Goal: Task Accomplishment & Management: Manage account settings

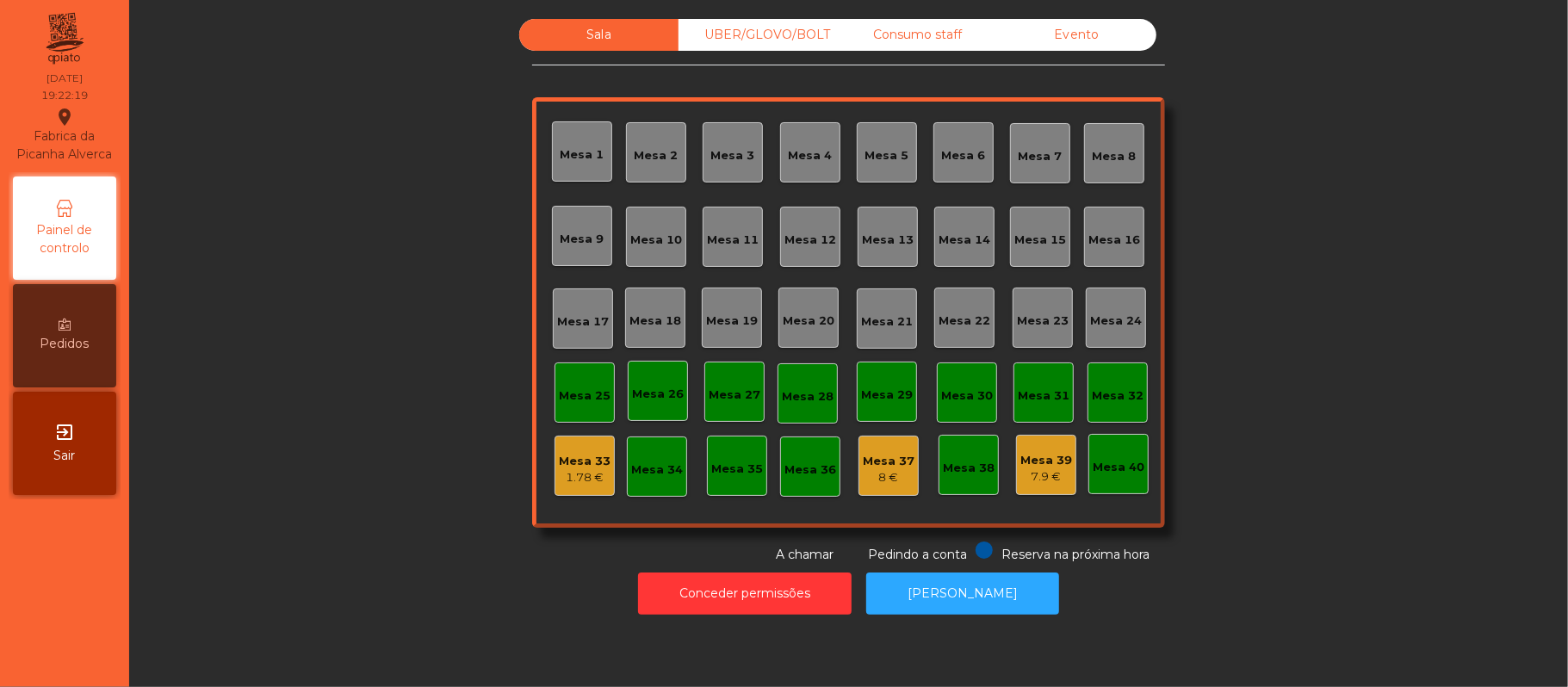
click at [1044, 465] on div "Mesa 39" at bounding box center [1045, 461] width 51 height 17
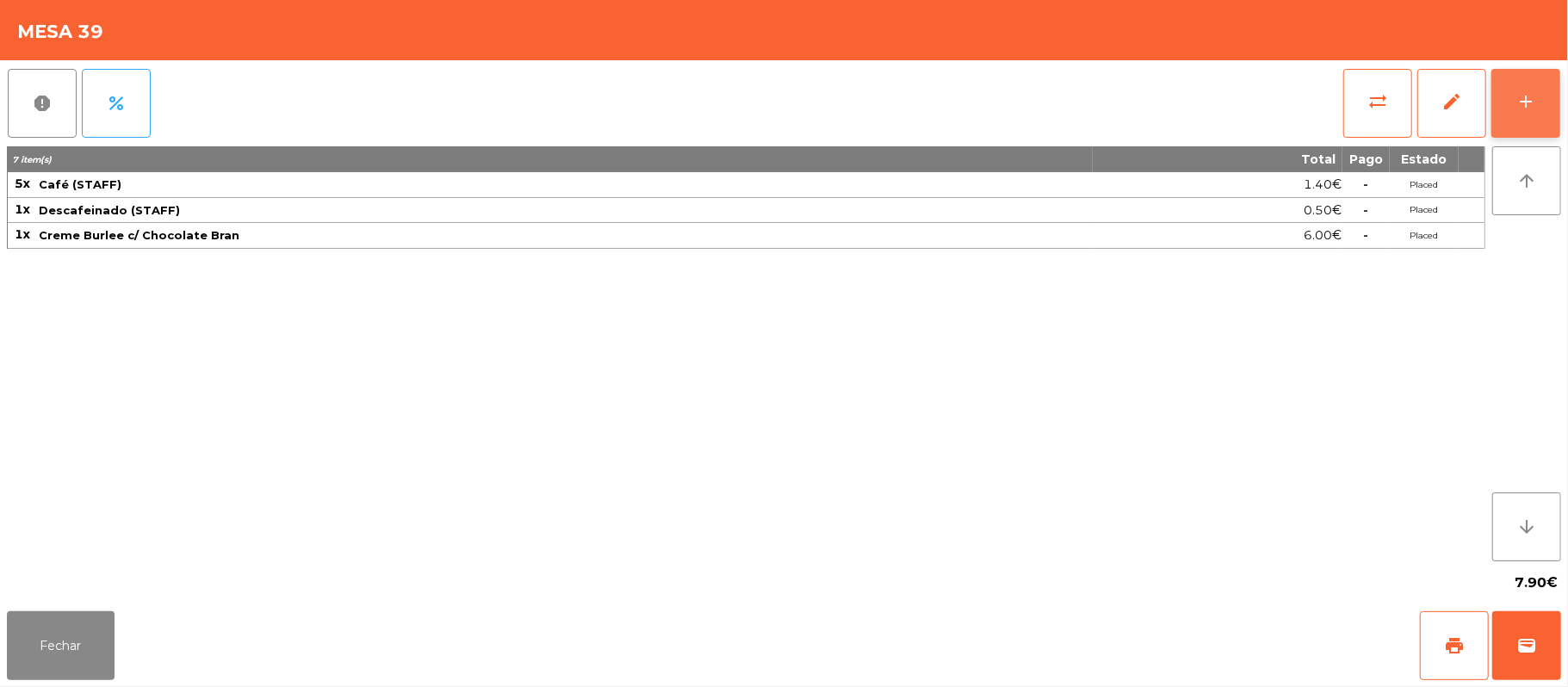
click at [1526, 124] on button "add" at bounding box center [1525, 103] width 69 height 69
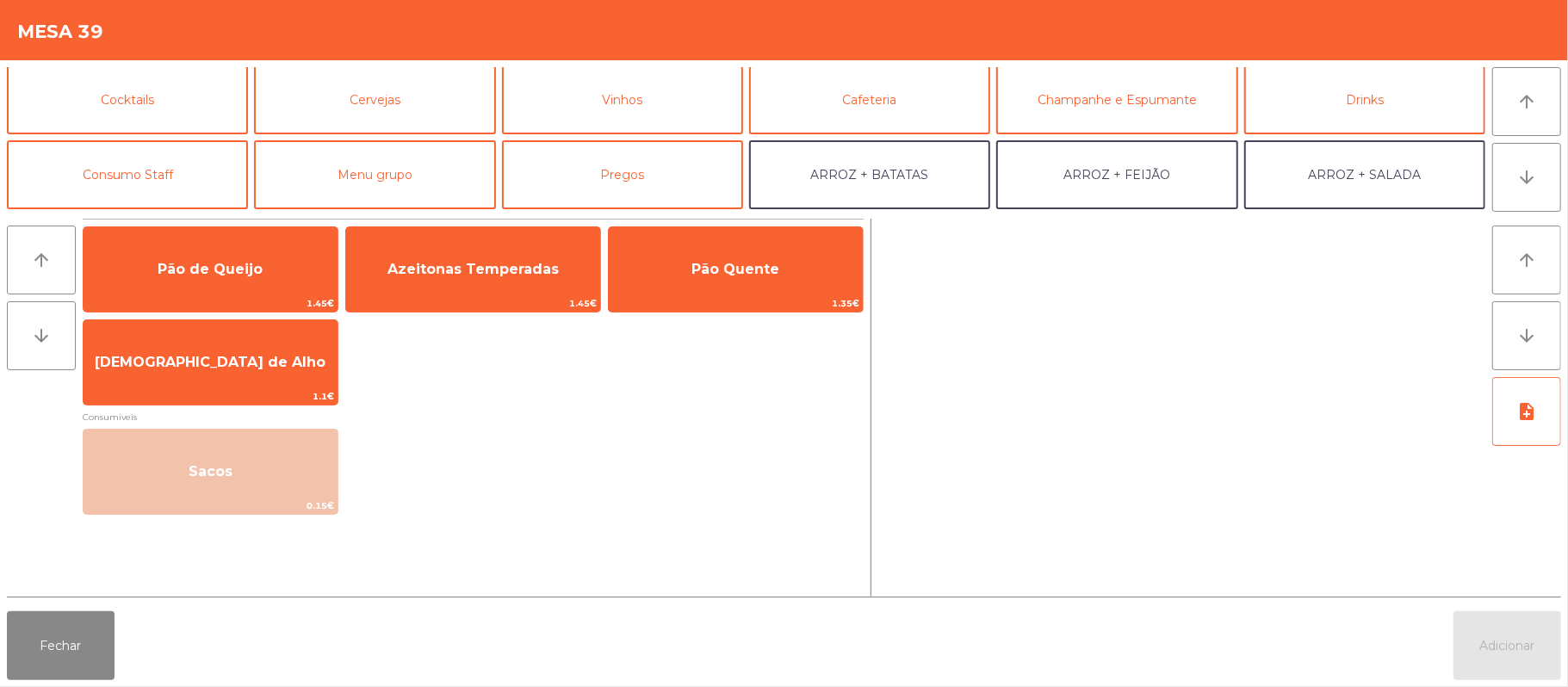
scroll to position [81, 0]
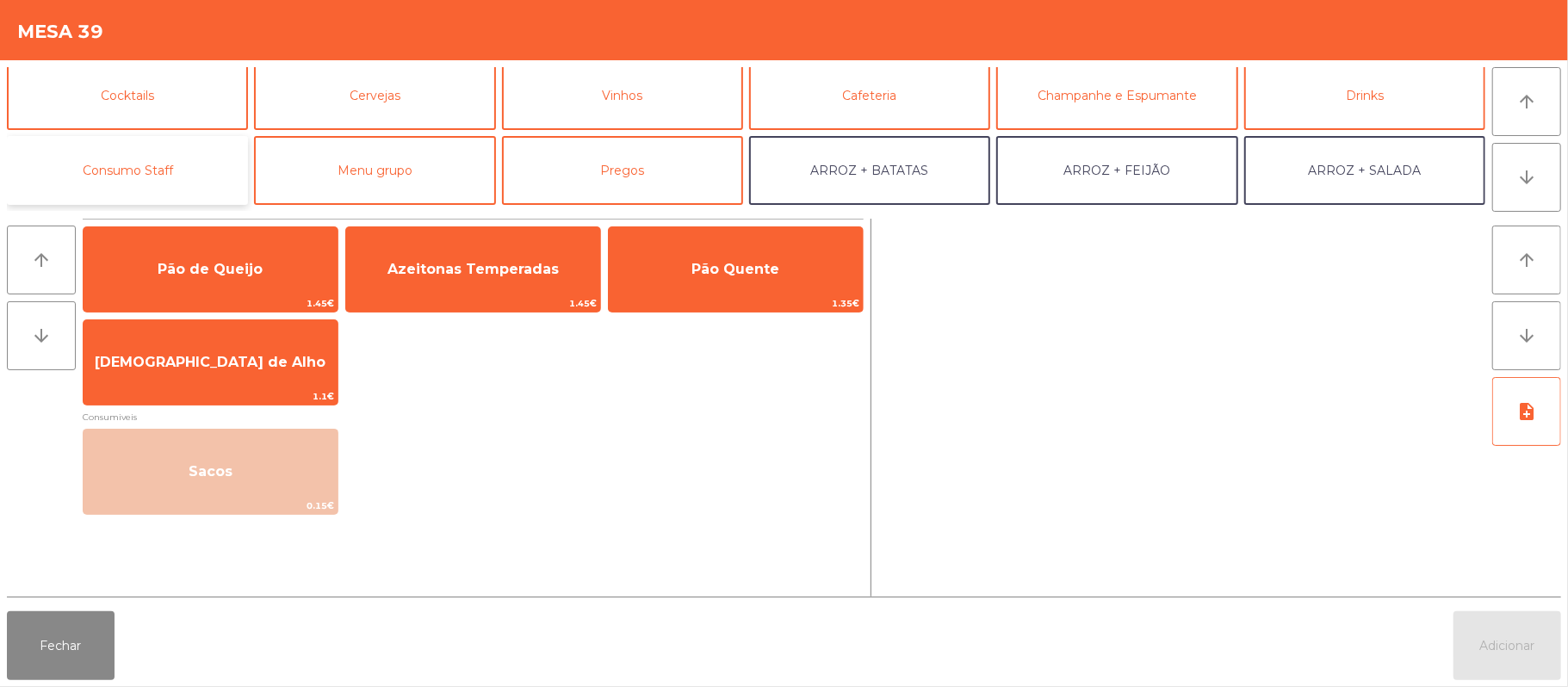
click at [167, 168] on button "Consumo Staff" at bounding box center [127, 170] width 241 height 69
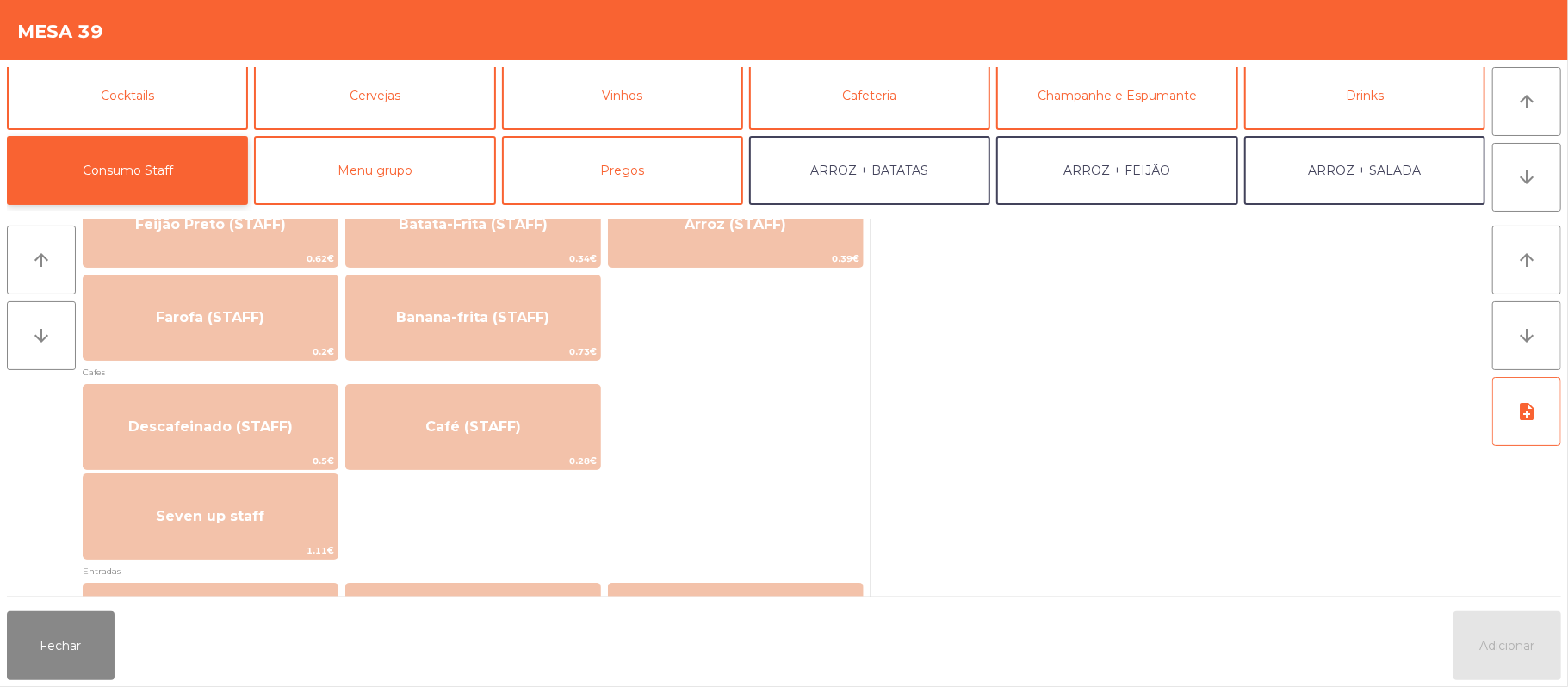
scroll to position [860, 0]
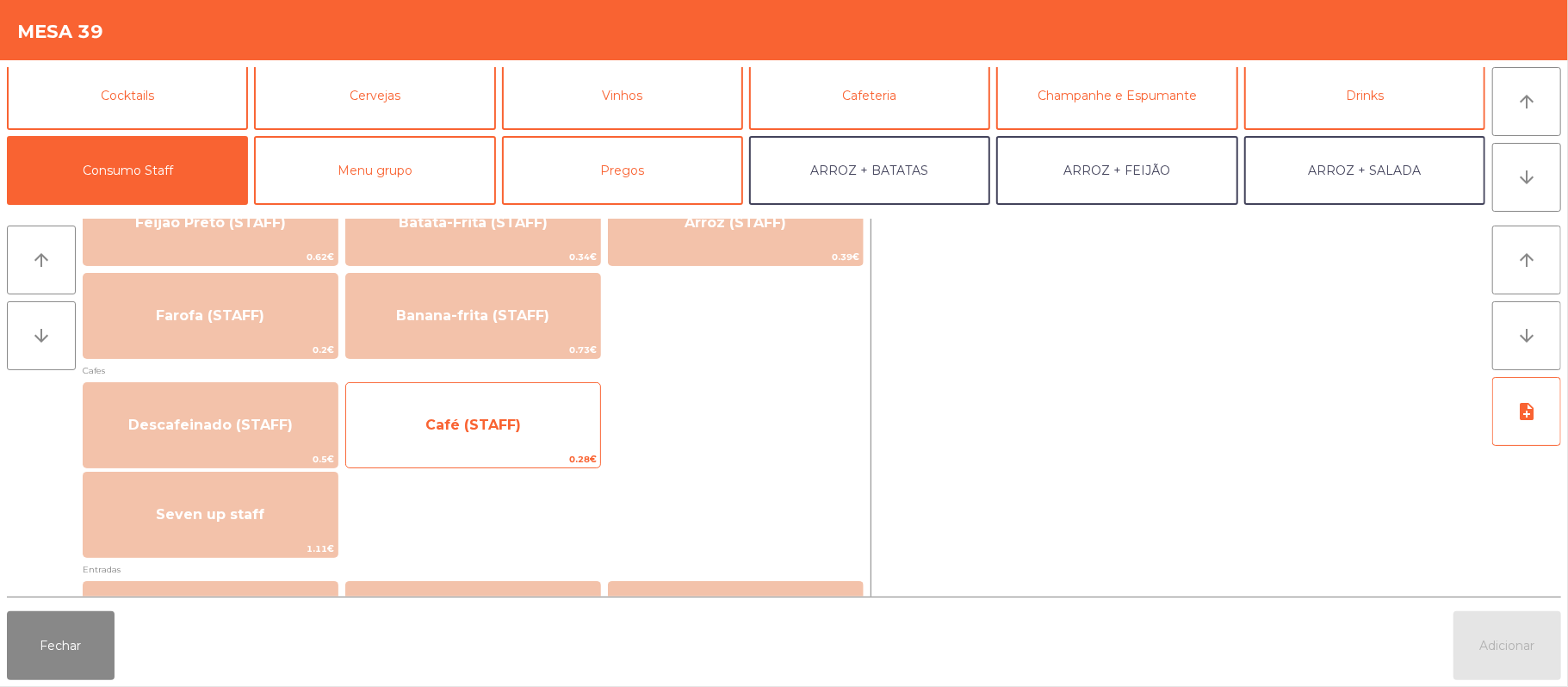
click at [514, 424] on span "Café (STAFF)" at bounding box center [473, 425] width 96 height 17
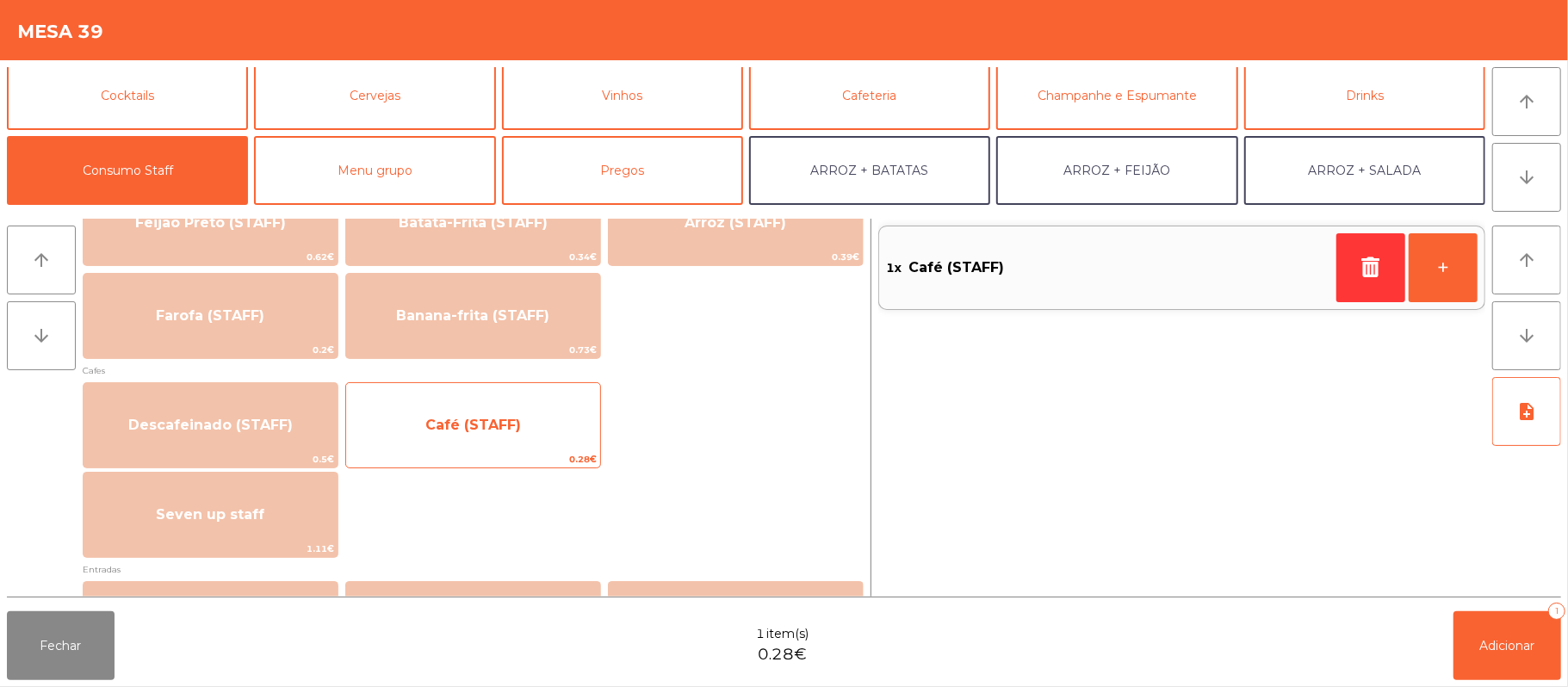
click at [435, 443] on span "Café (STAFF)" at bounding box center [473, 425] width 254 height 46
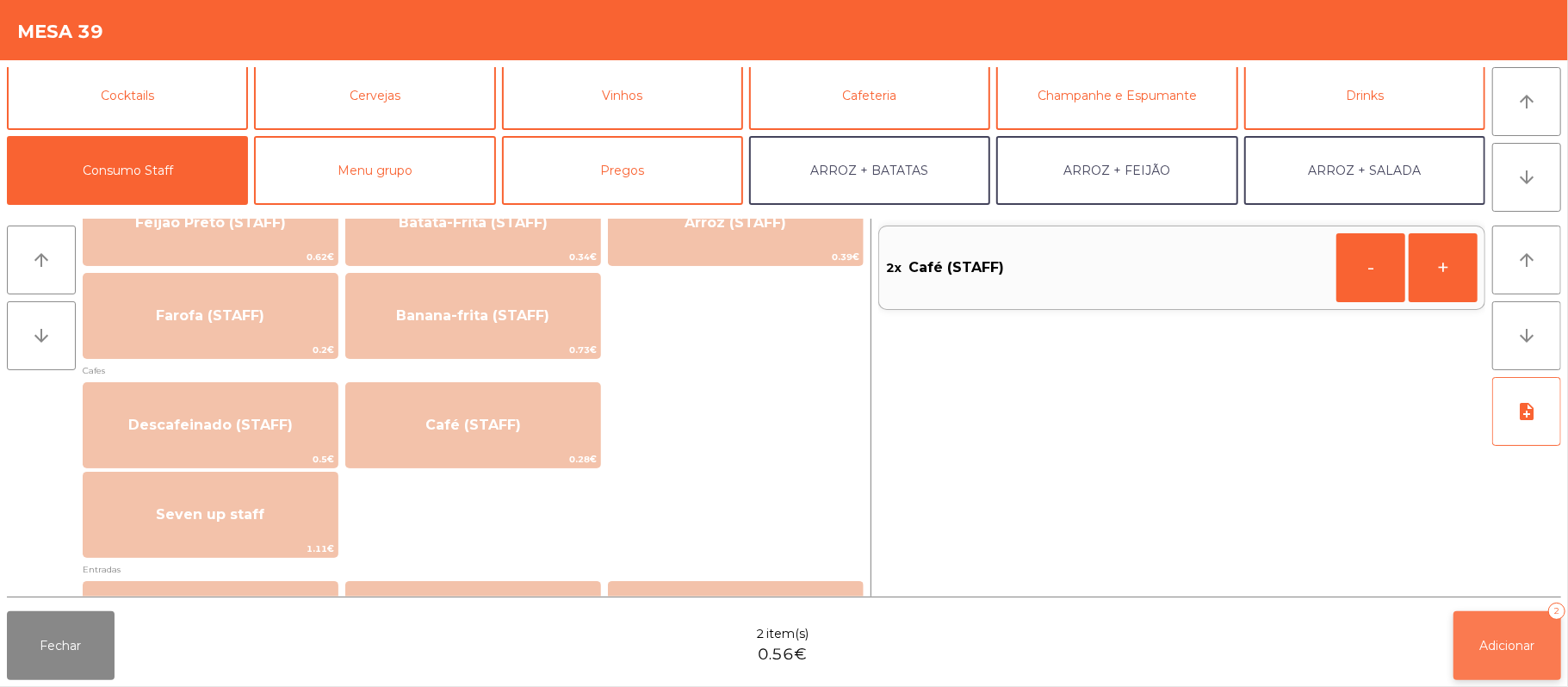
click at [1484, 639] on span "Adicionar" at bounding box center [1507, 646] width 55 height 16
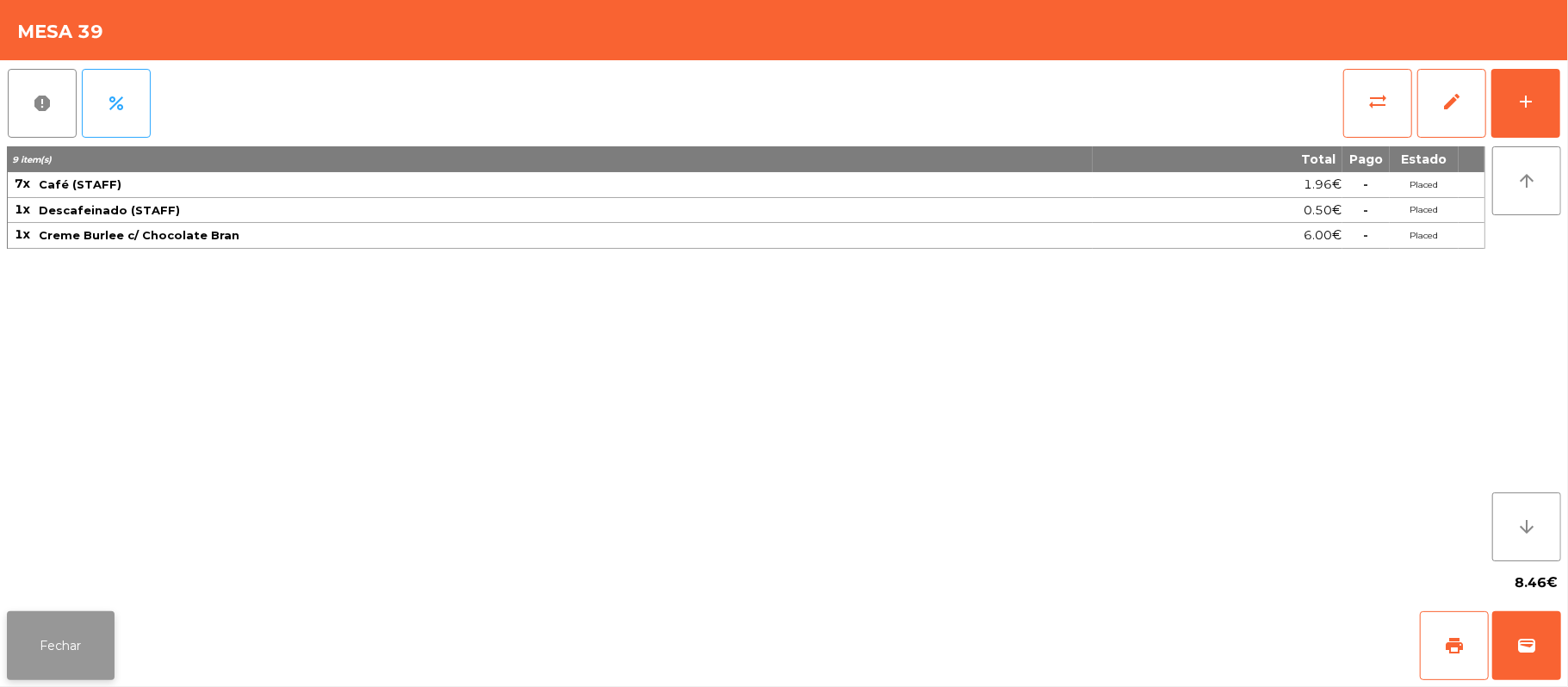
click at [43, 652] on button "Fechar" at bounding box center [60, 646] width 107 height 69
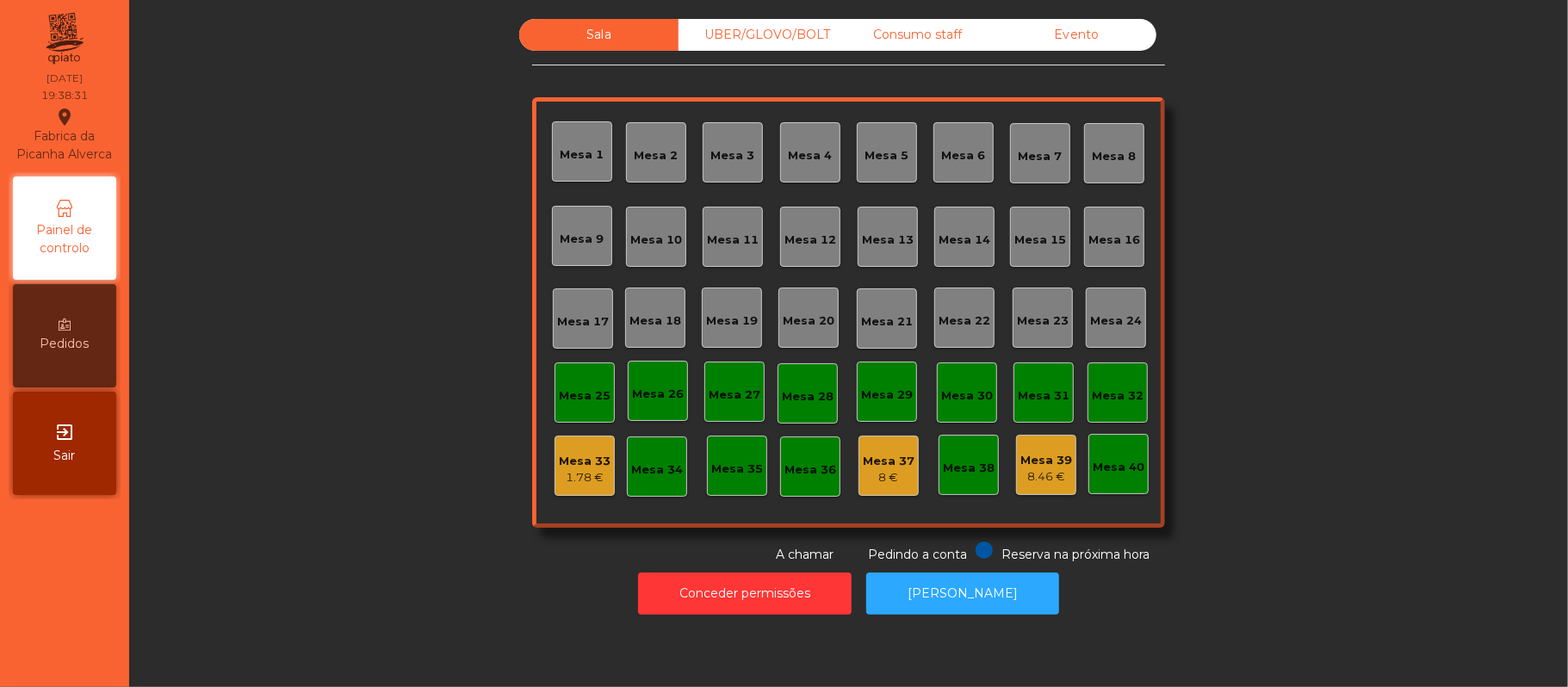
click at [878, 304] on div "Mesa 21" at bounding box center [887, 319] width 60 height 60
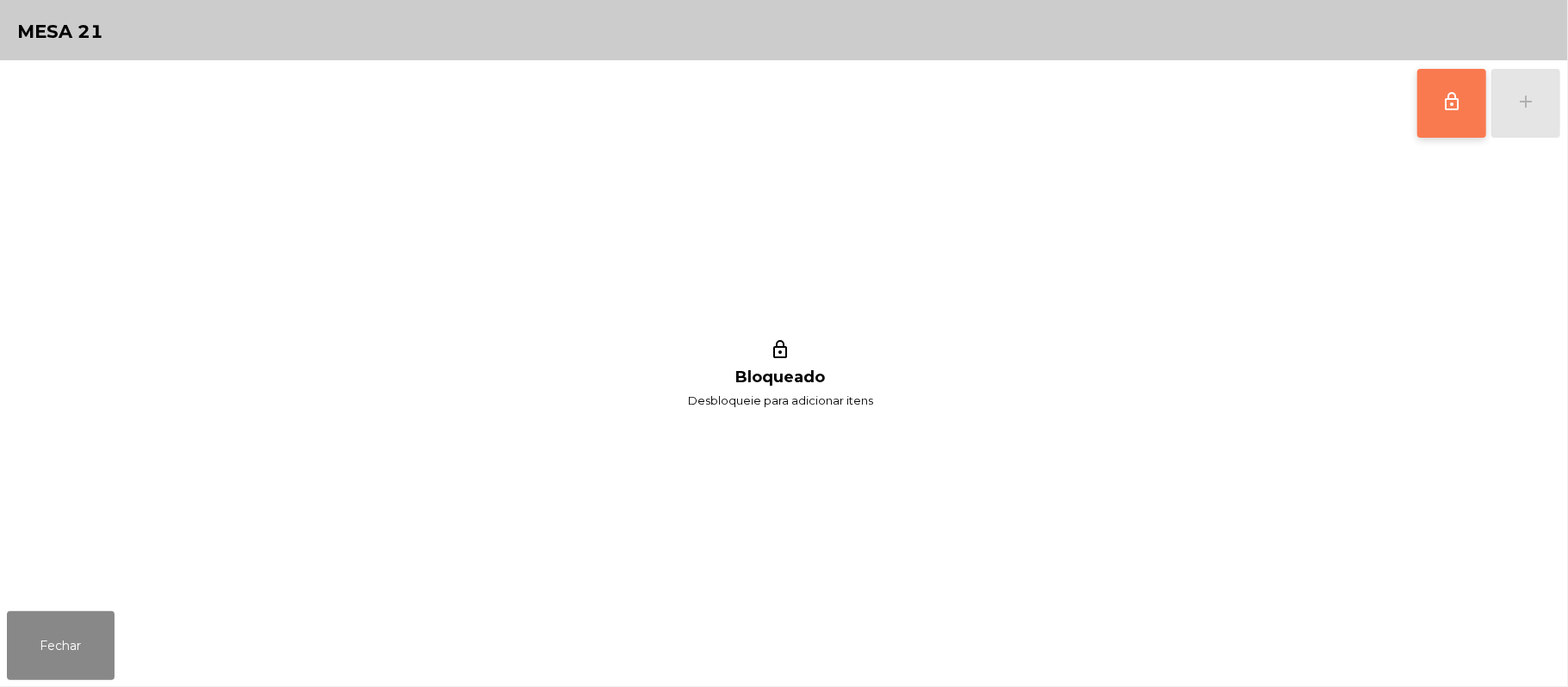
click at [1417, 119] on button "lock_outline" at bounding box center [1451, 103] width 69 height 69
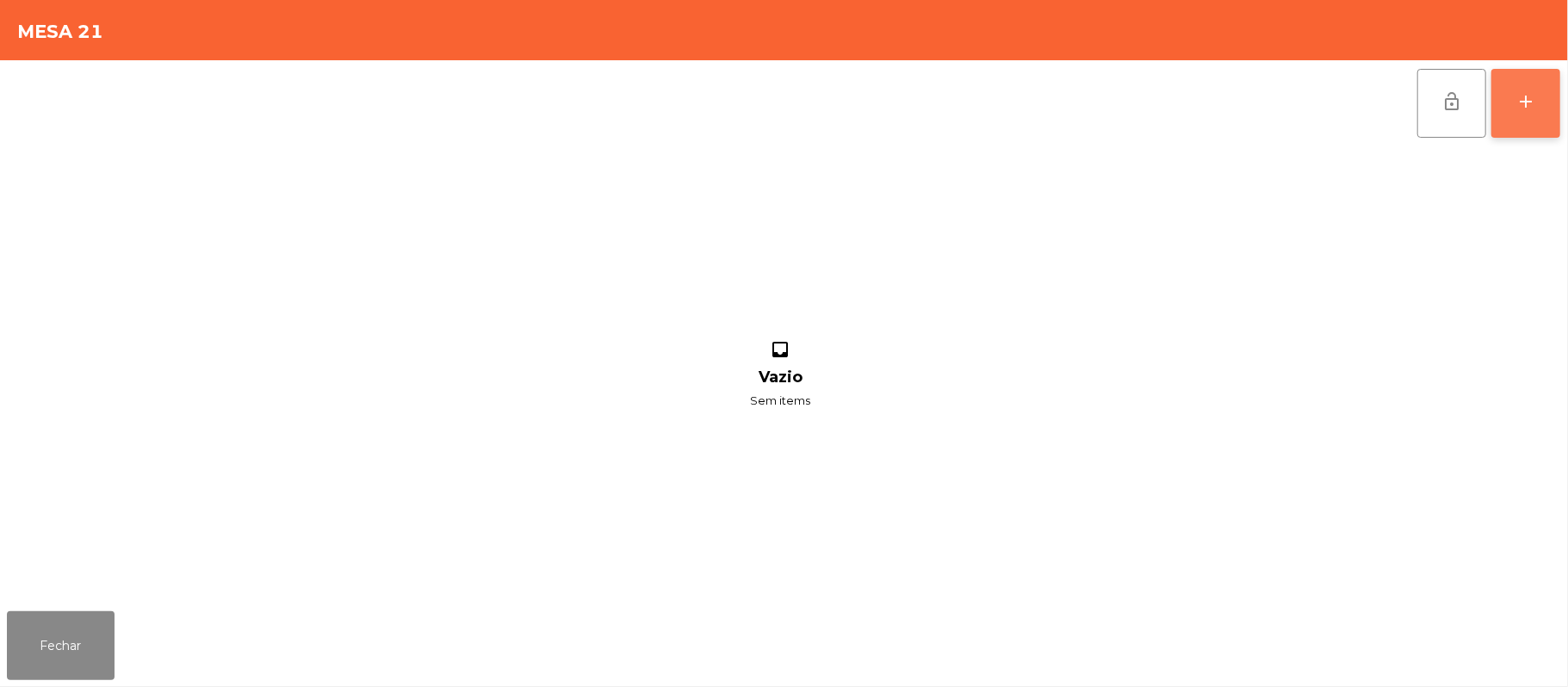
click at [1551, 103] on button "add" at bounding box center [1525, 103] width 69 height 69
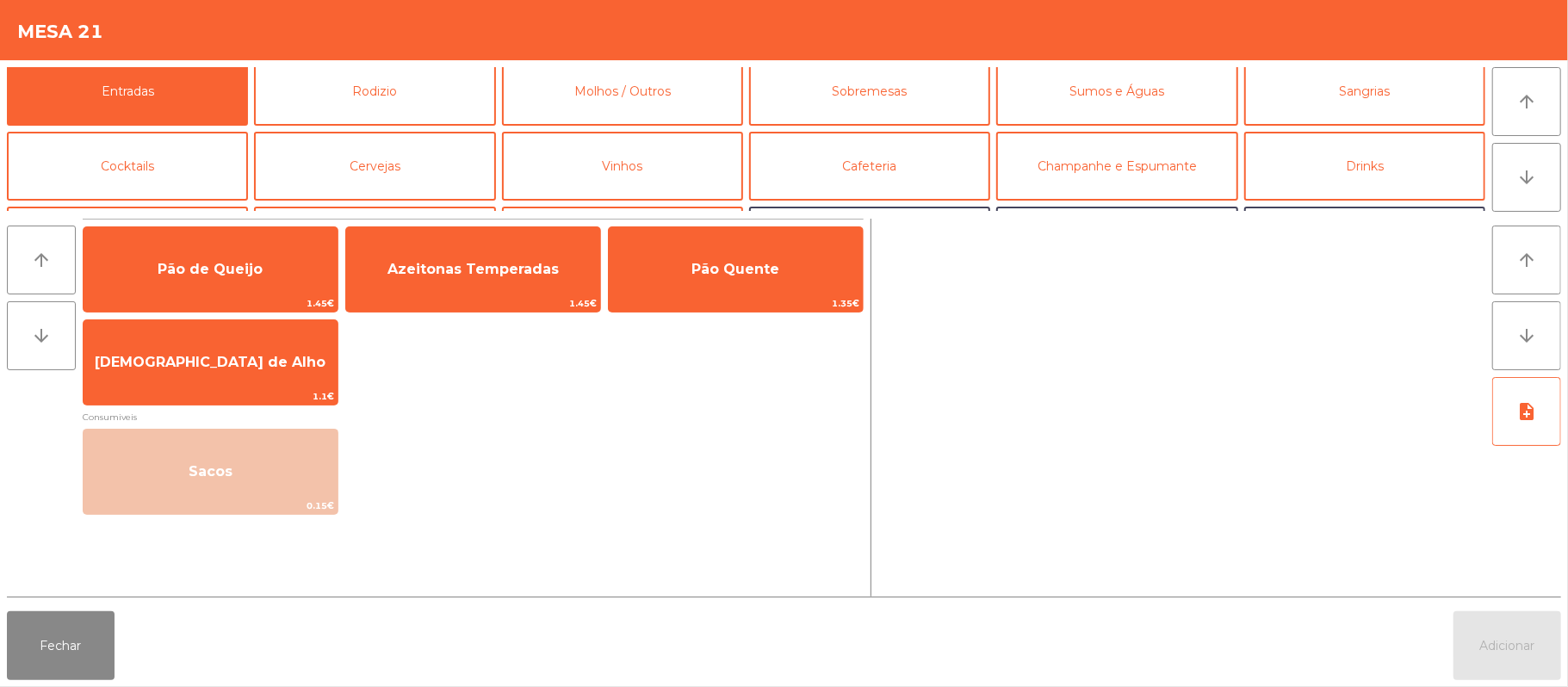
scroll to position [0, 0]
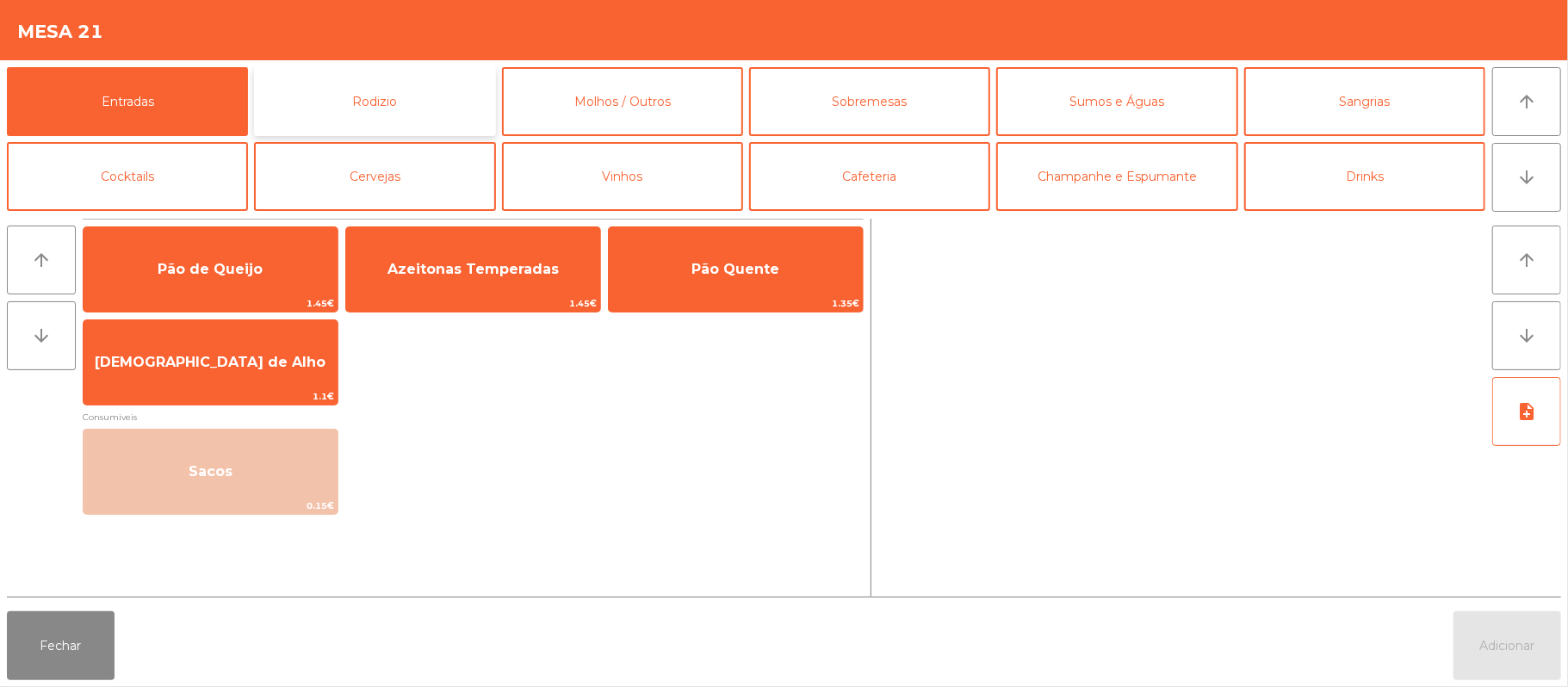
click at [407, 104] on button "Rodizio" at bounding box center [374, 101] width 241 height 69
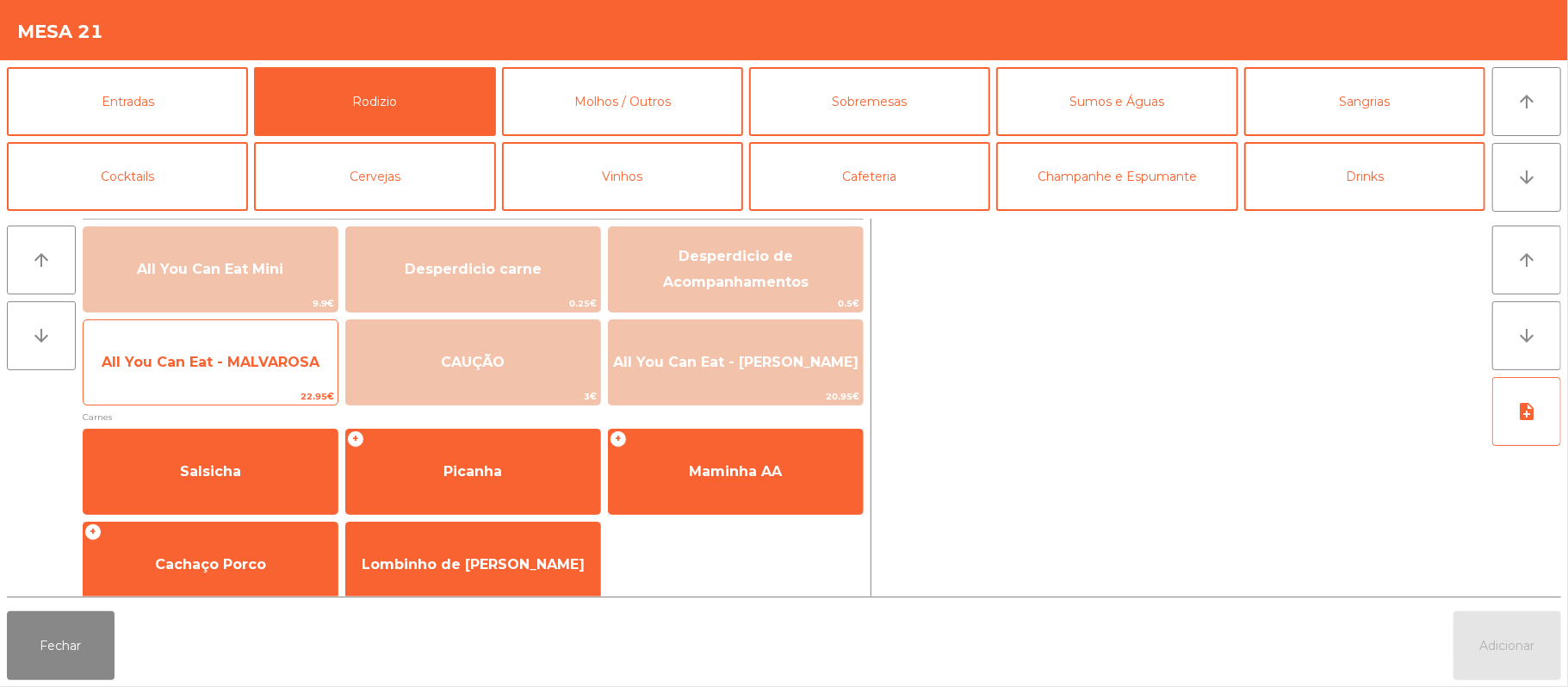
click at [277, 373] on span "All You Can Eat - MALVAROSA" at bounding box center [210, 362] width 254 height 46
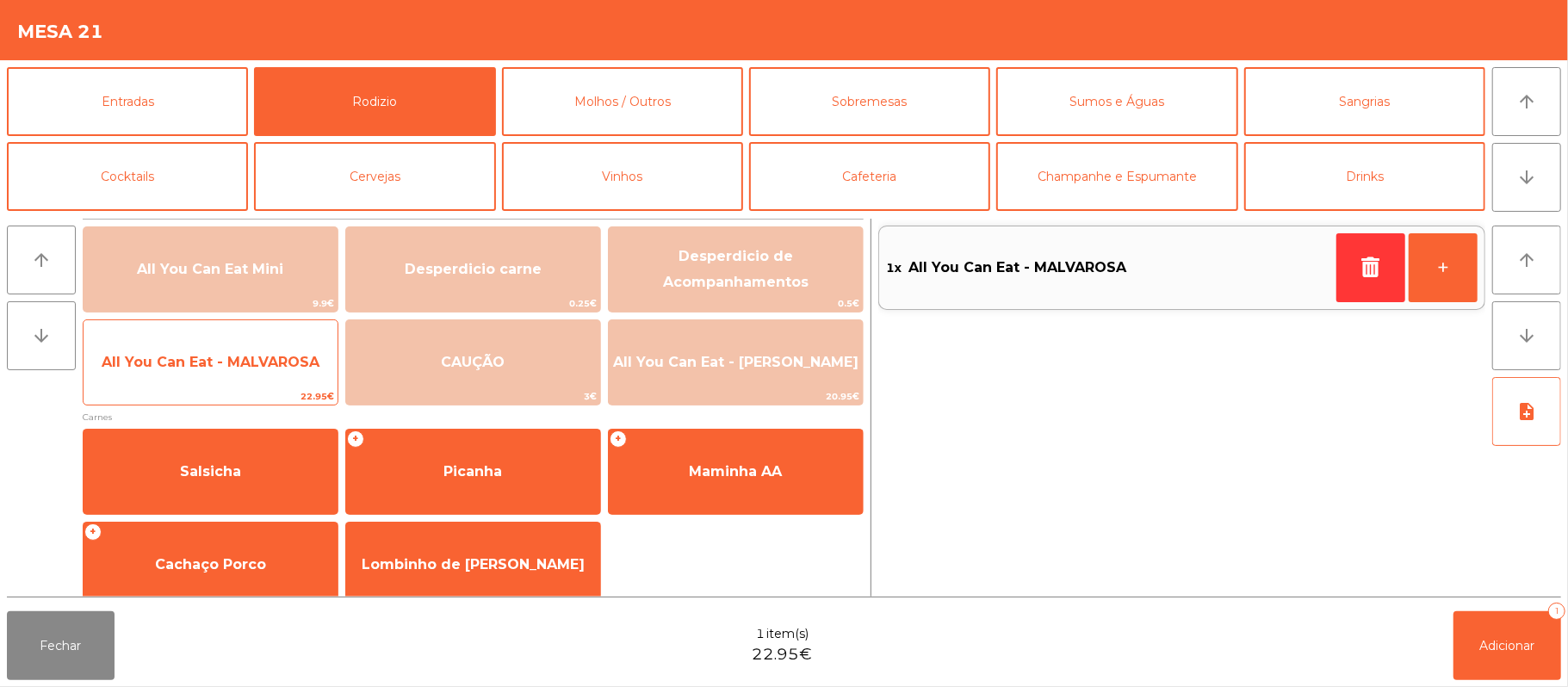
click at [273, 384] on span "All You Can Eat - MALVAROSA" at bounding box center [210, 362] width 254 height 46
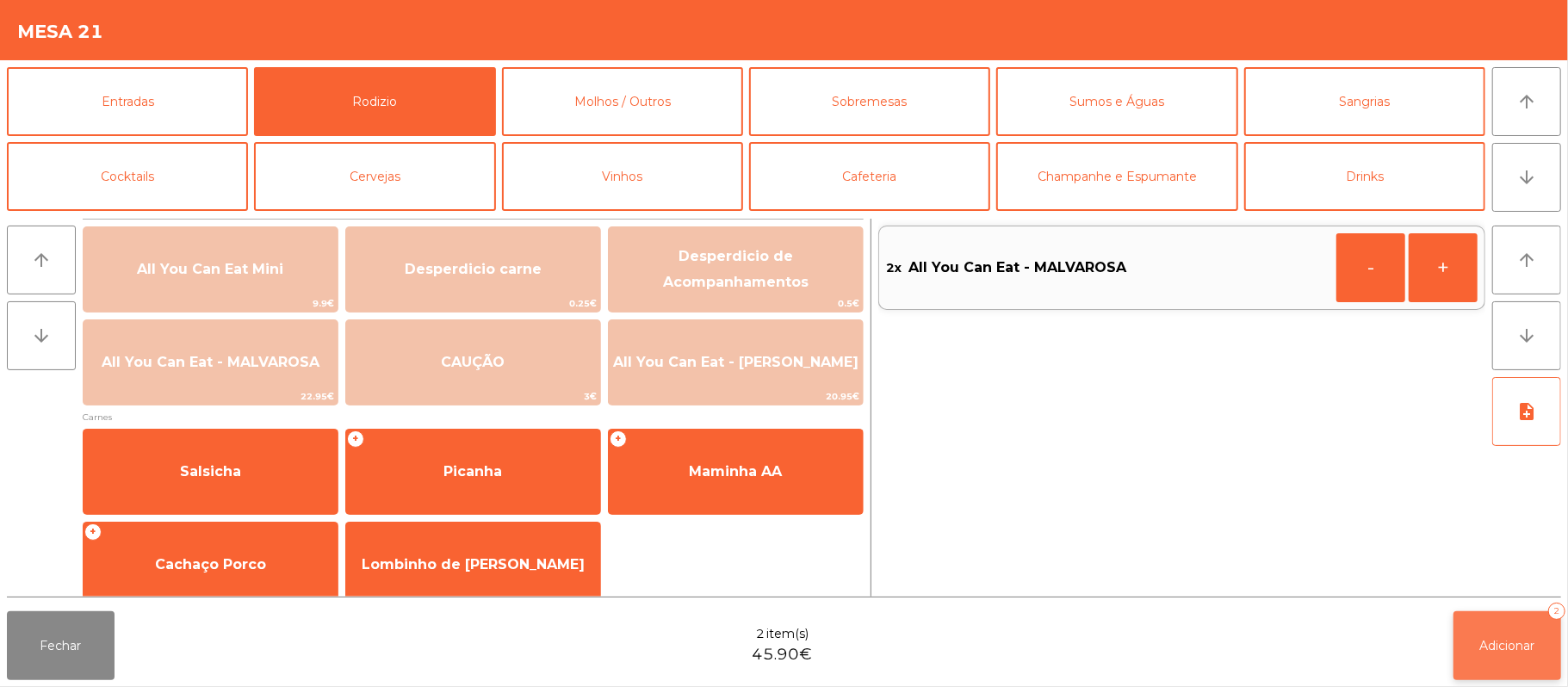
click at [1496, 641] on span "Adicionar" at bounding box center [1507, 646] width 55 height 16
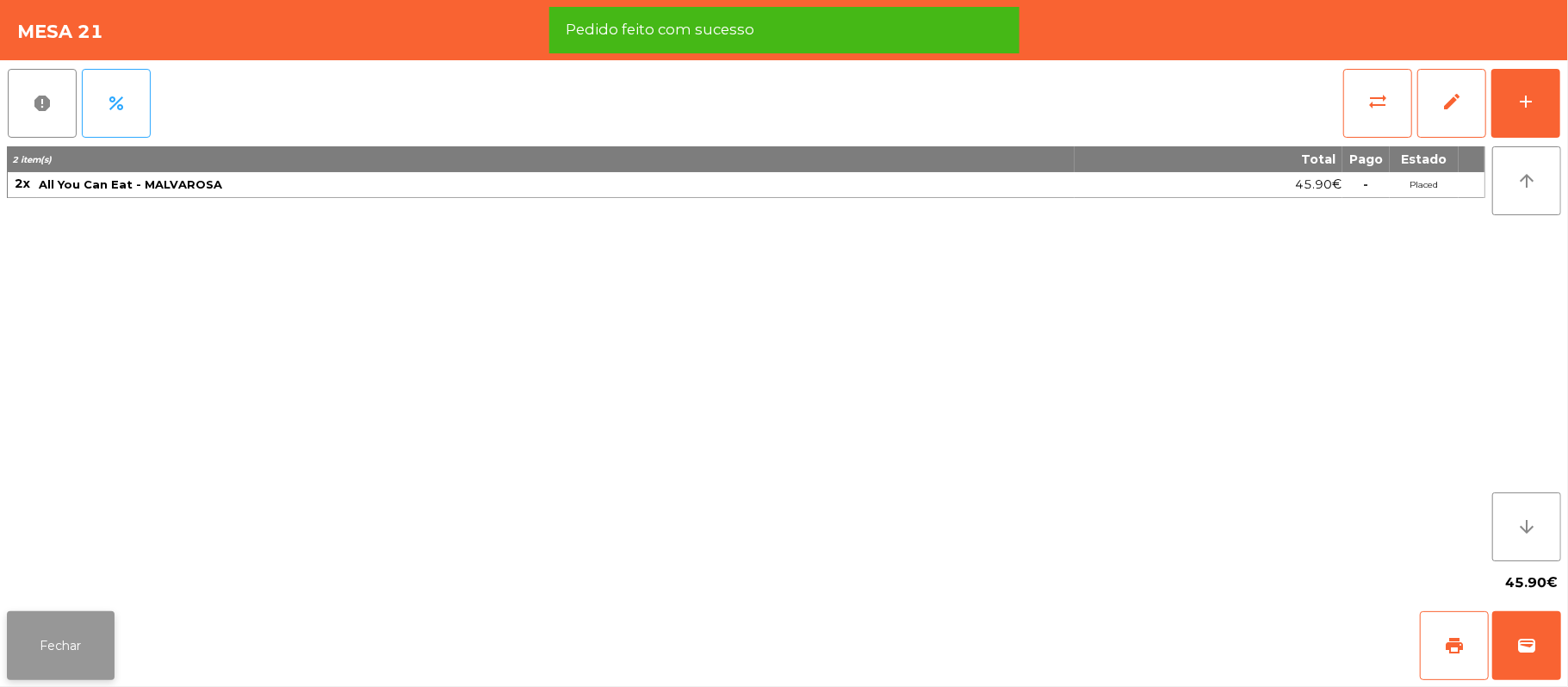
click at [79, 648] on button "Fechar" at bounding box center [60, 646] width 107 height 69
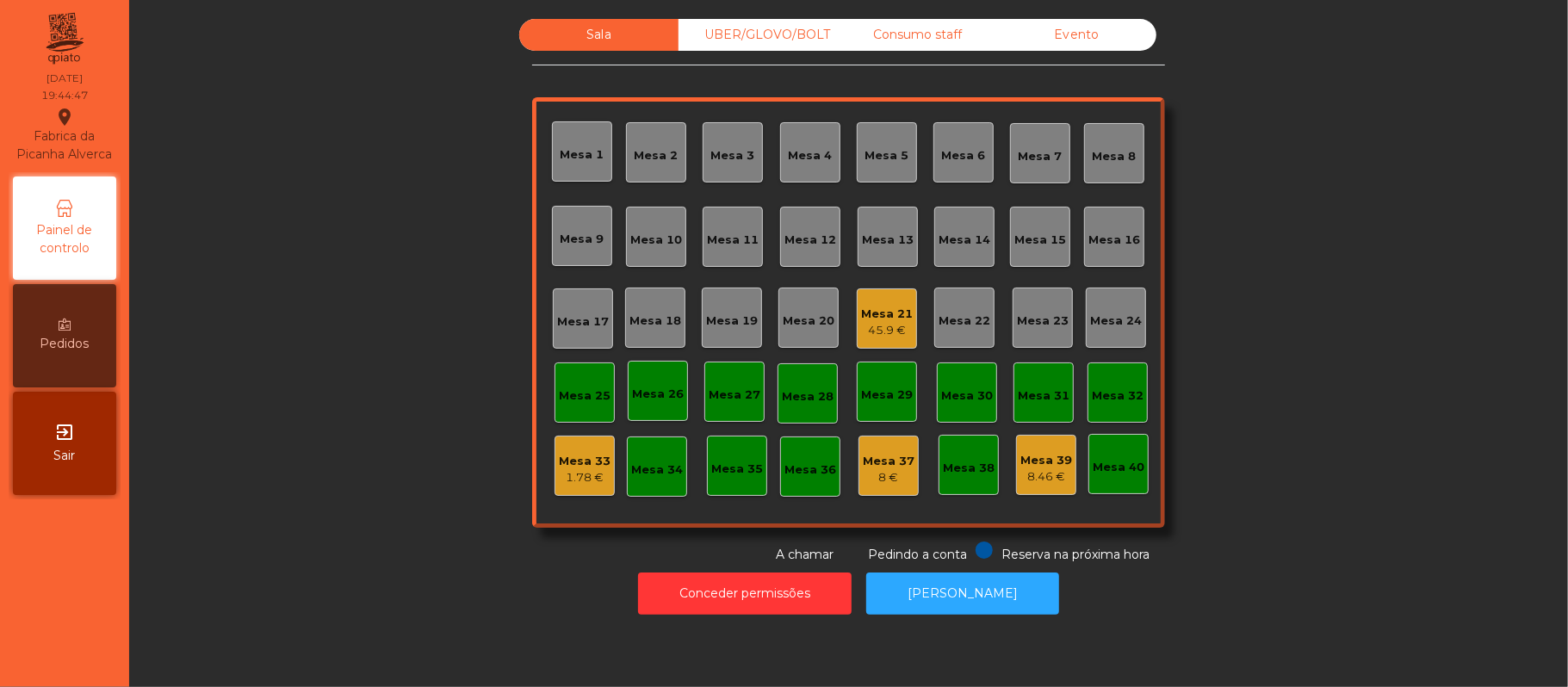
click at [773, 32] on div "UBER/GLOVO/BOLT" at bounding box center [758, 35] width 160 height 32
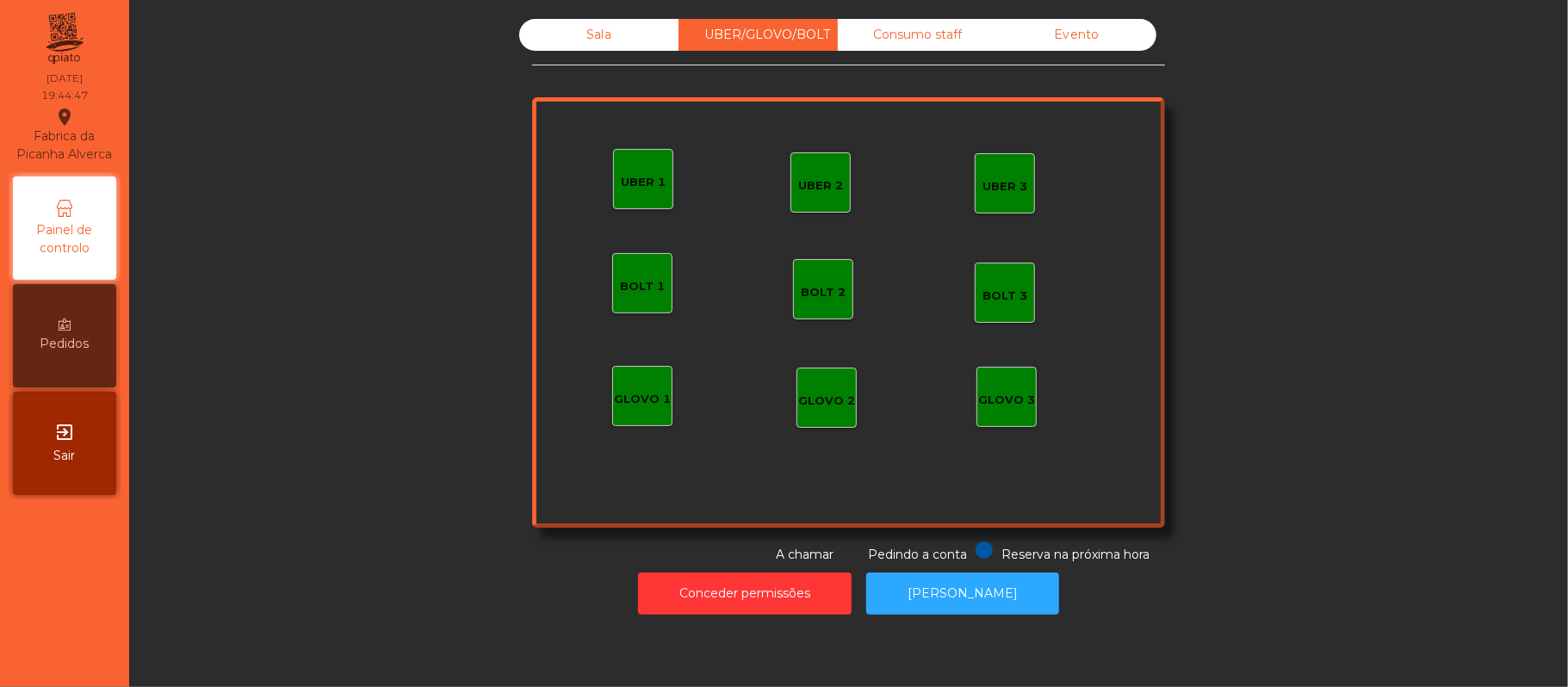
click at [639, 181] on div "UBER 1" at bounding box center [642, 182] width 45 height 17
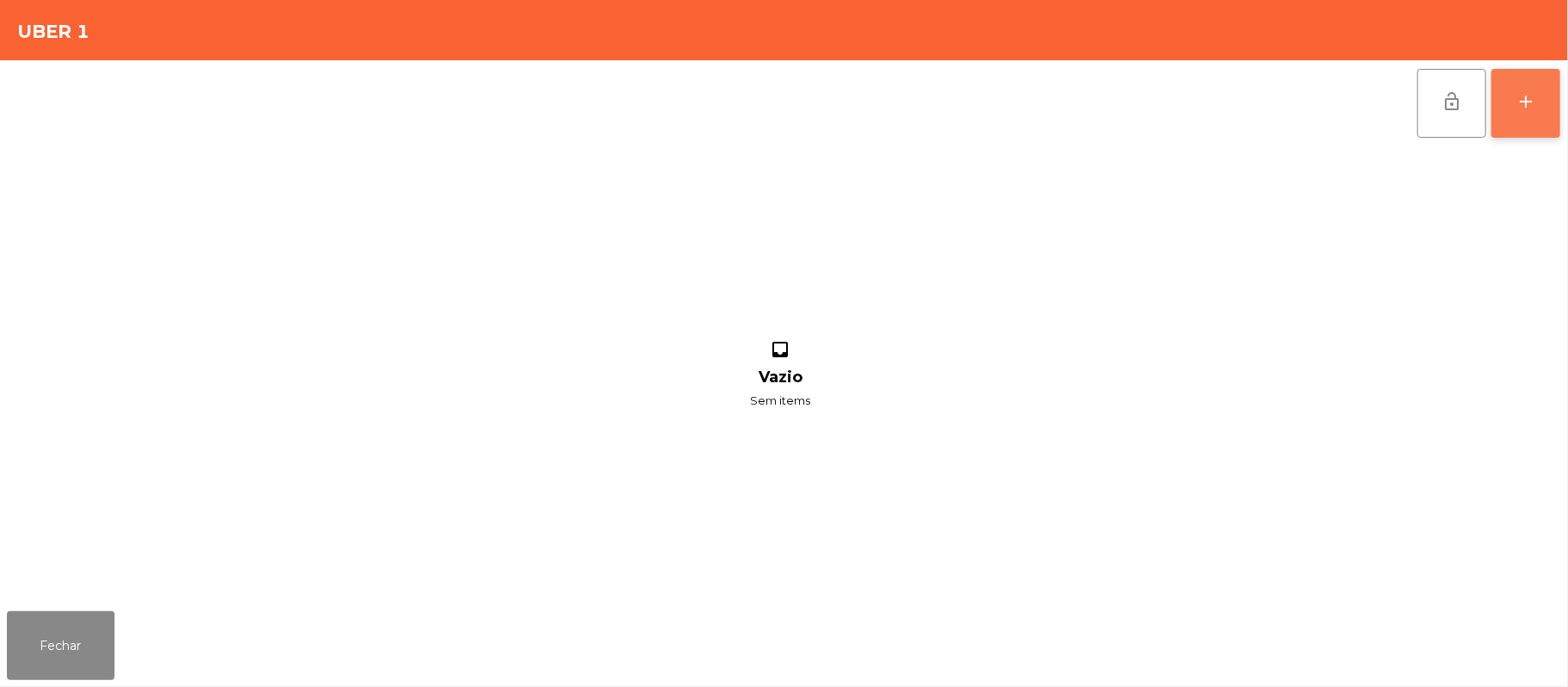
click at [1558, 86] on button "add" at bounding box center [1525, 103] width 69 height 69
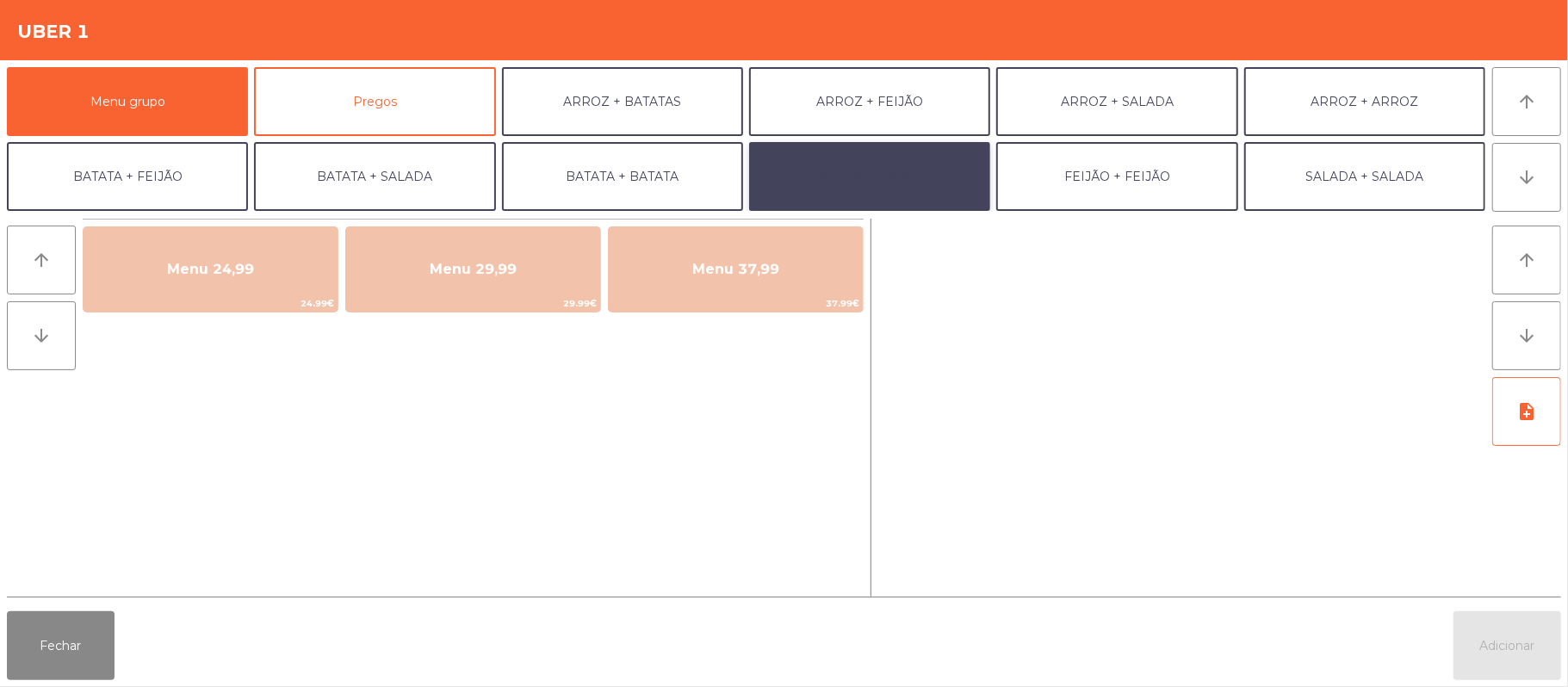
click at [865, 176] on button "FEIJÃO + SALADA" at bounding box center [869, 176] width 241 height 69
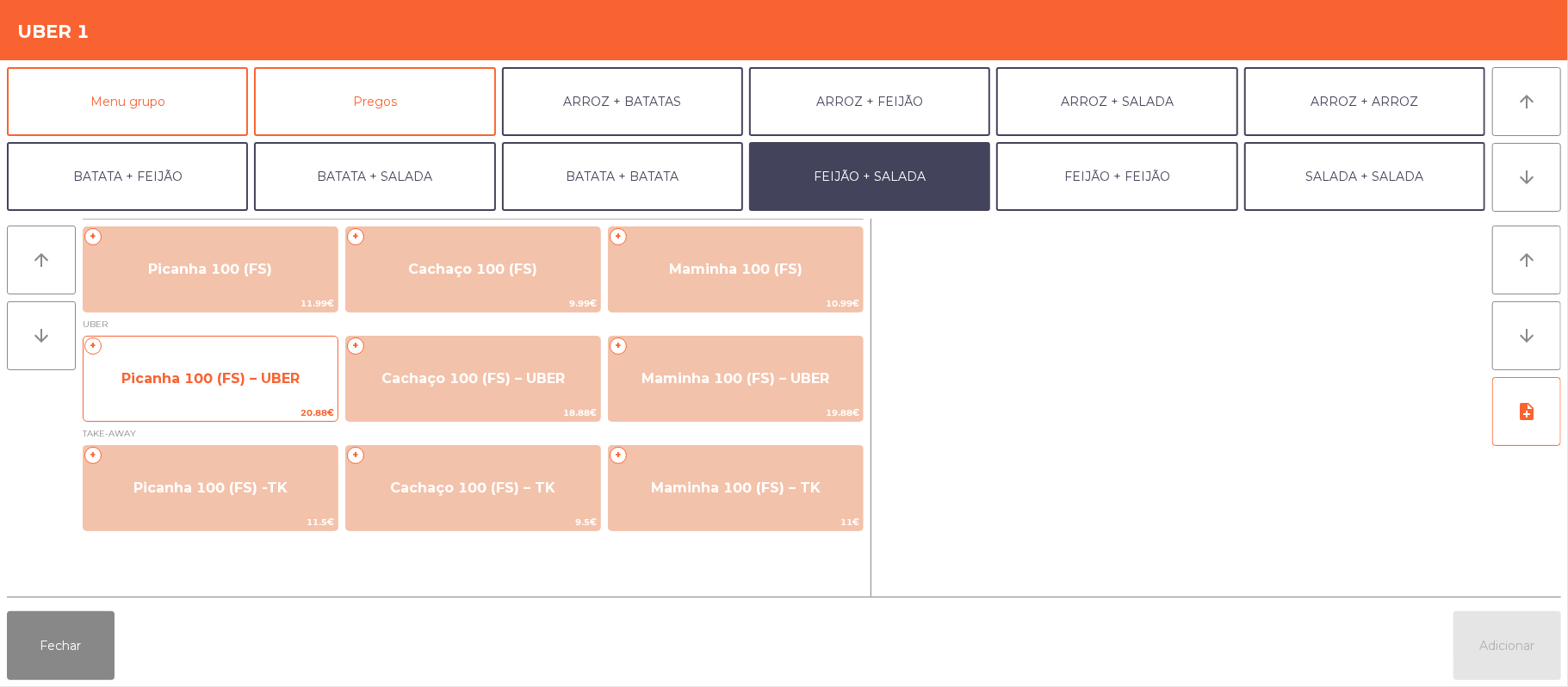
click at [249, 375] on span "Picanha 100 (FS) – UBER" at bounding box center [210, 378] width 178 height 17
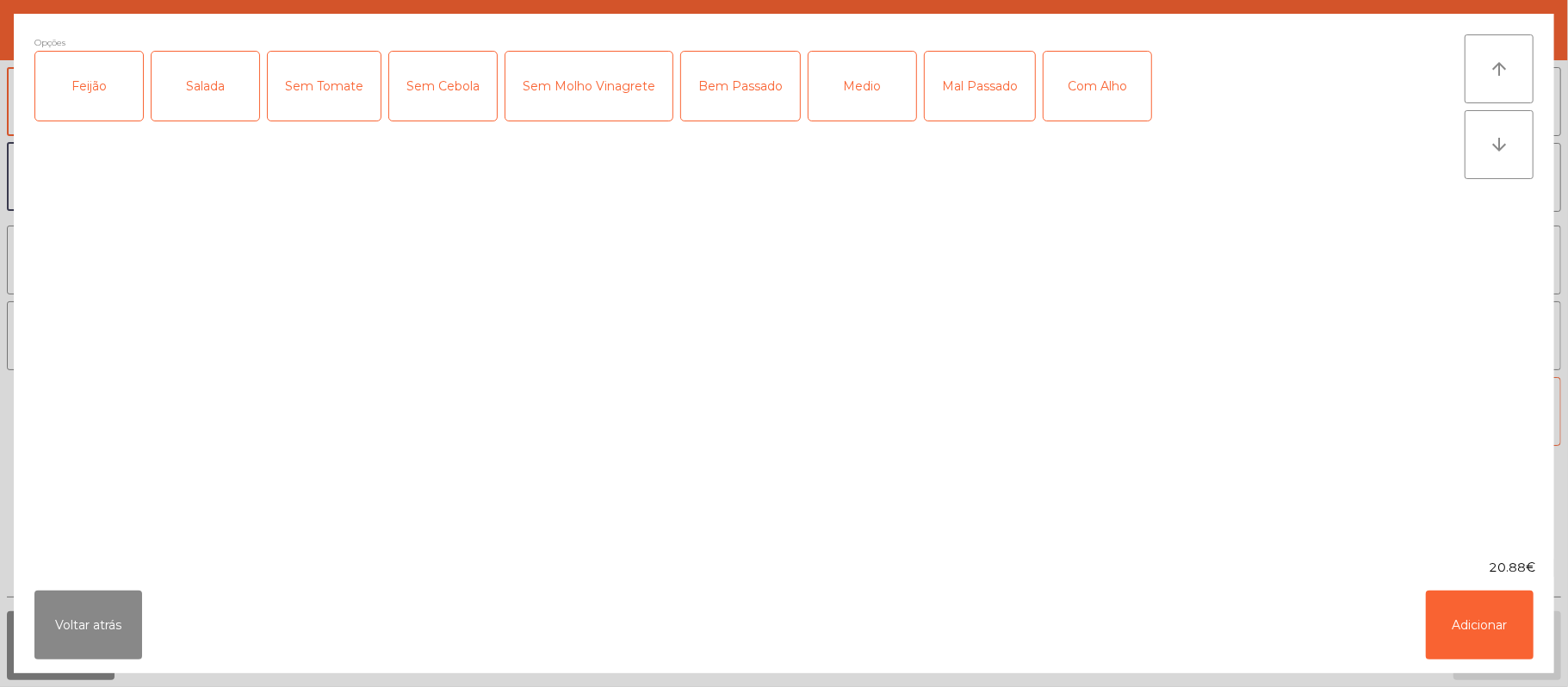
click at [97, 90] on div "Feijão" at bounding box center [88, 86] width 107 height 69
click at [175, 111] on div "Salada" at bounding box center [205, 86] width 107 height 69
click at [744, 108] on div "Bem Passado" at bounding box center [740, 86] width 119 height 69
click at [1476, 622] on button "Adicionar" at bounding box center [1479, 625] width 107 height 69
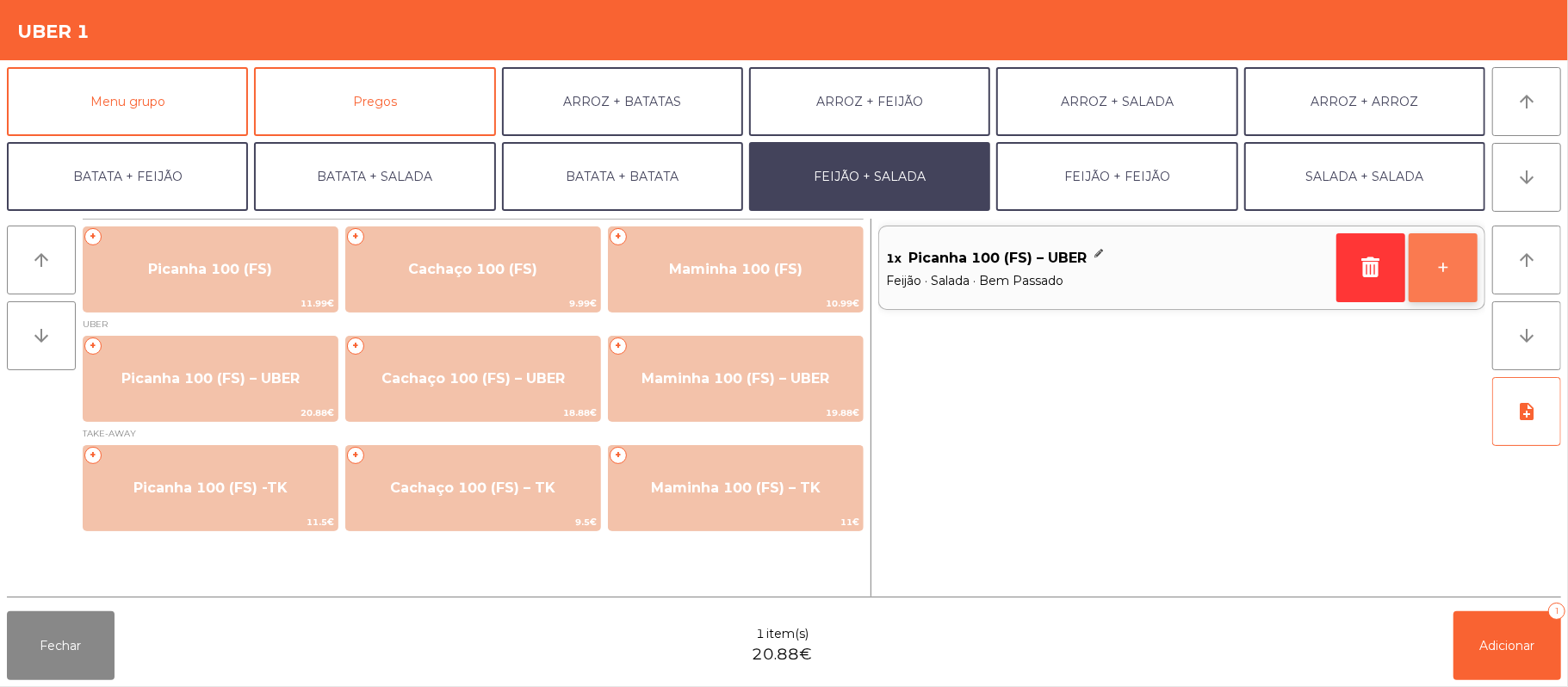
click at [1451, 271] on button "+" at bounding box center [1442, 267] width 69 height 69
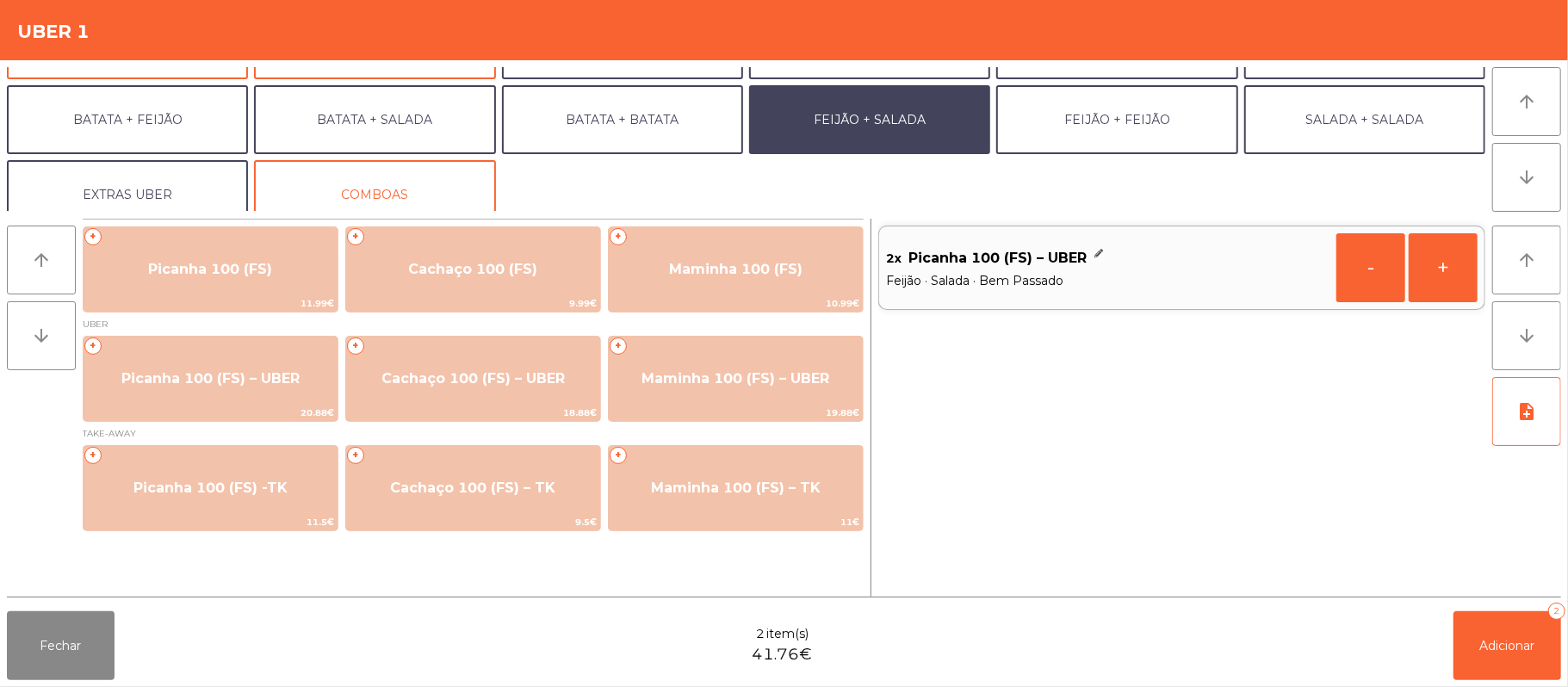
scroll to position [74, 0]
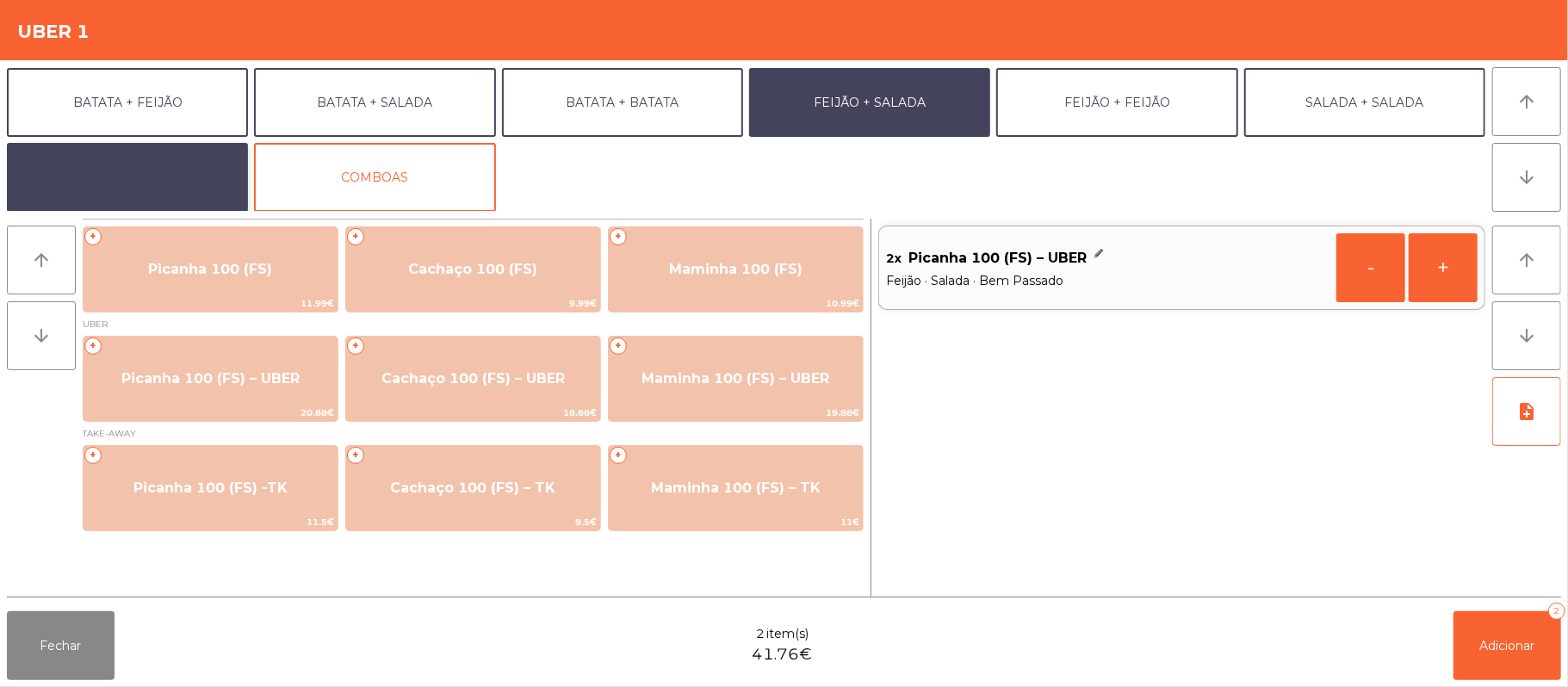
click at [203, 179] on button "EXTRAS UBER" at bounding box center [127, 177] width 241 height 69
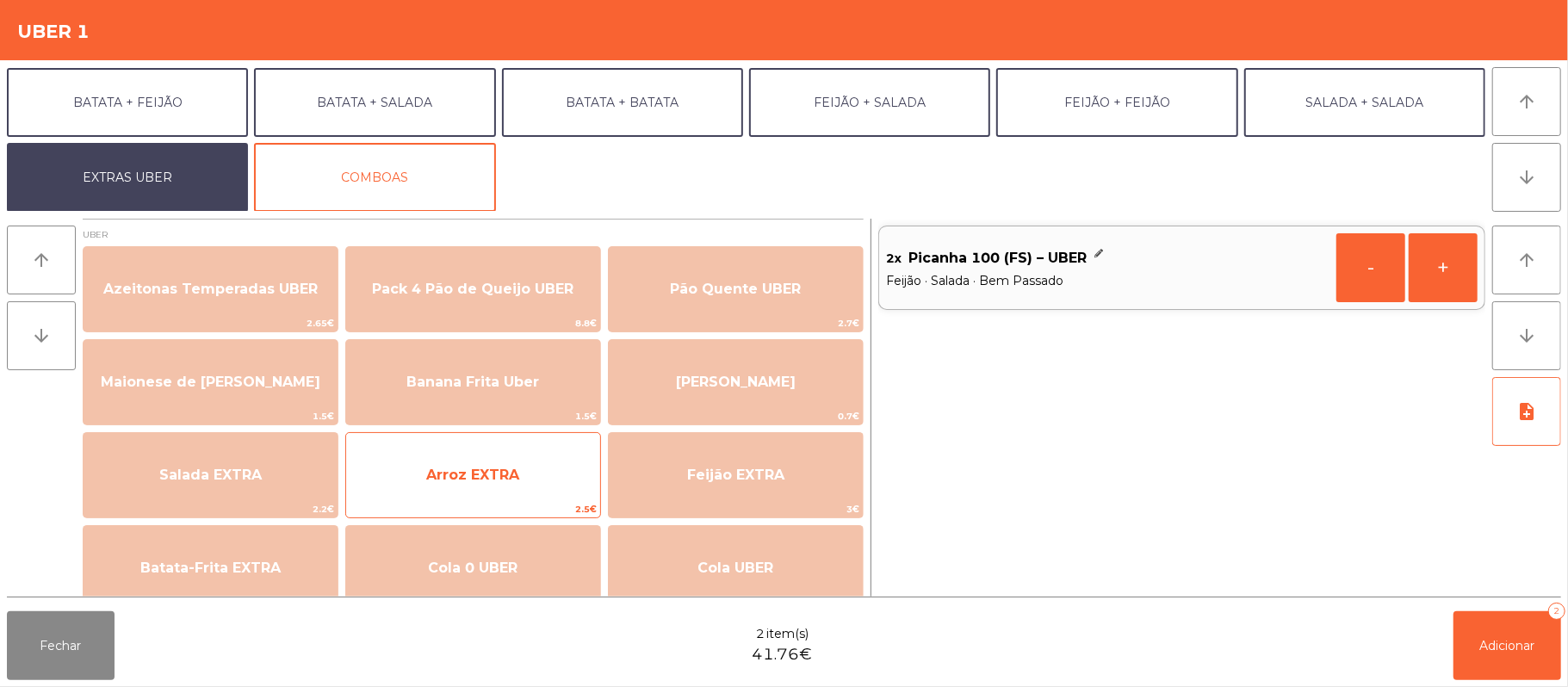
click at [525, 498] on span "Arroz EXTRA" at bounding box center [473, 475] width 254 height 46
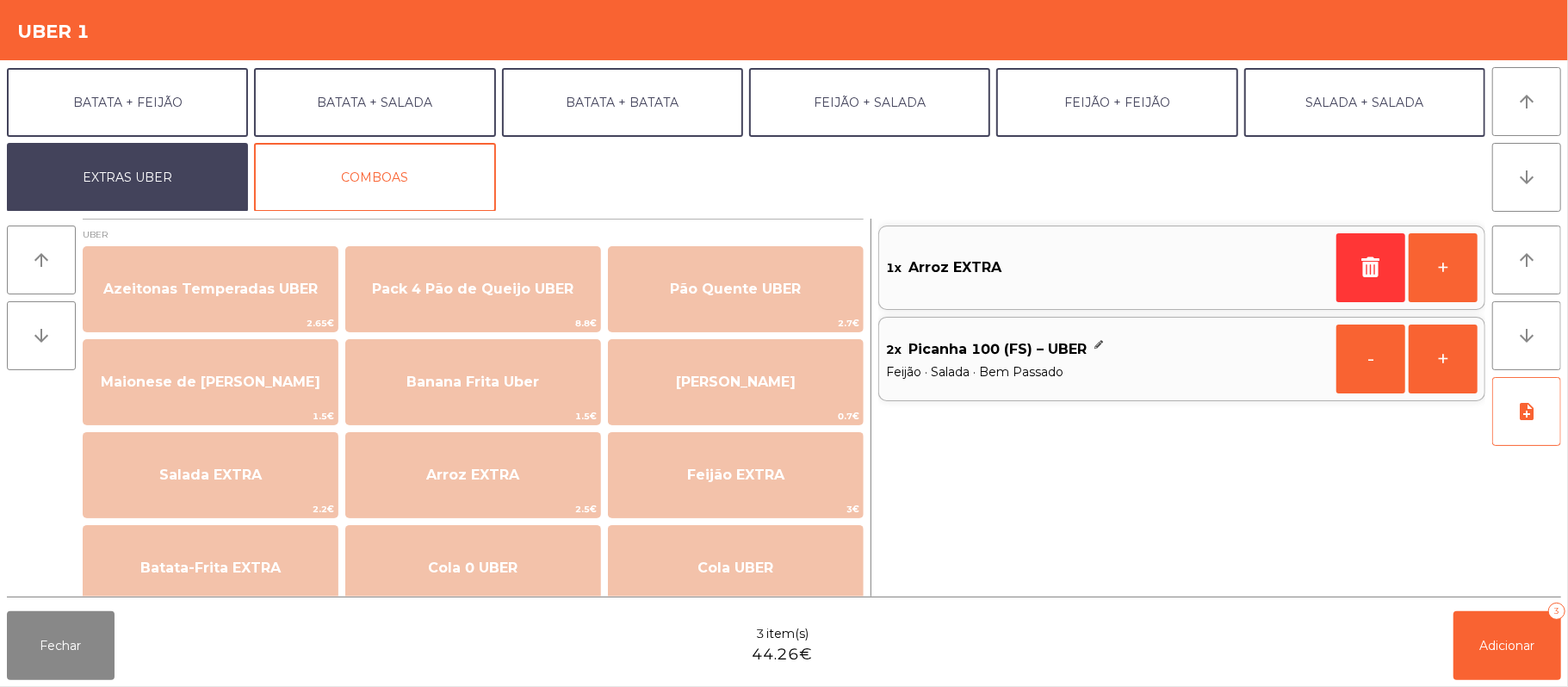
click at [1116, 365] on span "Feijão · Salada · Bem Passado" at bounding box center [1107, 372] width 443 height 19
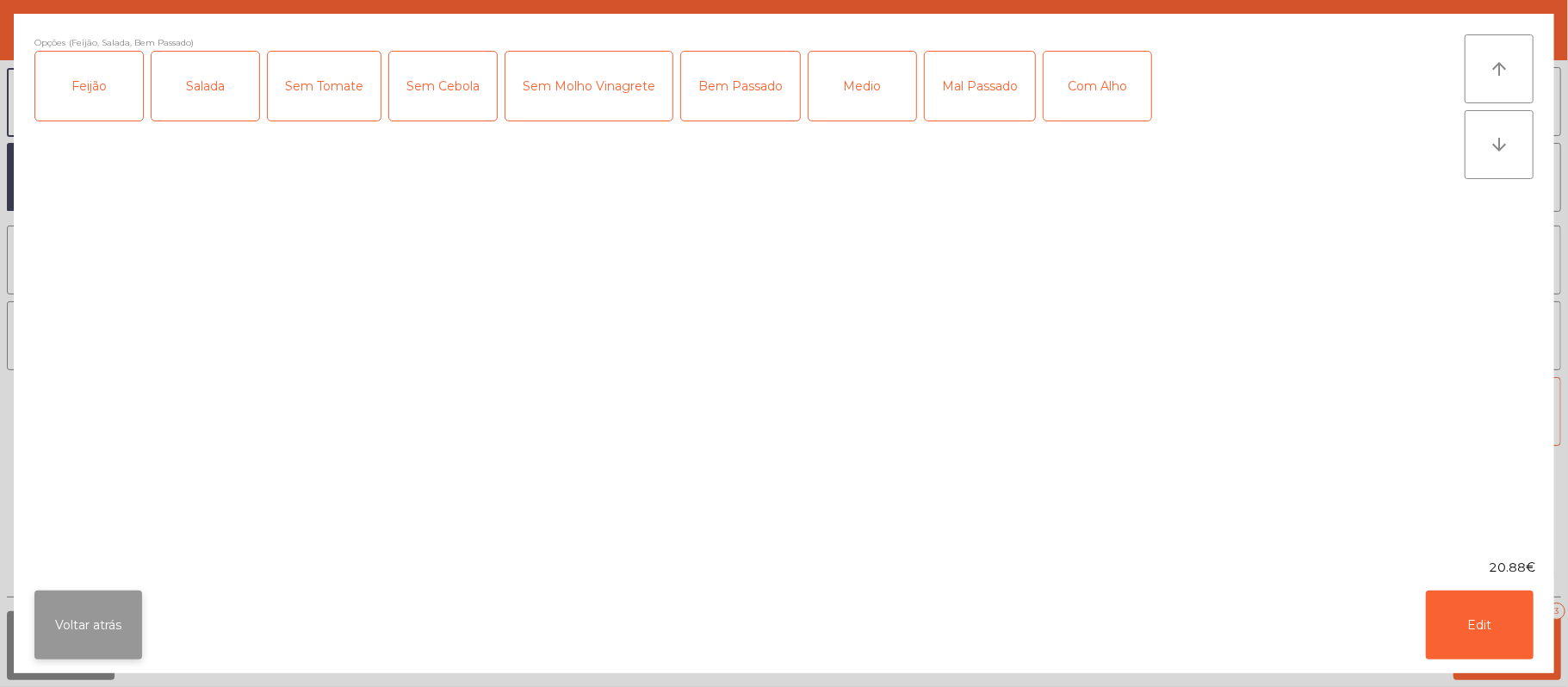
click at [94, 607] on button "Voltar atrás" at bounding box center [87, 625] width 107 height 69
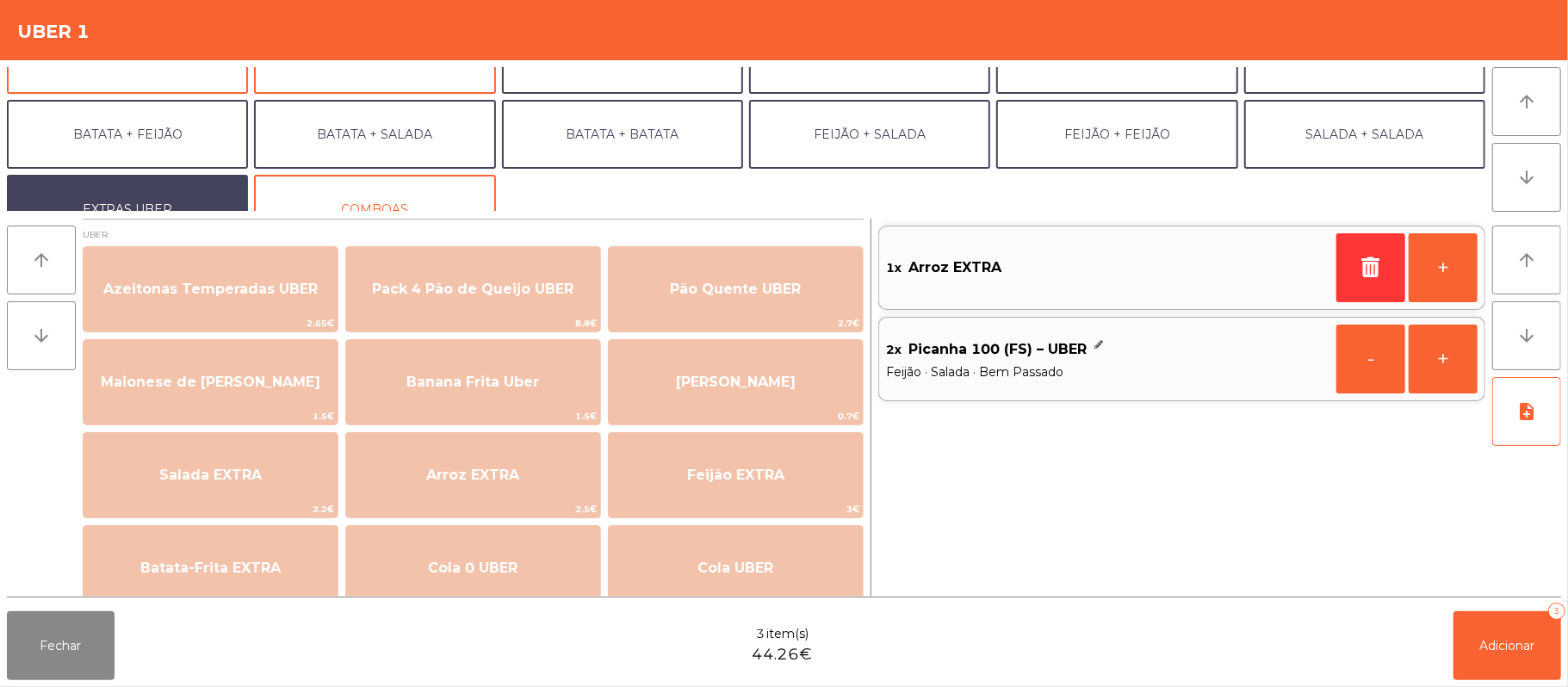
scroll to position [16, 0]
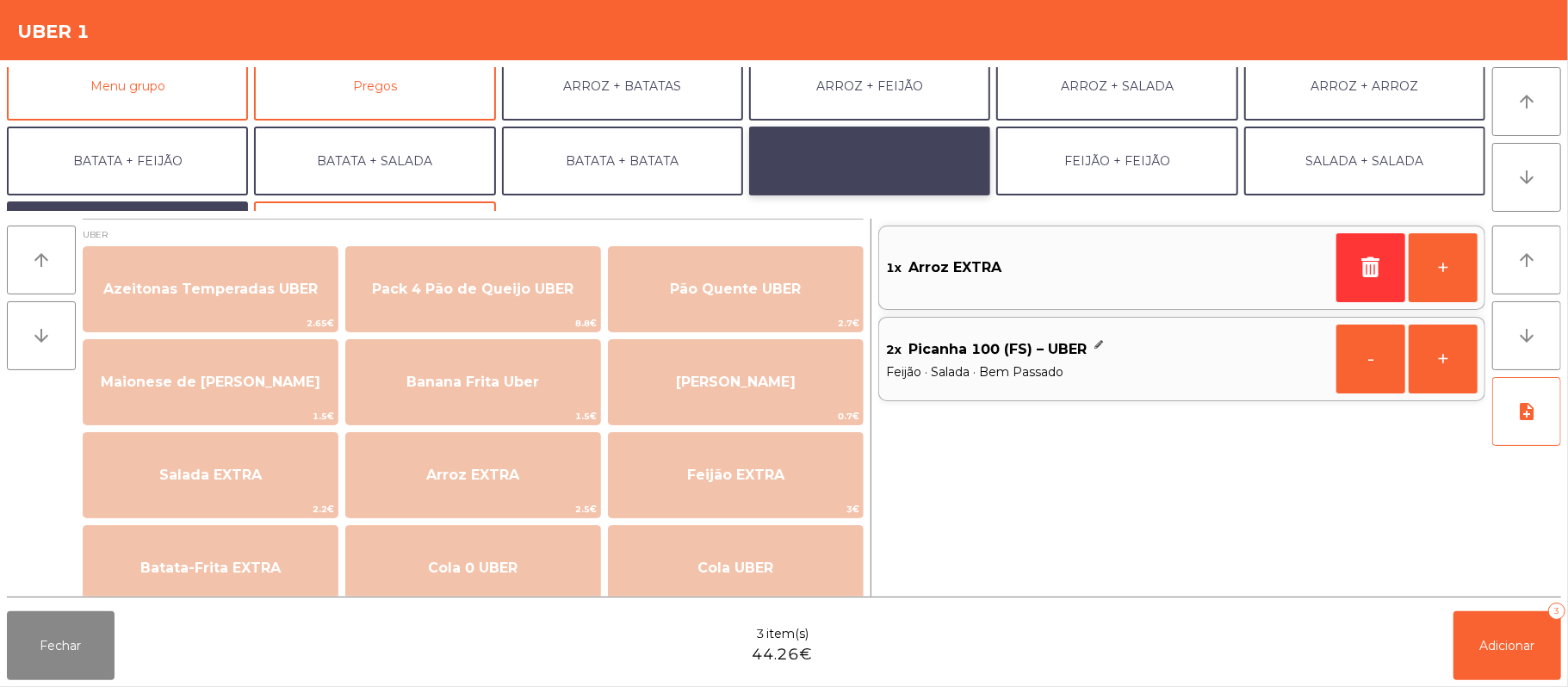
click at [892, 138] on button "FEIJÃO + SALADA" at bounding box center [869, 161] width 241 height 69
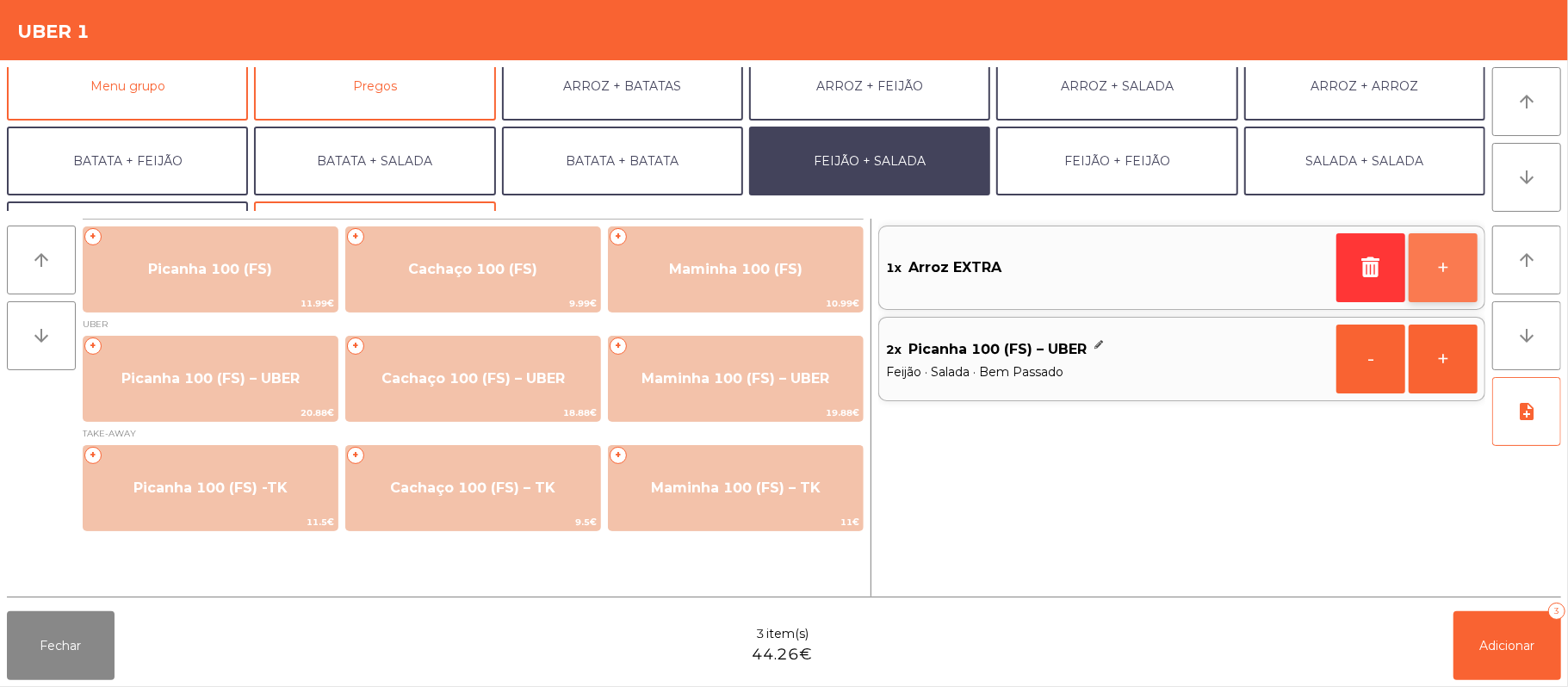
click at [1457, 248] on button "+" at bounding box center [1442, 267] width 69 height 69
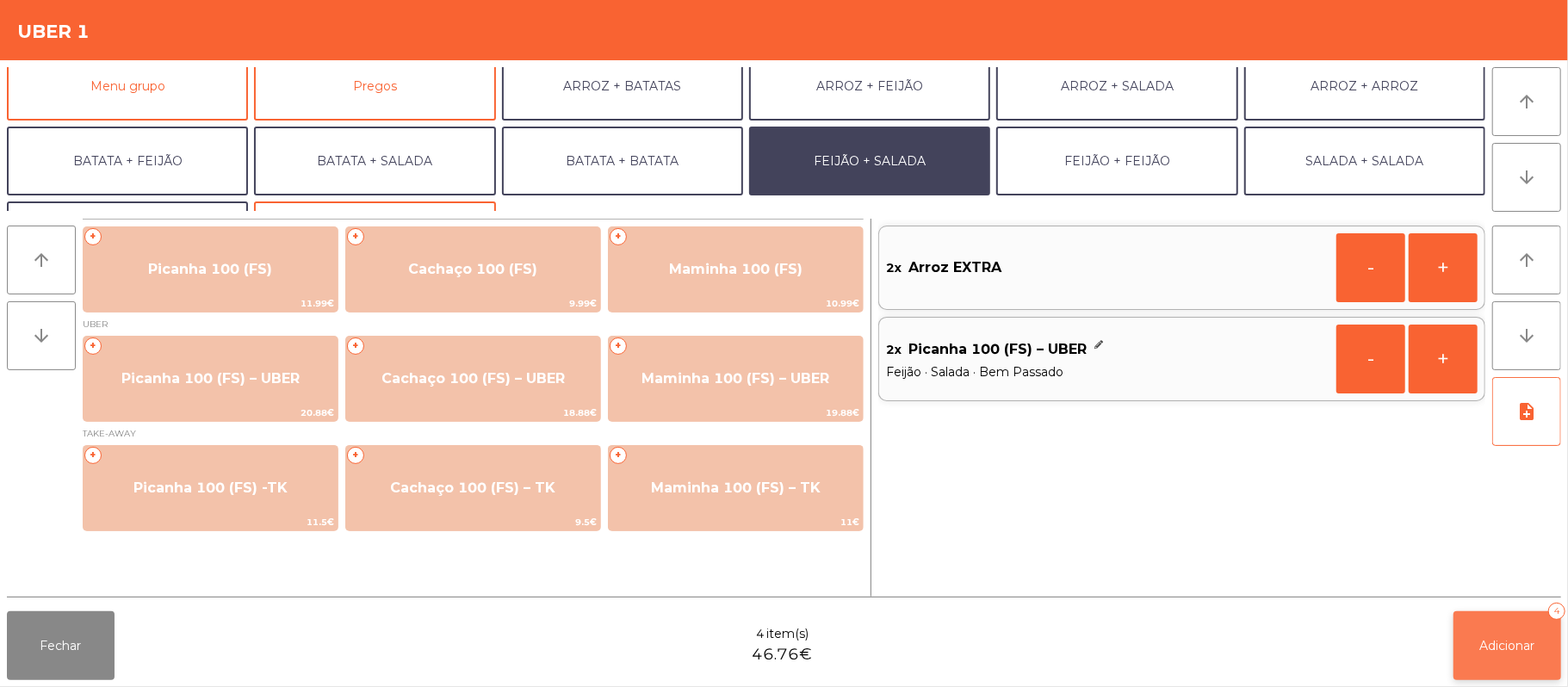
click at [1499, 649] on span "Adicionar" at bounding box center [1507, 646] width 55 height 16
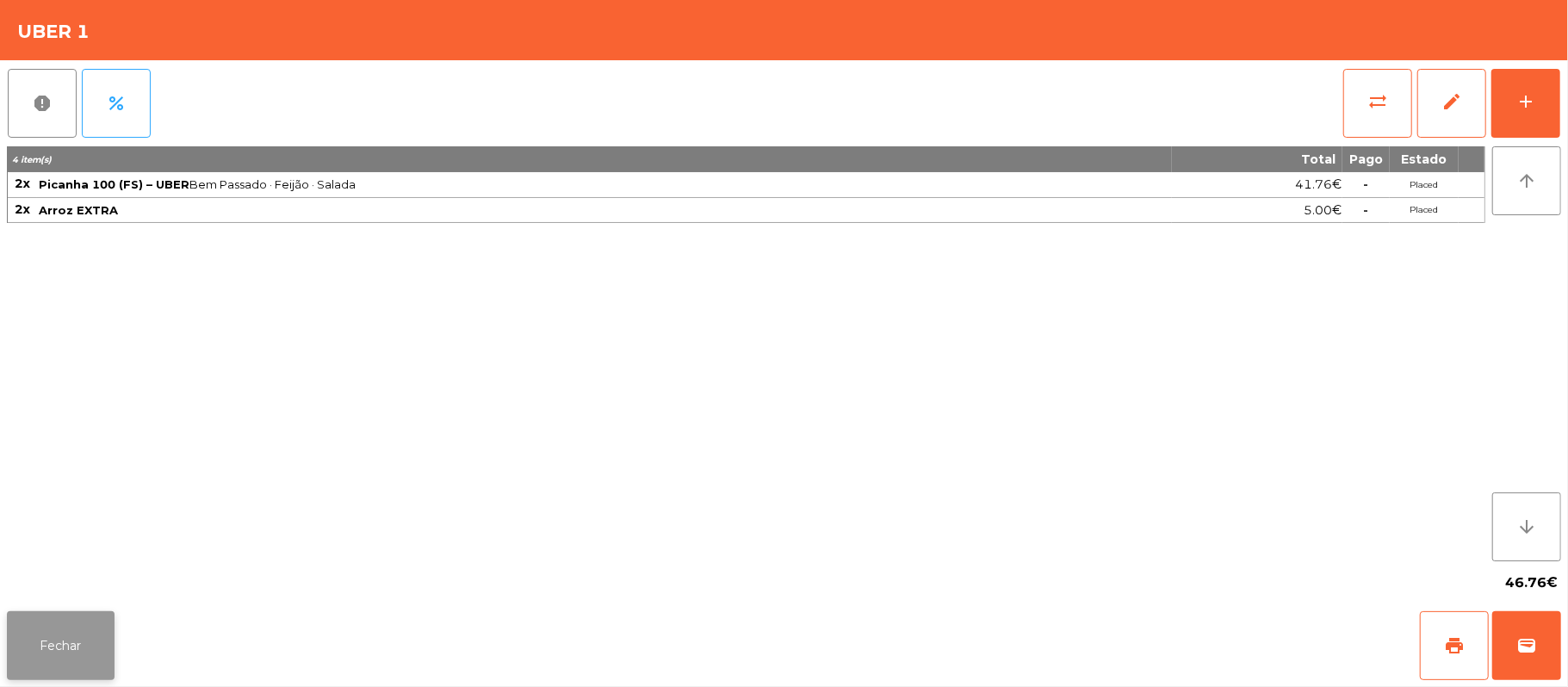
click at [43, 674] on button "Fechar" at bounding box center [60, 646] width 107 height 69
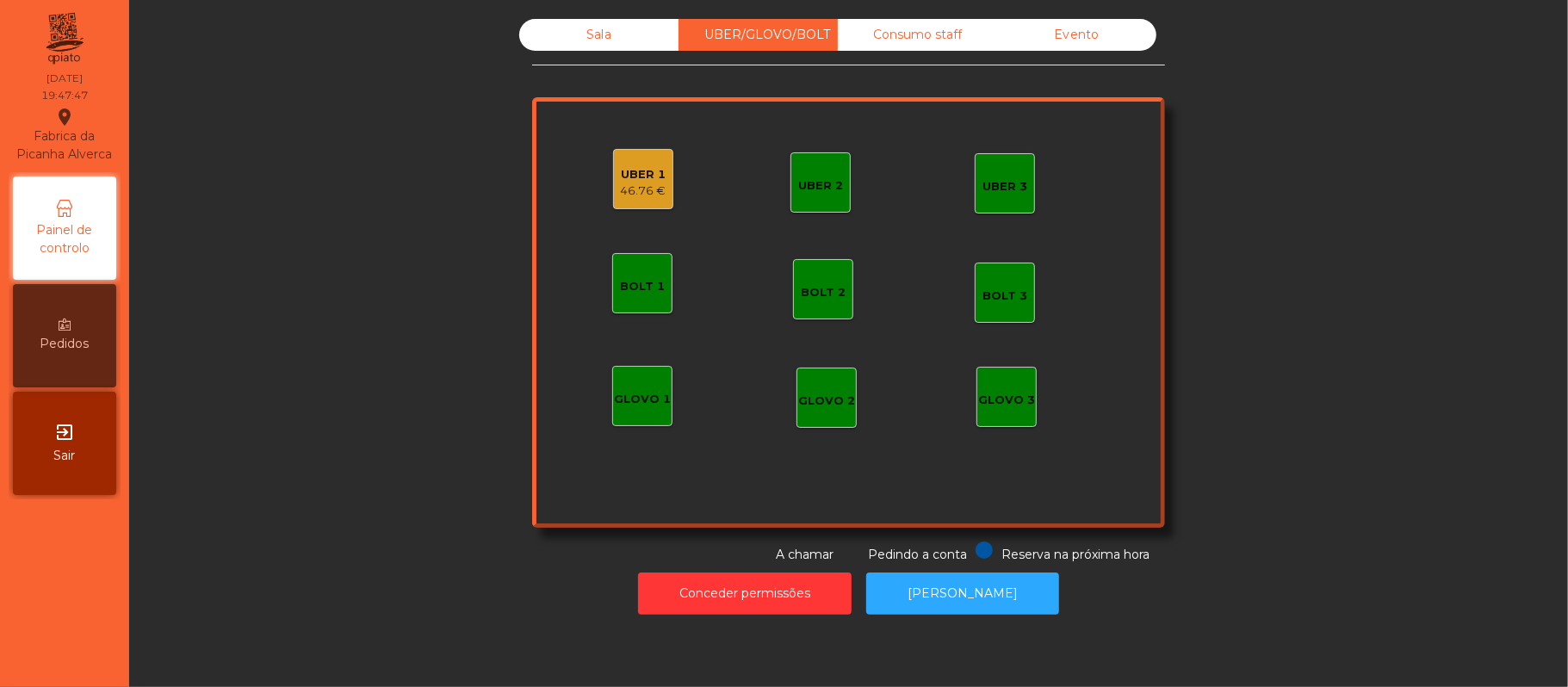
click at [598, 42] on div "Sala" at bounding box center [599, 35] width 160 height 32
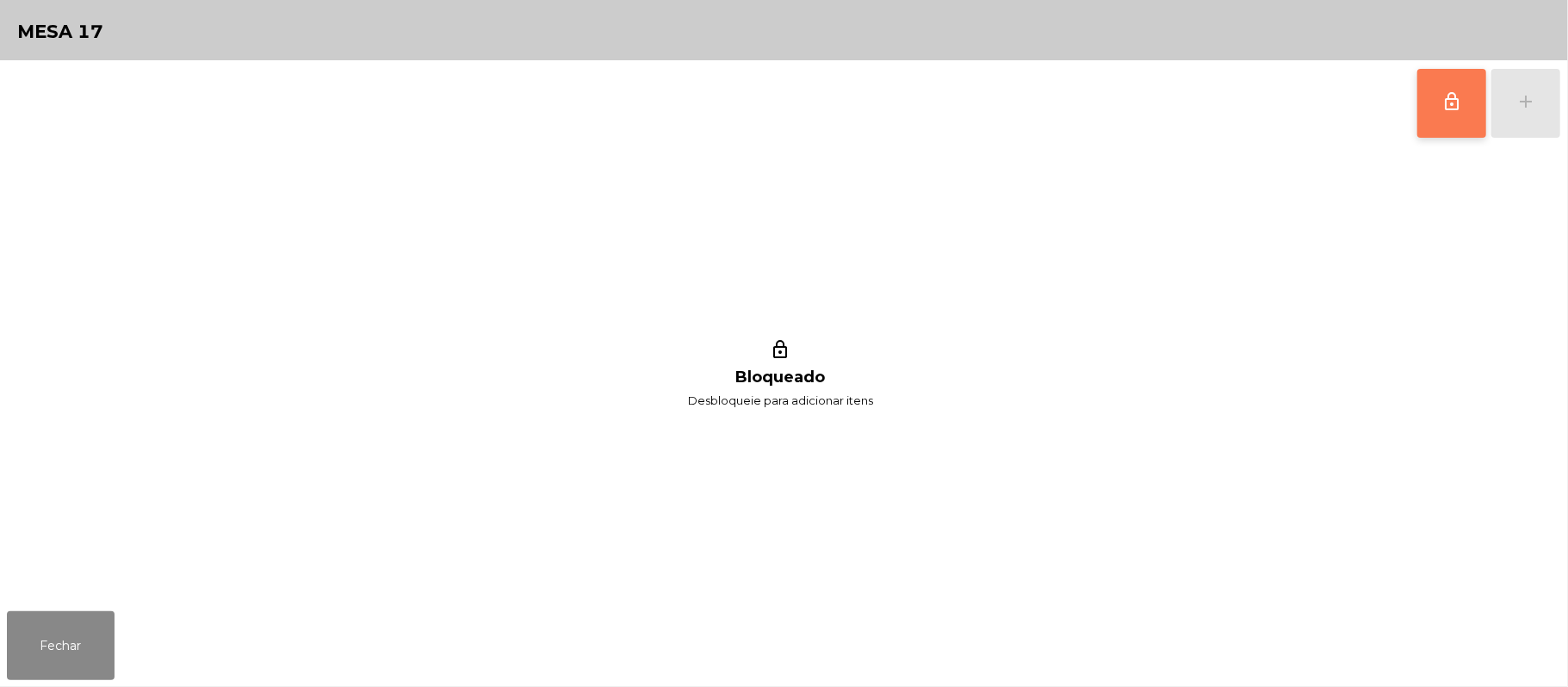
click at [1447, 104] on span "lock_outline" at bounding box center [1452, 102] width 21 height 21
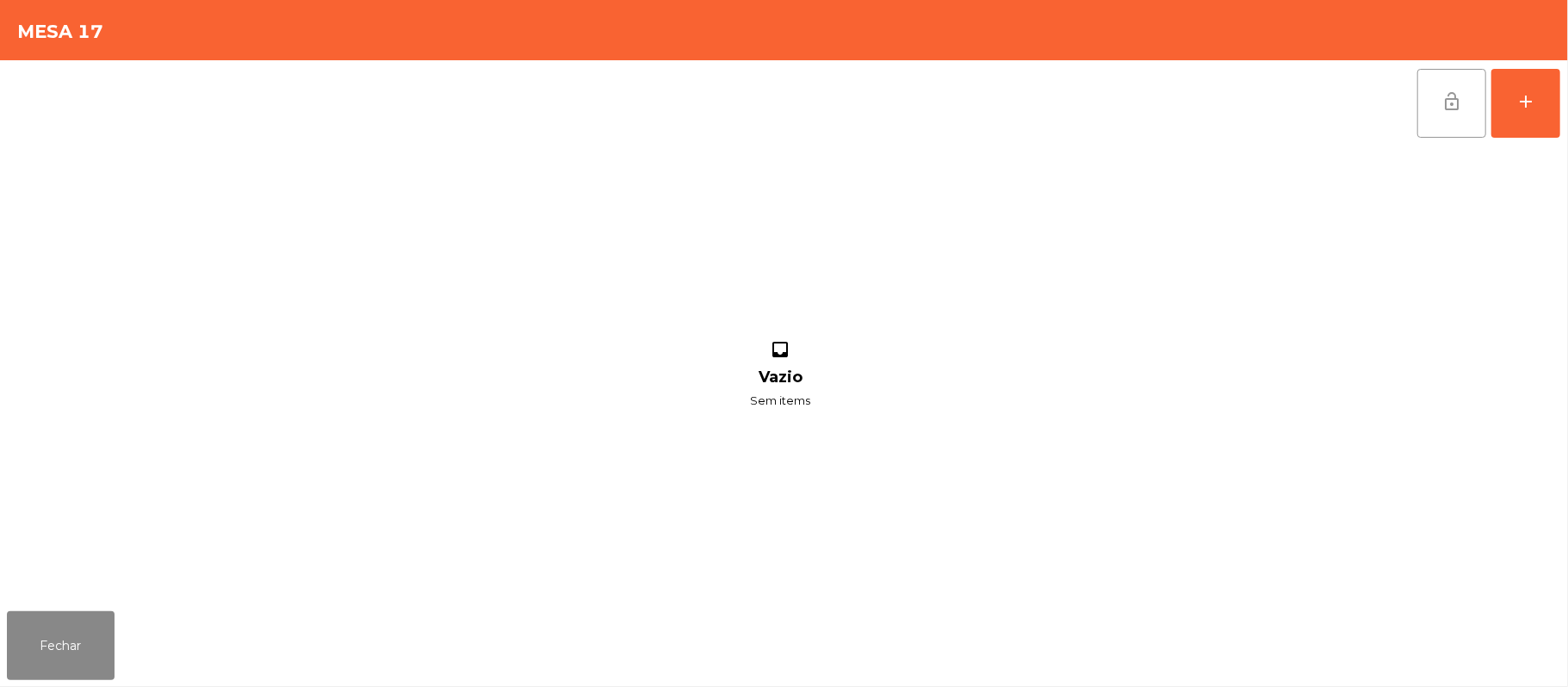
click at [1562, 111] on div "lock_open add inbox Vazio Sem items" at bounding box center [784, 333] width 1568 height 545
click at [1510, 113] on button "add" at bounding box center [1525, 103] width 69 height 69
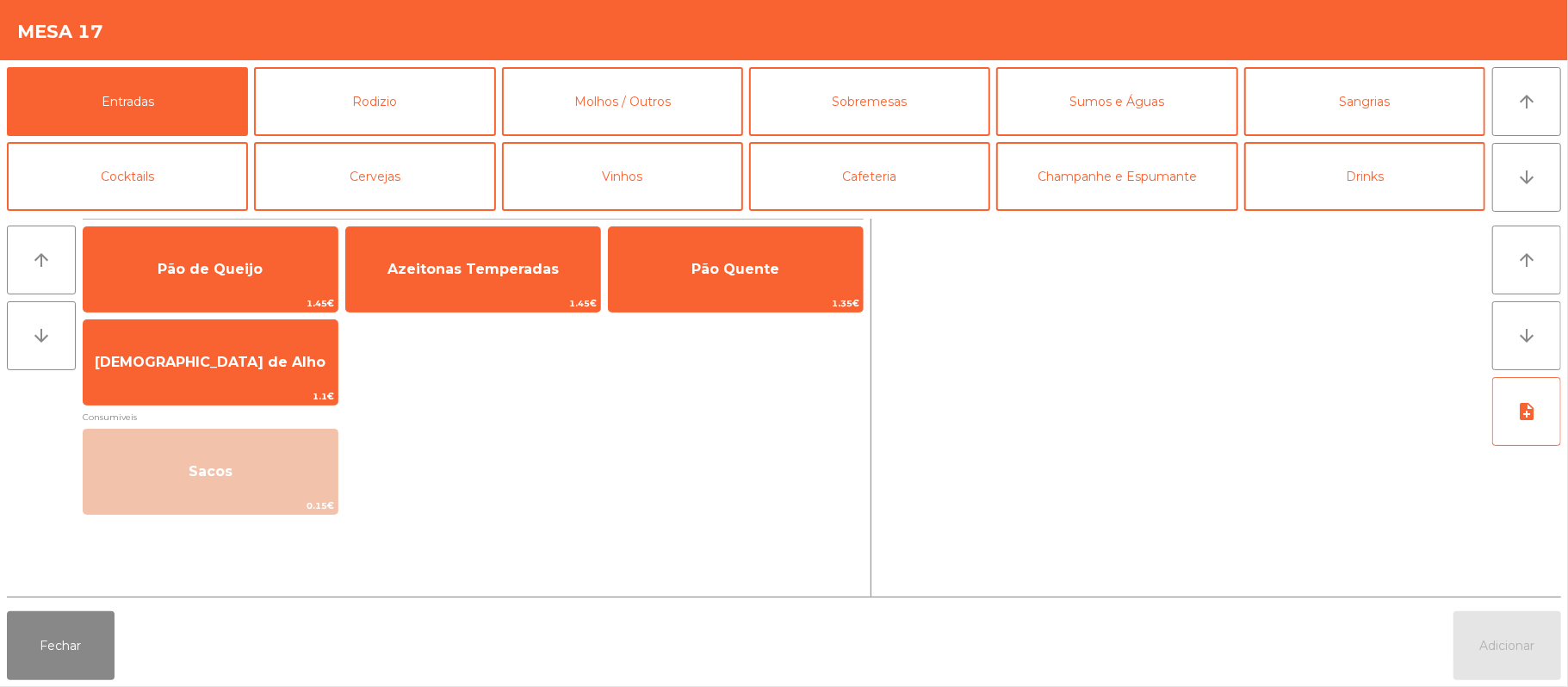
scroll to position [4, 0]
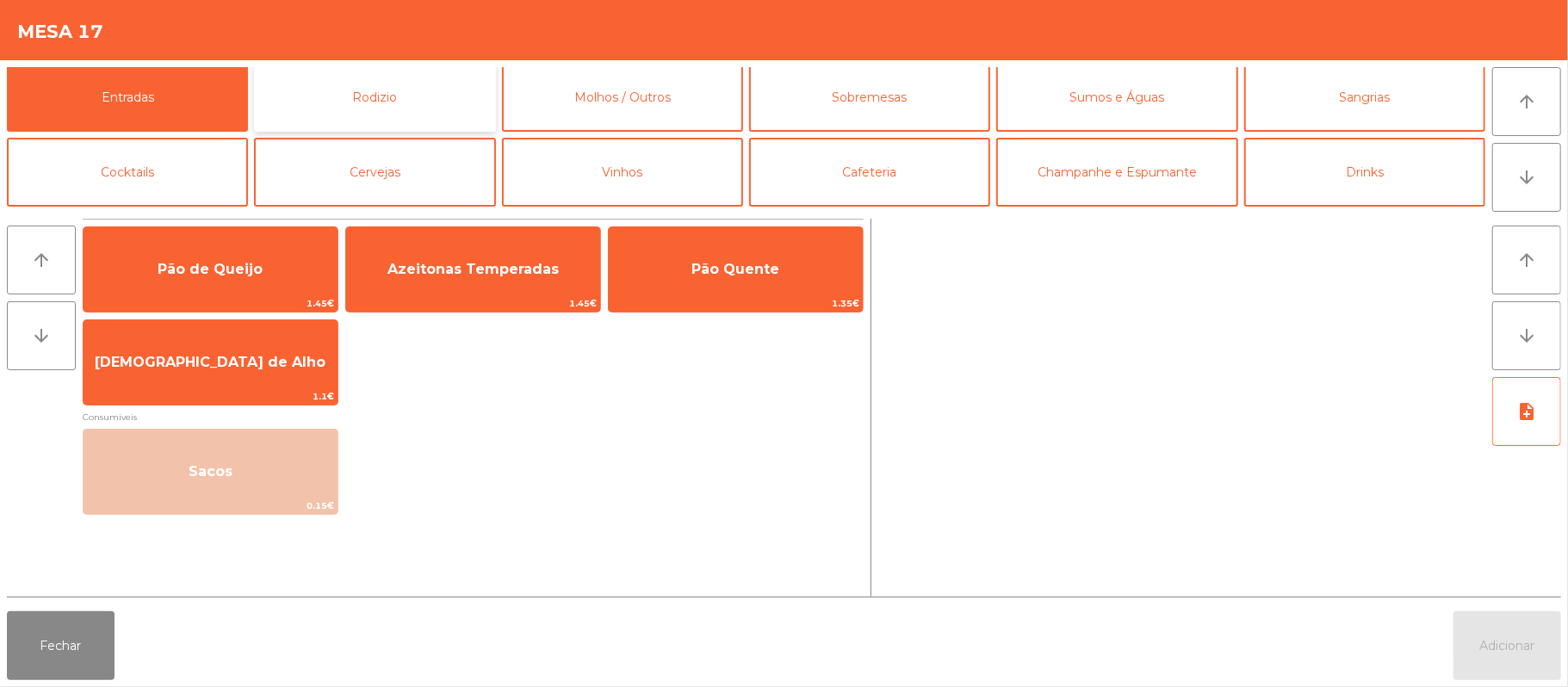
click at [434, 105] on button "Rodizio" at bounding box center [374, 97] width 241 height 69
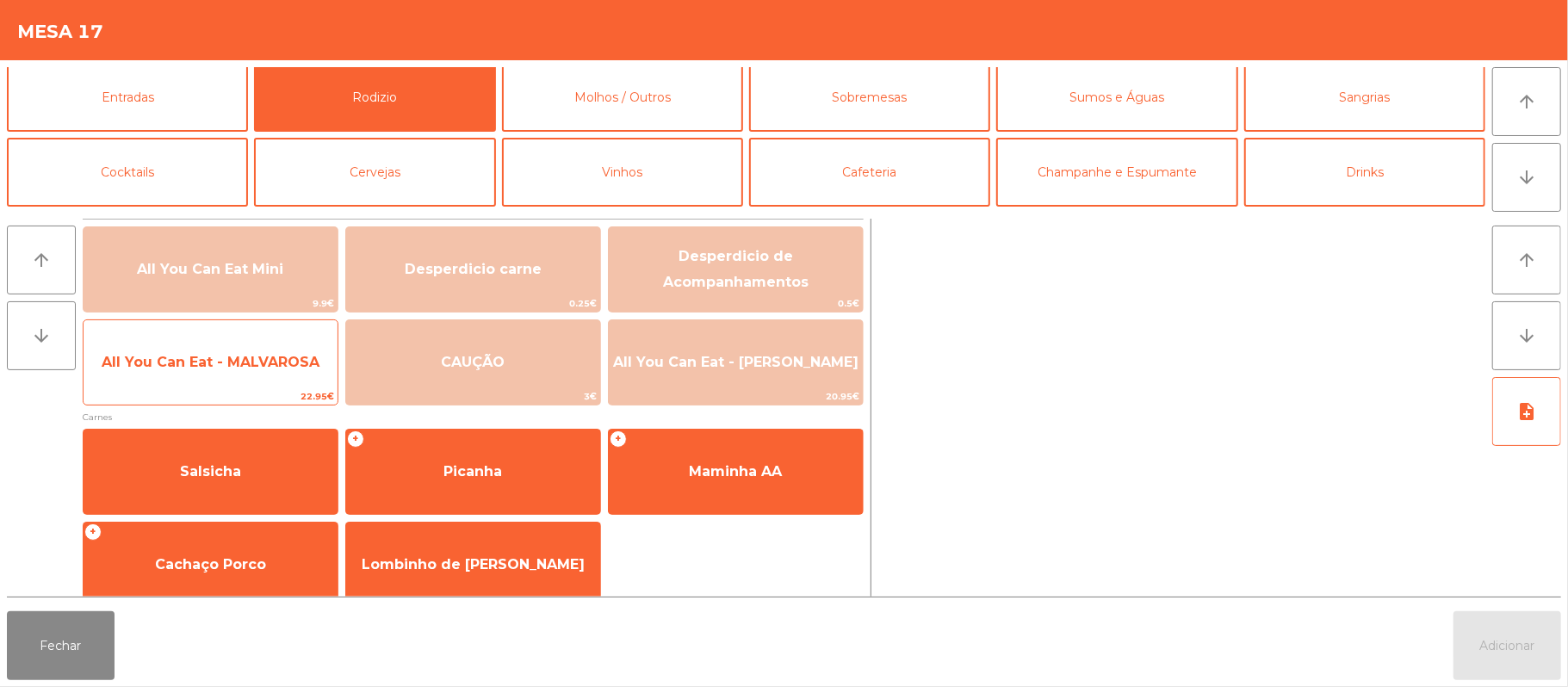
click at [250, 358] on span "All You Can Eat - MALVAROSA" at bounding box center [210, 362] width 218 height 17
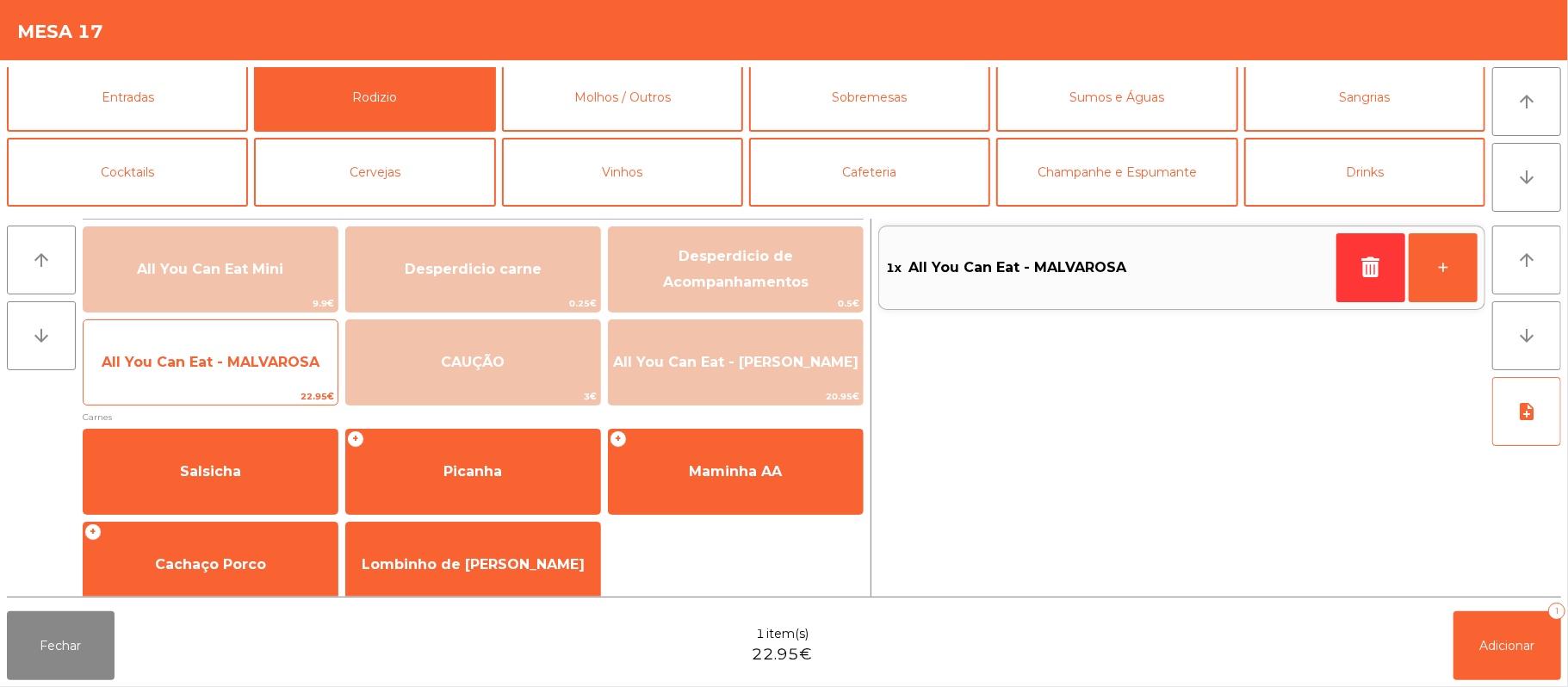
click at [232, 368] on span "All You Can Eat - MALVAROSA" at bounding box center [210, 362] width 218 height 17
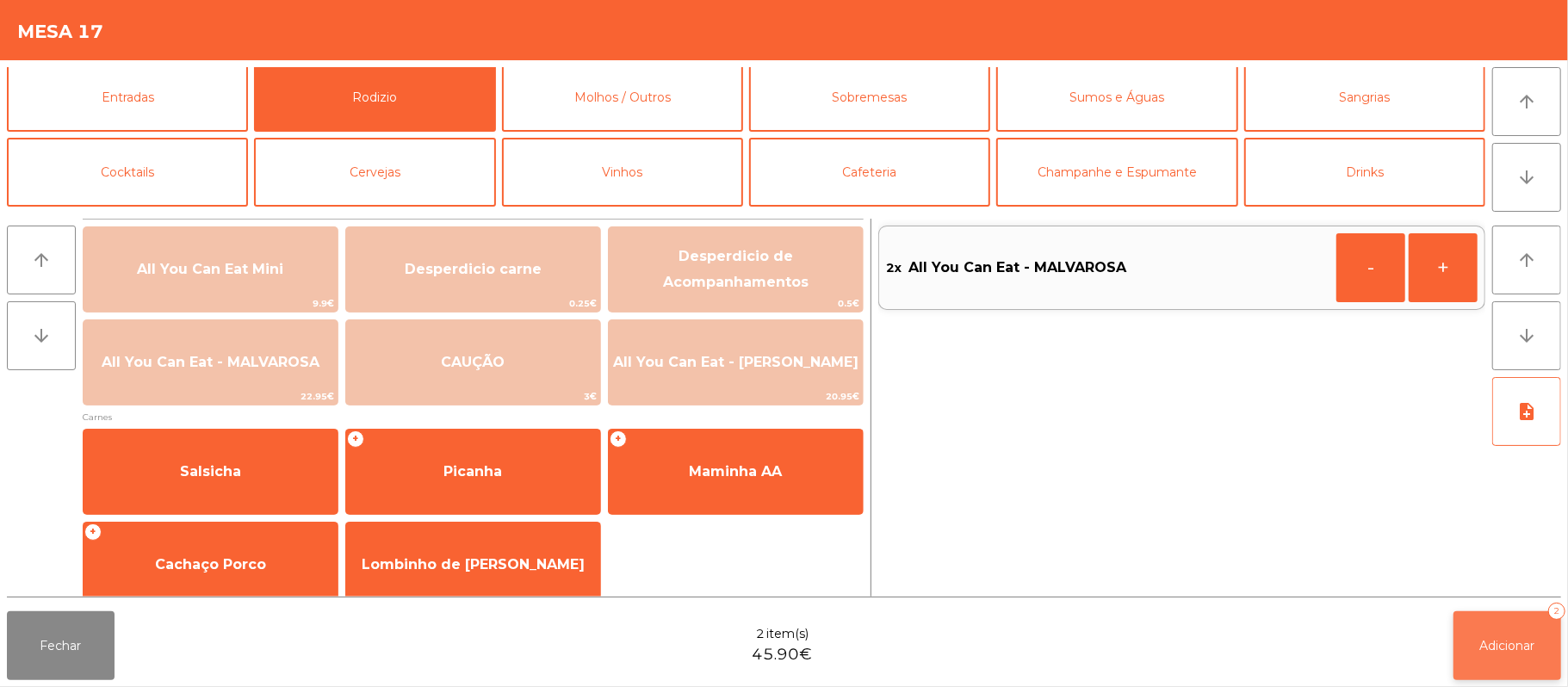
click at [1458, 639] on button "Adicionar 2" at bounding box center [1507, 646] width 107 height 69
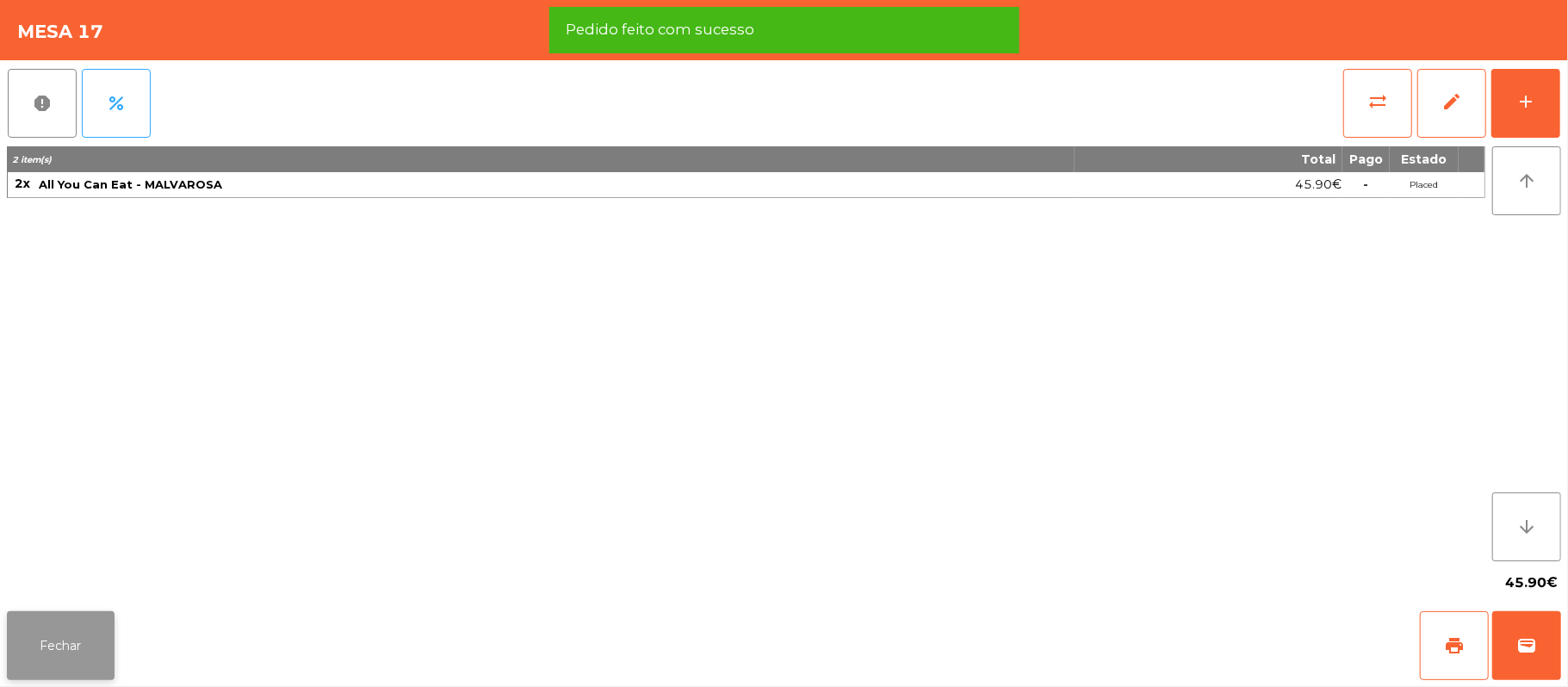
click at [69, 672] on button "Fechar" at bounding box center [60, 646] width 107 height 69
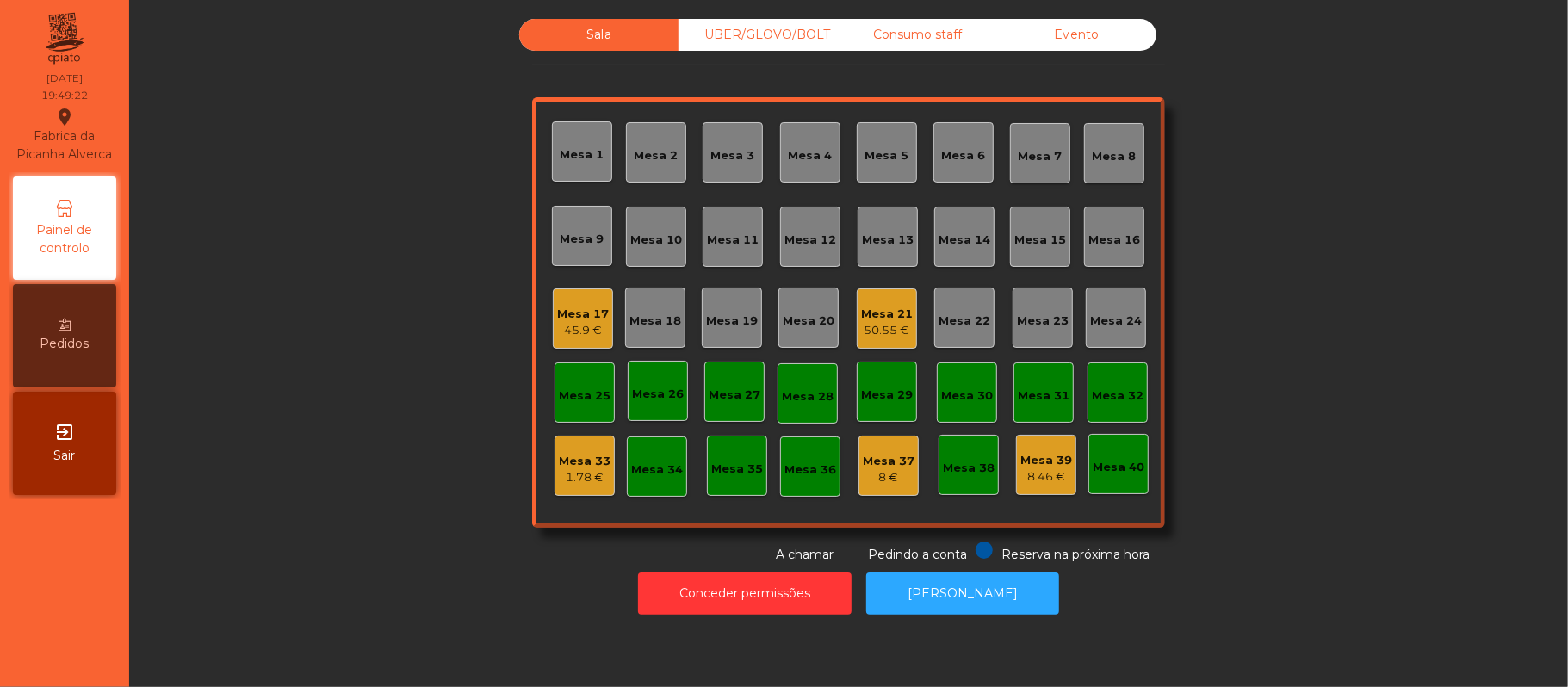
click at [1106, 238] on div "Mesa 16" at bounding box center [1113, 240] width 51 height 17
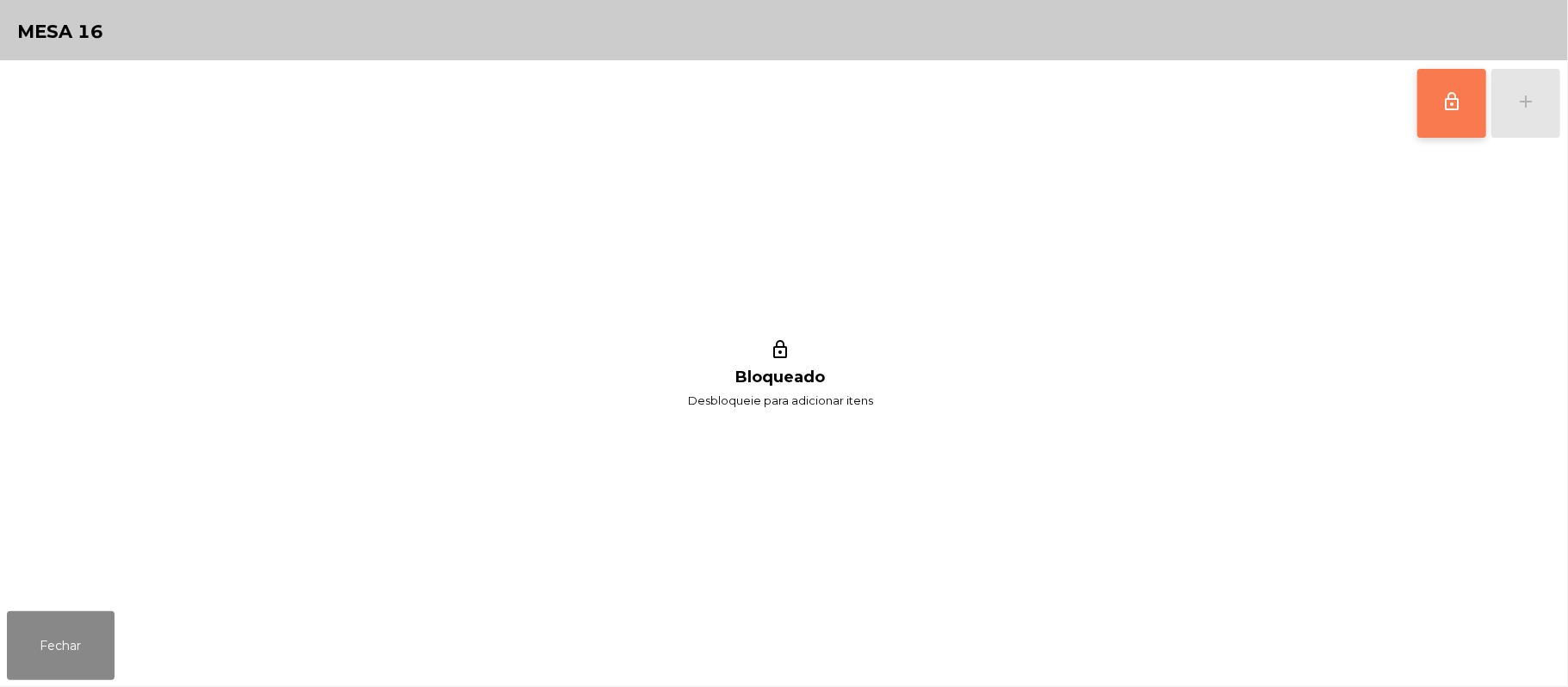
click at [1445, 127] on button "lock_outline" at bounding box center [1451, 103] width 69 height 69
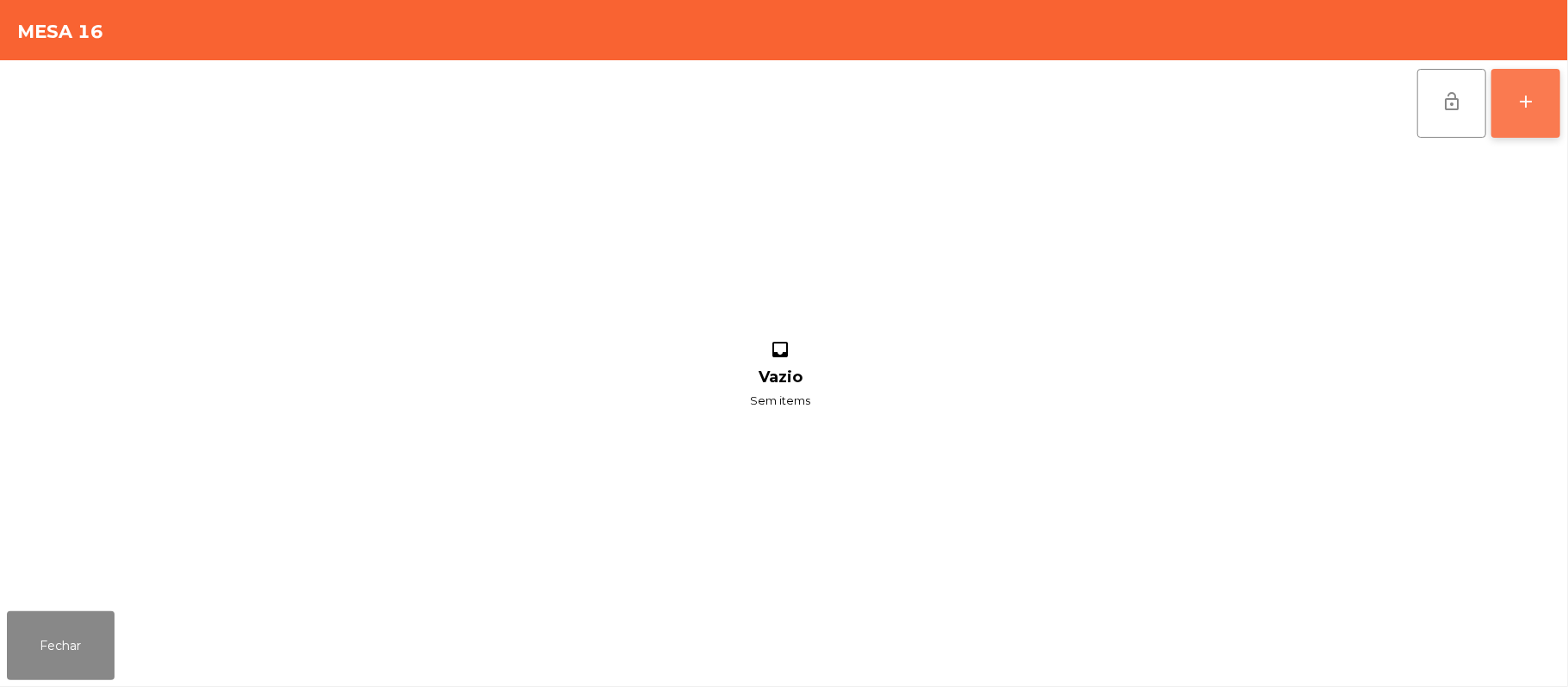
click at [1532, 95] on div "add" at bounding box center [1526, 102] width 21 height 21
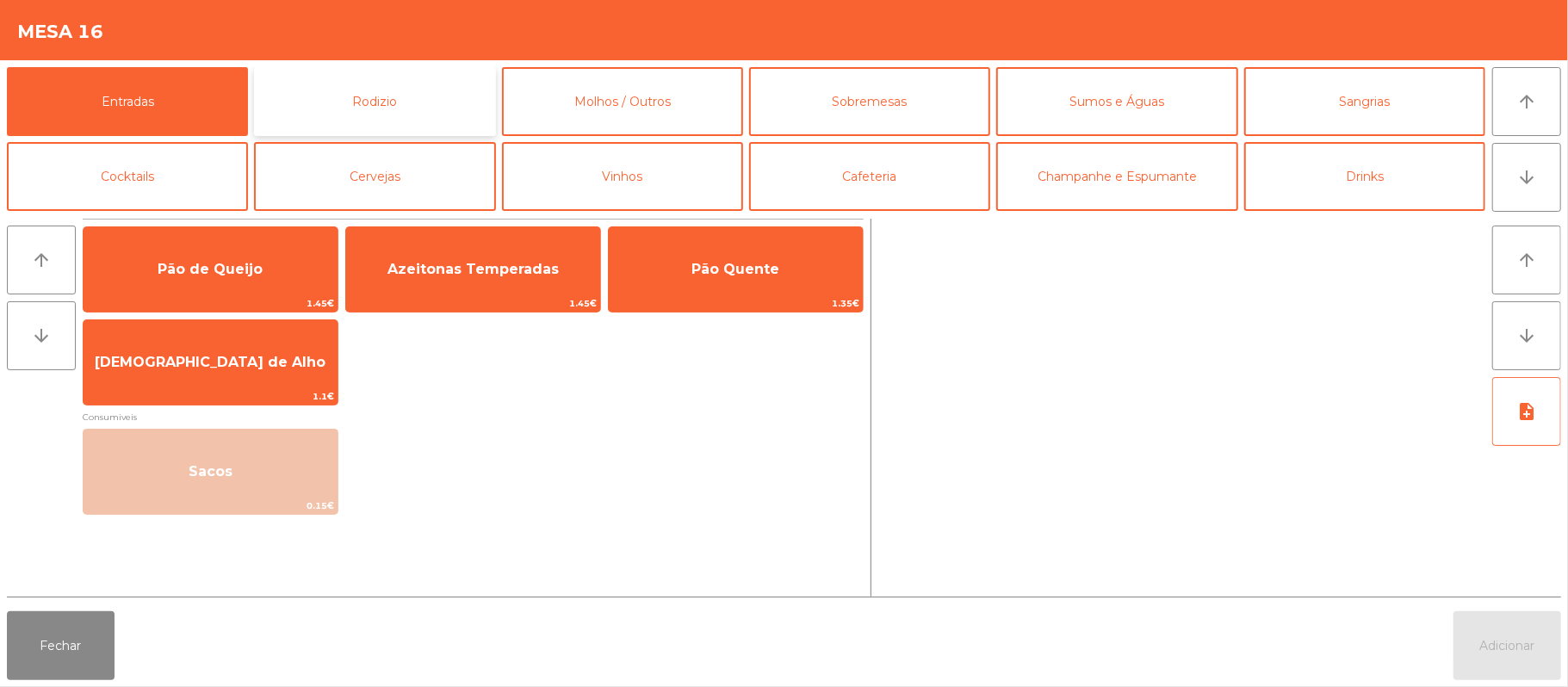
click at [411, 98] on button "Rodizio" at bounding box center [374, 101] width 241 height 69
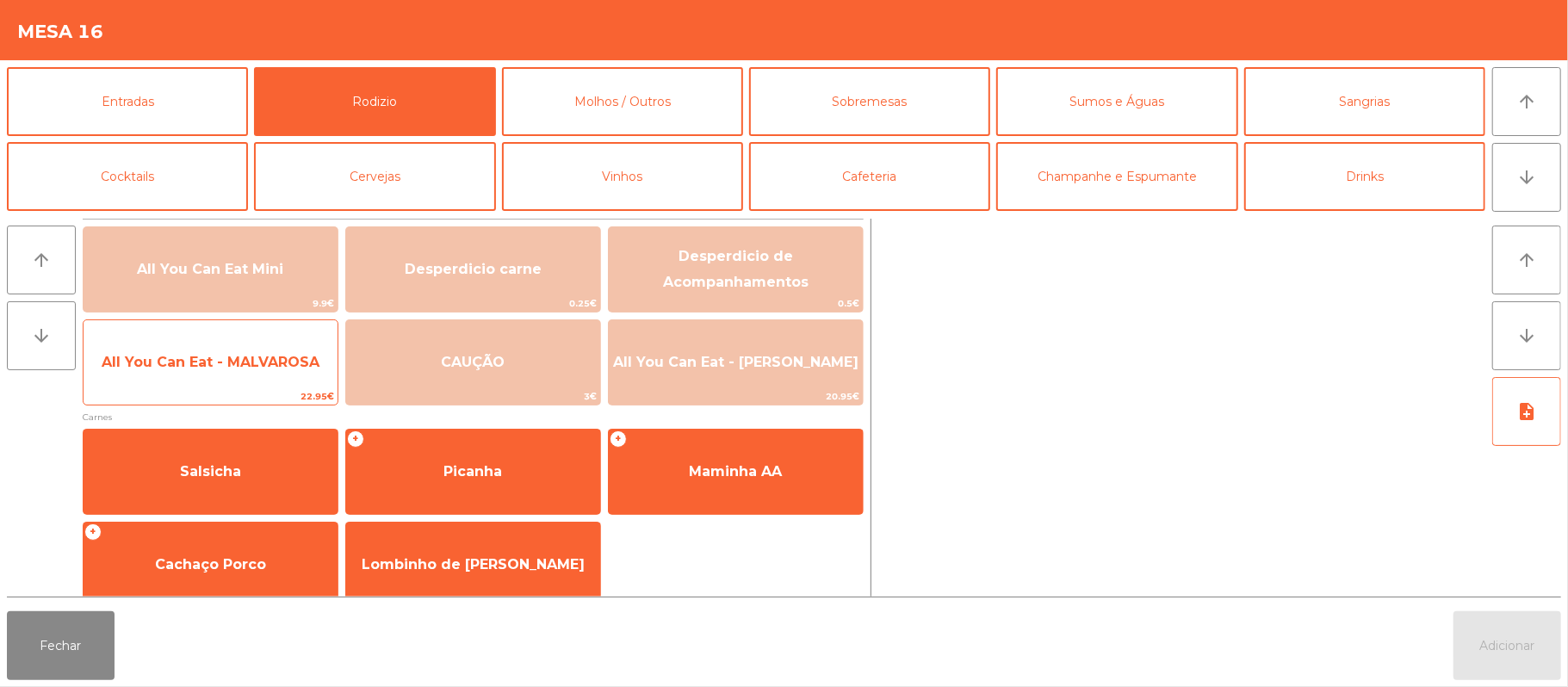
click at [260, 368] on span "All You Can Eat - MALVAROSA" at bounding box center [210, 362] width 218 height 17
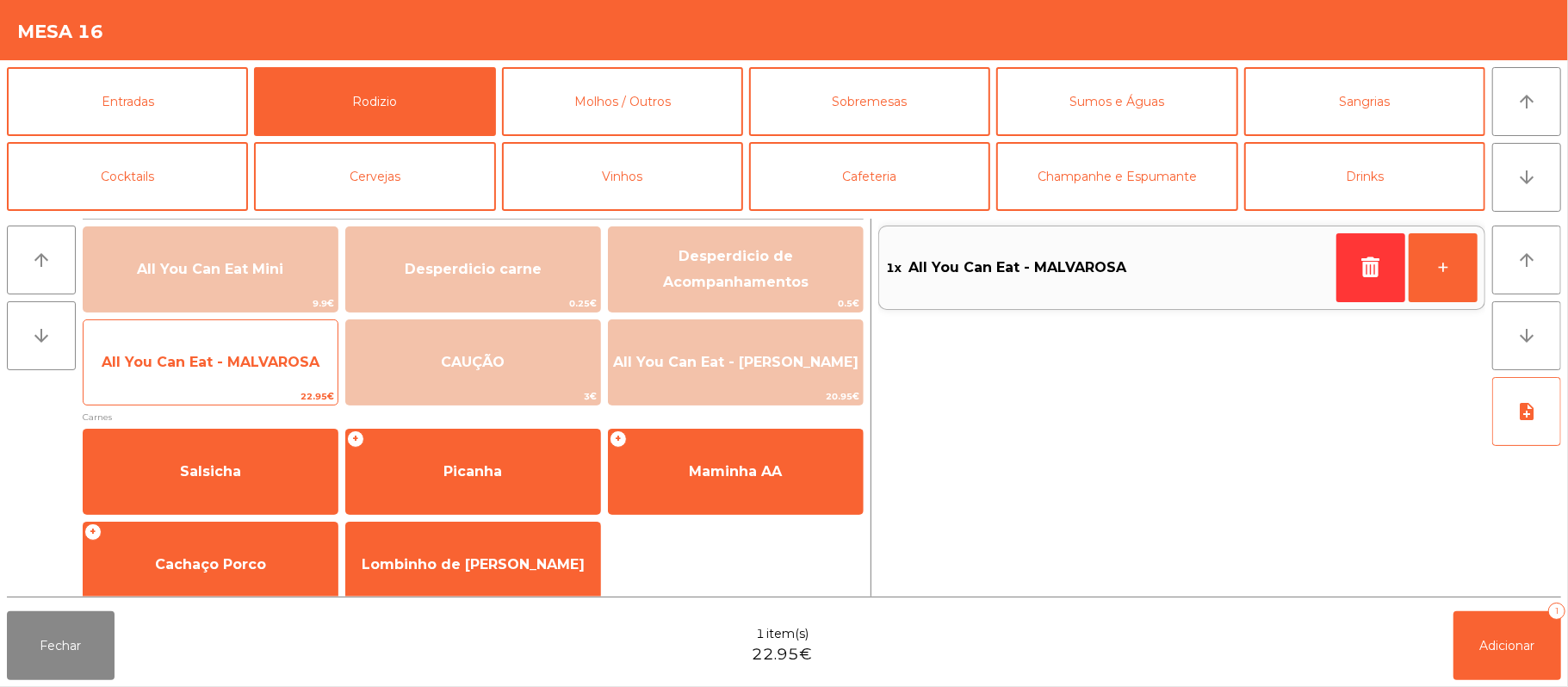
click at [241, 379] on span "All You Can Eat - MALVAROSA" at bounding box center [210, 362] width 254 height 46
click at [284, 361] on span "All You Can Eat - MALVAROSA" at bounding box center [210, 362] width 218 height 17
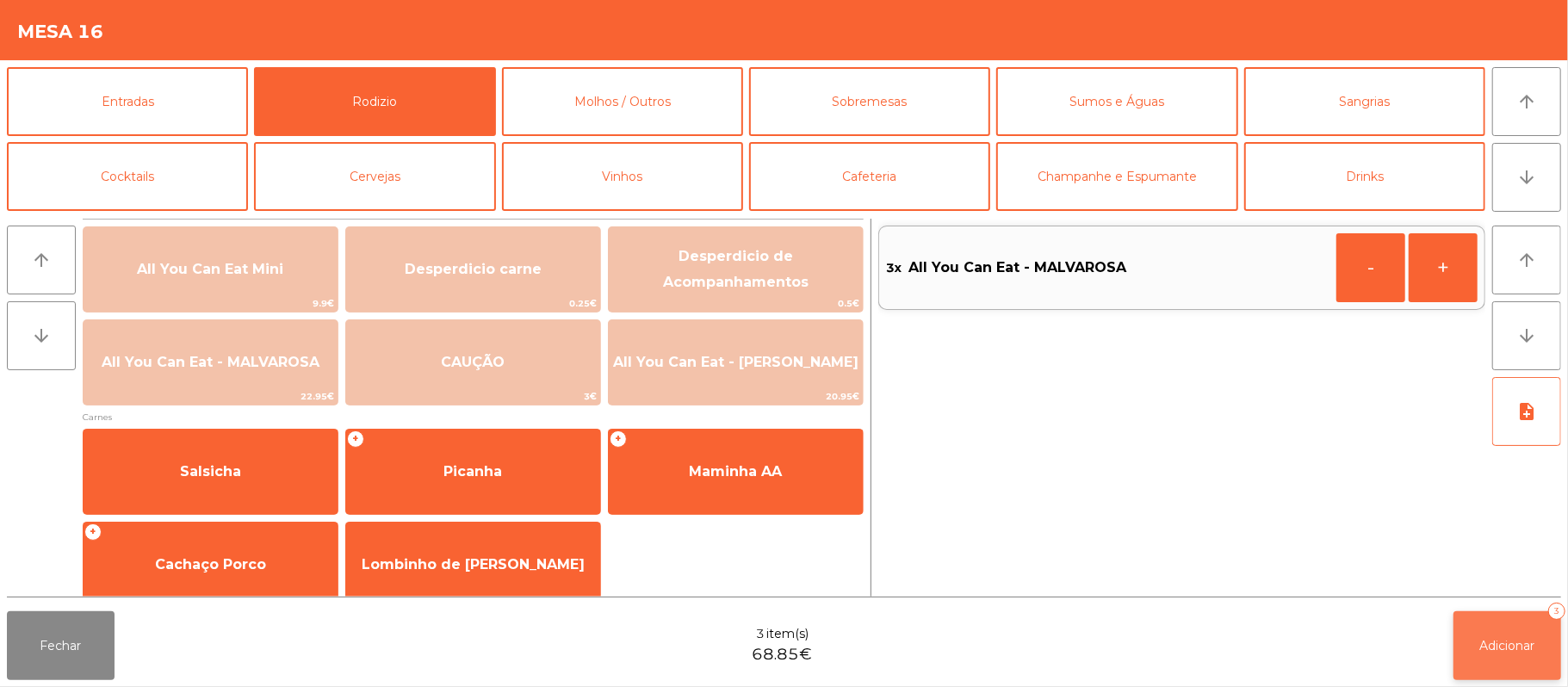
click at [1484, 632] on button "Adicionar 3" at bounding box center [1507, 646] width 107 height 69
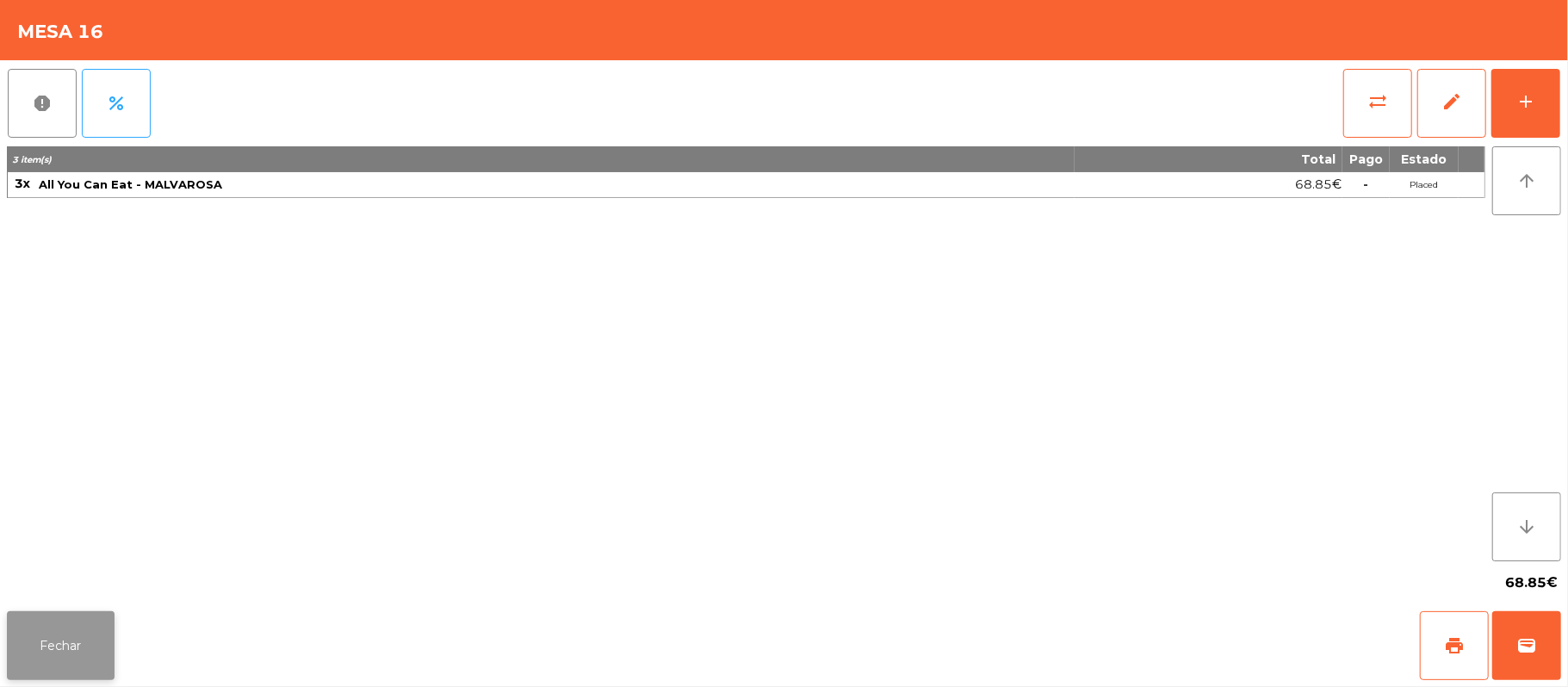
click at [73, 663] on button "Fechar" at bounding box center [60, 646] width 107 height 69
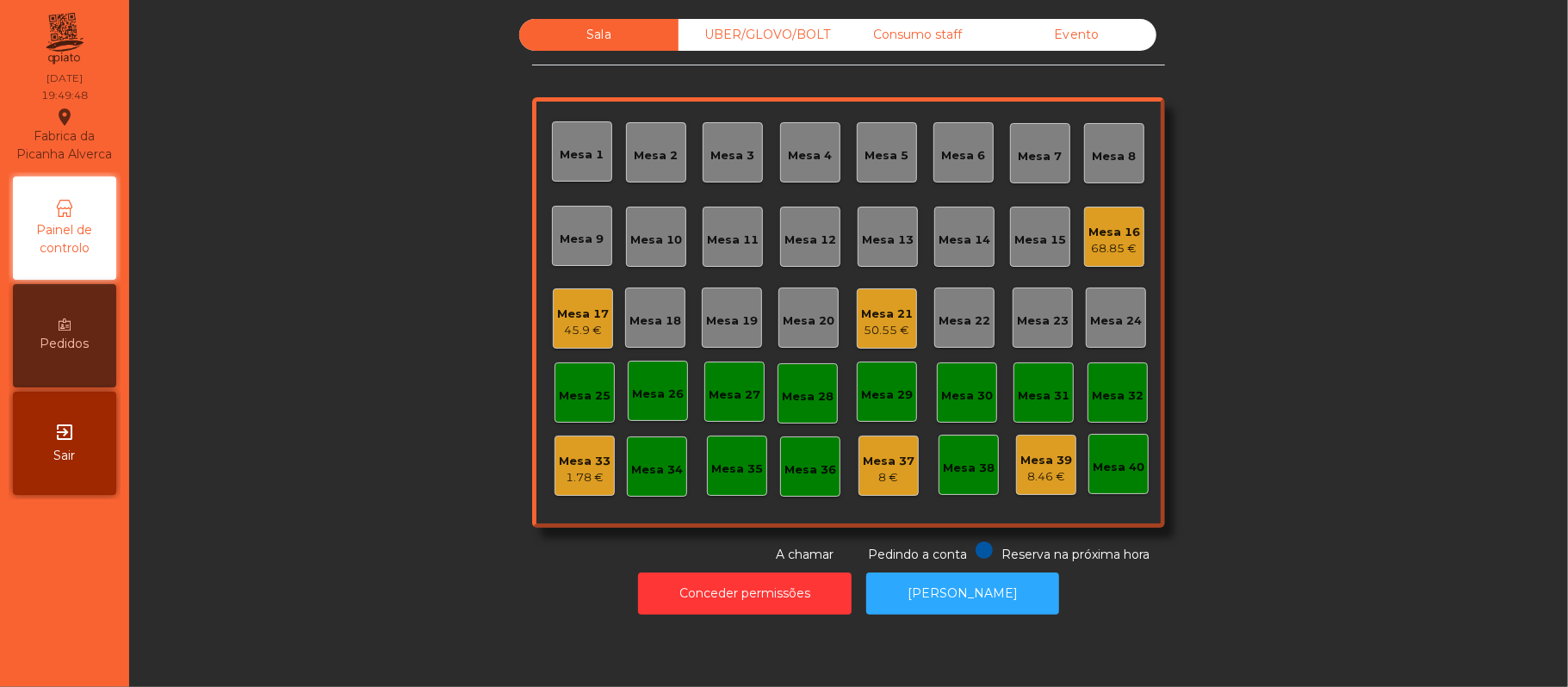
click at [1381, 300] on div "Sala UBER/[GEOGRAPHIC_DATA]/BOLT Consumo staff Evento Mesa 1 [GEOGRAPHIC_DATA] …" at bounding box center [848, 292] width 1392 height 546
click at [1310, 219] on div "Sala UBER/[GEOGRAPHIC_DATA]/BOLT Consumo staff Evento Mesa 1 [GEOGRAPHIC_DATA] …" at bounding box center [848, 292] width 1392 height 546
click at [811, 327] on div "Mesa 20" at bounding box center [808, 321] width 51 height 17
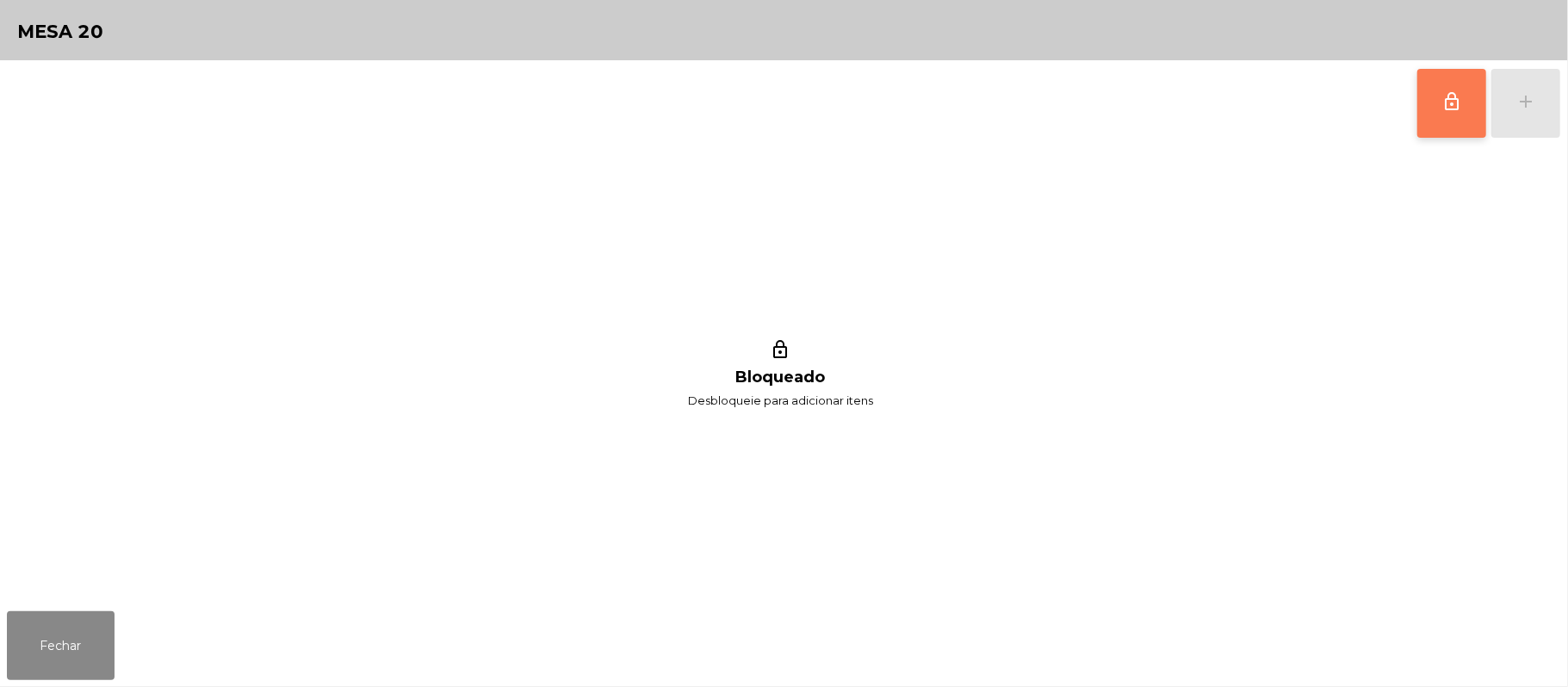
click at [1444, 100] on span "lock_outline" at bounding box center [1452, 102] width 21 height 21
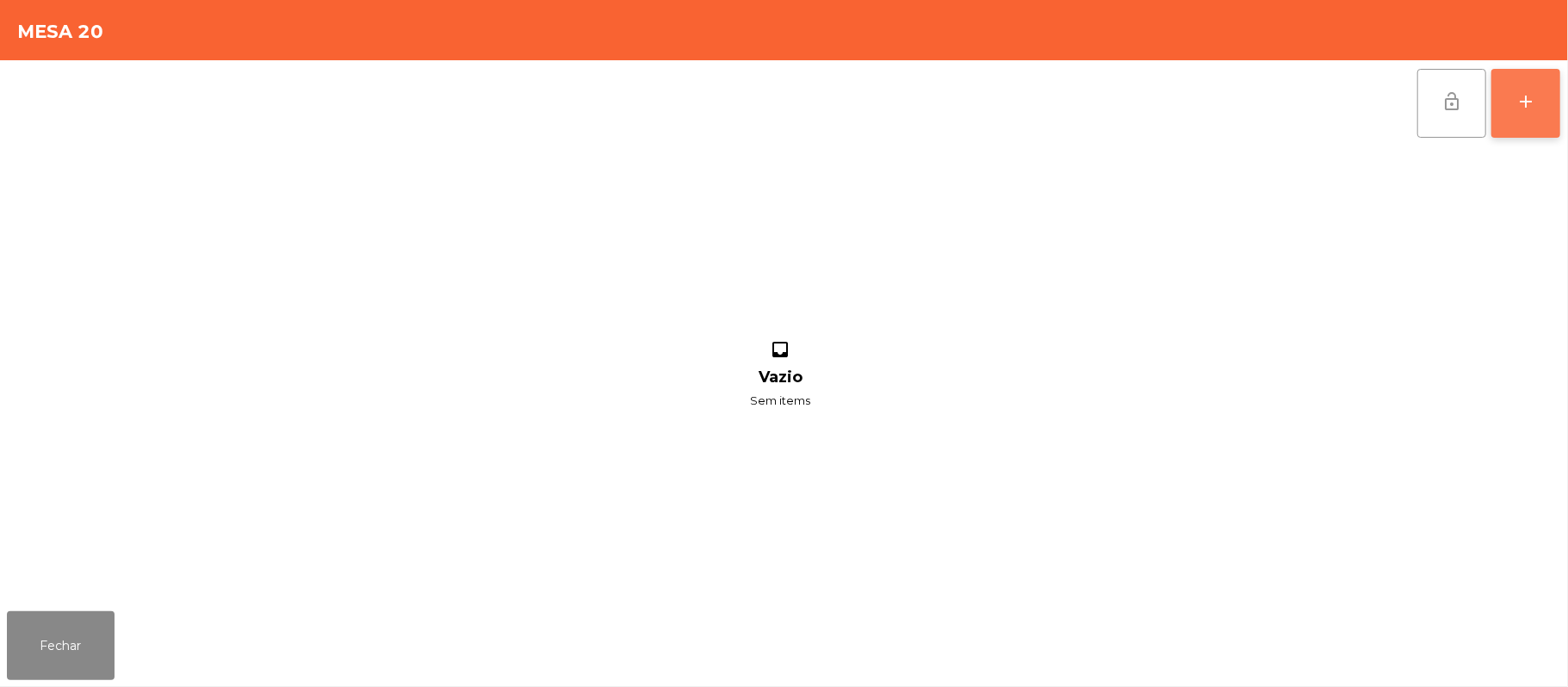
click at [1523, 101] on div "add" at bounding box center [1526, 102] width 21 height 21
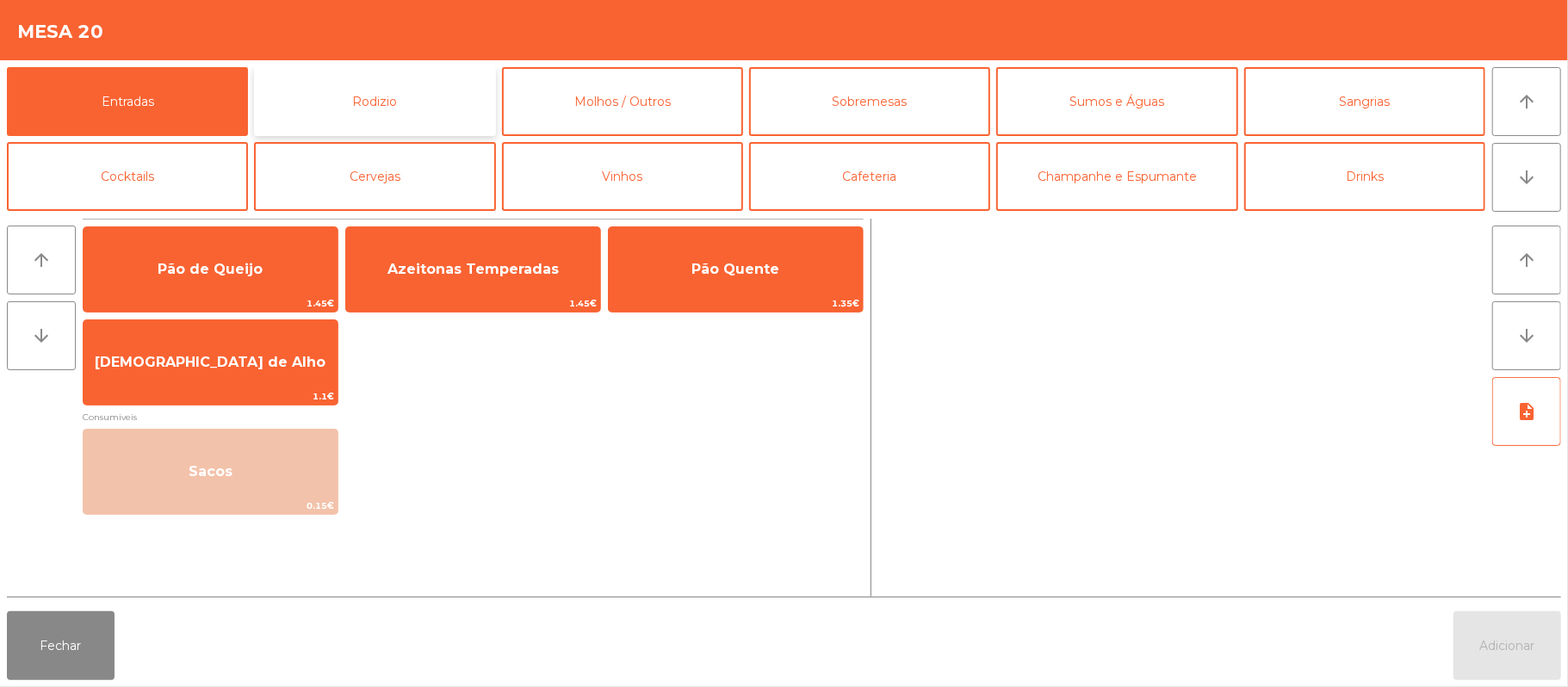
click at [401, 93] on button "Rodizio" at bounding box center [374, 101] width 241 height 69
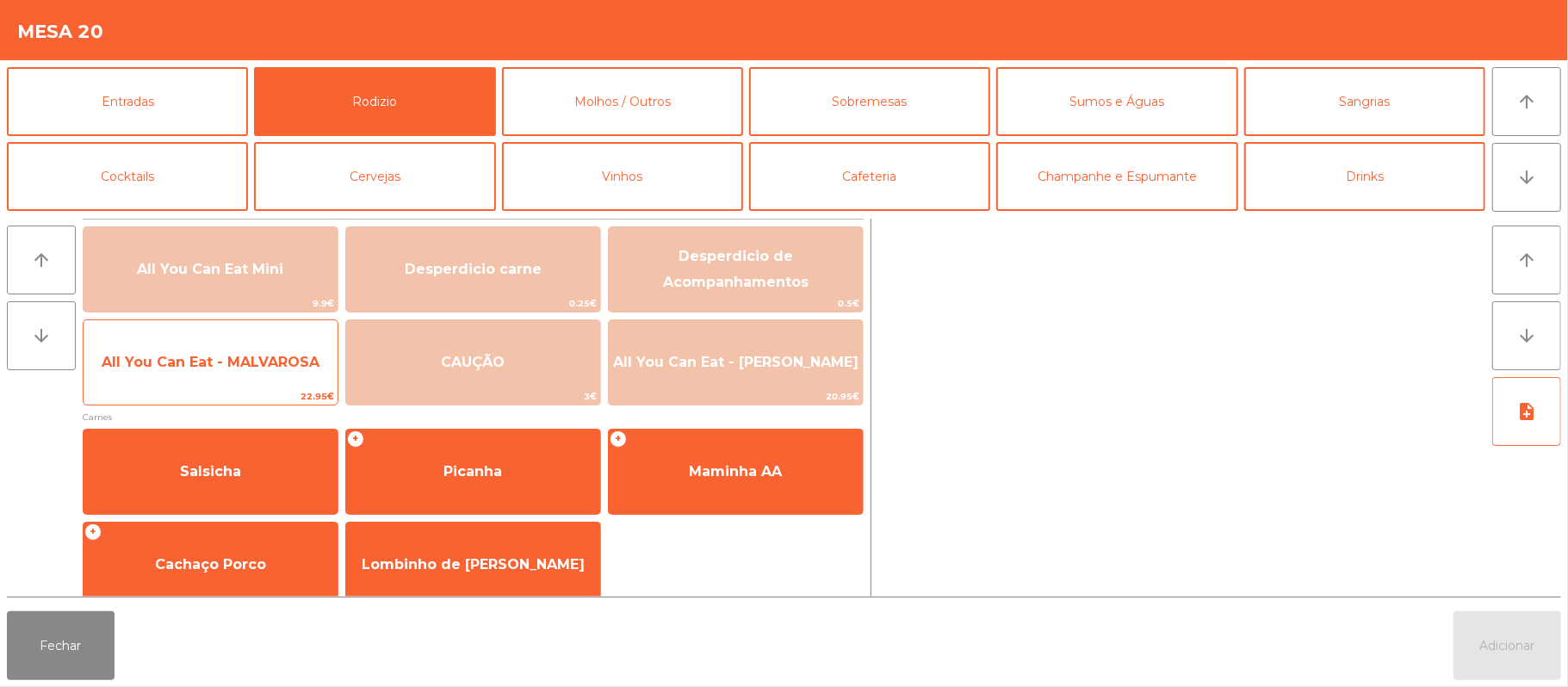
click at [226, 367] on span "All You Can Eat - MALVAROSA" at bounding box center [210, 362] width 218 height 17
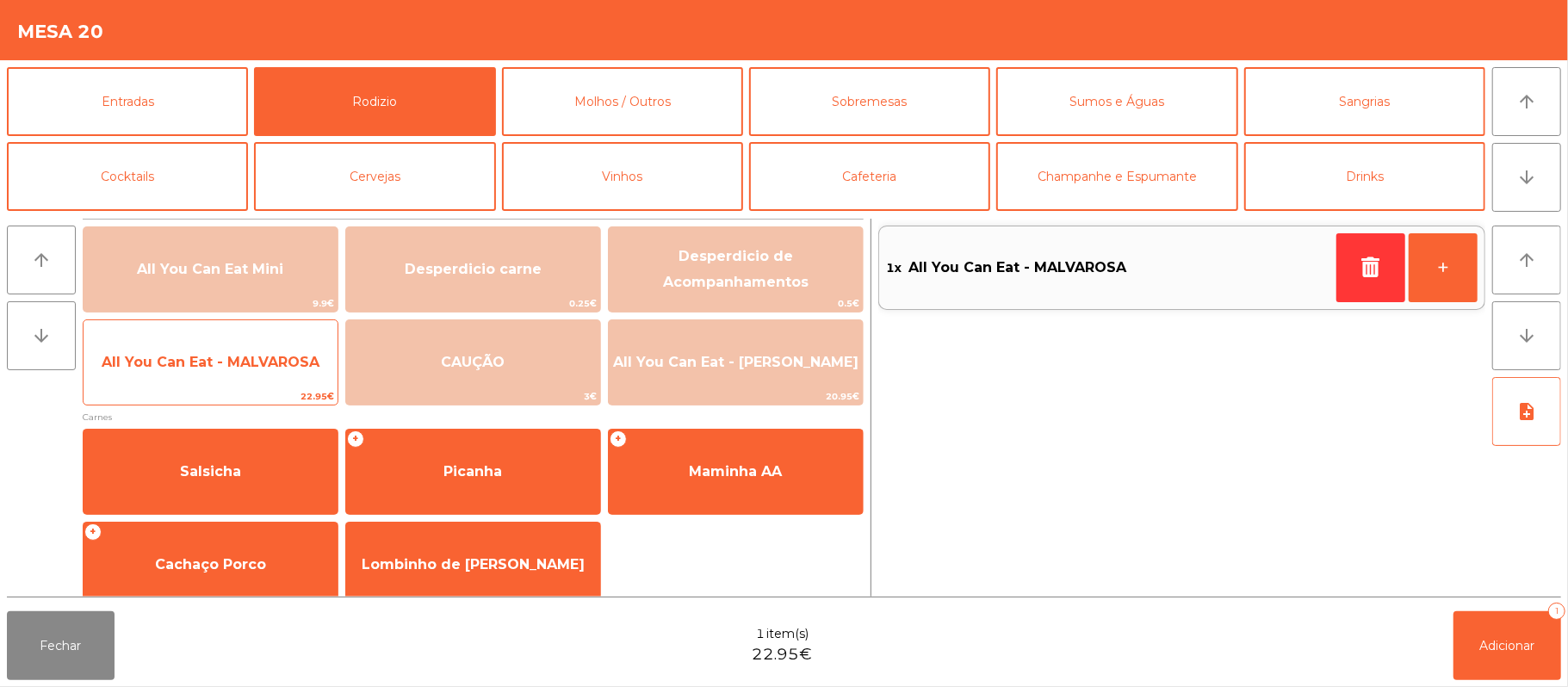
click at [216, 380] on span "All You Can Eat - MALVAROSA" at bounding box center [210, 362] width 254 height 46
click at [211, 355] on span "All You Can Eat - MALVAROSA" at bounding box center [210, 362] width 218 height 17
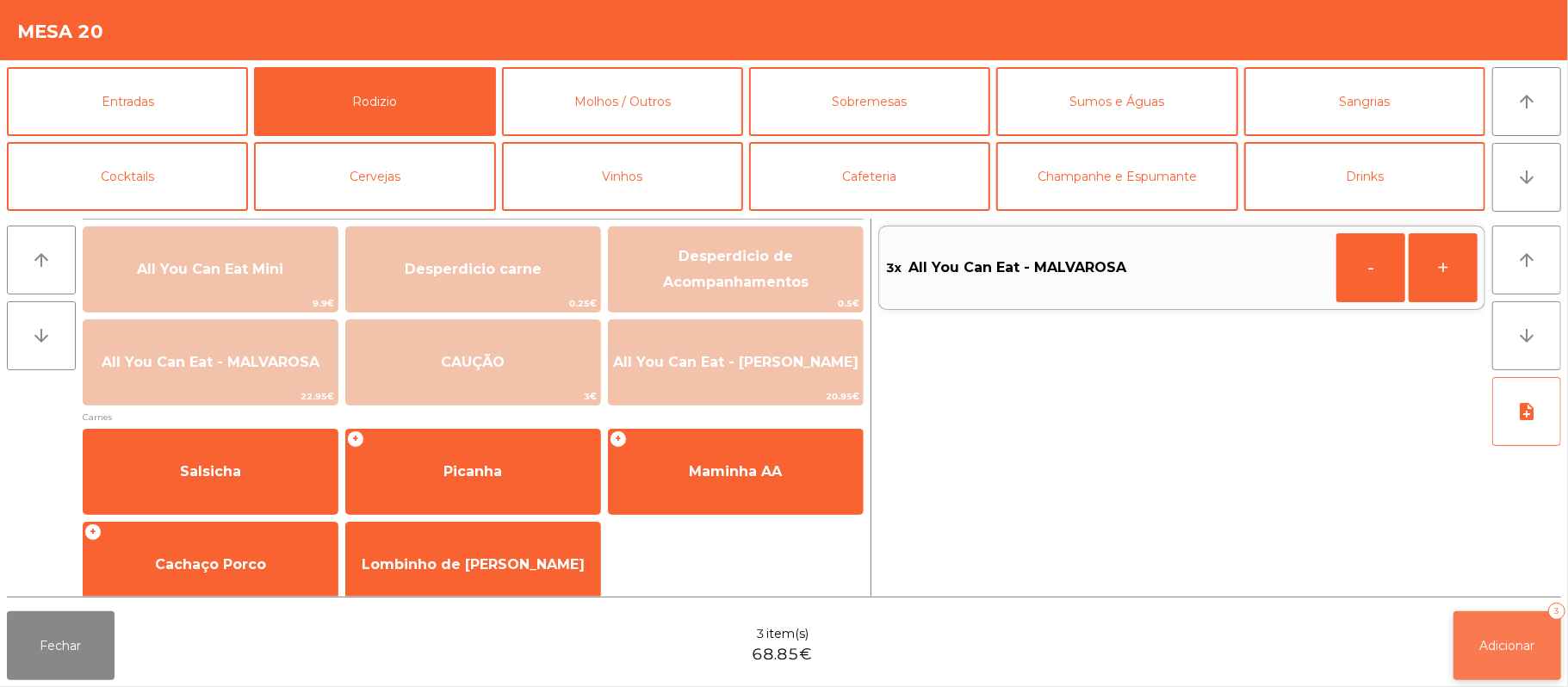
click at [1500, 648] on span "Adicionar" at bounding box center [1507, 646] width 55 height 16
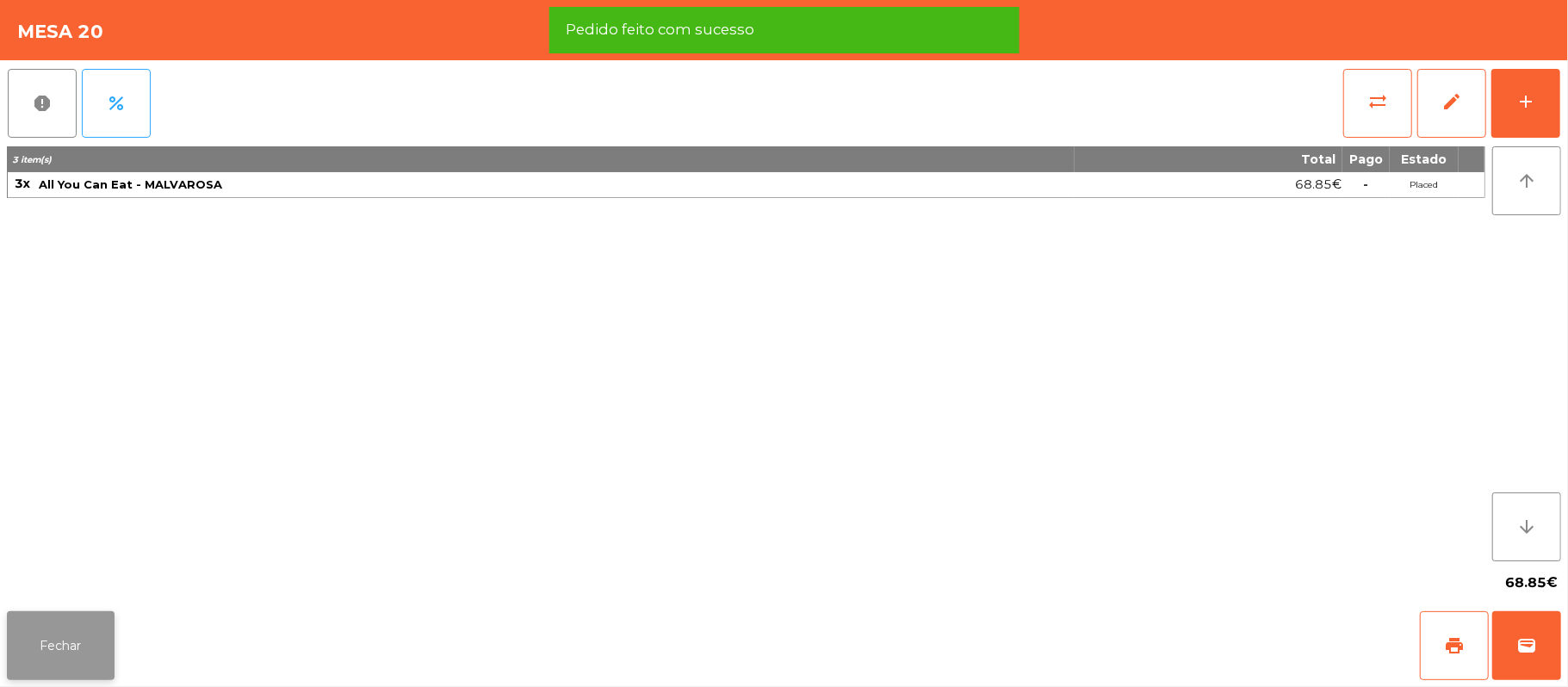
click at [87, 652] on button "Fechar" at bounding box center [60, 646] width 107 height 69
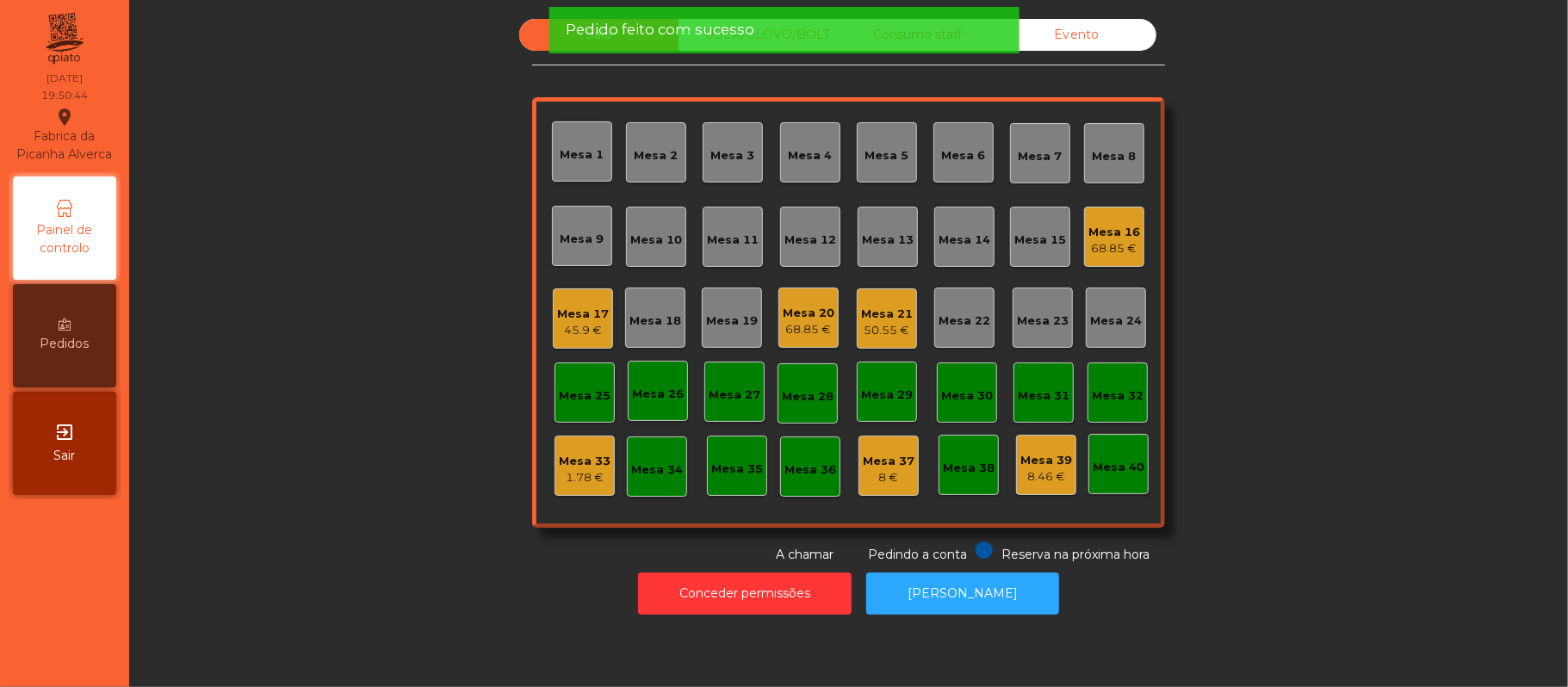
click at [466, 421] on div "Sala UBER/[GEOGRAPHIC_DATA]/BOLT Consumo staff Evento Mesa 1 Mesa 2 Mesa 3 [GEO…" at bounding box center [848, 292] width 1392 height 546
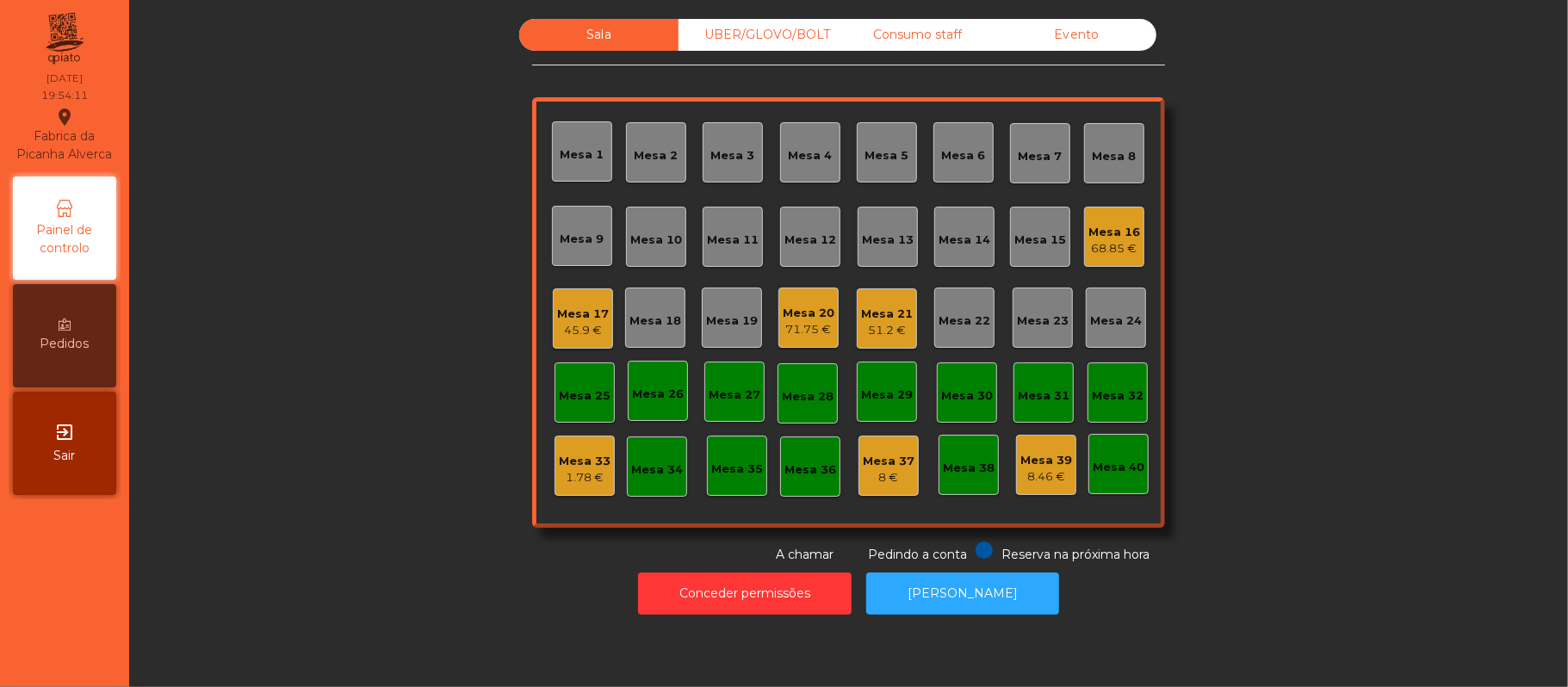
click at [1326, 304] on div "Sala UBER/[GEOGRAPHIC_DATA]/BOLT Consumo staff Evento Mesa 1 Mesa 2 Mesa 3 [GEO…" at bounding box center [848, 292] width 1392 height 546
click at [771, 49] on div "UBER/GLOVO/BOLT" at bounding box center [758, 35] width 160 height 32
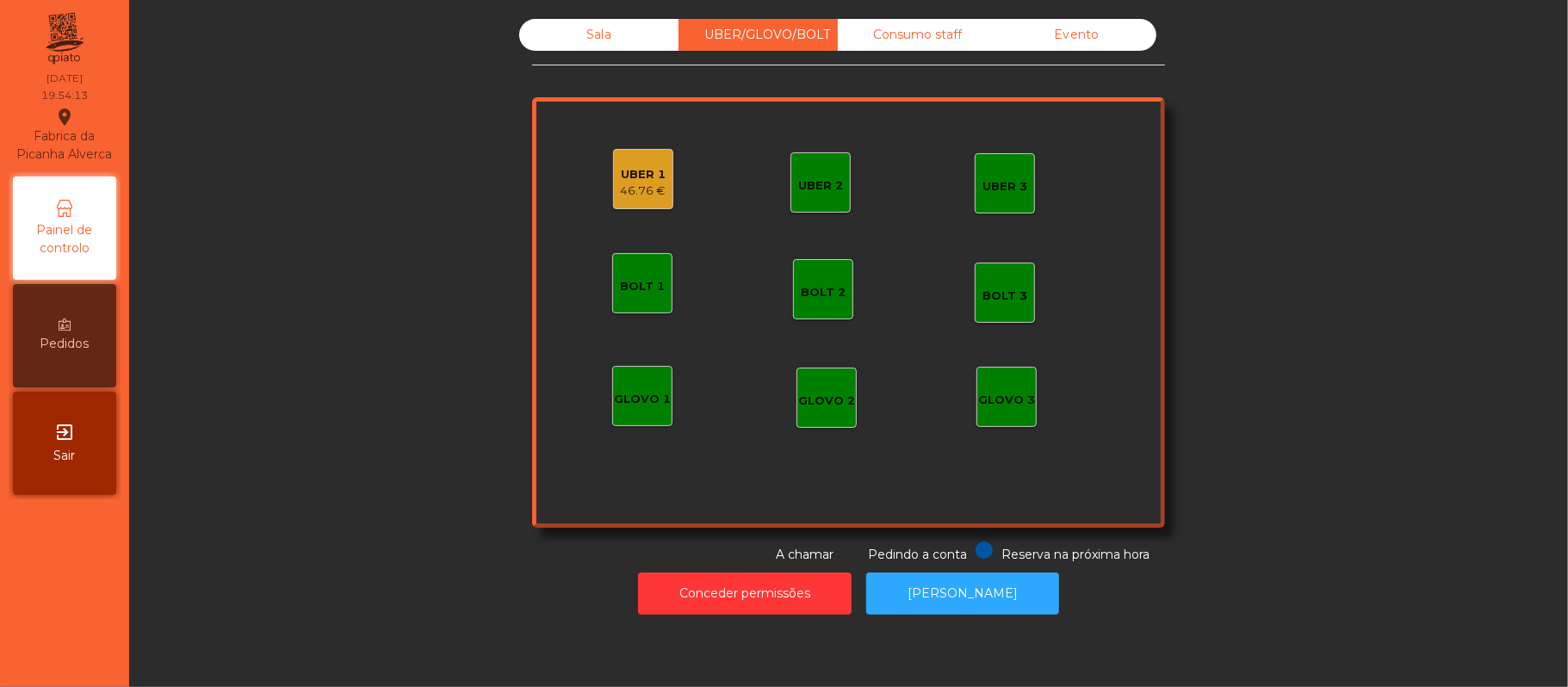
click at [662, 183] on div "UBER 1 46.76 €" at bounding box center [643, 179] width 60 height 60
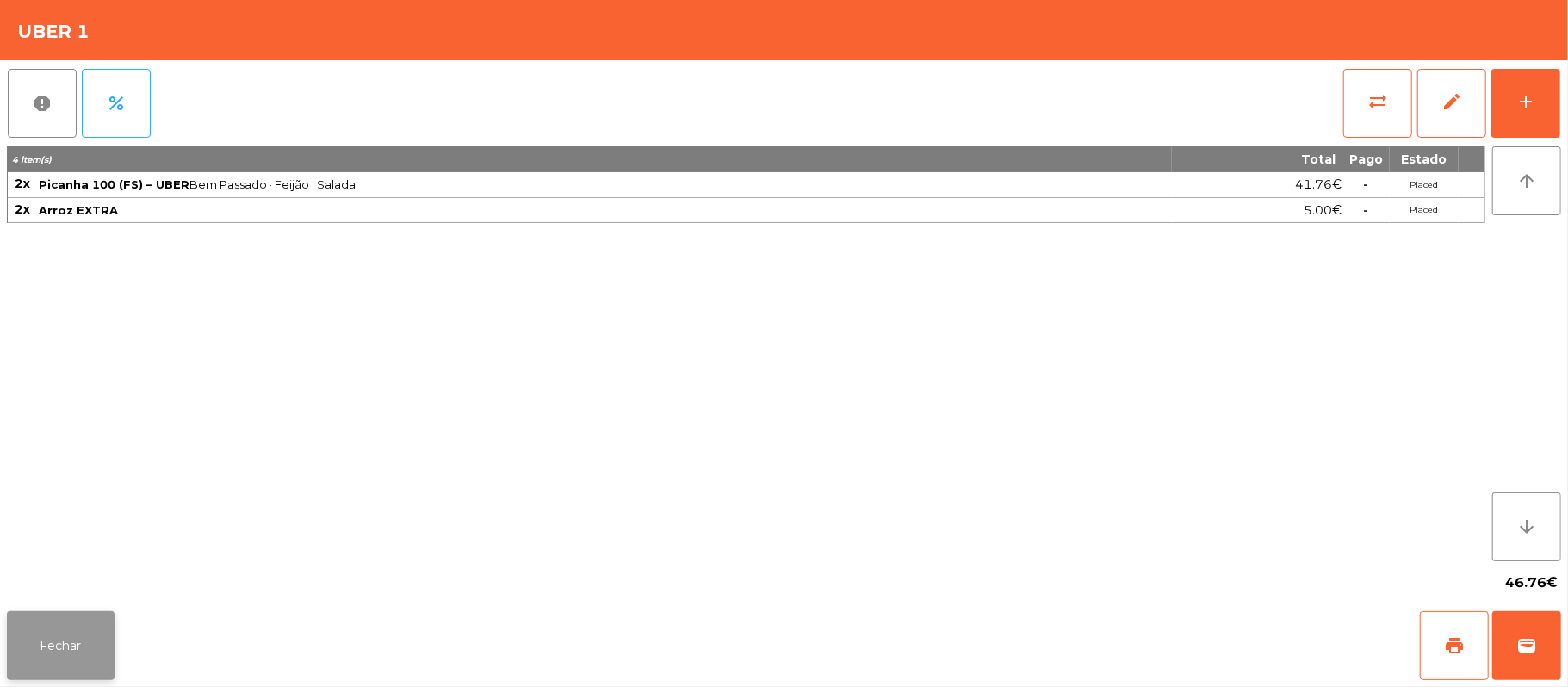
click at [101, 639] on button "Fechar" at bounding box center [60, 646] width 107 height 69
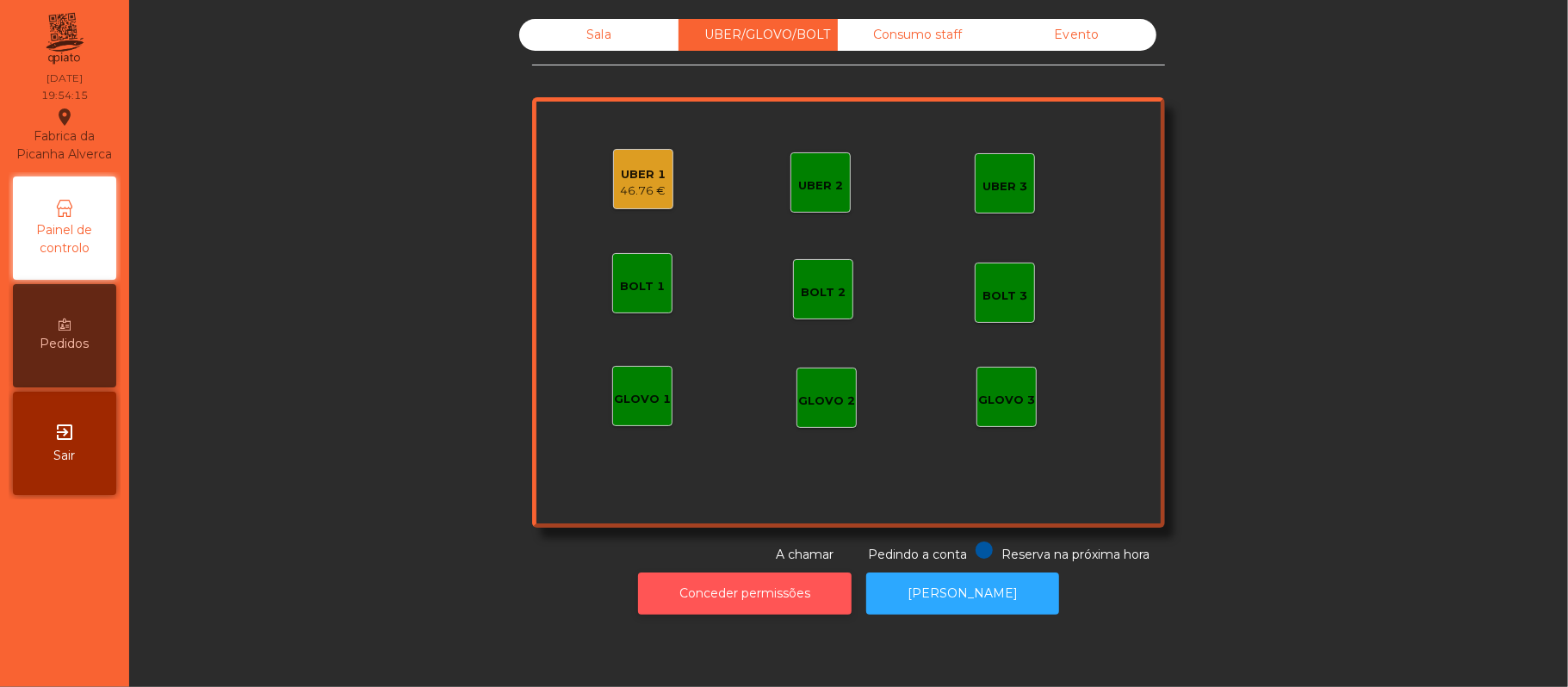
click at [784, 594] on button "Conceder permissões" at bounding box center [744, 594] width 214 height 42
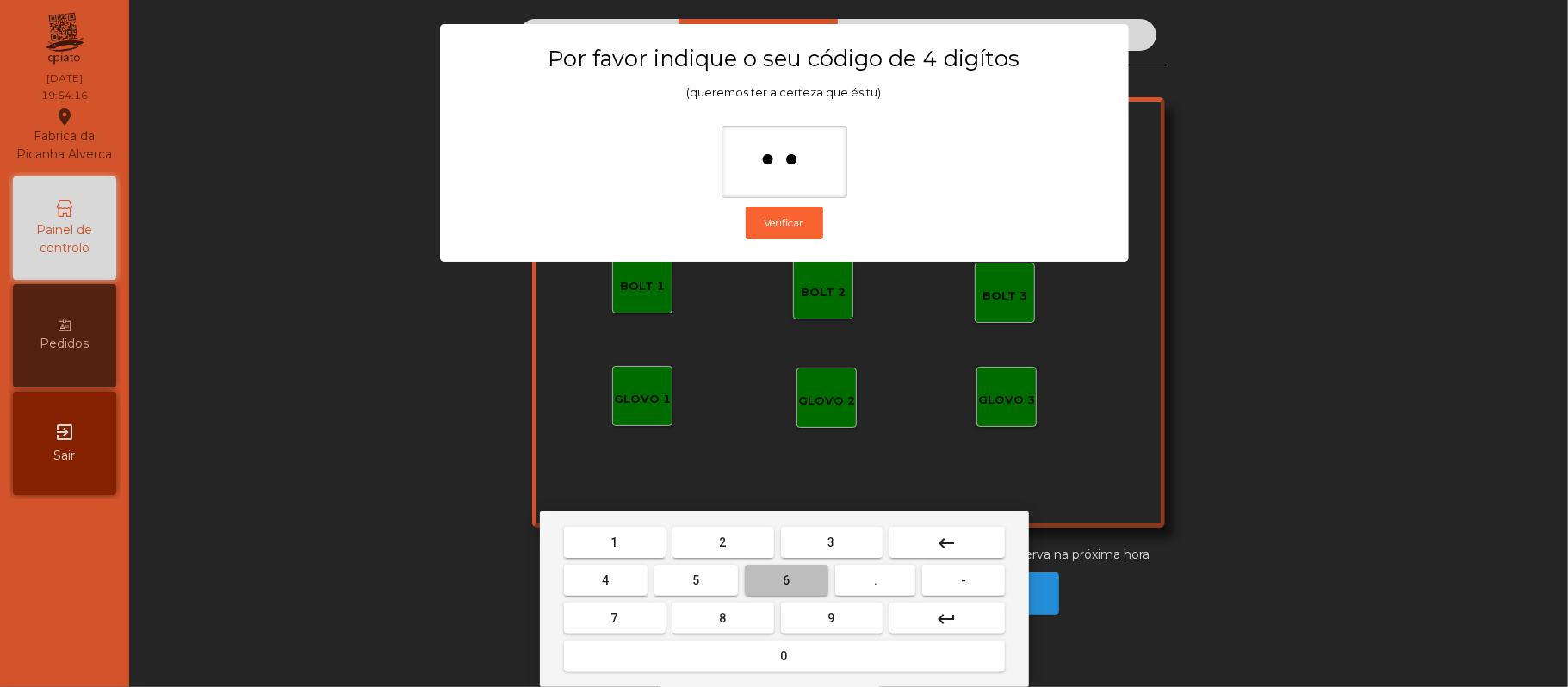
type input "***"
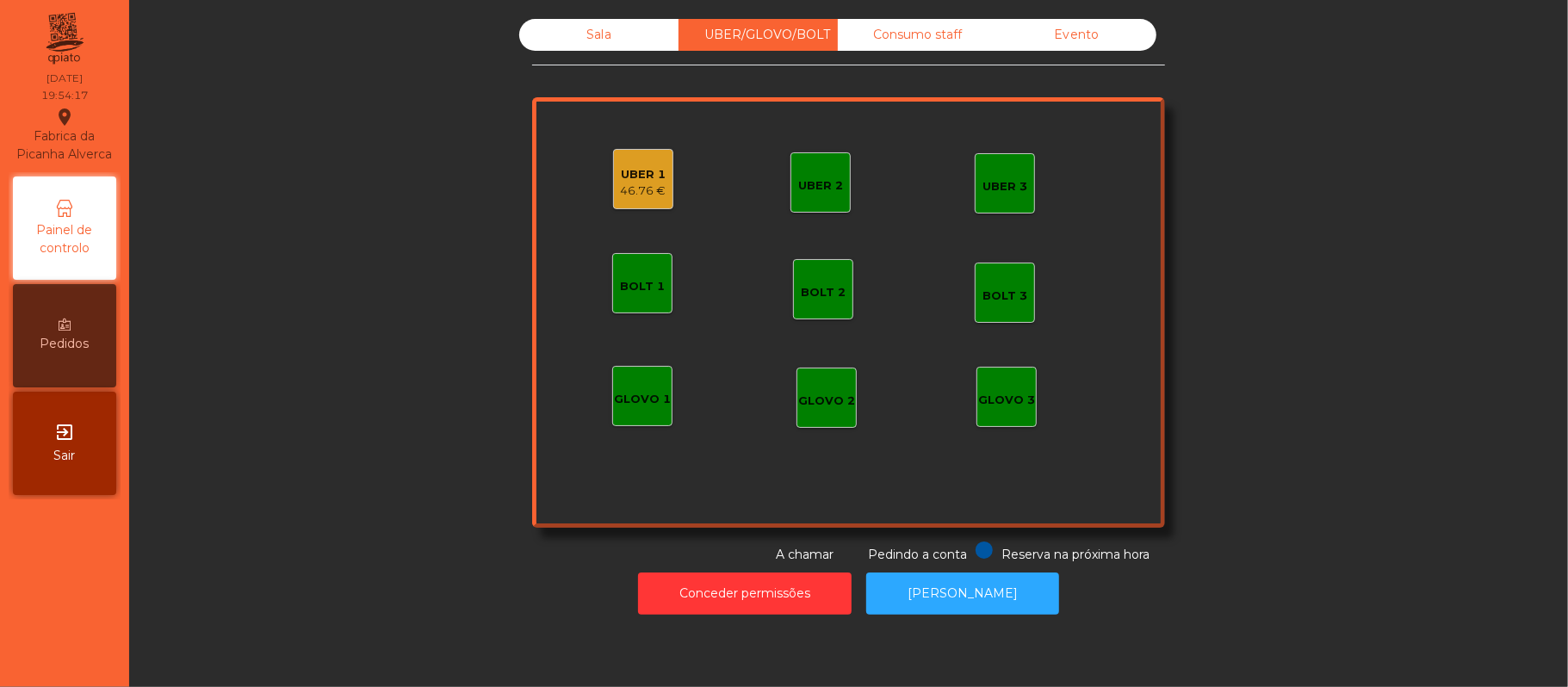
click at [641, 182] on div "46.76 €" at bounding box center [643, 191] width 45 height 17
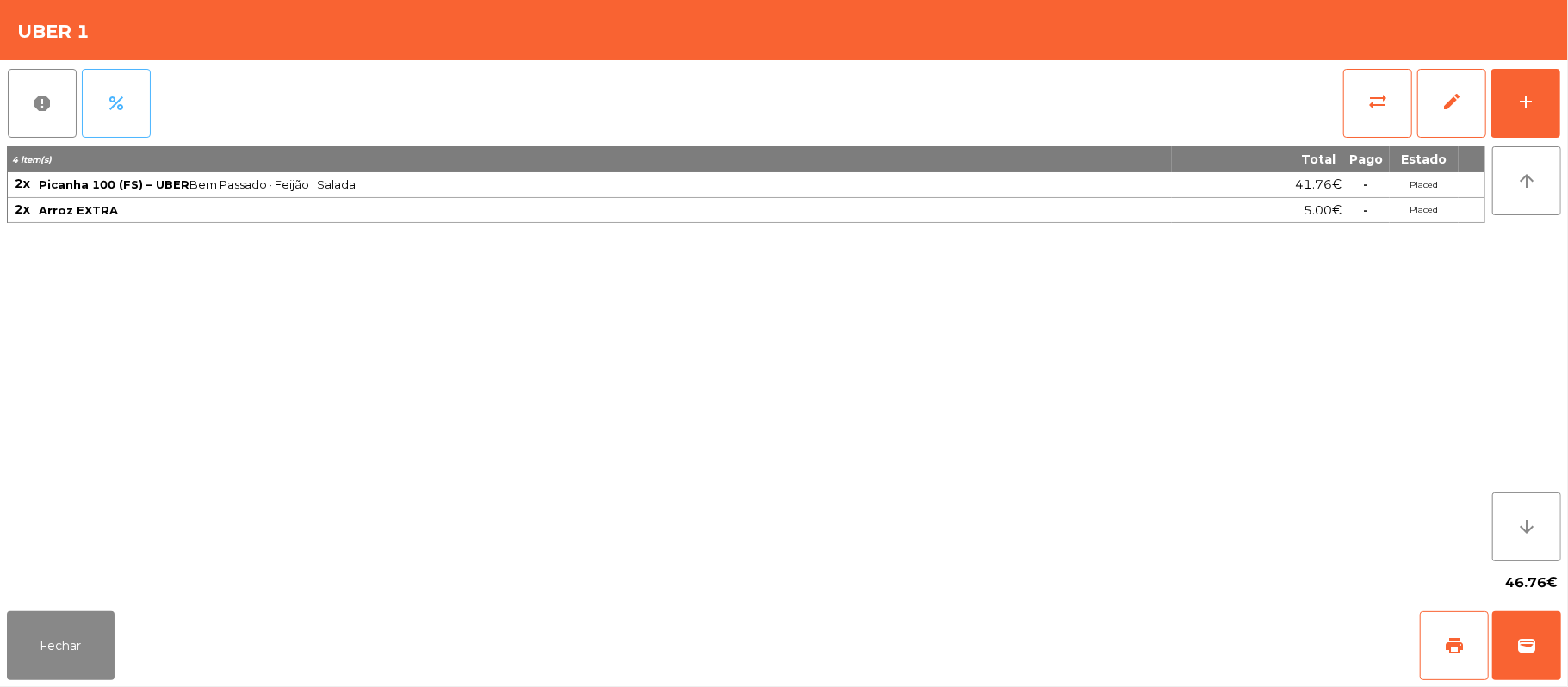
click at [149, 83] on button "percent" at bounding box center [116, 103] width 69 height 69
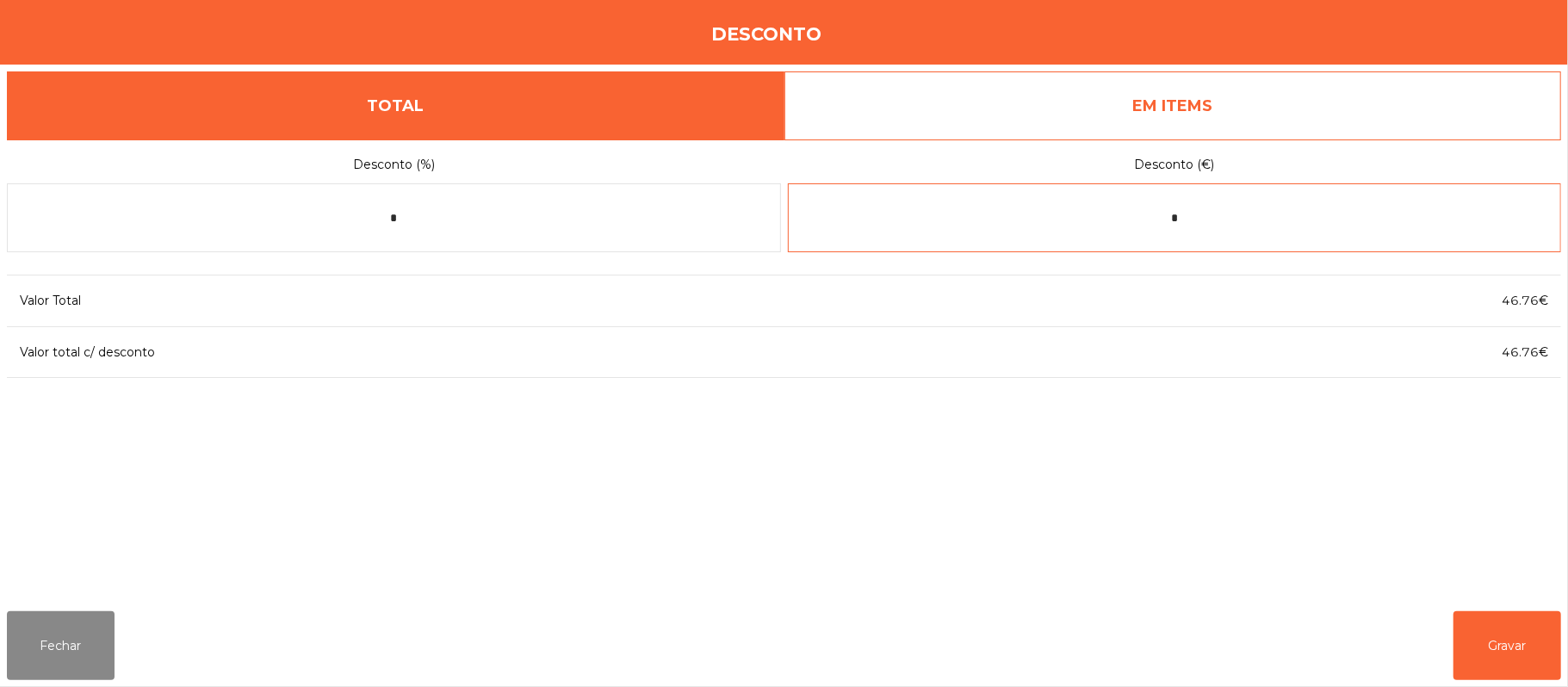
click at [1252, 245] on input "*" at bounding box center [1174, 217] width 774 height 69
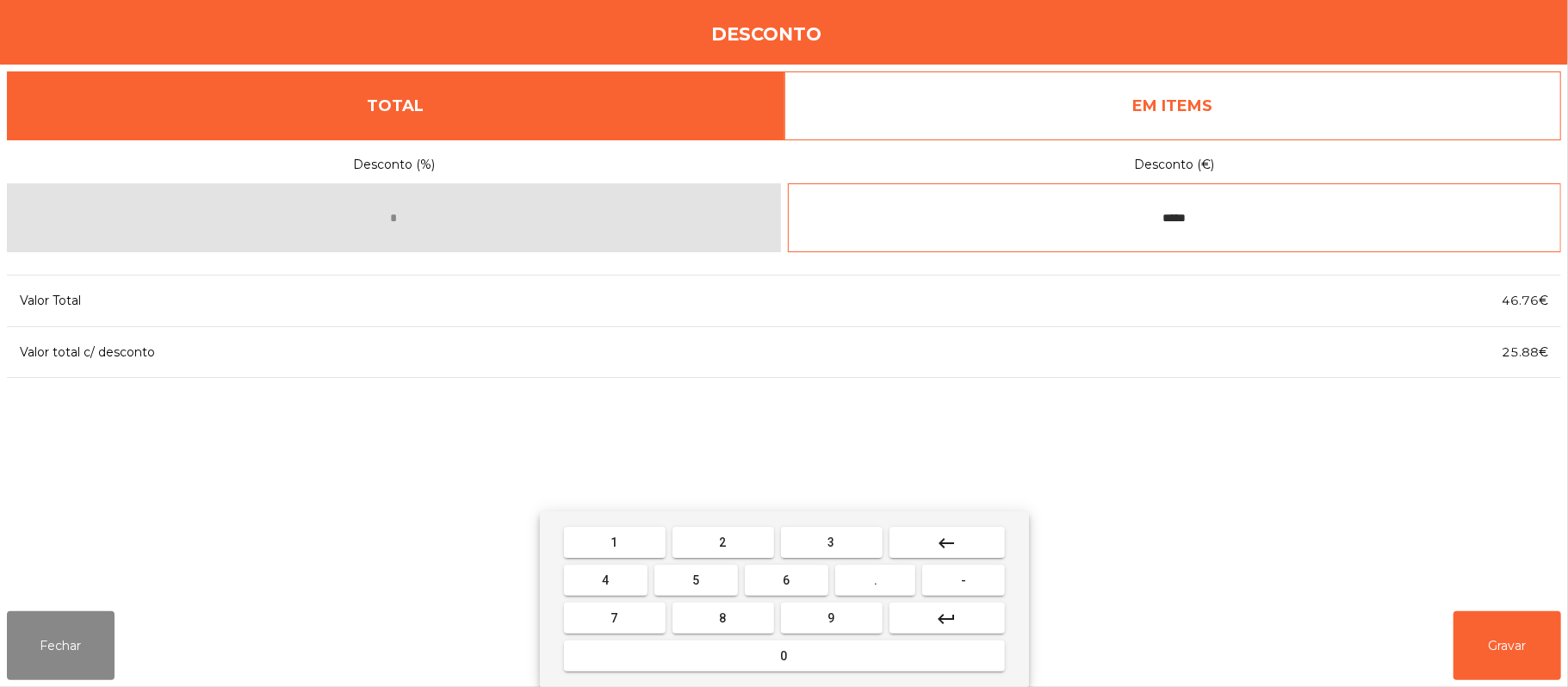
type input "*****"
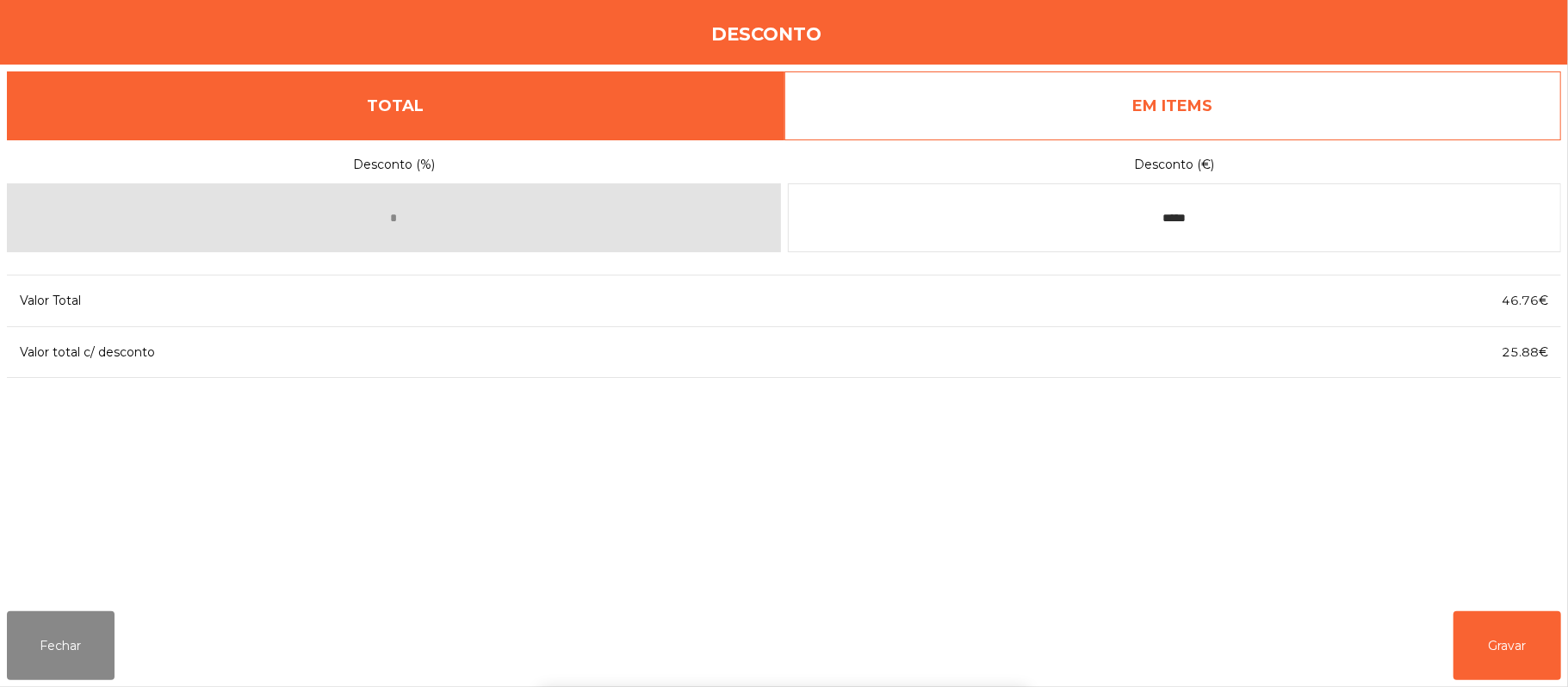
click at [1492, 656] on div "1 2 3 keyboard_backspace 4 5 6 . - 7 8 9 keyboard_return 0" at bounding box center [784, 599] width 1568 height 175
click at [1482, 634] on button "Gravar" at bounding box center [1507, 646] width 107 height 69
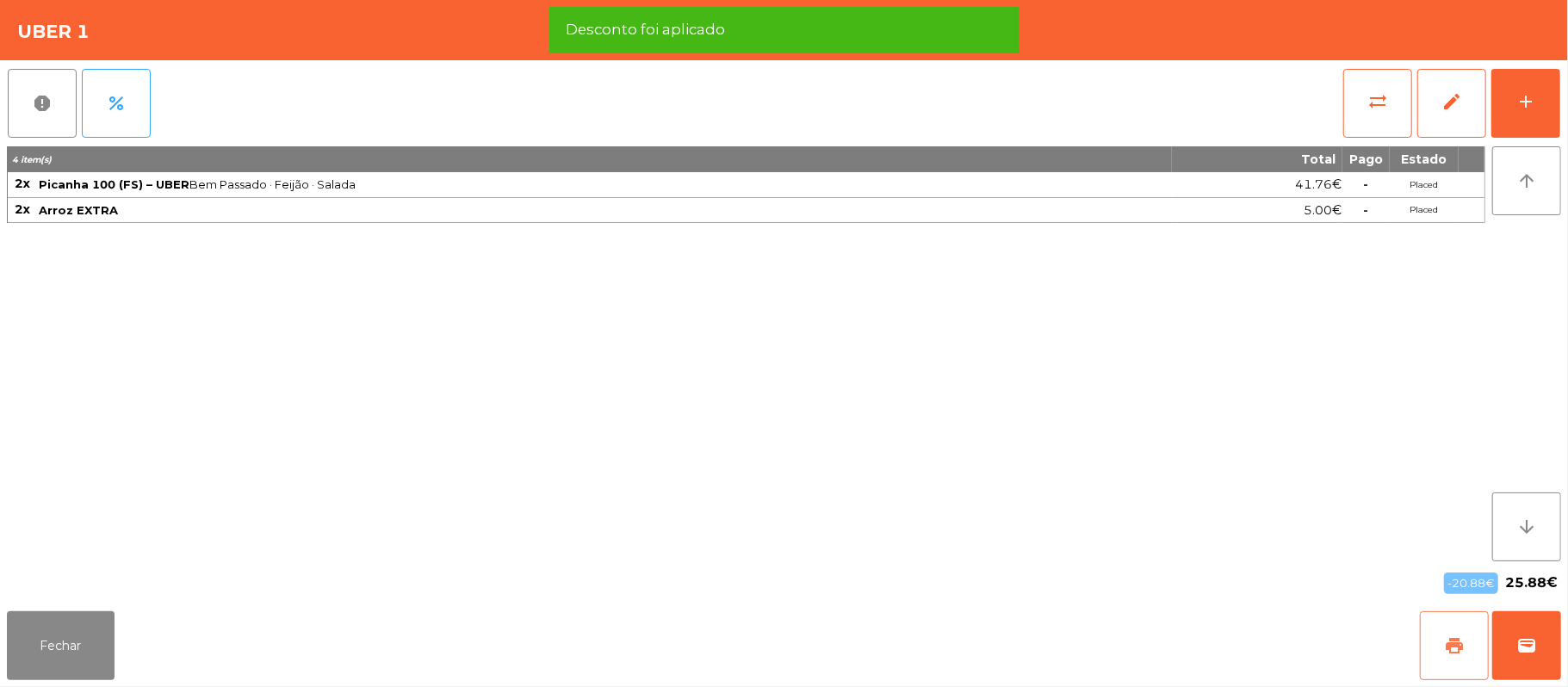
click at [1433, 639] on button "print" at bounding box center [1454, 646] width 69 height 69
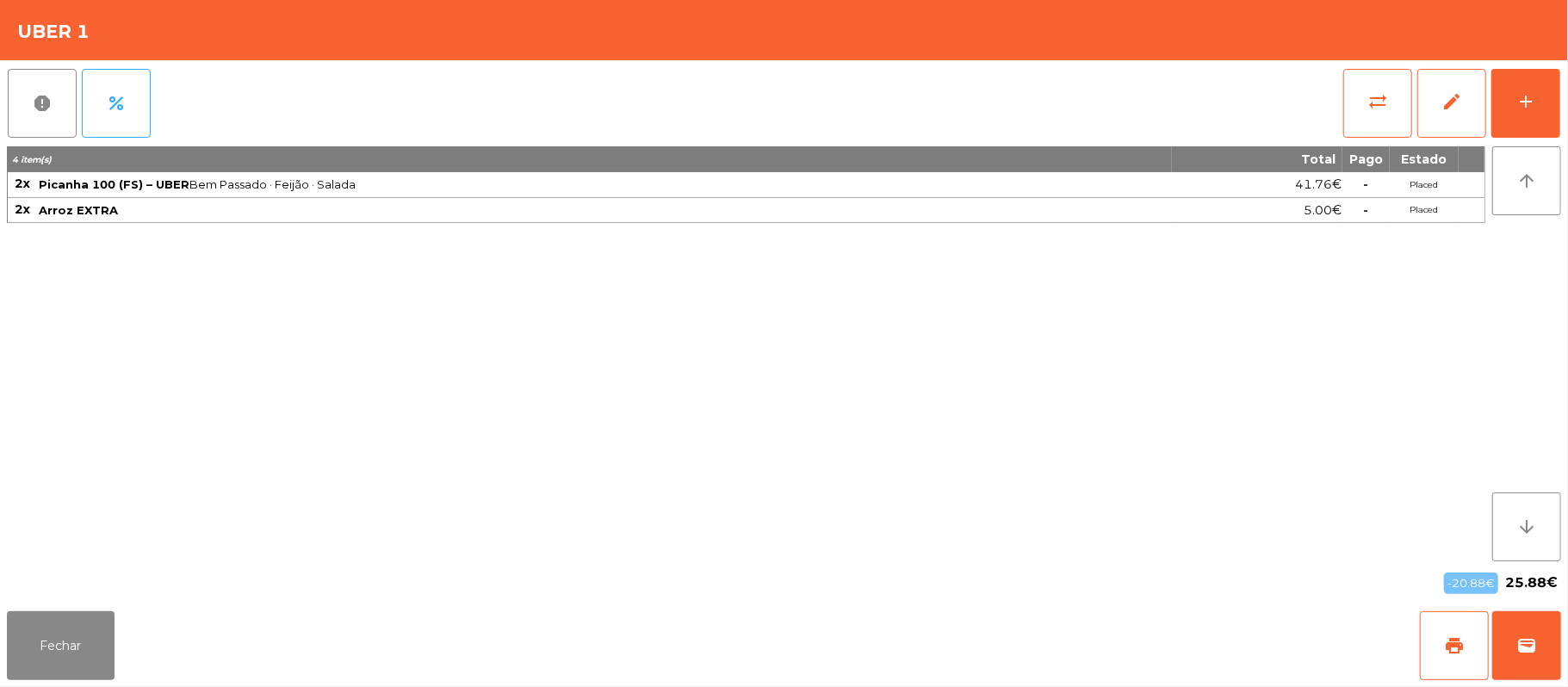
click at [1564, 667] on div "Fechar print wallet" at bounding box center [784, 646] width 1568 height 83
click at [1514, 645] on button "wallet" at bounding box center [1526, 646] width 69 height 69
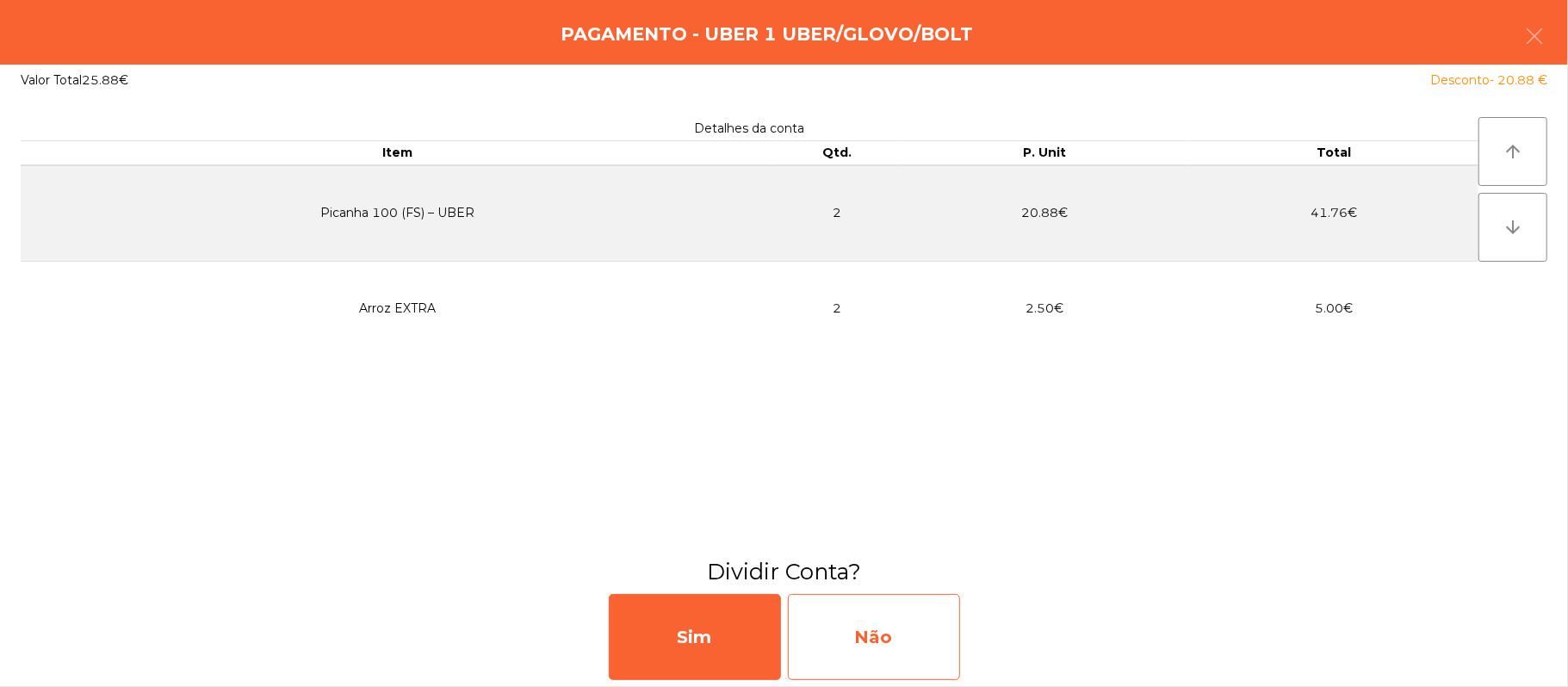
click at [852, 635] on div "Não" at bounding box center [873, 637] width 172 height 86
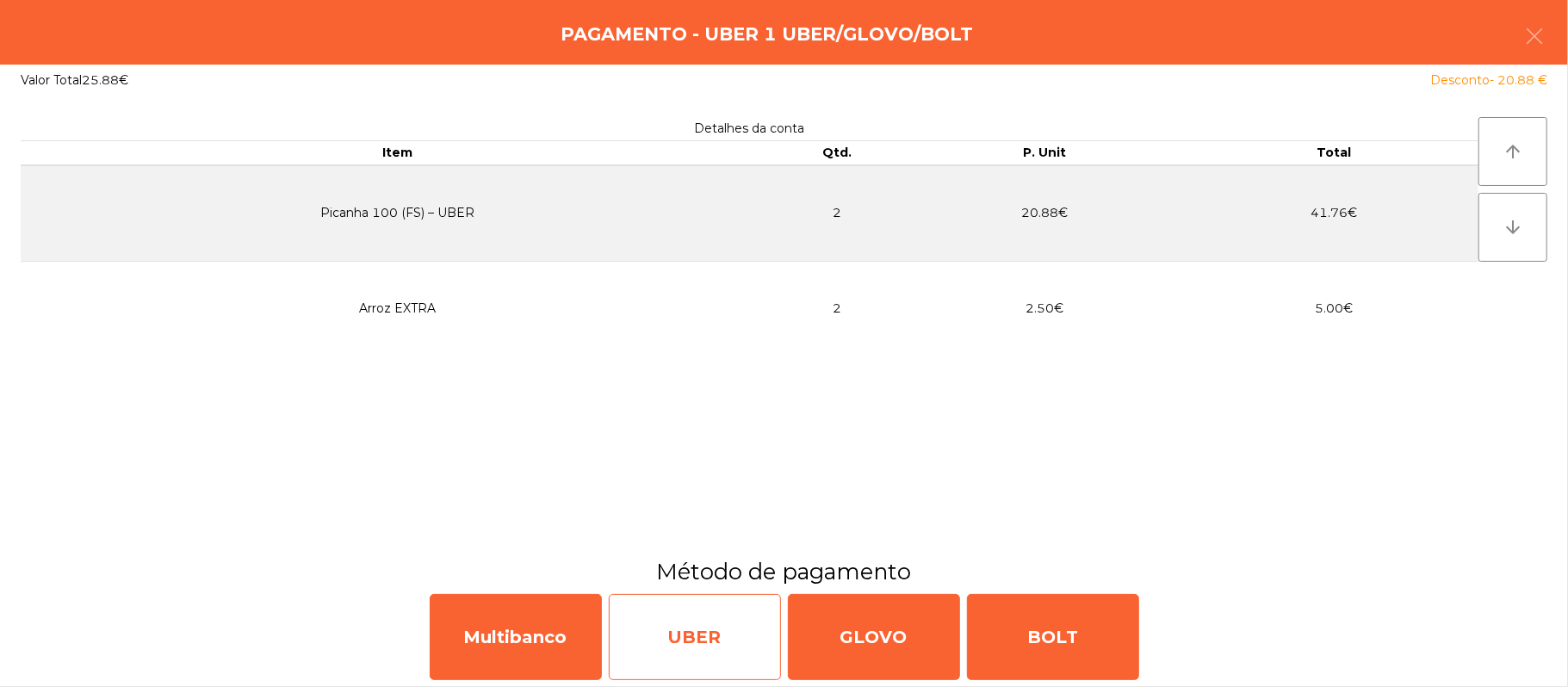
click at [682, 608] on div "UBER" at bounding box center [695, 637] width 172 height 86
select select "**"
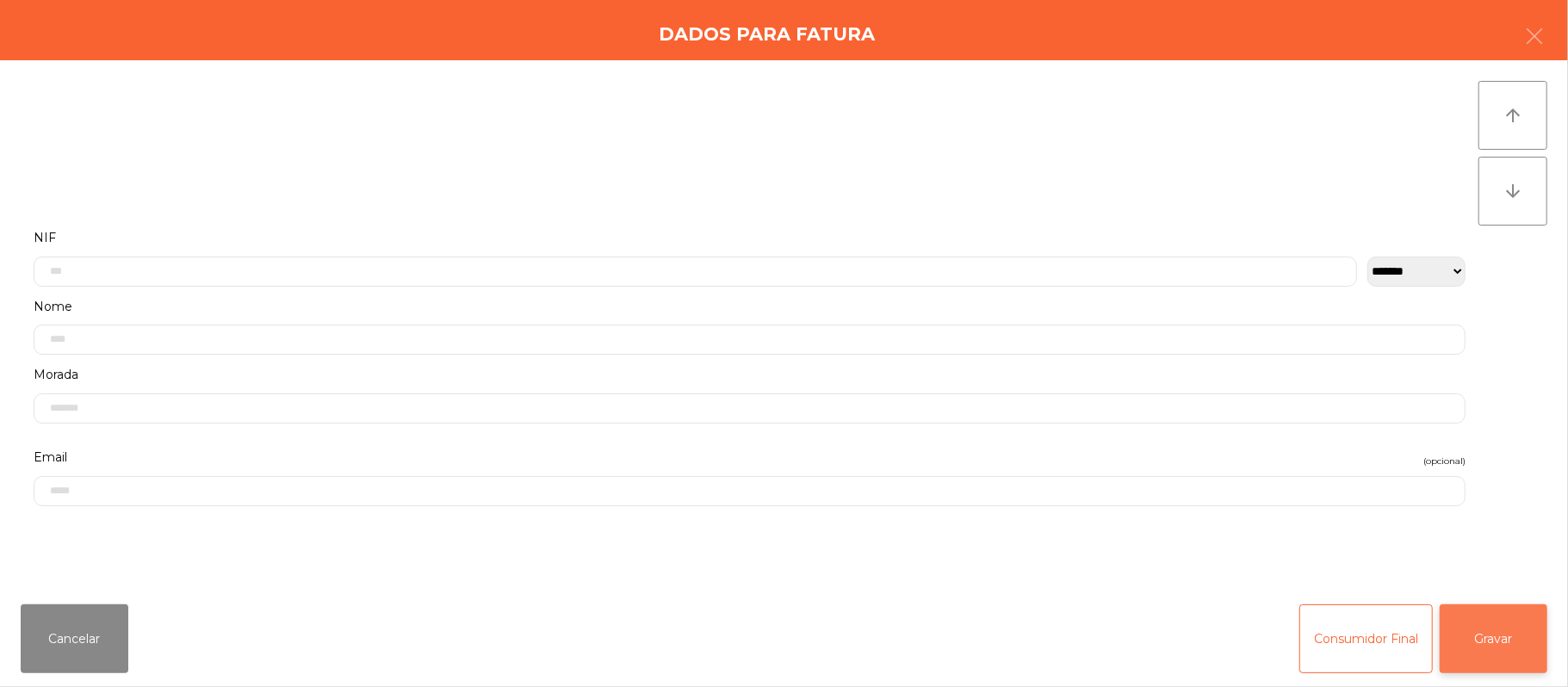
click at [1489, 642] on button "Gravar" at bounding box center [1493, 639] width 107 height 69
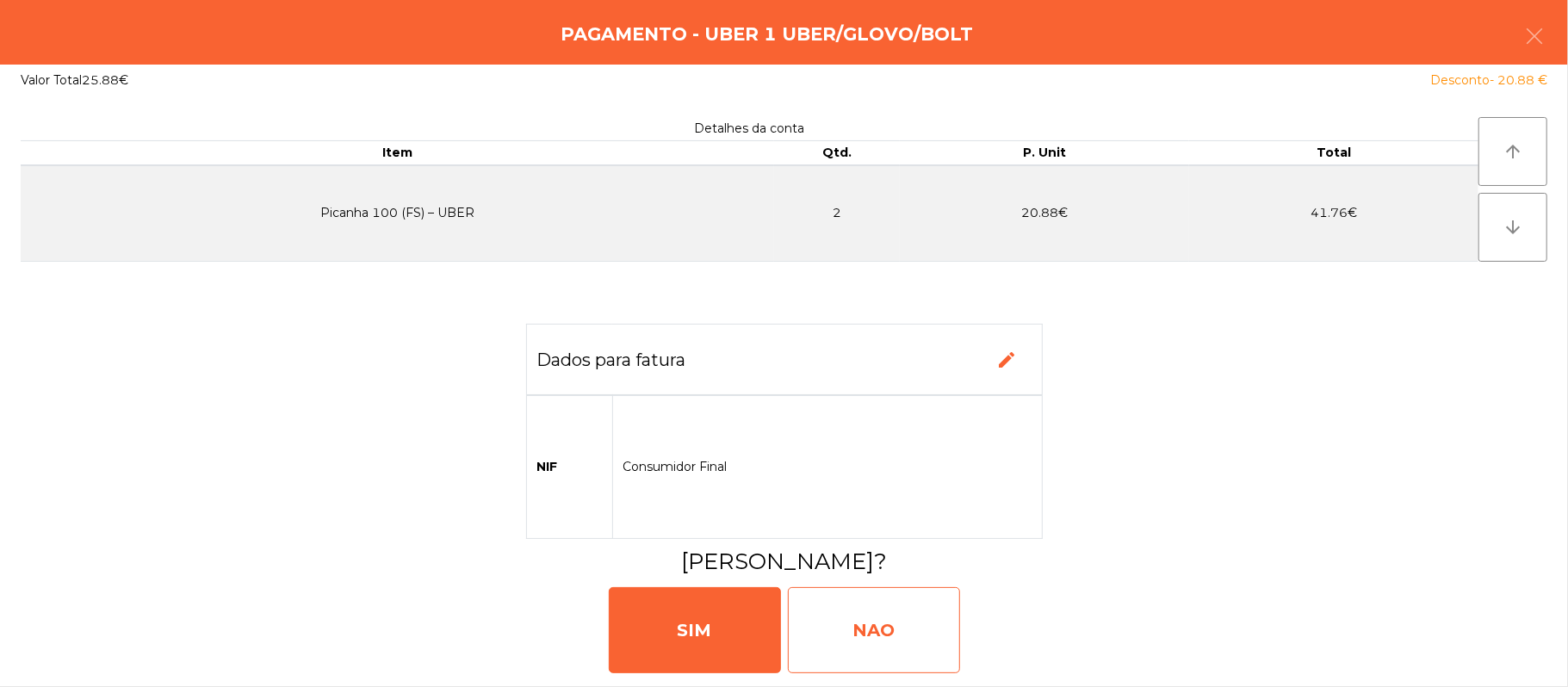
click at [872, 630] on div "NAO" at bounding box center [873, 630] width 172 height 86
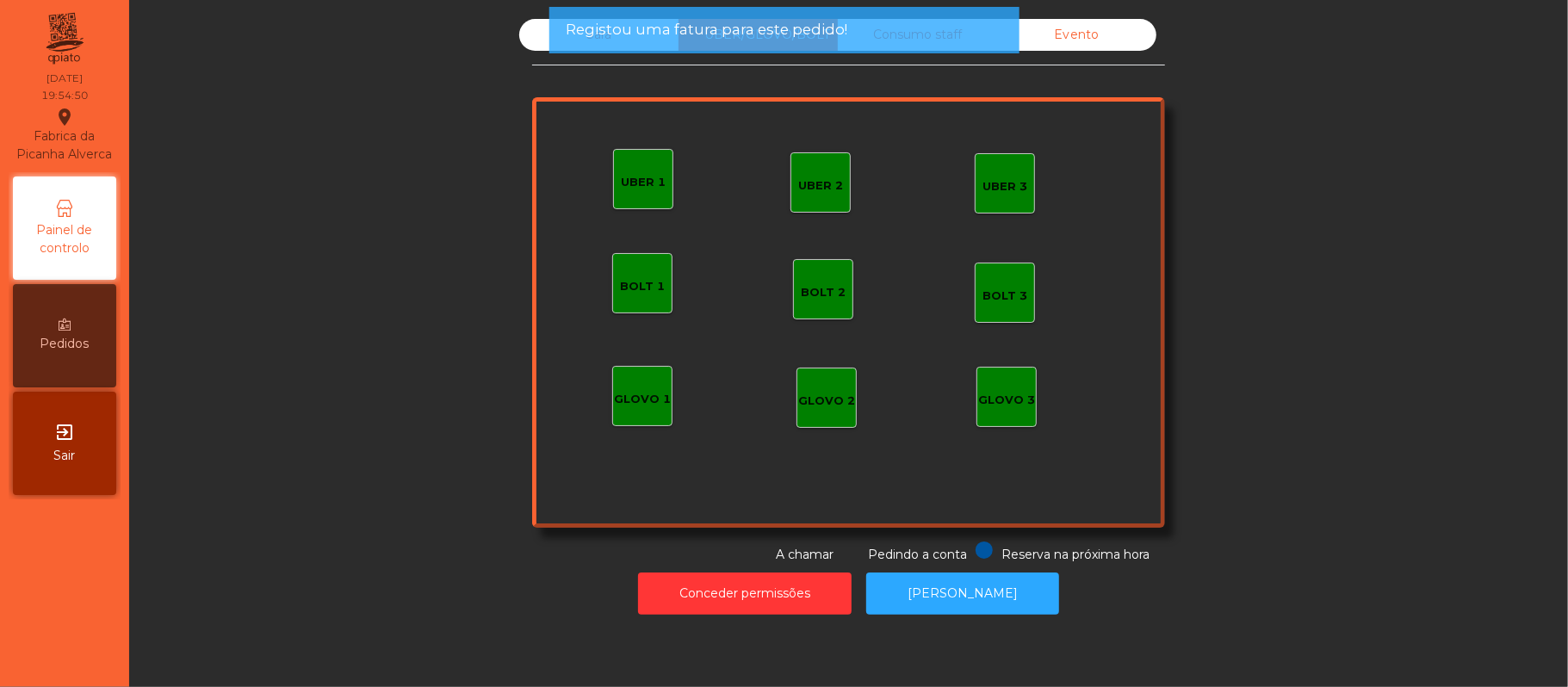
click at [1319, 397] on div "Sala UBER/GLOVO/BOLT Consumo staff Evento UBER 2 UBER 3 BOLT 1 BOLT 2 BOLT 3 GL…" at bounding box center [848, 292] width 1392 height 546
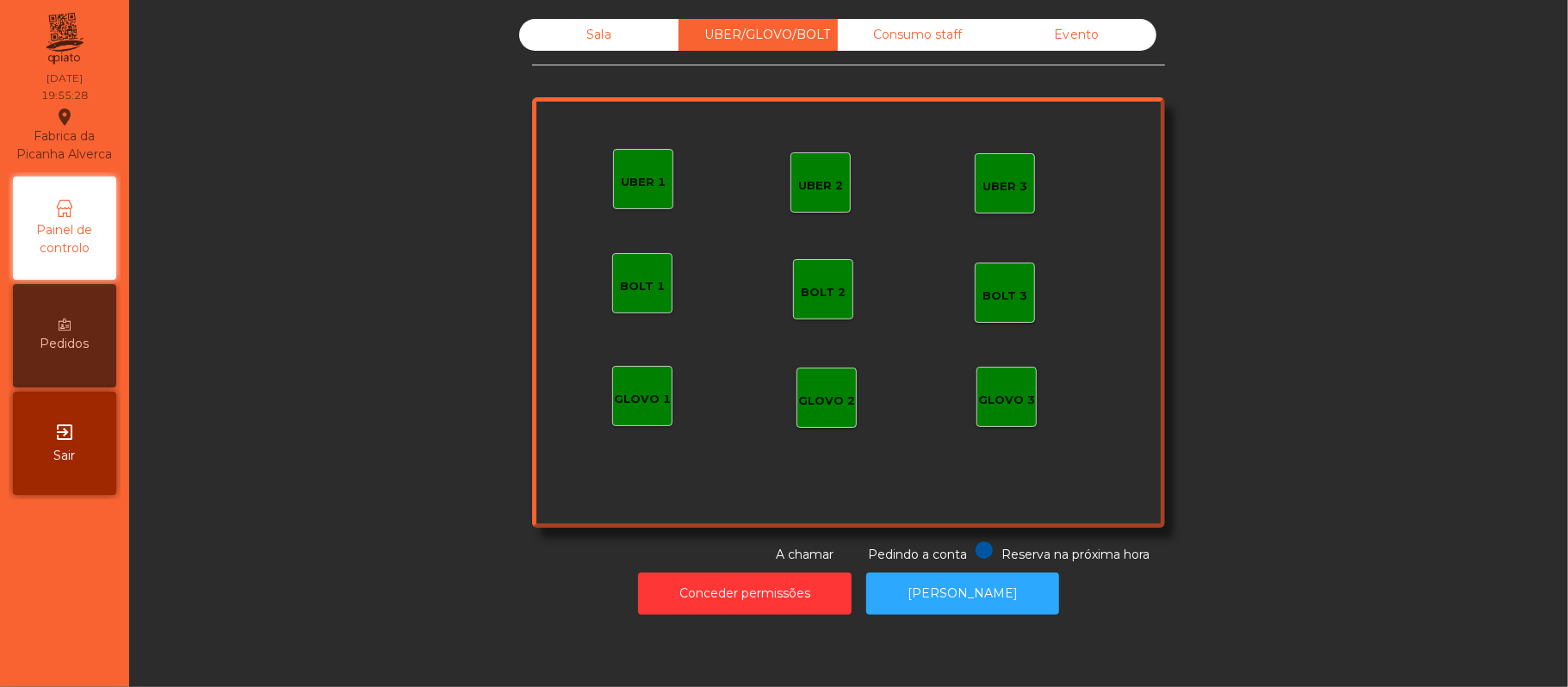
click at [573, 38] on div "Sala" at bounding box center [599, 35] width 160 height 32
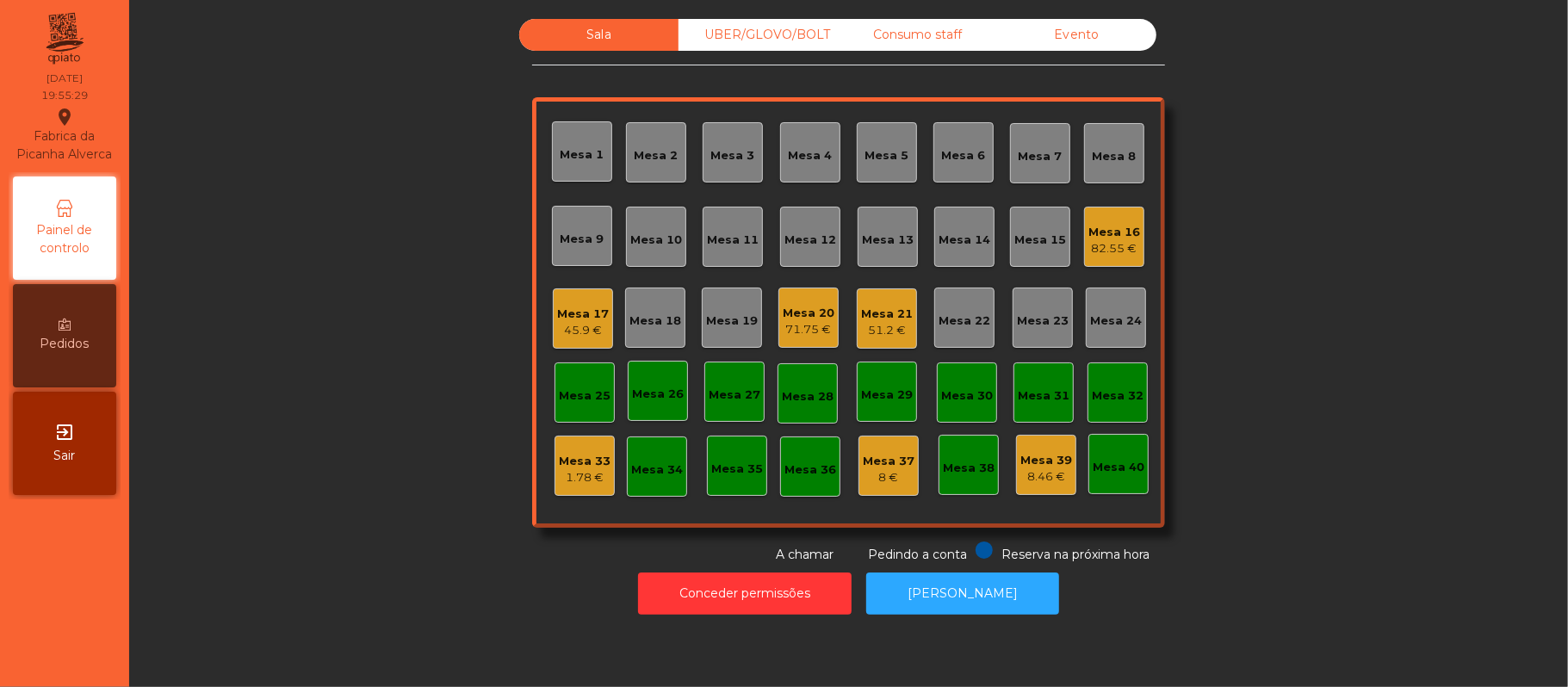
click at [1324, 271] on div "Sala UBER/[GEOGRAPHIC_DATA]/BOLT Consumo staff Evento Mesa 1 Mesa 2 Mesa 3 [GEO…" at bounding box center [848, 292] width 1392 height 546
click at [724, 238] on div "Mesa 11" at bounding box center [732, 240] width 51 height 17
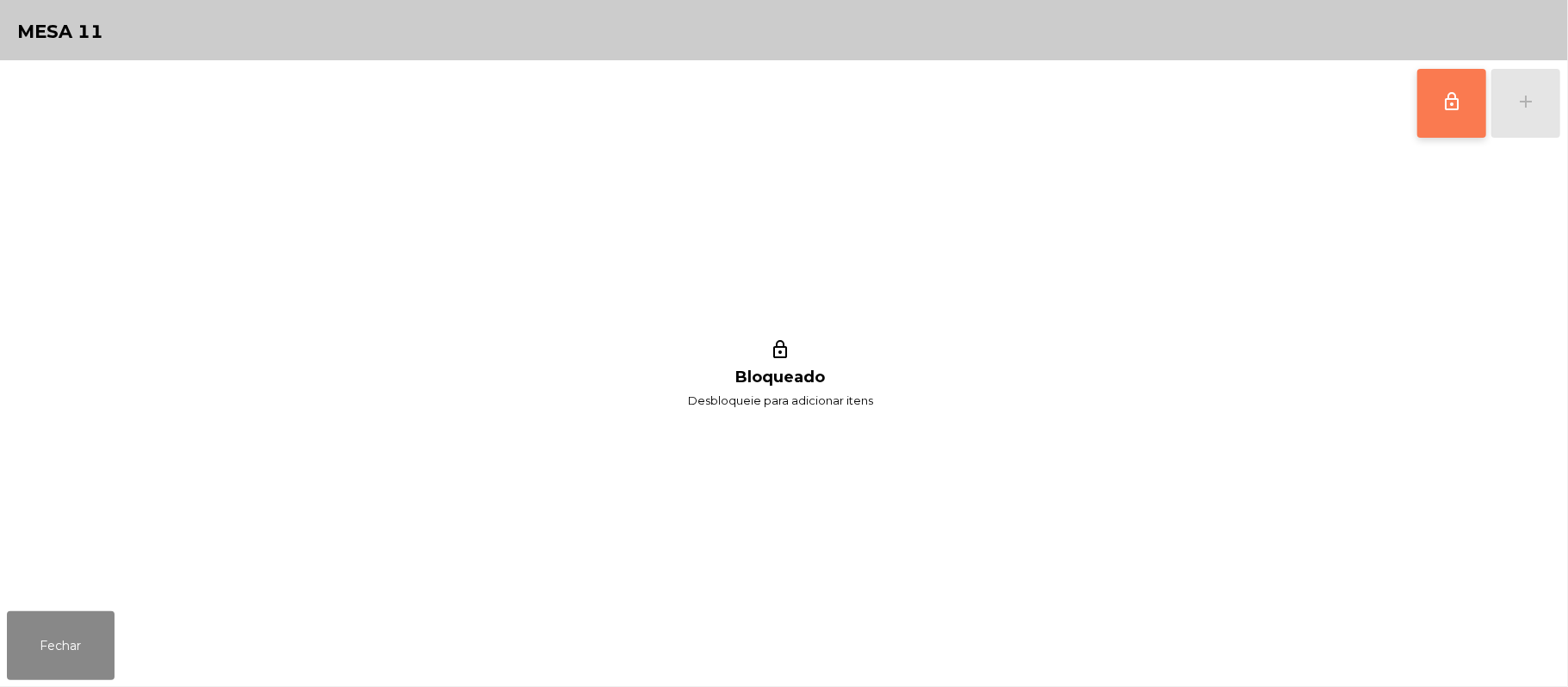
click at [1452, 95] on span "lock_outline" at bounding box center [1452, 102] width 21 height 21
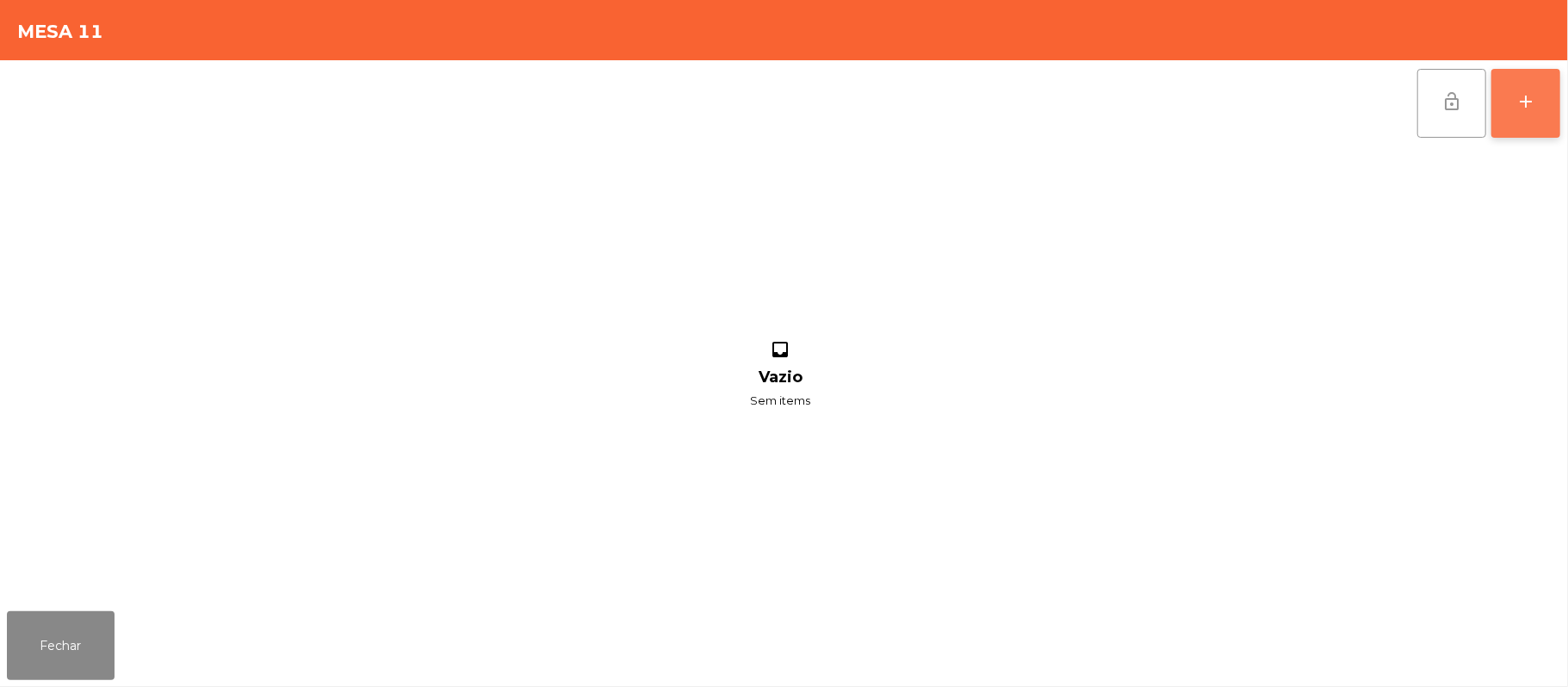
click at [1521, 95] on div "add" at bounding box center [1526, 102] width 21 height 21
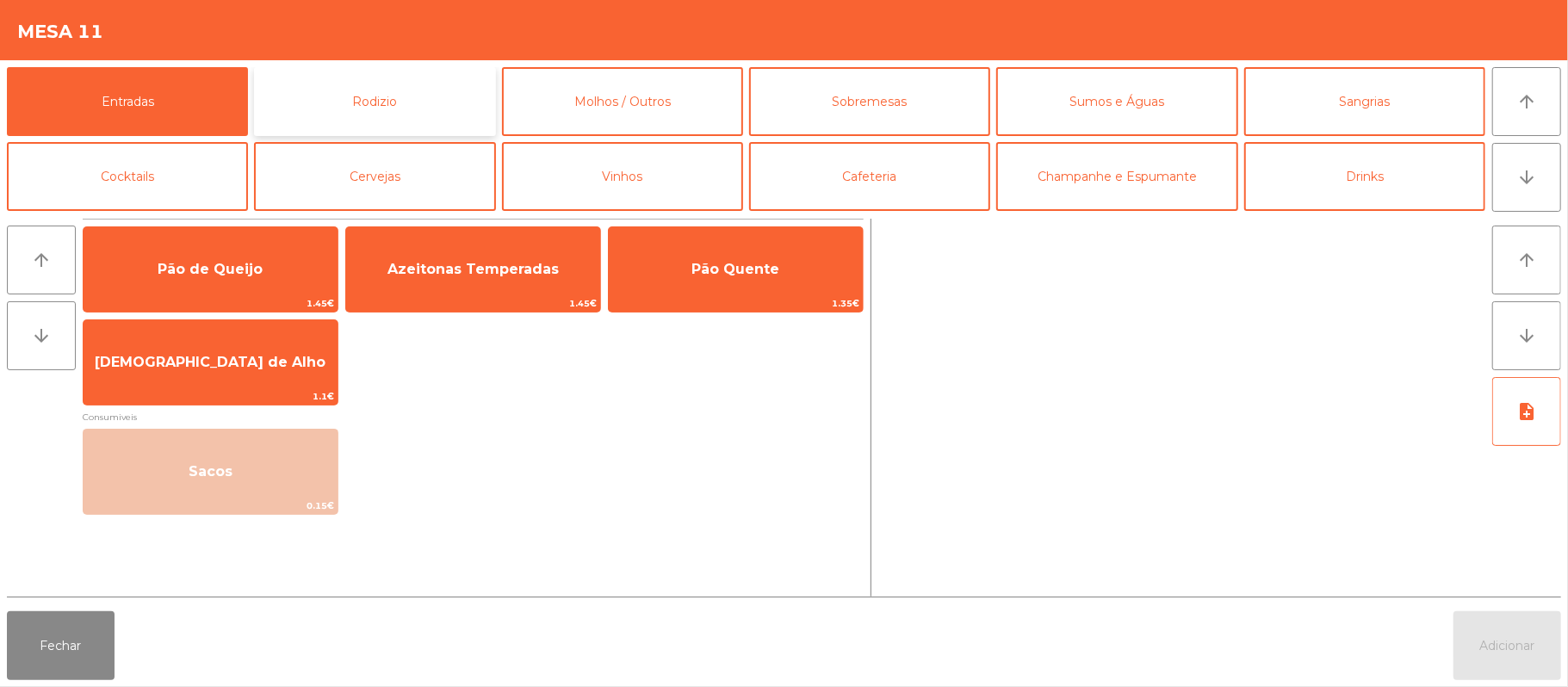
click at [414, 100] on button "Rodizio" at bounding box center [374, 101] width 241 height 69
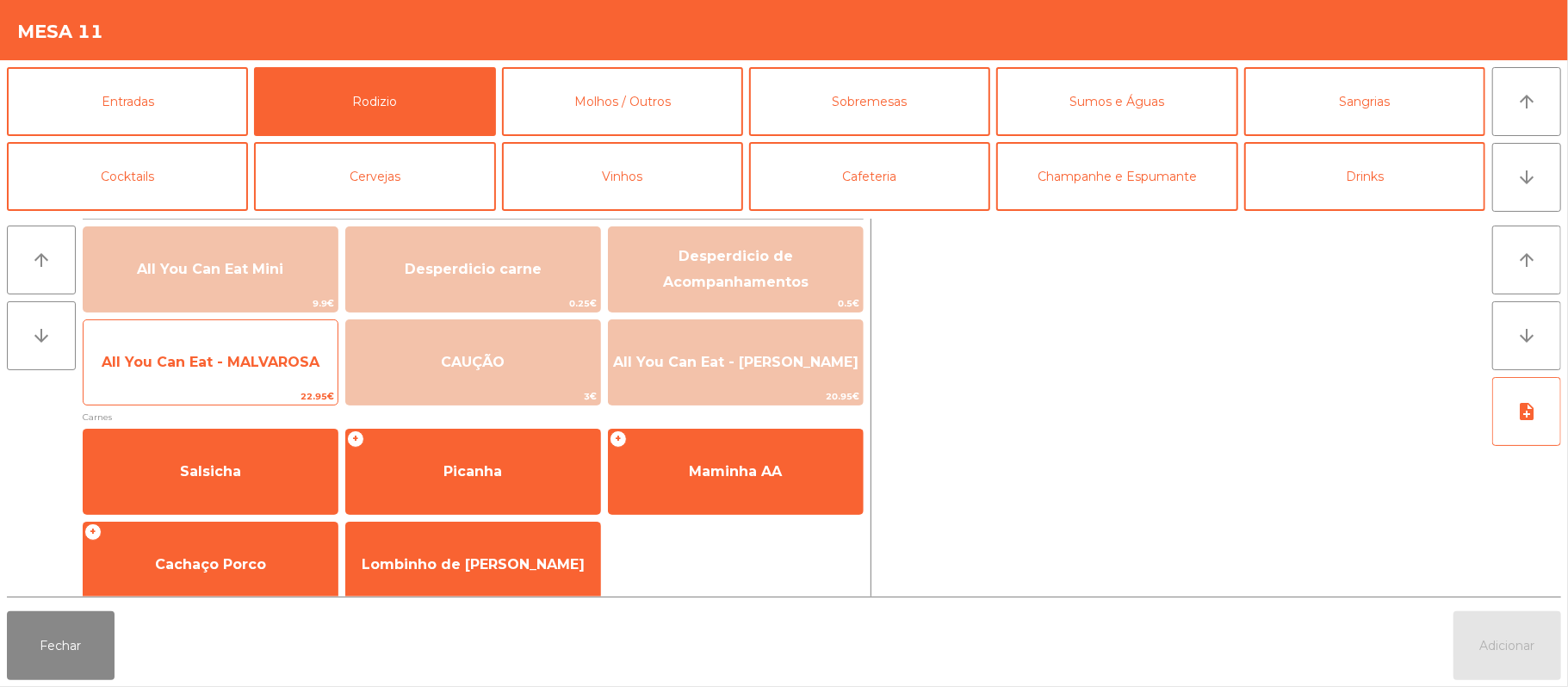
click at [216, 358] on span "All You Can Eat - MALVAROSA" at bounding box center [210, 362] width 218 height 17
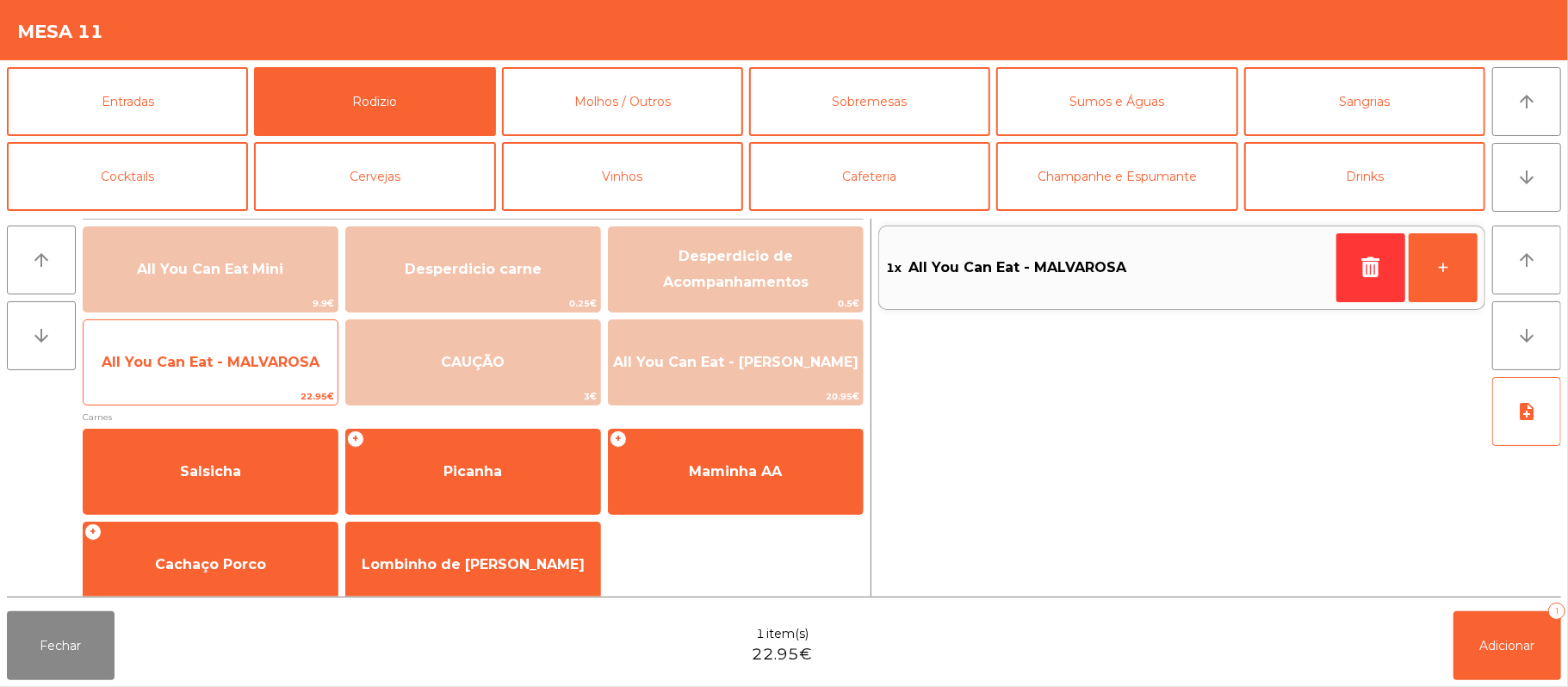
click at [239, 367] on span "All You Can Eat - MALVAROSA" at bounding box center [210, 362] width 218 height 17
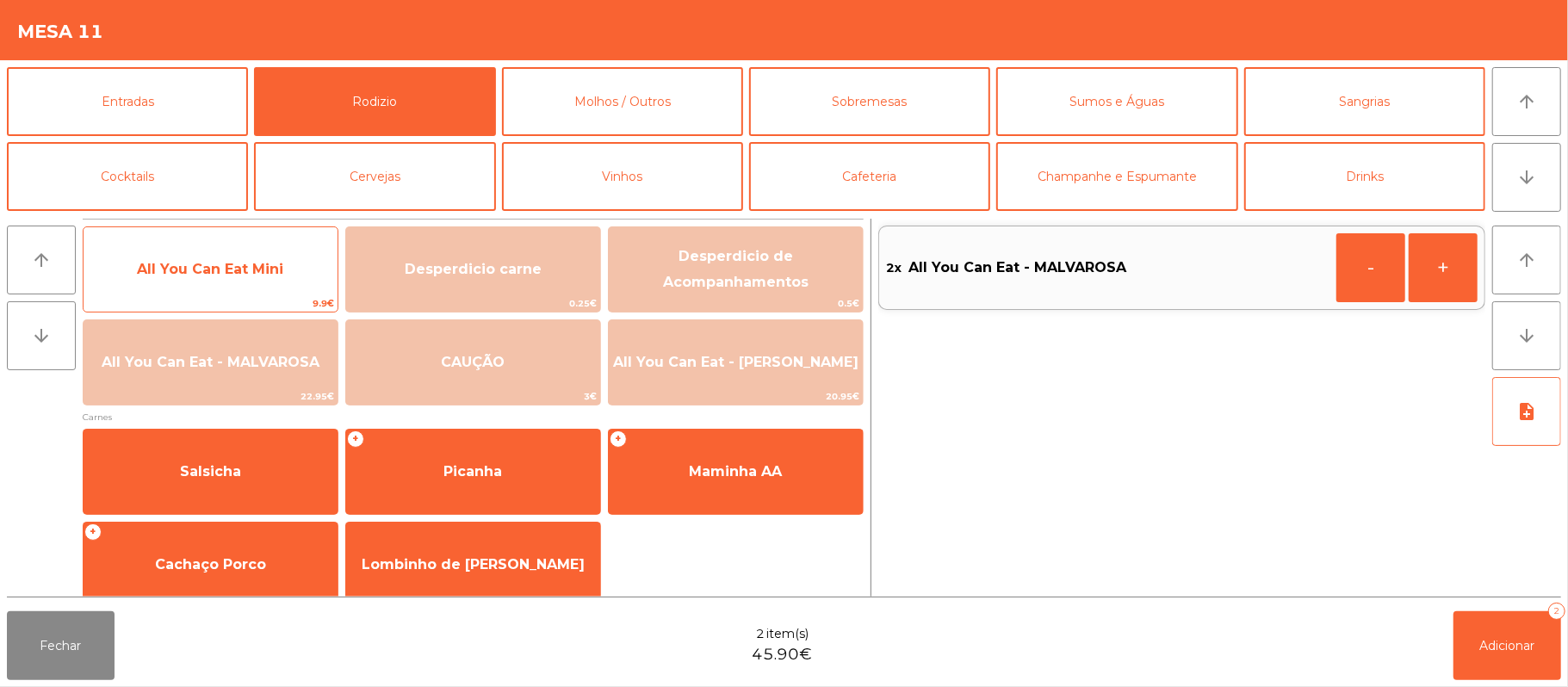
click at [284, 285] on span "All You Can Eat Mini" at bounding box center [210, 269] width 254 height 46
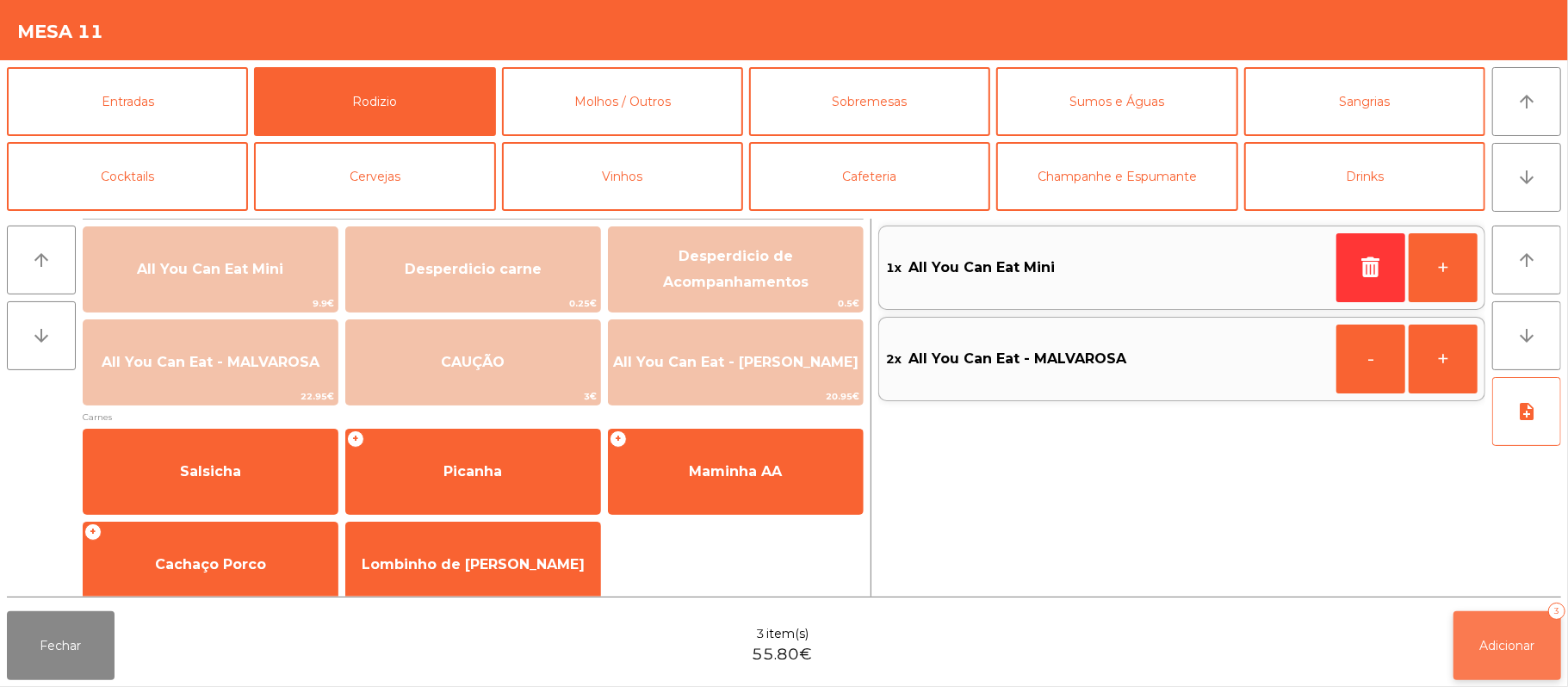
click at [1492, 646] on span "Adicionar" at bounding box center [1507, 646] width 55 height 16
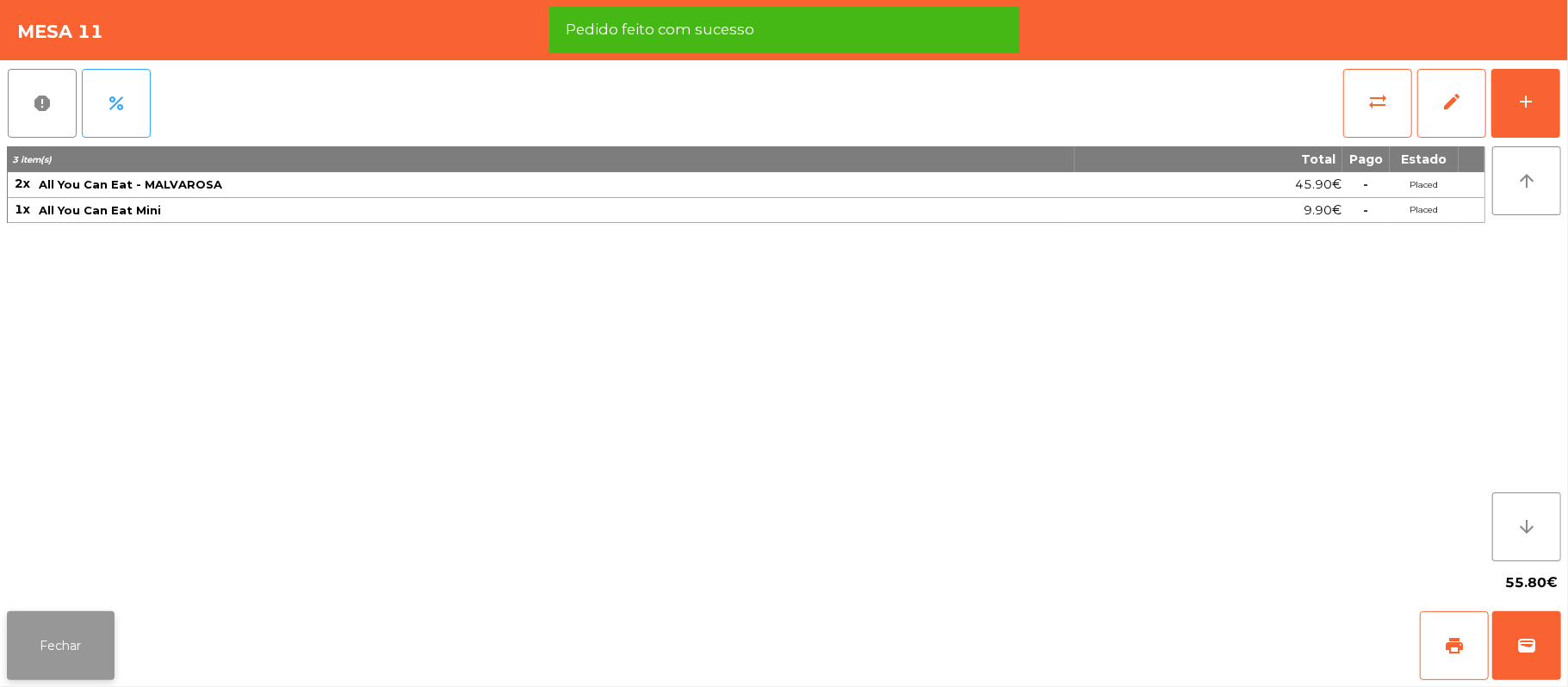
click at [62, 635] on button "Fechar" at bounding box center [60, 646] width 107 height 69
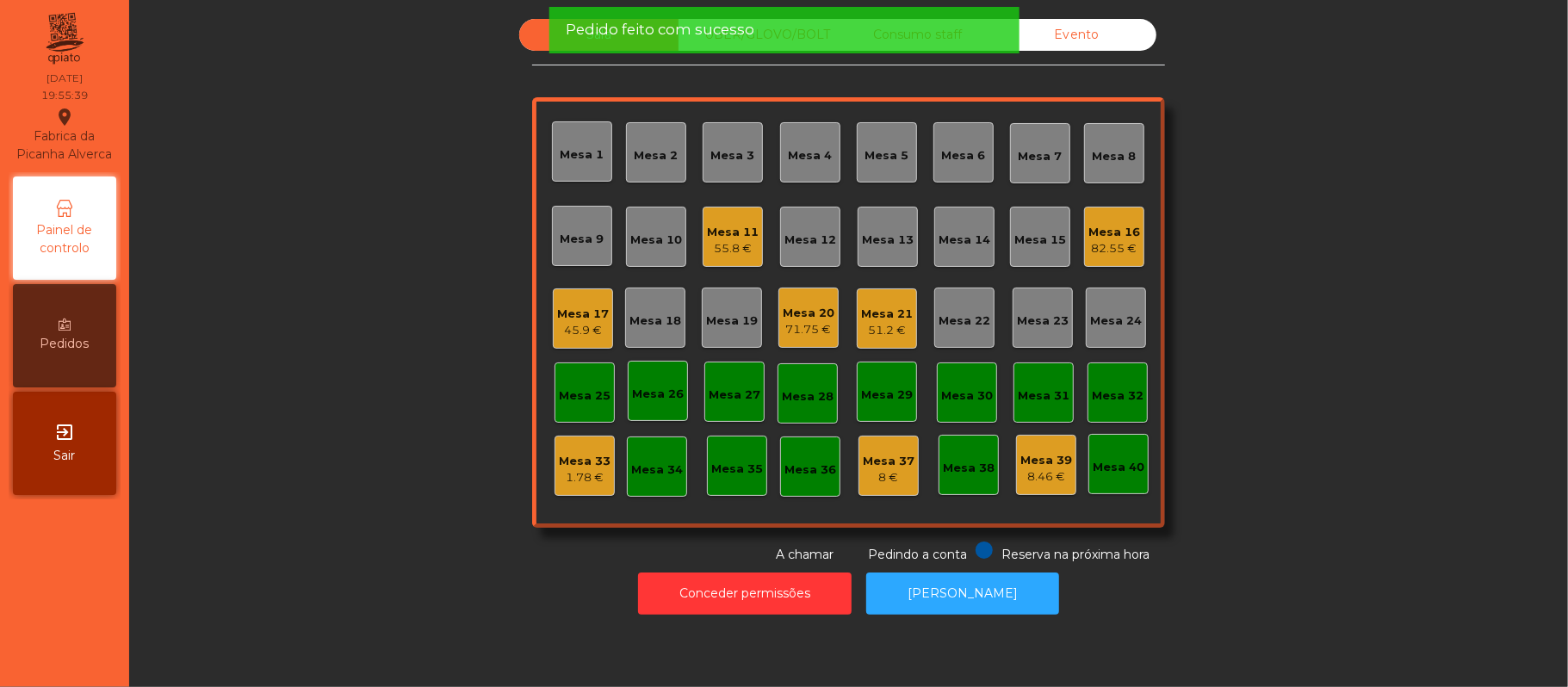
click at [384, 395] on div "Sala UBER/[GEOGRAPHIC_DATA]/BOLT Consumo staff Evento Mesa 1 Mesa 2 [GEOGRAPHIC…" at bounding box center [848, 292] width 1392 height 546
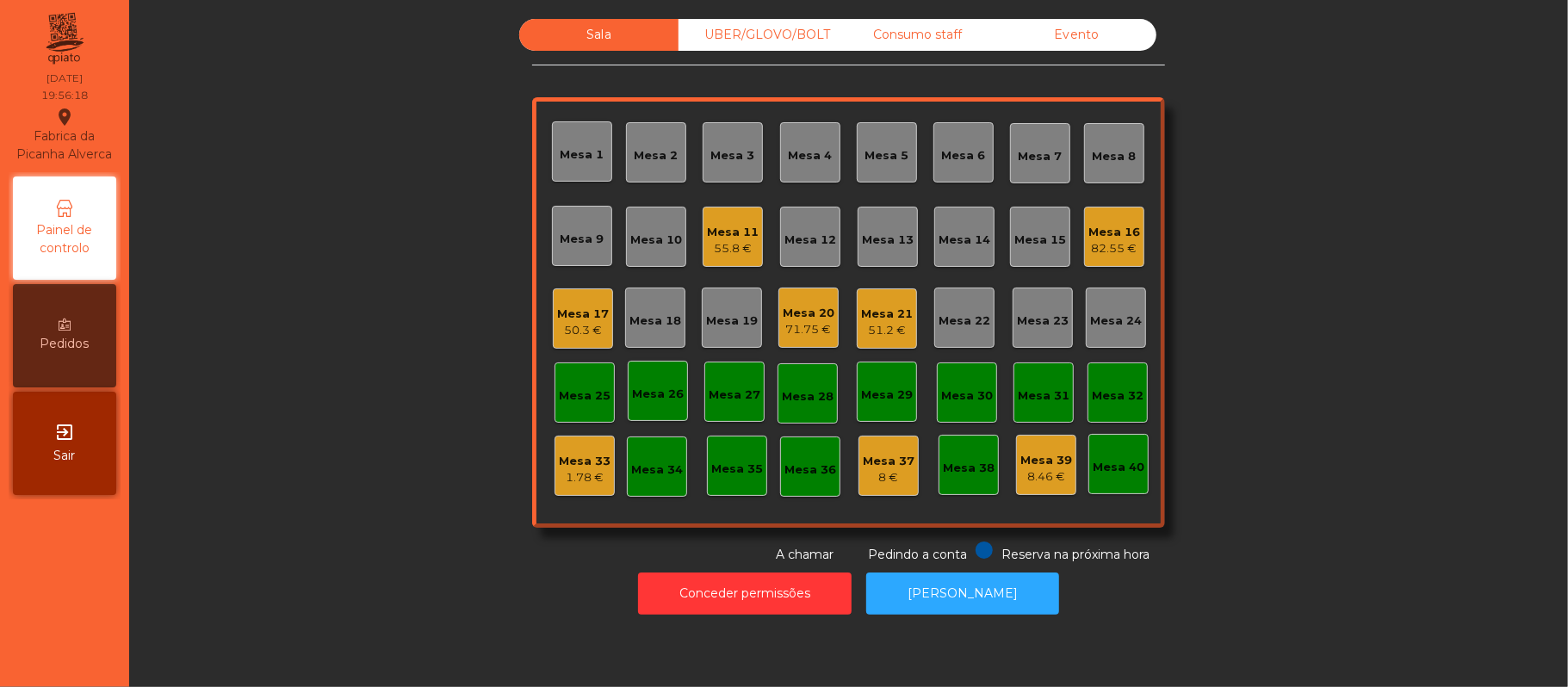
click at [355, 274] on div "Sala UBER/[GEOGRAPHIC_DATA]/BOLT Consumo staff Evento Mesa 1 Mesa 2 [GEOGRAPHIC…" at bounding box center [848, 292] width 1392 height 546
click at [759, 594] on button "Conceder permissões" at bounding box center [744, 594] width 214 height 42
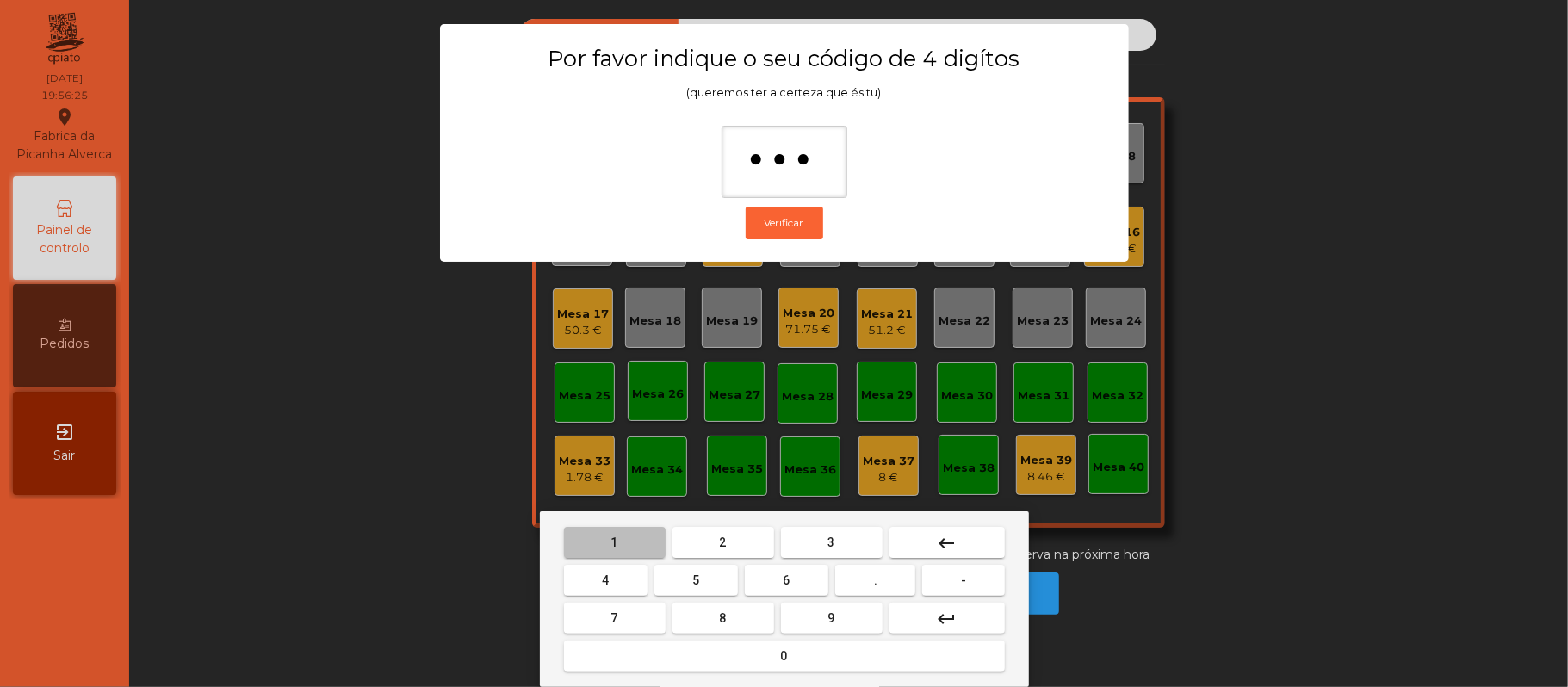
type input "****"
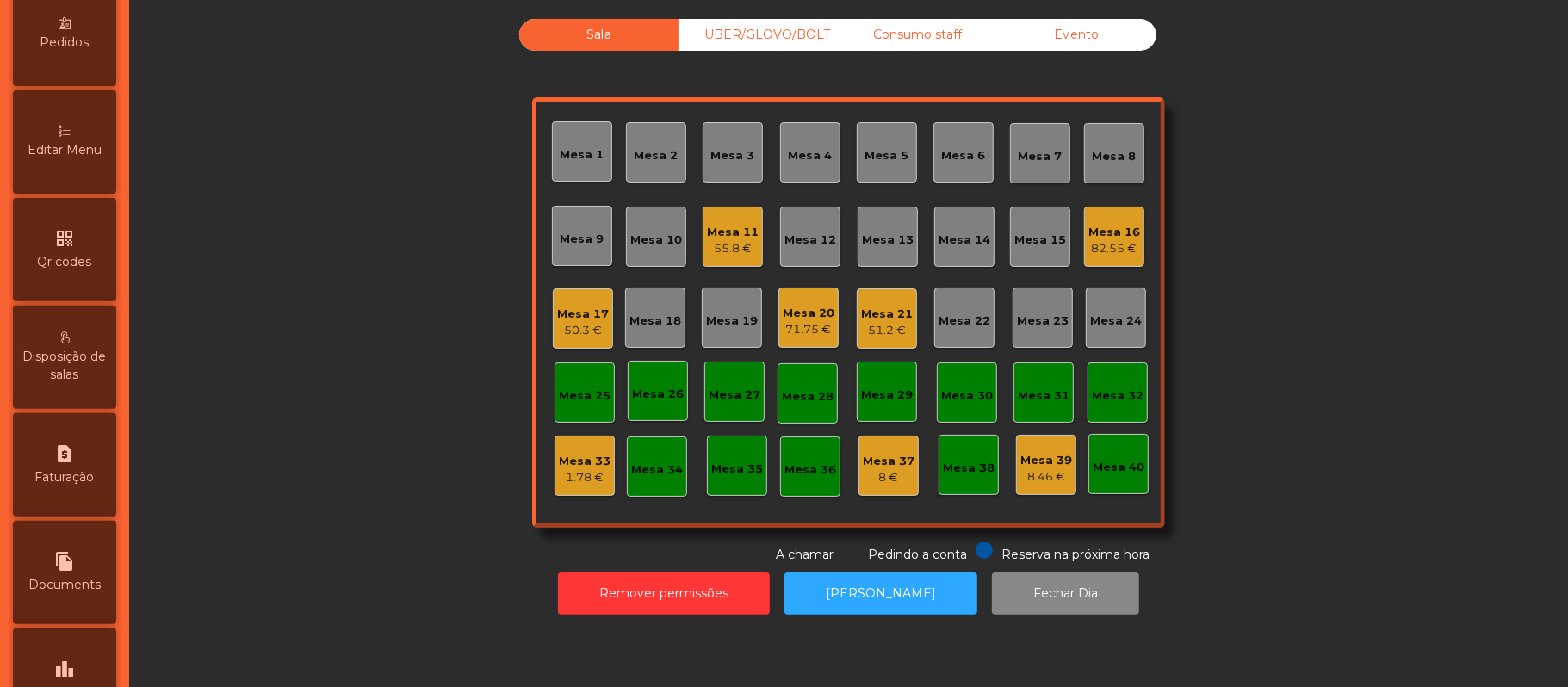
click at [85, 450] on div "request_page Faturação" at bounding box center [65, 465] width 103 height 103
select select "**"
select select "****"
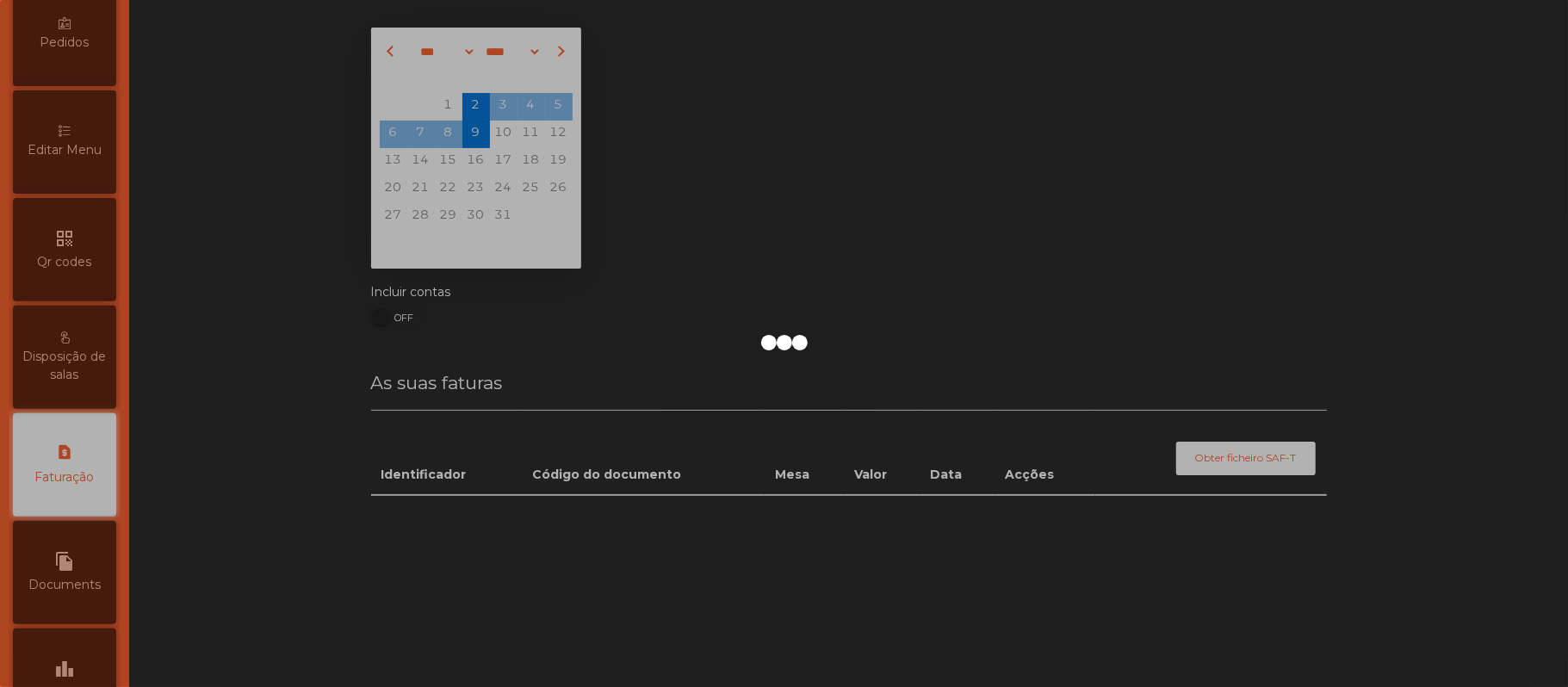
scroll to position [441, 0]
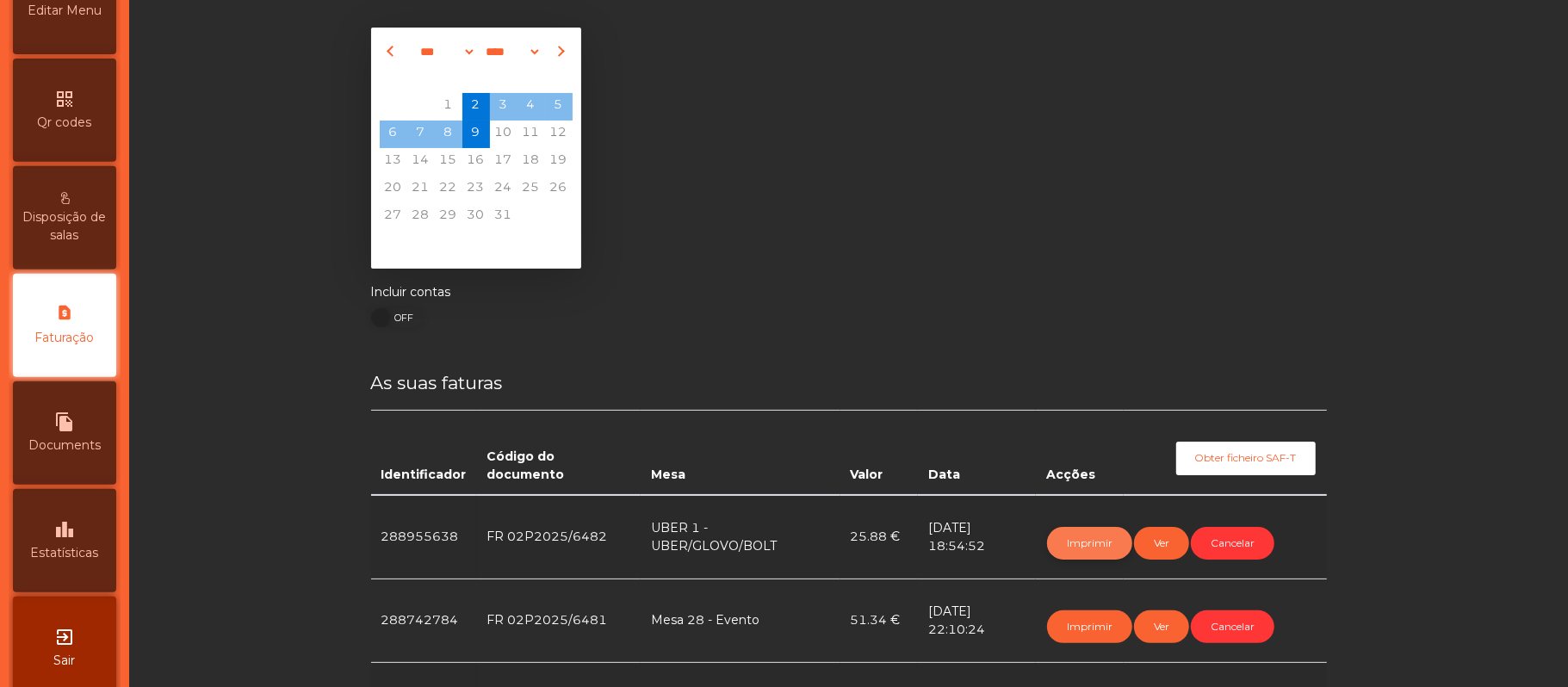
click at [1058, 539] on button "Imprimir" at bounding box center [1090, 543] width 86 height 32
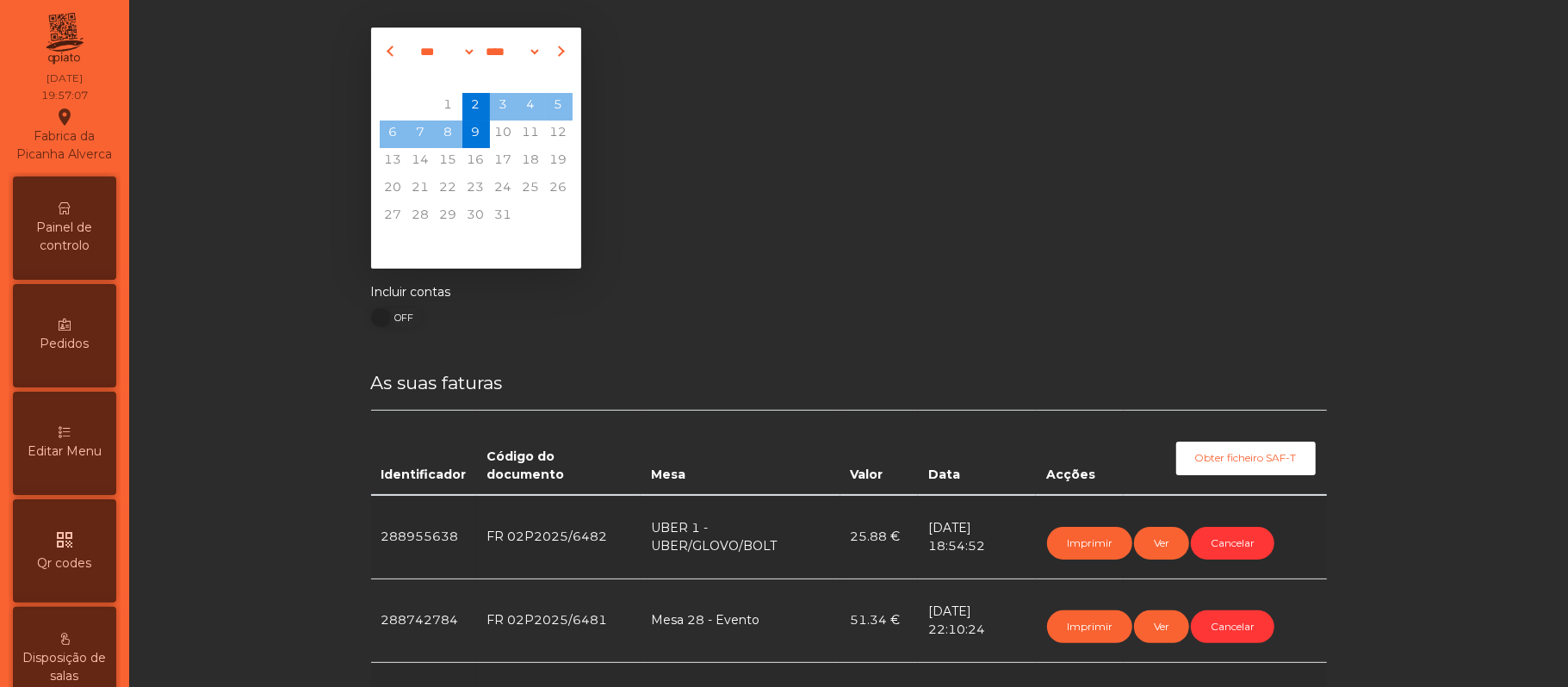
click at [72, 107] on icon "location_on" at bounding box center [65, 117] width 21 height 21
click at [88, 250] on span "Painel de controlo" at bounding box center [65, 237] width 95 height 36
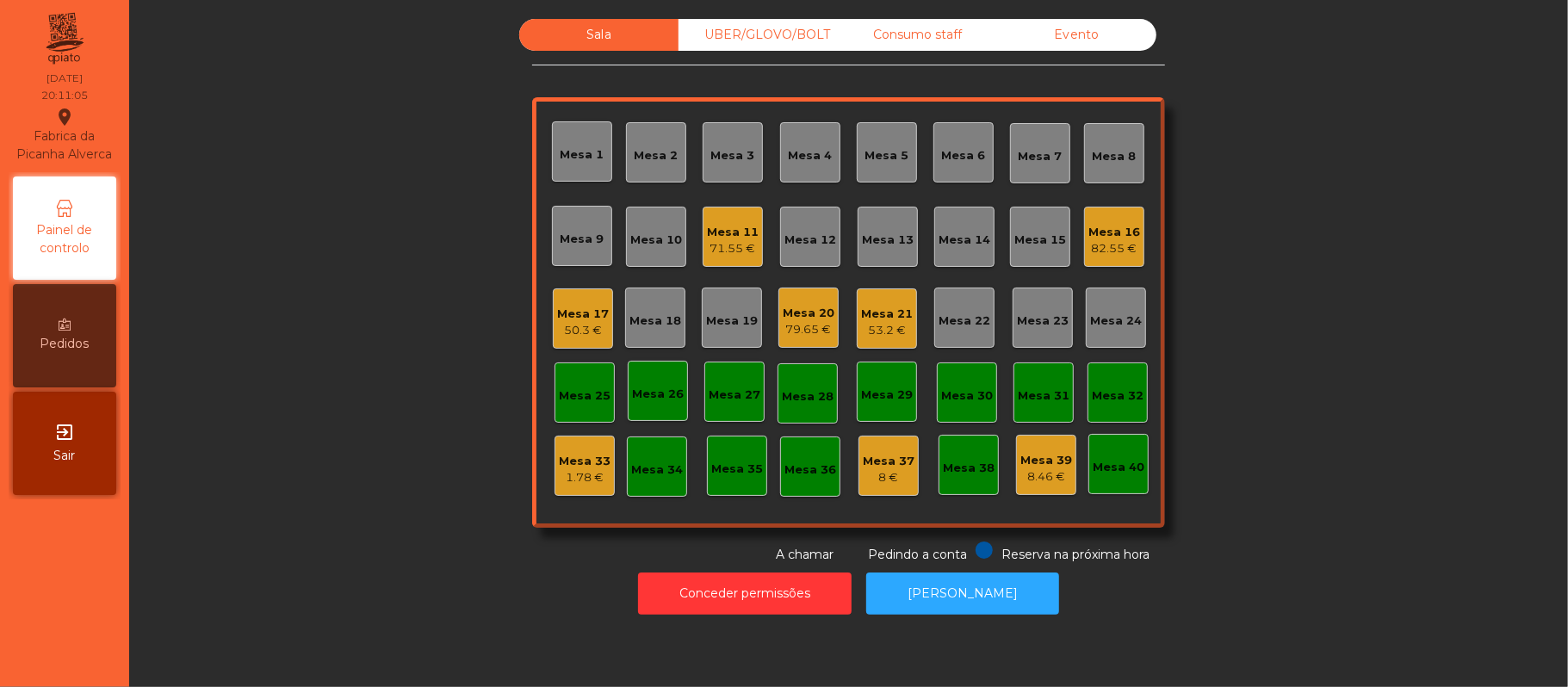
click at [405, 568] on div "Conceder permissões Abrir [PERSON_NAME]" at bounding box center [848, 594] width 1392 height 59
click at [1282, 297] on div "Sala warning UBER/GLOVO/BOLT Consumo staff Evento Mesa 1 Mesa 2 [GEOGRAPHIC_DAT…" at bounding box center [848, 292] width 1392 height 546
click at [731, 320] on div "Mesa 19" at bounding box center [731, 321] width 51 height 17
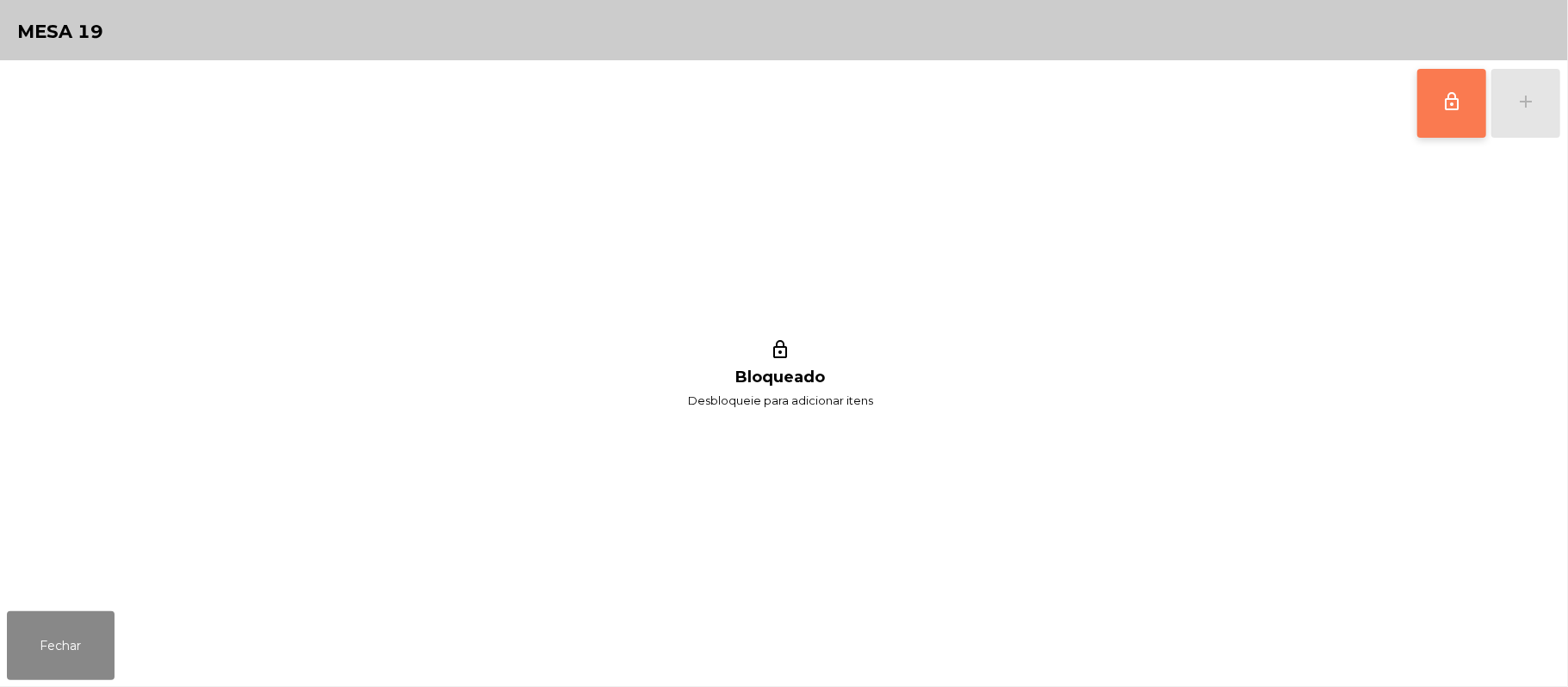
click at [1443, 107] on span "lock_outline" at bounding box center [1452, 102] width 21 height 21
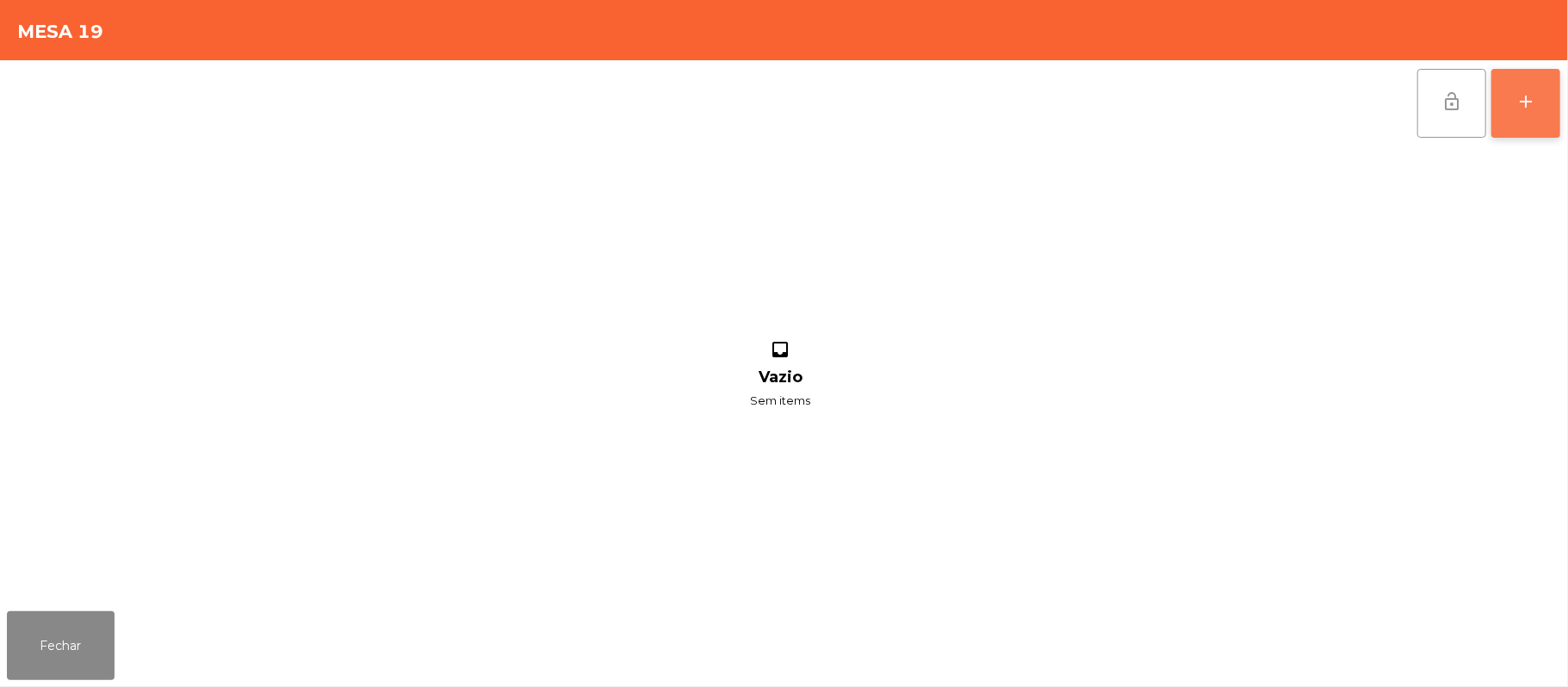
click at [1525, 104] on div "add" at bounding box center [1526, 102] width 21 height 21
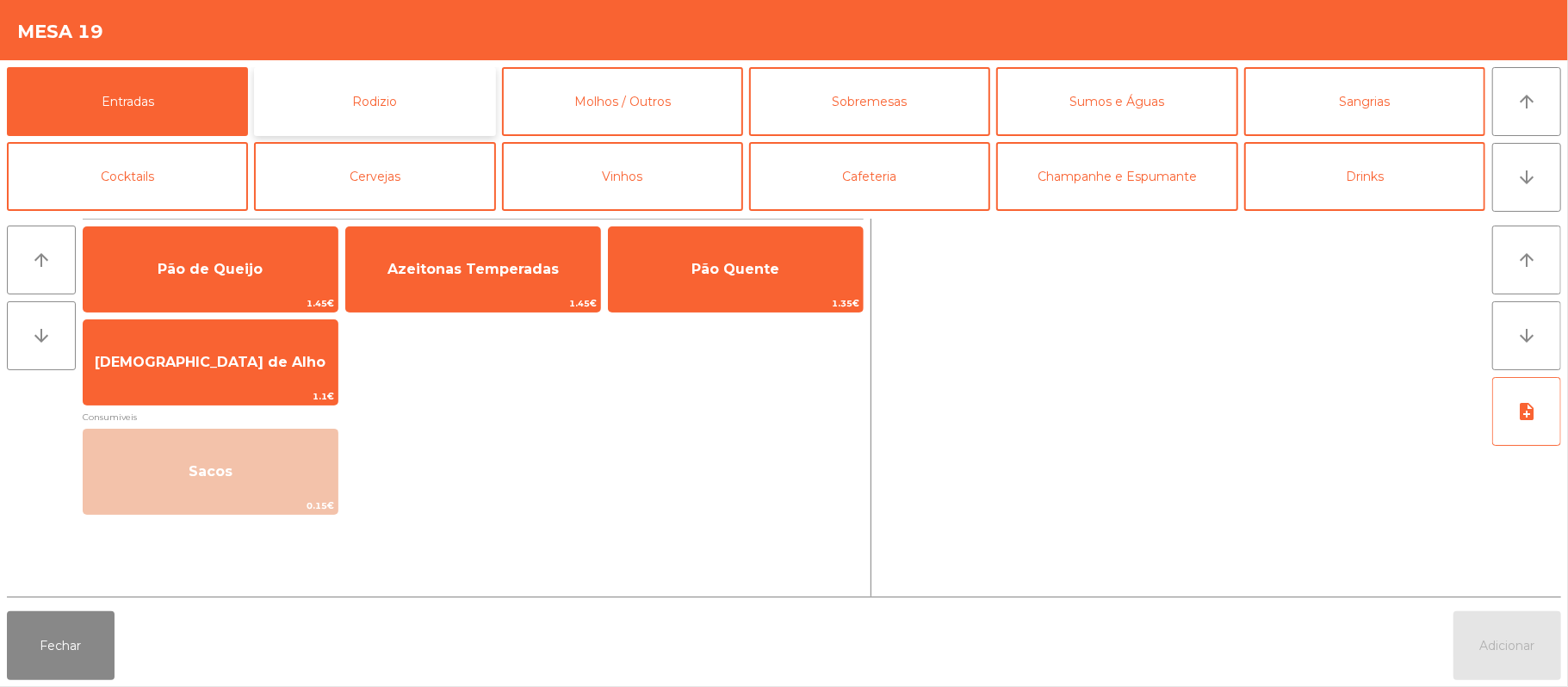
click at [428, 98] on button "Rodizio" at bounding box center [374, 101] width 241 height 69
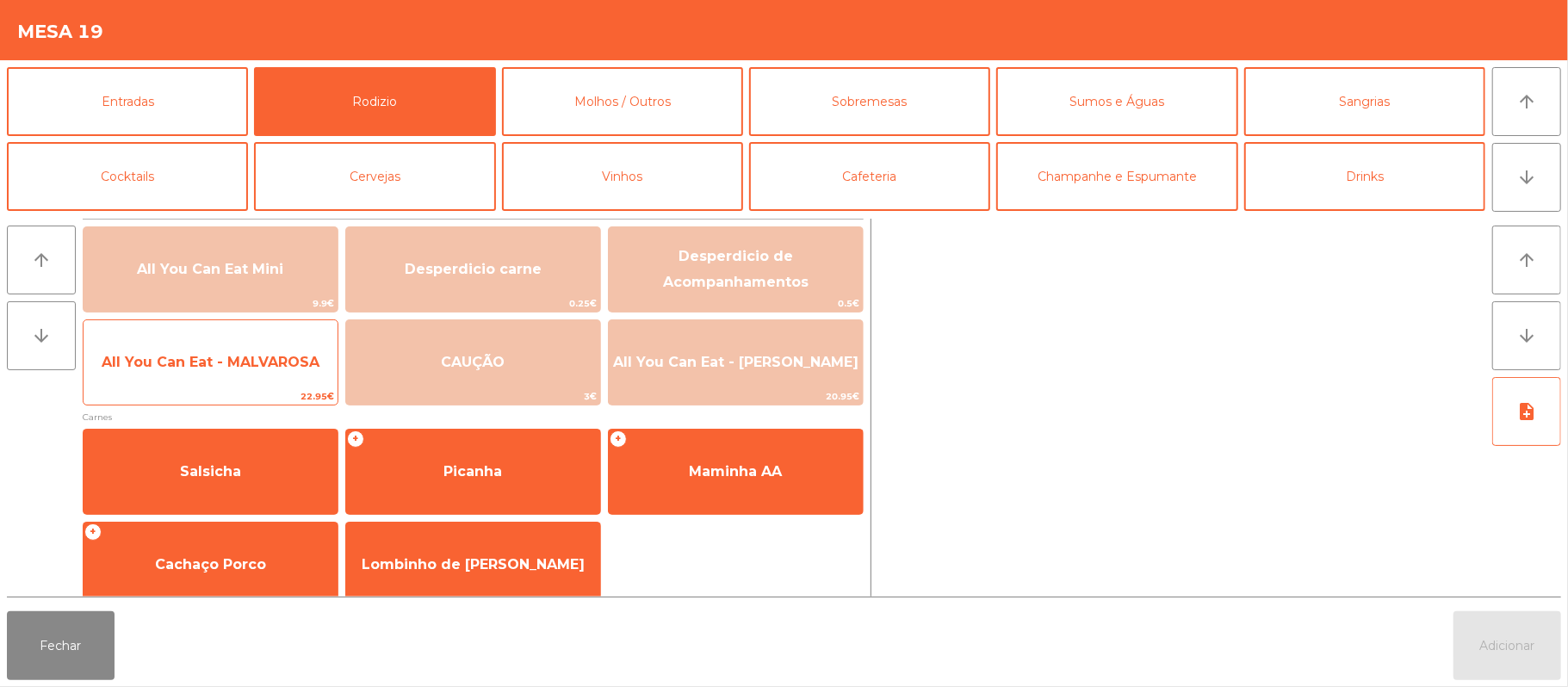
click at [232, 361] on span "All You Can Eat - MALVAROSA" at bounding box center [210, 362] width 218 height 17
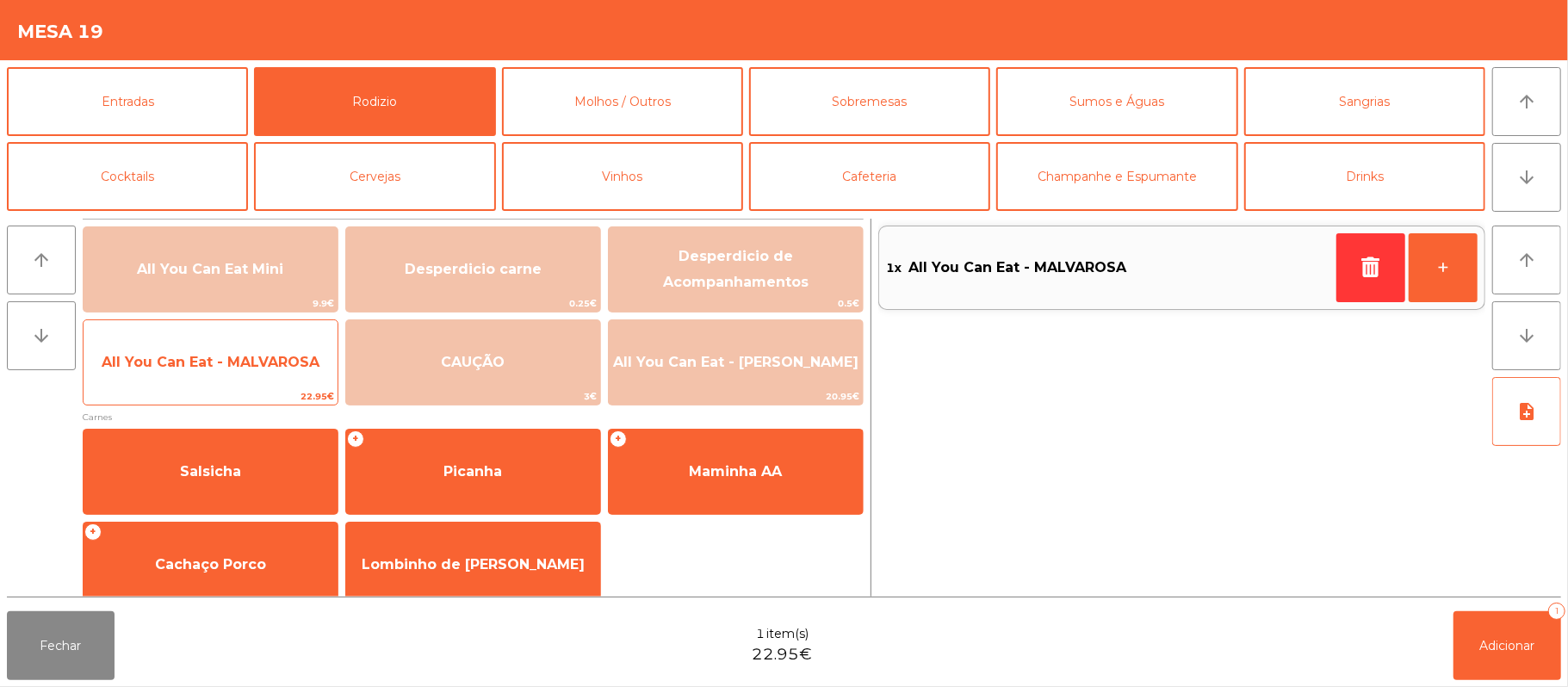
click at [221, 383] on span "All You Can Eat - MALVAROSA" at bounding box center [210, 362] width 254 height 46
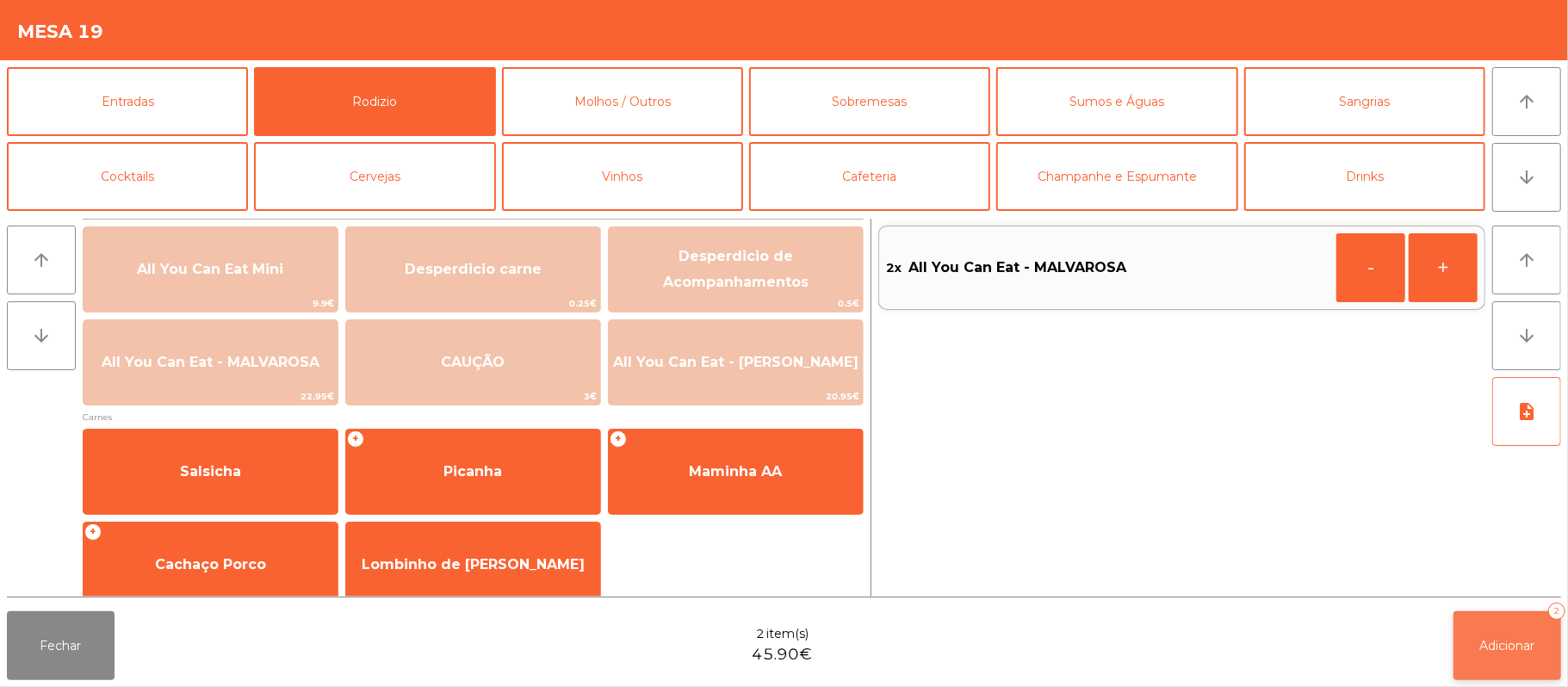
click at [1482, 655] on button "Adicionar 2" at bounding box center [1507, 646] width 107 height 69
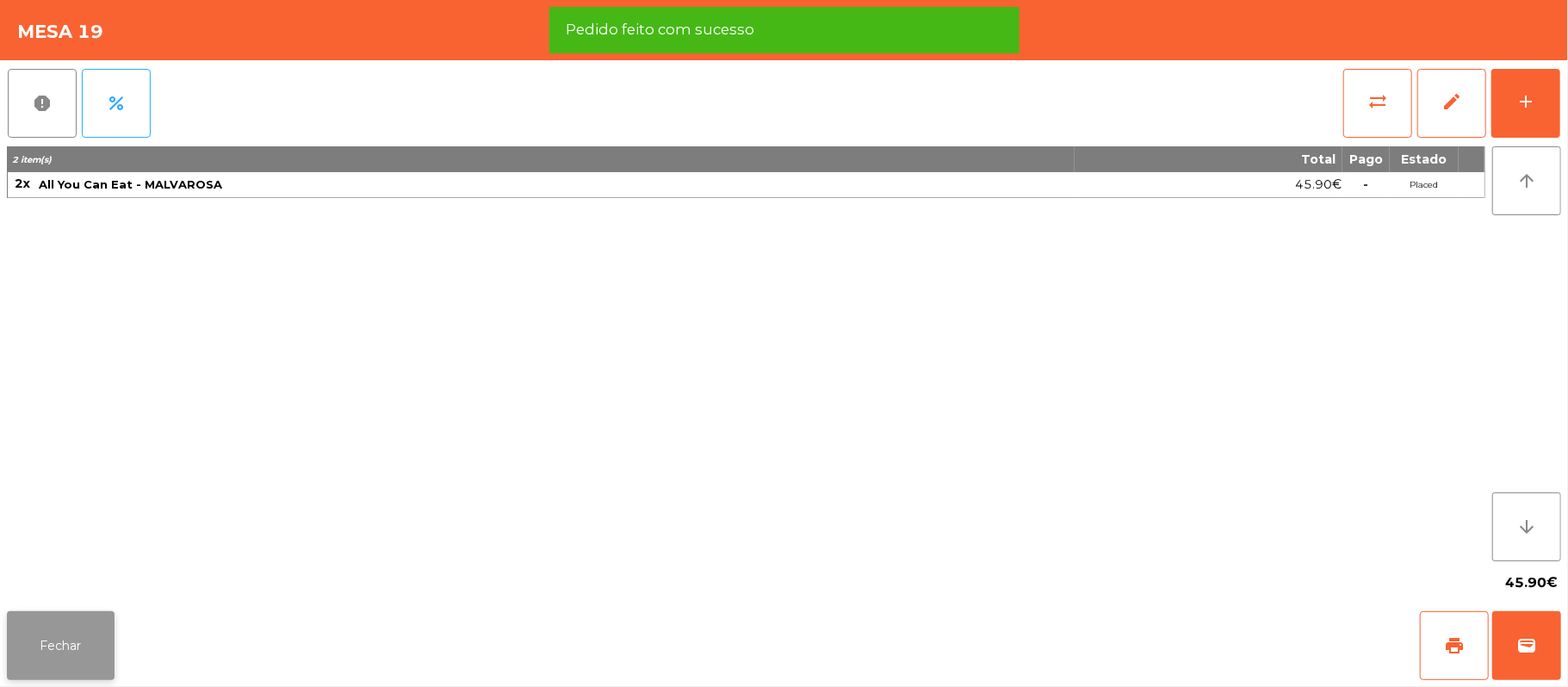
click at [76, 656] on button "Fechar" at bounding box center [60, 646] width 107 height 69
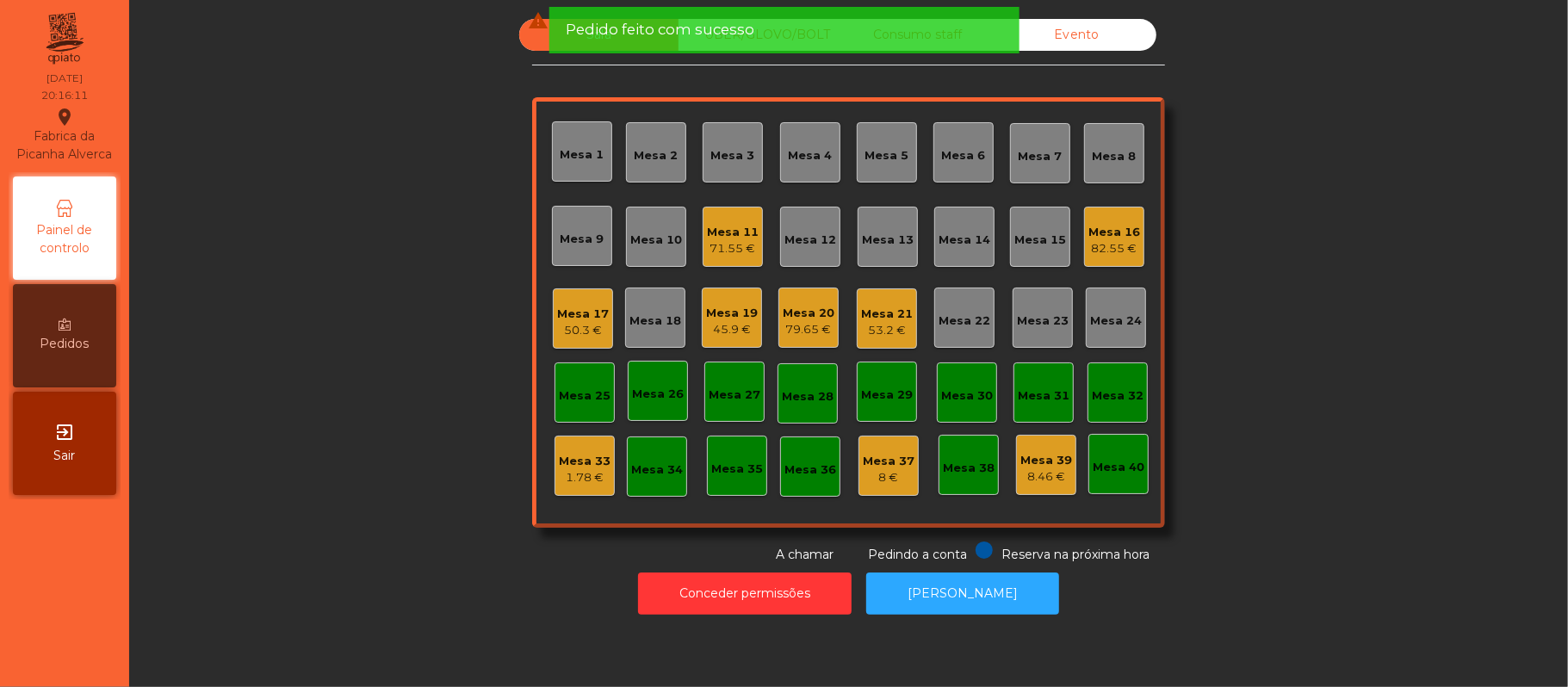
click at [888, 294] on div "Mesa 21 53.2 €" at bounding box center [887, 319] width 60 height 60
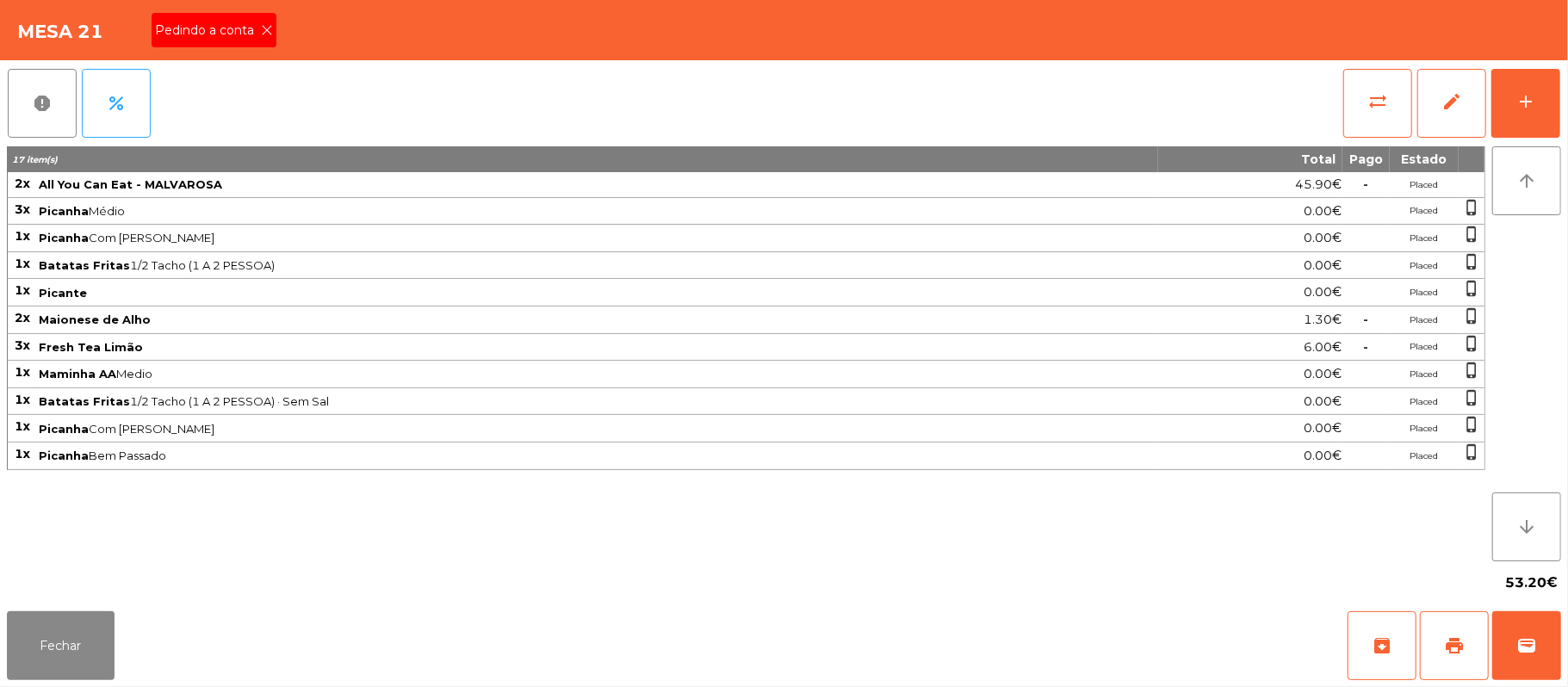
click at [265, 30] on icon at bounding box center [267, 31] width 12 height 12
click at [71, 635] on button "Fechar" at bounding box center [60, 646] width 107 height 69
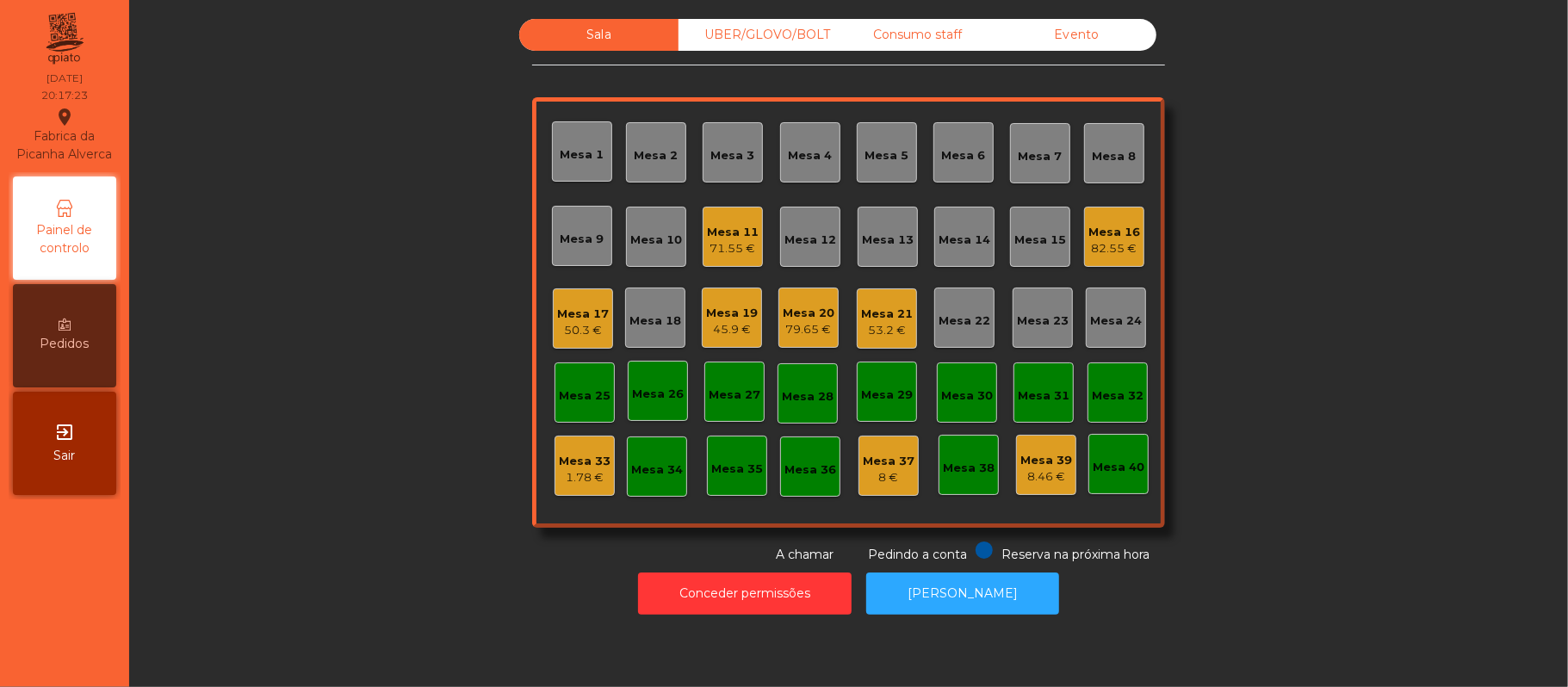
click at [883, 332] on div "53.2 €" at bounding box center [887, 331] width 51 height 17
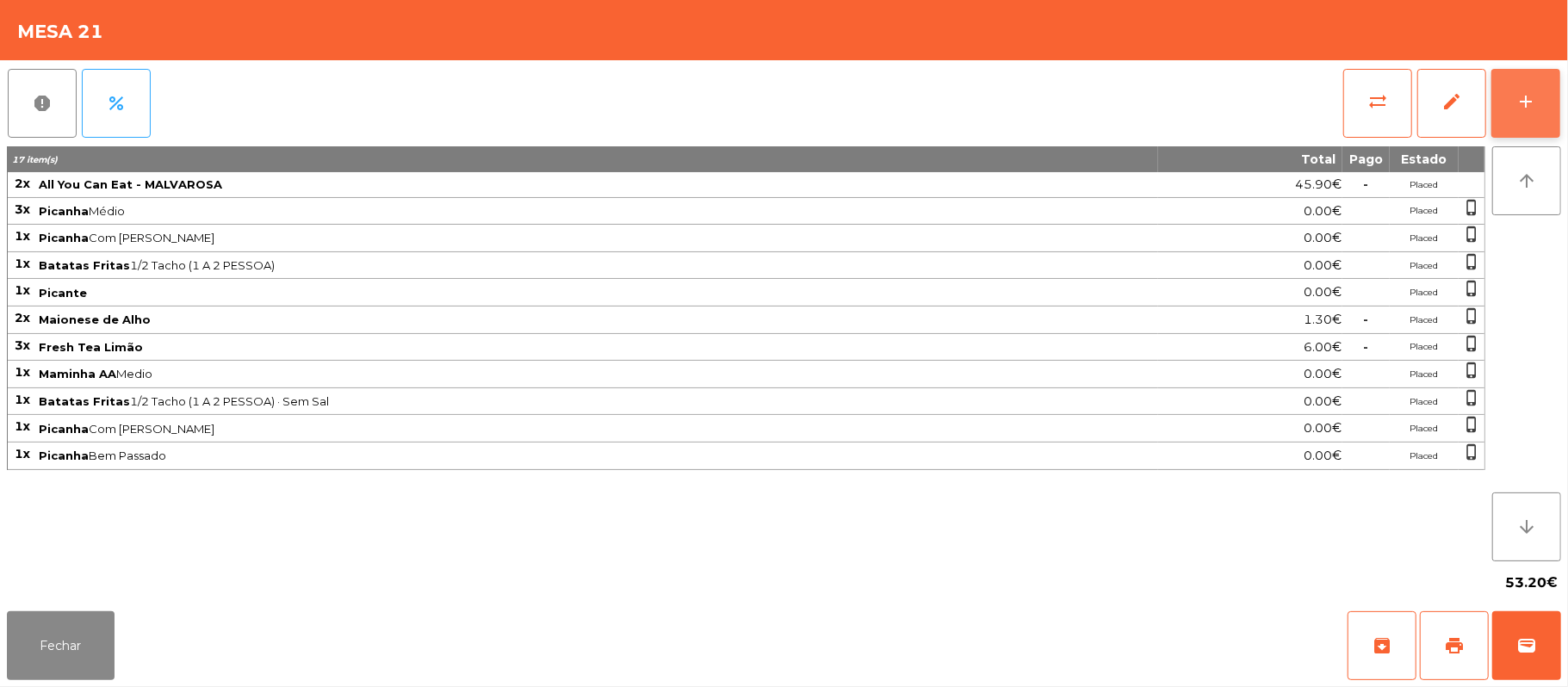
click at [1514, 100] on button "add" at bounding box center [1525, 103] width 69 height 69
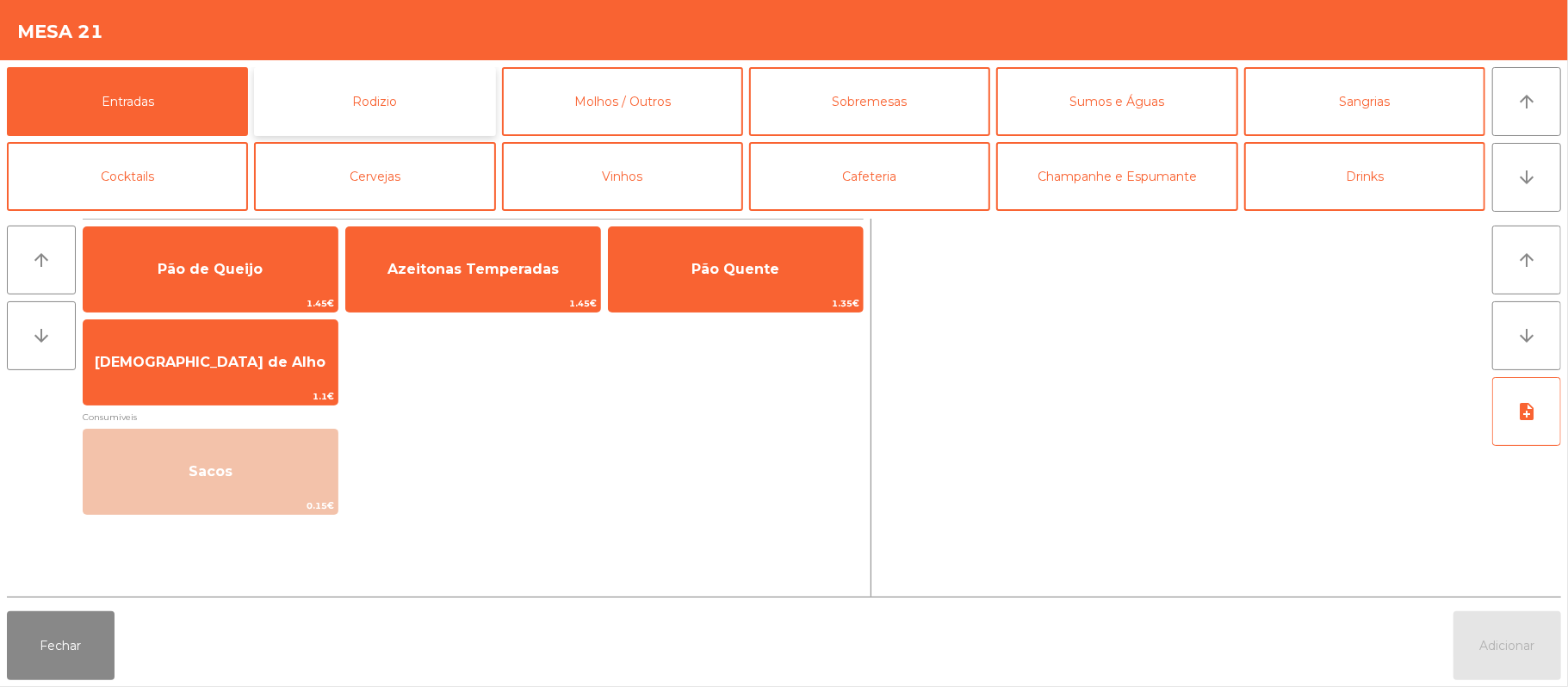
click at [439, 100] on button "Rodizio" at bounding box center [374, 101] width 241 height 69
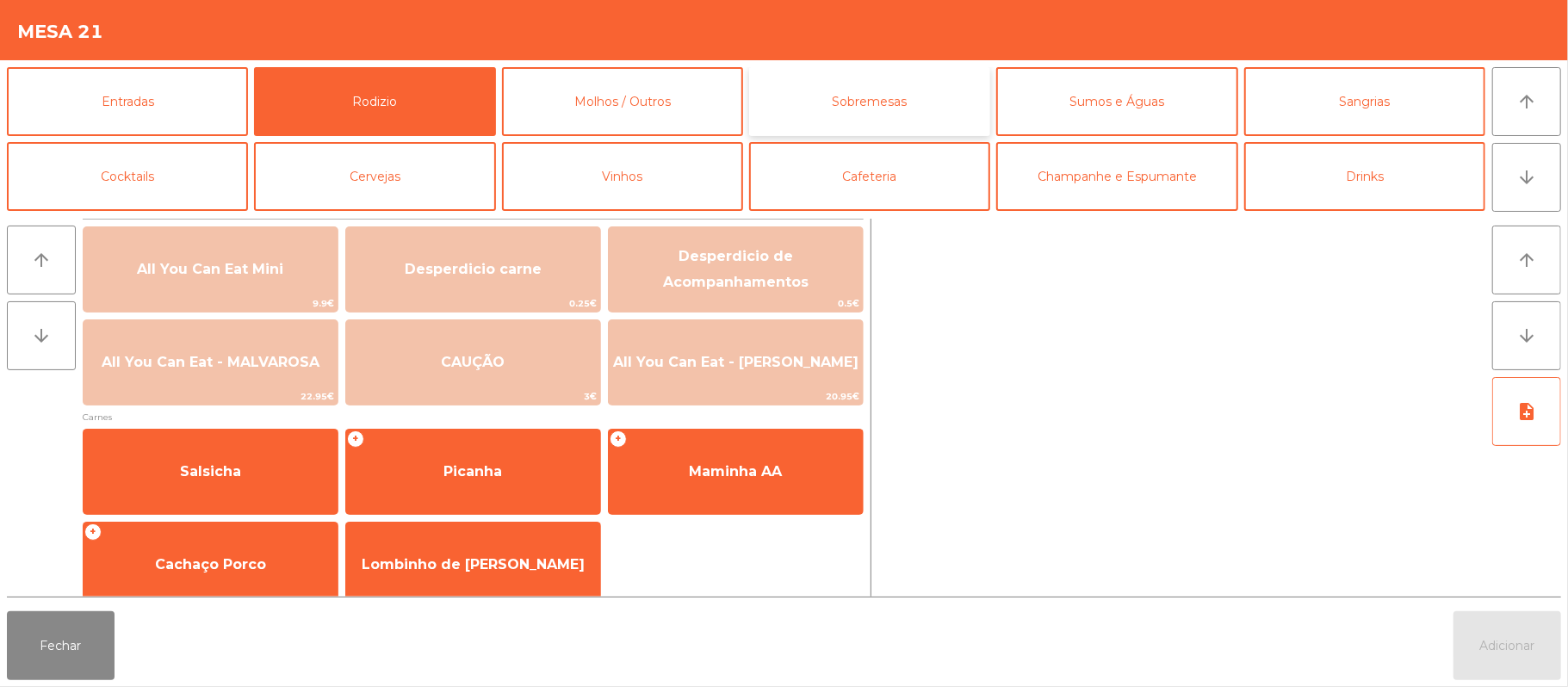
click at [900, 108] on button "Sobremesas" at bounding box center [869, 101] width 241 height 69
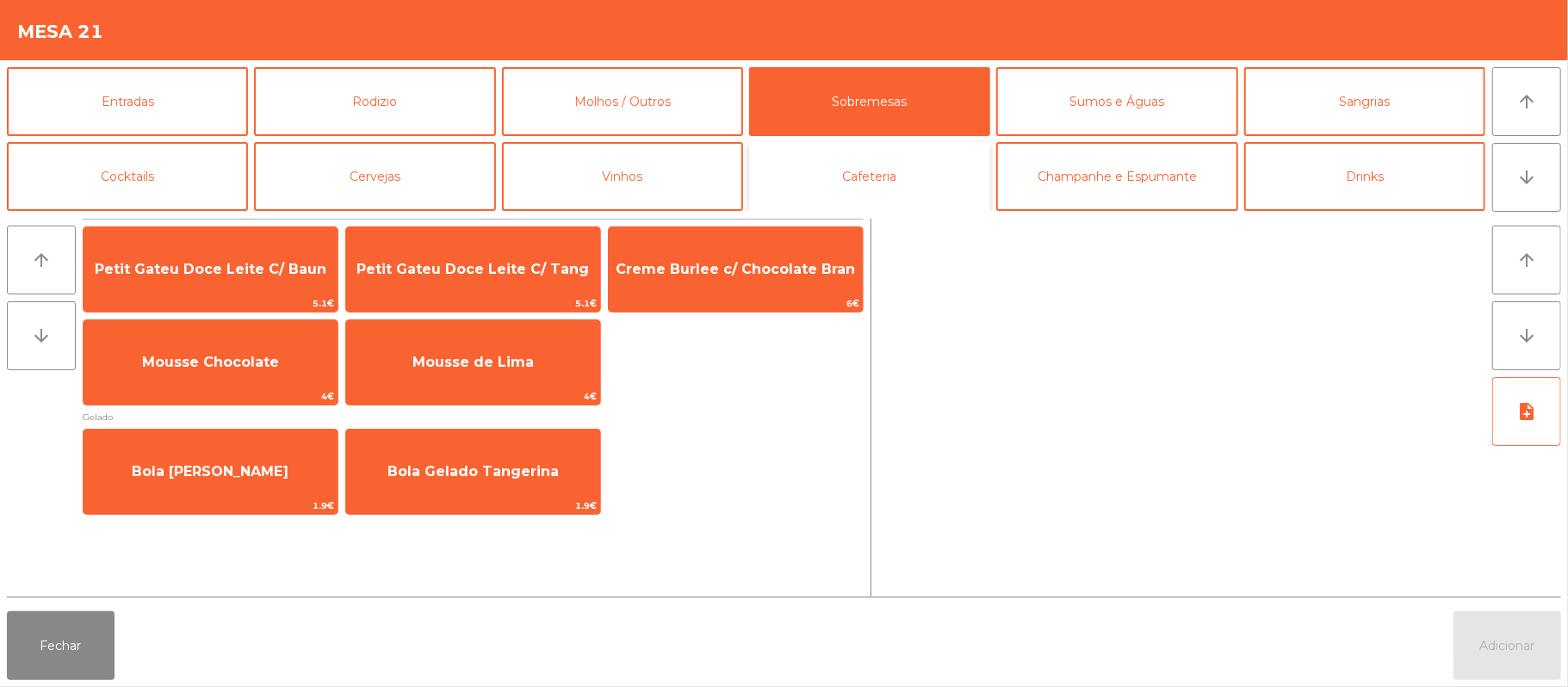
click at [903, 186] on button "Cafeteria" at bounding box center [869, 176] width 241 height 69
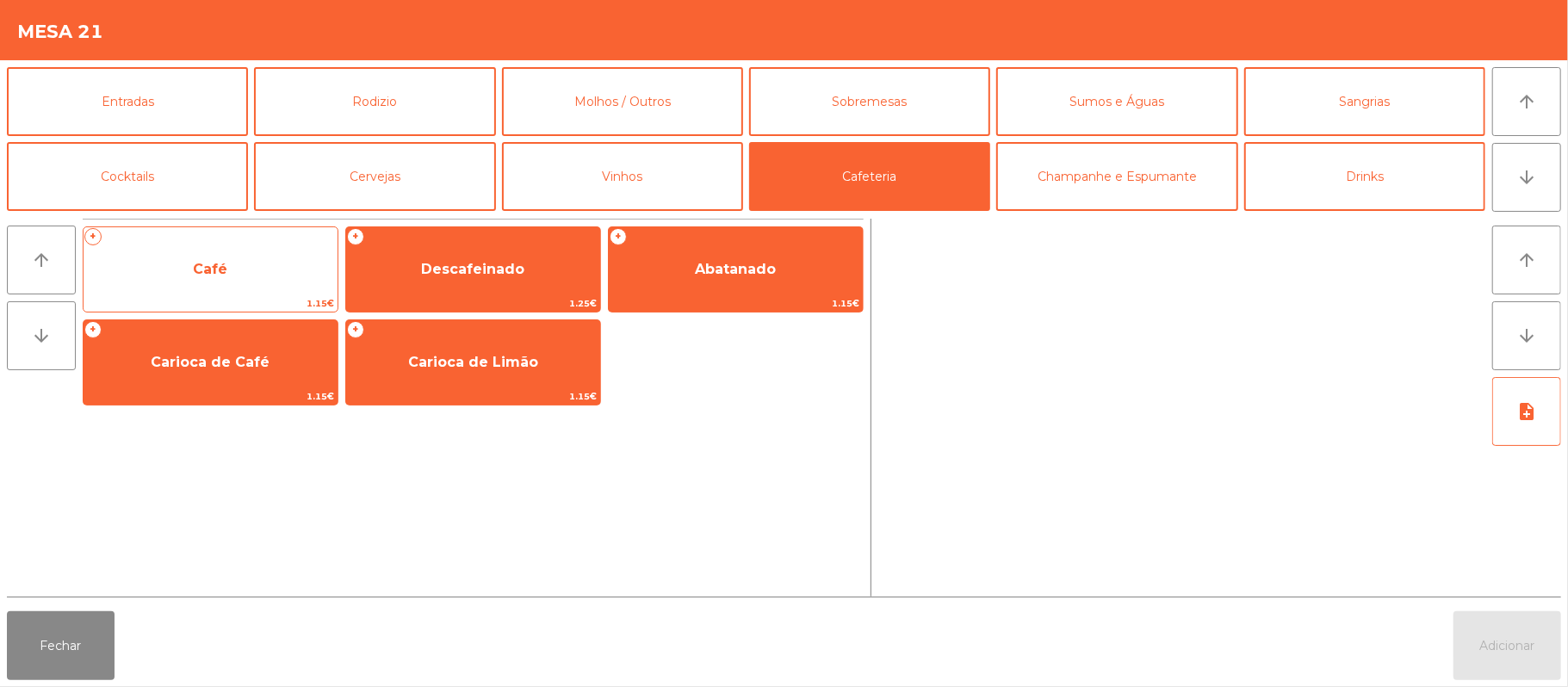
click at [230, 269] on span "Café" at bounding box center [210, 269] width 254 height 46
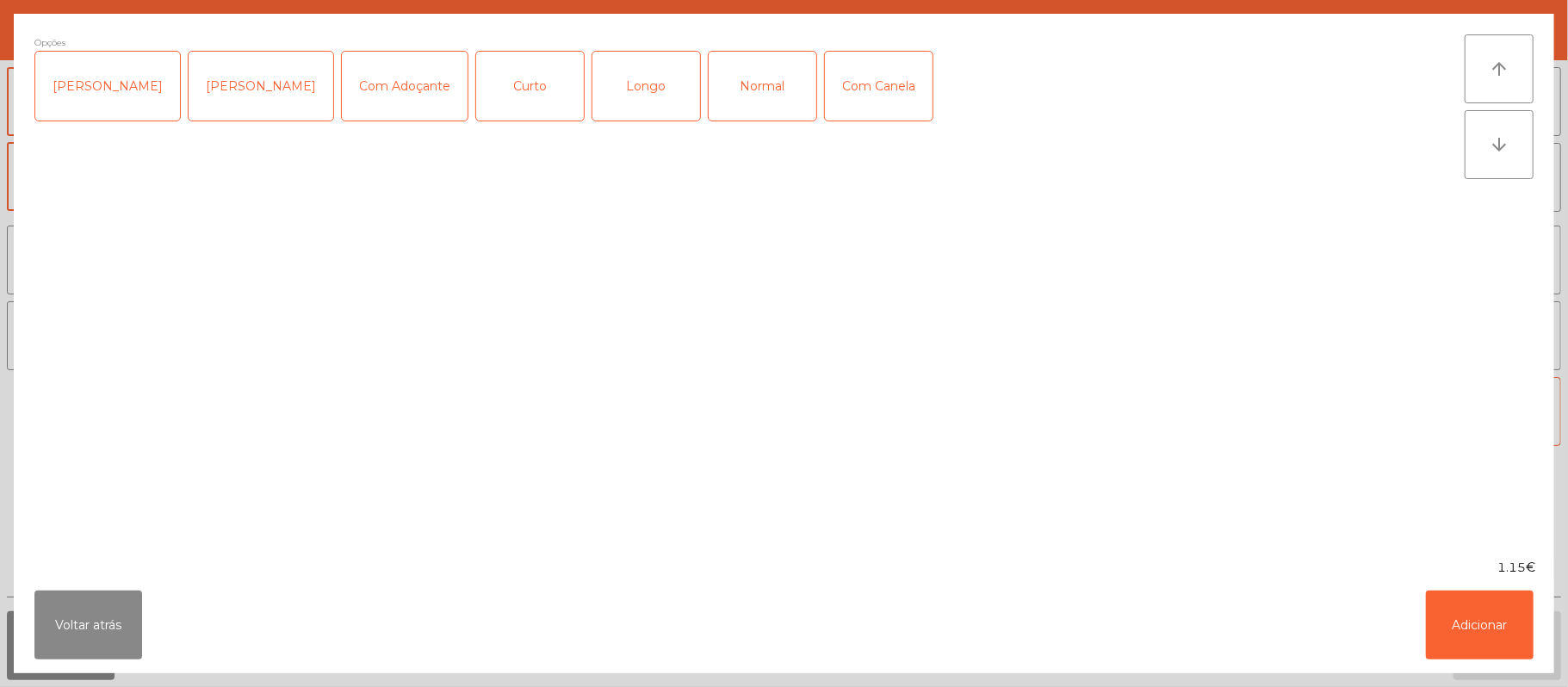
click at [724, 119] on div "Normal" at bounding box center [762, 86] width 107 height 69
click at [1472, 614] on button "Adicionar" at bounding box center [1479, 625] width 107 height 69
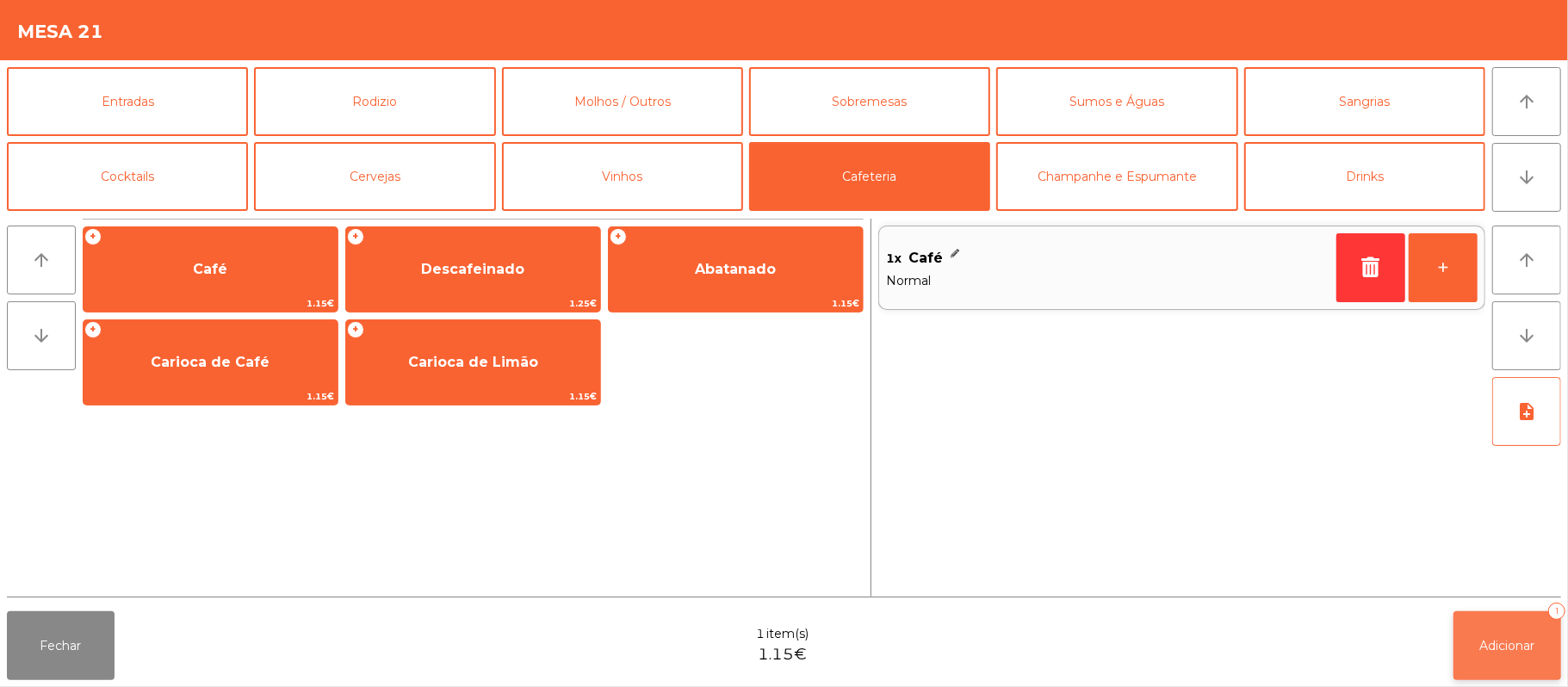
click at [1478, 627] on button "Adicionar 1" at bounding box center [1507, 646] width 107 height 69
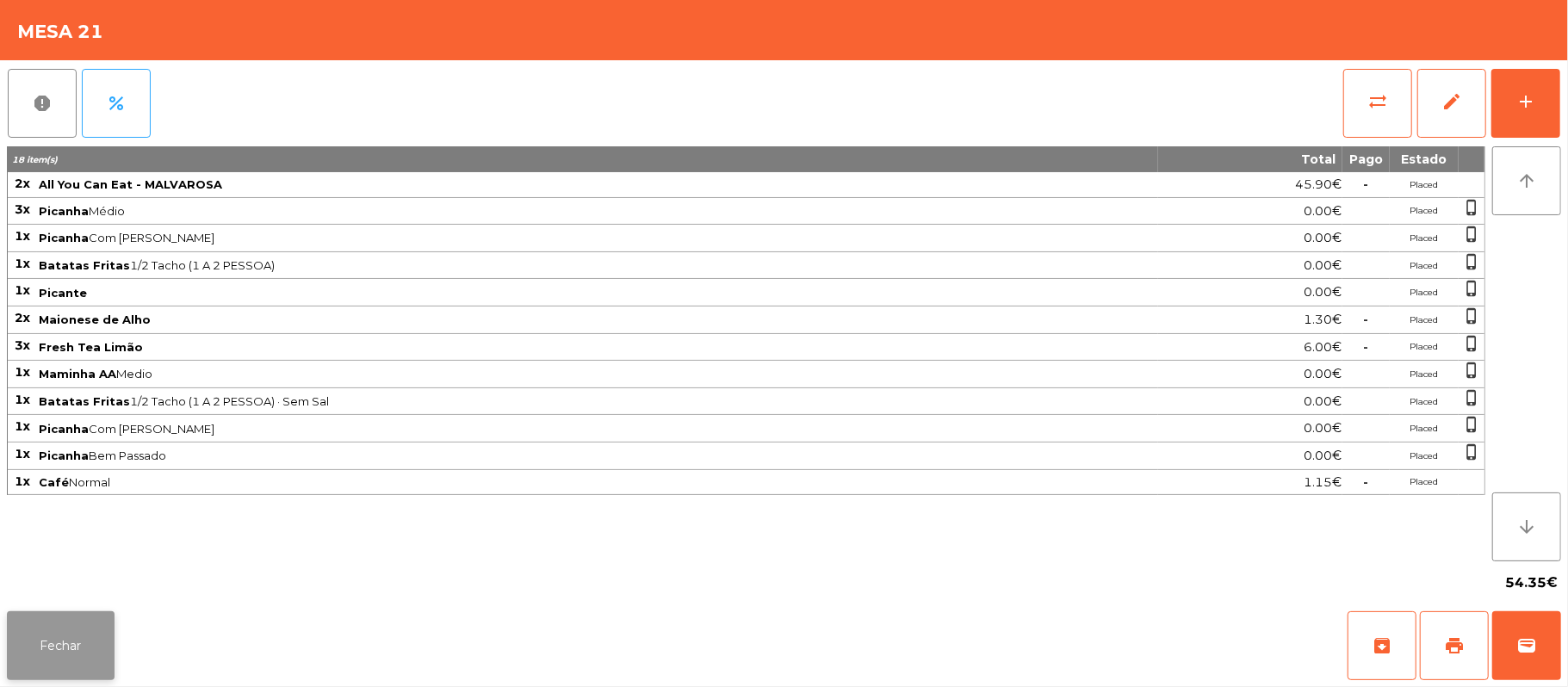
click at [76, 679] on button "Fechar" at bounding box center [60, 646] width 107 height 69
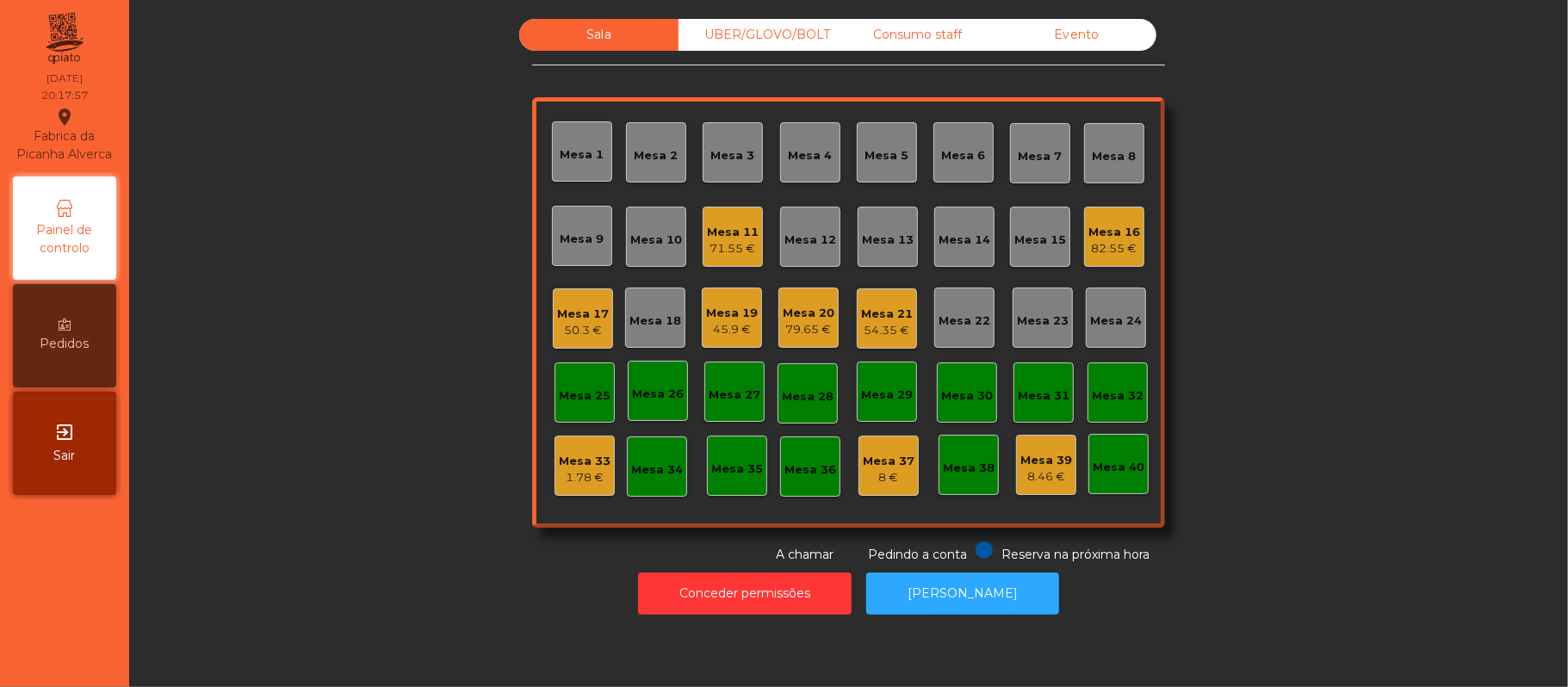
click at [267, 423] on div "Sala UBER/[GEOGRAPHIC_DATA]/BOLT Consumo staff Evento Mesa 1 Mesa 2 Mesa 3 [GEO…" at bounding box center [848, 292] width 1392 height 546
click at [863, 320] on div "Mesa 21" at bounding box center [887, 314] width 51 height 17
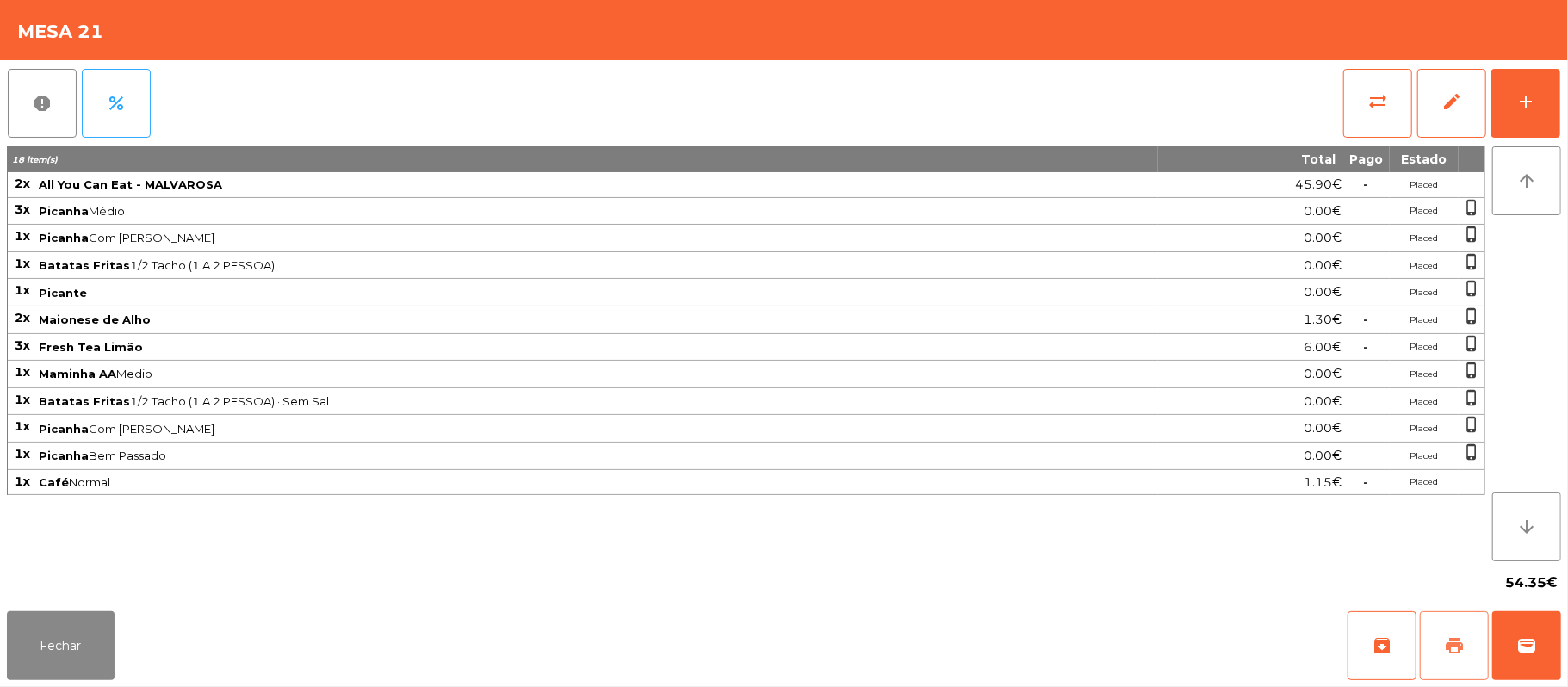
click at [1441, 655] on button "print" at bounding box center [1454, 646] width 69 height 69
click at [1366, 100] on button "sync_alt" at bounding box center [1377, 103] width 69 height 69
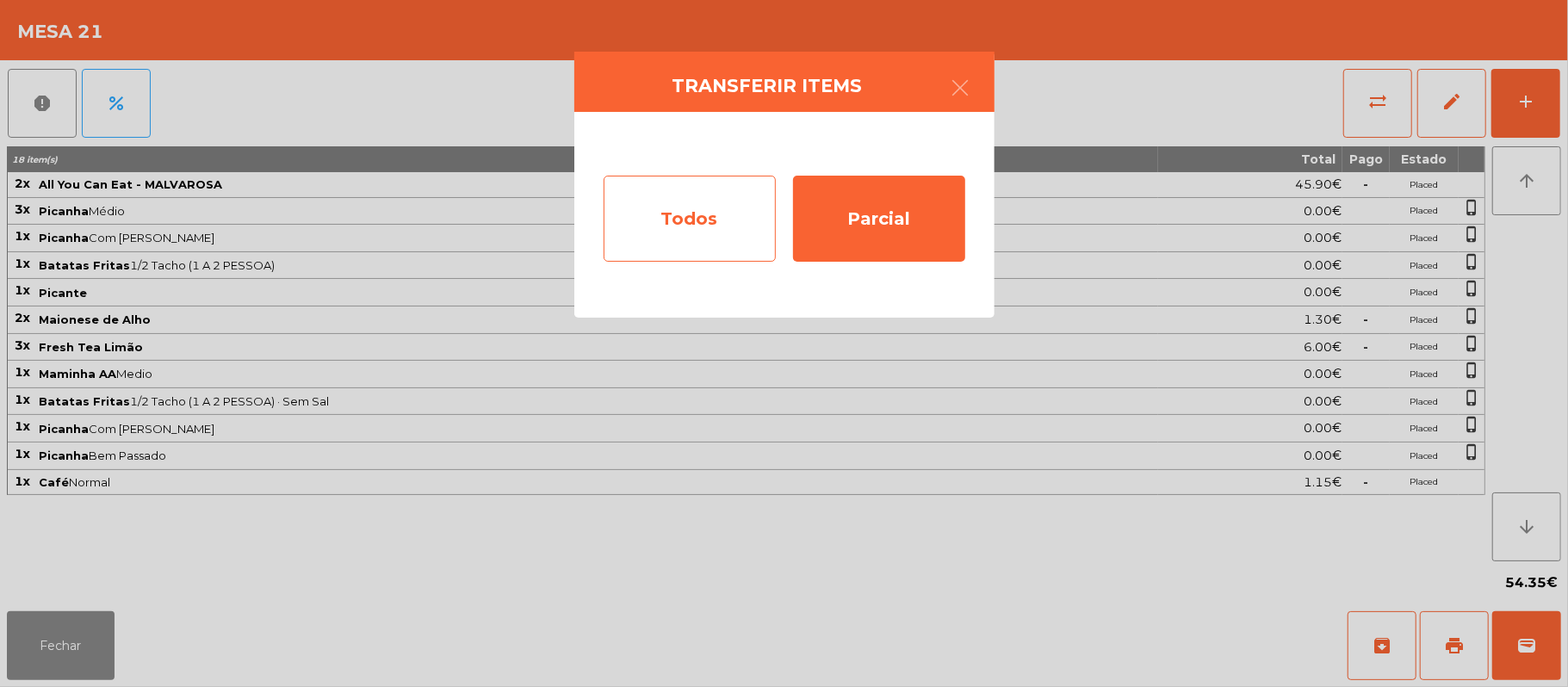
click at [709, 216] on div "Todos" at bounding box center [689, 218] width 172 height 86
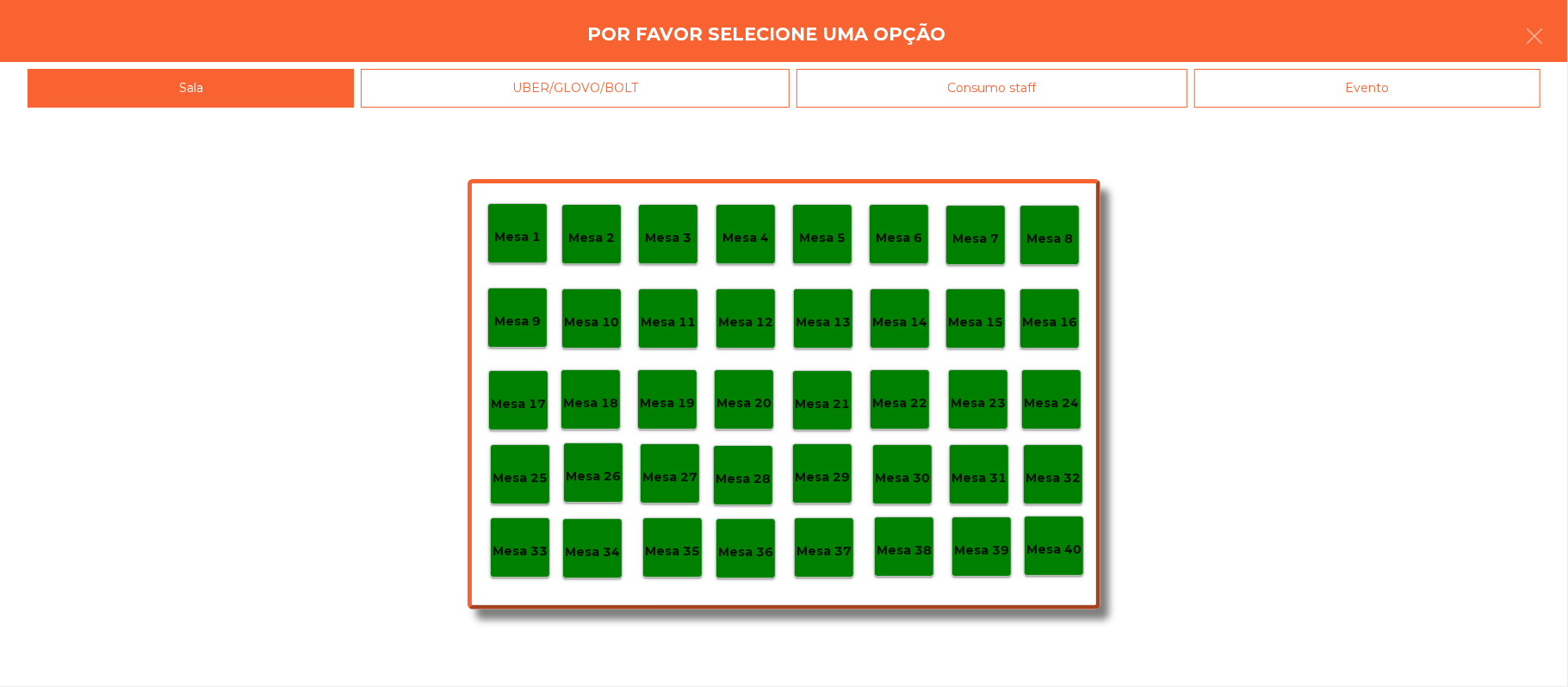
click at [1353, 93] on div "Evento" at bounding box center [1367, 88] width 346 height 38
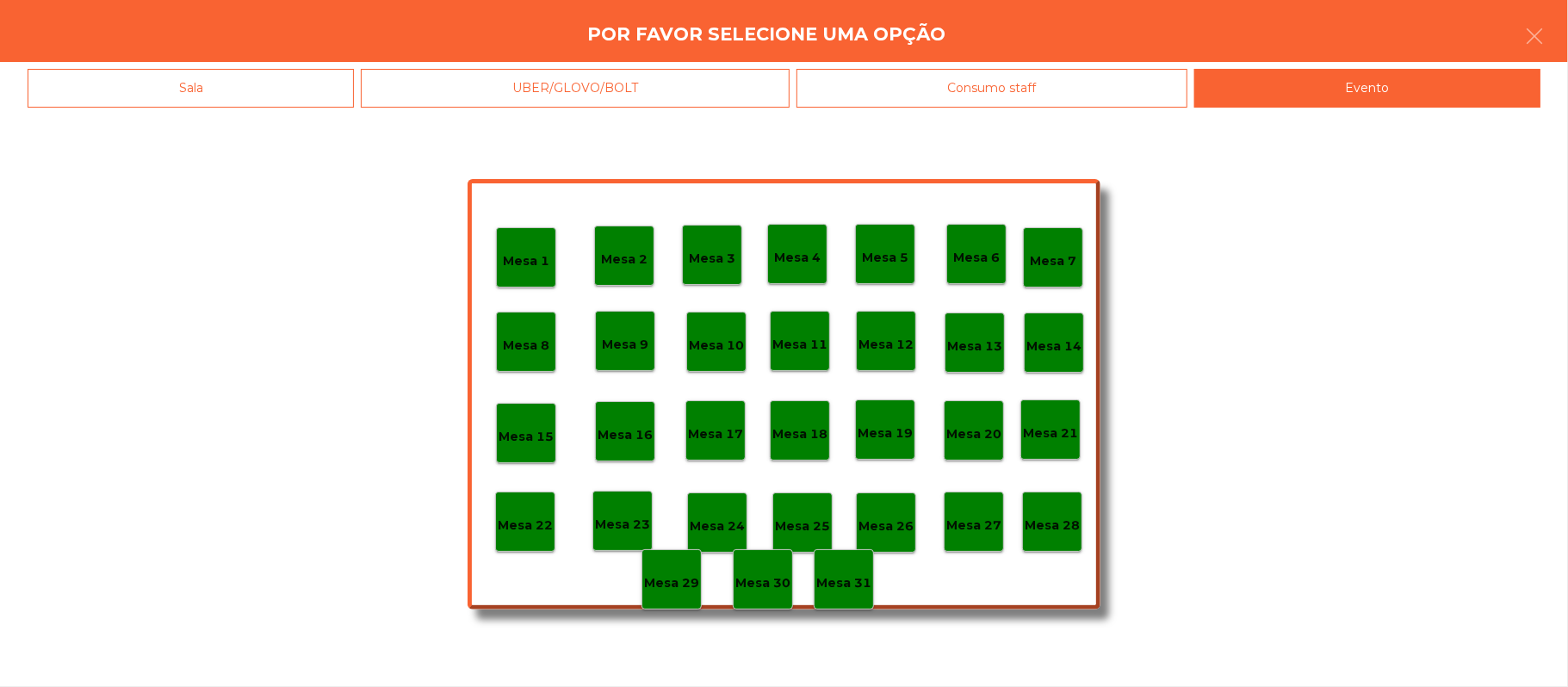
click at [1081, 539] on div "Mesa 28" at bounding box center [1051, 521] width 60 height 60
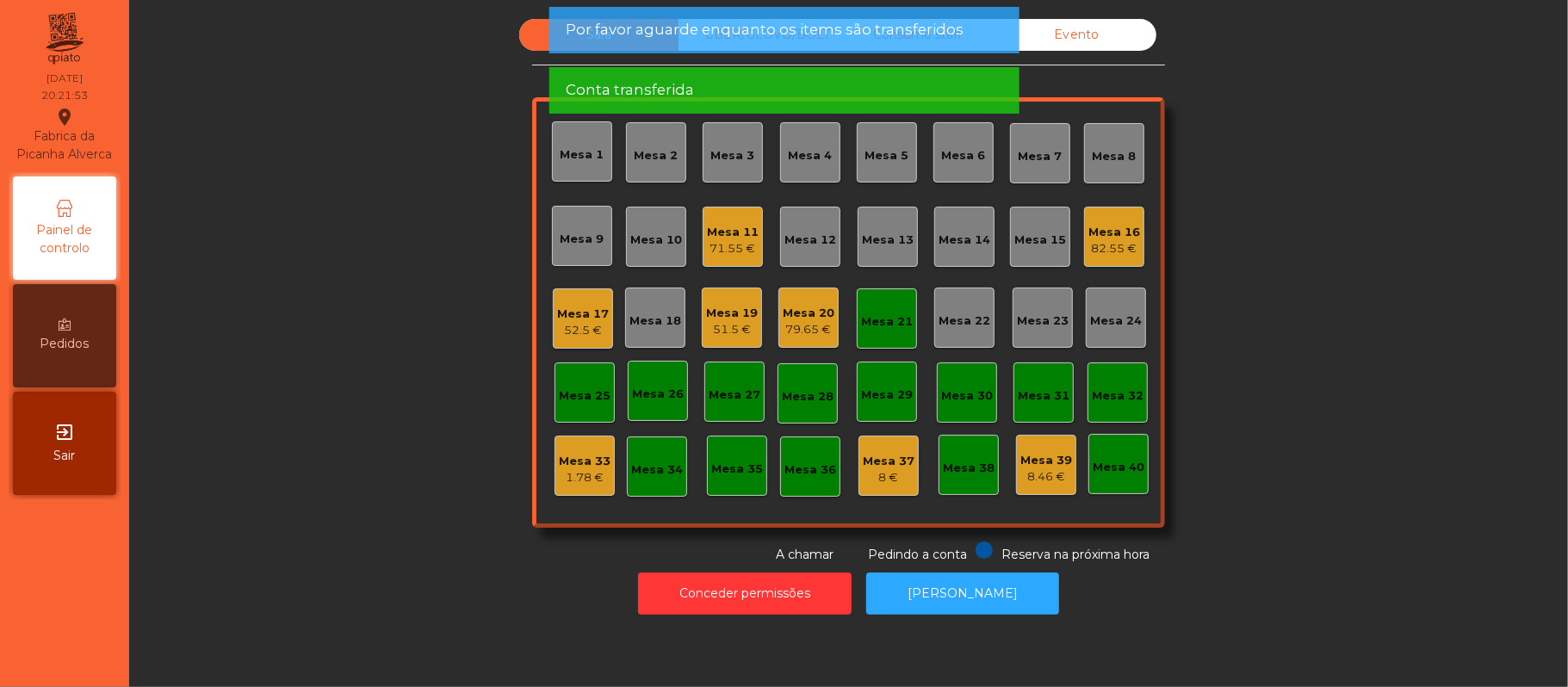
click at [862, 319] on div "Mesa 21" at bounding box center [887, 322] width 51 height 17
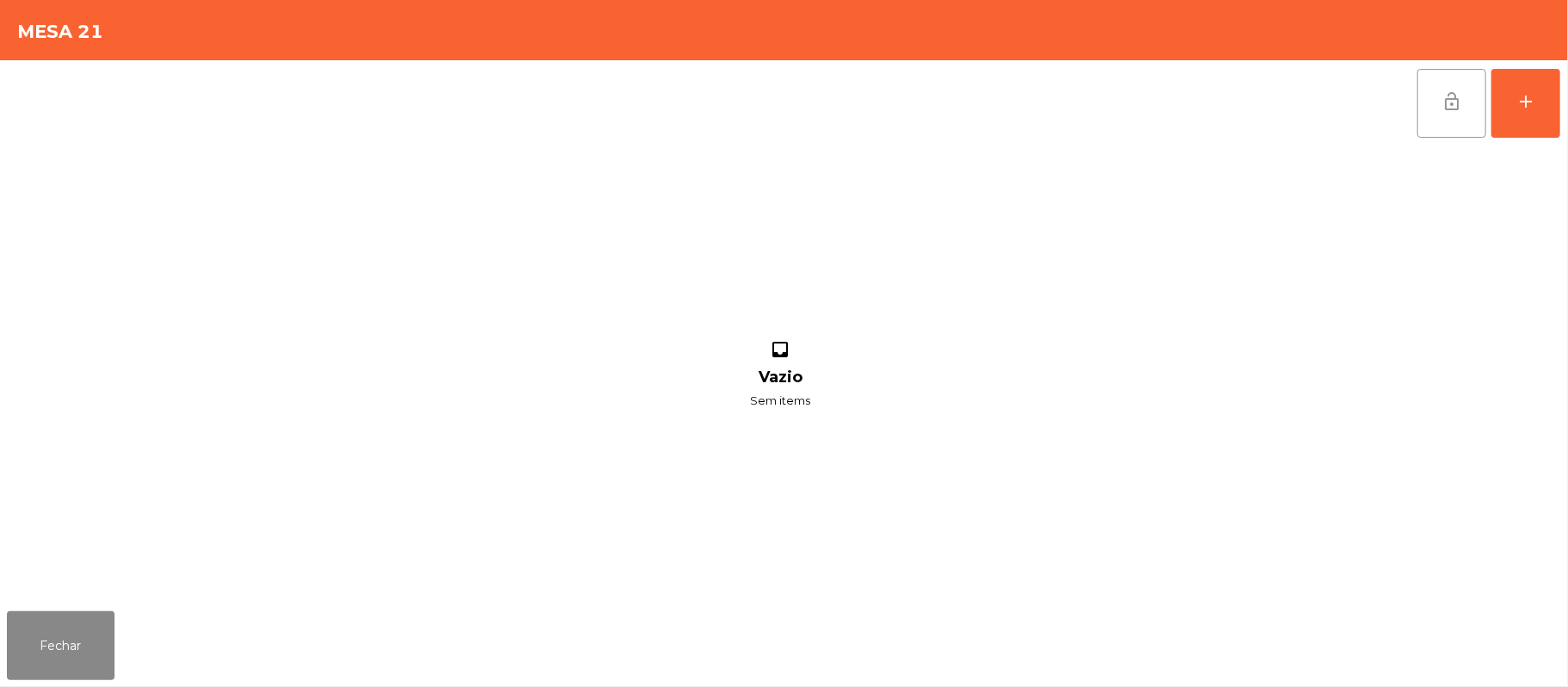
click at [1448, 111] on button "lock_open" at bounding box center [1451, 103] width 69 height 69
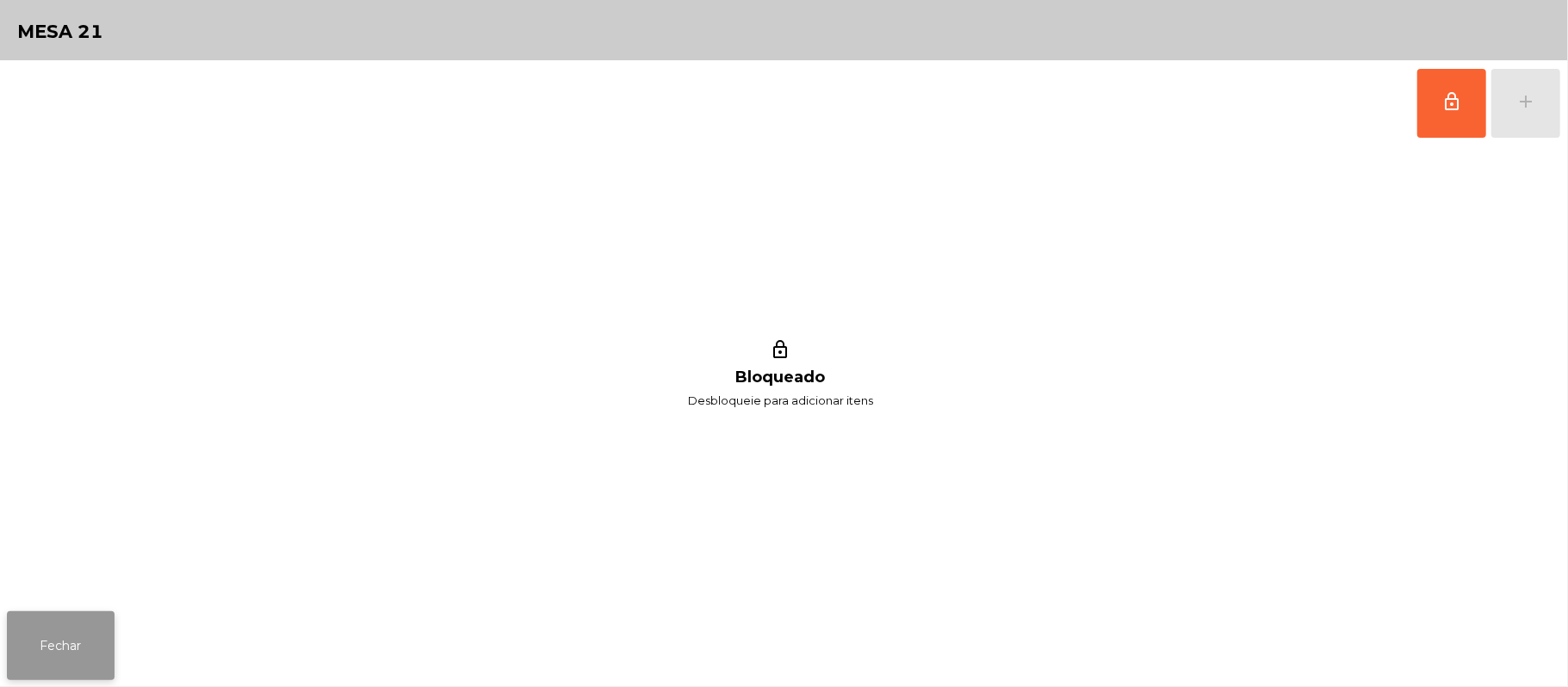
click at [69, 632] on button "Fechar" at bounding box center [60, 646] width 107 height 69
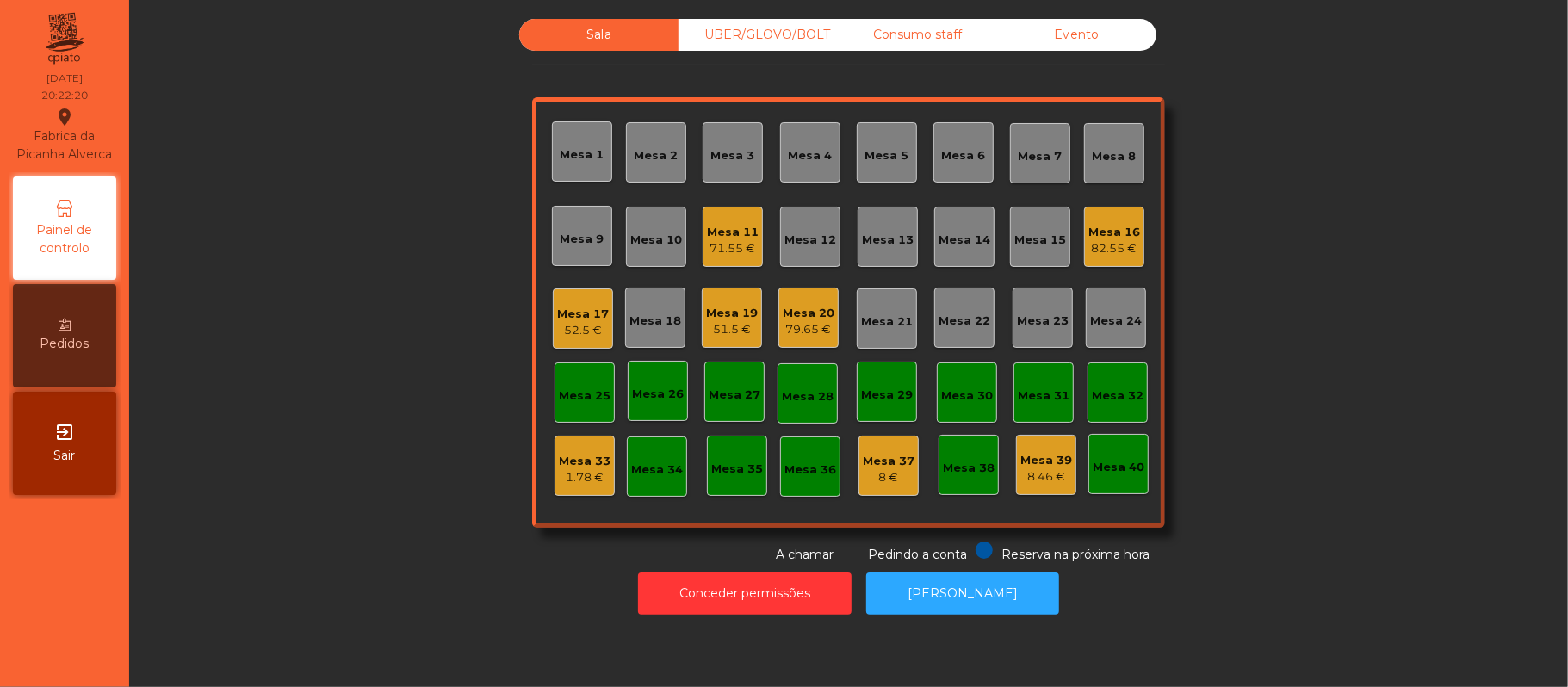
click at [958, 333] on div "Mesa 22" at bounding box center [964, 318] width 60 height 60
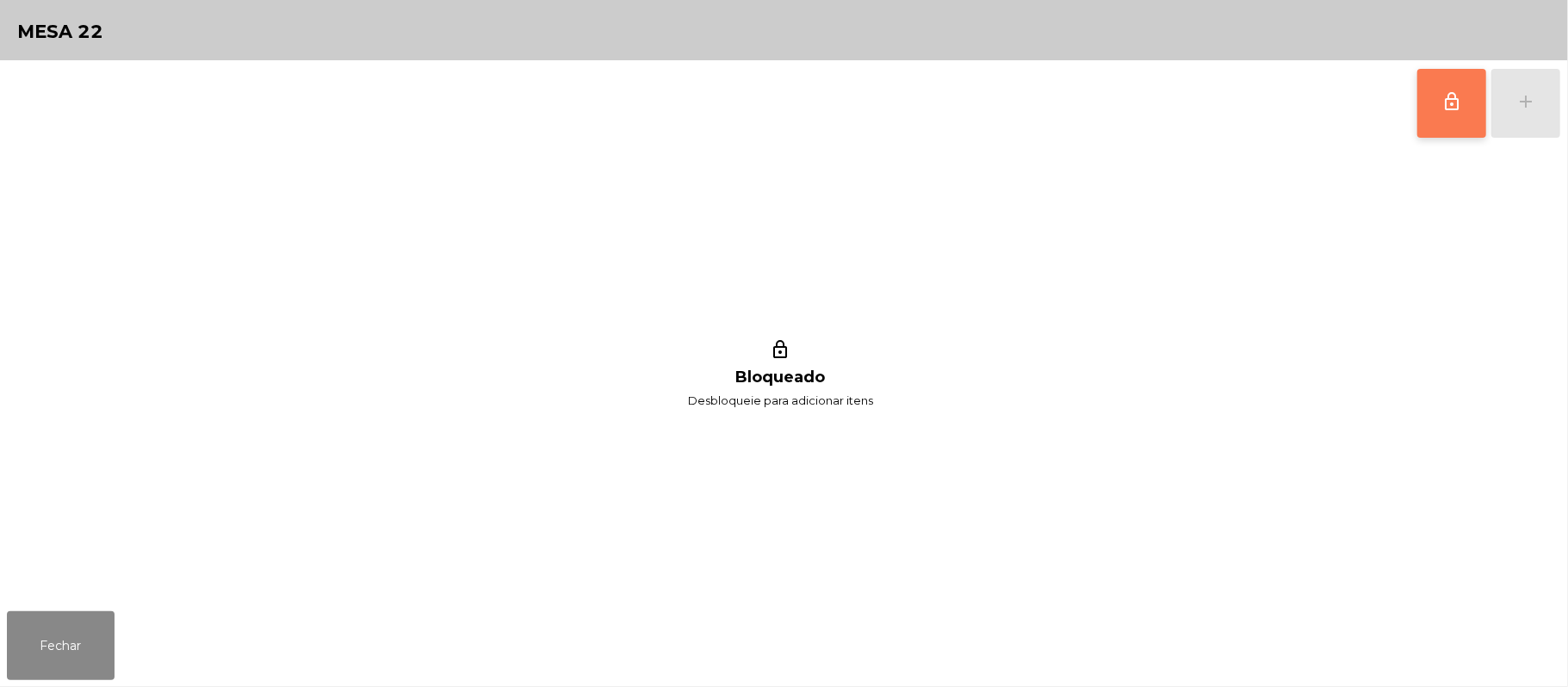
click at [1441, 128] on button "lock_outline" at bounding box center [1451, 103] width 69 height 69
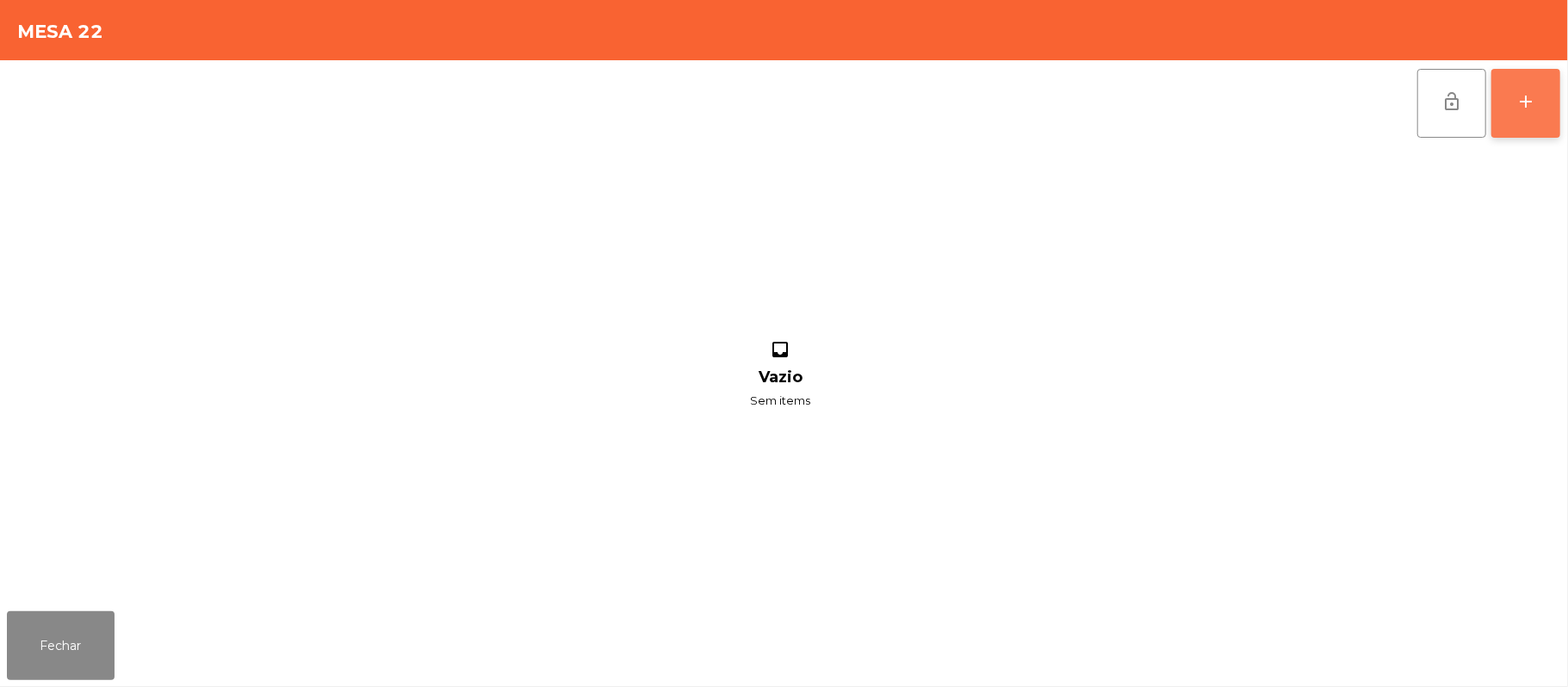
click at [1519, 101] on div "add" at bounding box center [1526, 102] width 21 height 21
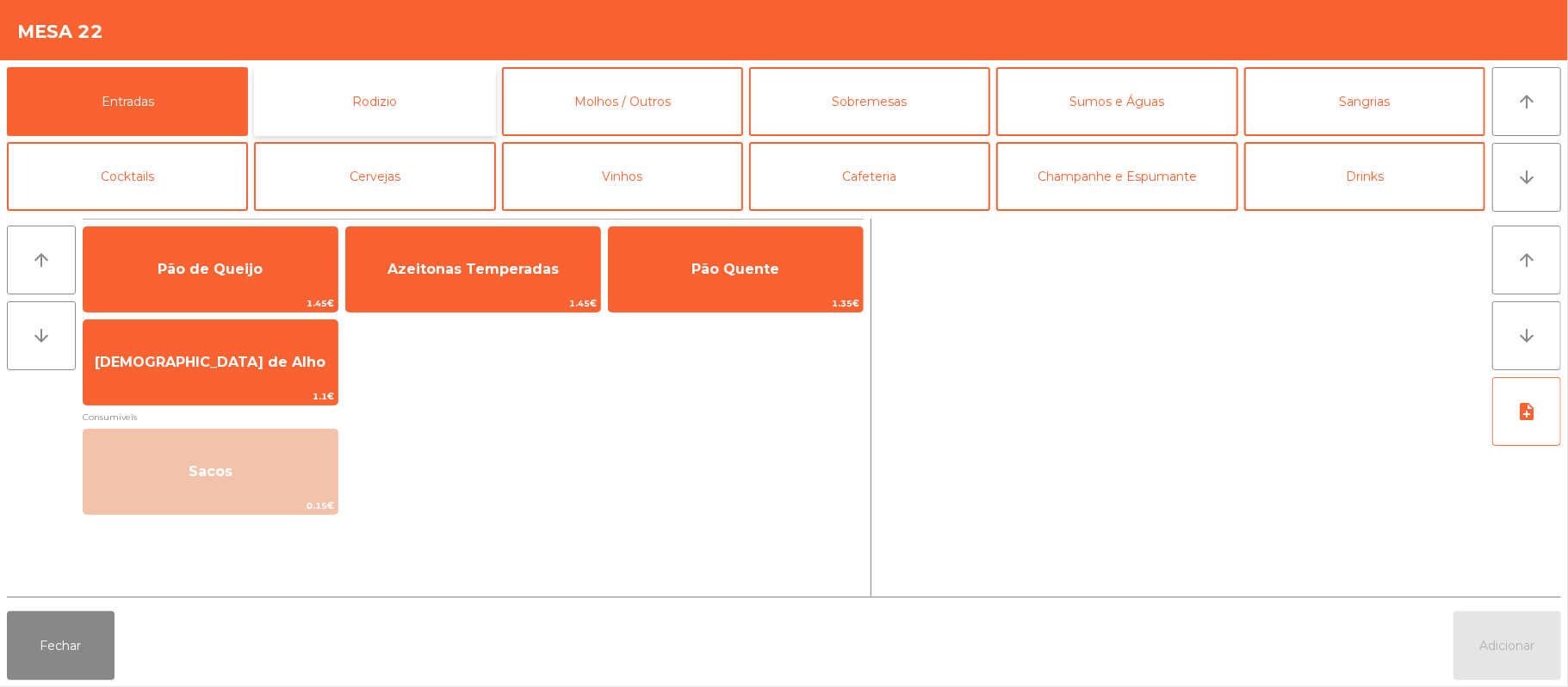
click at [419, 95] on button "Rodizio" at bounding box center [374, 101] width 241 height 69
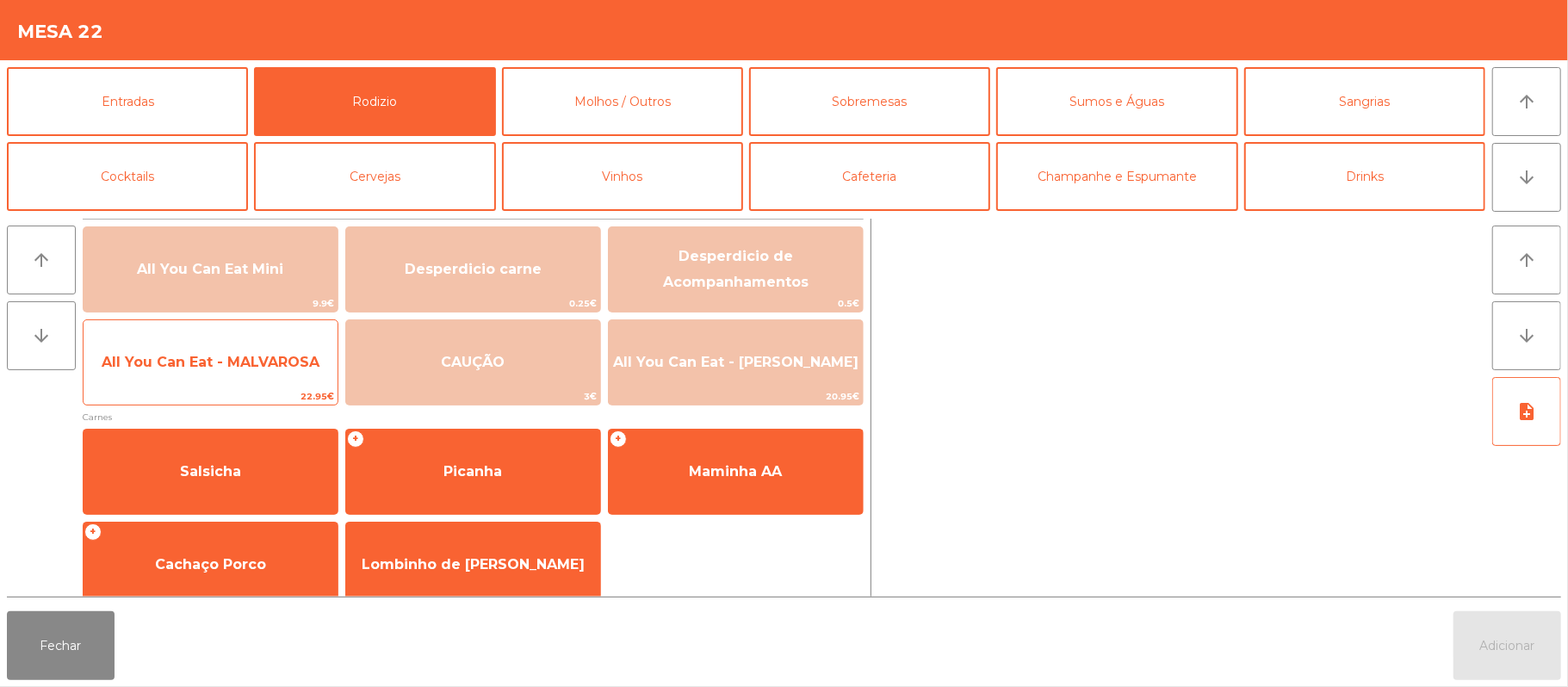
click at [269, 381] on span "All You Can Eat - MALVAROSA" at bounding box center [210, 362] width 254 height 46
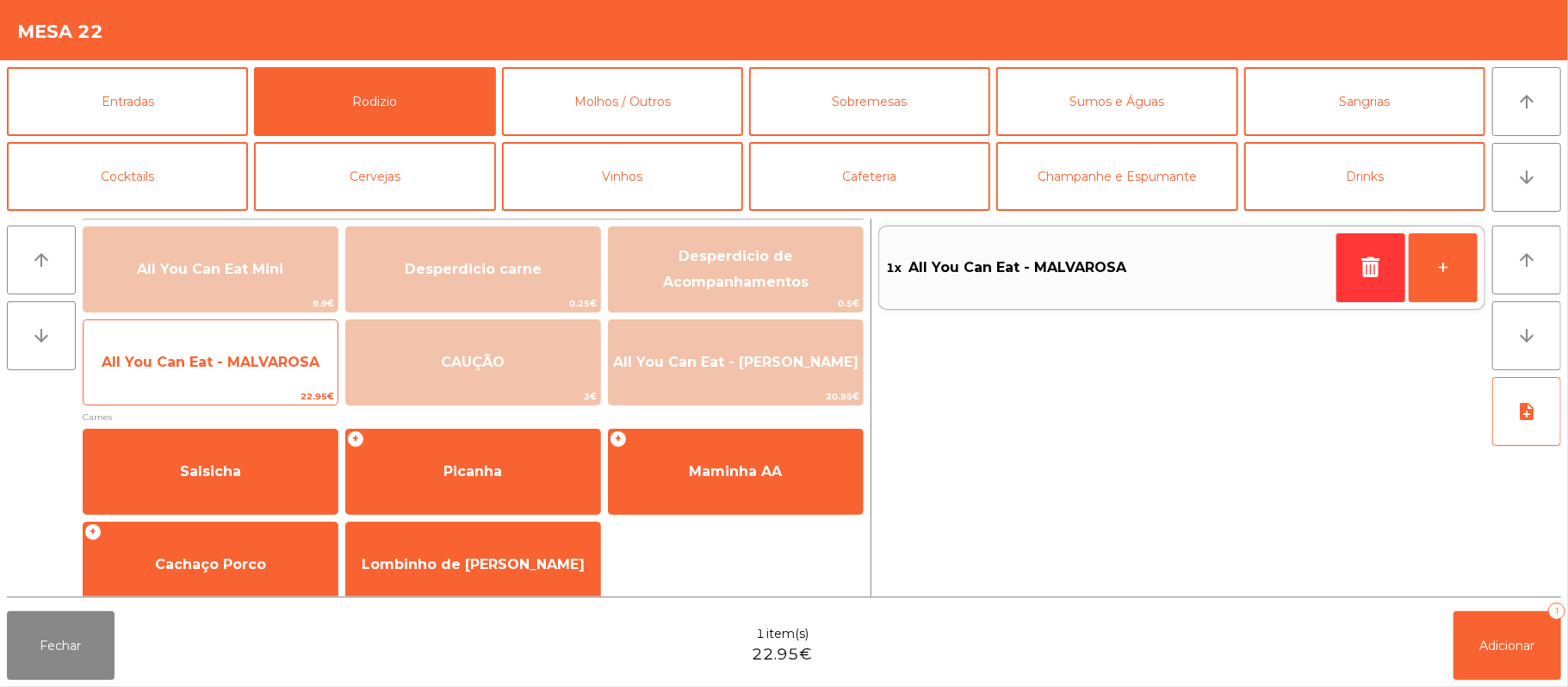
click at [251, 384] on span "All You Can Eat - MALVAROSA" at bounding box center [210, 362] width 254 height 46
click at [255, 380] on span "All You Can Eat - MALVAROSA" at bounding box center [210, 362] width 254 height 46
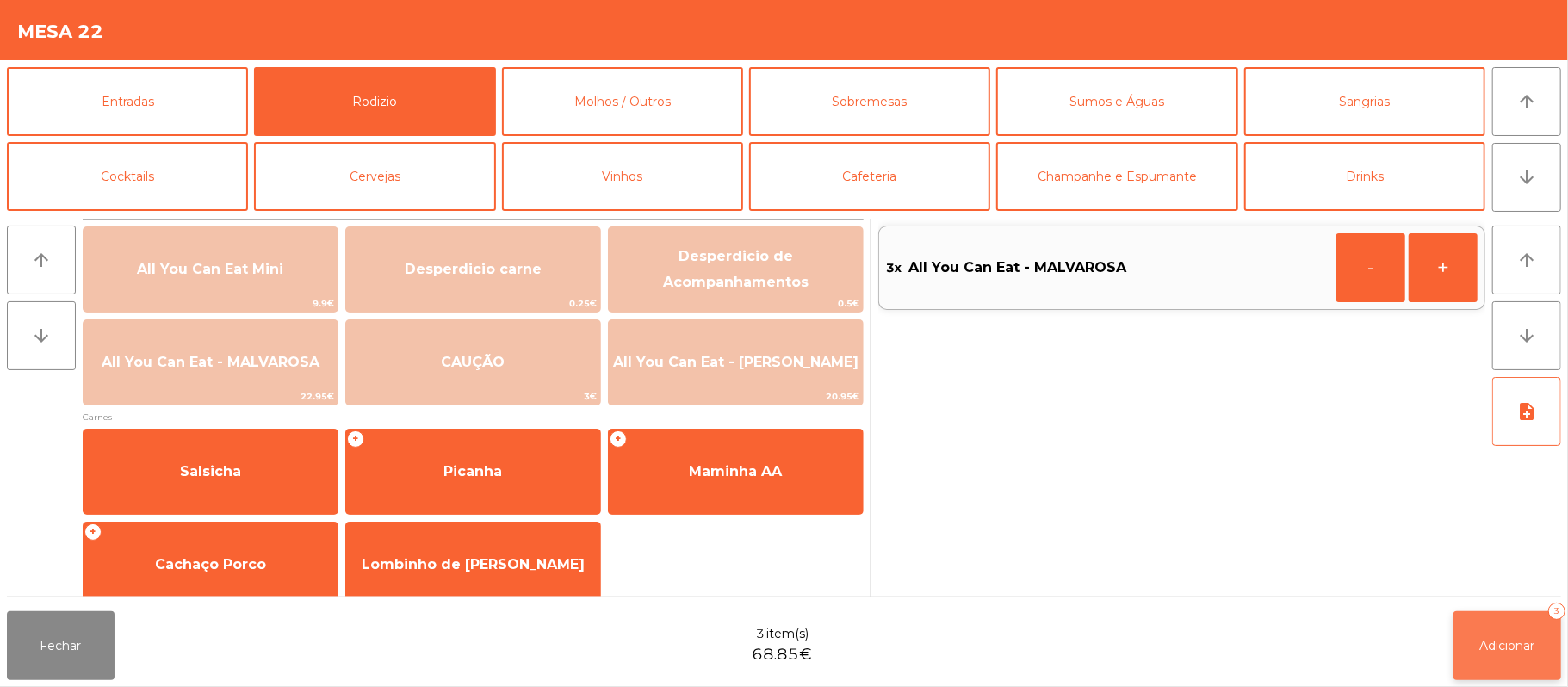
click at [1480, 651] on span "Adicionar" at bounding box center [1507, 646] width 55 height 16
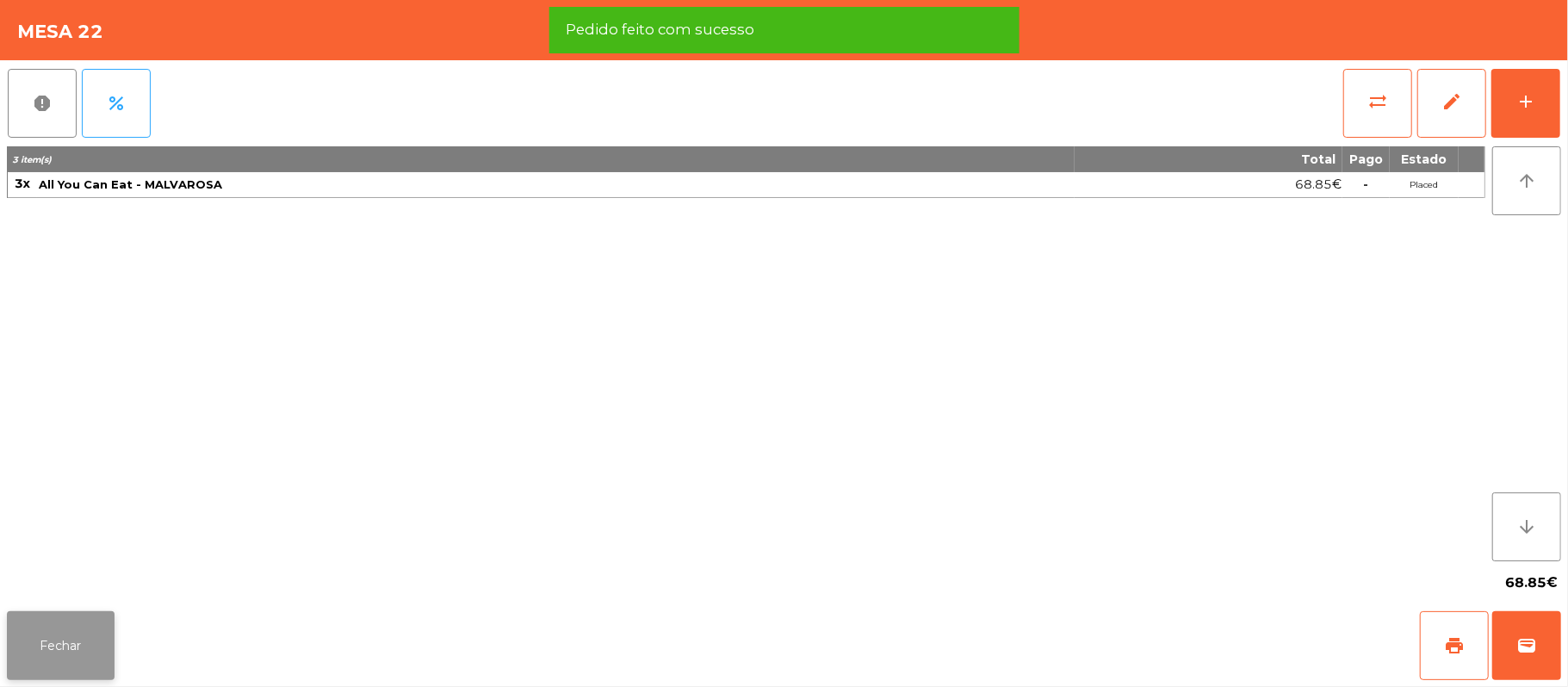
click at [86, 646] on button "Fechar" at bounding box center [60, 646] width 107 height 69
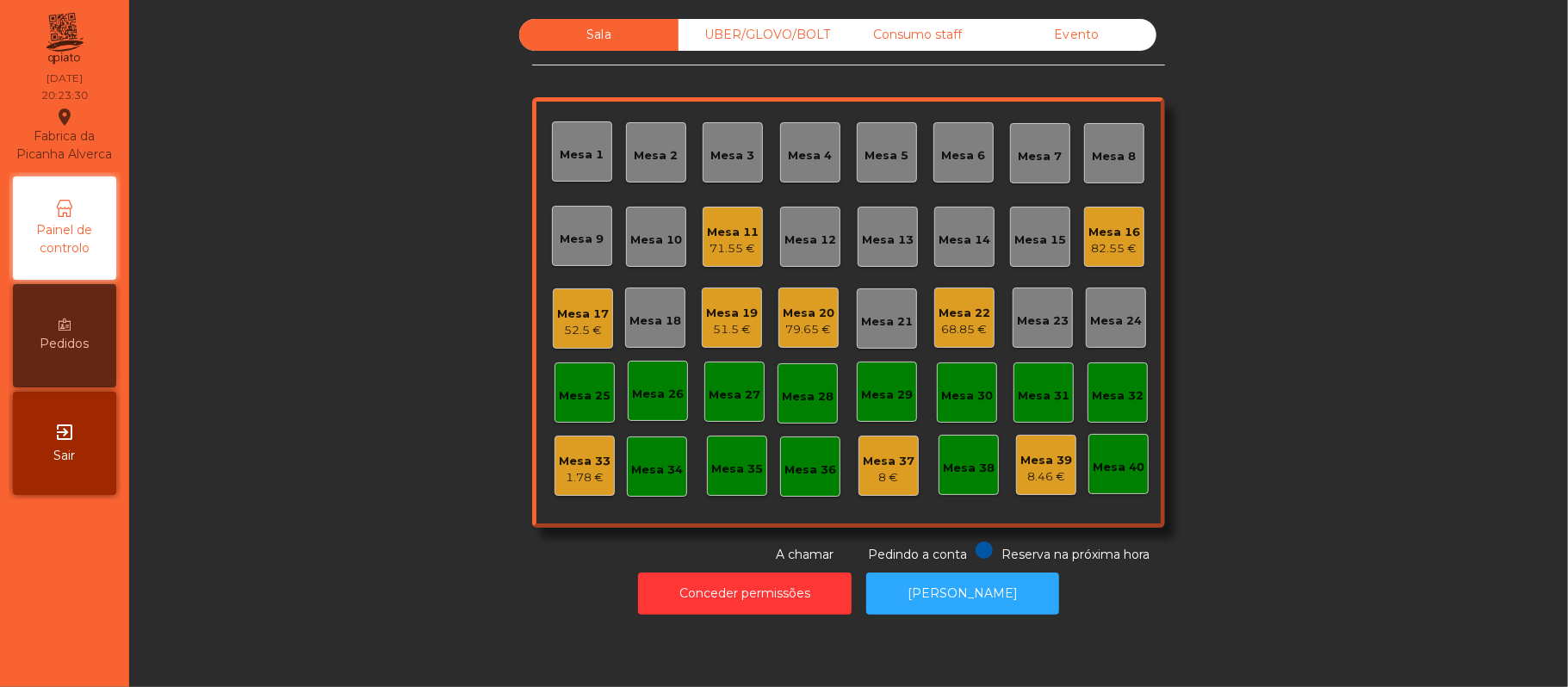
click at [766, 42] on div "UBER/GLOVO/BOLT" at bounding box center [758, 35] width 160 height 32
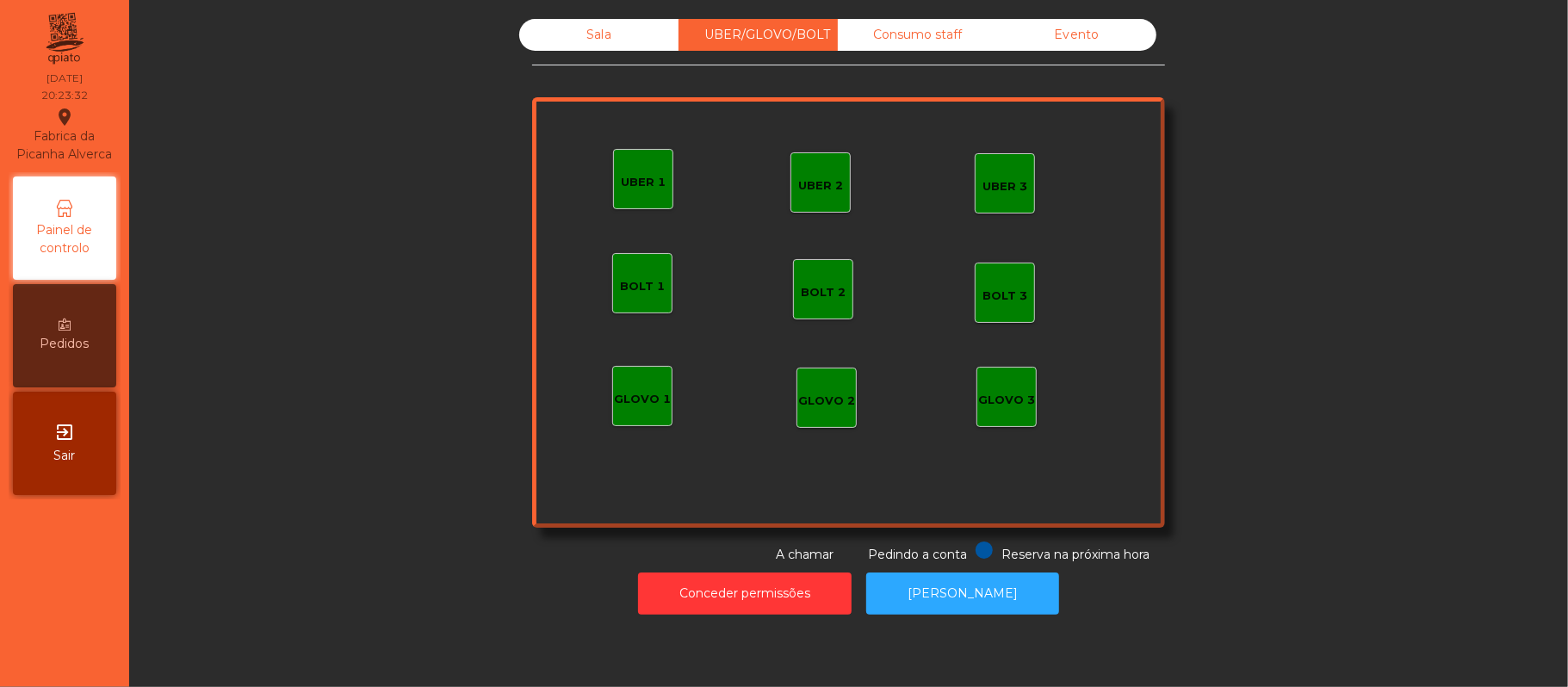
click at [645, 190] on div "UBER 1" at bounding box center [643, 179] width 60 height 60
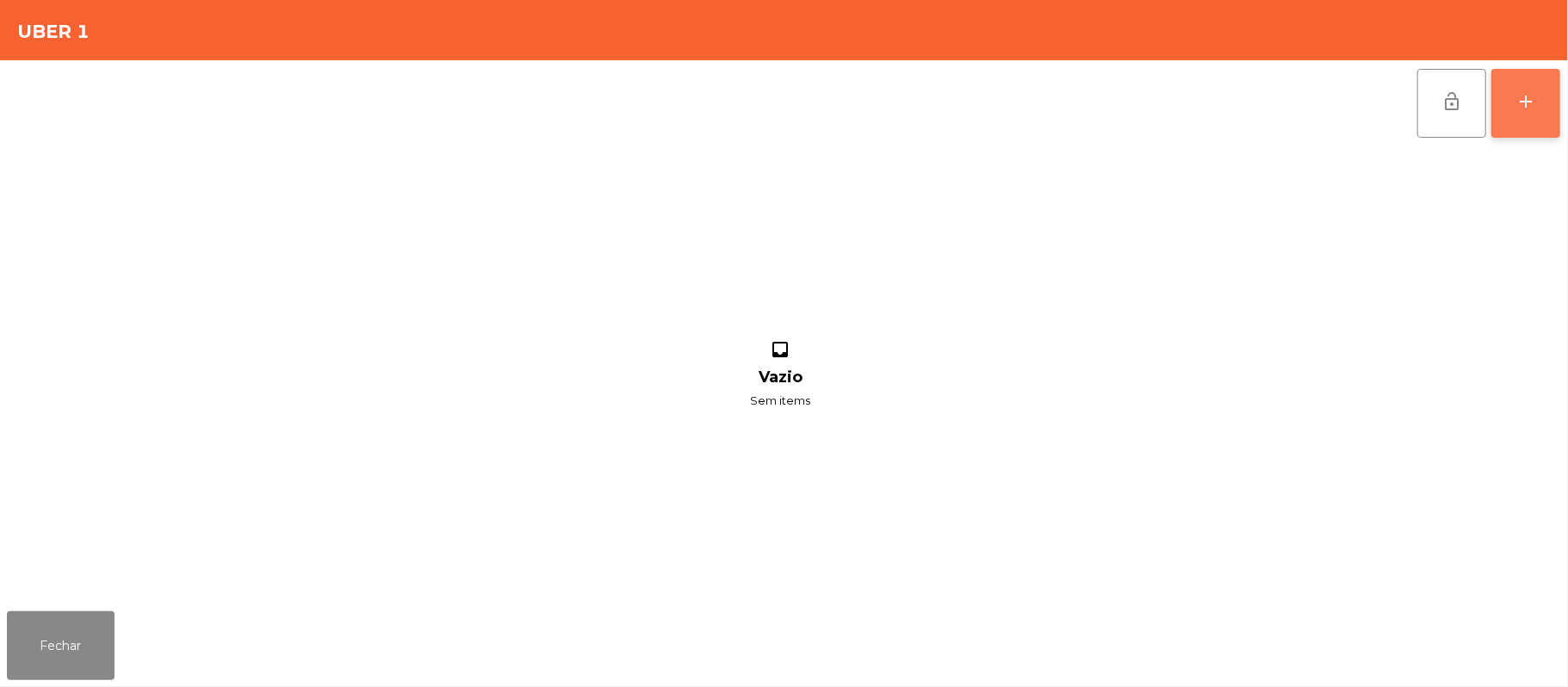
click at [1510, 112] on button "add" at bounding box center [1525, 103] width 69 height 69
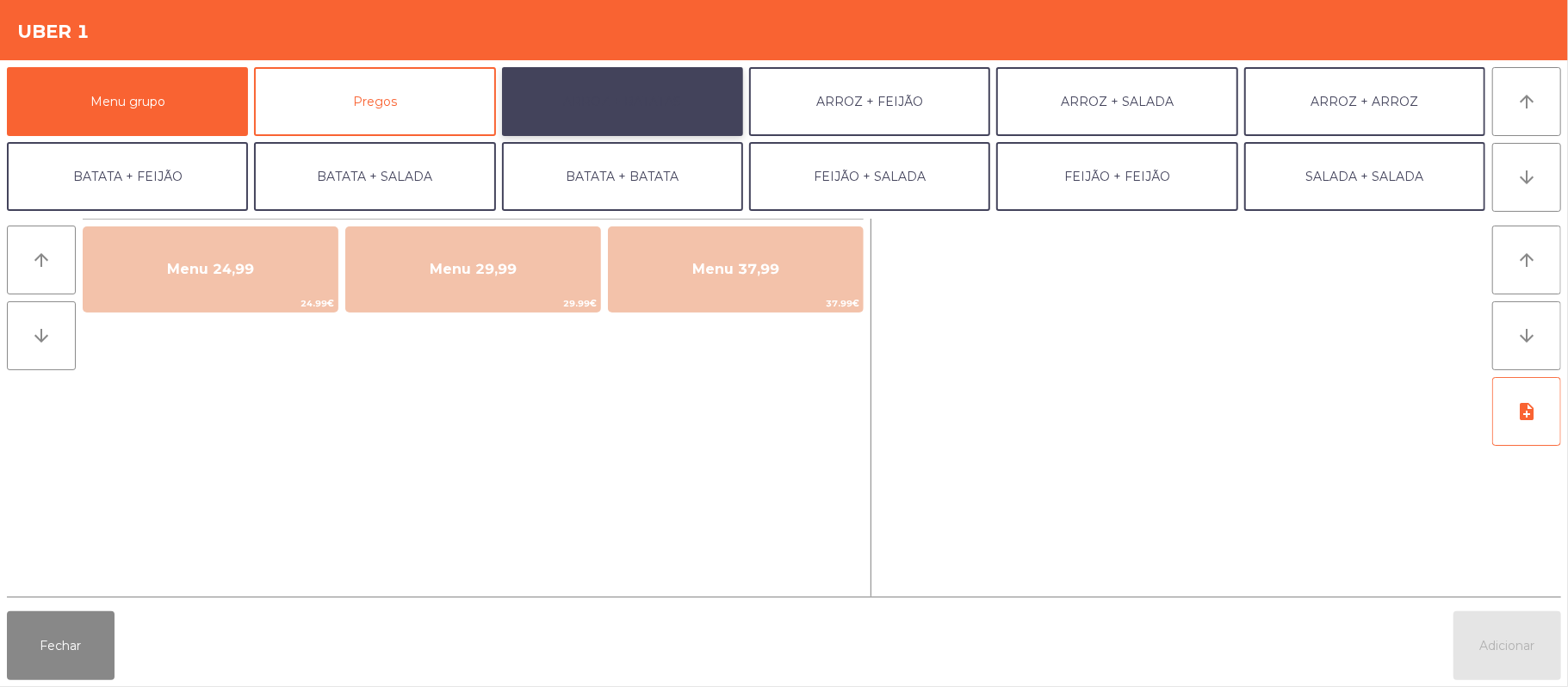
click at [670, 92] on button "ARROZ + BATATAS" at bounding box center [622, 101] width 241 height 69
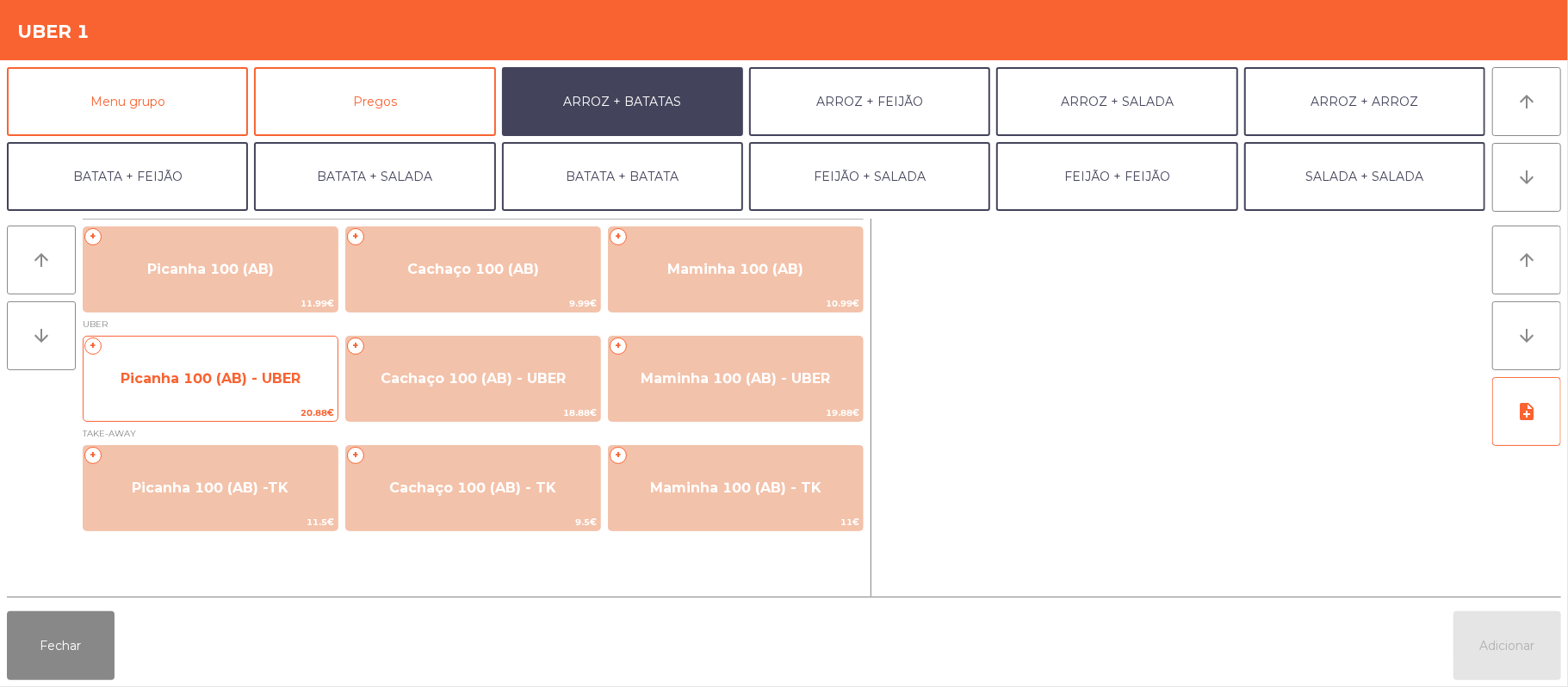
click at [258, 374] on span "Picanha 100 (AB) - UBER" at bounding box center [210, 378] width 180 height 17
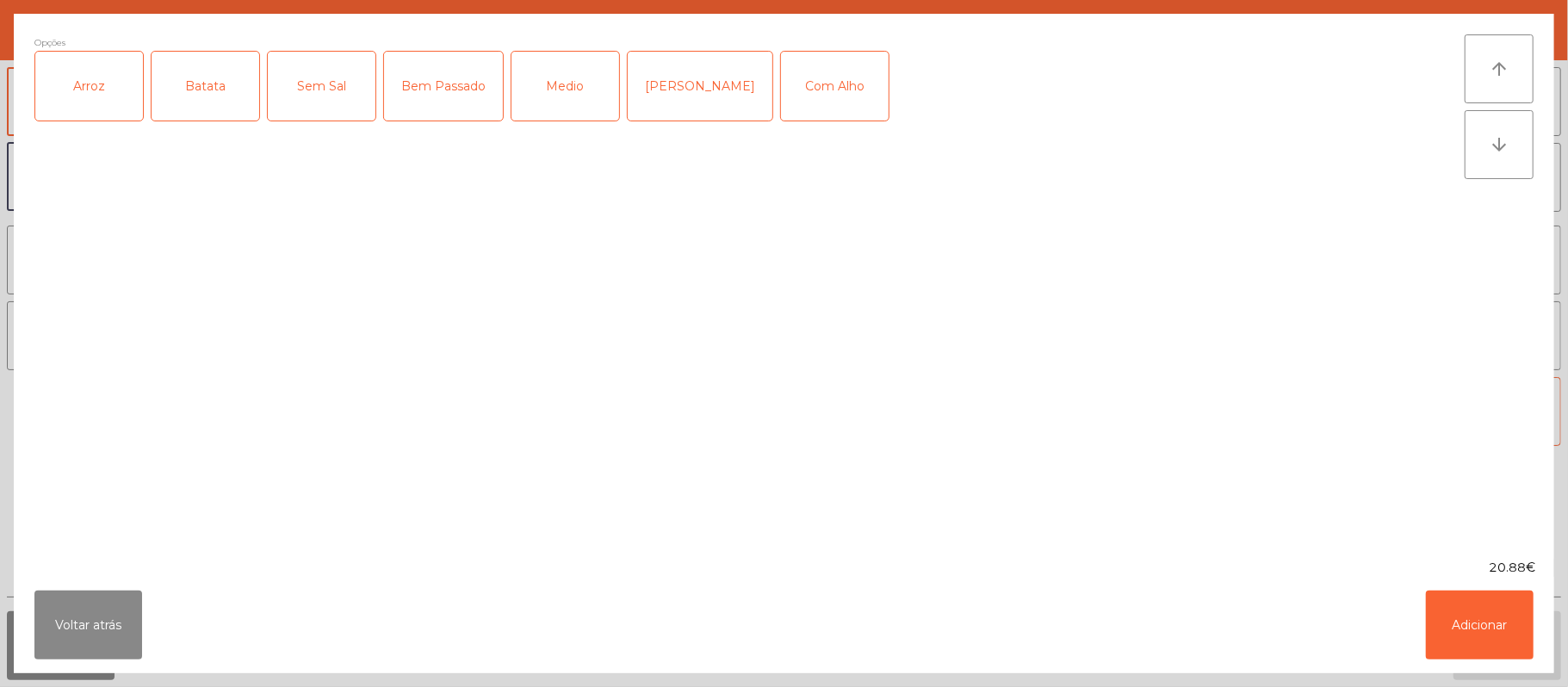
click at [119, 93] on div "Arroz" at bounding box center [88, 86] width 107 height 69
click at [209, 95] on div "Batata" at bounding box center [205, 86] width 107 height 69
click at [453, 93] on div "Bem Passado" at bounding box center [443, 86] width 119 height 69
click at [1447, 598] on button "Adicionar" at bounding box center [1479, 625] width 107 height 69
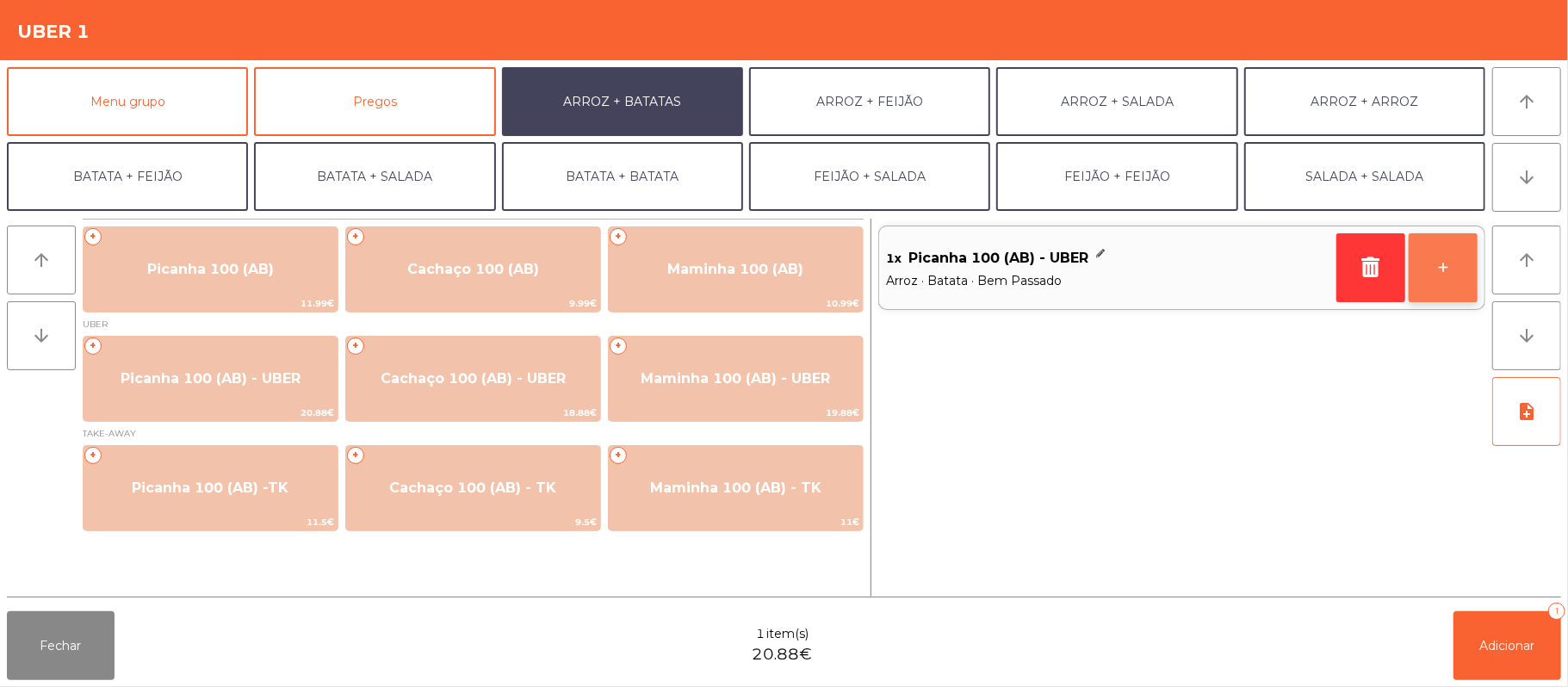
click at [1455, 252] on button "+" at bounding box center [1442, 267] width 69 height 69
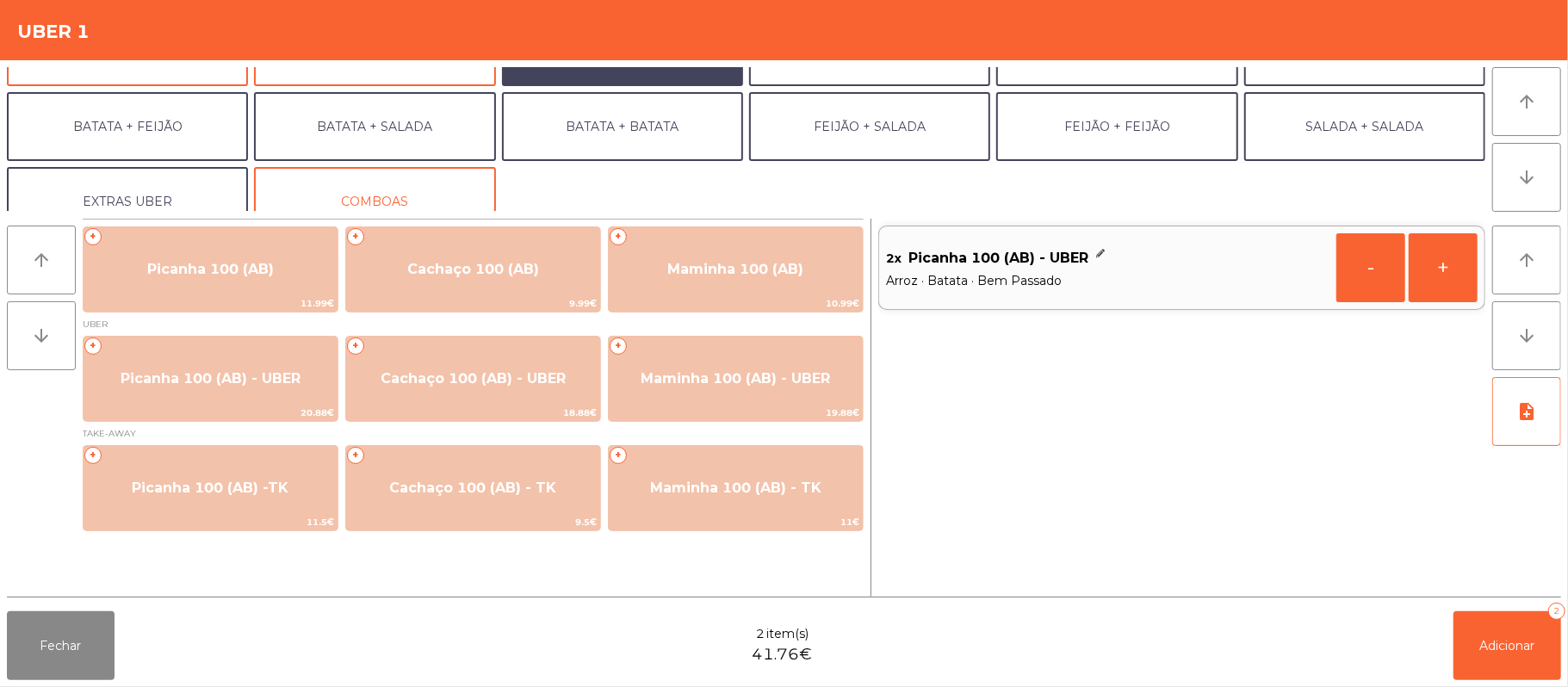
scroll to position [74, 0]
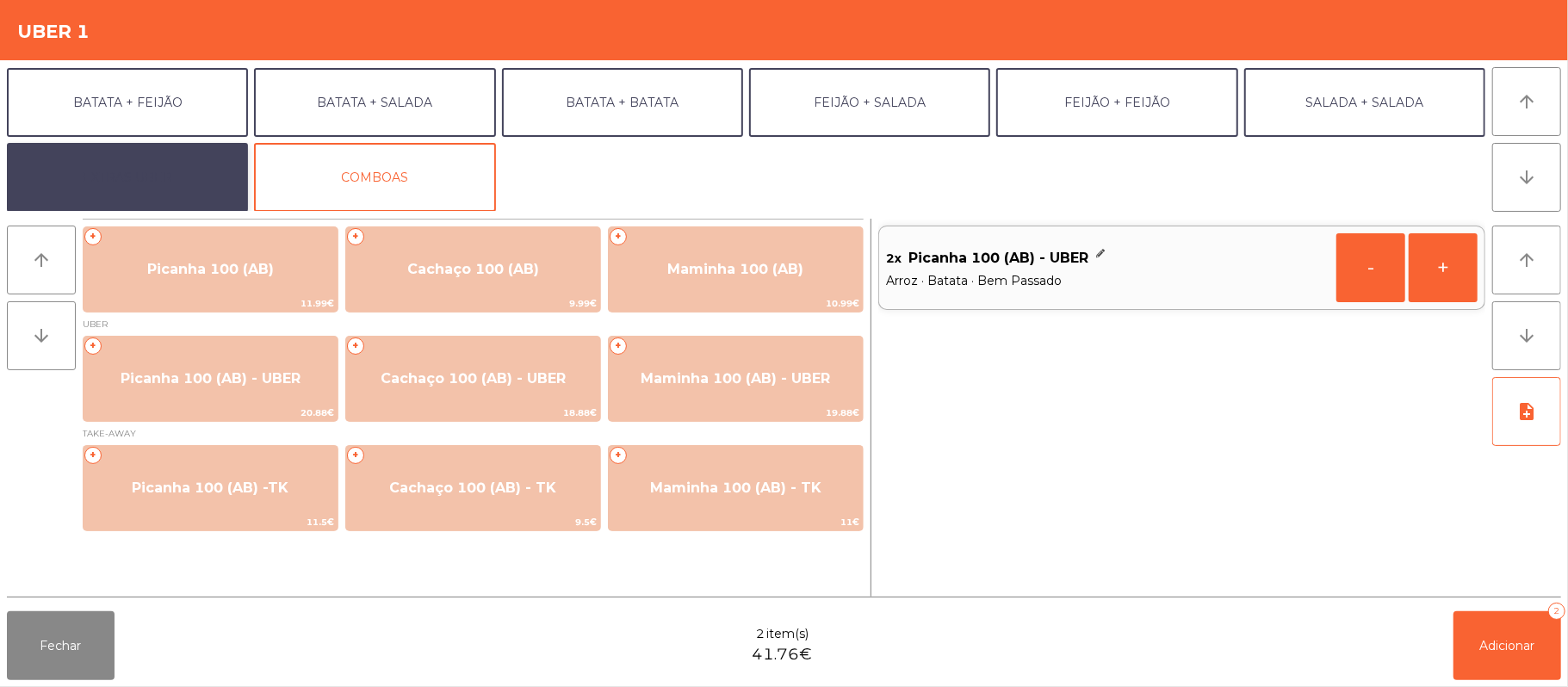
click at [139, 177] on button "EXTRAS UBER" at bounding box center [127, 177] width 241 height 69
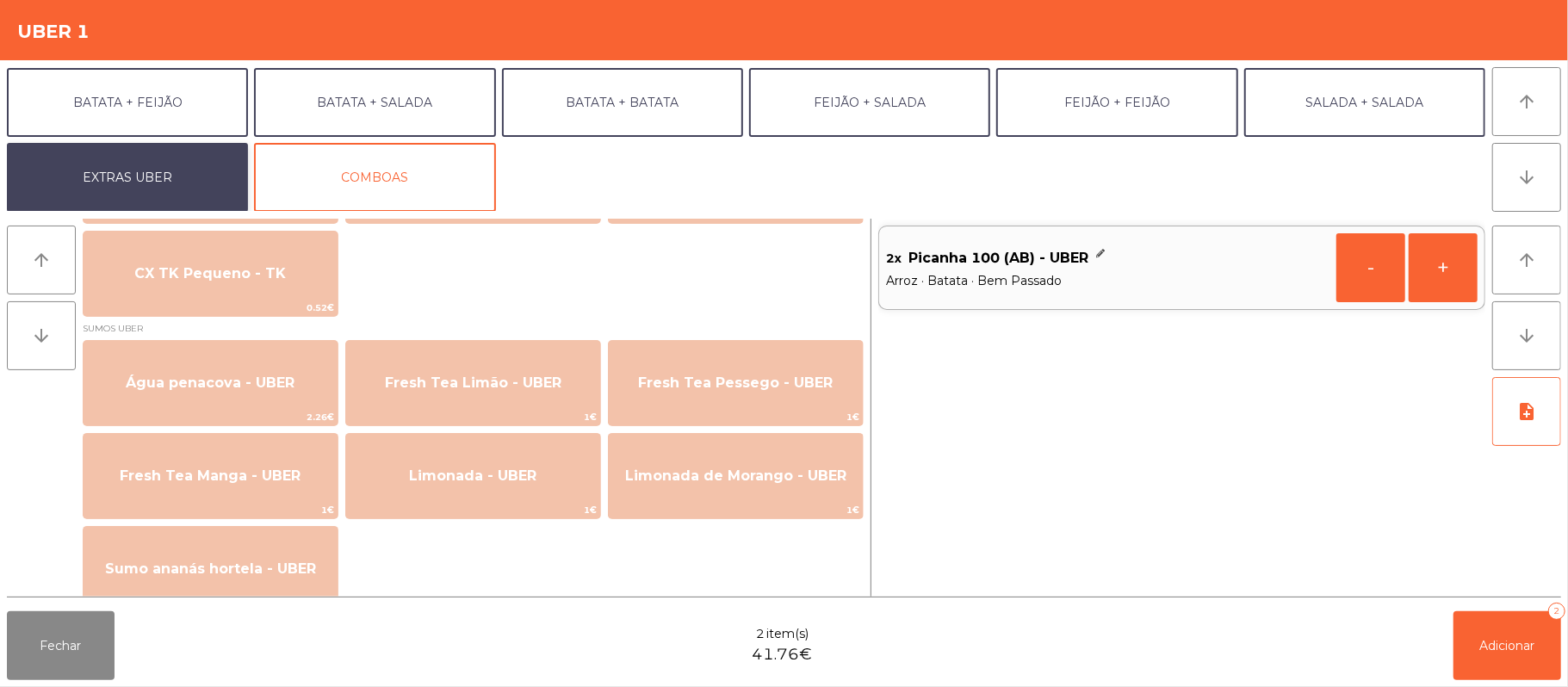
scroll to position [1356, 0]
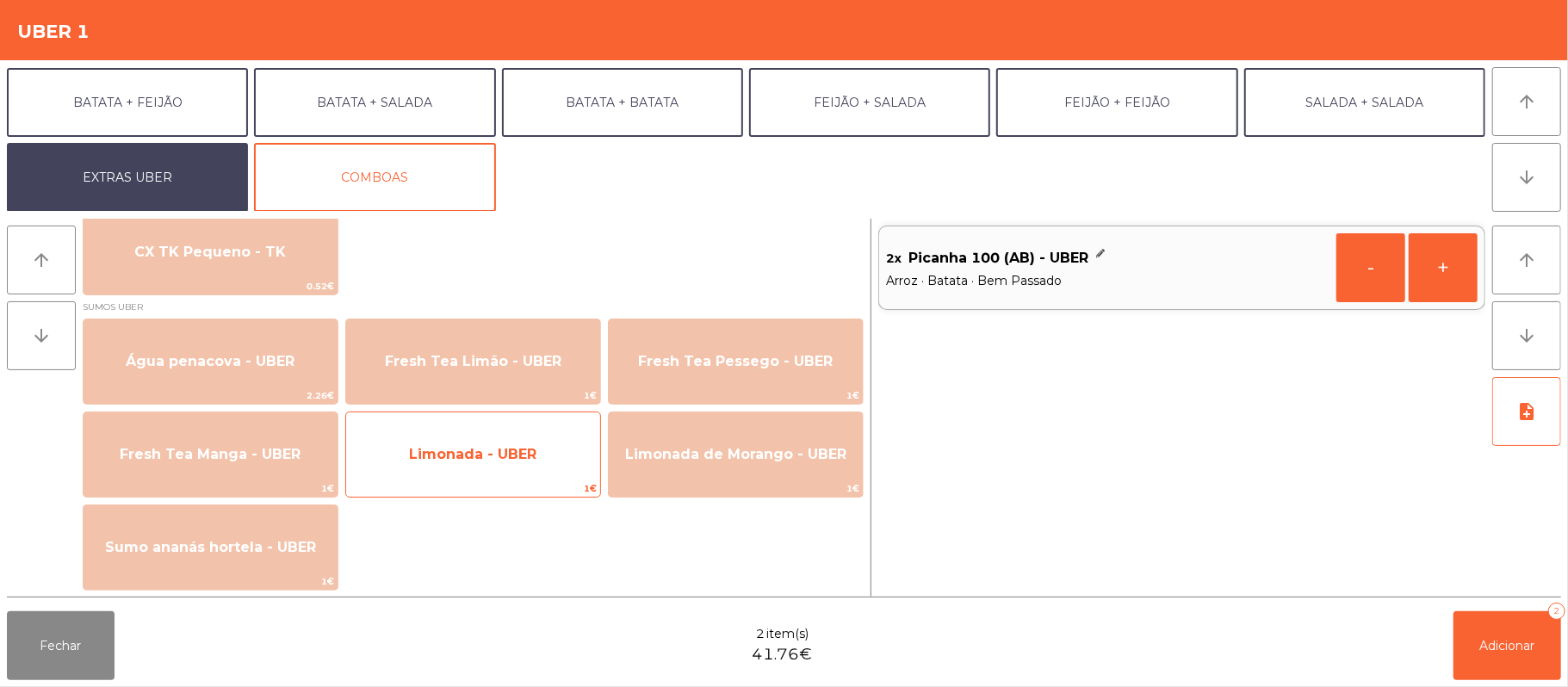
click at [528, 448] on span "Limonada - UBER" at bounding box center [473, 454] width 127 height 17
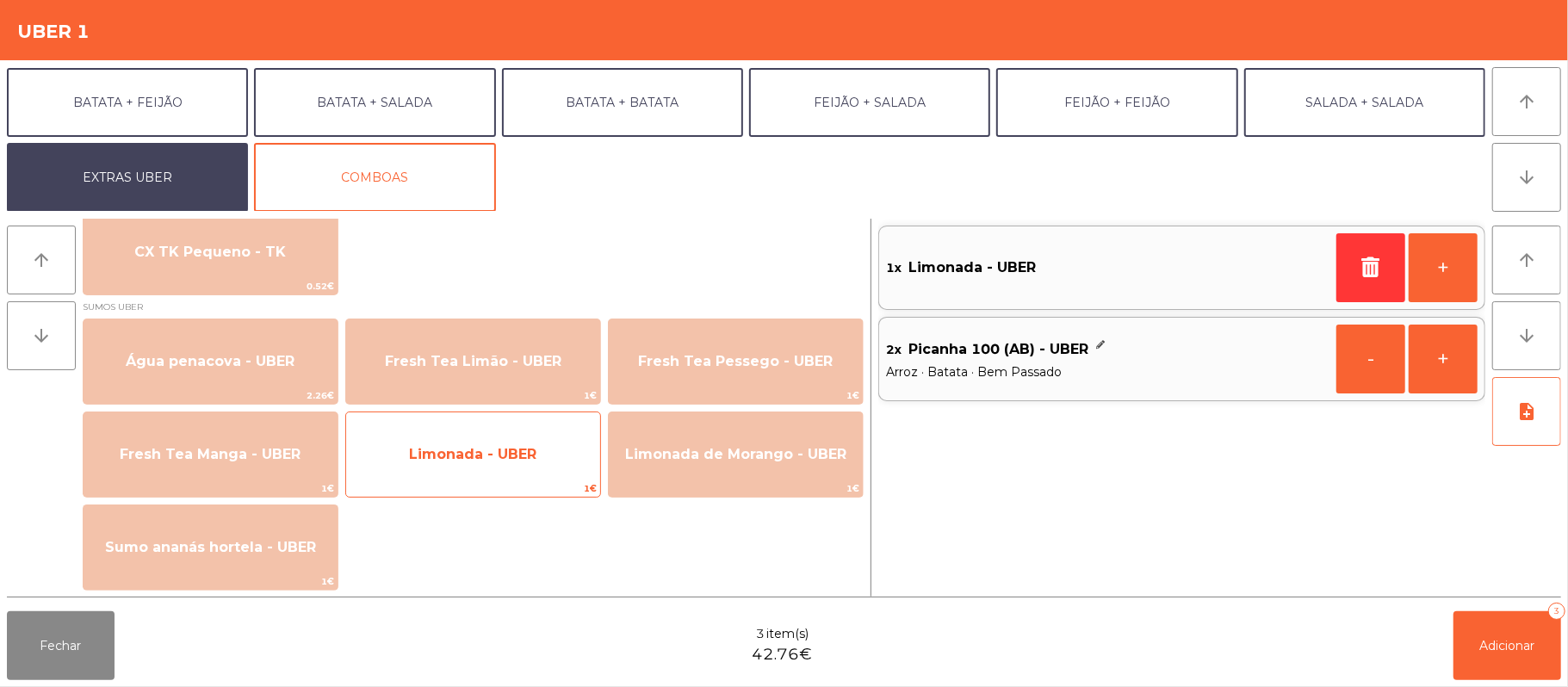
click at [501, 456] on span "Limonada - UBER" at bounding box center [473, 454] width 127 height 17
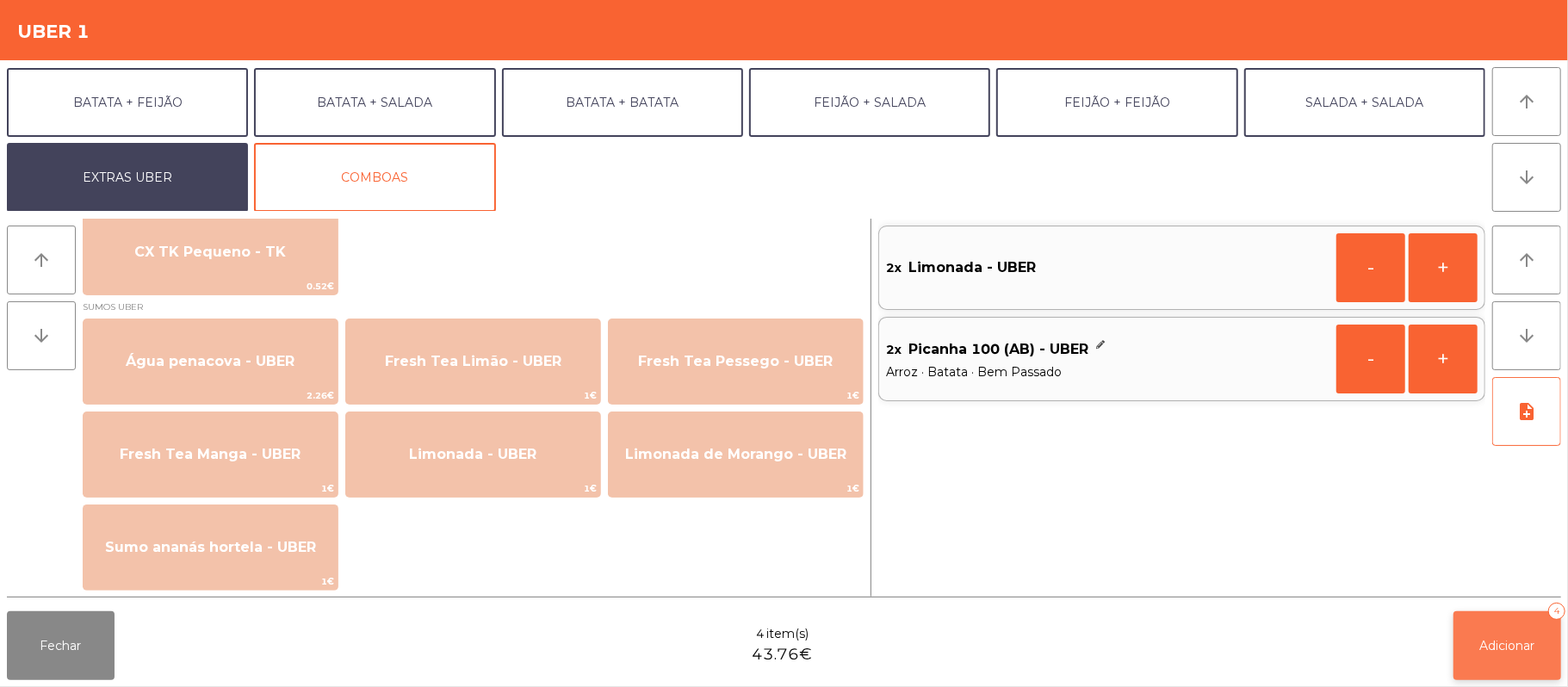
click at [1506, 625] on button "Adicionar 4" at bounding box center [1507, 646] width 107 height 69
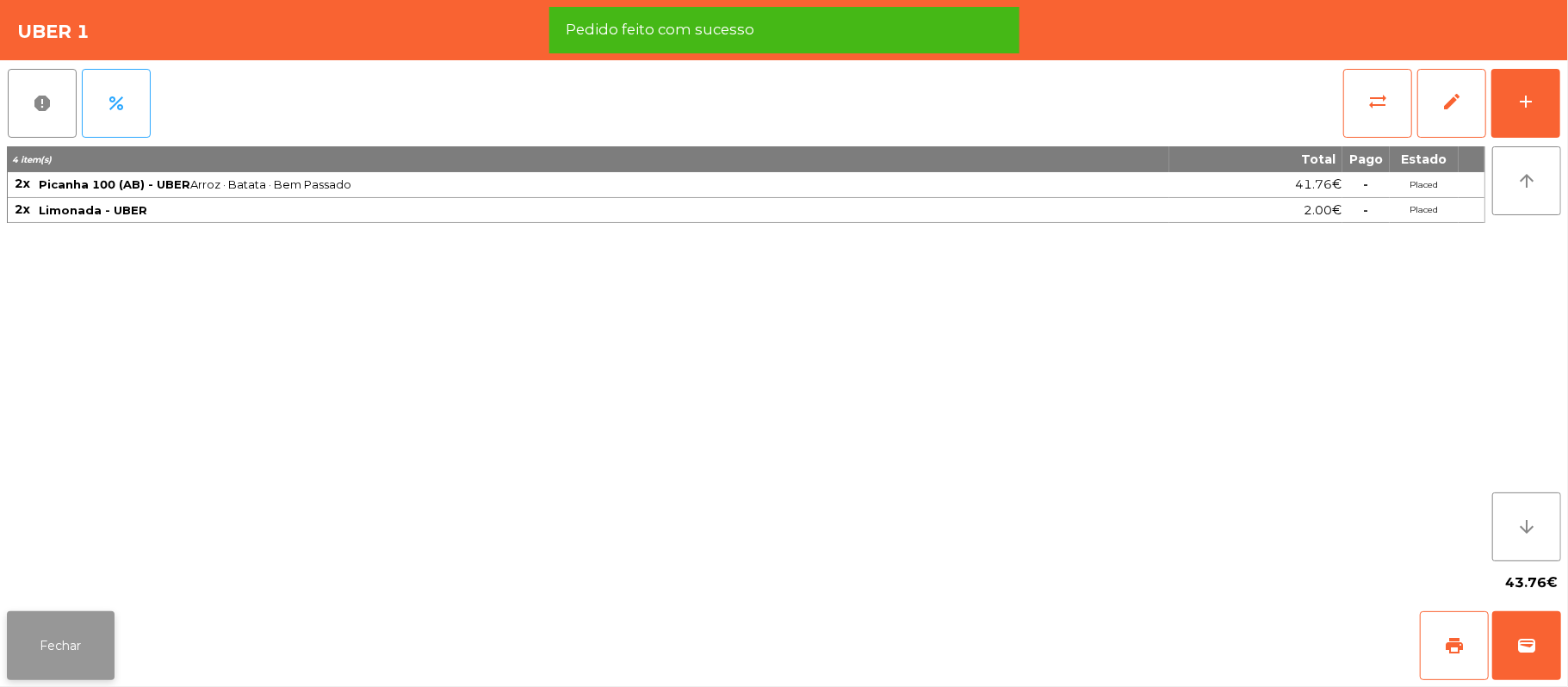
click at [63, 652] on button "Fechar" at bounding box center [60, 646] width 107 height 69
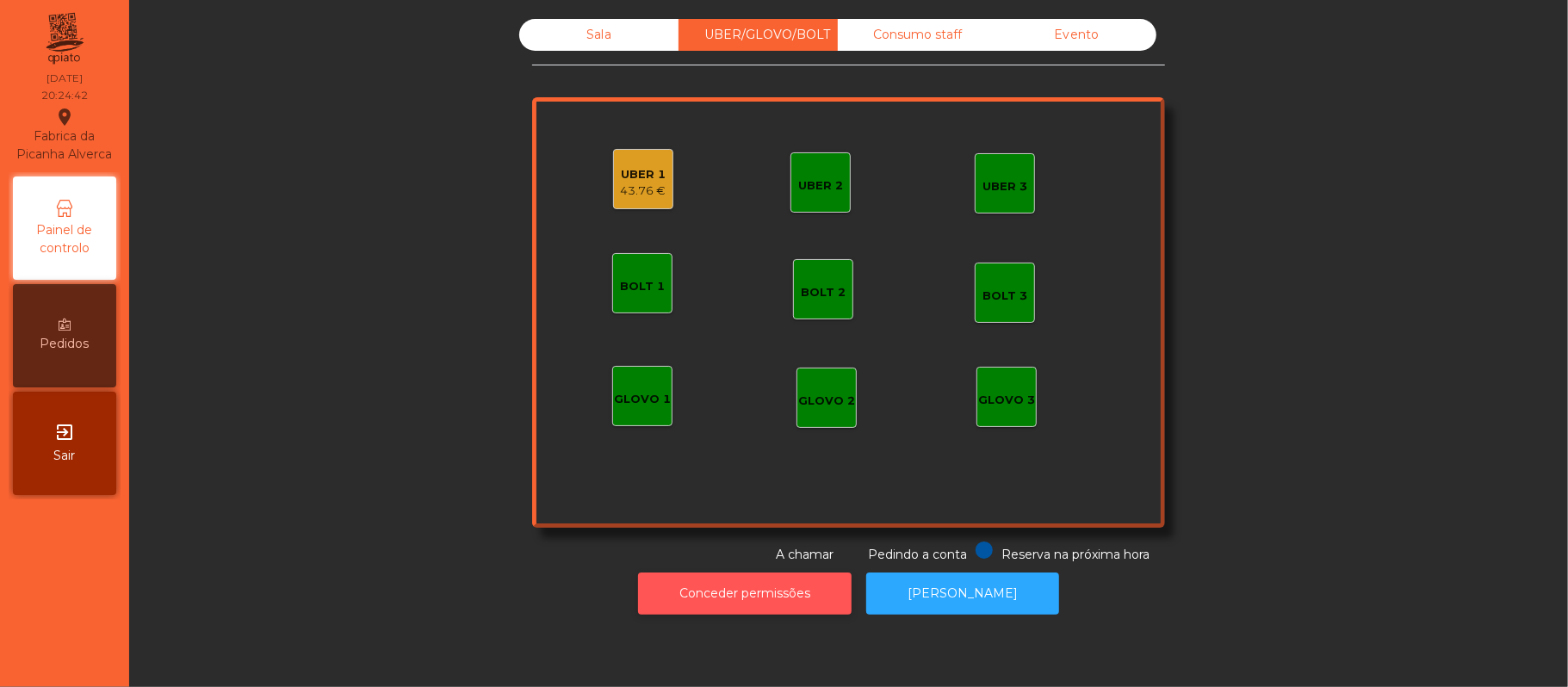
click at [694, 605] on button "Conceder permissões" at bounding box center [744, 594] width 214 height 42
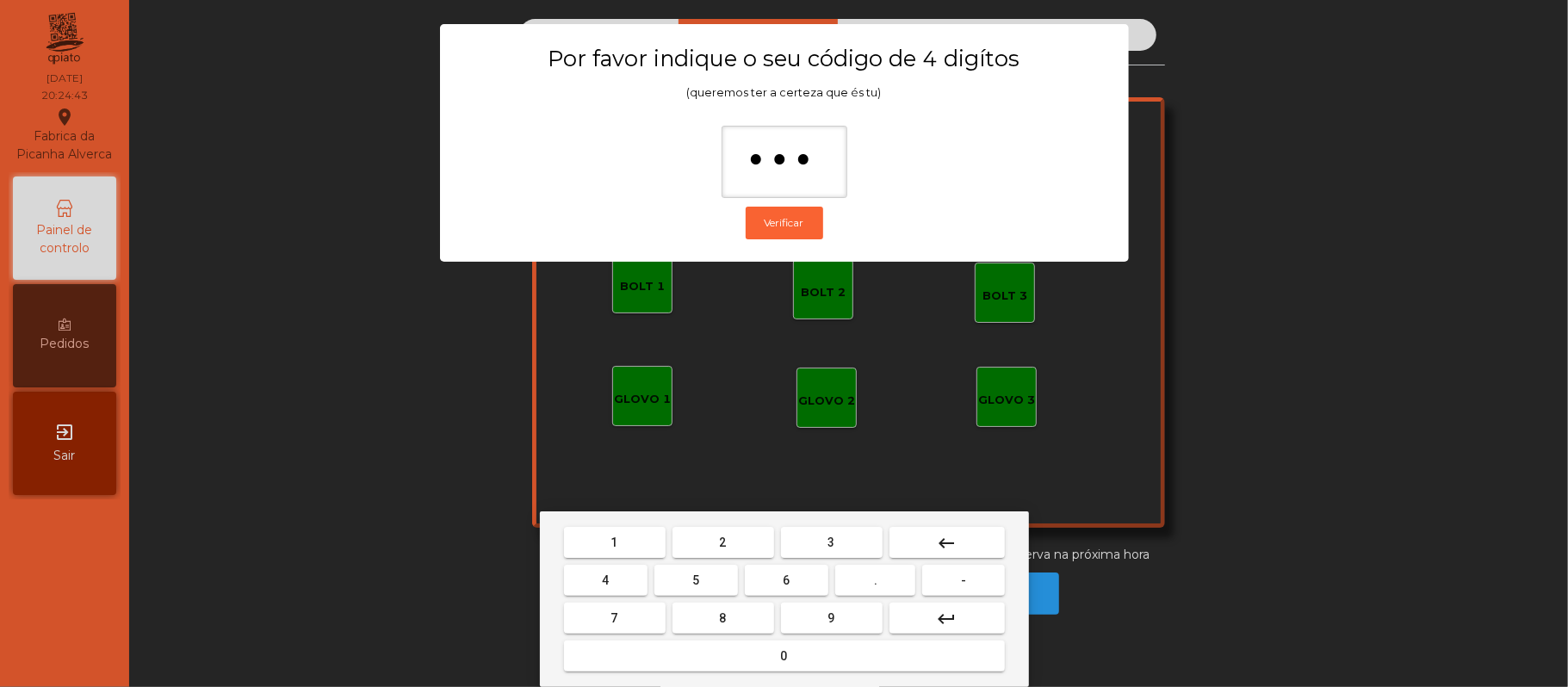
type input "****"
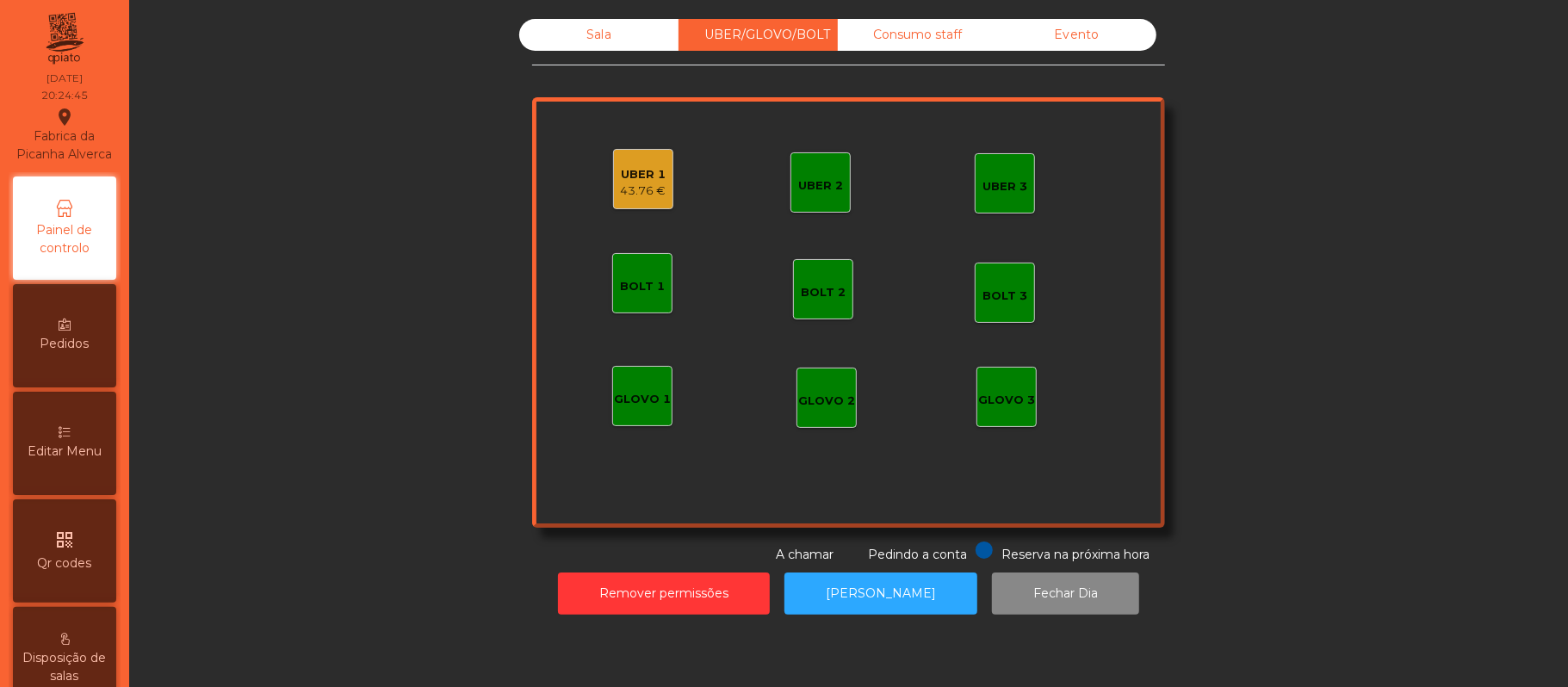
click at [627, 187] on div "43.76 €" at bounding box center [643, 191] width 45 height 17
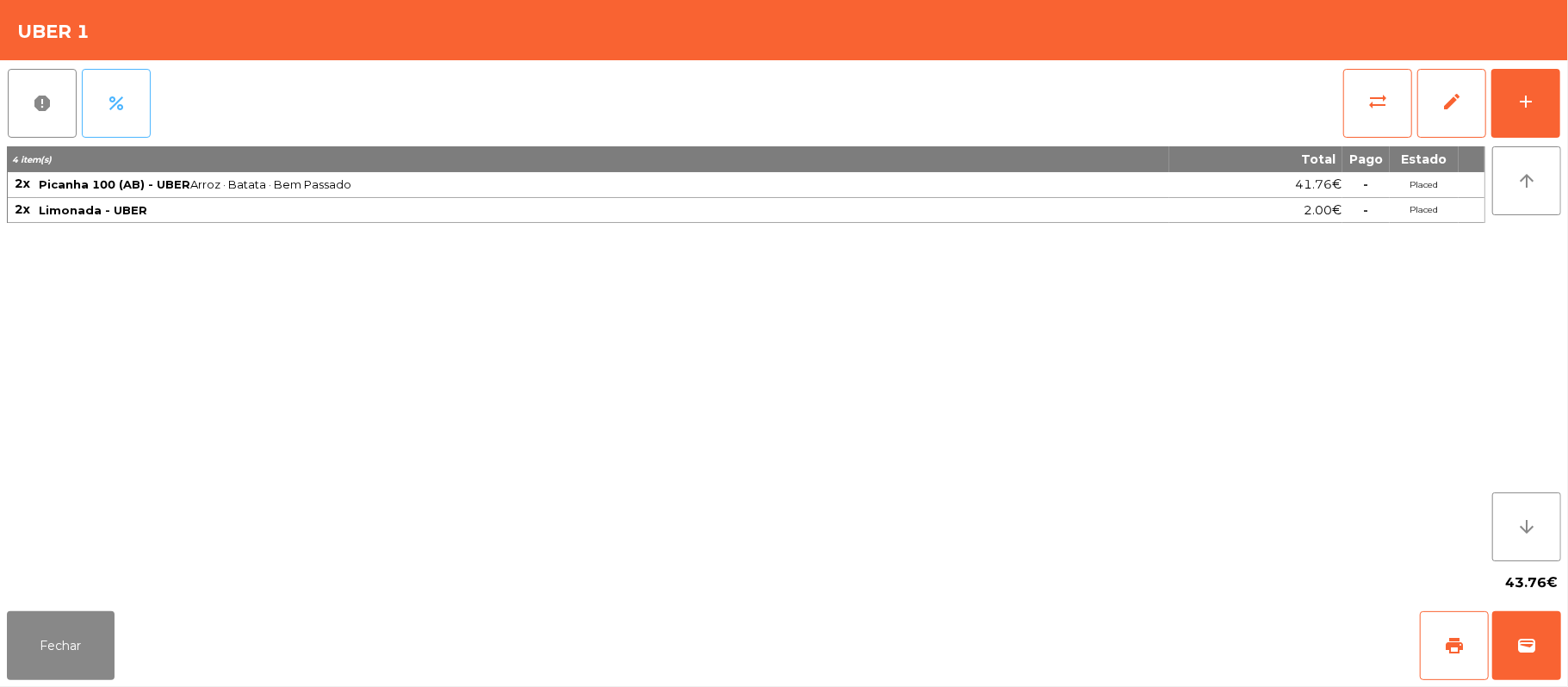
click at [135, 122] on button "percent" at bounding box center [116, 103] width 69 height 69
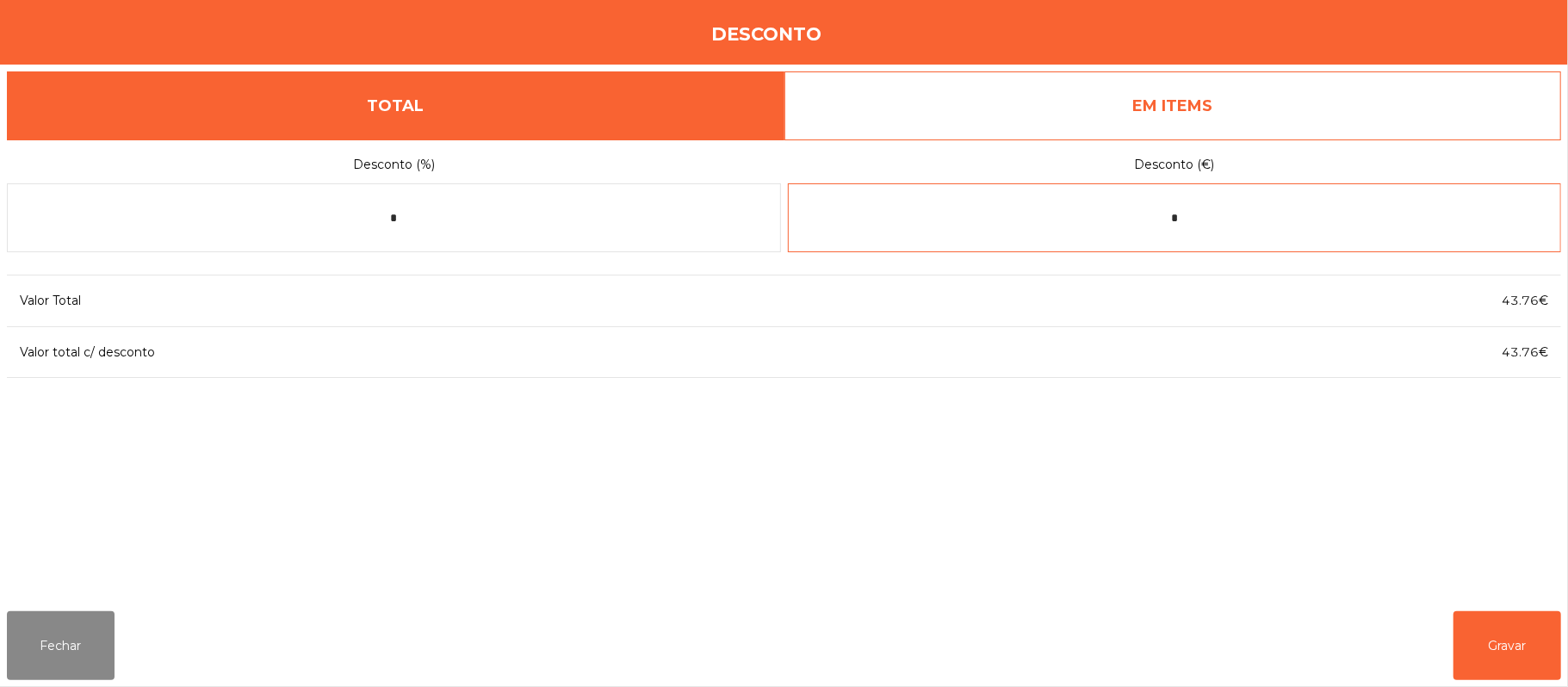
click at [1314, 218] on input "*" at bounding box center [1174, 217] width 774 height 69
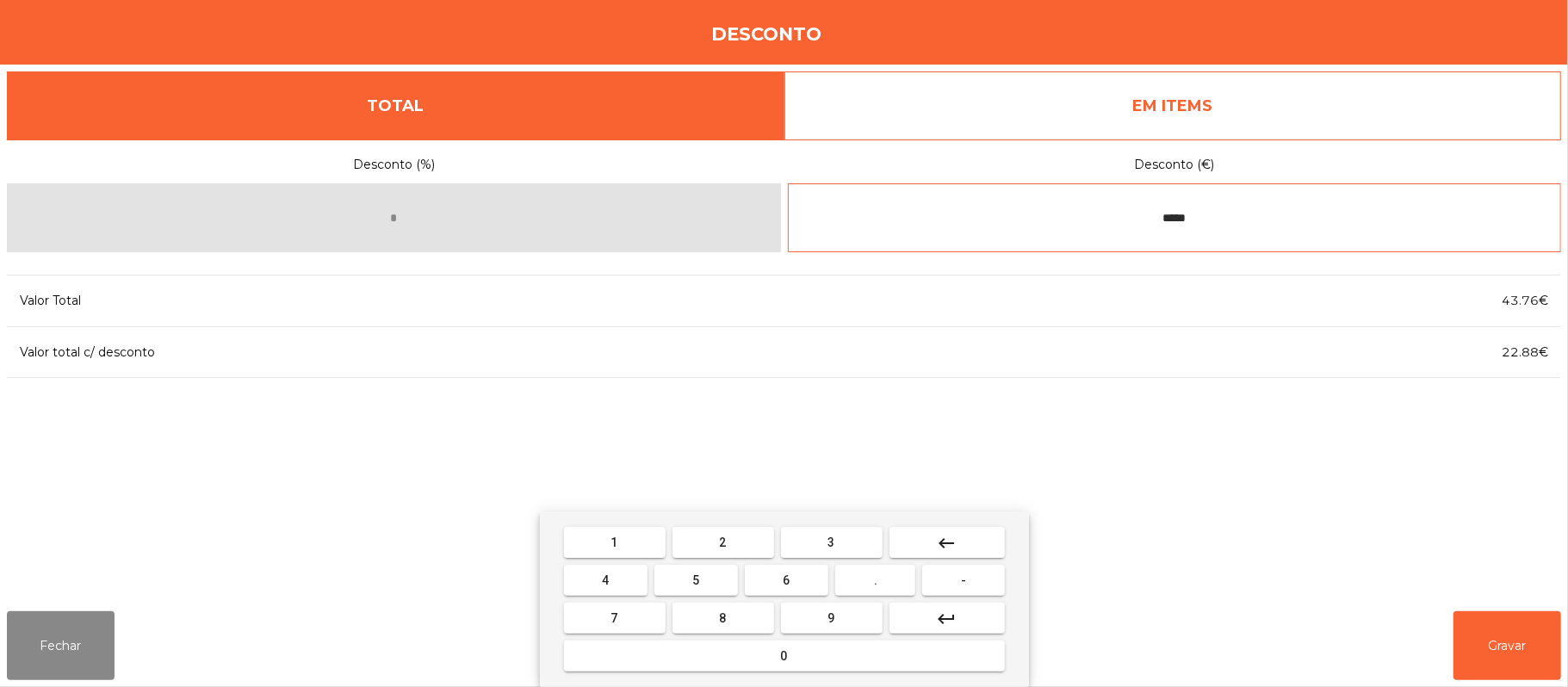
type input "*****"
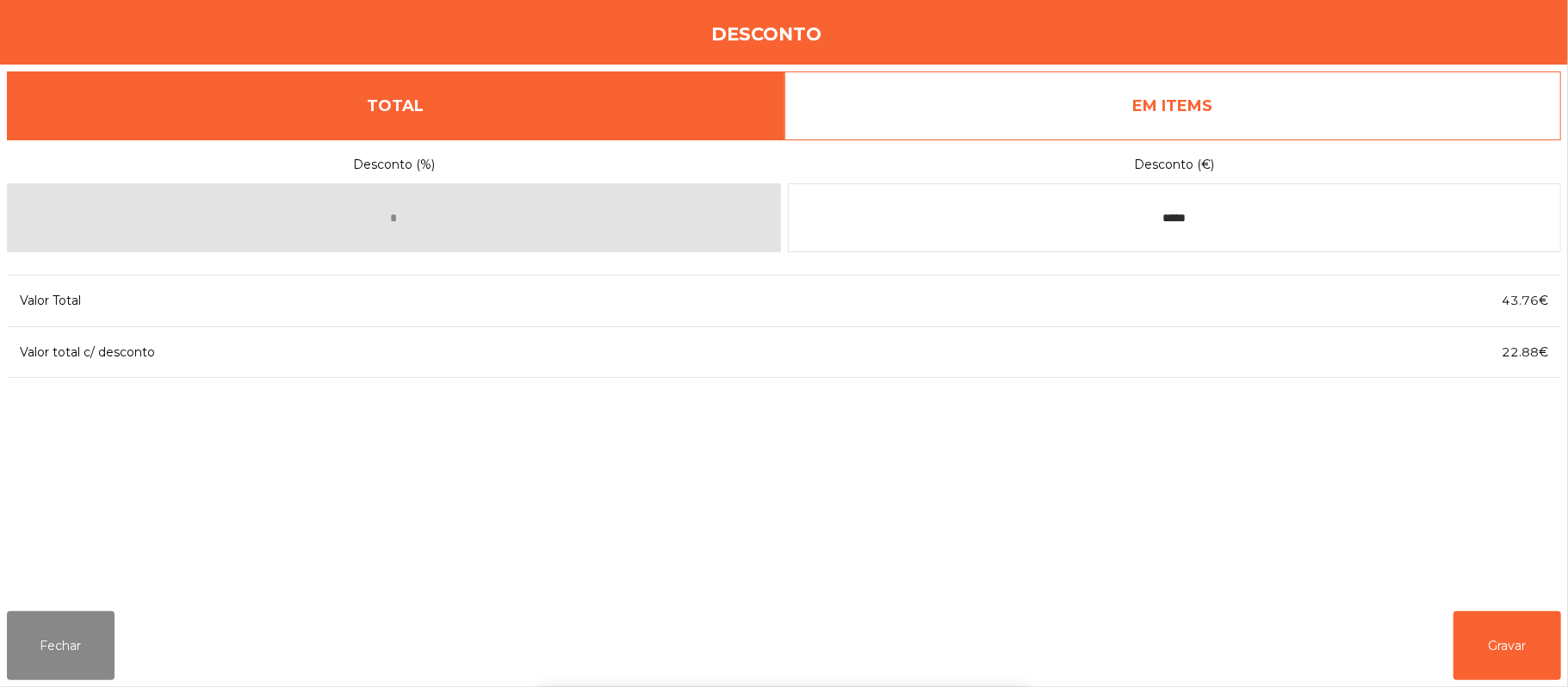
click at [1507, 651] on div "1 2 3 keyboard_backspace 4 5 6 . - 7 8 9 keyboard_return 0" at bounding box center [784, 599] width 1568 height 175
click at [1505, 651] on button "Gravar" at bounding box center [1507, 646] width 107 height 69
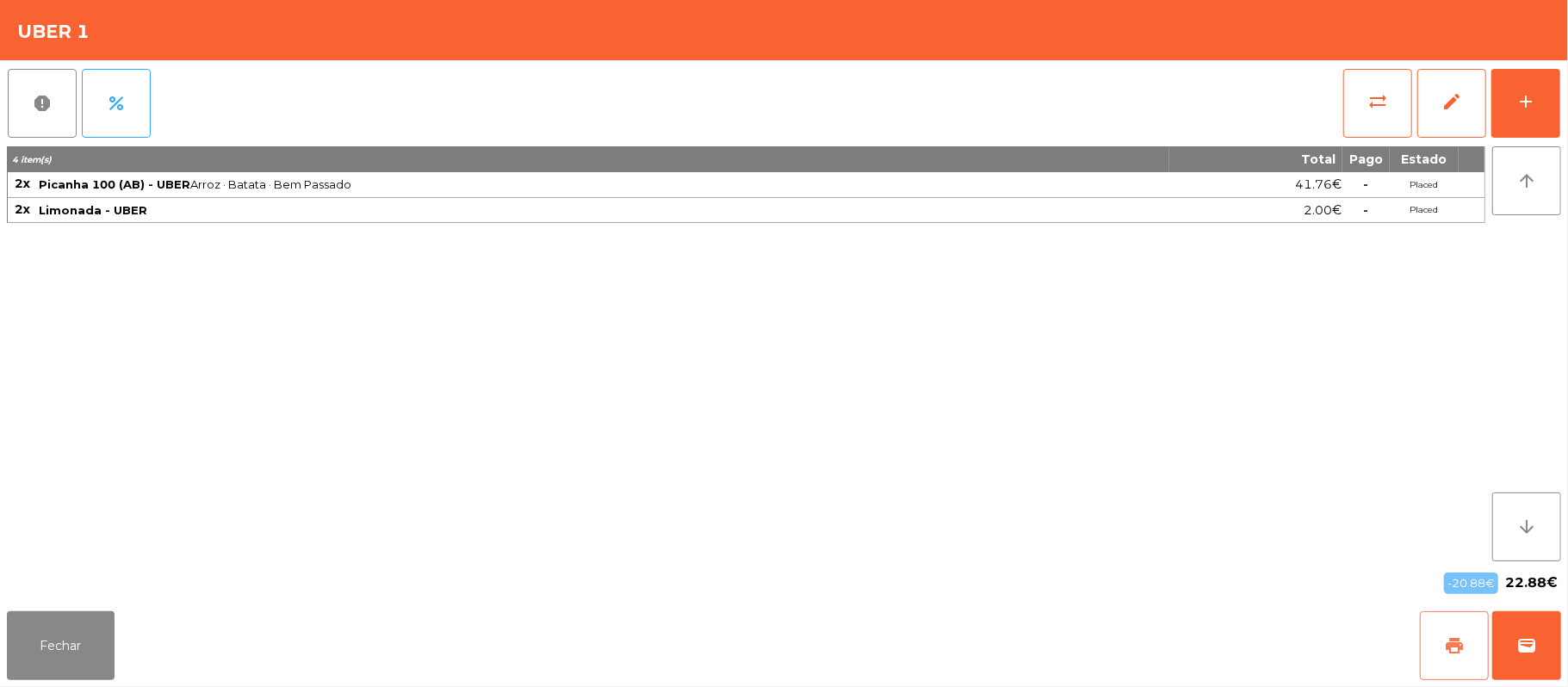
click at [1447, 641] on span "print" at bounding box center [1455, 646] width 21 height 21
click at [1514, 649] on button "wallet" at bounding box center [1526, 646] width 69 height 69
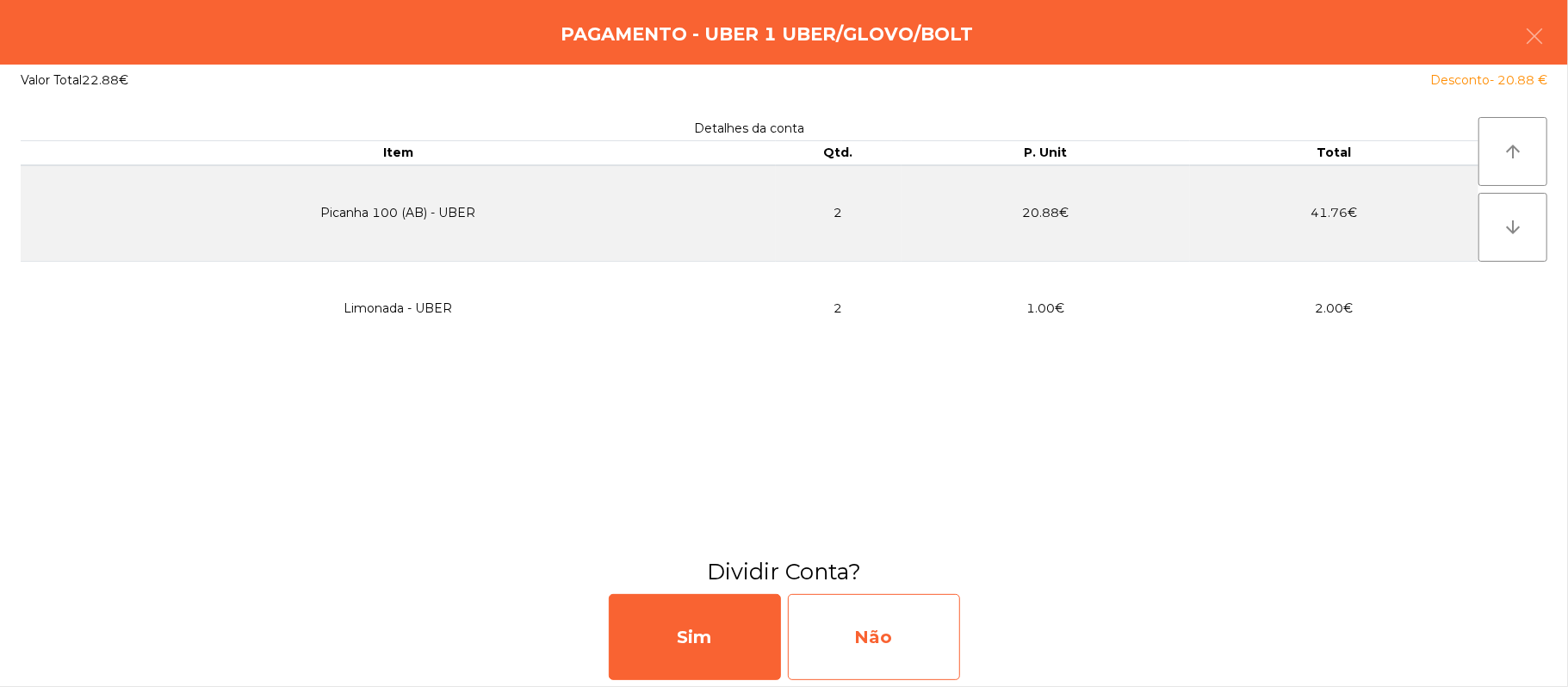
click at [890, 652] on div "Não" at bounding box center [873, 637] width 172 height 86
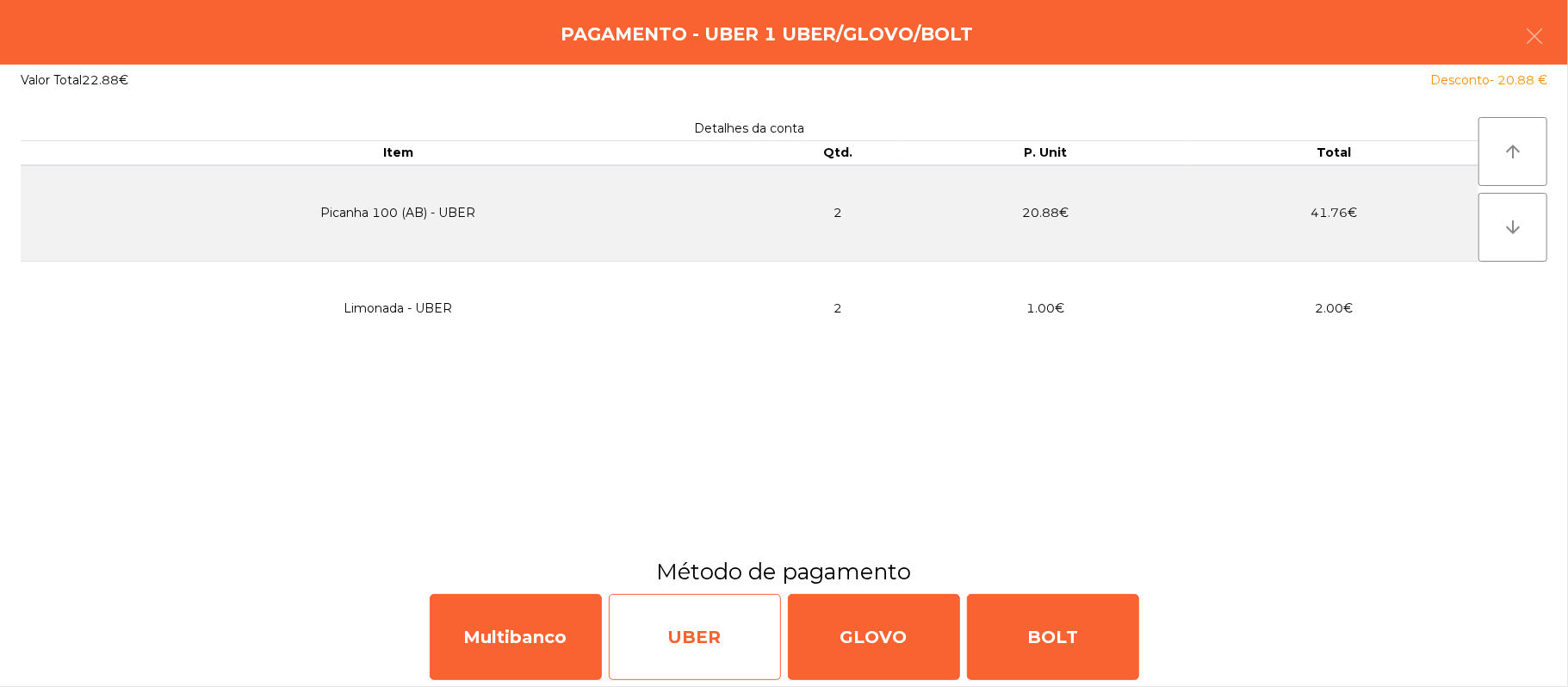
click at [677, 638] on div "UBER" at bounding box center [695, 637] width 172 height 86
select select "**"
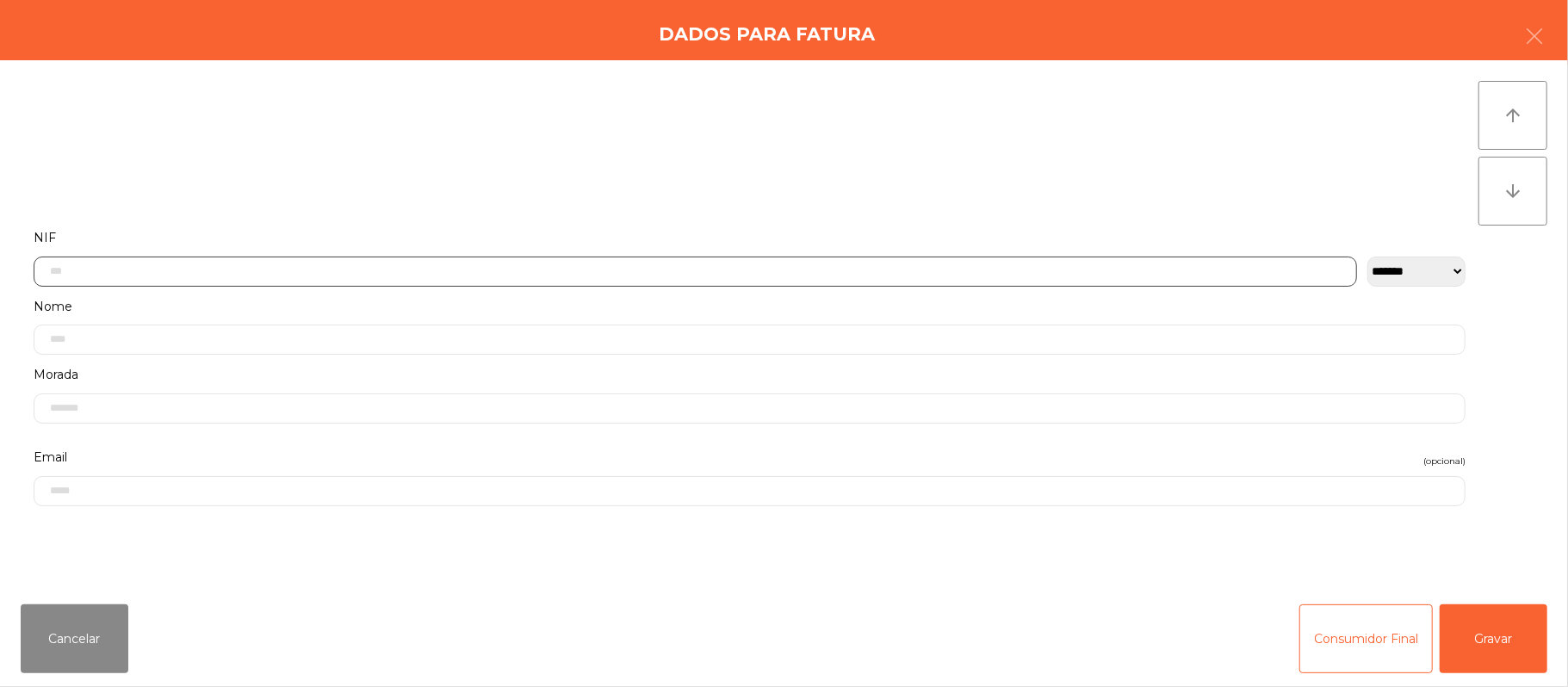
click at [500, 269] on input "text" at bounding box center [695, 271] width 1324 height 31
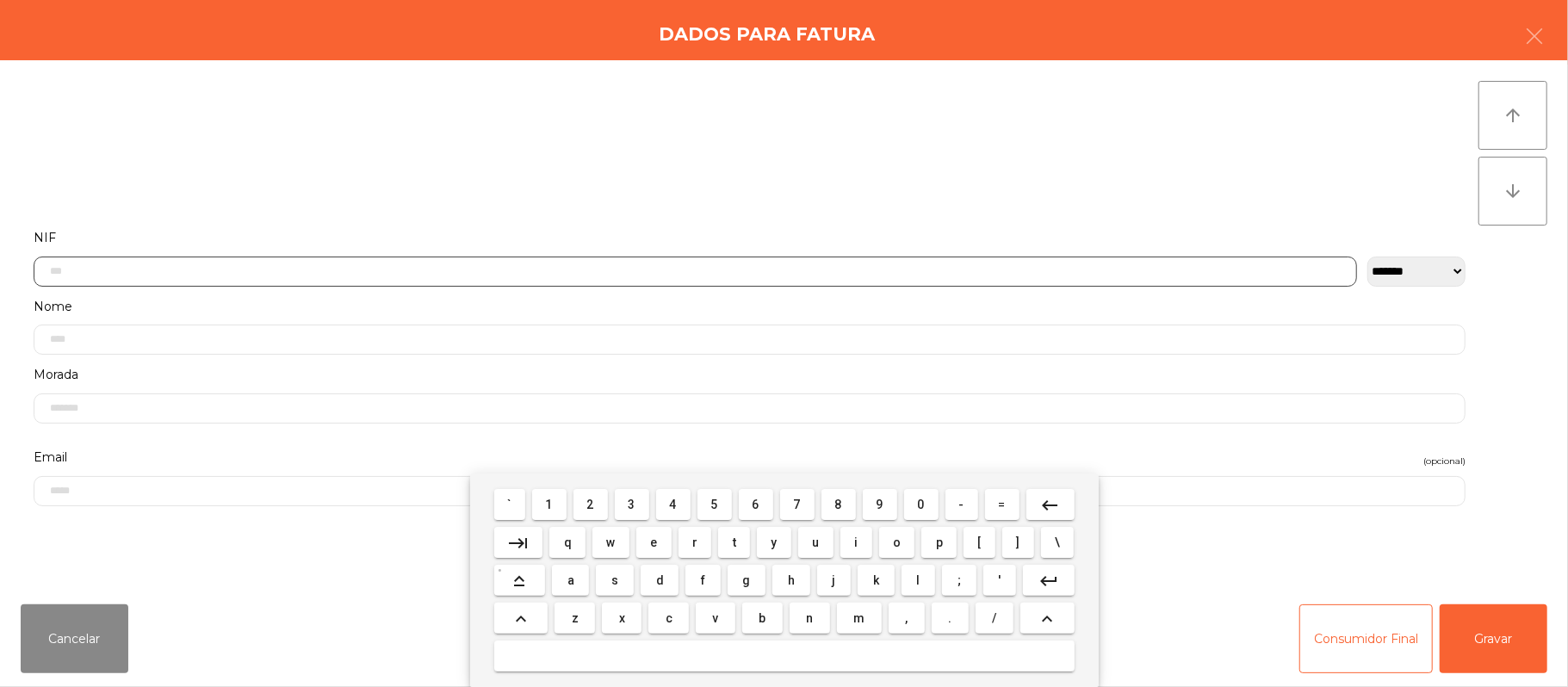
scroll to position [145, 0]
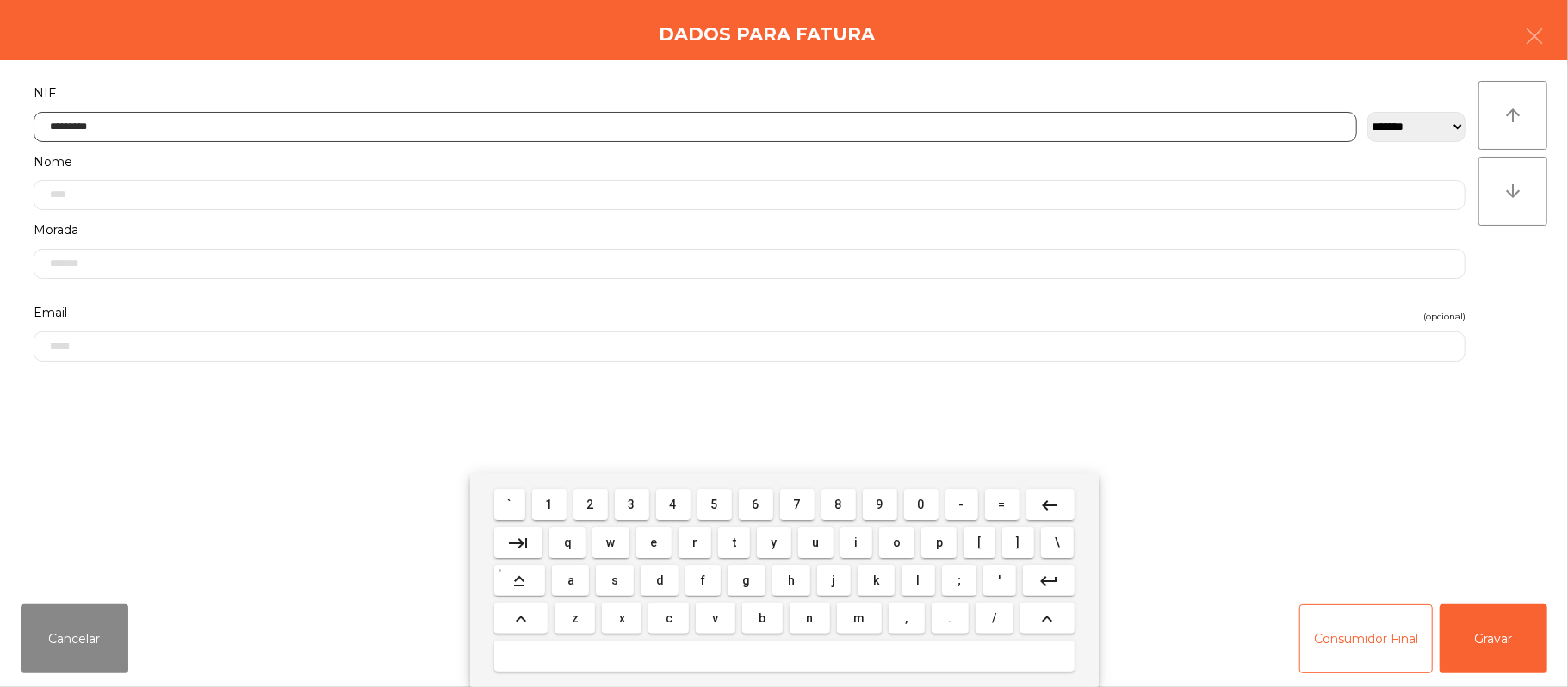
type input "*********"
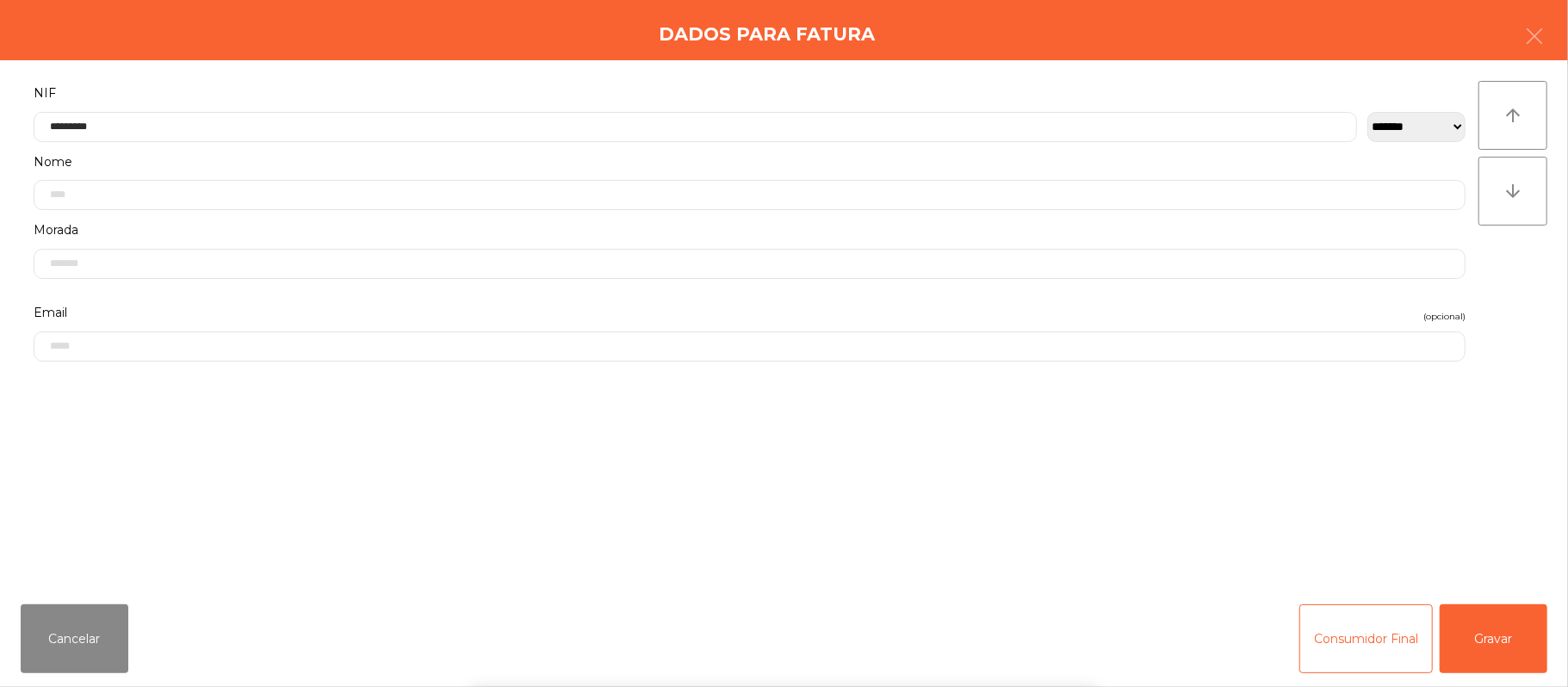
click at [1475, 631] on div "` 1 2 3 4 5 6 7 8 9 0 - = keyboard_backspace keyboard_tab q w e r t y u i o p […" at bounding box center [784, 581] width 1568 height 214
click at [1485, 646] on button "Gravar" at bounding box center [1493, 639] width 107 height 69
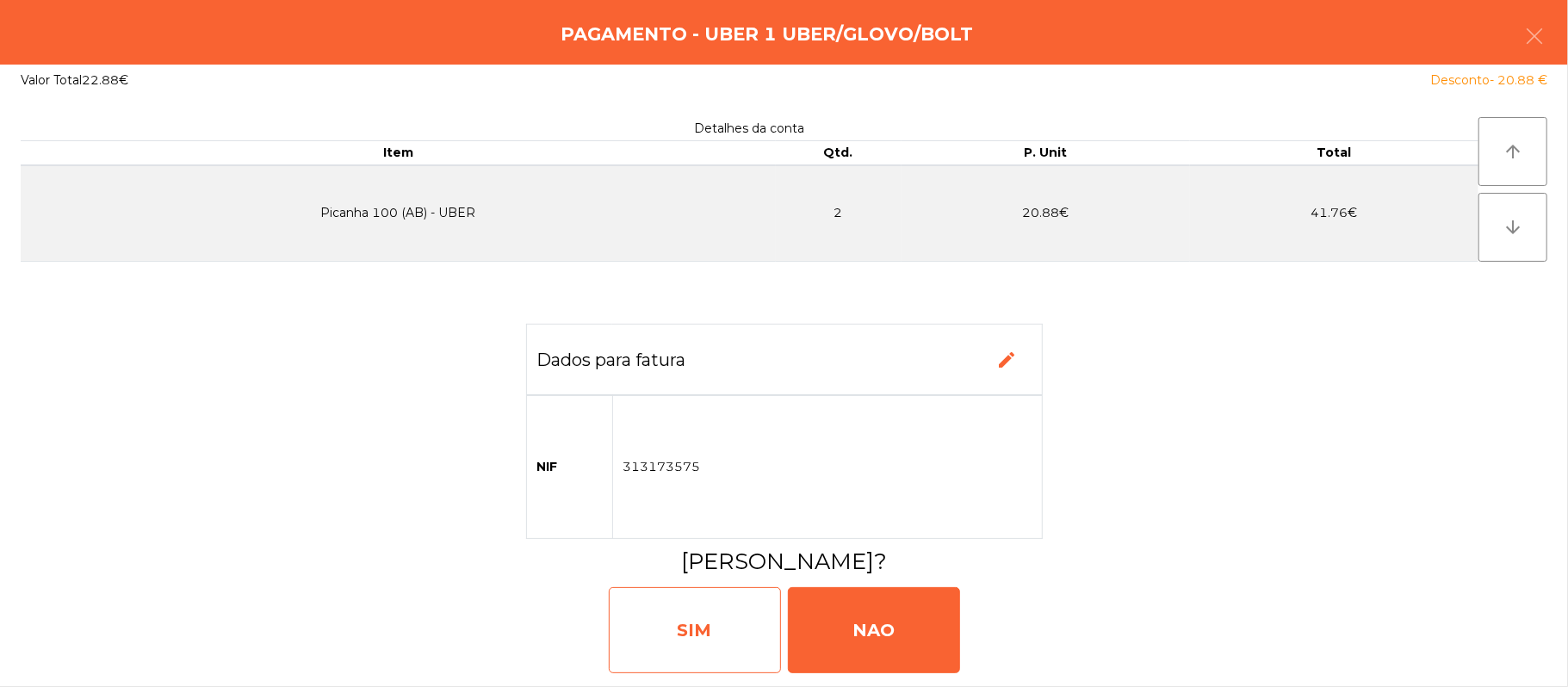
click at [663, 611] on div "SIM" at bounding box center [695, 630] width 172 height 86
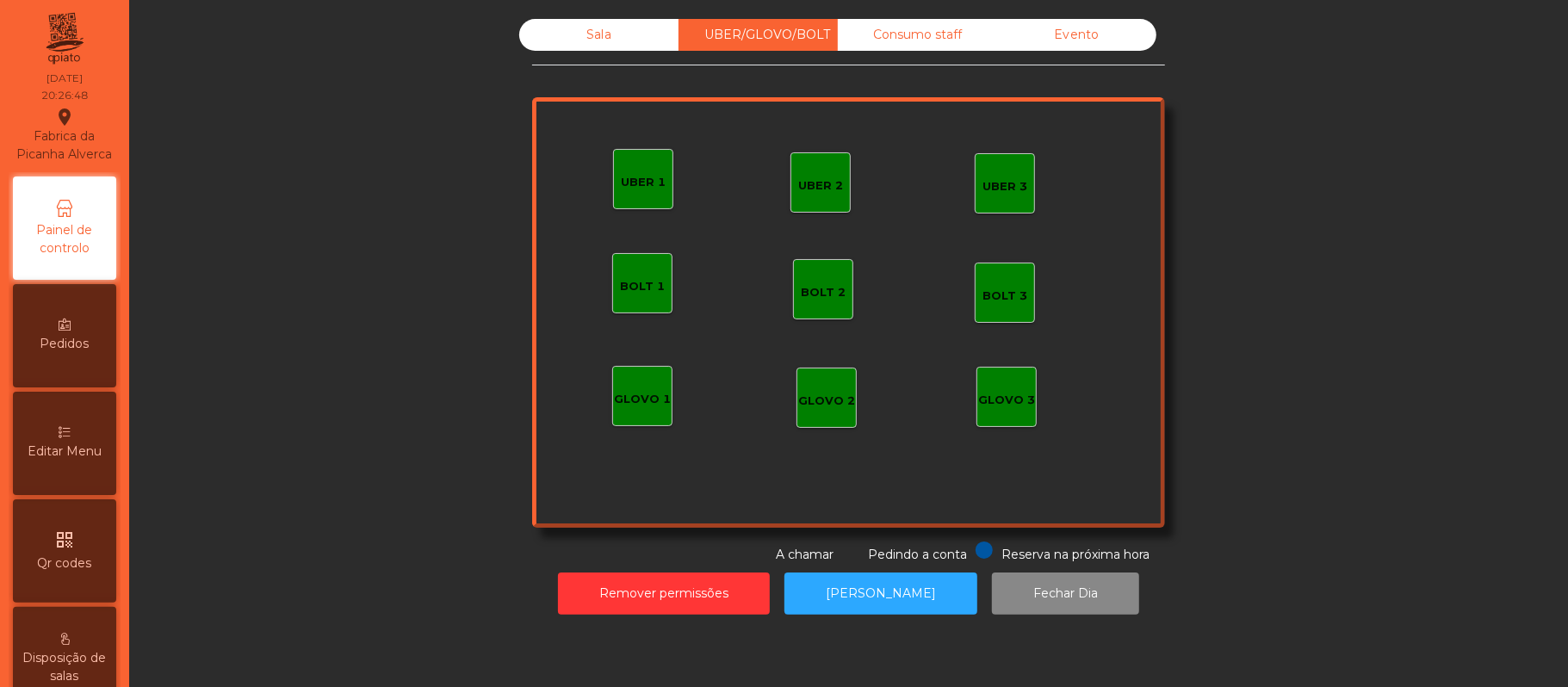
click at [613, 36] on div "Sala" at bounding box center [599, 35] width 160 height 32
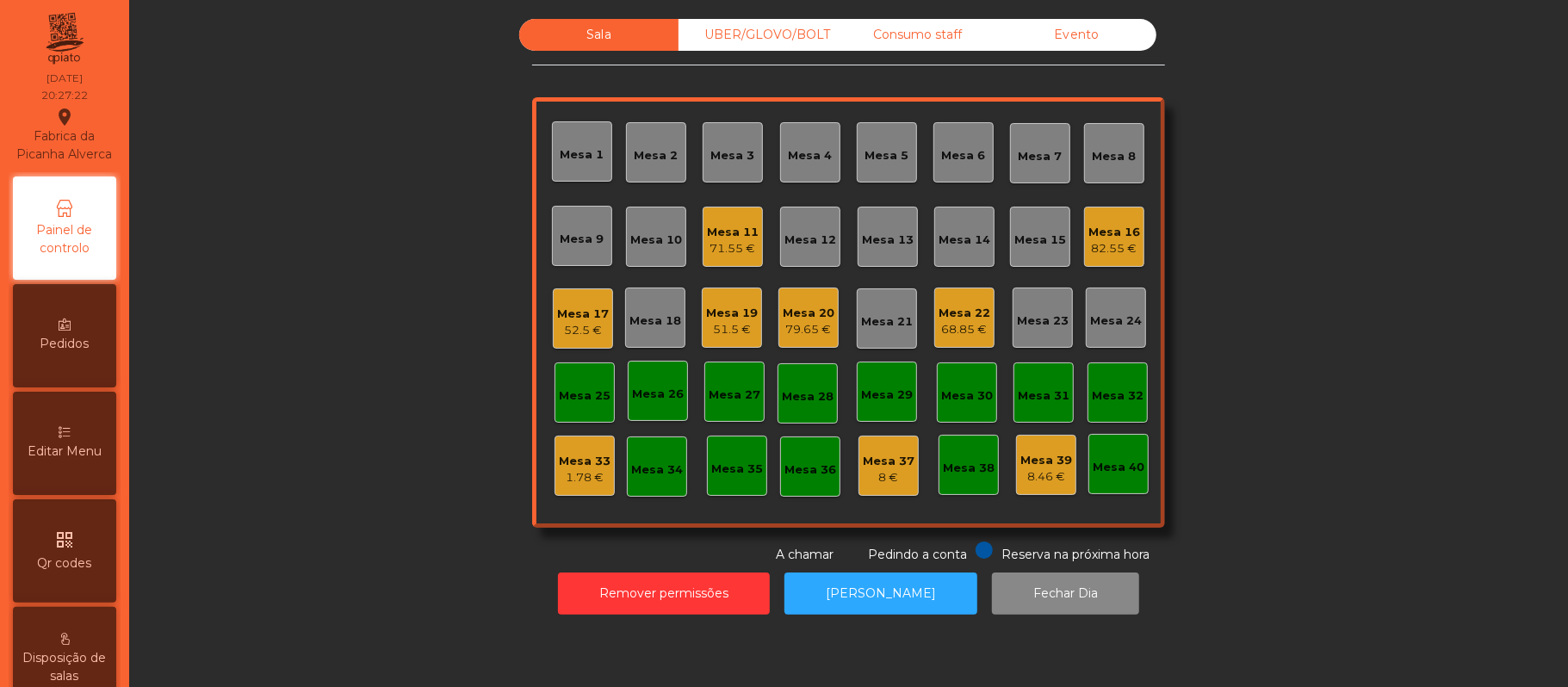
click at [945, 298] on div "Mesa 22 68.85 €" at bounding box center [964, 318] width 51 height 40
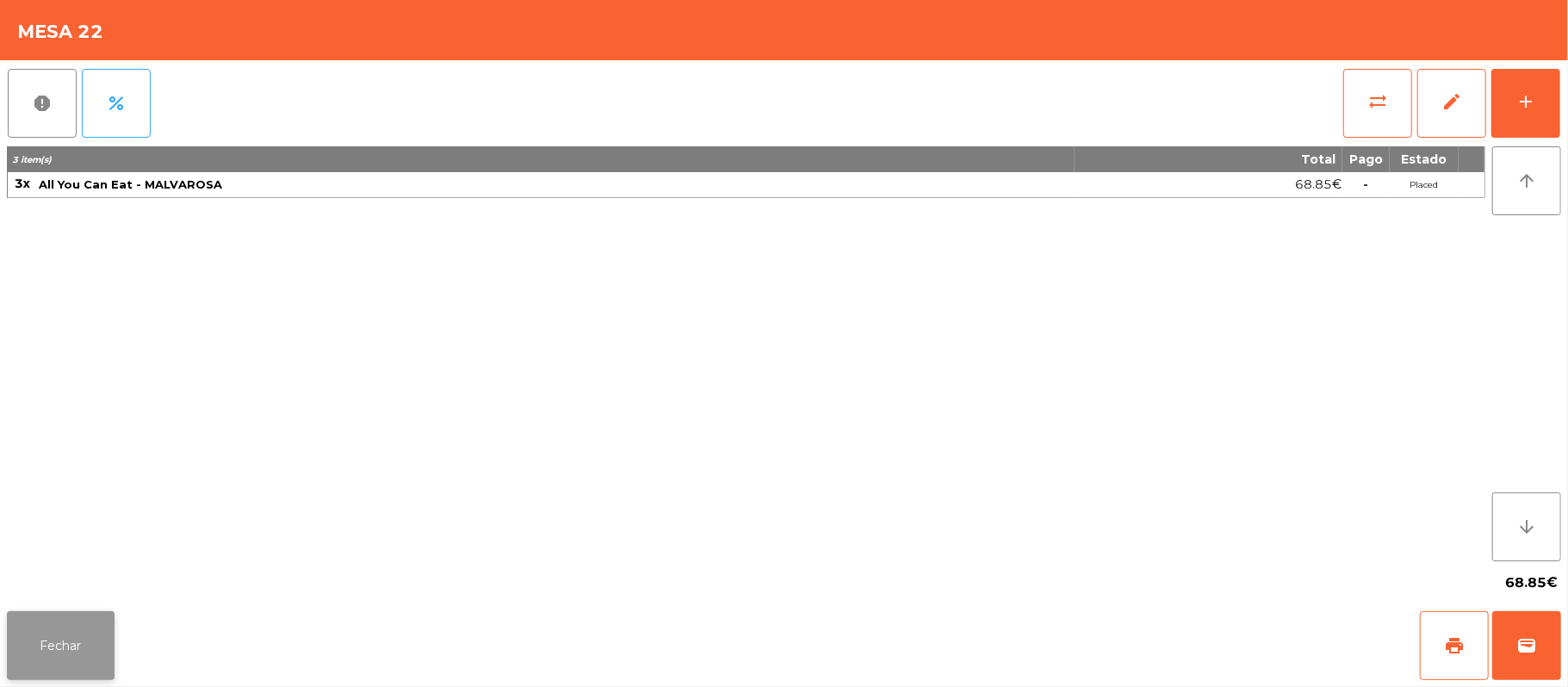
click at [88, 635] on button "Fechar" at bounding box center [60, 646] width 107 height 69
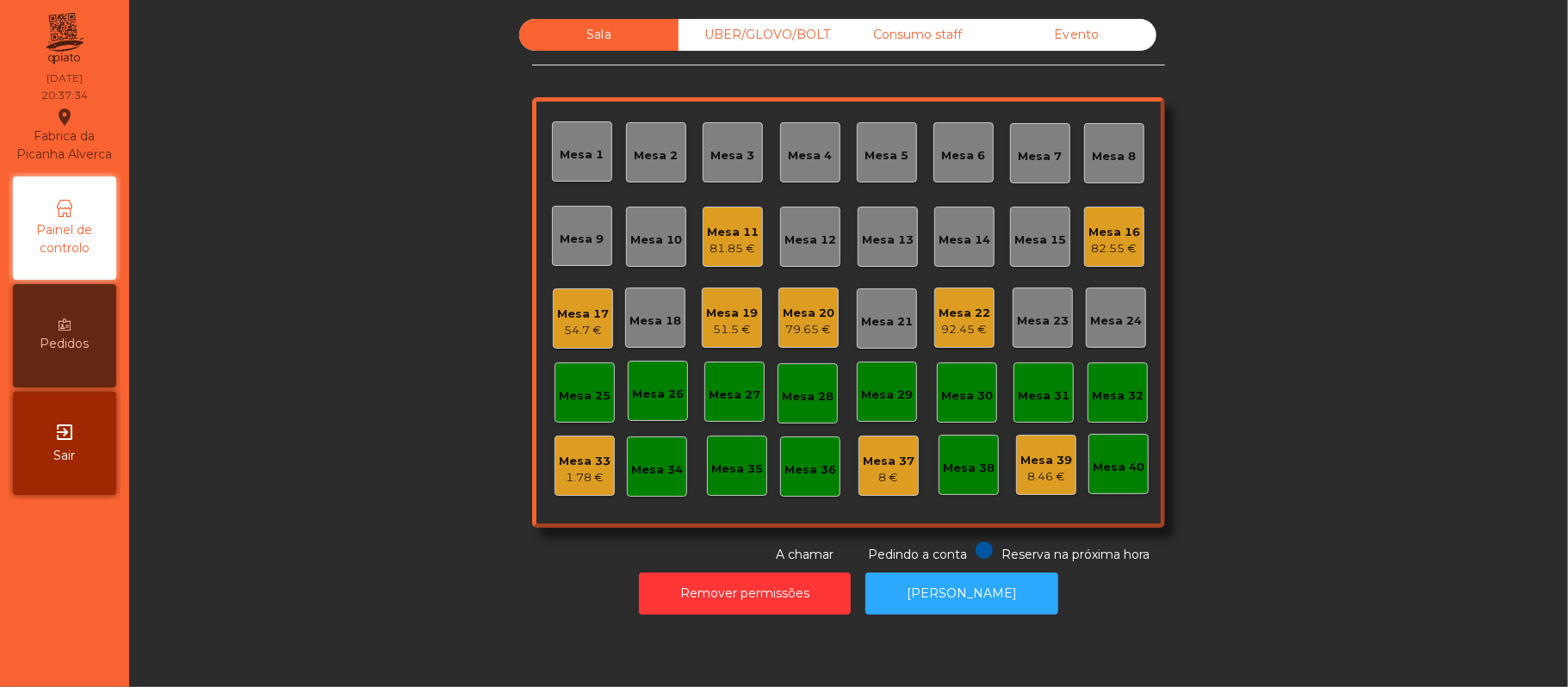
click at [585, 308] on div "Mesa 17" at bounding box center [582, 314] width 51 height 17
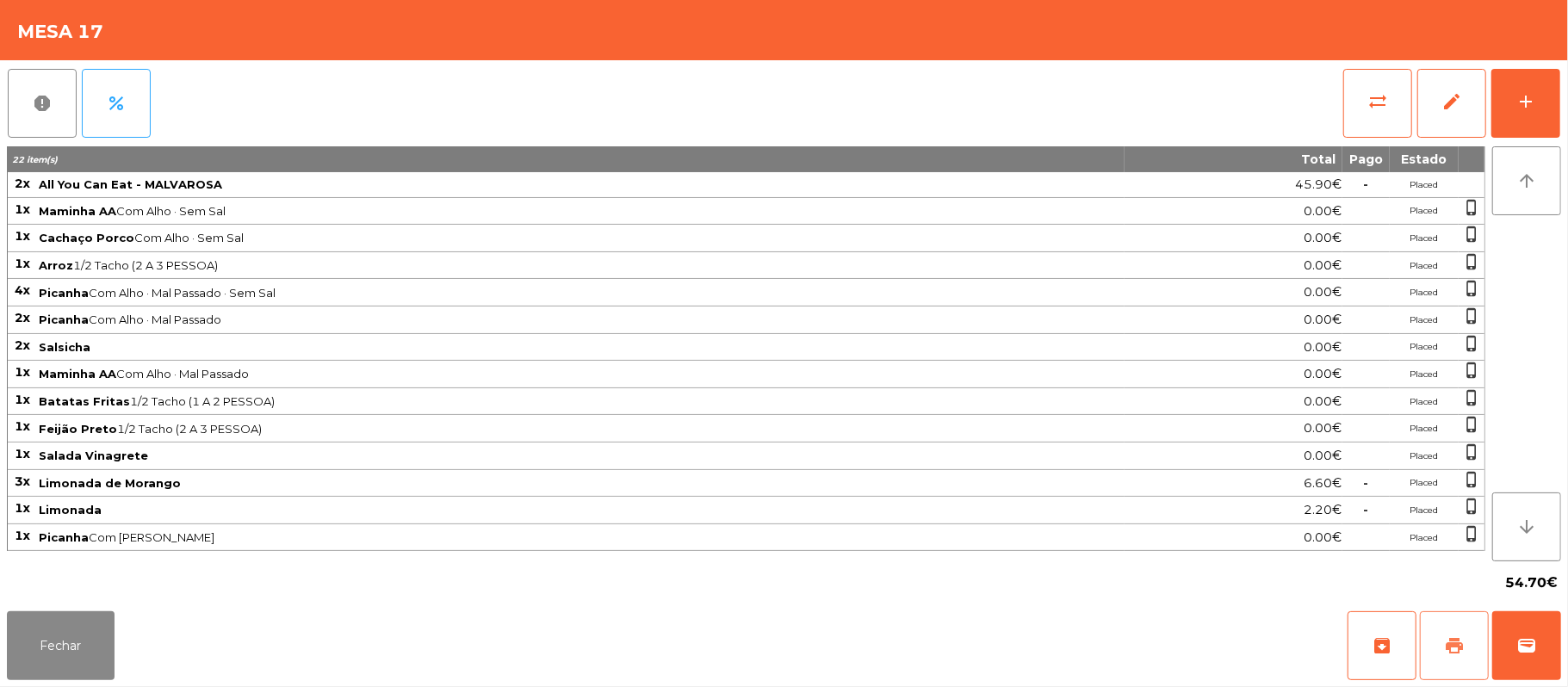
click at [1469, 623] on button "print" at bounding box center [1454, 646] width 69 height 69
click at [1525, 646] on span "wallet" at bounding box center [1527, 646] width 21 height 21
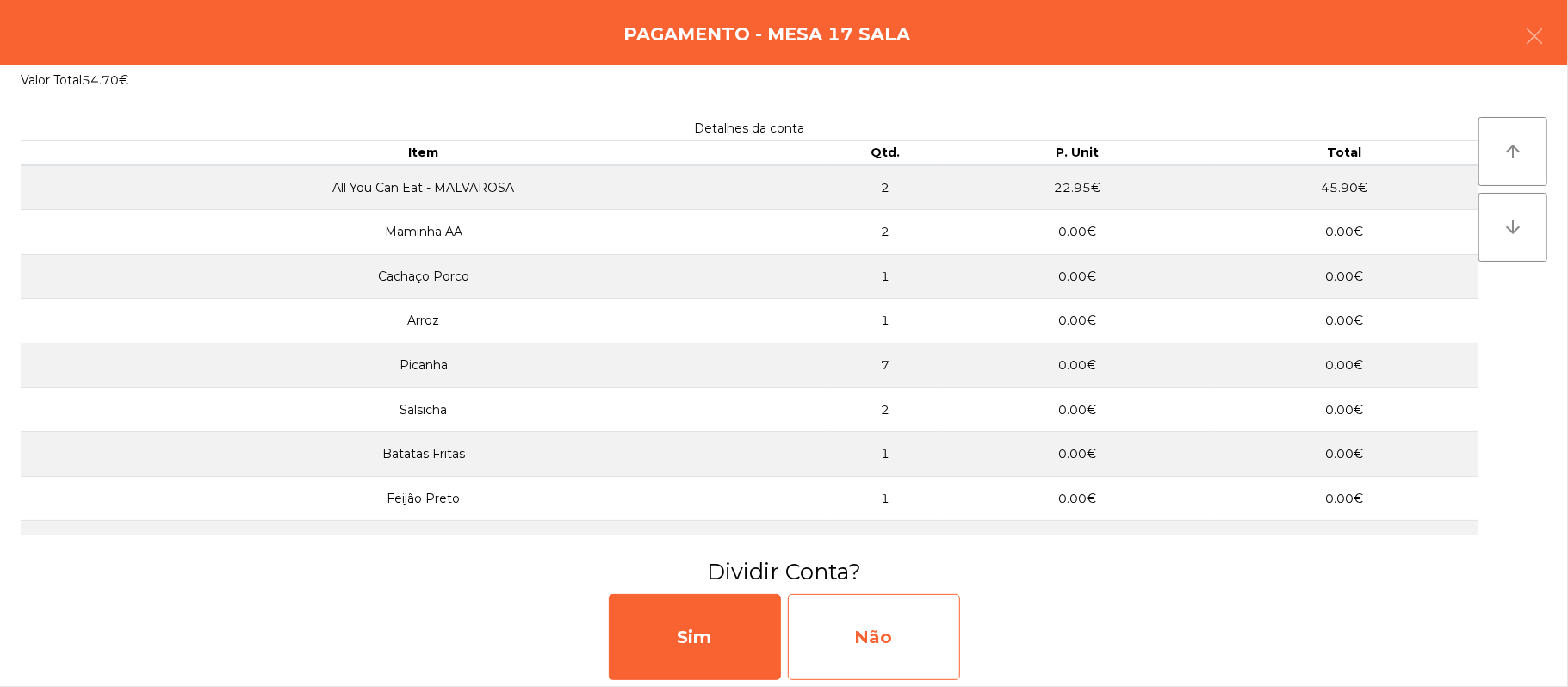
click at [883, 635] on div "Não" at bounding box center [873, 637] width 172 height 86
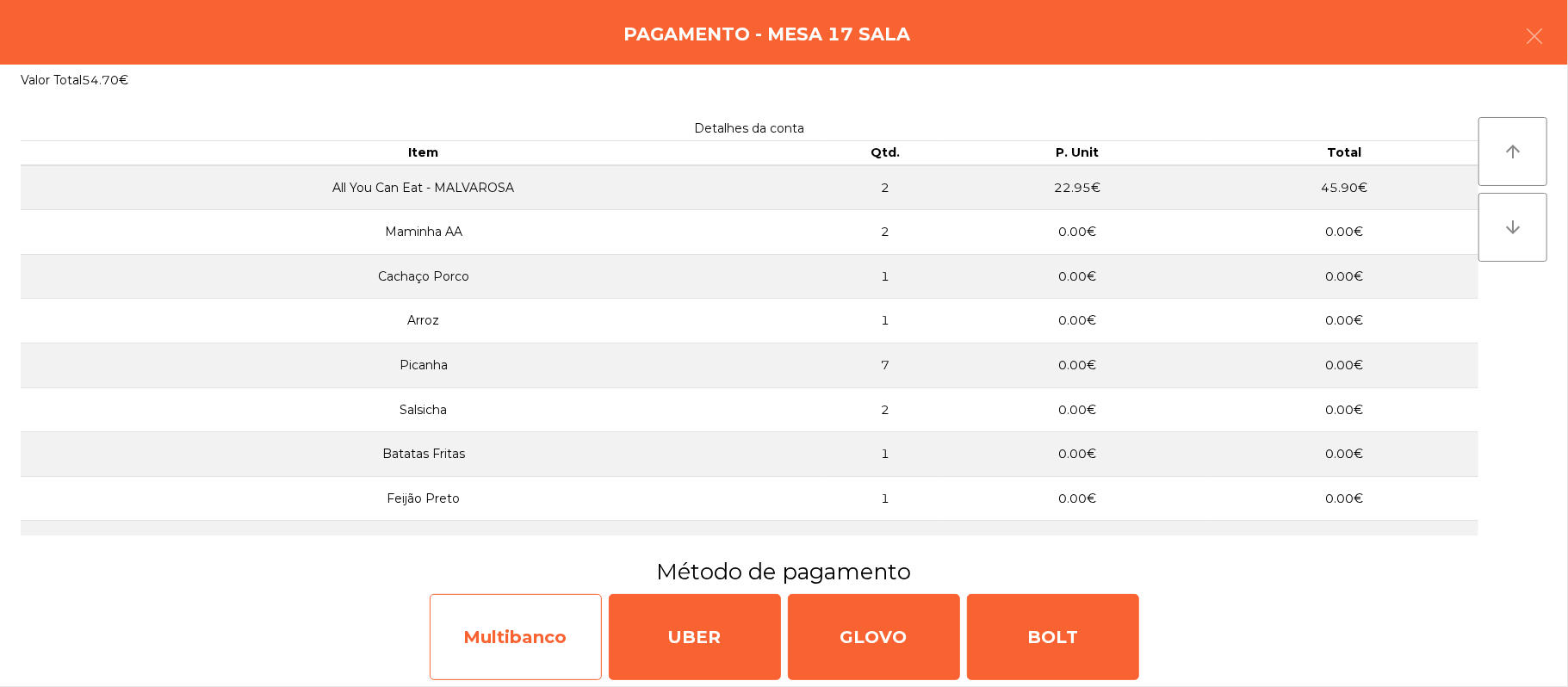
click at [525, 634] on div "Multibanco" at bounding box center [515, 637] width 172 height 86
select select "**"
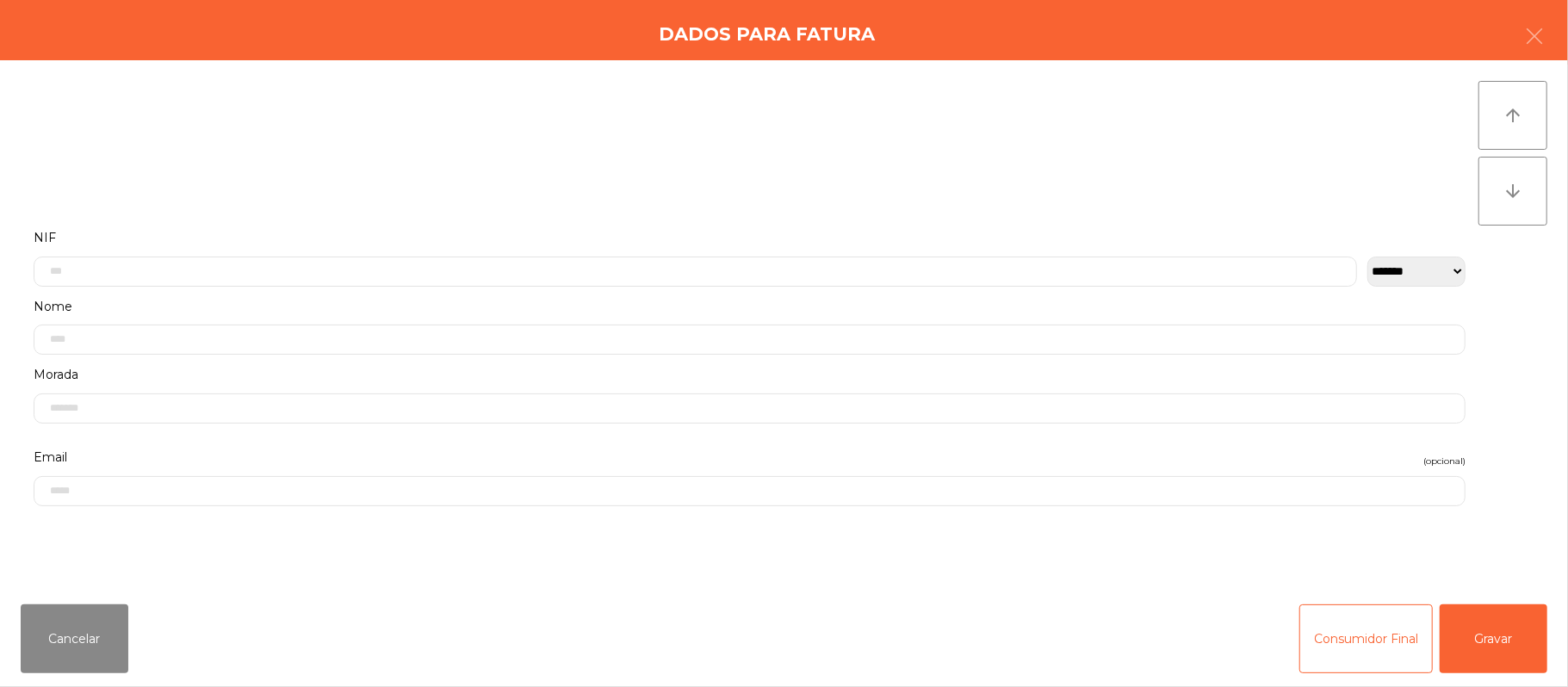
click at [397, 300] on label "Nome" at bounding box center [749, 306] width 1432 height 24
click at [272, 271] on input "text" at bounding box center [695, 271] width 1324 height 31
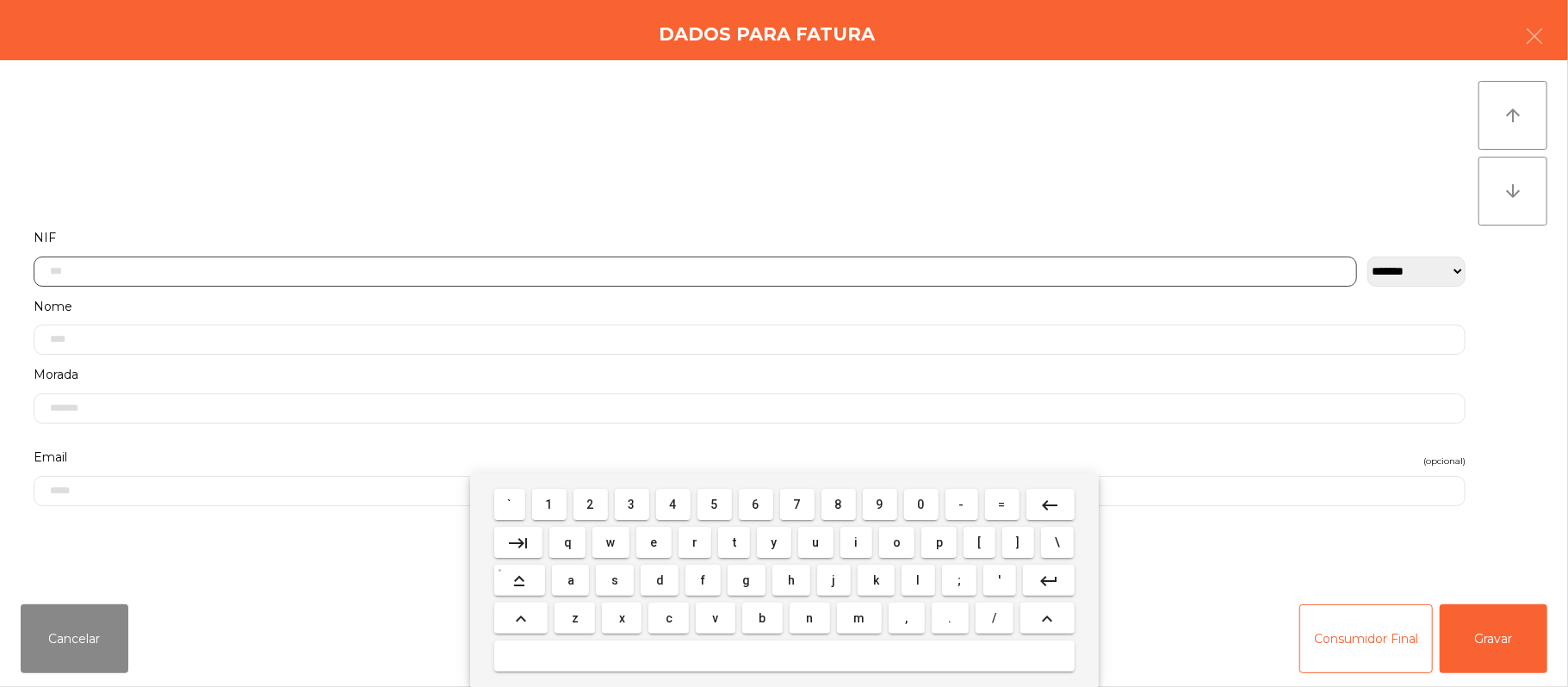
scroll to position [145, 0]
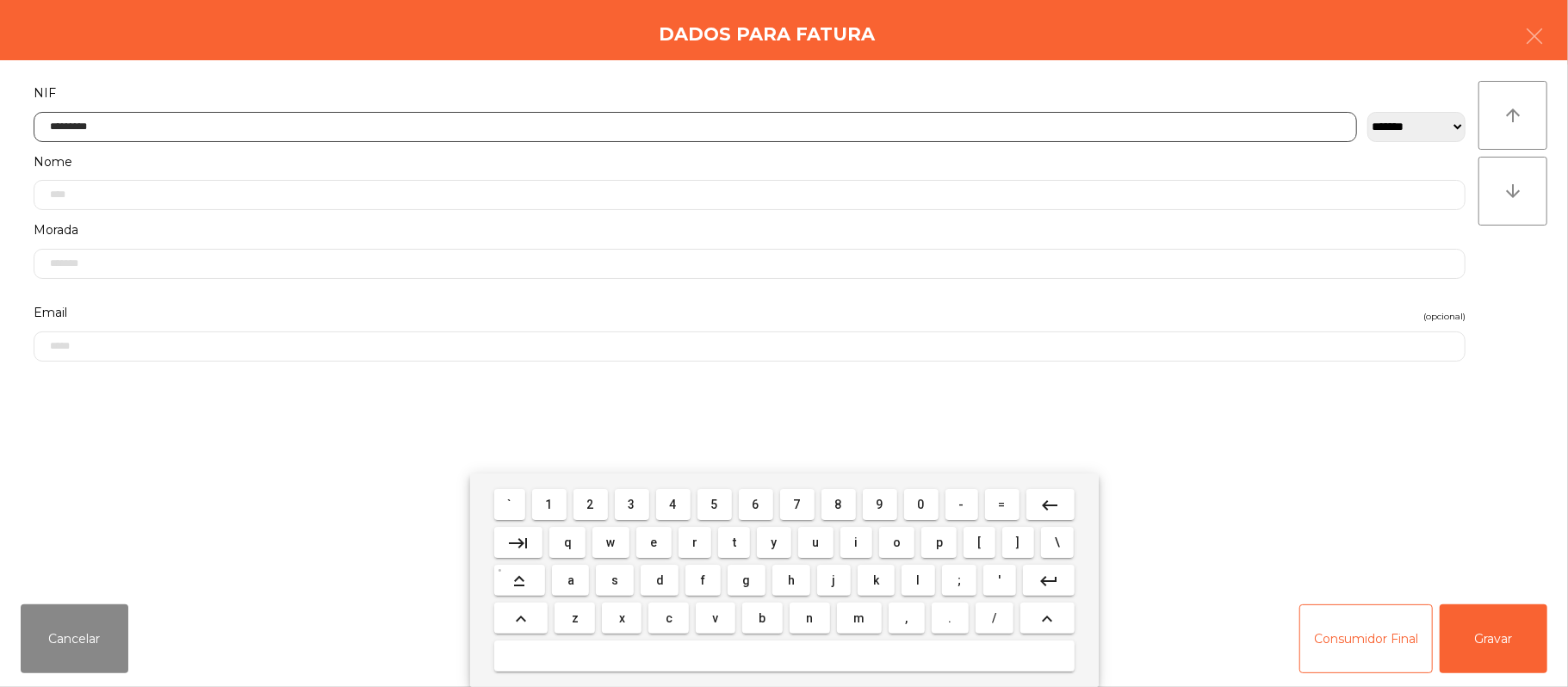
type input "*********"
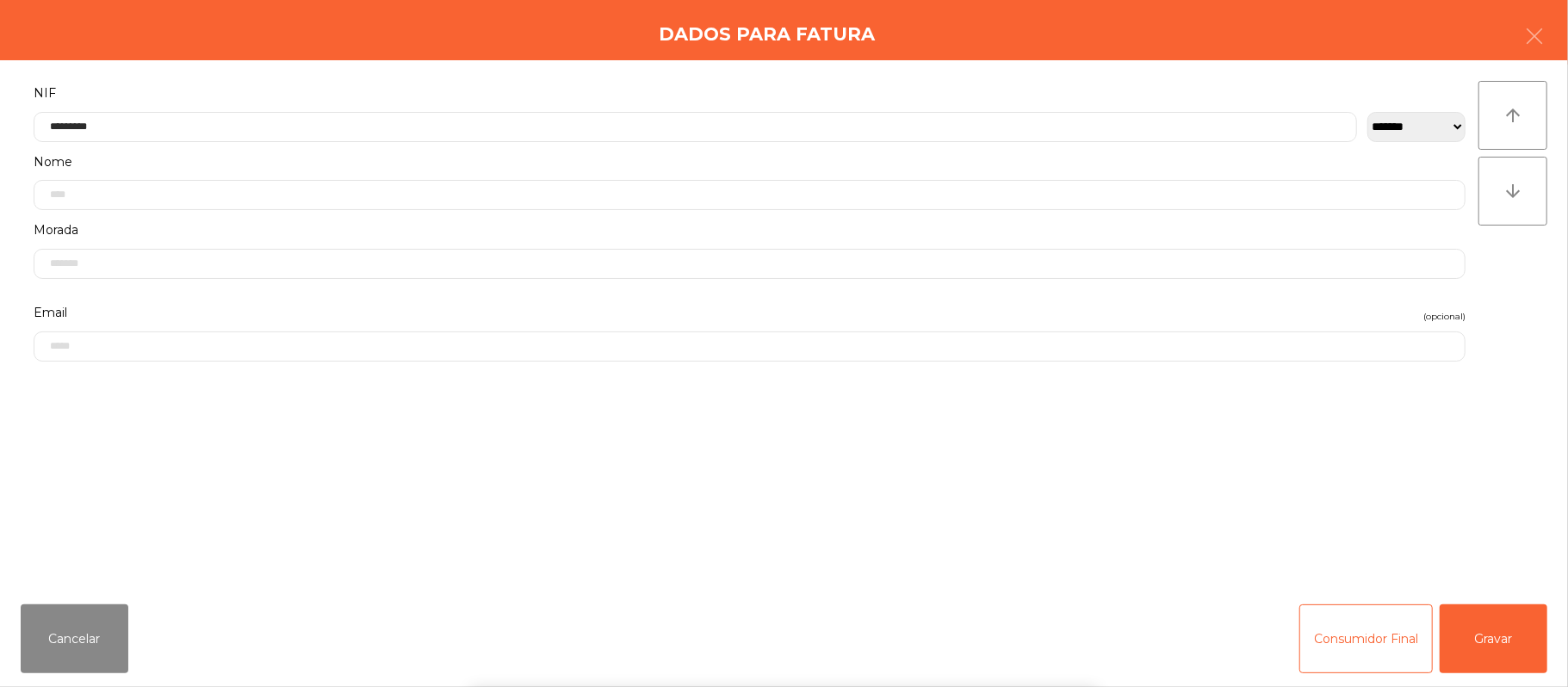
click at [299, 539] on div "` 1 2 3 4 5 6 7 8 9 0 - = keyboard_backspace keyboard_tab q w e r t y u i o p […" at bounding box center [784, 581] width 1568 height 214
click at [1478, 642] on button "Gravar" at bounding box center [1493, 639] width 107 height 69
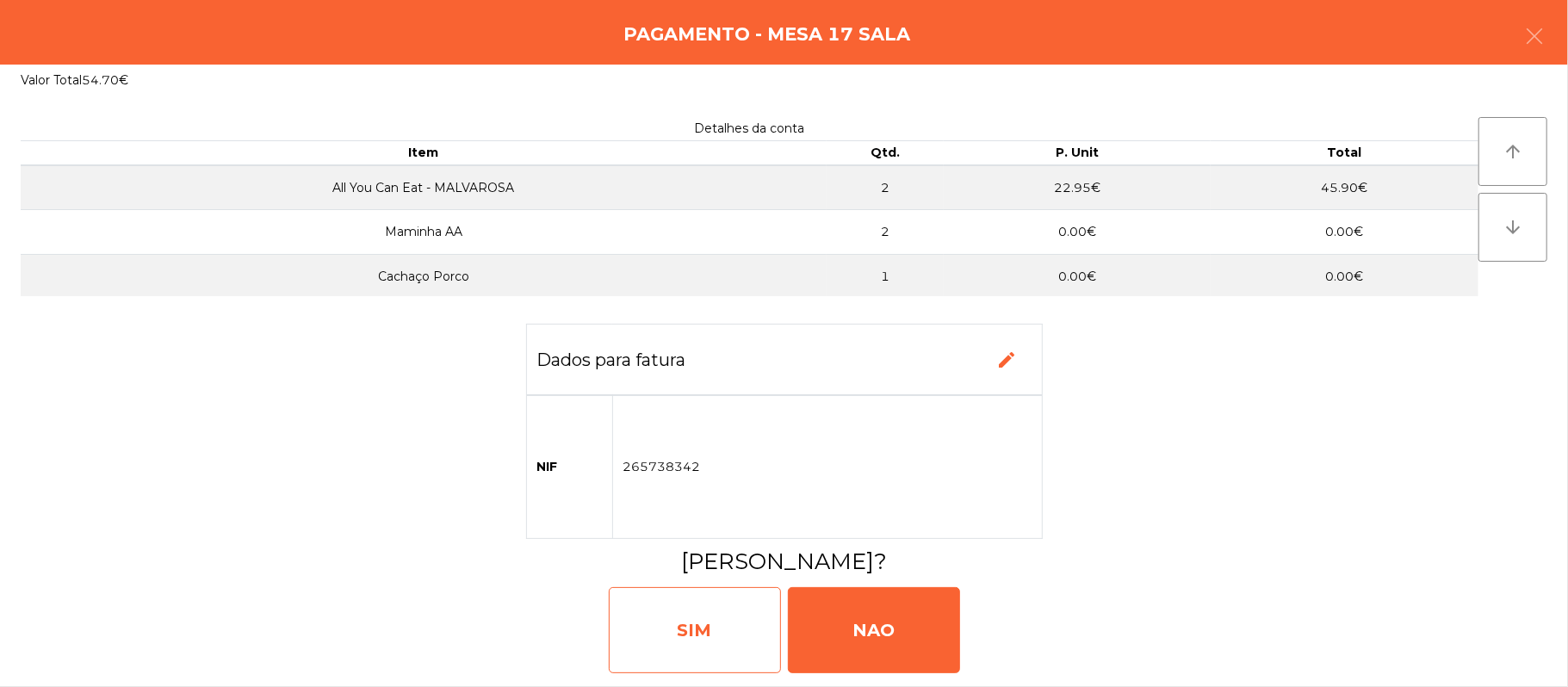
click at [720, 601] on div "SIM" at bounding box center [695, 630] width 172 height 86
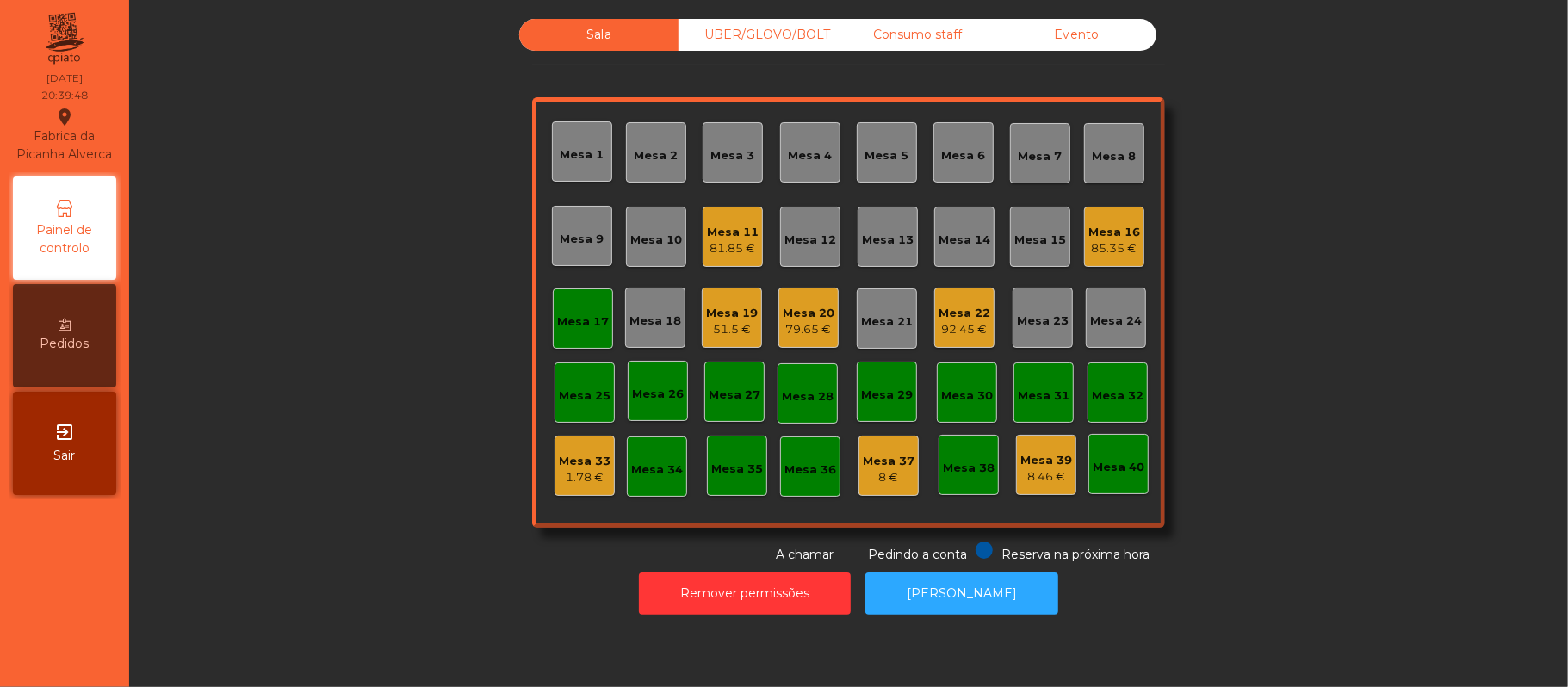
click at [566, 333] on div "Mesa 17" at bounding box center [582, 319] width 60 height 60
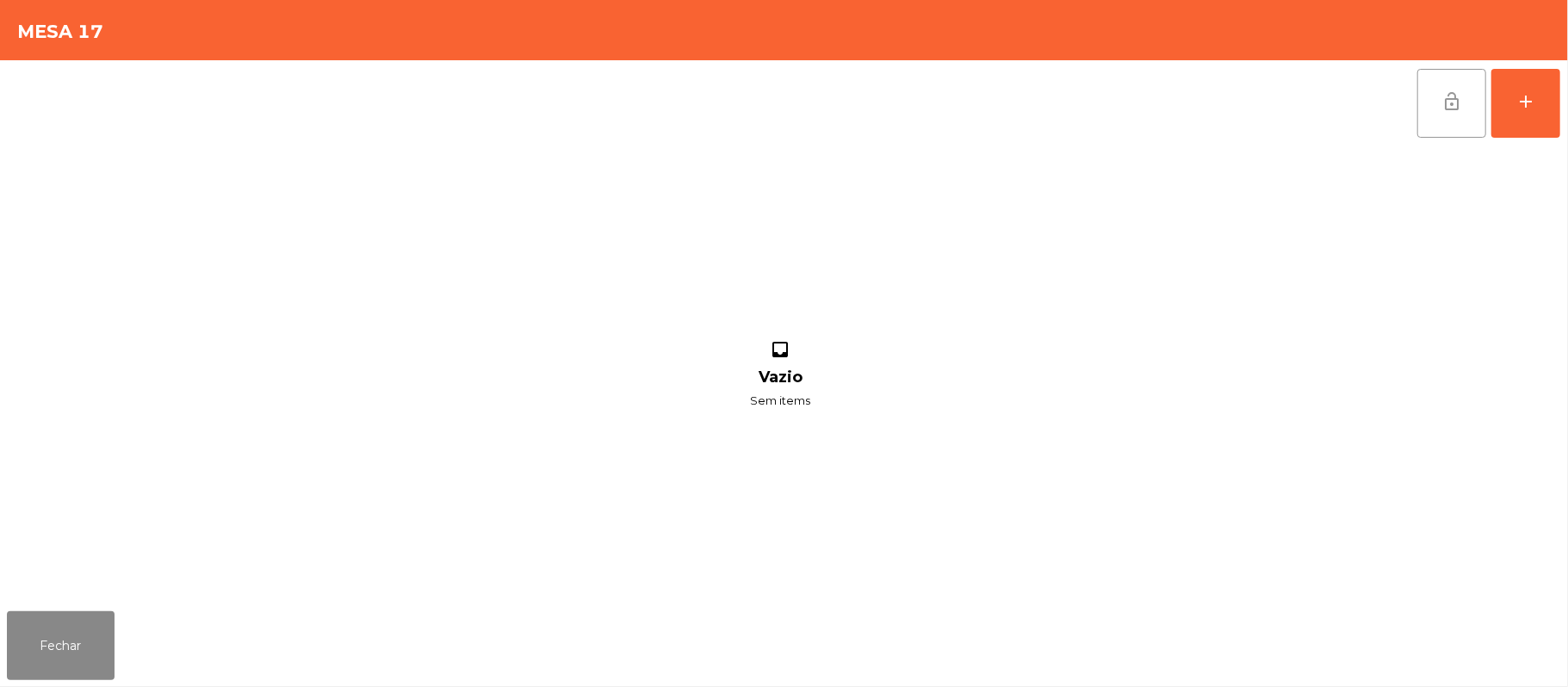
click at [1445, 100] on span "lock_open" at bounding box center [1452, 102] width 21 height 21
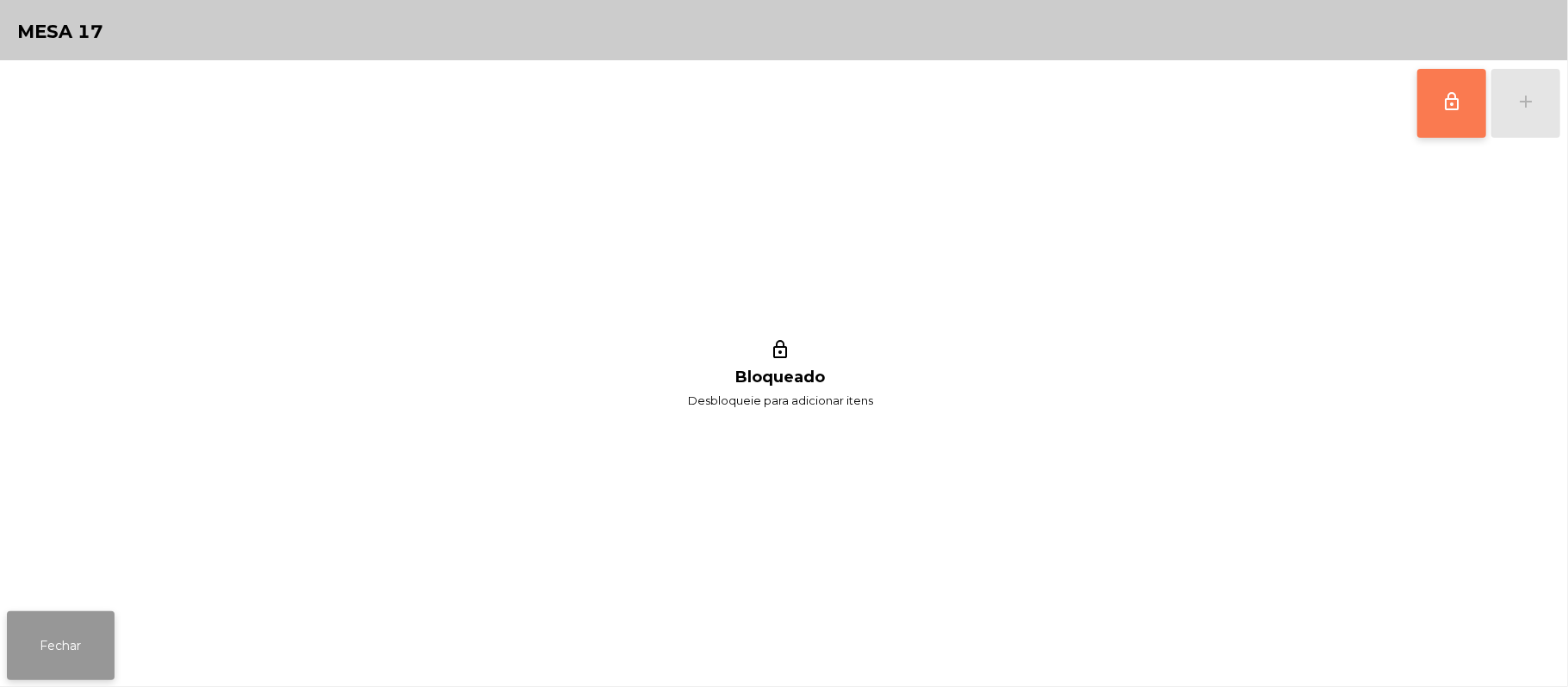
click at [92, 645] on button "Fechar" at bounding box center [60, 646] width 107 height 69
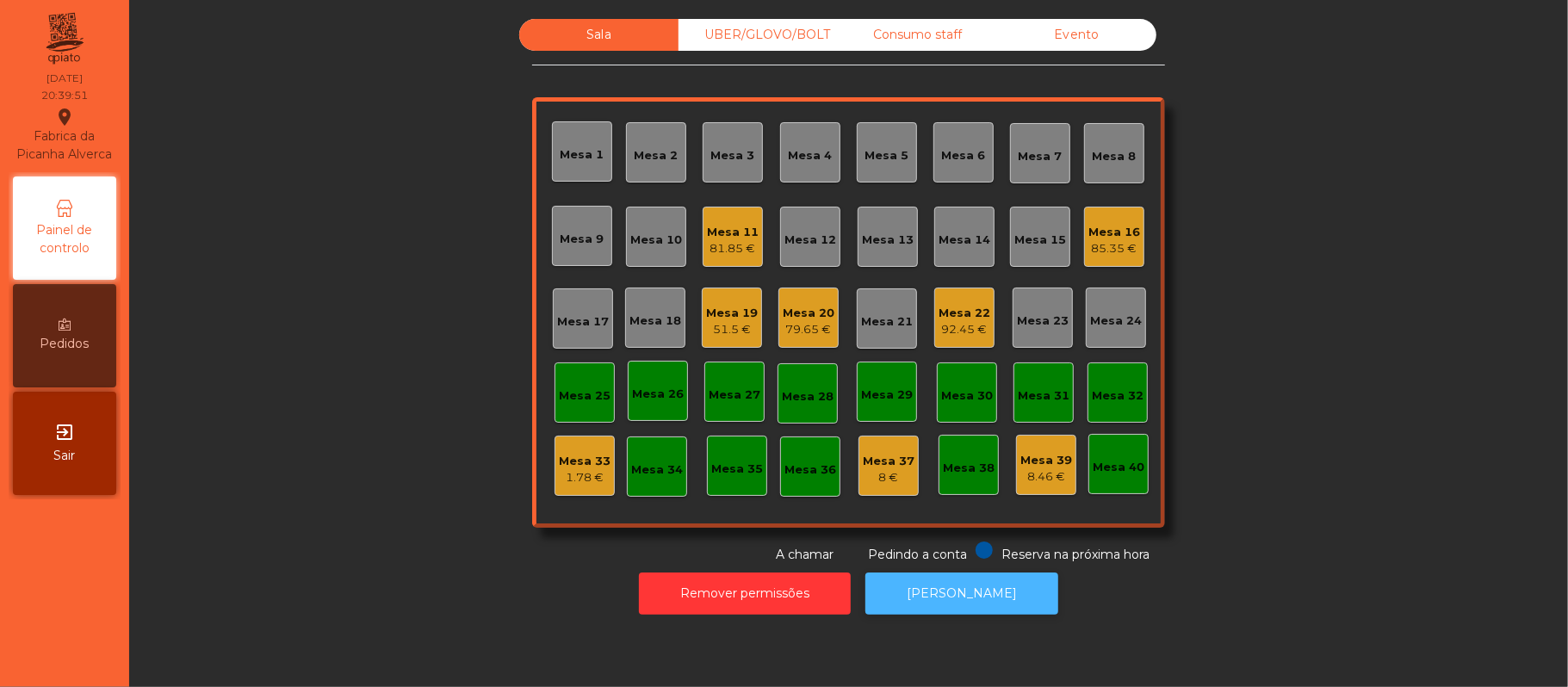
click at [913, 583] on button "[PERSON_NAME]" at bounding box center [962, 594] width 193 height 42
click at [552, 306] on div "Mesa 17" at bounding box center [582, 319] width 60 height 60
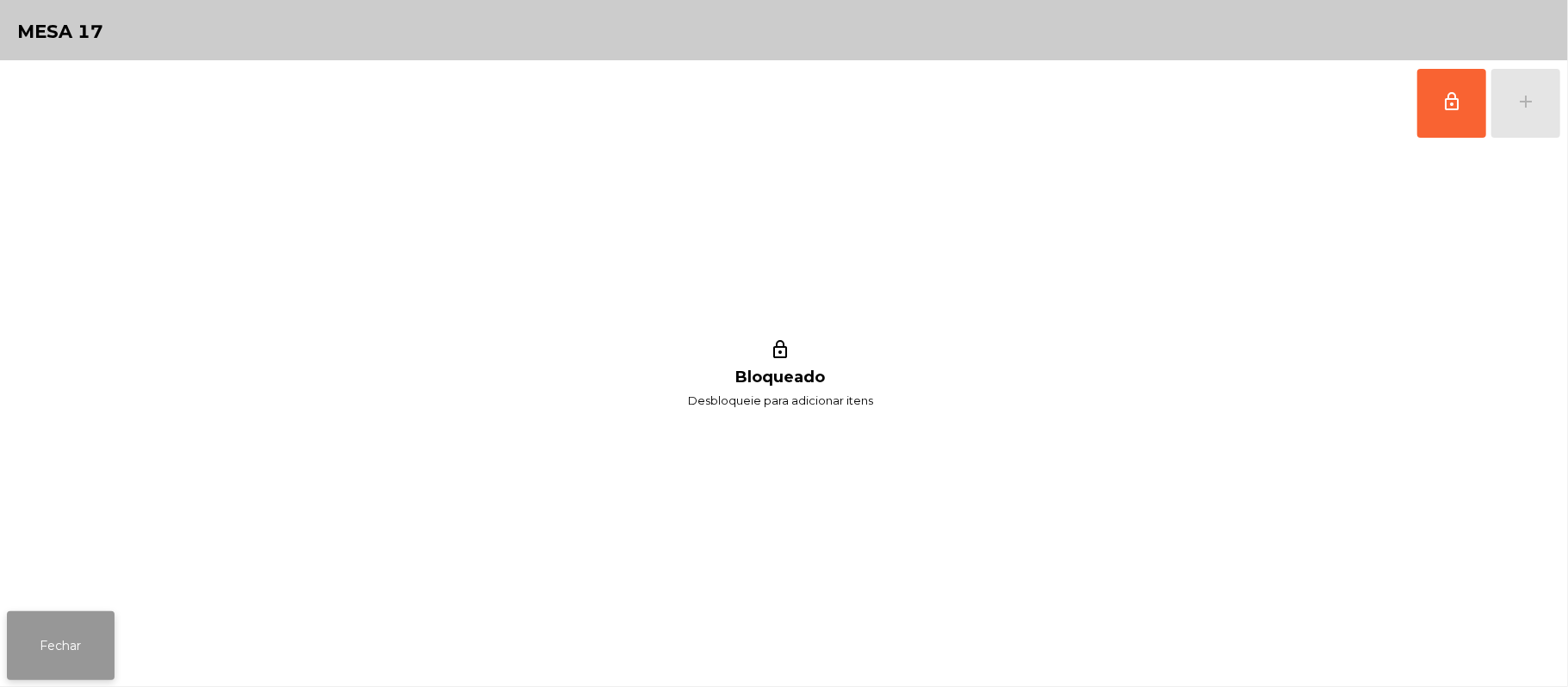
click at [22, 667] on button "Fechar" at bounding box center [60, 646] width 107 height 69
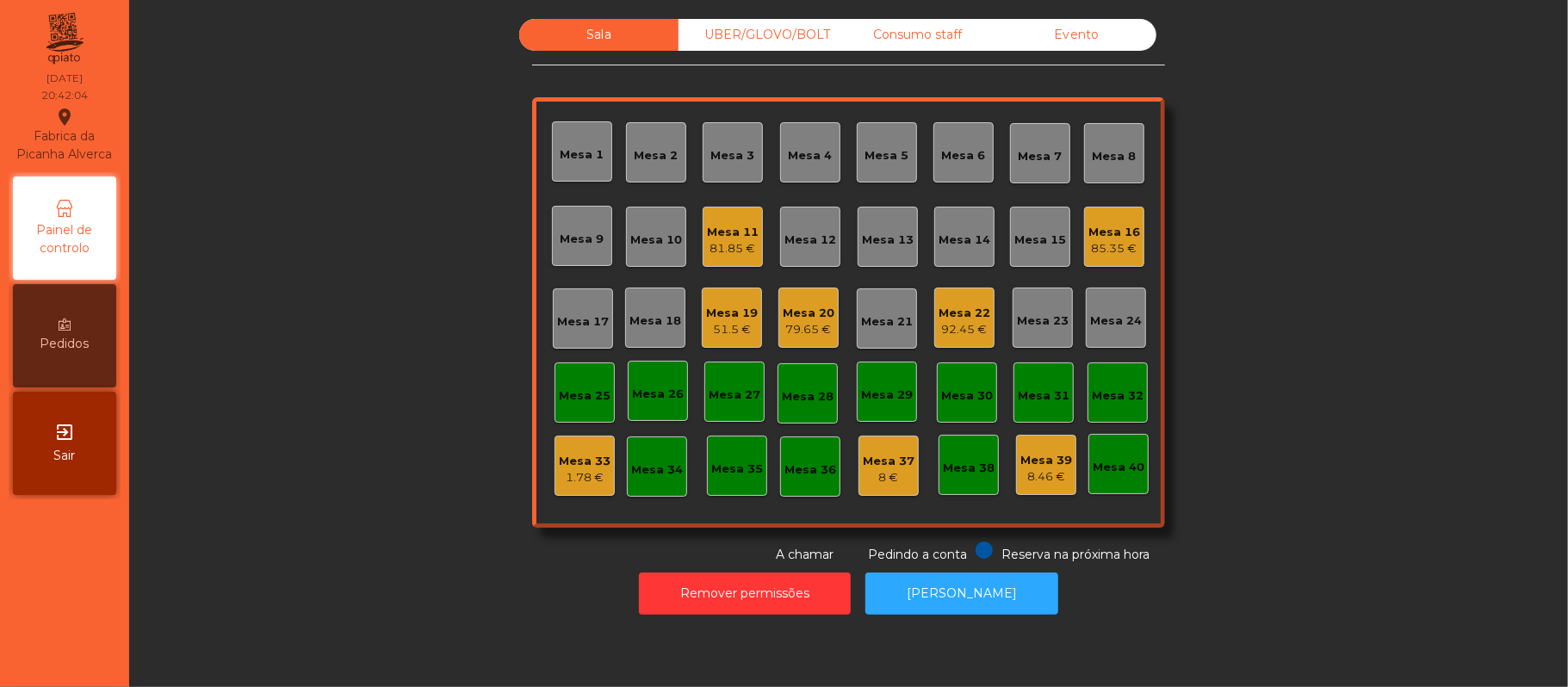
click at [1327, 218] on div "Sala UBER/[GEOGRAPHIC_DATA]/BOLT Consumo staff Evento Mesa 1 Mesa 2 Mesa 3 [GEO…" at bounding box center [848, 292] width 1392 height 546
click at [365, 538] on div "Sala UBER/[GEOGRAPHIC_DATA]/BOLT Consumo staff Evento Mesa 1 Mesa 2 Mesa 3 [GEO…" at bounding box center [848, 292] width 1392 height 546
click at [322, 498] on div "Sala UBER/[GEOGRAPHIC_DATA]/BOLT Consumo staff Evento Mesa 1 Mesa 2 Mesa 3 [GEO…" at bounding box center [848, 292] width 1392 height 546
click at [716, 240] on div "81.85 €" at bounding box center [732, 249] width 51 height 17
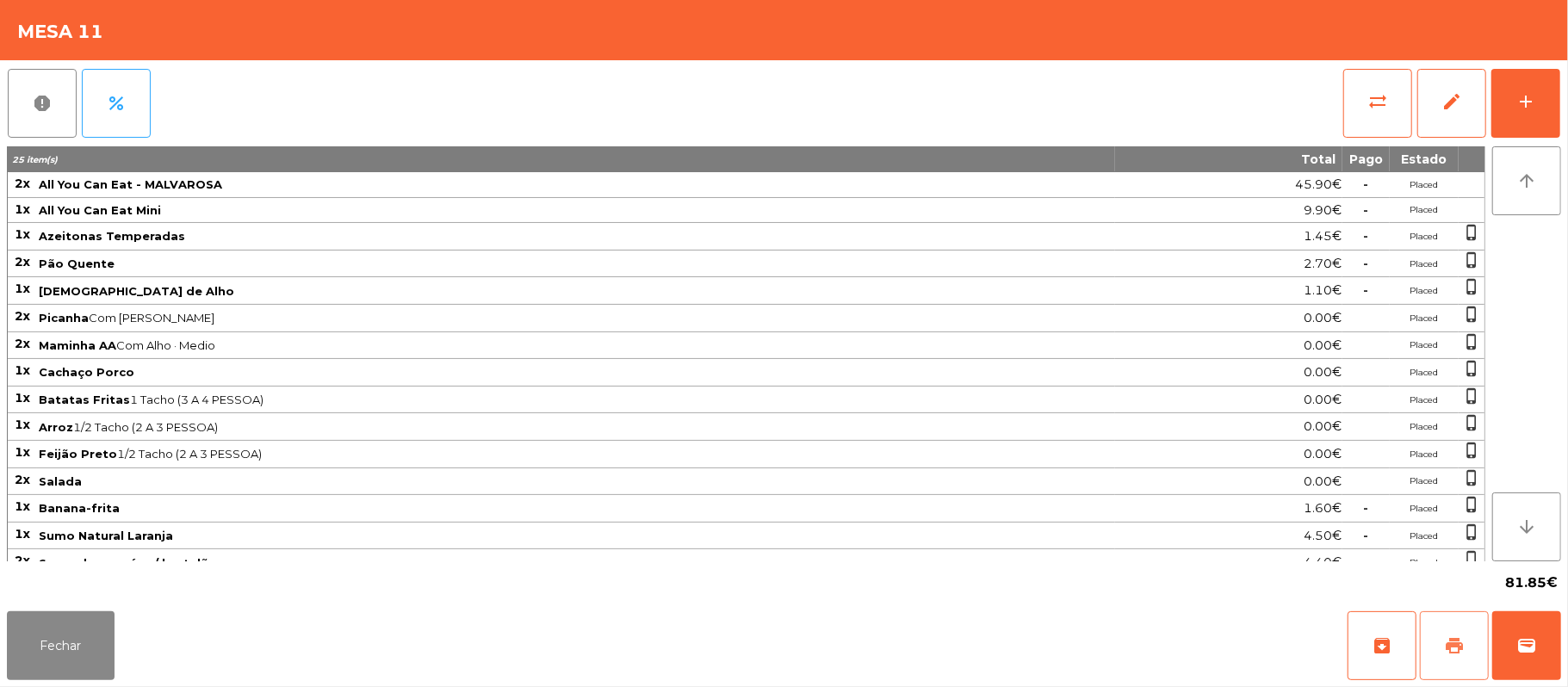
click at [1454, 649] on span "print" at bounding box center [1455, 646] width 21 height 21
click at [81, 635] on button "Fechar" at bounding box center [60, 646] width 107 height 69
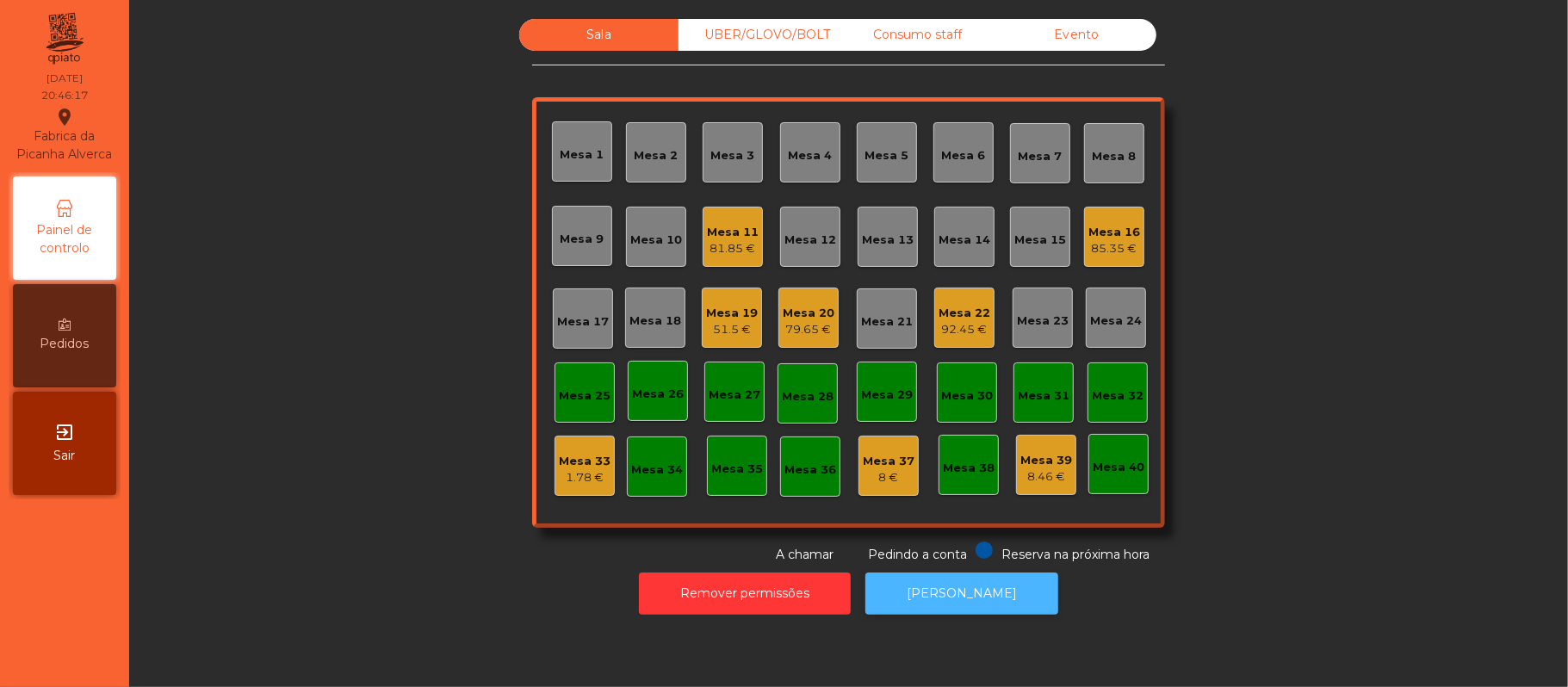
click at [978, 594] on button "[PERSON_NAME]" at bounding box center [962, 594] width 193 height 42
click at [742, 251] on div "81.85 €" at bounding box center [732, 249] width 51 height 17
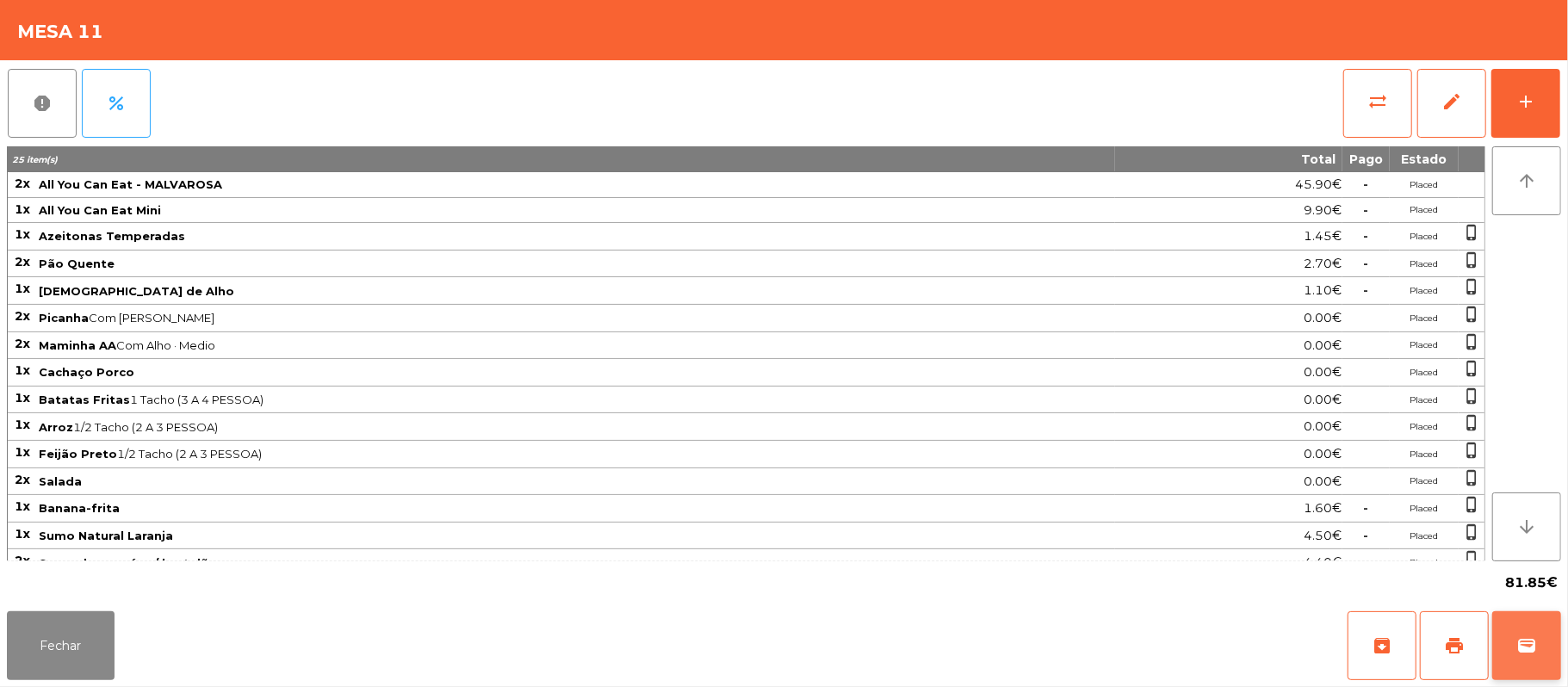
click at [1551, 656] on button "wallet" at bounding box center [1526, 646] width 69 height 69
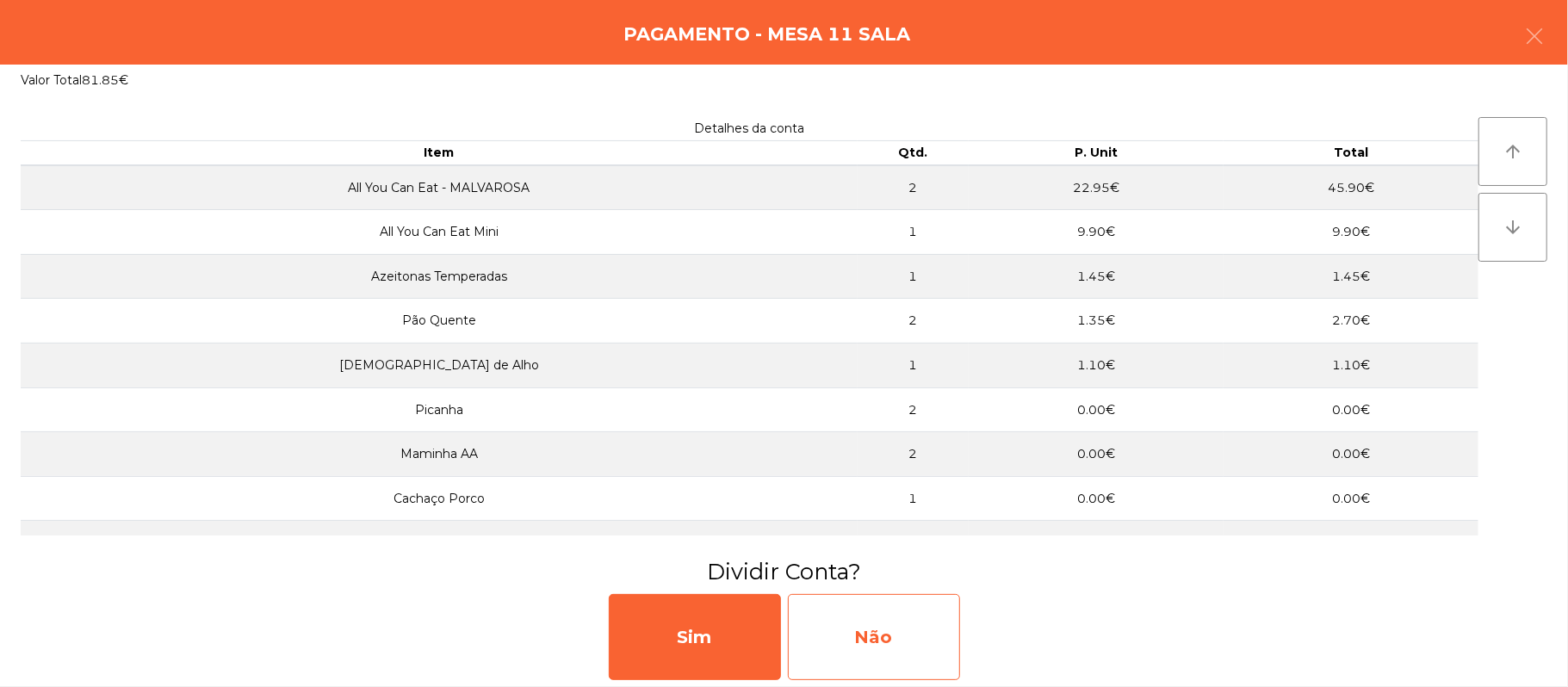
click at [883, 635] on div "Não" at bounding box center [873, 637] width 172 height 86
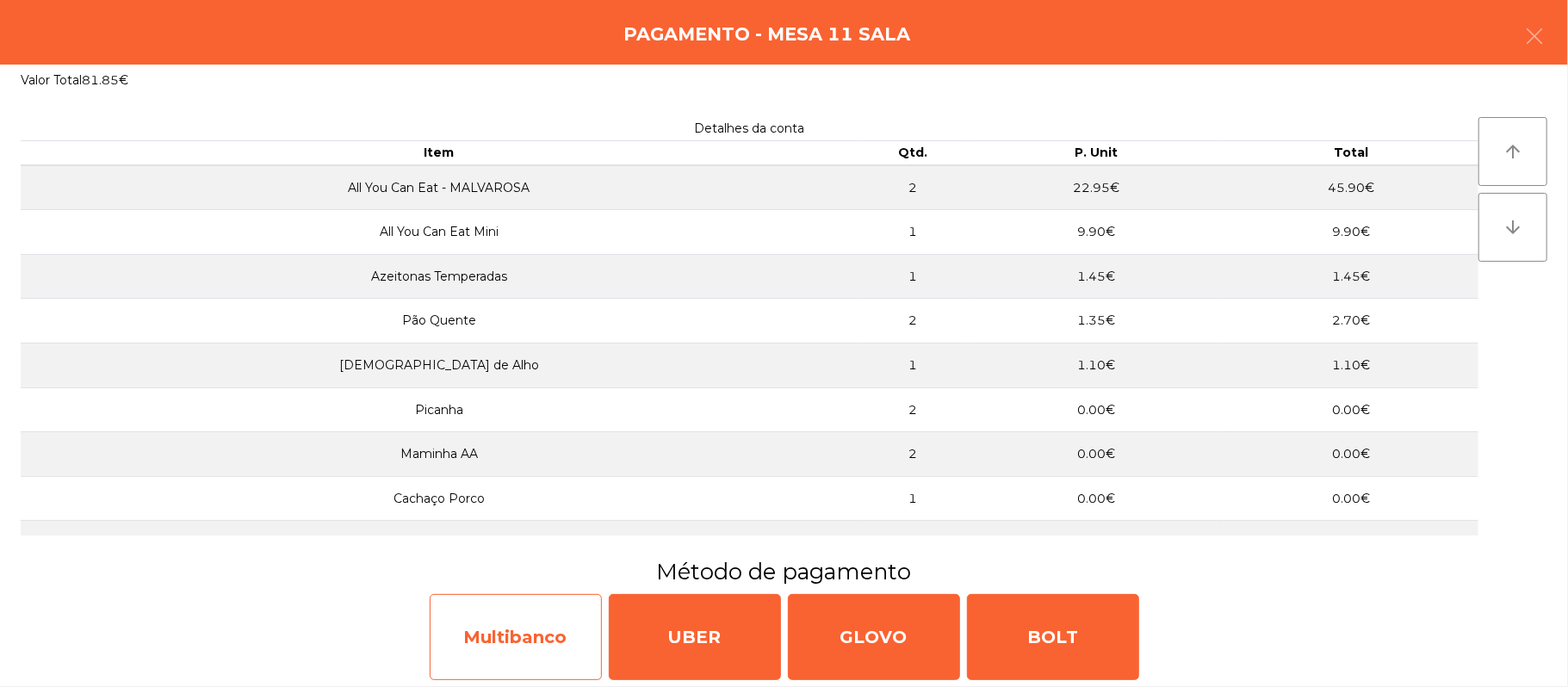
click at [507, 649] on div "Multibanco" at bounding box center [515, 637] width 172 height 86
select select "**"
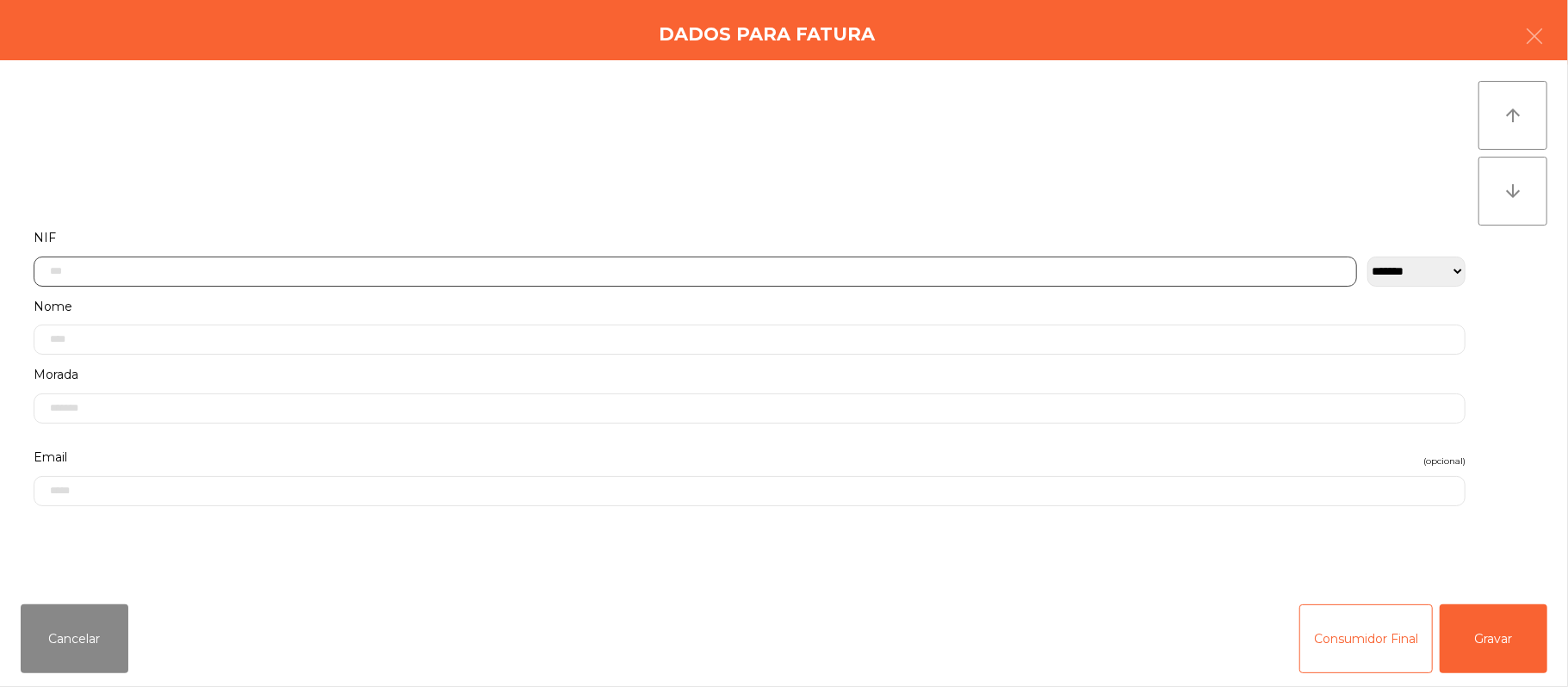
click at [551, 271] on input "text" at bounding box center [695, 271] width 1324 height 31
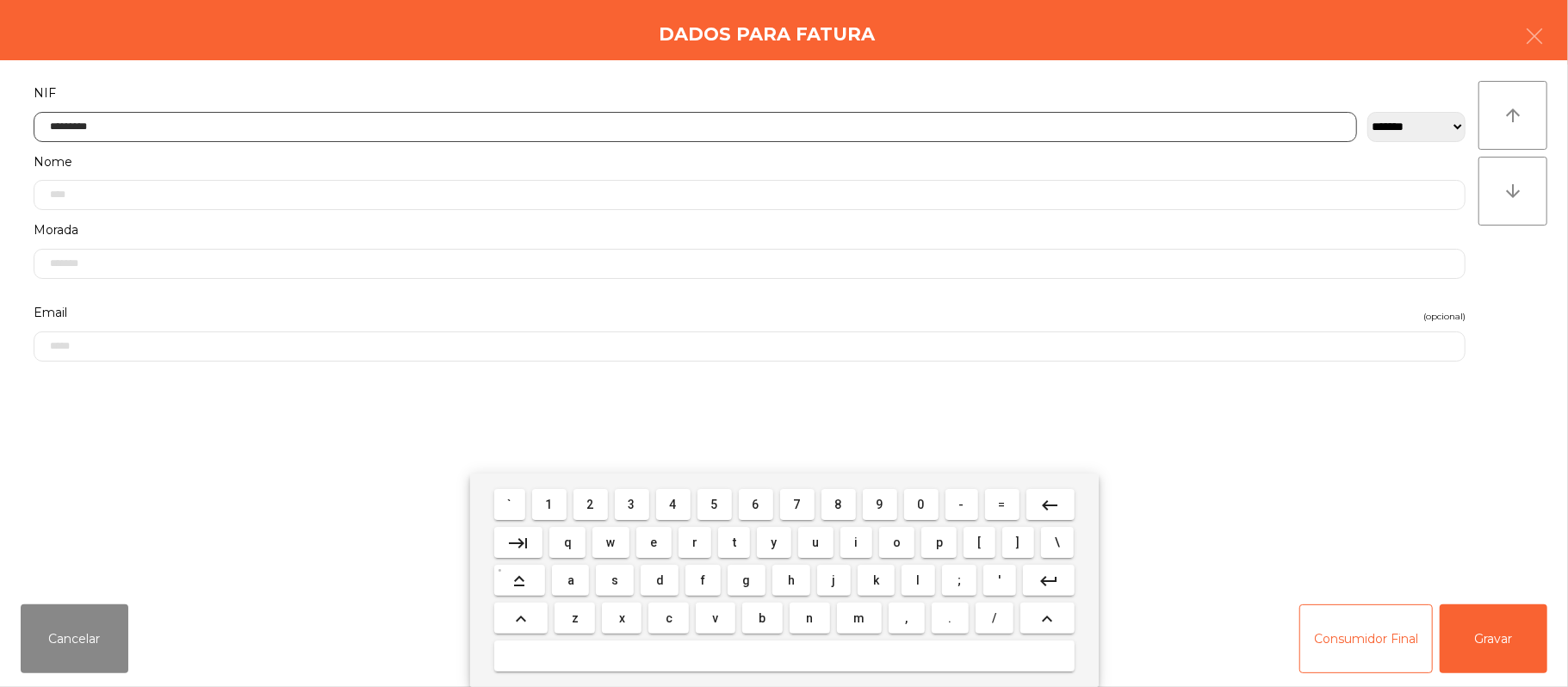
type input "*********"
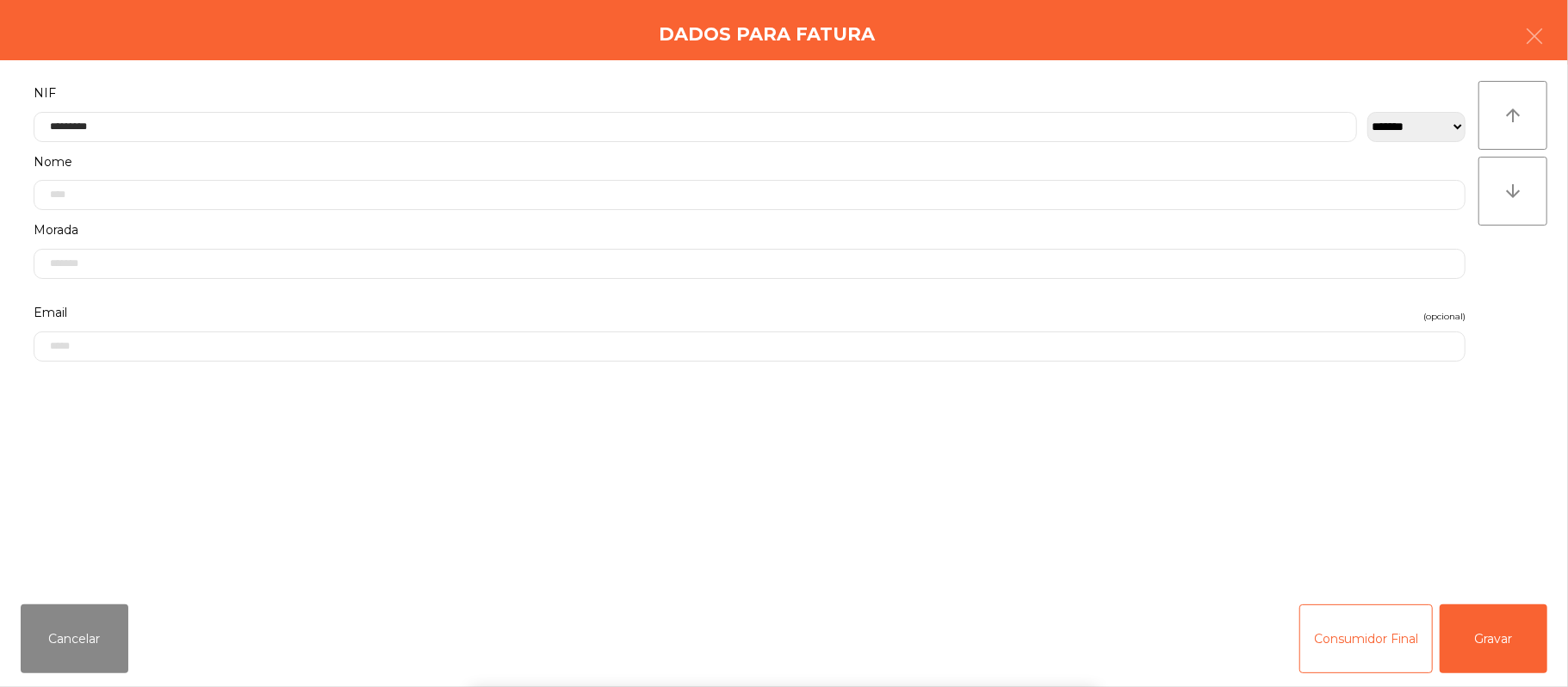
click at [1505, 596] on div "` 1 2 3 4 5 6 7 8 9 0 - = keyboard_backspace keyboard_tab q w e r t y u i o p […" at bounding box center [784, 581] width 1568 height 214
click at [1509, 648] on button "Gravar" at bounding box center [1493, 639] width 107 height 69
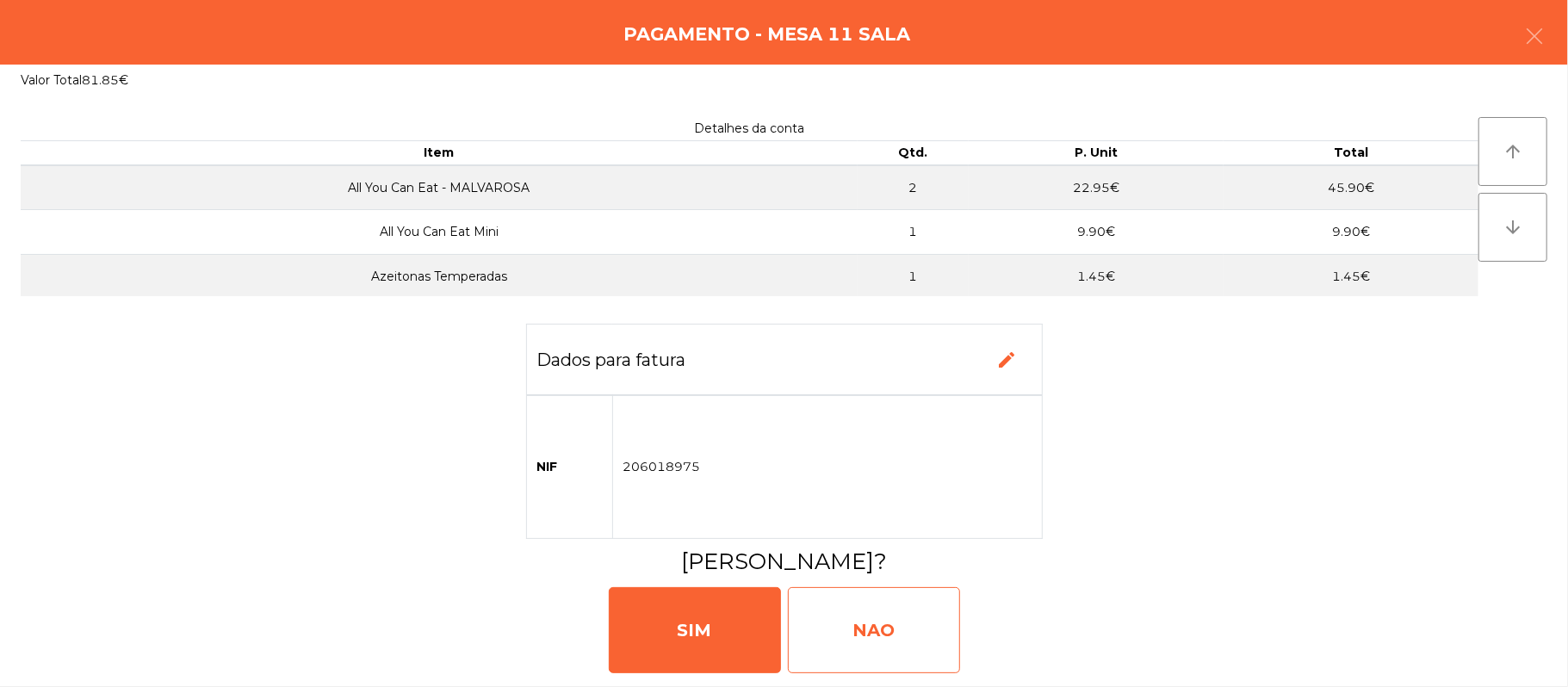
click at [872, 629] on div "NAO" at bounding box center [873, 630] width 172 height 86
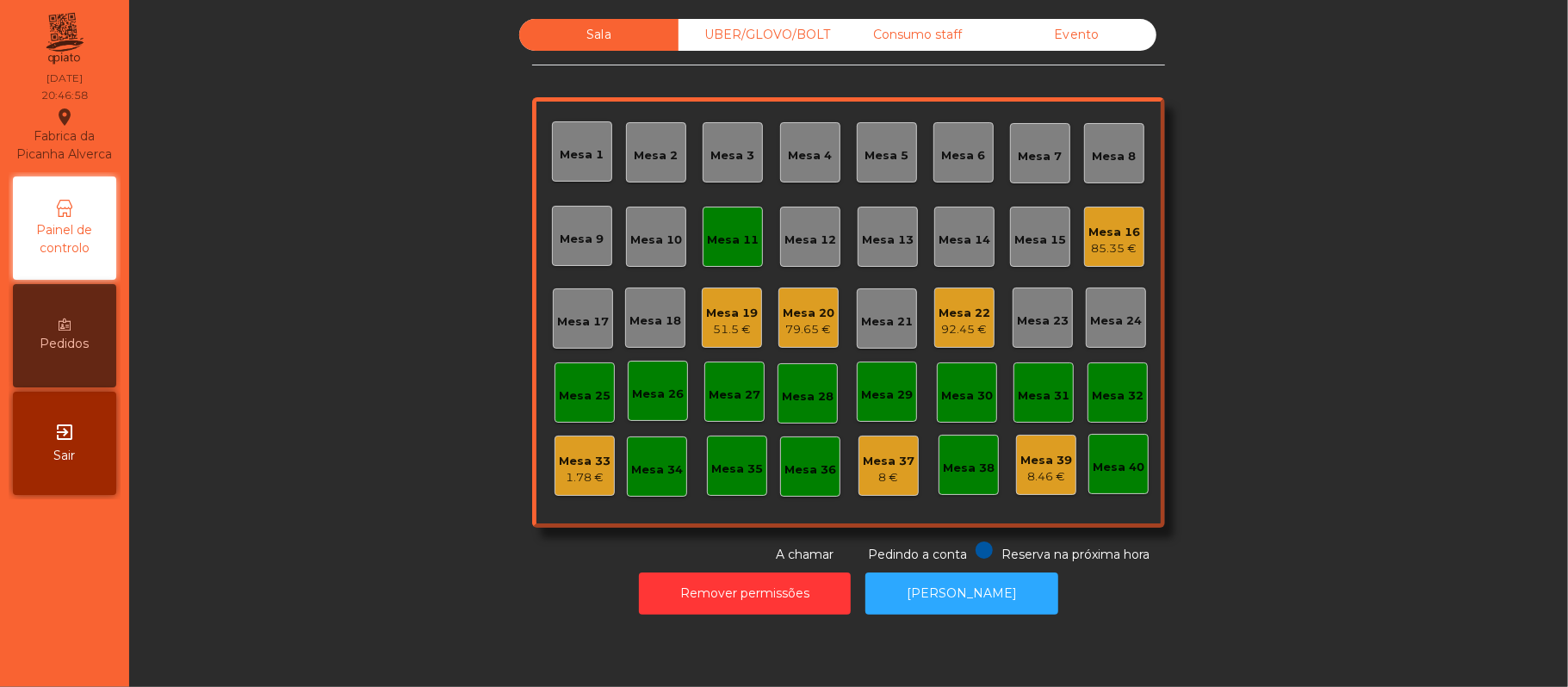
click at [720, 260] on div "Mesa 11" at bounding box center [732, 237] width 60 height 60
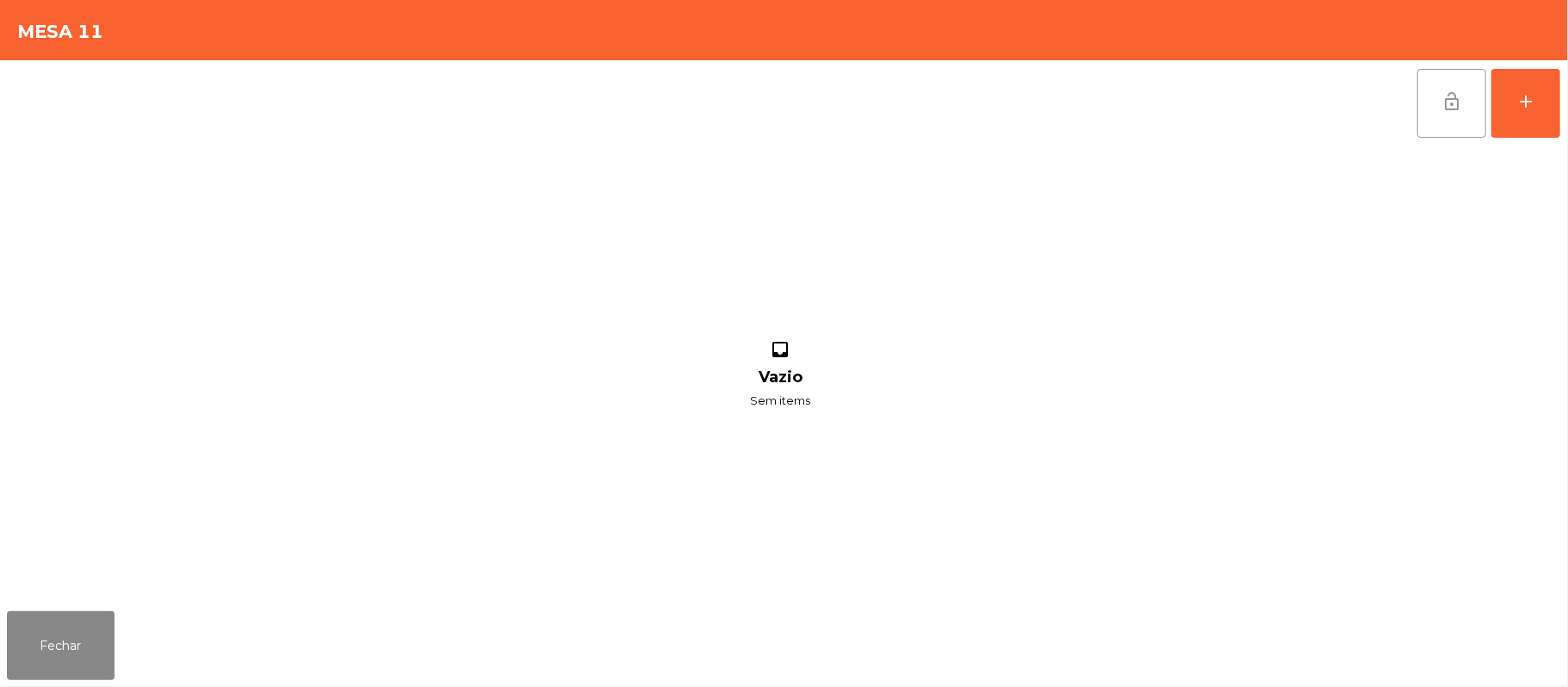
click at [1436, 131] on button "lock_open" at bounding box center [1451, 103] width 69 height 69
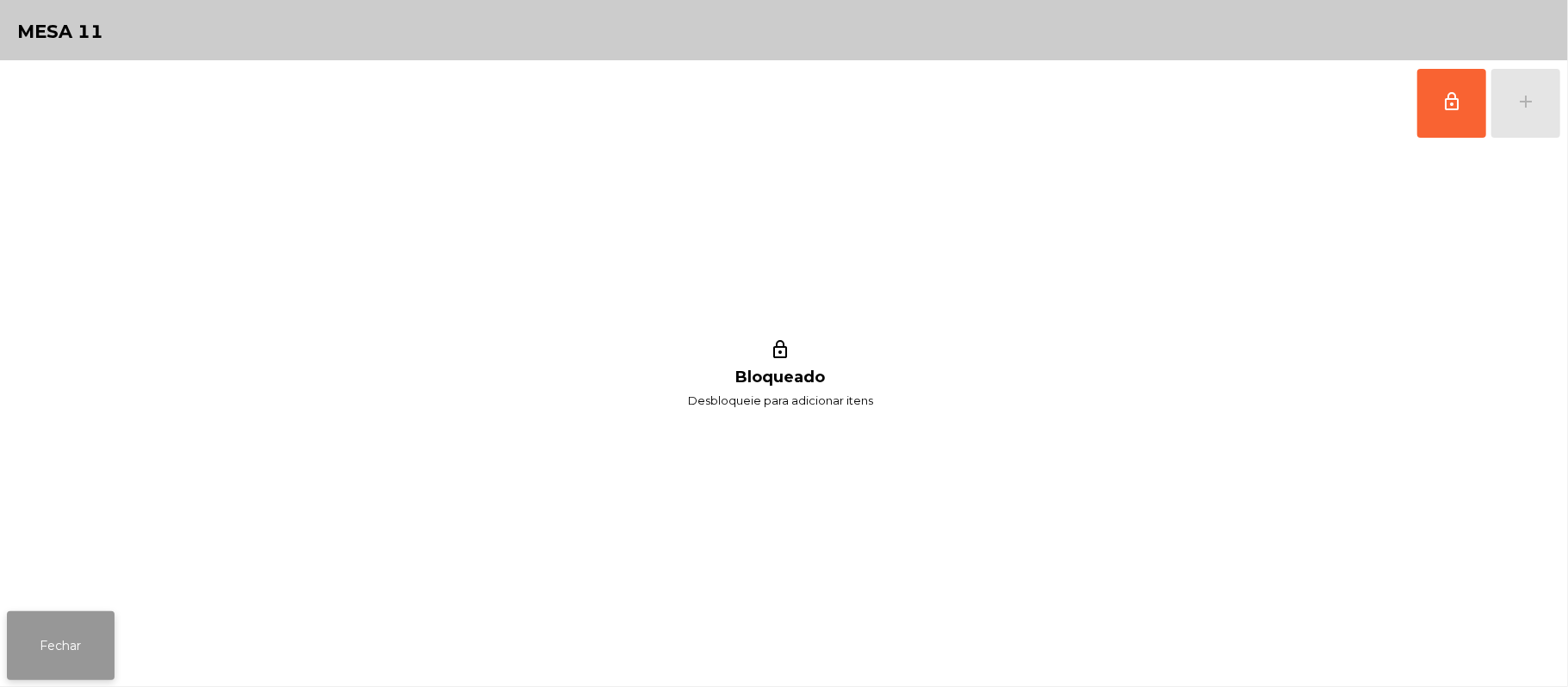
click at [83, 673] on button "Fechar" at bounding box center [60, 646] width 107 height 69
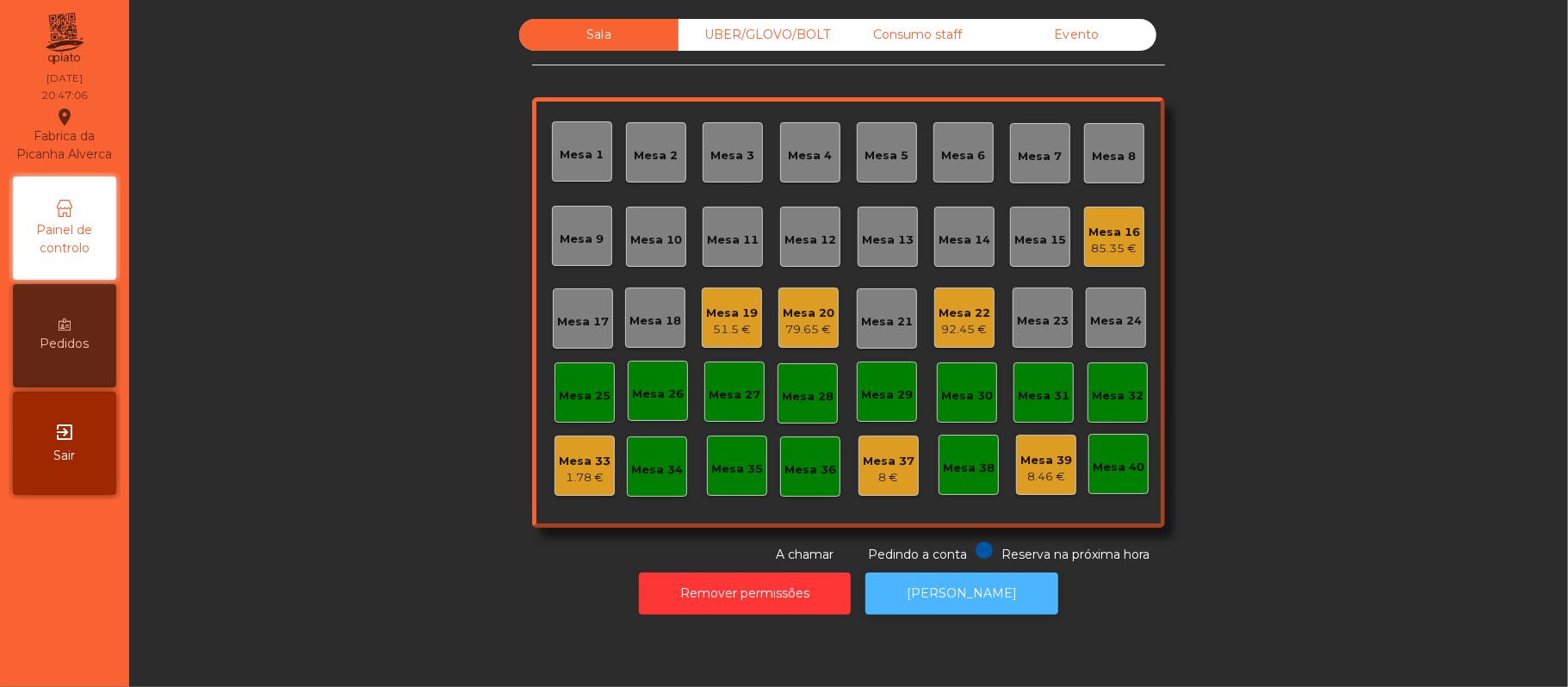
click at [968, 594] on button "[PERSON_NAME]" at bounding box center [962, 594] width 193 height 42
click at [797, 311] on div "Mesa 20" at bounding box center [808, 313] width 51 height 17
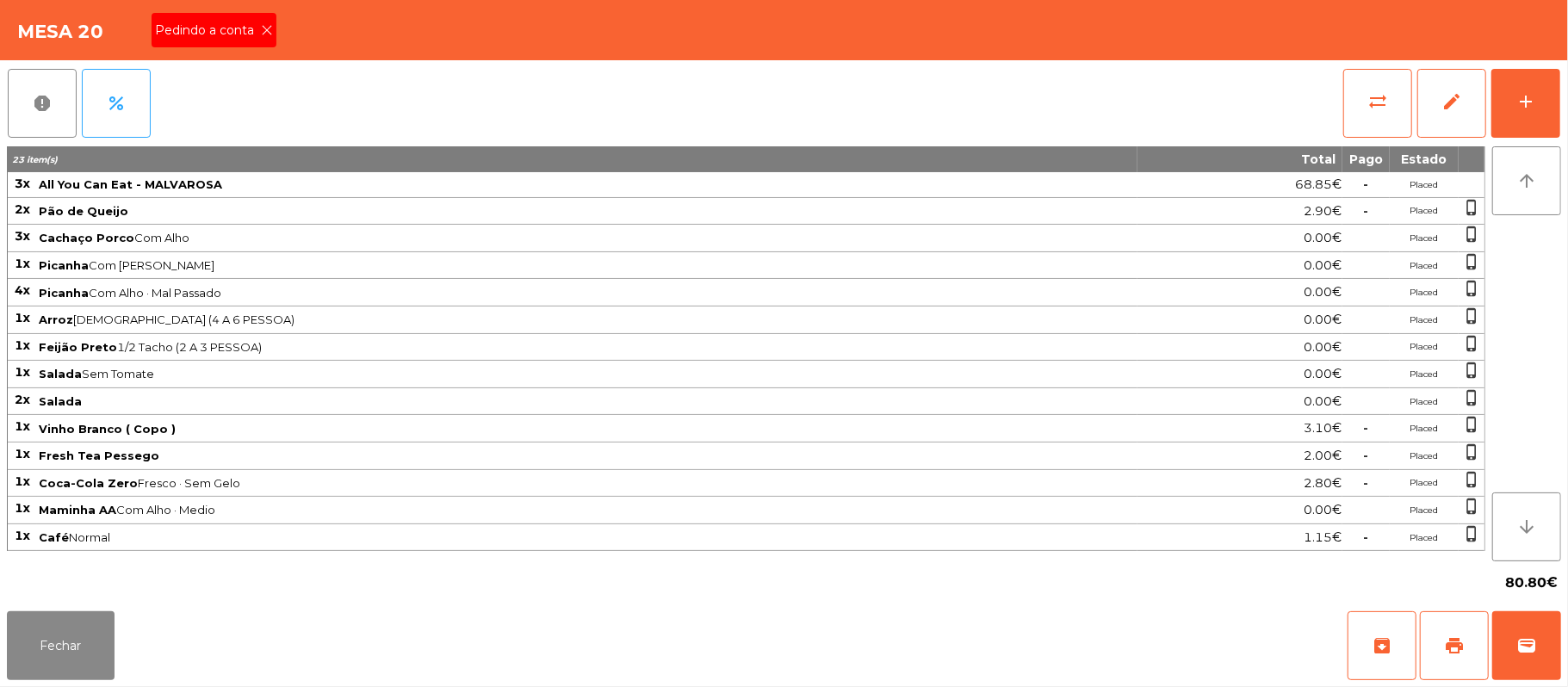
click at [248, 45] on div "Pedindo a conta" at bounding box center [214, 30] width 125 height 34
click at [1445, 642] on span "print" at bounding box center [1455, 646] width 21 height 21
click at [1513, 635] on button "wallet" at bounding box center [1526, 646] width 69 height 69
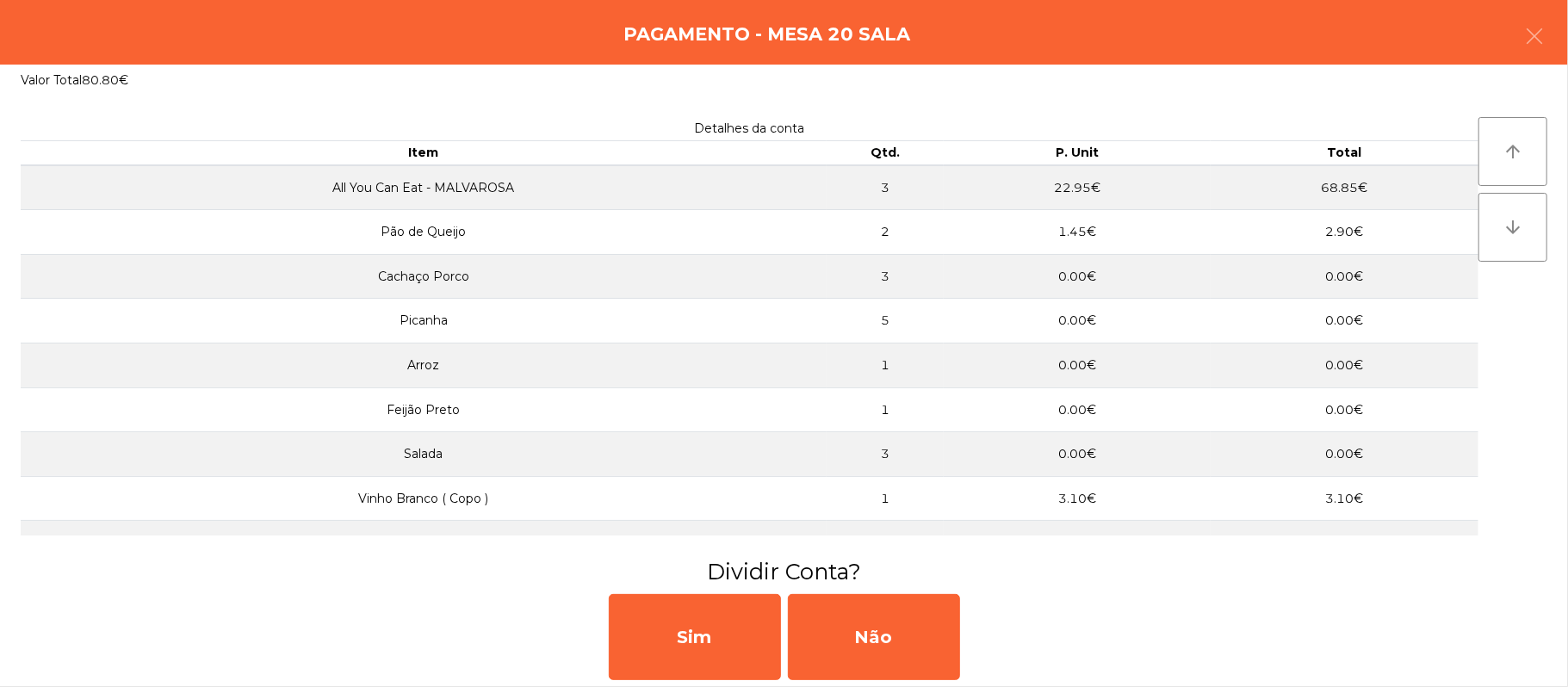
click at [1564, 28] on div "Pagamento - Mesa 20 Sala" at bounding box center [784, 32] width 1568 height 65
click at [1558, 35] on div "Pagamento - Mesa 20 Sala" at bounding box center [784, 32] width 1568 height 65
click at [1550, 45] on button "button" at bounding box center [1534, 38] width 48 height 52
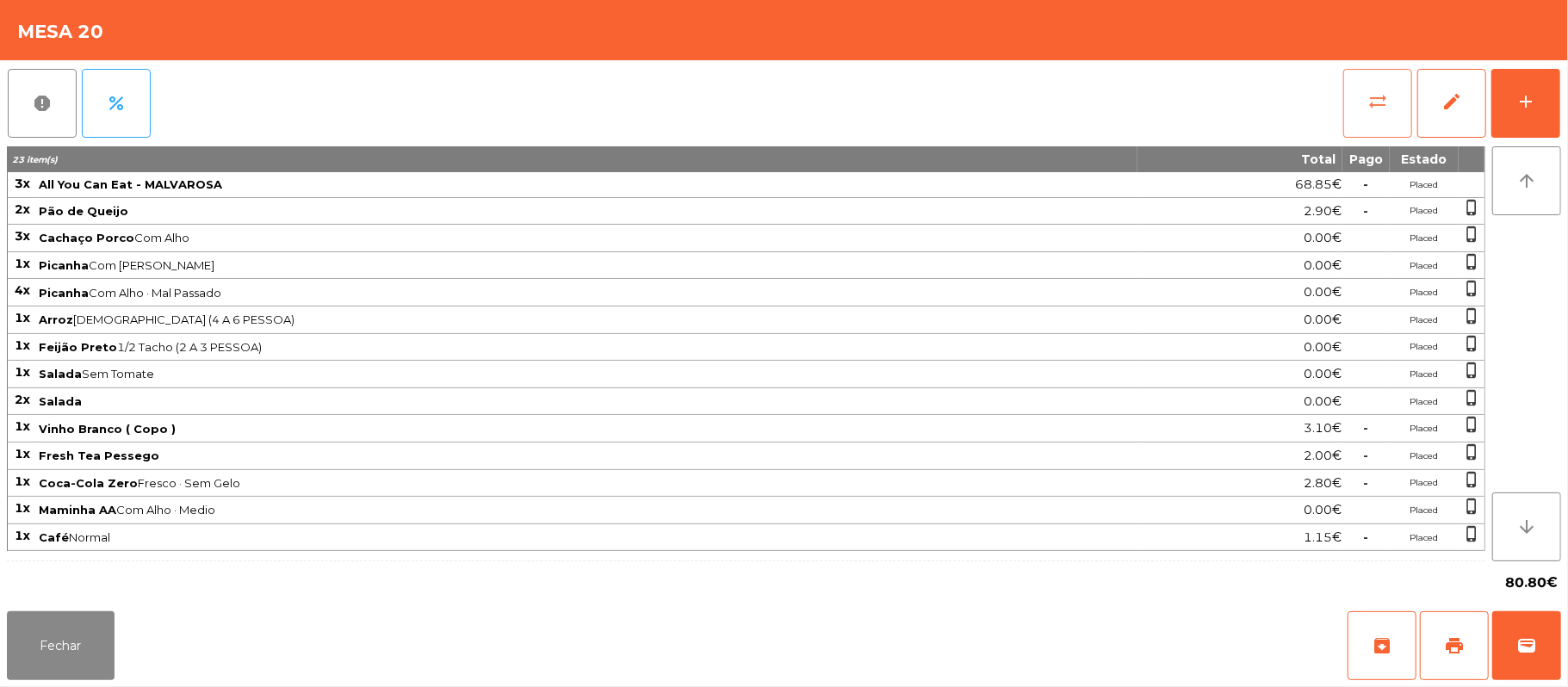
click at [1357, 100] on button "sync_alt" at bounding box center [1377, 103] width 69 height 69
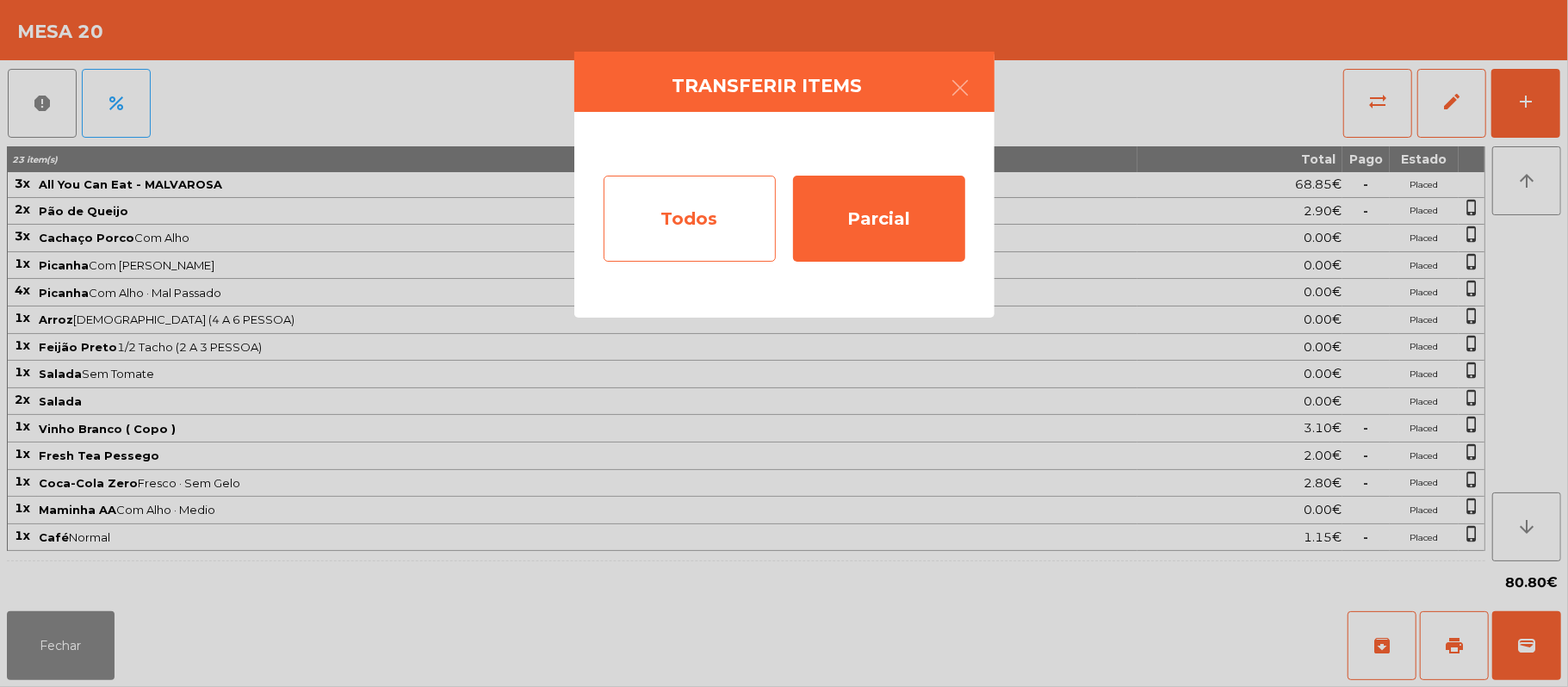
click at [724, 223] on div "Todos" at bounding box center [689, 218] width 172 height 86
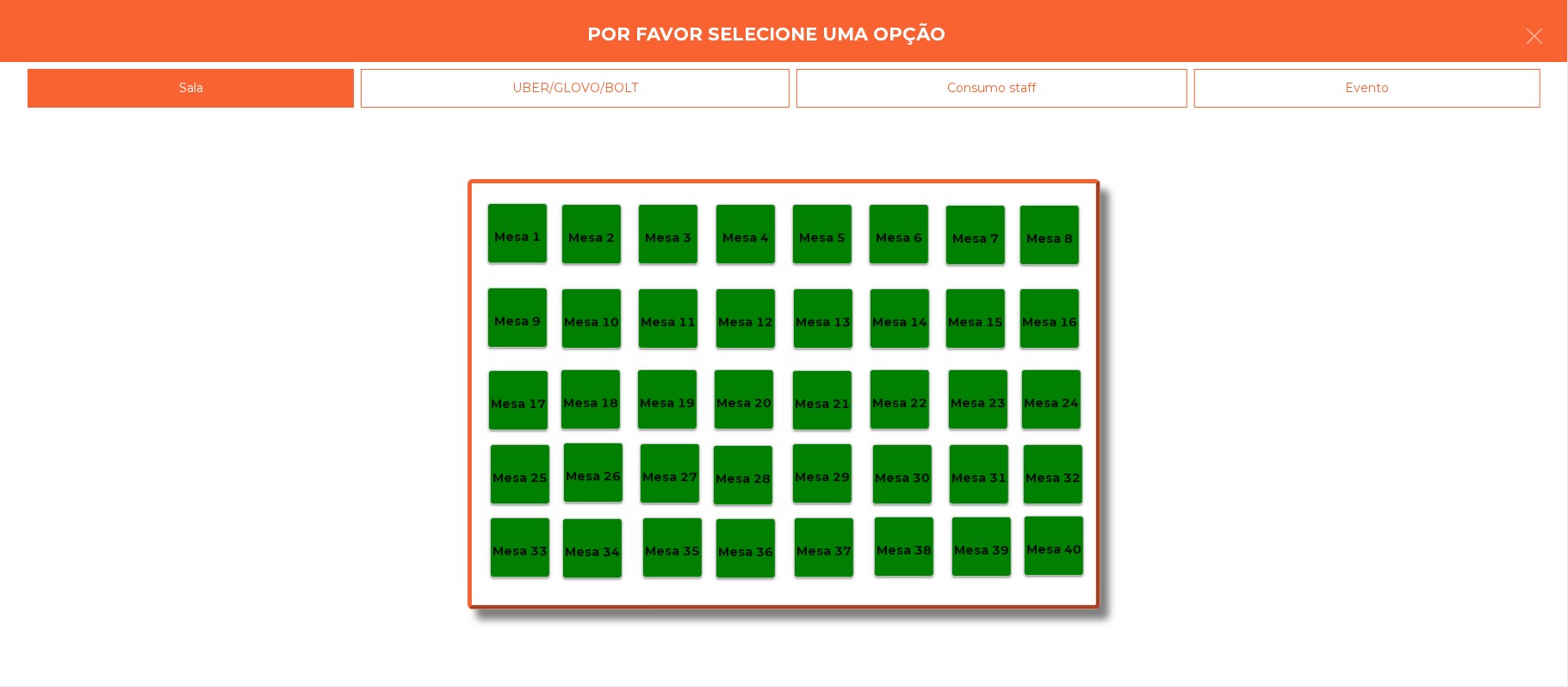
click at [745, 479] on p "Mesa 28" at bounding box center [743, 479] width 55 height 20
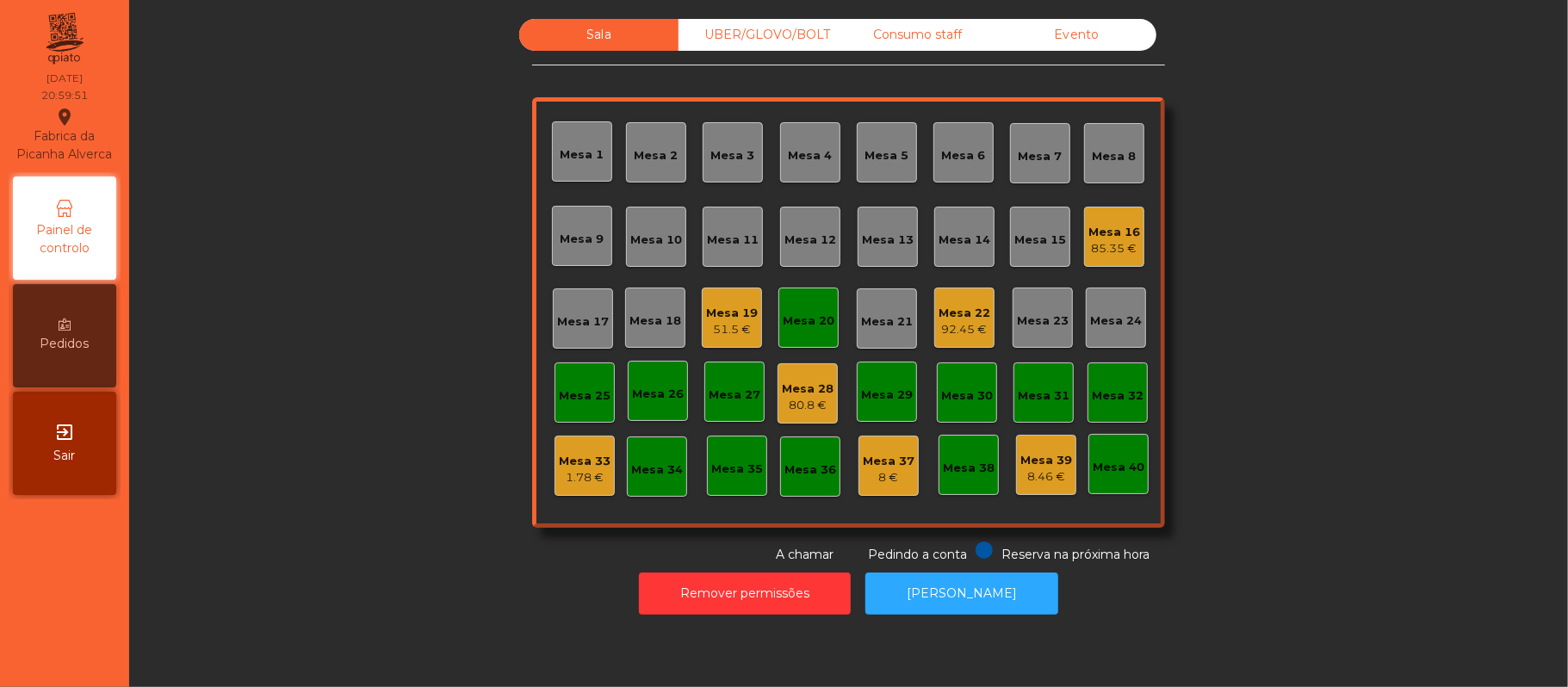
click at [793, 388] on div "Mesa 28" at bounding box center [807, 389] width 51 height 17
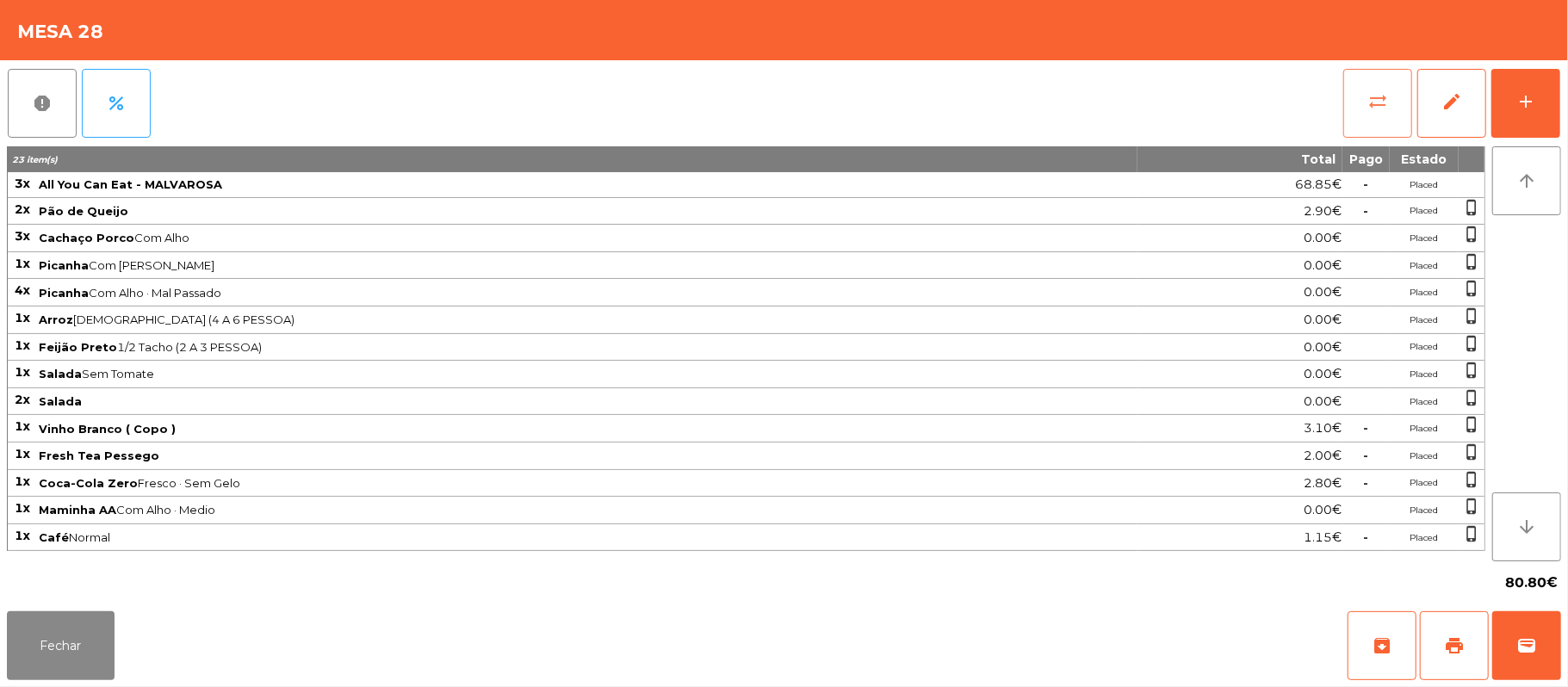
click at [1369, 104] on span "sync_alt" at bounding box center [1378, 102] width 21 height 21
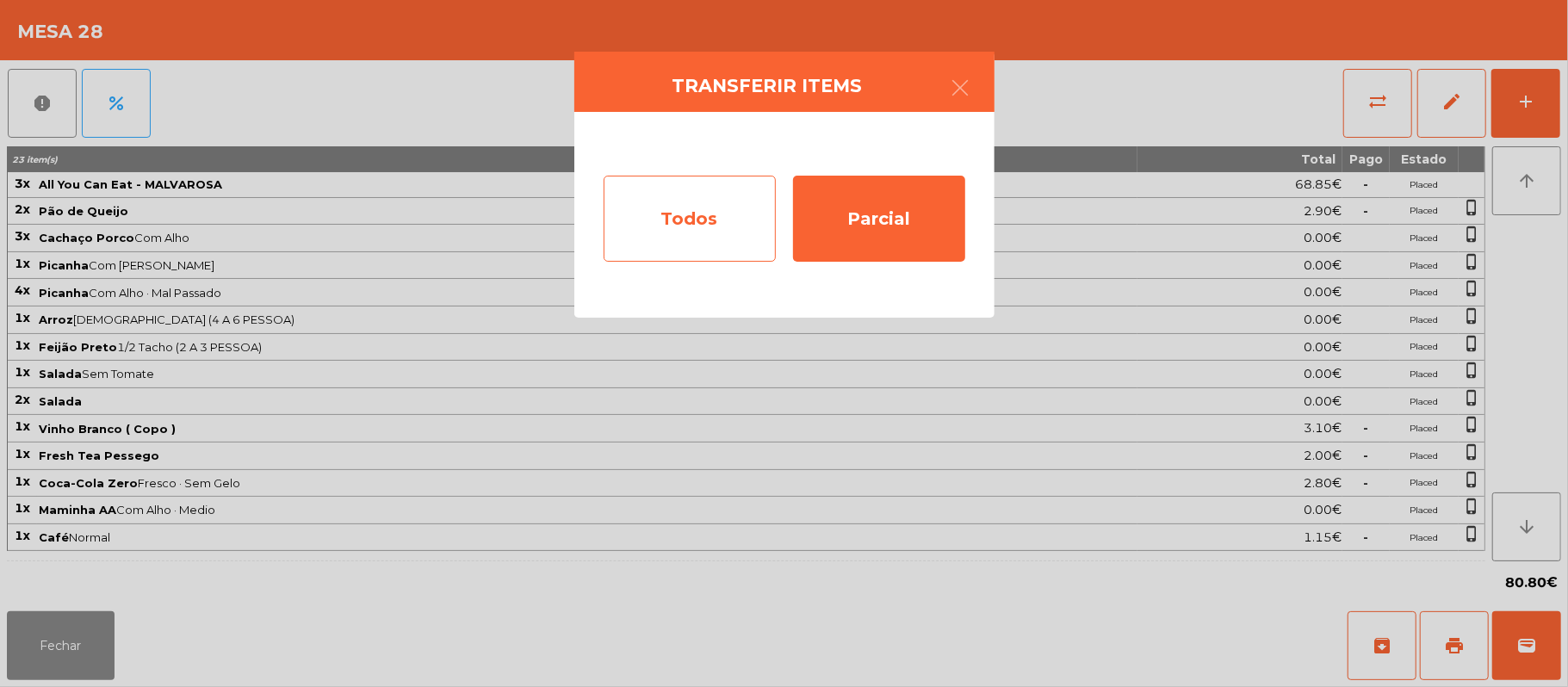
click at [706, 228] on div "Todos" at bounding box center [689, 218] width 172 height 86
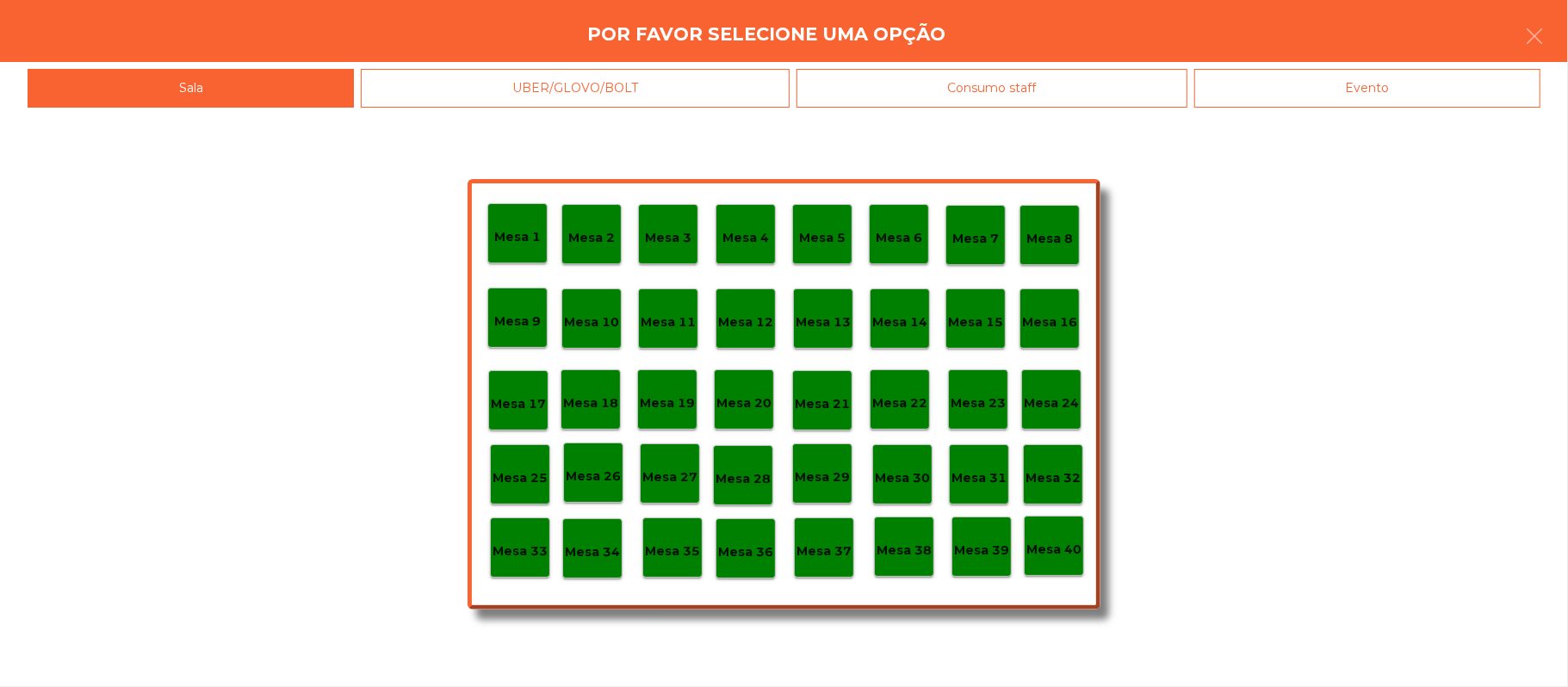
click at [1401, 101] on div "Evento" at bounding box center [1367, 88] width 346 height 38
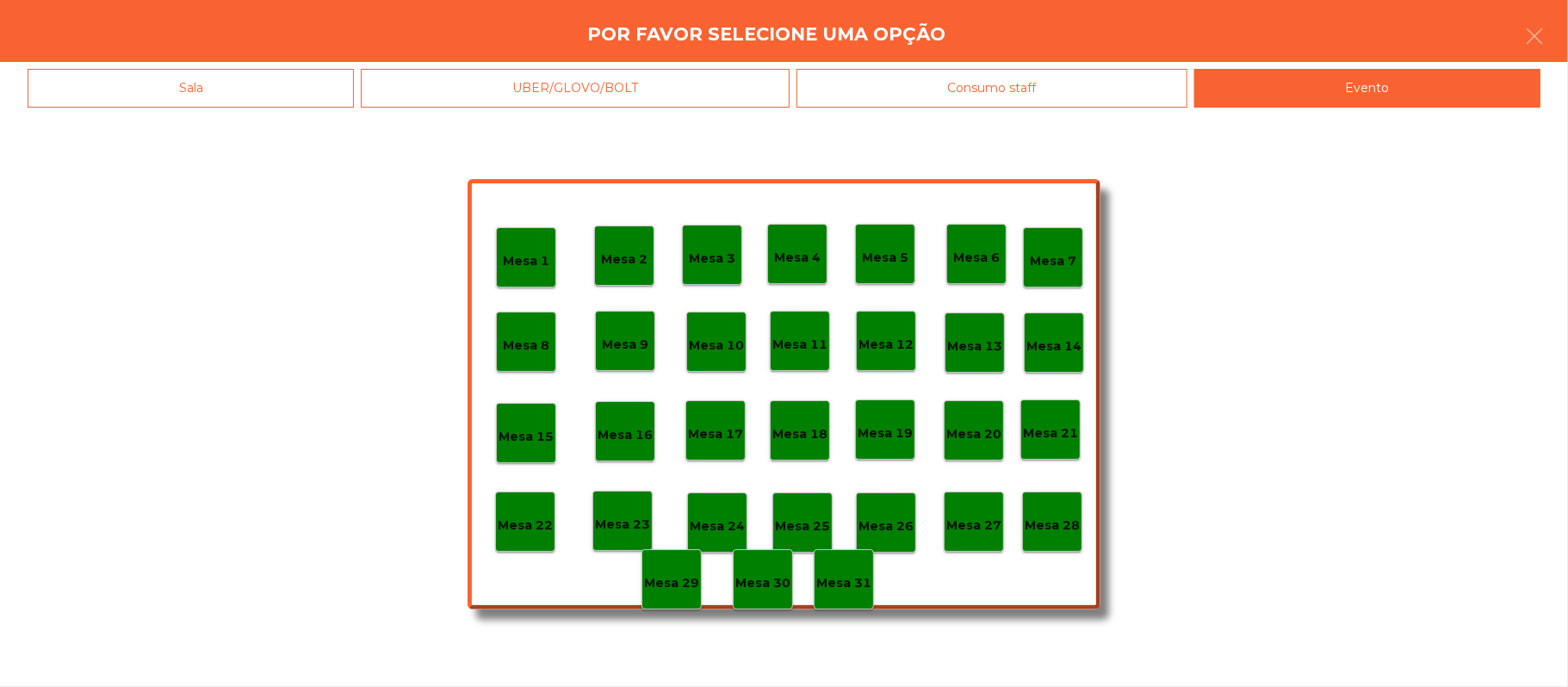
click at [1072, 539] on div "Mesa 28" at bounding box center [1051, 521] width 60 height 60
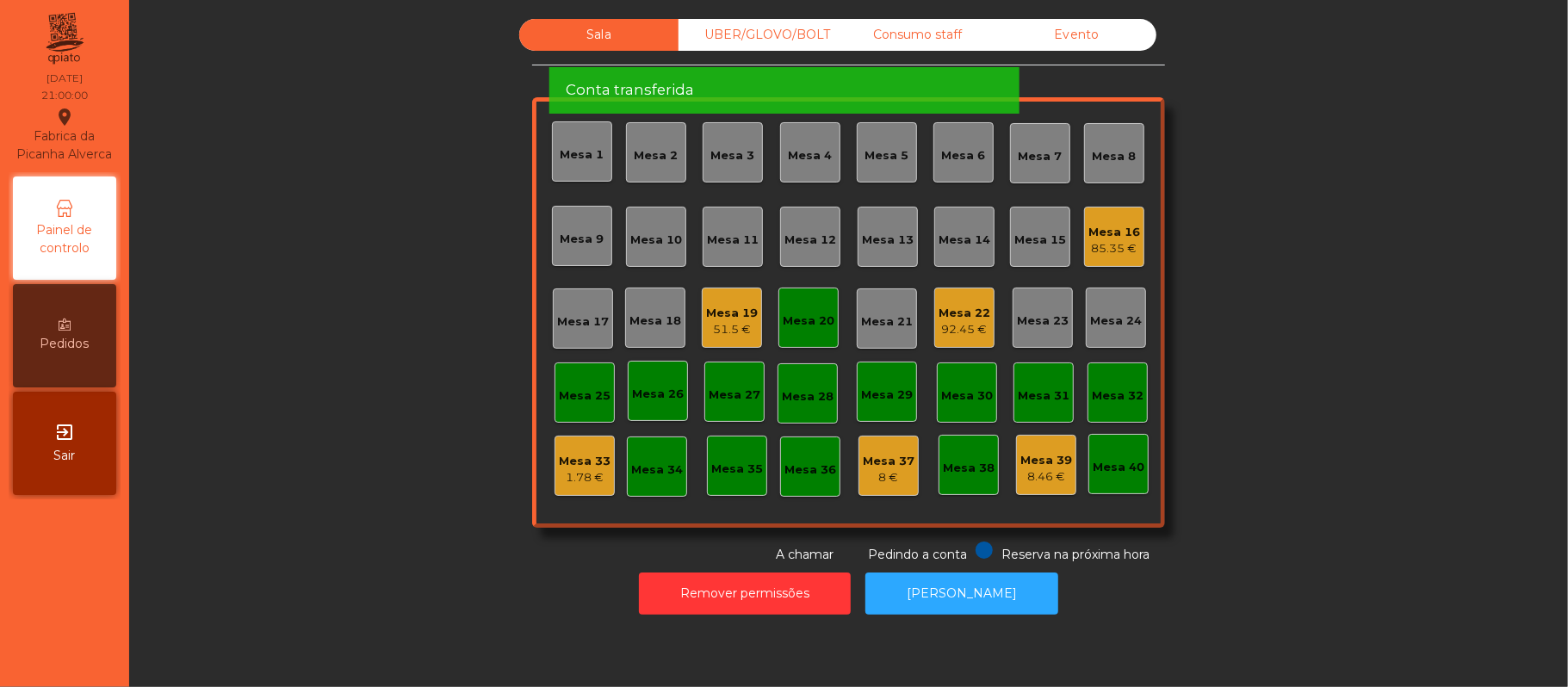
click at [809, 320] on div "Mesa 20" at bounding box center [808, 321] width 51 height 17
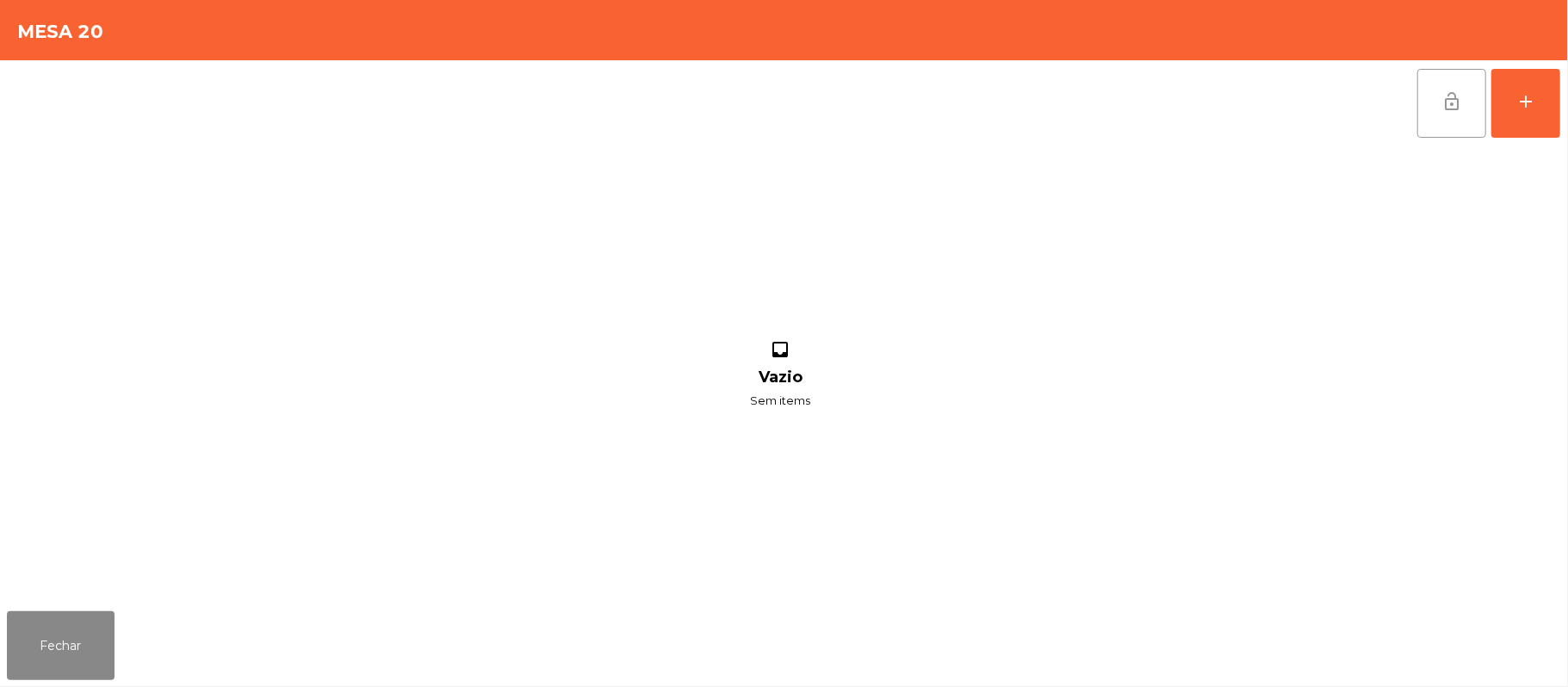
click at [1436, 97] on button "lock_open" at bounding box center [1451, 103] width 69 height 69
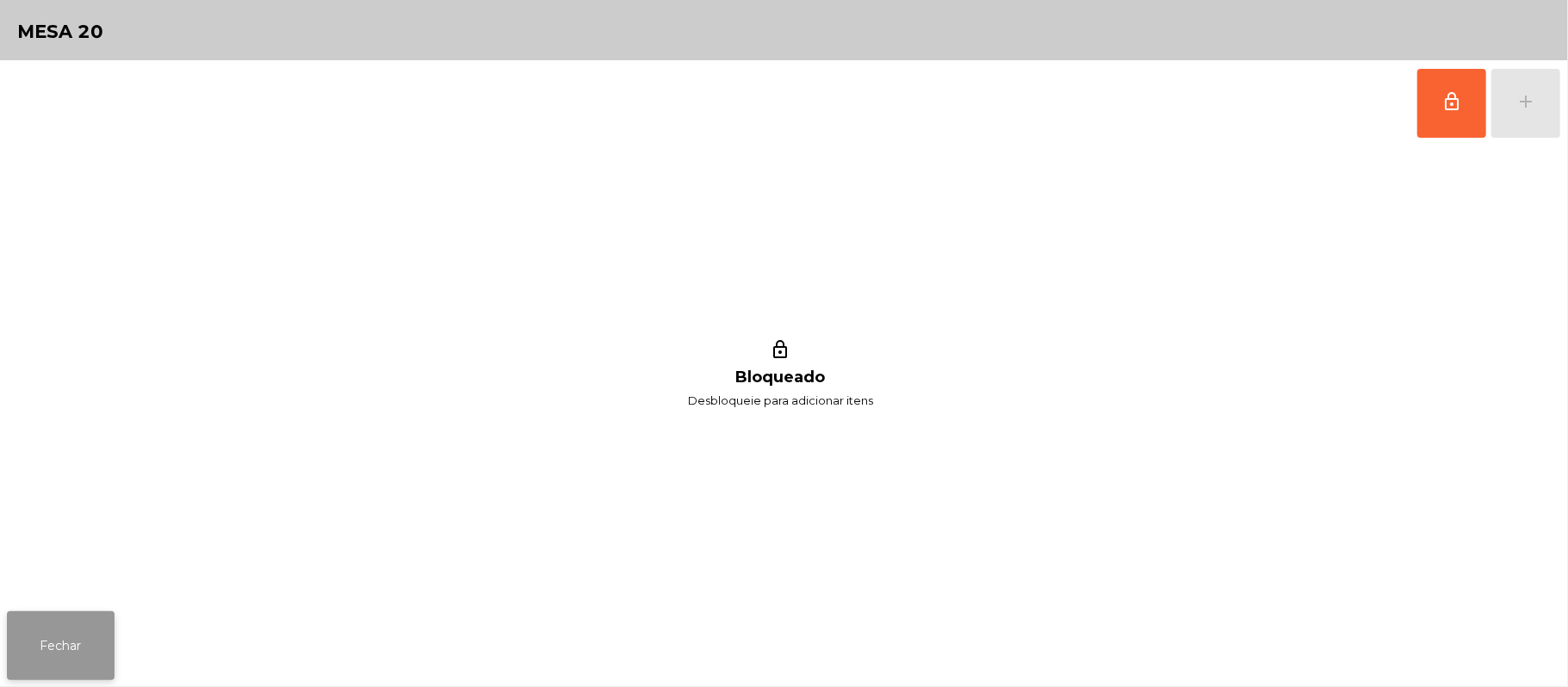
click at [108, 635] on button "Fechar" at bounding box center [60, 646] width 107 height 69
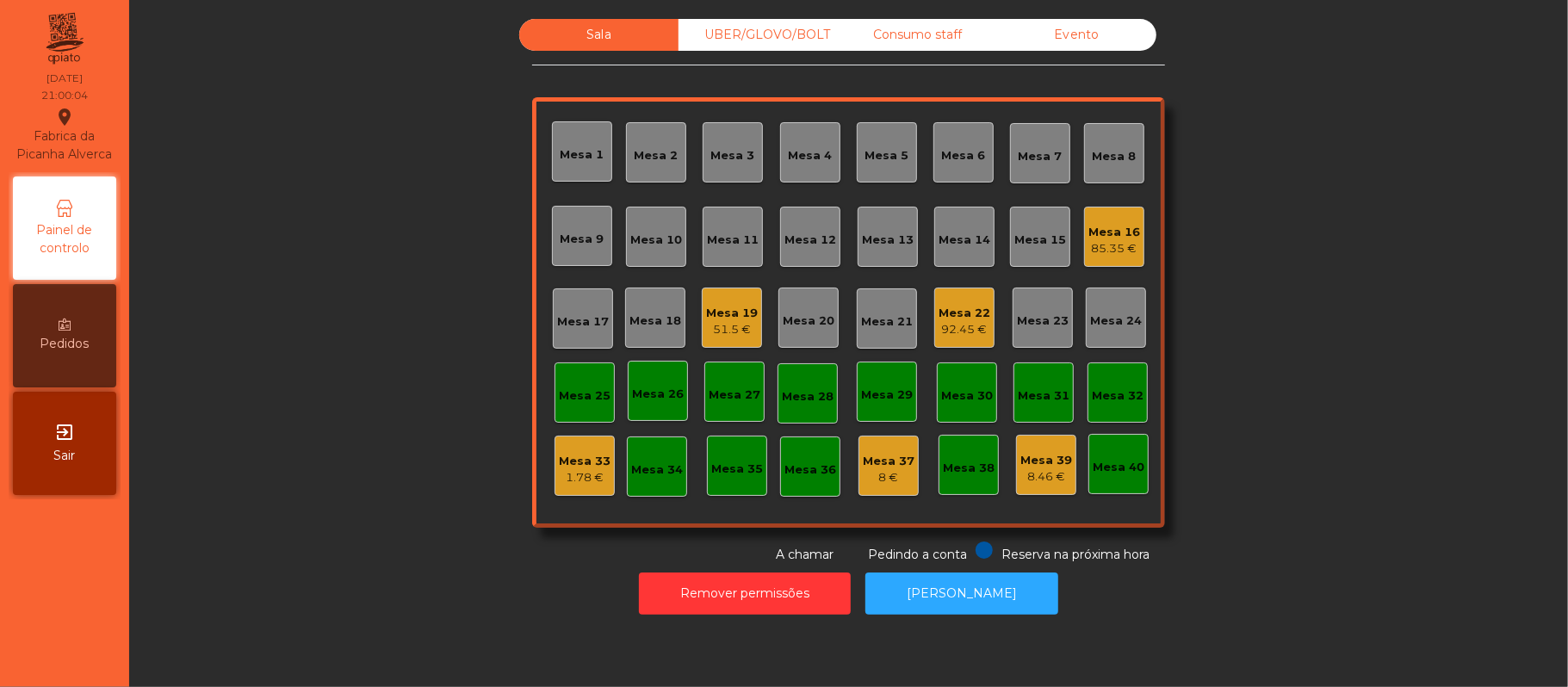
click at [1130, 28] on div "Evento" at bounding box center [1077, 35] width 160 height 32
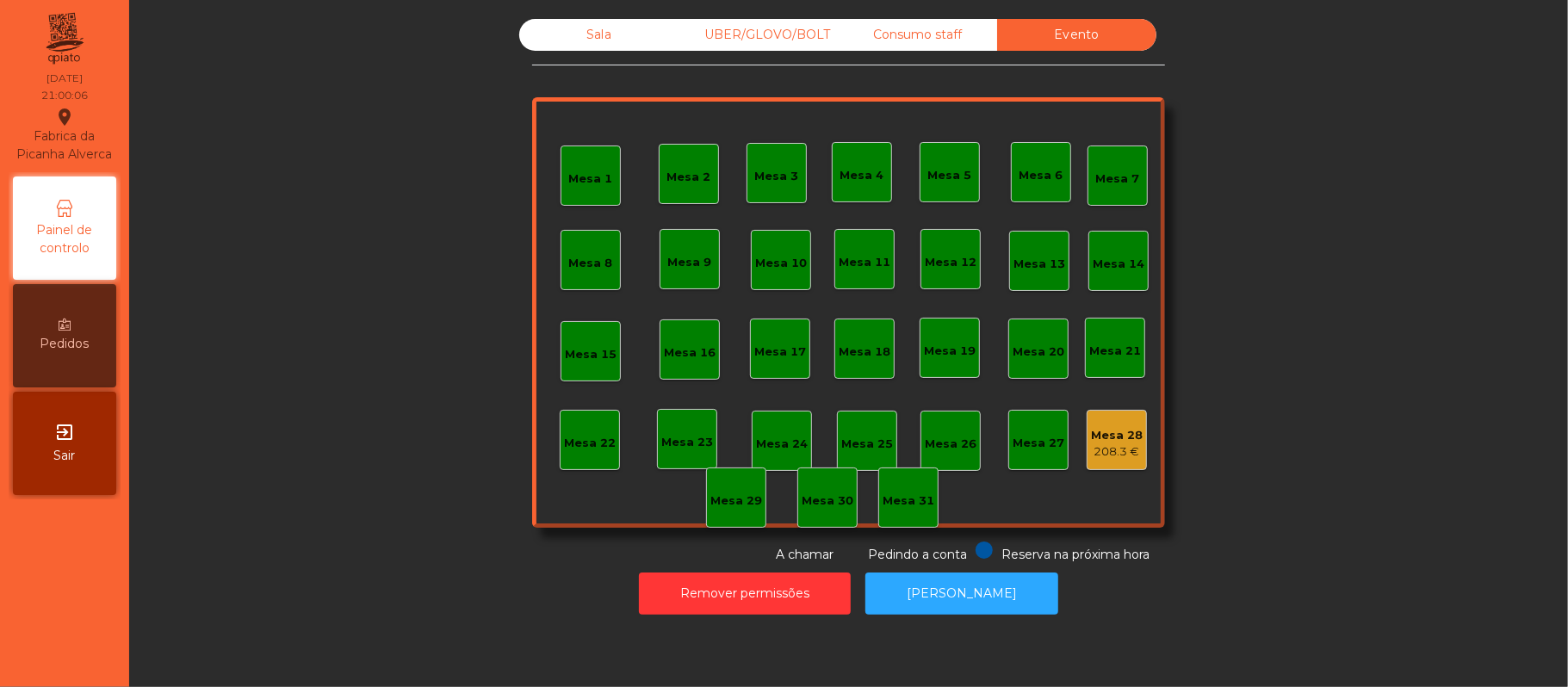
click at [590, 34] on div "Sala" at bounding box center [599, 35] width 160 height 32
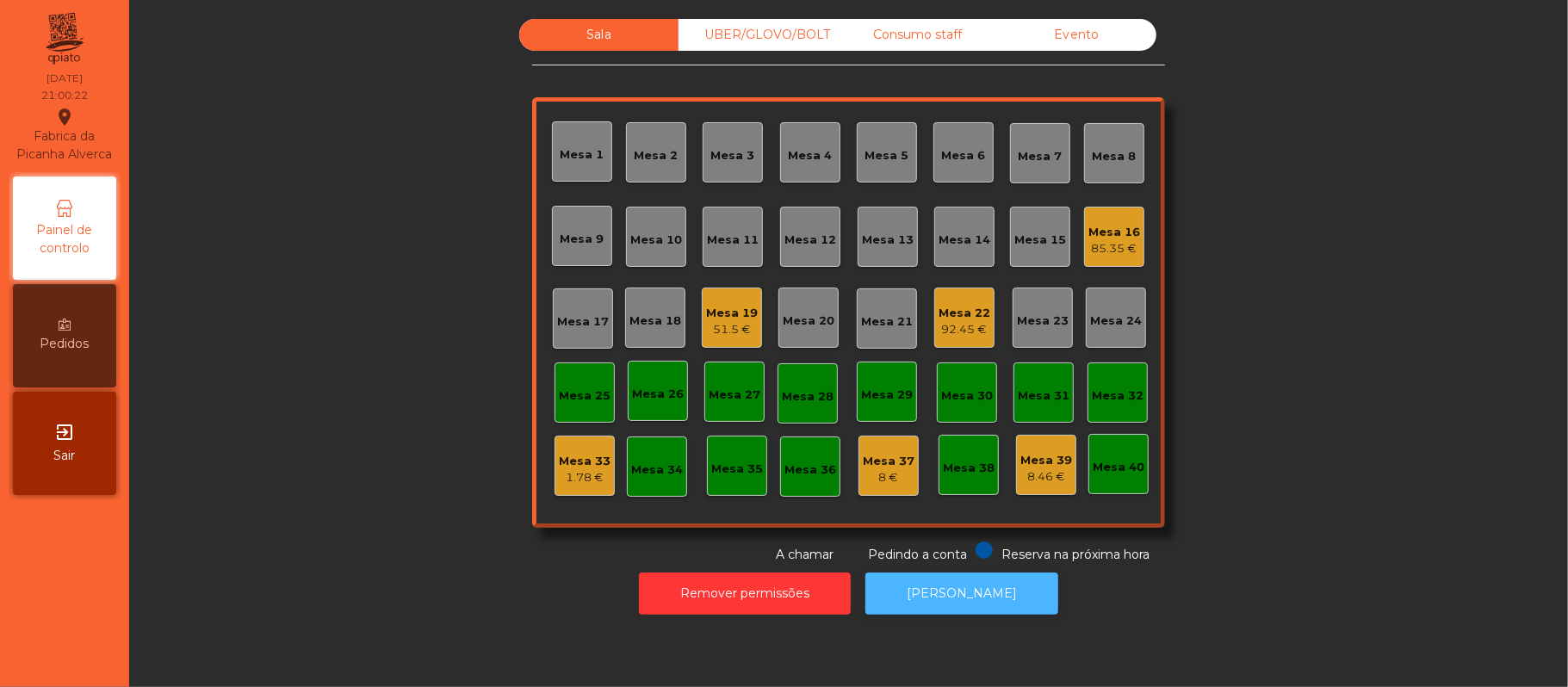
click at [969, 587] on button "[PERSON_NAME]" at bounding box center [962, 594] width 193 height 42
click at [721, 313] on div "Mesa 19" at bounding box center [731, 313] width 51 height 17
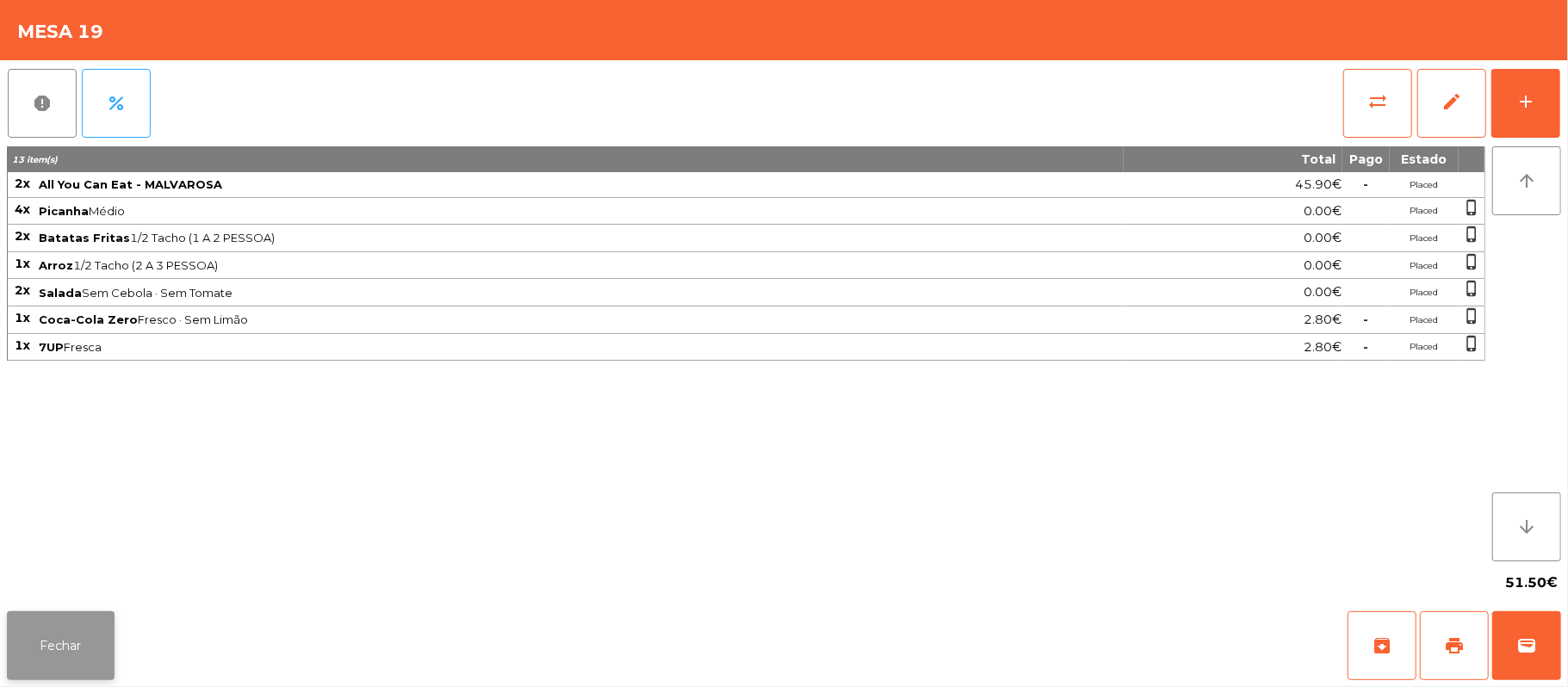
click at [106, 653] on button "Fechar" at bounding box center [60, 646] width 107 height 69
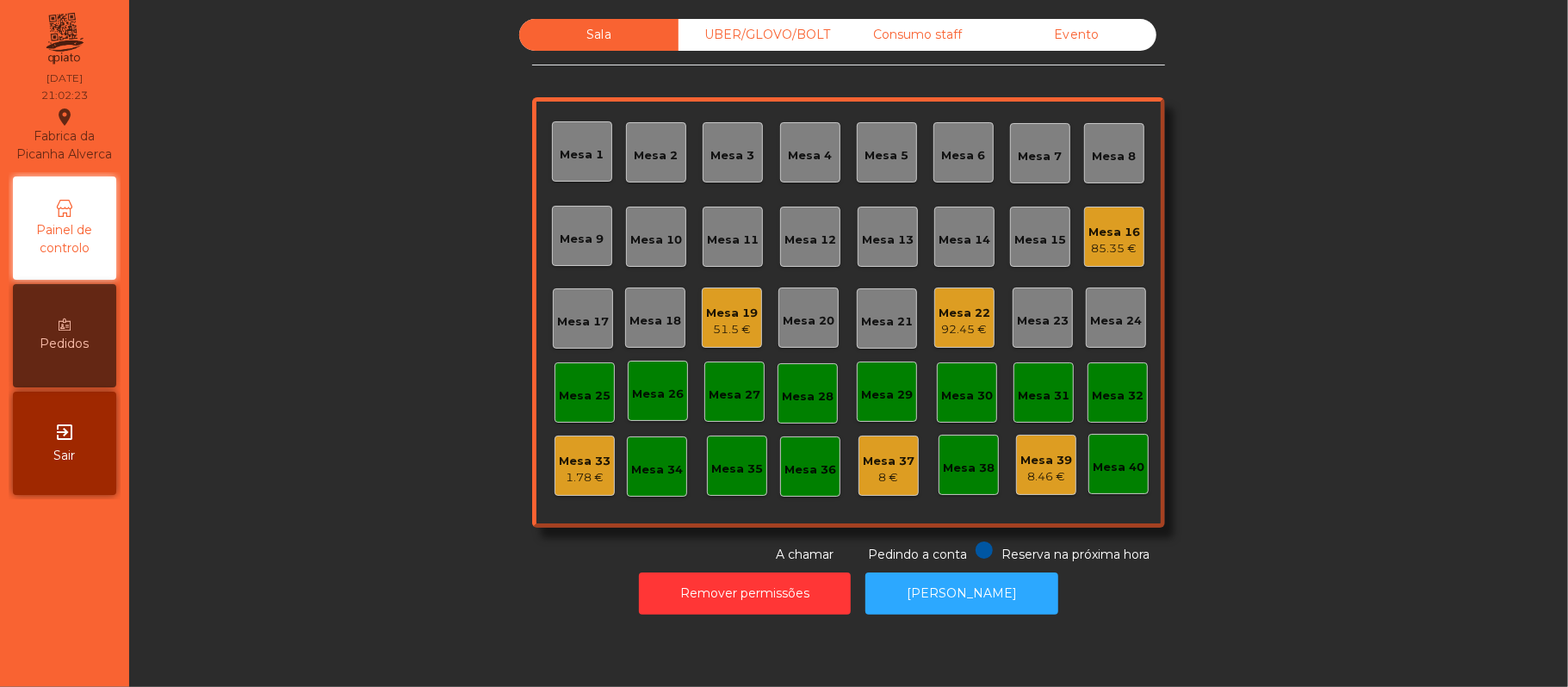
click at [969, 321] on div "92.45 €" at bounding box center [964, 330] width 51 height 17
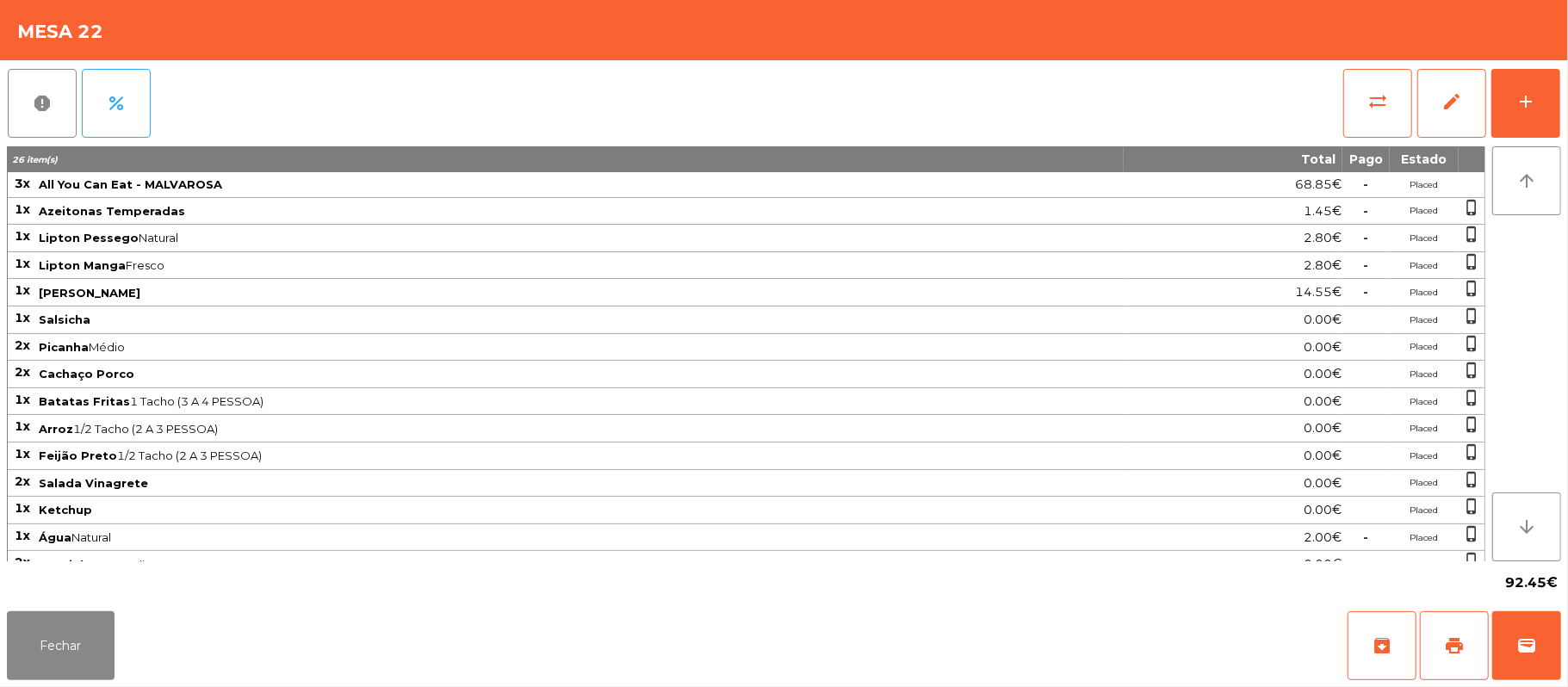
click at [787, 379] on span "Cachaço Porco" at bounding box center [579, 374] width 1083 height 14
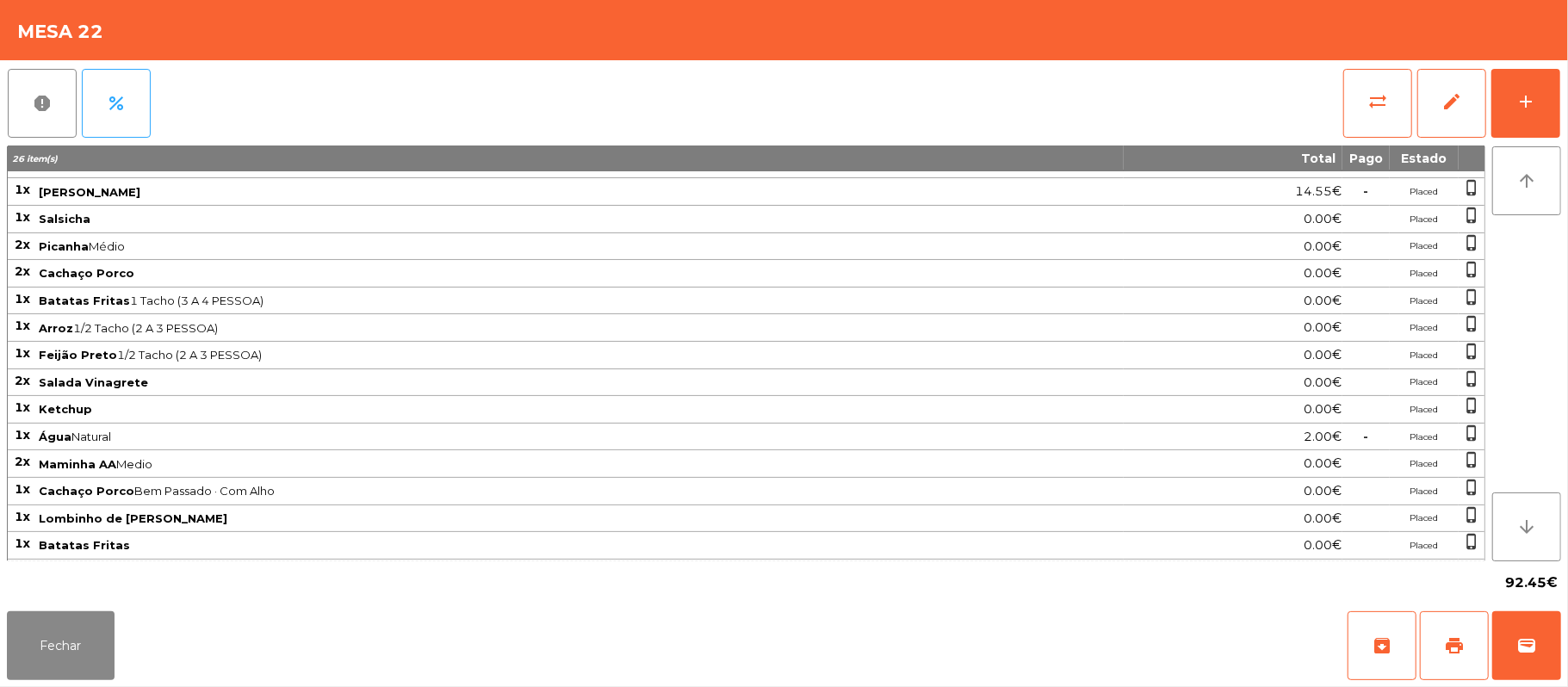
scroll to position [0, 0]
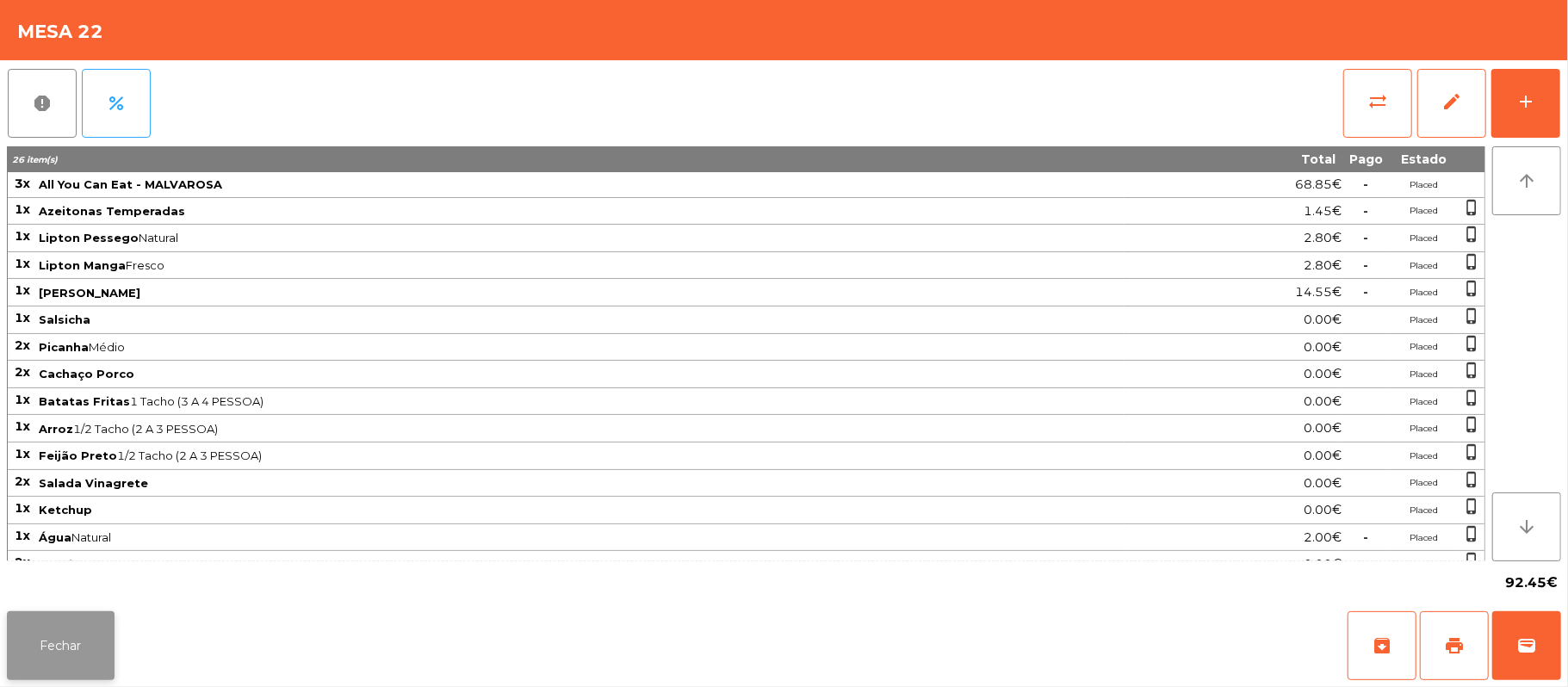
click at [97, 674] on button "Fechar" at bounding box center [60, 646] width 107 height 69
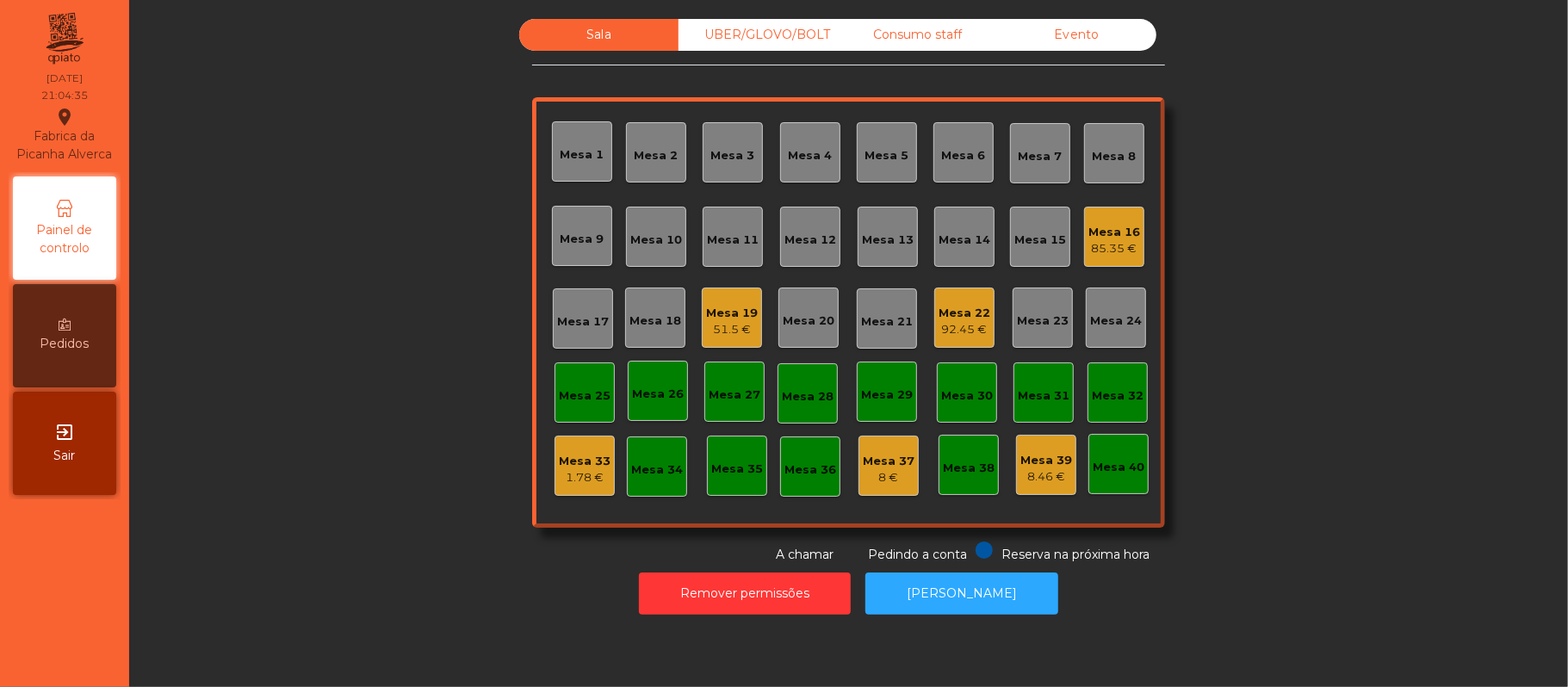
click at [577, 329] on div "Mesa 17" at bounding box center [582, 322] width 51 height 17
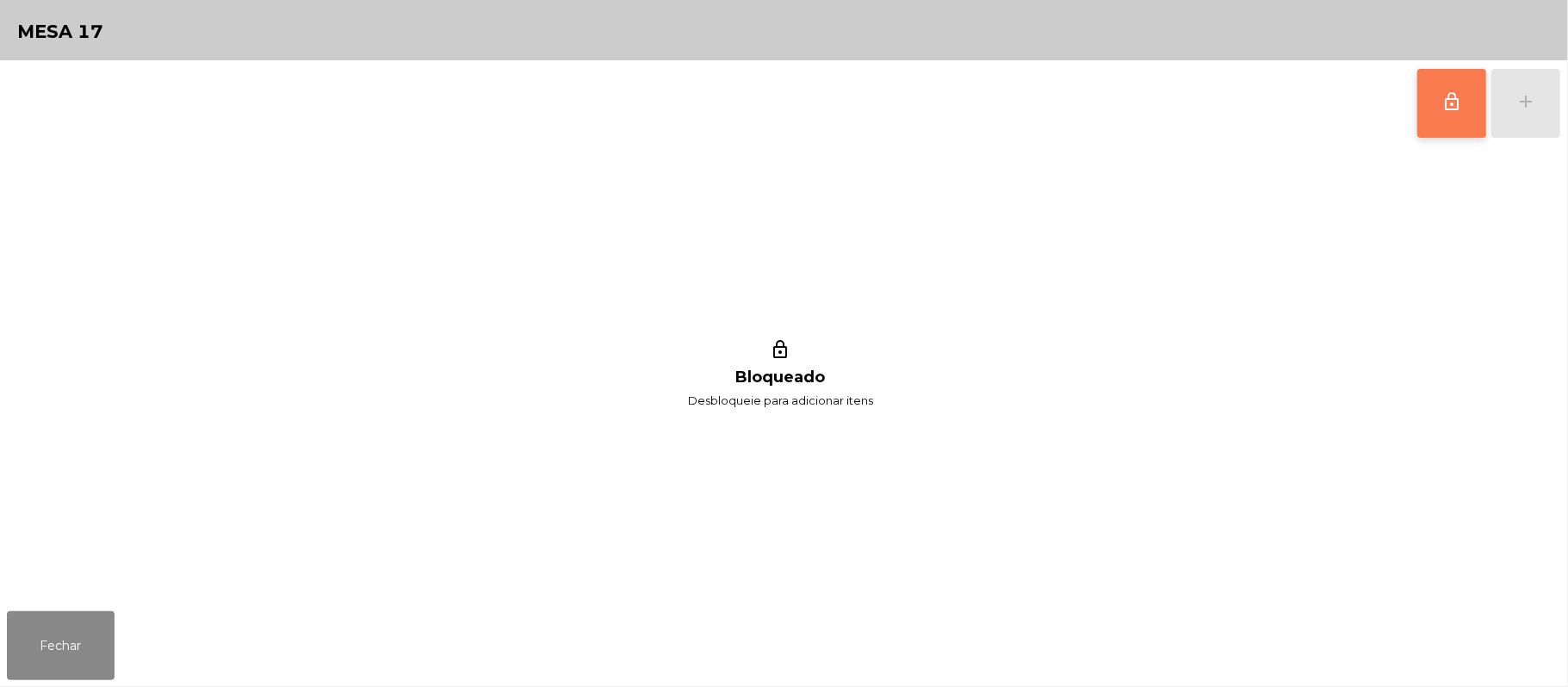
click at [1440, 98] on button "lock_outline" at bounding box center [1451, 103] width 69 height 69
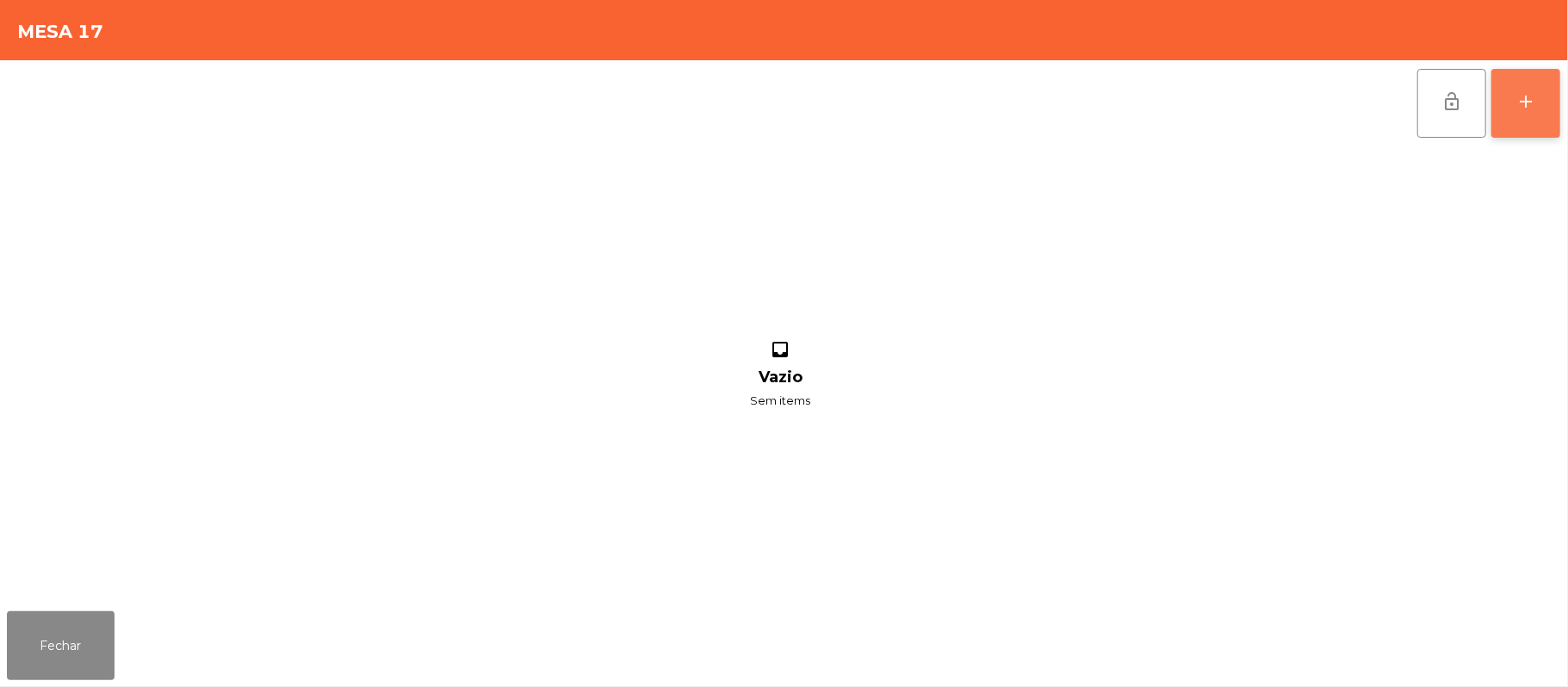
click at [1558, 124] on button "add" at bounding box center [1525, 103] width 69 height 69
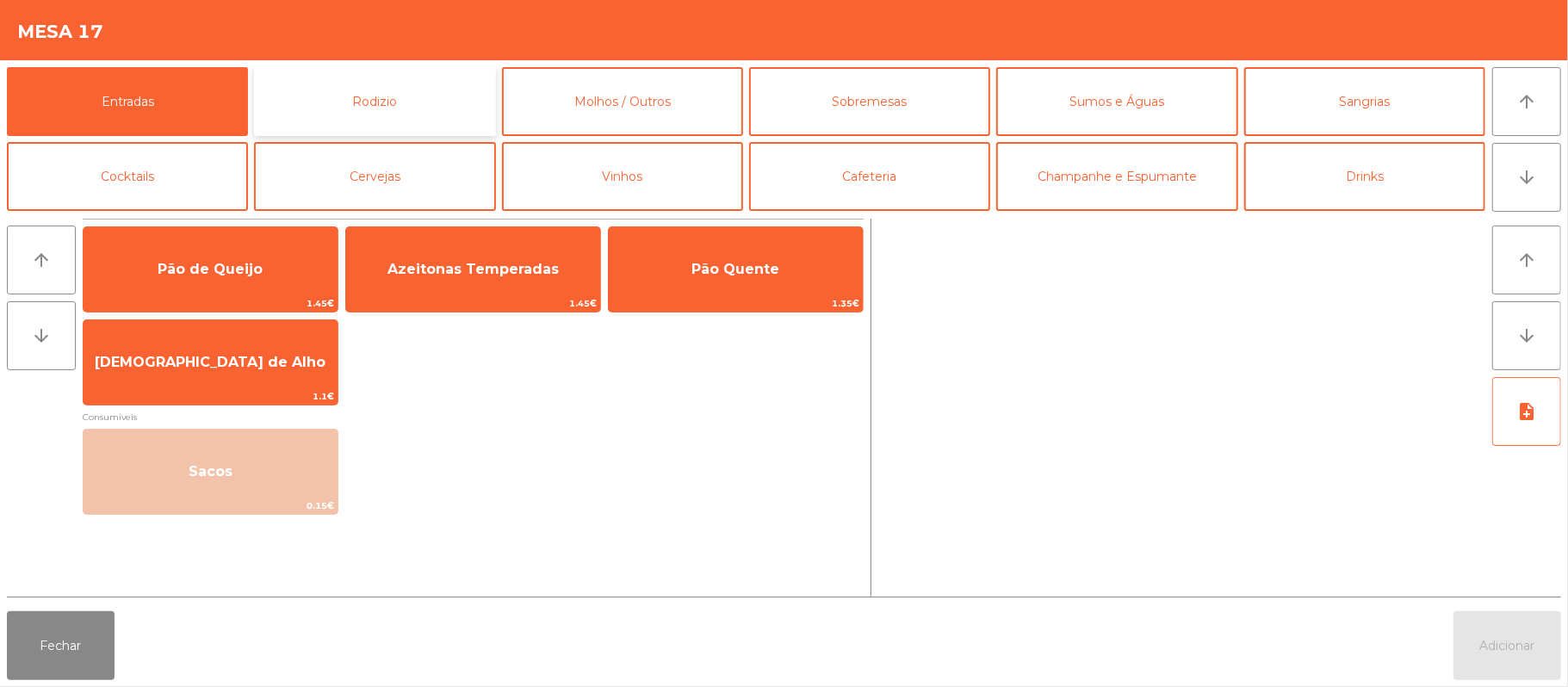
click at [400, 112] on button "Rodizio" at bounding box center [374, 101] width 241 height 69
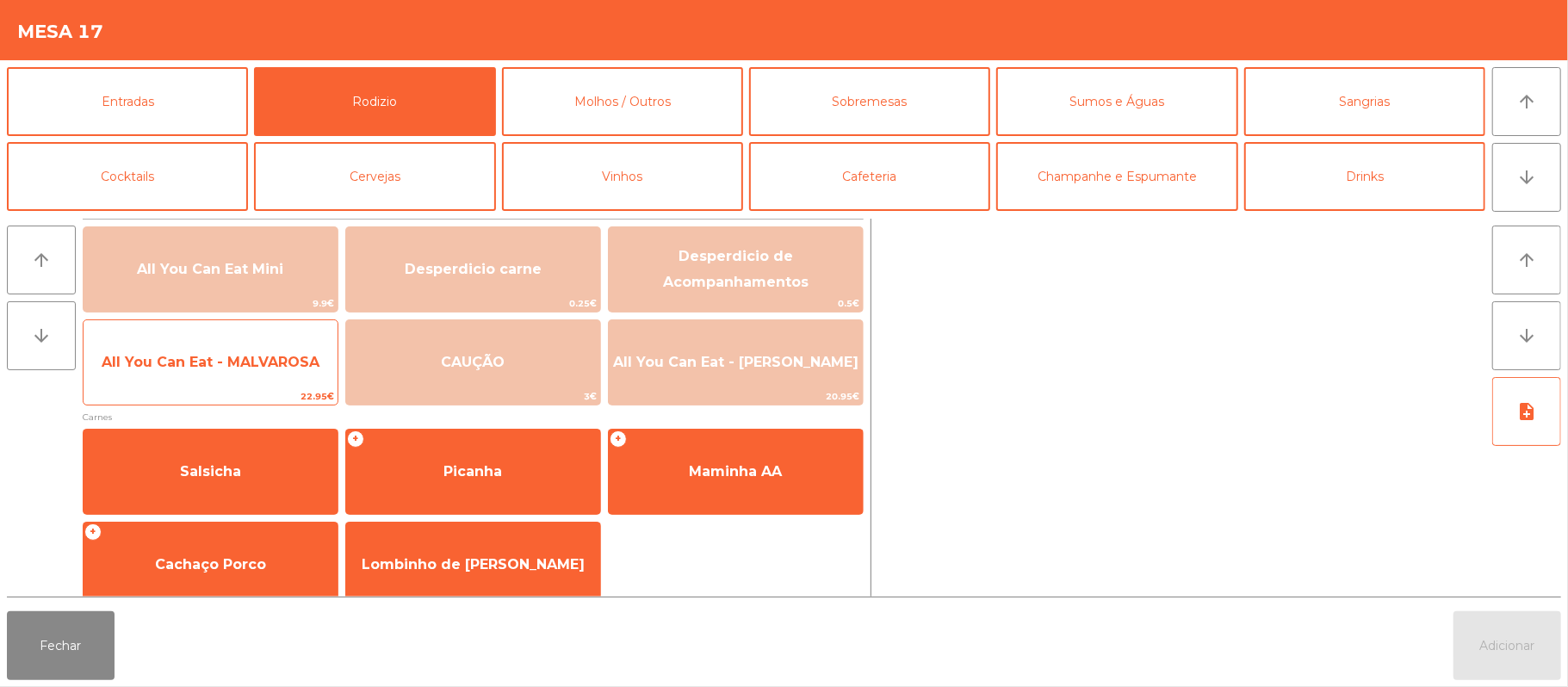
click at [198, 356] on span "All You Can Eat - MALVAROSA" at bounding box center [210, 362] width 218 height 17
click at [205, 377] on span "All You Can Eat - MALVAROSA" at bounding box center [210, 362] width 254 height 46
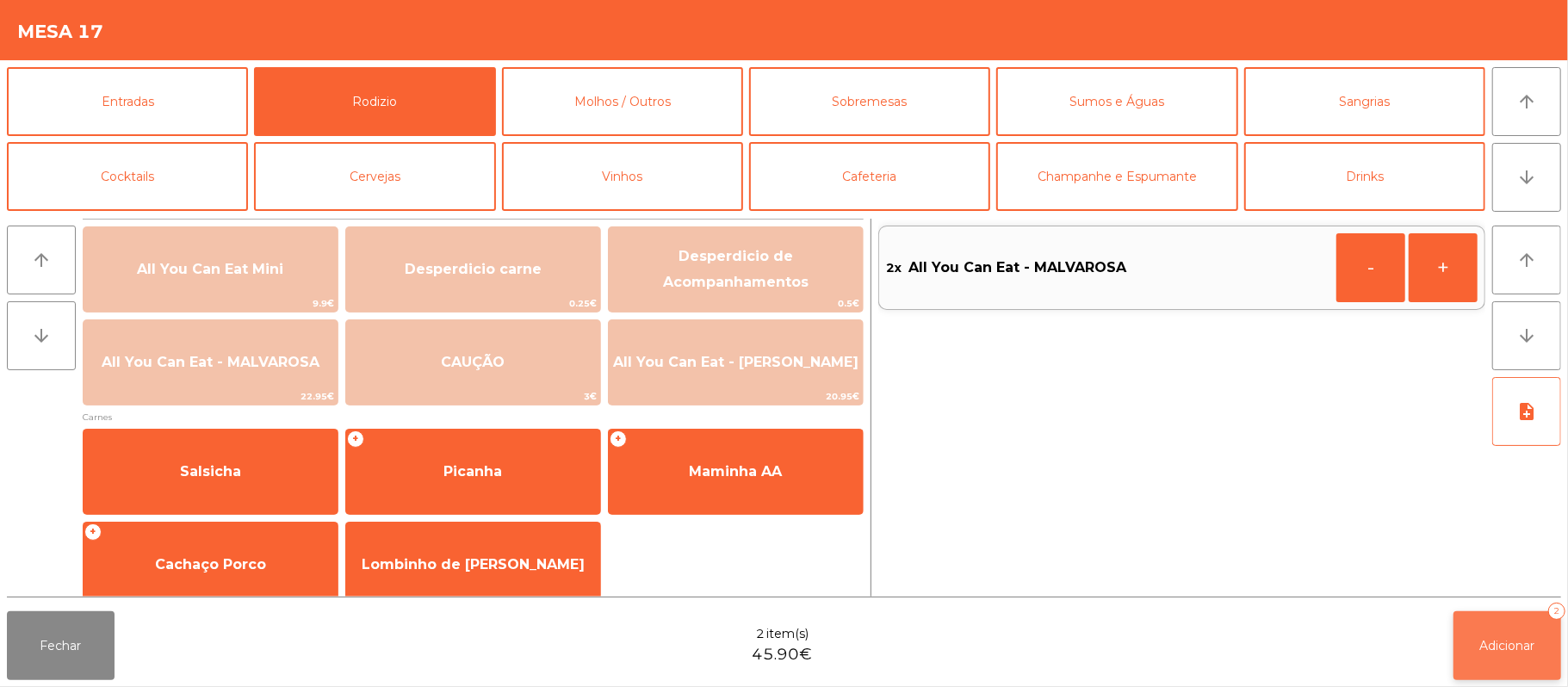
click at [1482, 662] on button "Adicionar 2" at bounding box center [1507, 646] width 107 height 69
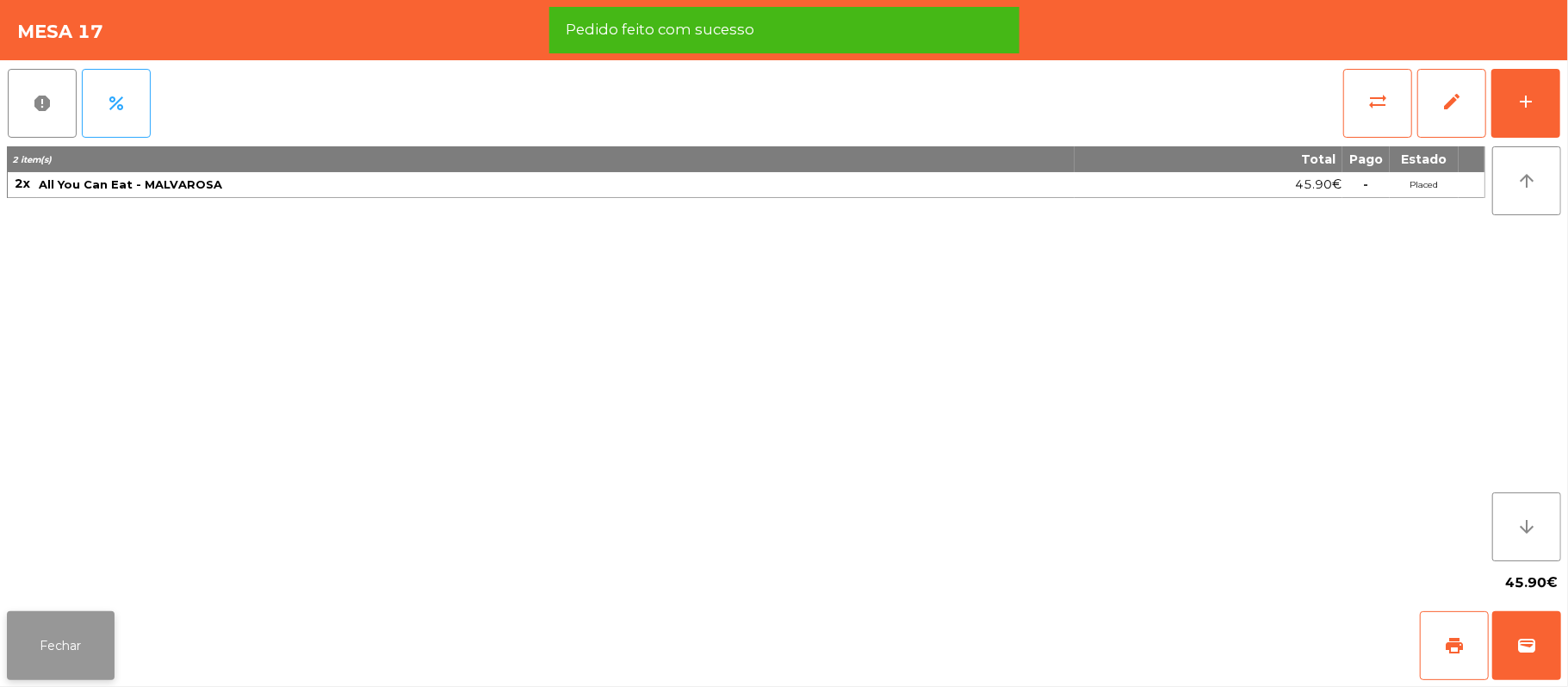
click at [71, 652] on button "Fechar" at bounding box center [60, 646] width 107 height 69
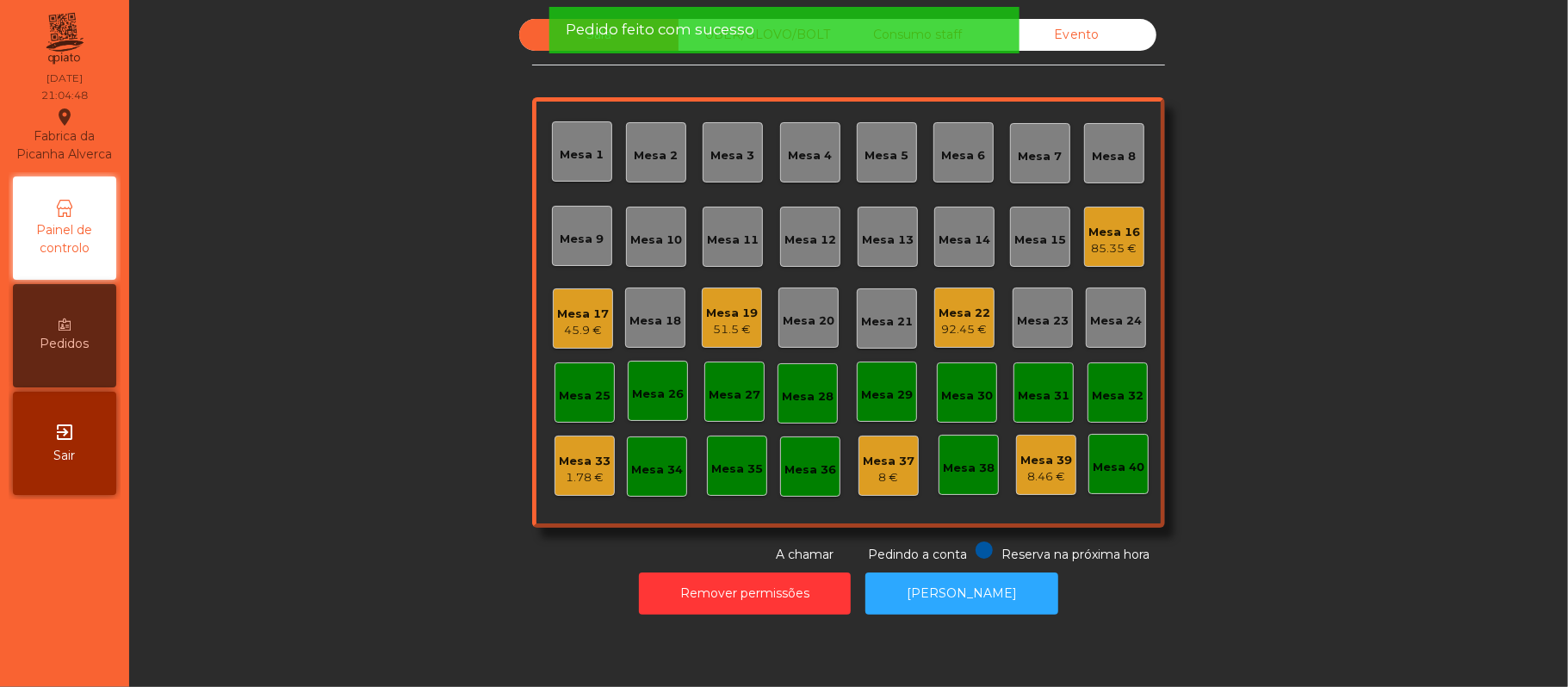
click at [448, 358] on div "Sala UBER/[GEOGRAPHIC_DATA]/BOLT Consumo staff Evento Mesa 1 Mesa 2 [GEOGRAPHIC…" at bounding box center [848, 292] width 1392 height 546
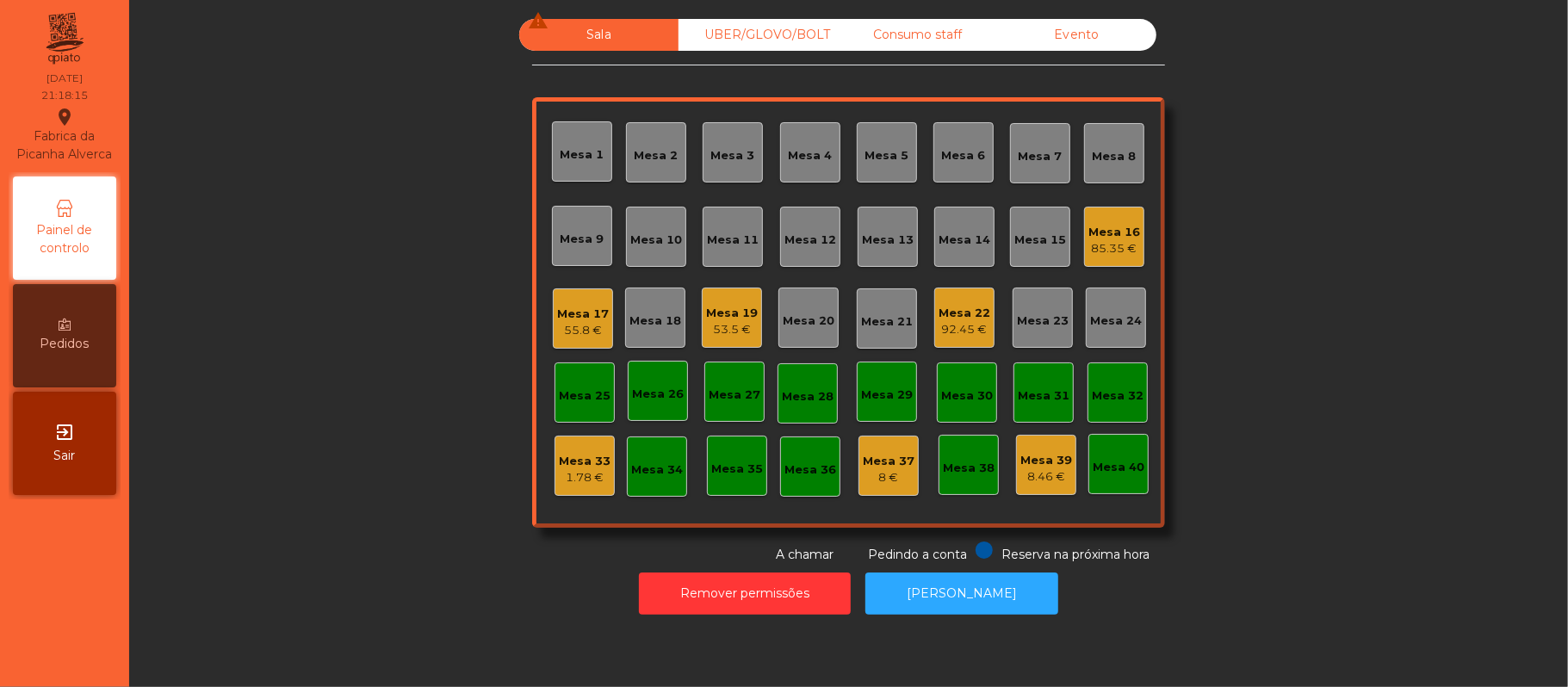
click at [1088, 248] on div "85.35 €" at bounding box center [1113, 249] width 51 height 17
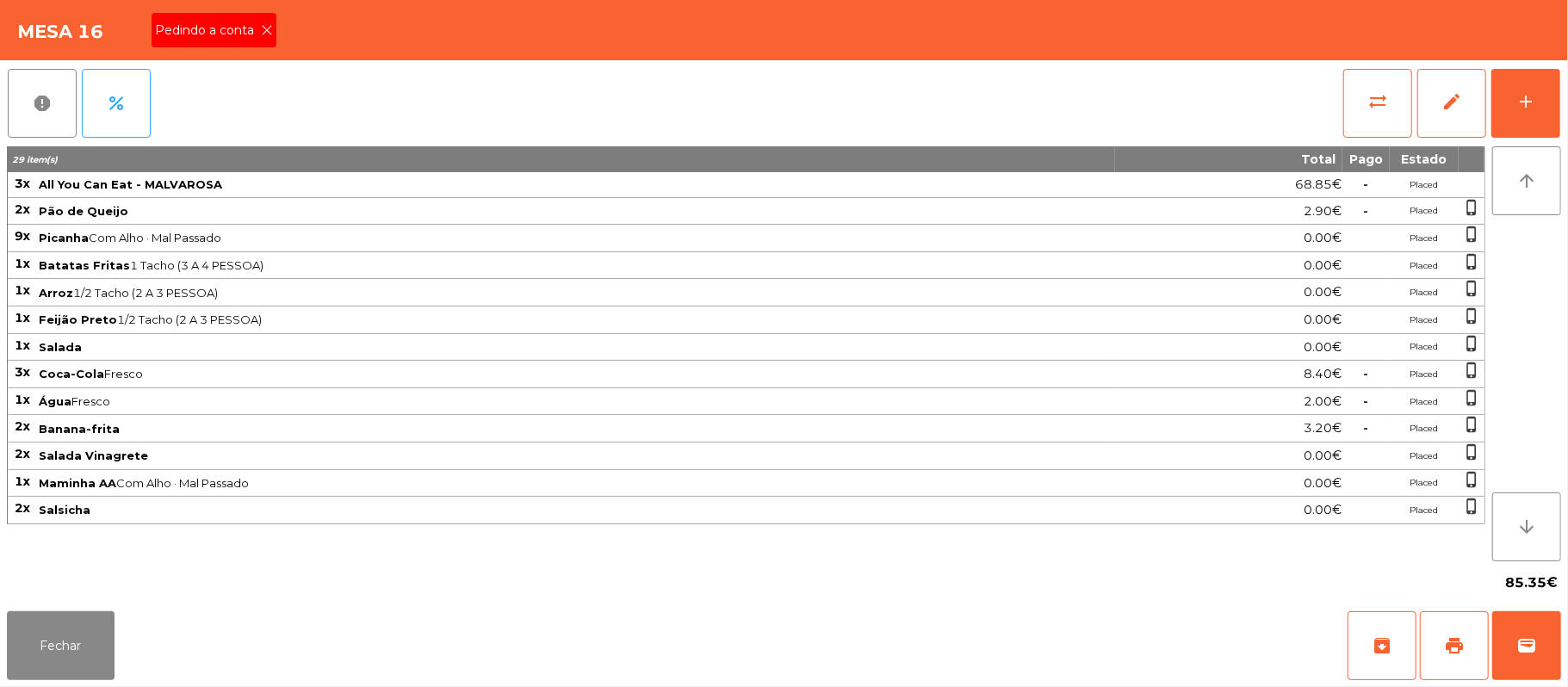
click at [225, 30] on span "Pedindo a conta" at bounding box center [208, 31] width 106 height 18
click at [1457, 646] on span "print" at bounding box center [1455, 646] width 21 height 21
click at [1533, 642] on span "wallet" at bounding box center [1527, 646] width 21 height 21
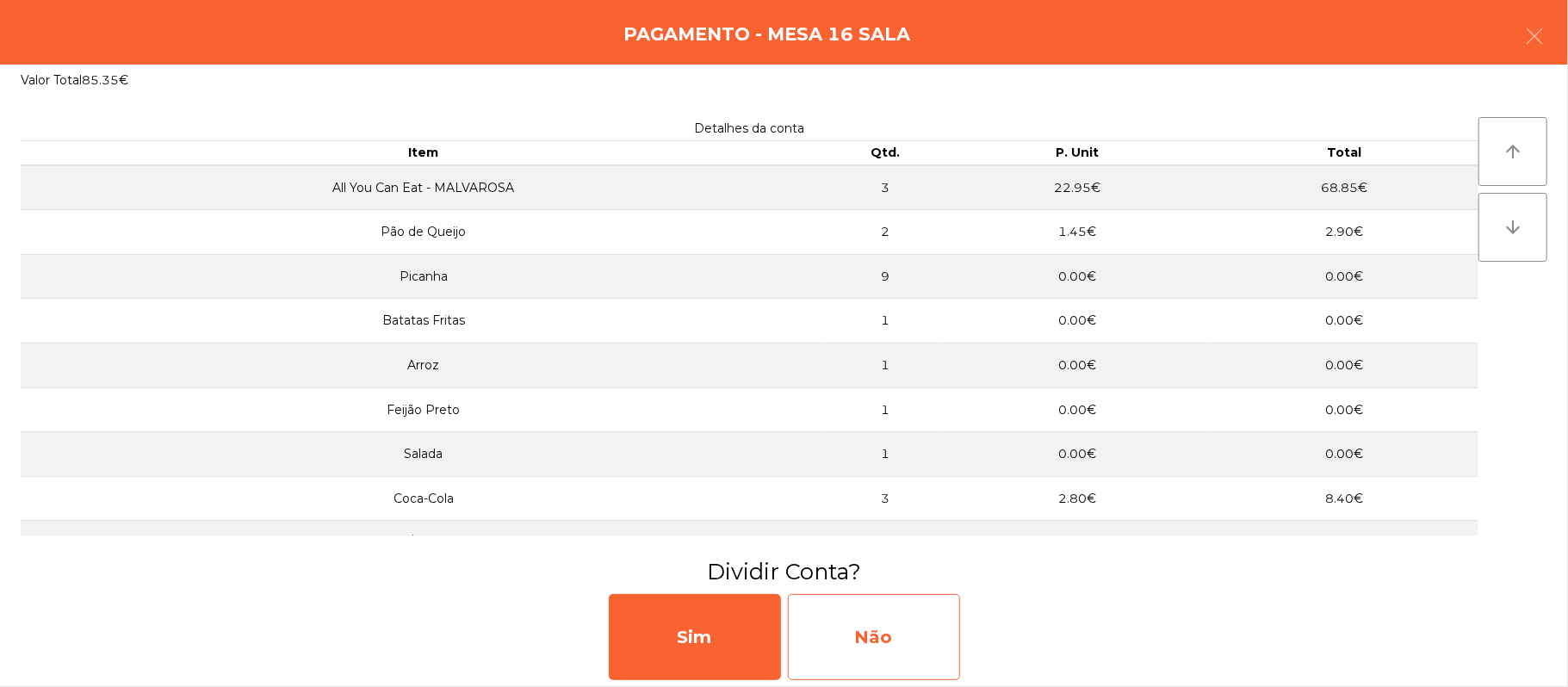
click at [909, 618] on div "Não" at bounding box center [873, 637] width 172 height 86
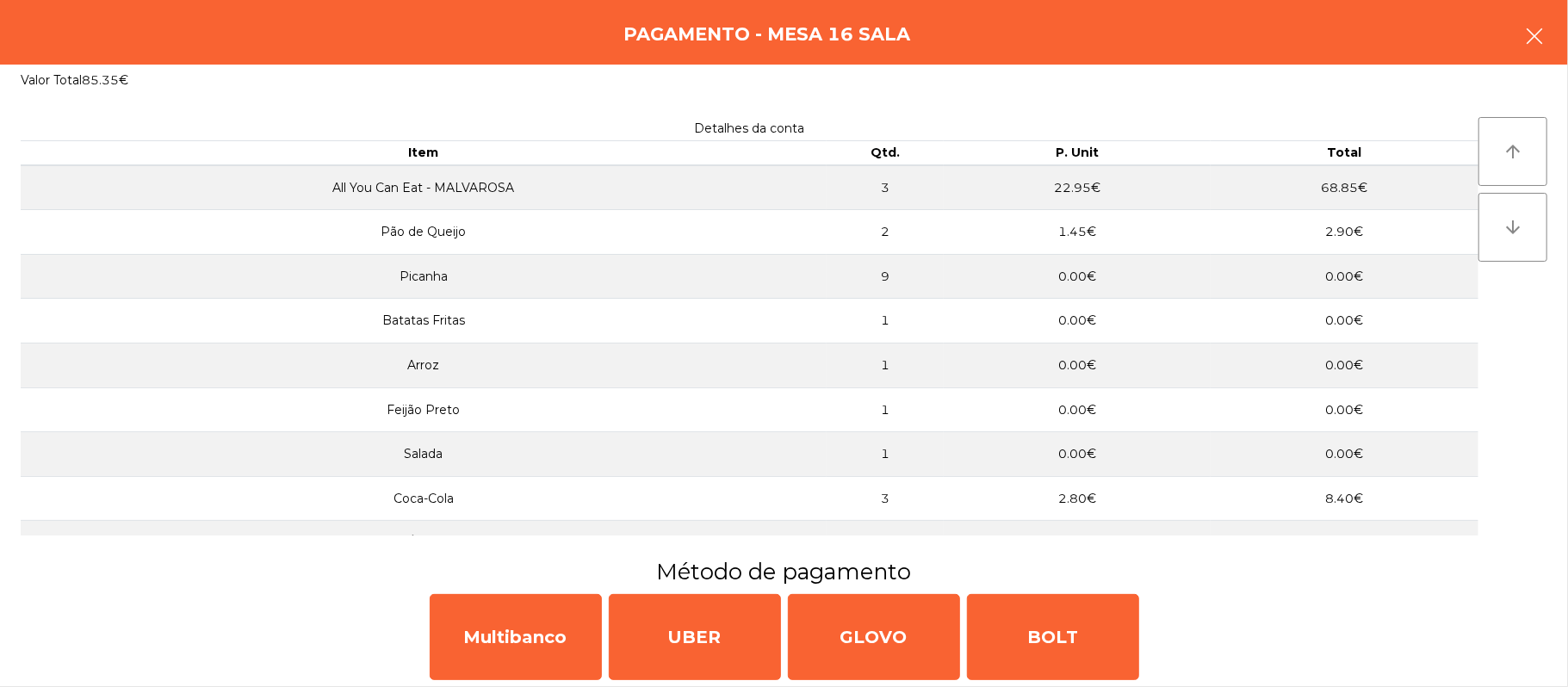
click at [1523, 39] on icon "button" at bounding box center [1534, 37] width 21 height 21
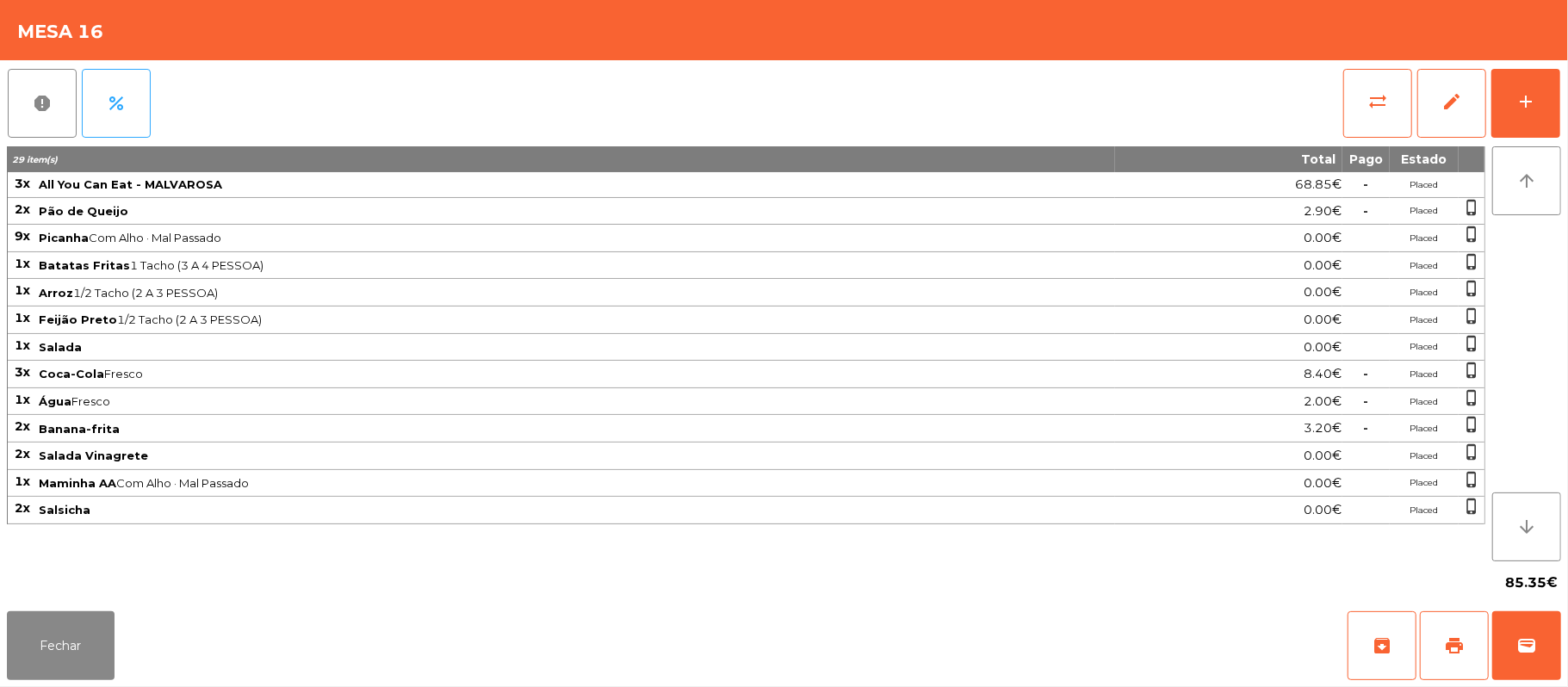
click at [1561, 629] on div "Fechar archive print wallet" at bounding box center [784, 646] width 1568 height 83
click at [1514, 638] on button "wallet" at bounding box center [1526, 646] width 69 height 69
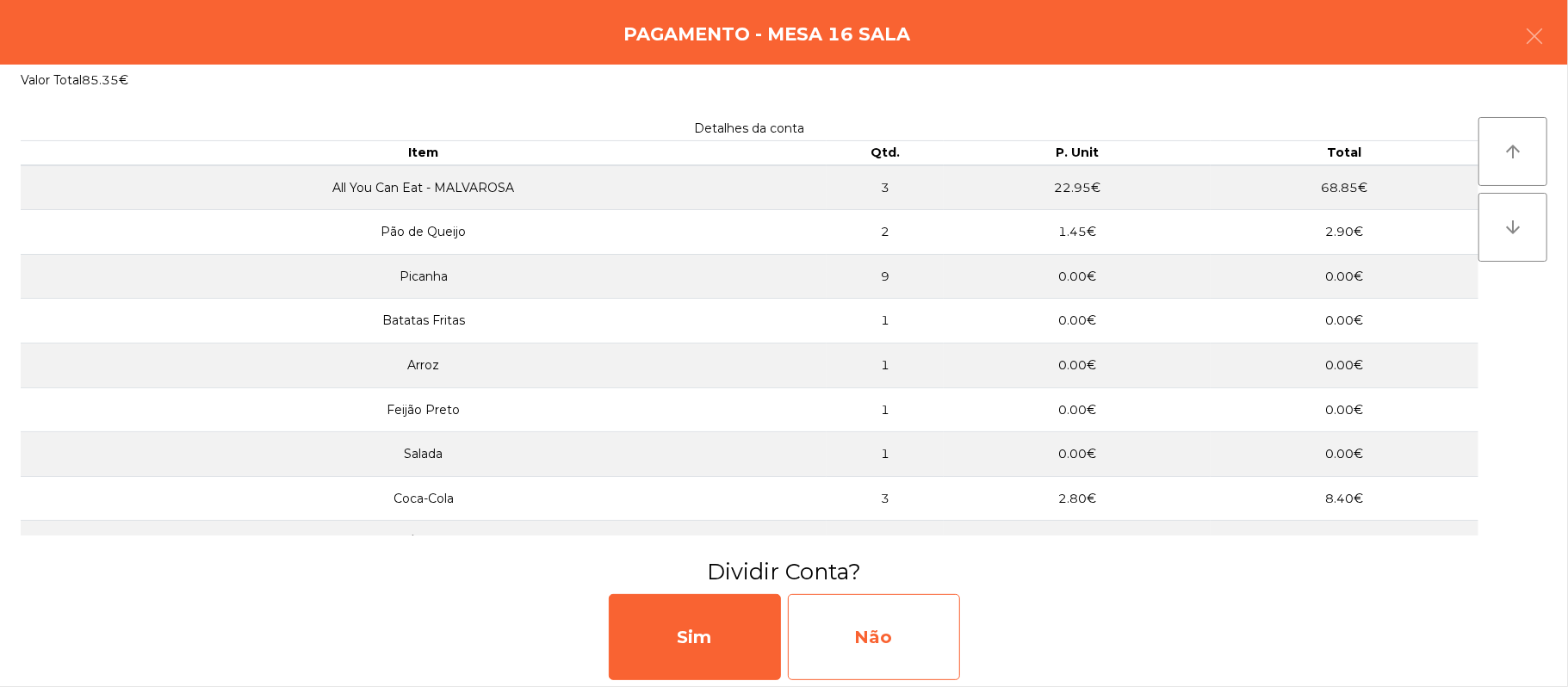
click at [875, 630] on div "Não" at bounding box center [873, 637] width 172 height 86
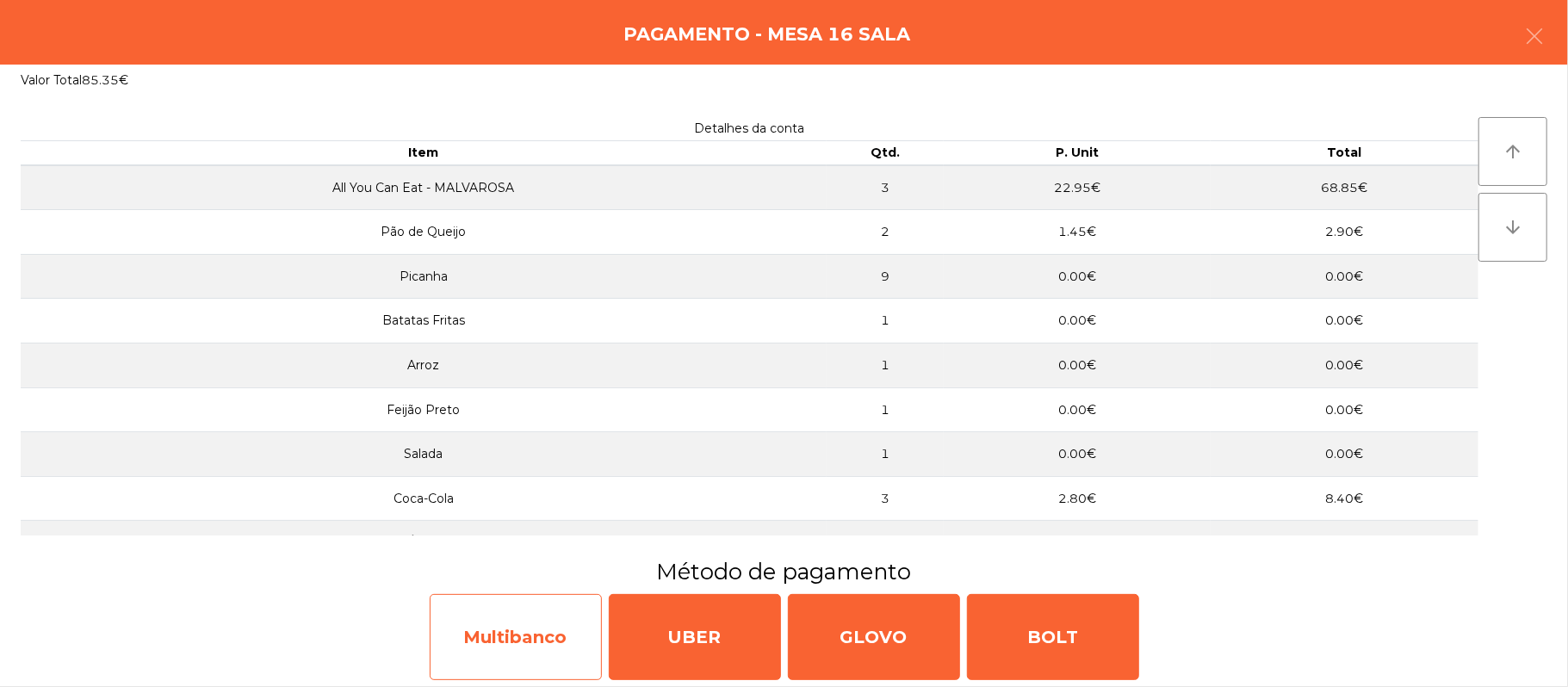
click at [525, 608] on div "Multibanco" at bounding box center [515, 637] width 172 height 86
select select "**"
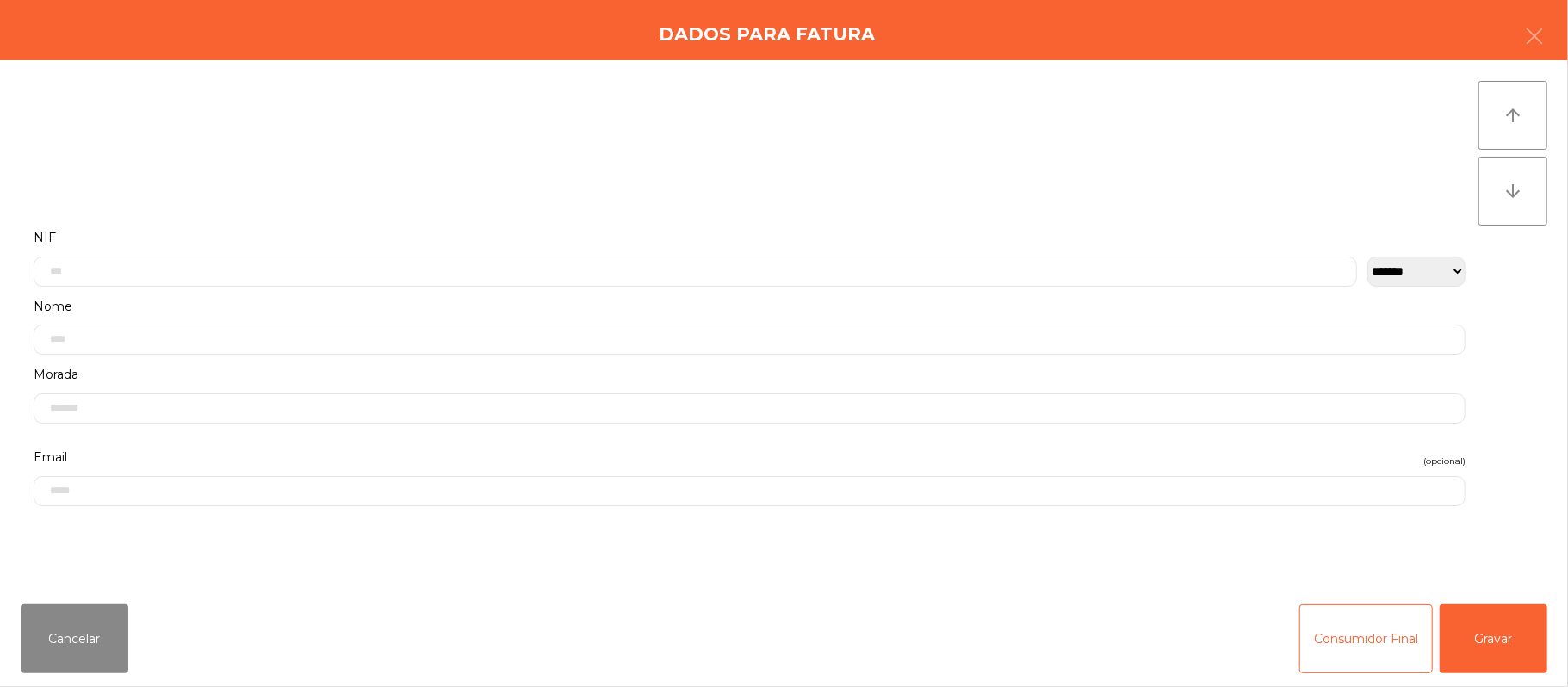
click at [277, 301] on label "Nome" at bounding box center [749, 306] width 1432 height 24
click at [238, 271] on input "text" at bounding box center [695, 271] width 1324 height 31
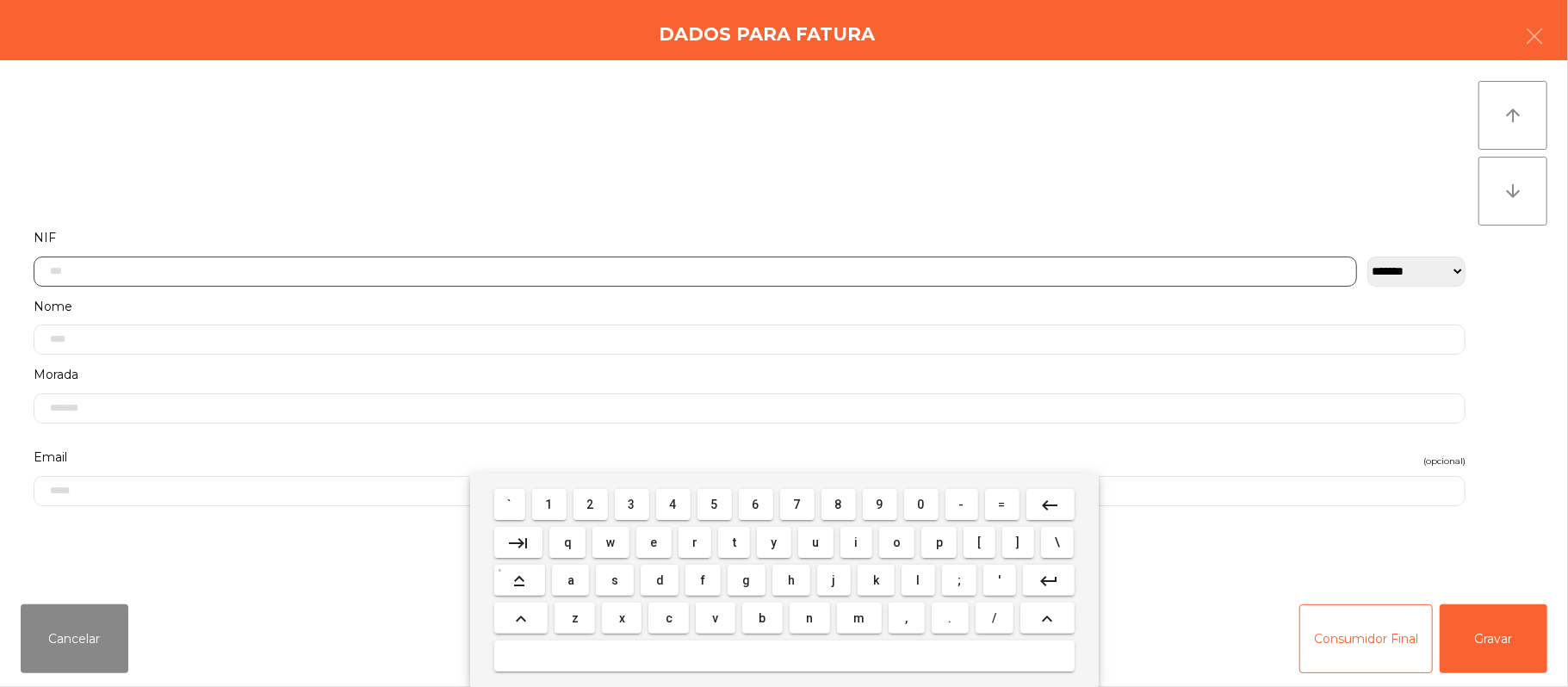
scroll to position [145, 0]
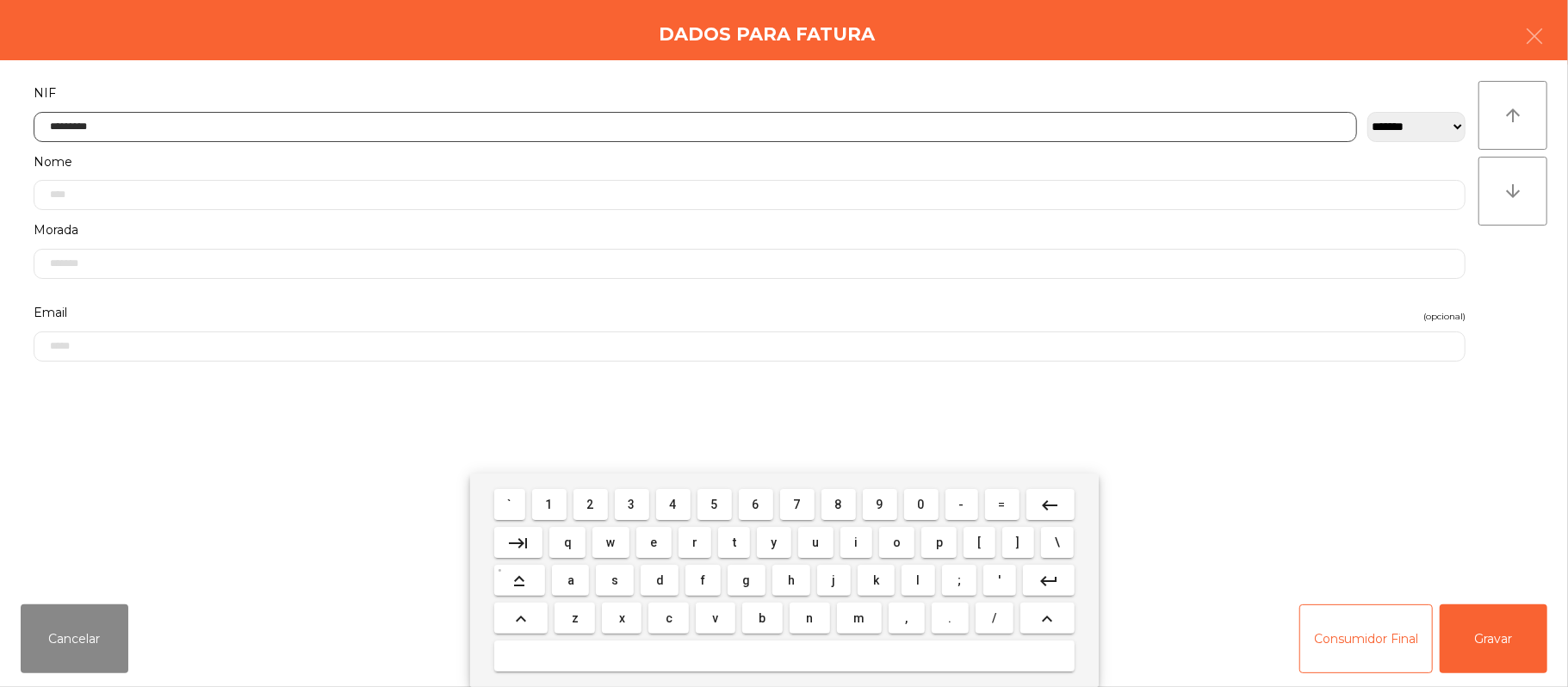
type input "*********"
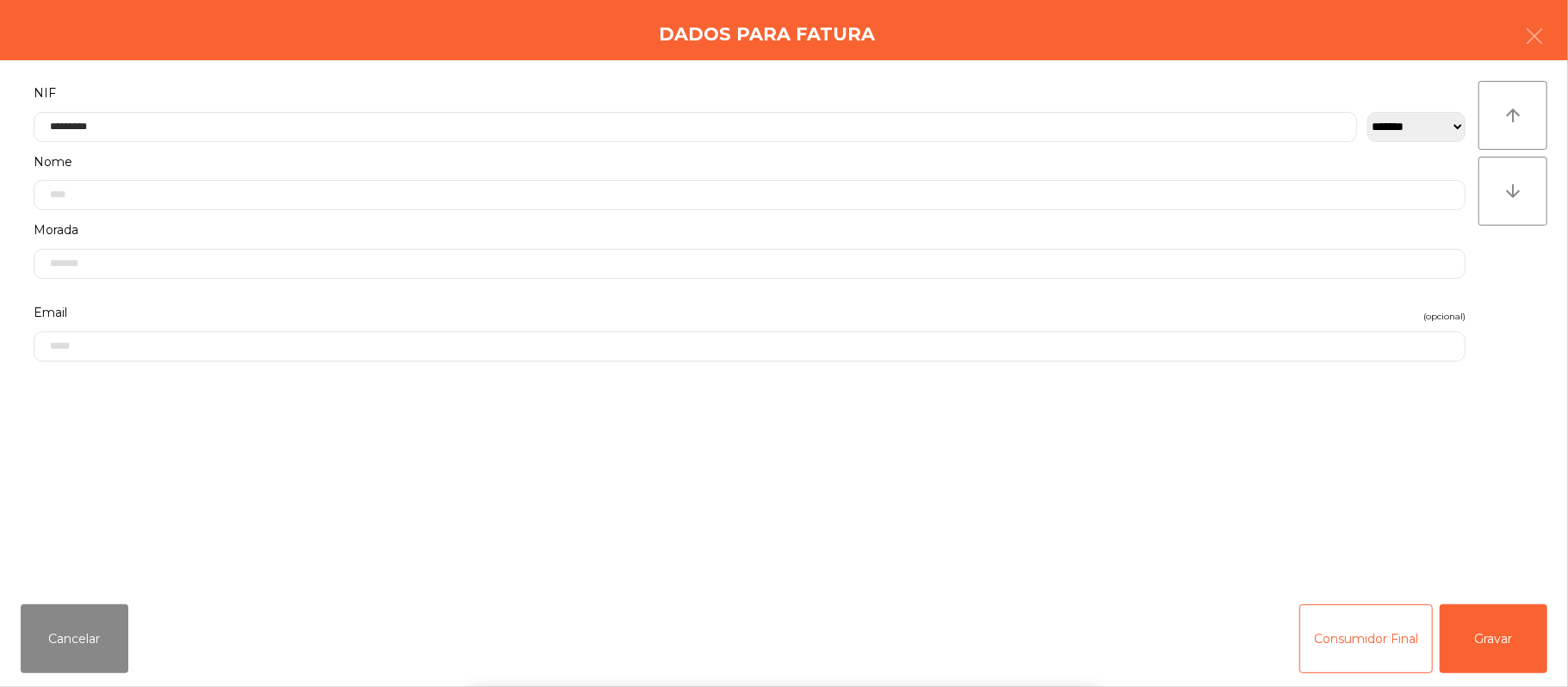
click at [1403, 528] on div "` 1 2 3 4 5 6 7 8 9 0 - = keyboard_backspace keyboard_tab q w e r t y u i o p […" at bounding box center [784, 581] width 1568 height 214
click at [1503, 649] on button "Gravar" at bounding box center [1493, 639] width 107 height 69
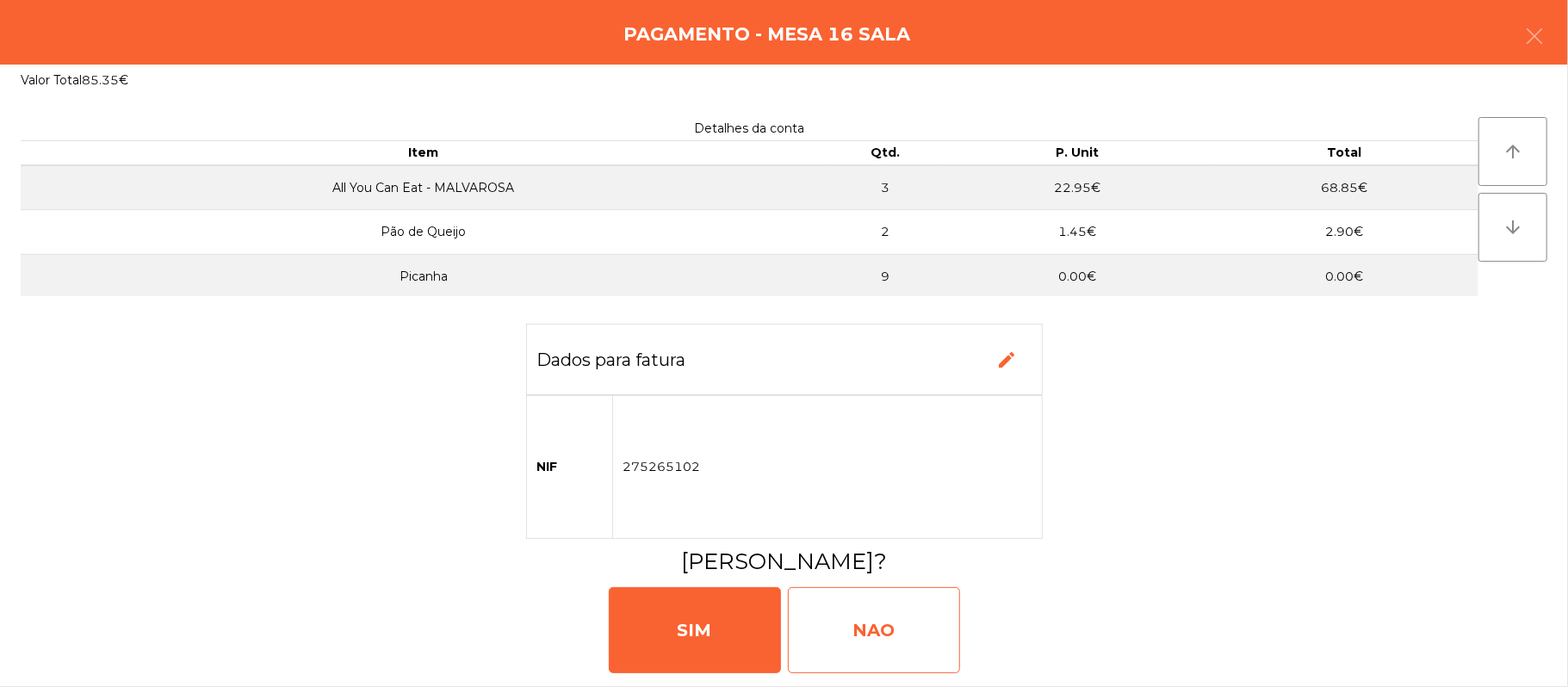
click at [885, 611] on div "NAO" at bounding box center [873, 630] width 172 height 86
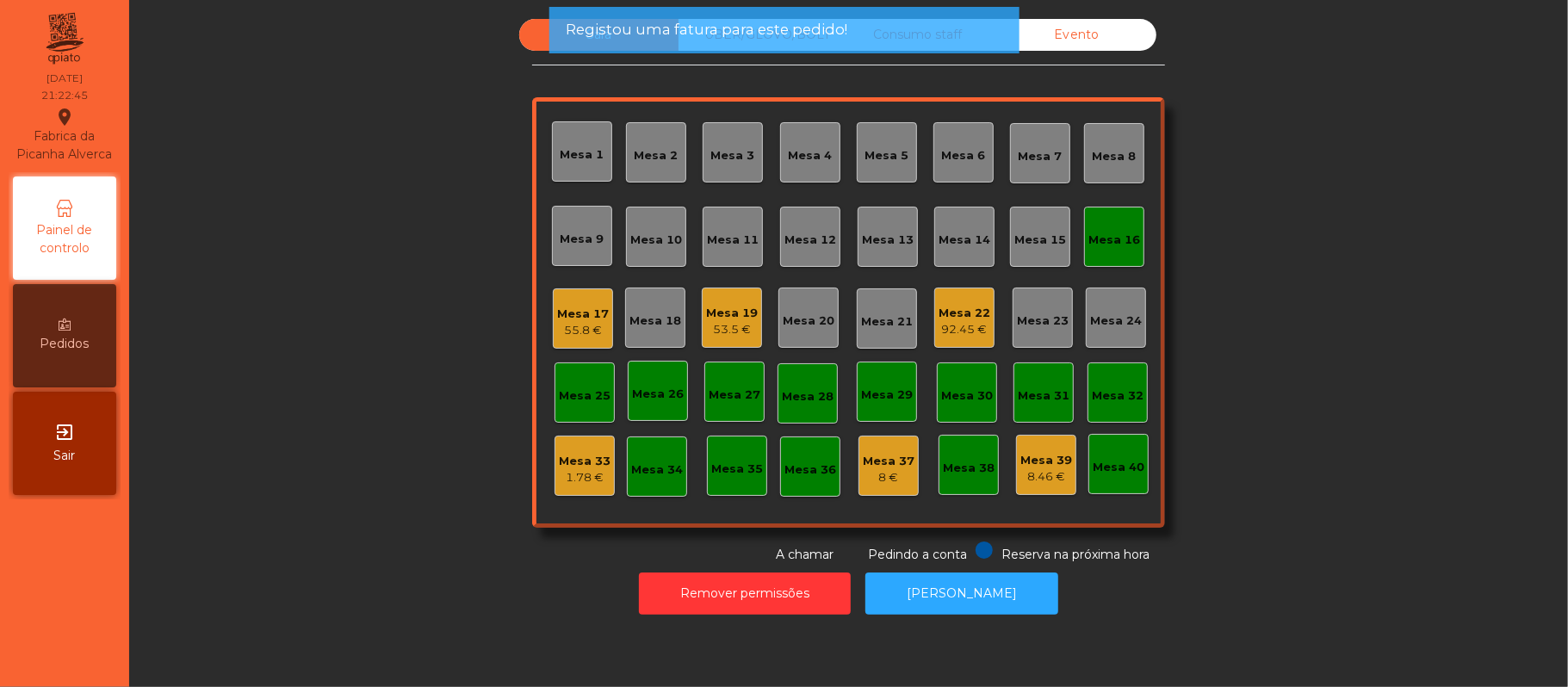
click at [1104, 237] on div "Mesa 16" at bounding box center [1113, 240] width 51 height 17
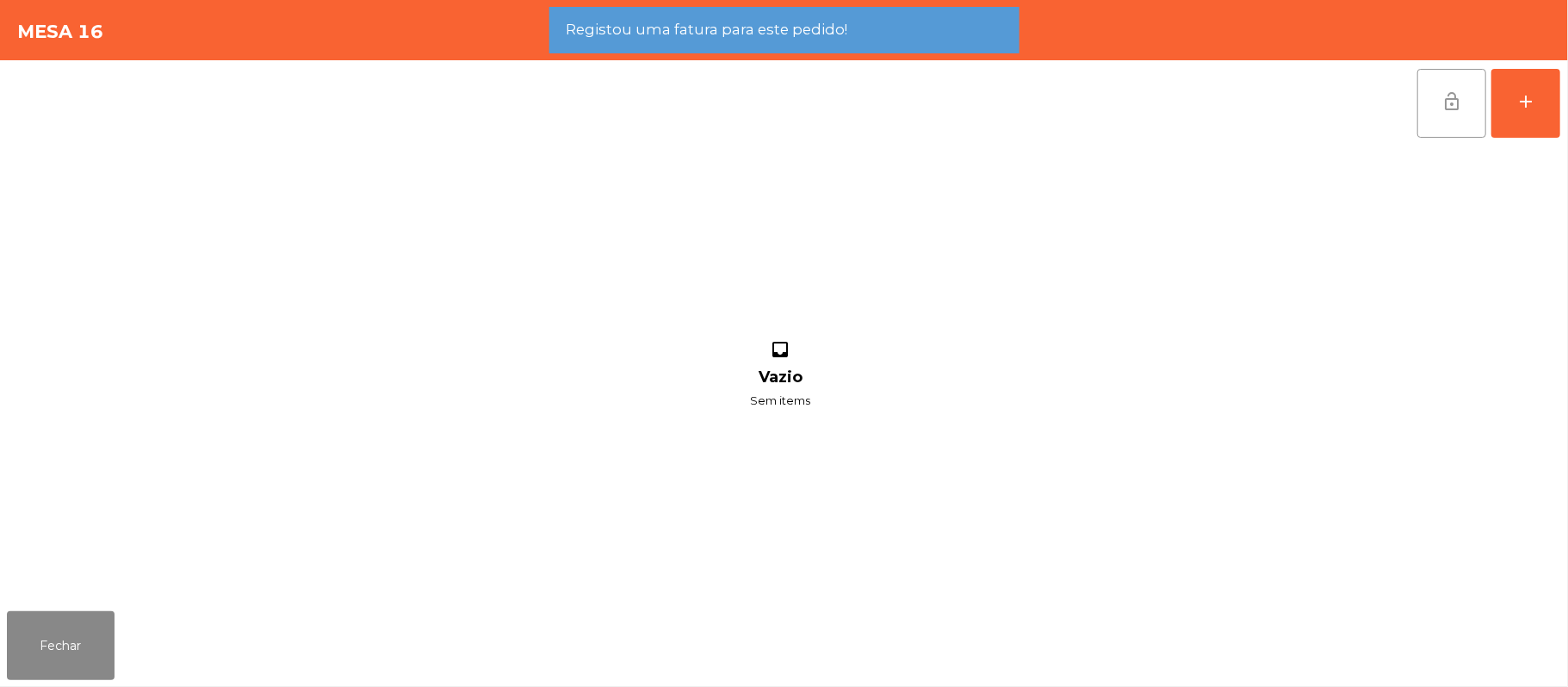
click at [1441, 100] on span "lock_open" at bounding box center [1452, 102] width 21 height 21
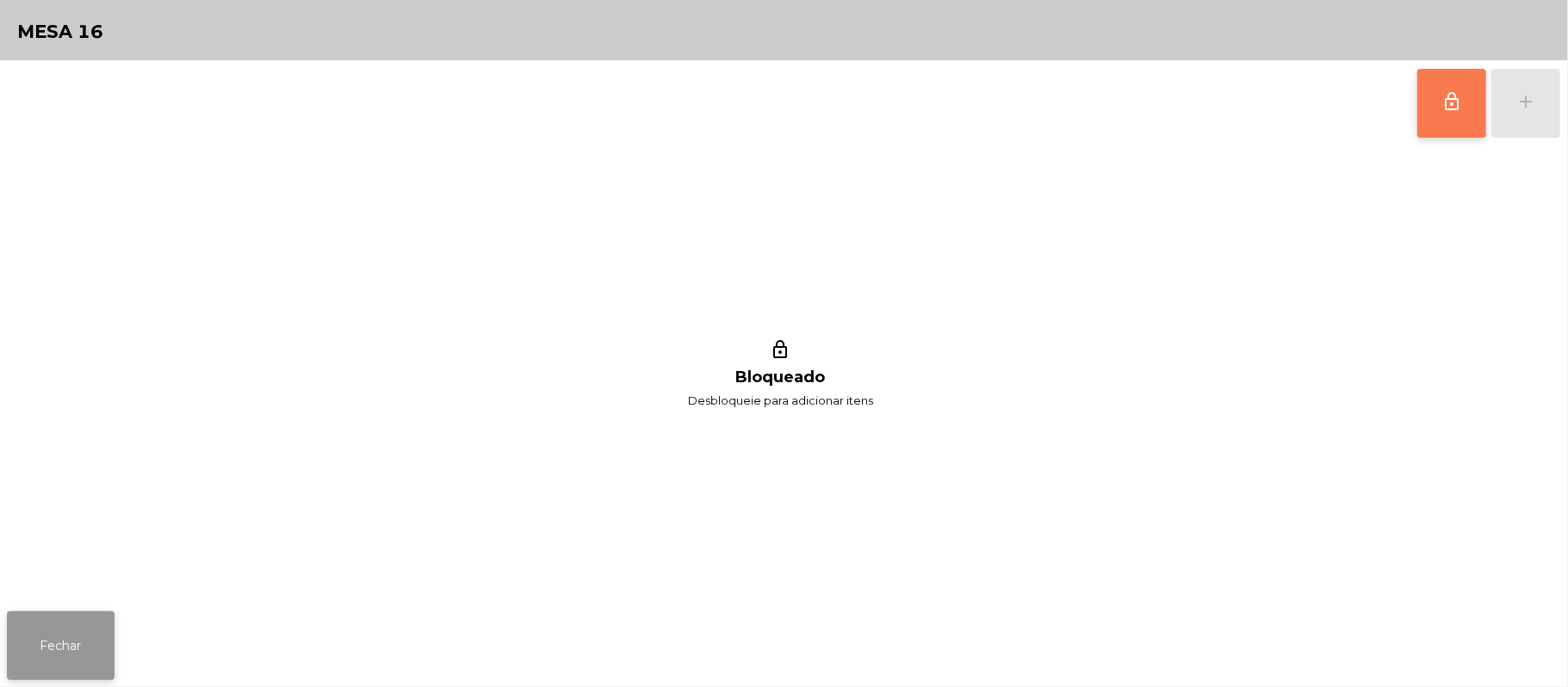
click at [65, 628] on button "Fechar" at bounding box center [60, 646] width 107 height 69
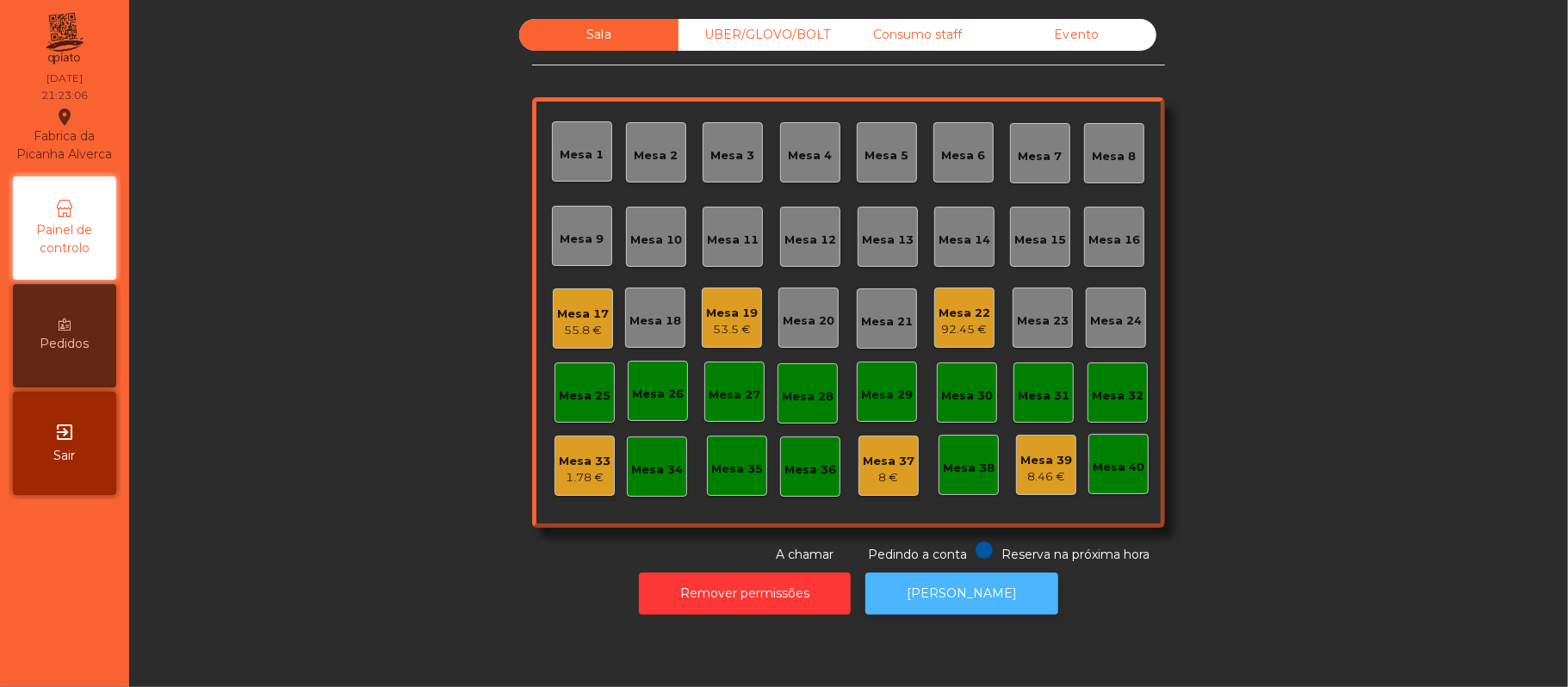
click at [899, 610] on button "[PERSON_NAME]" at bounding box center [962, 594] width 193 height 42
click at [718, 310] on div "Mesa 19" at bounding box center [731, 313] width 51 height 17
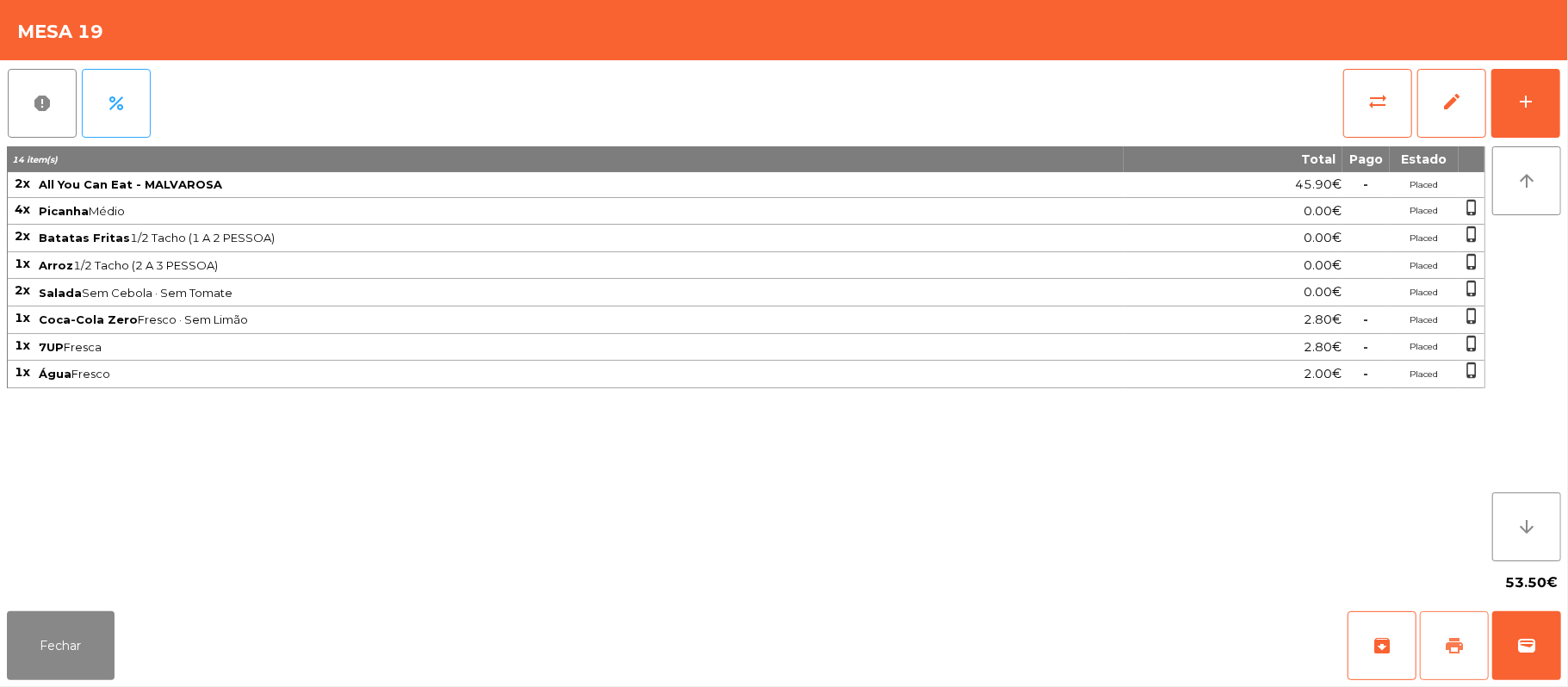
click at [1452, 651] on span "print" at bounding box center [1455, 646] width 21 height 21
click at [169, 665] on div "Fechar archive print wallet" at bounding box center [784, 646] width 1568 height 83
click at [57, 639] on button "Fechar" at bounding box center [60, 646] width 107 height 69
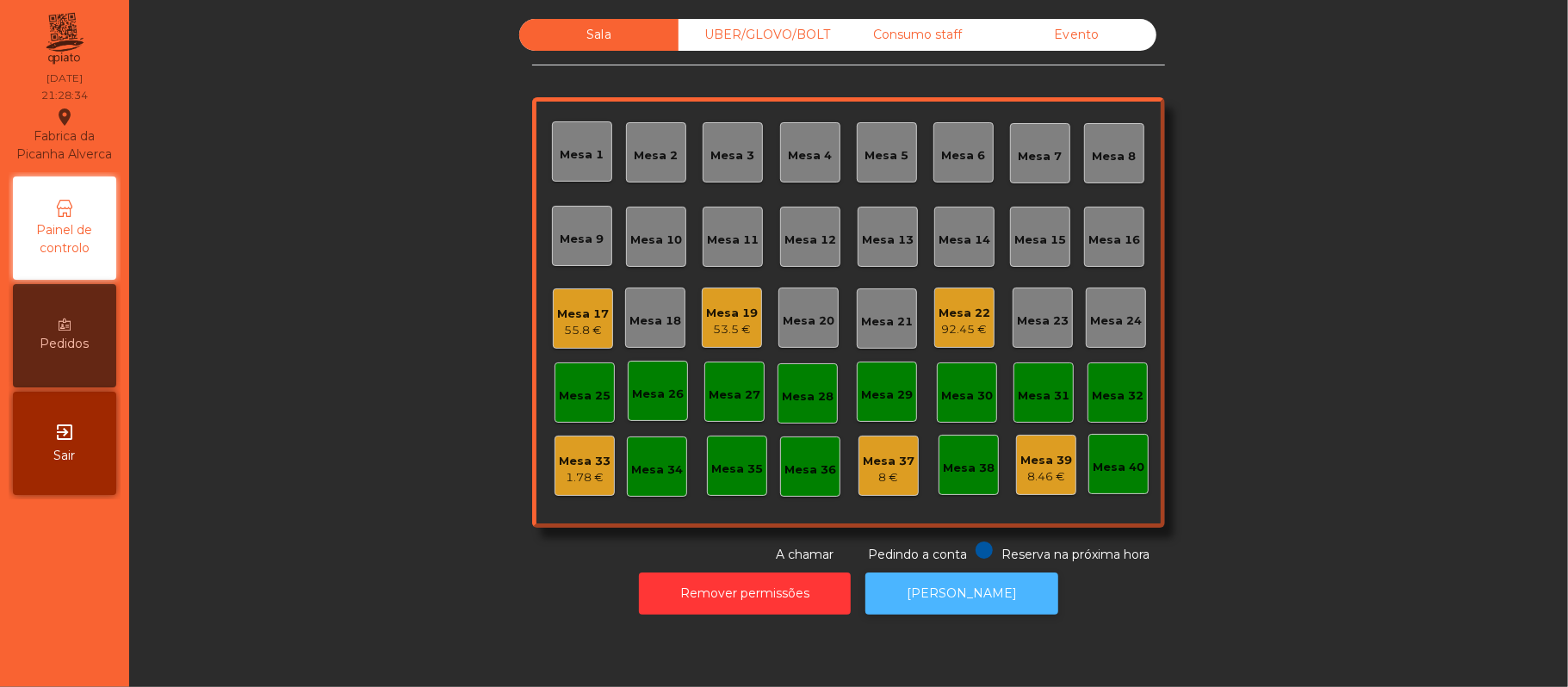
click at [932, 587] on button "[PERSON_NAME]" at bounding box center [962, 594] width 193 height 42
click at [747, 304] on div "Mesa 19 53.5 €" at bounding box center [731, 318] width 60 height 60
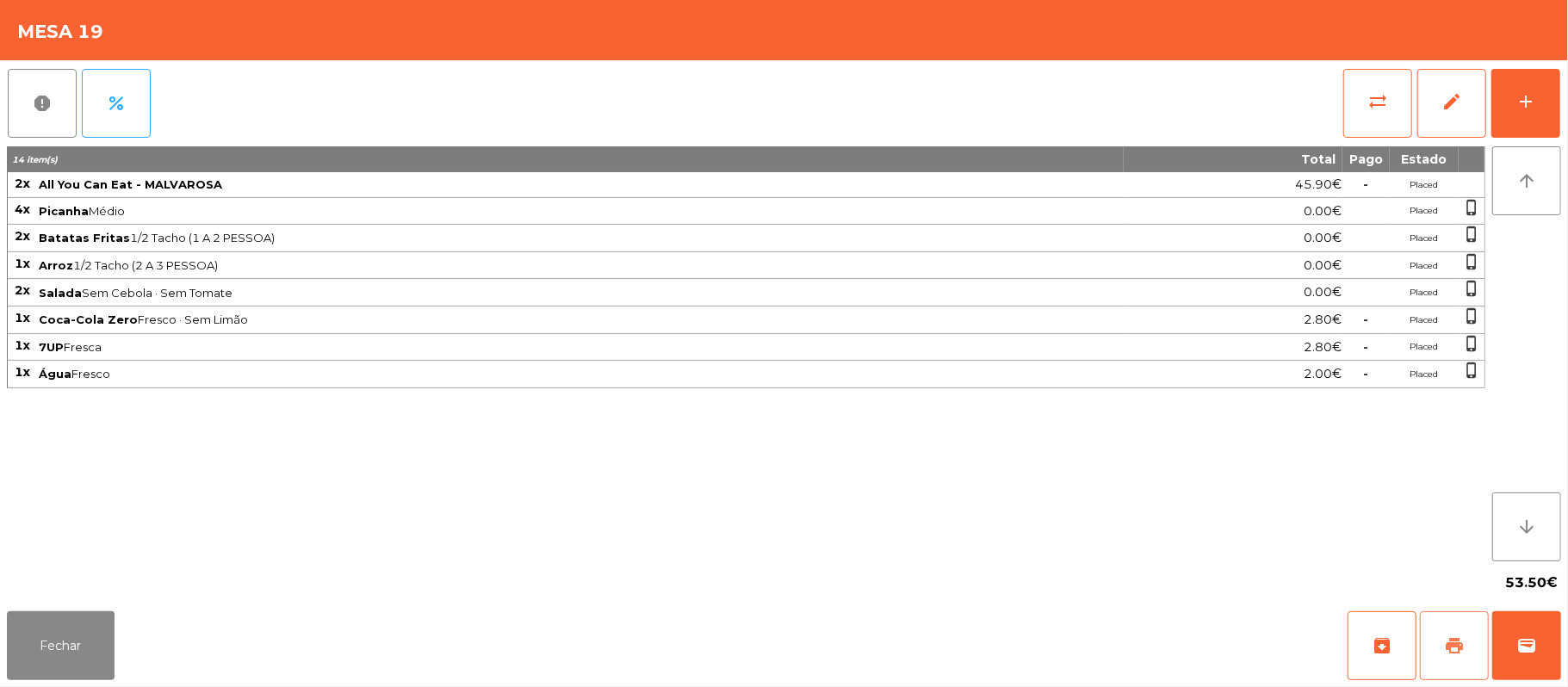
click at [1462, 642] on span "print" at bounding box center [1455, 646] width 21 height 21
click at [1392, 108] on button "sync_alt" at bounding box center [1377, 103] width 69 height 69
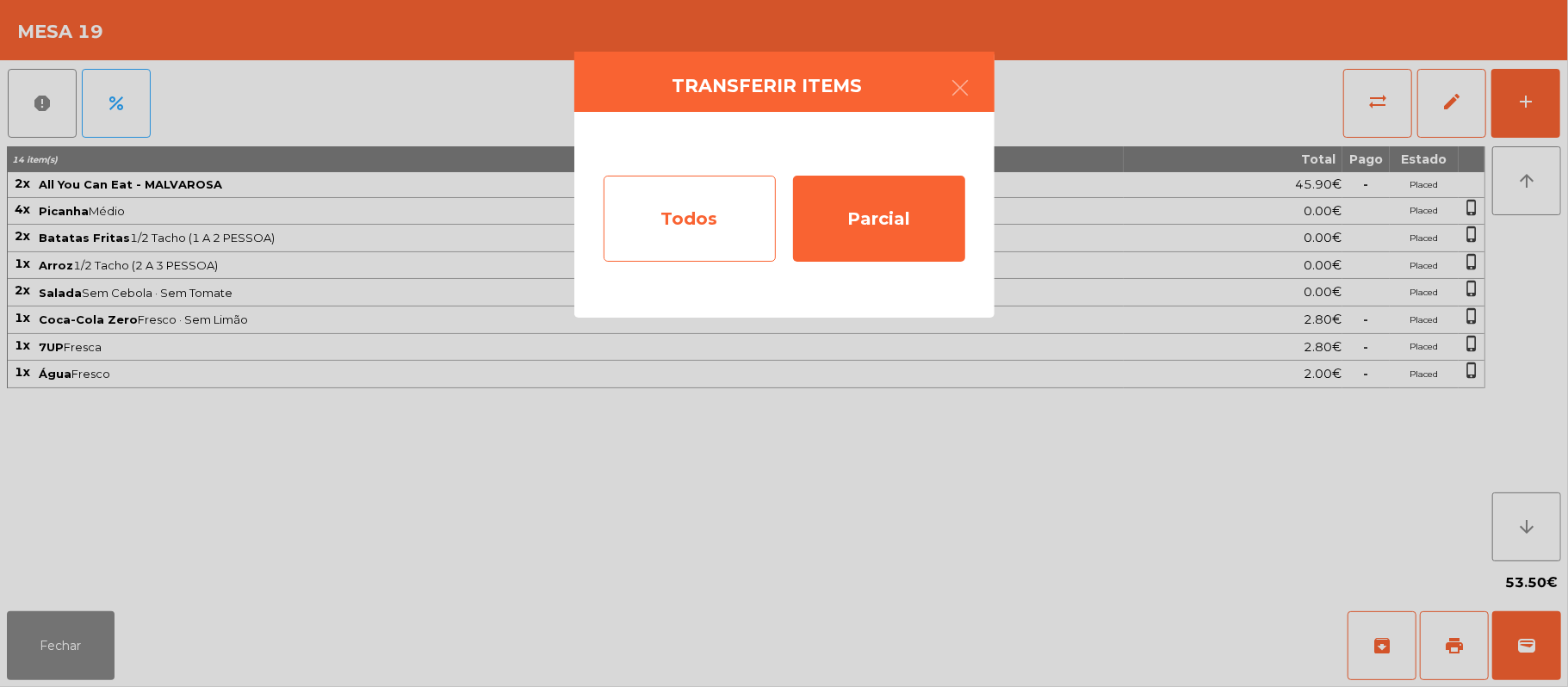
click at [700, 228] on div "Todos" at bounding box center [689, 218] width 172 height 86
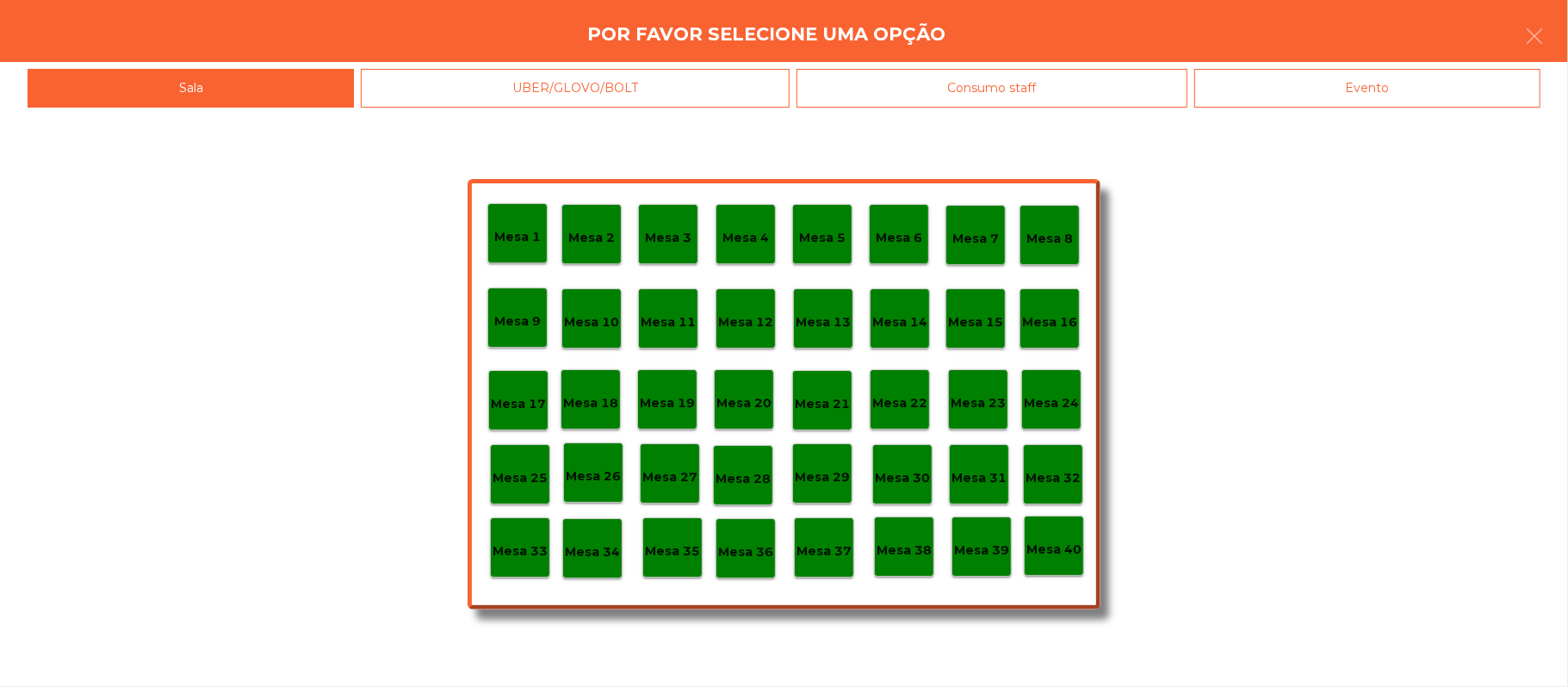
click at [1313, 103] on div "Evento" at bounding box center [1367, 88] width 346 height 38
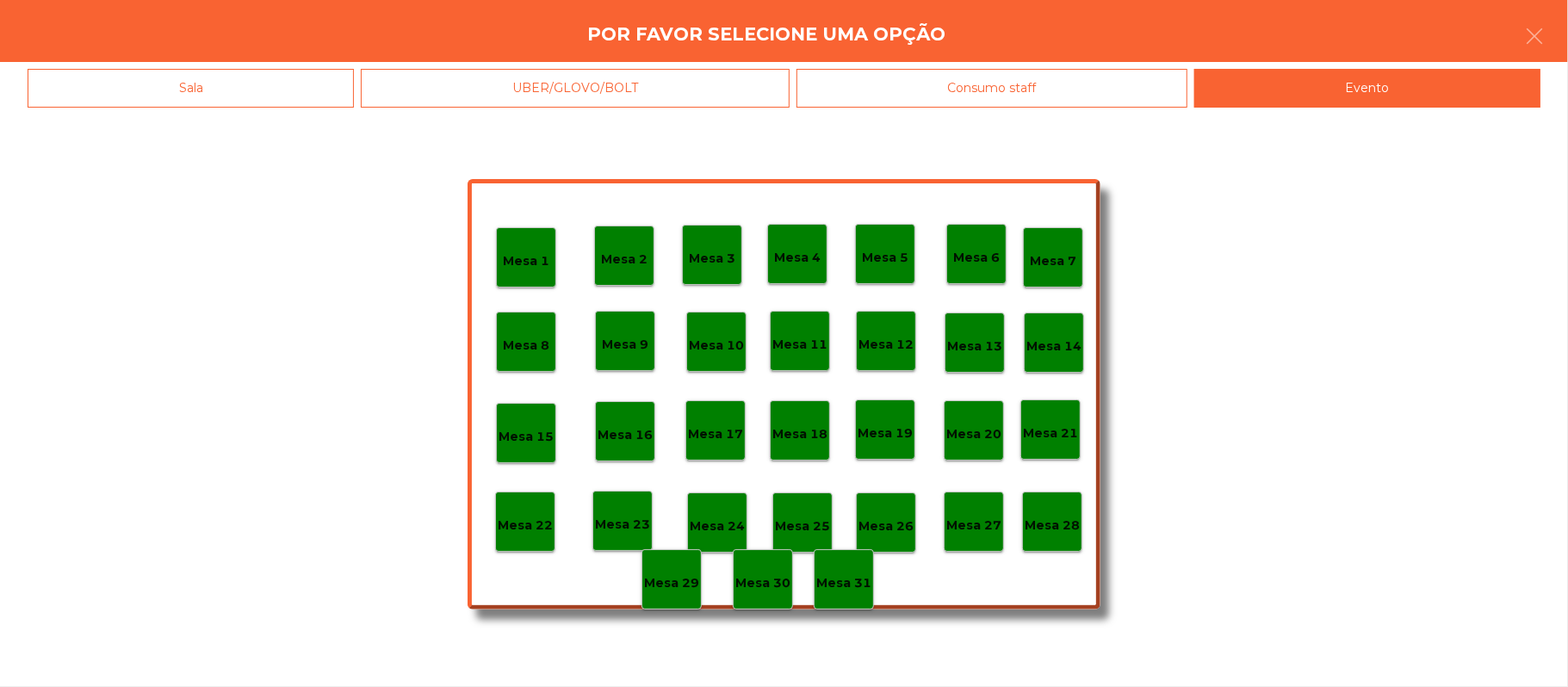
click at [1056, 526] on p "Mesa 28" at bounding box center [1051, 526] width 55 height 20
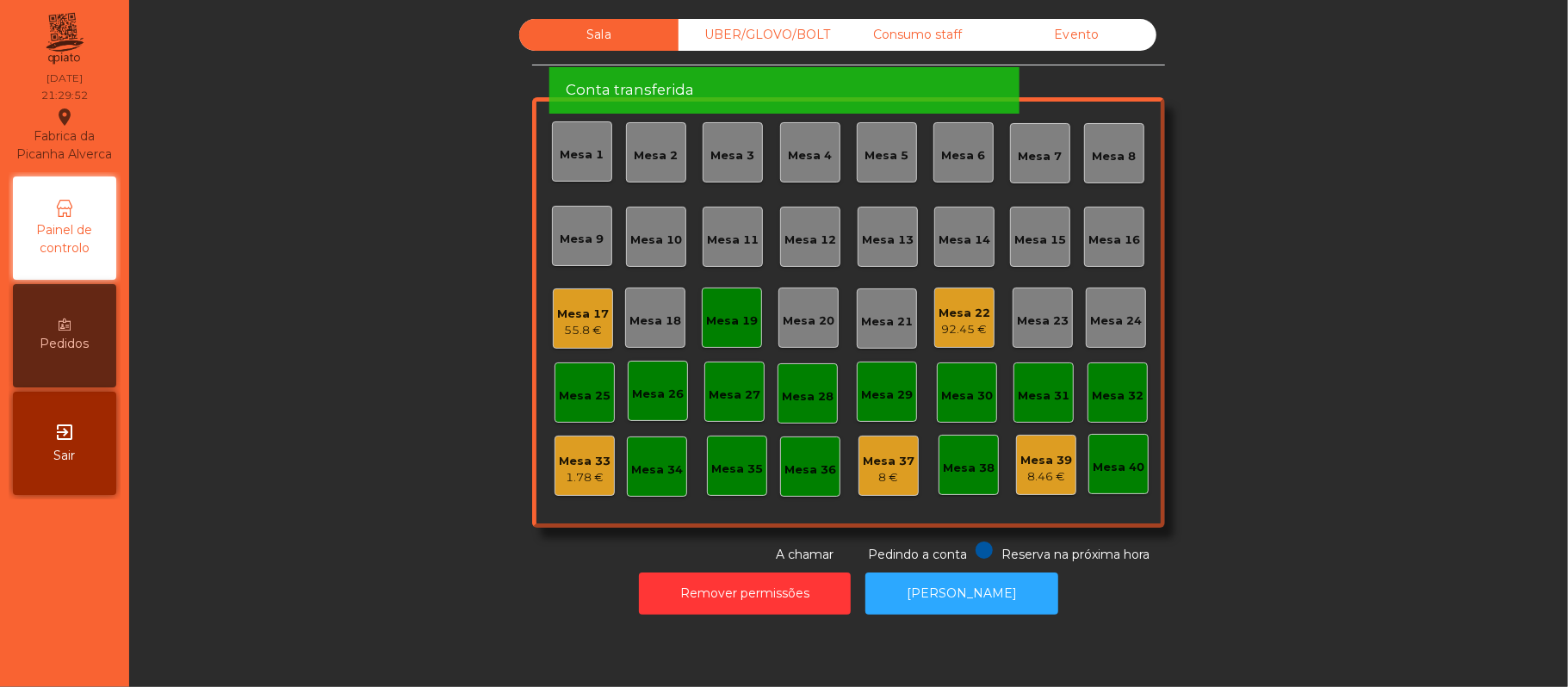
click at [729, 319] on div "Mesa 19" at bounding box center [731, 321] width 51 height 17
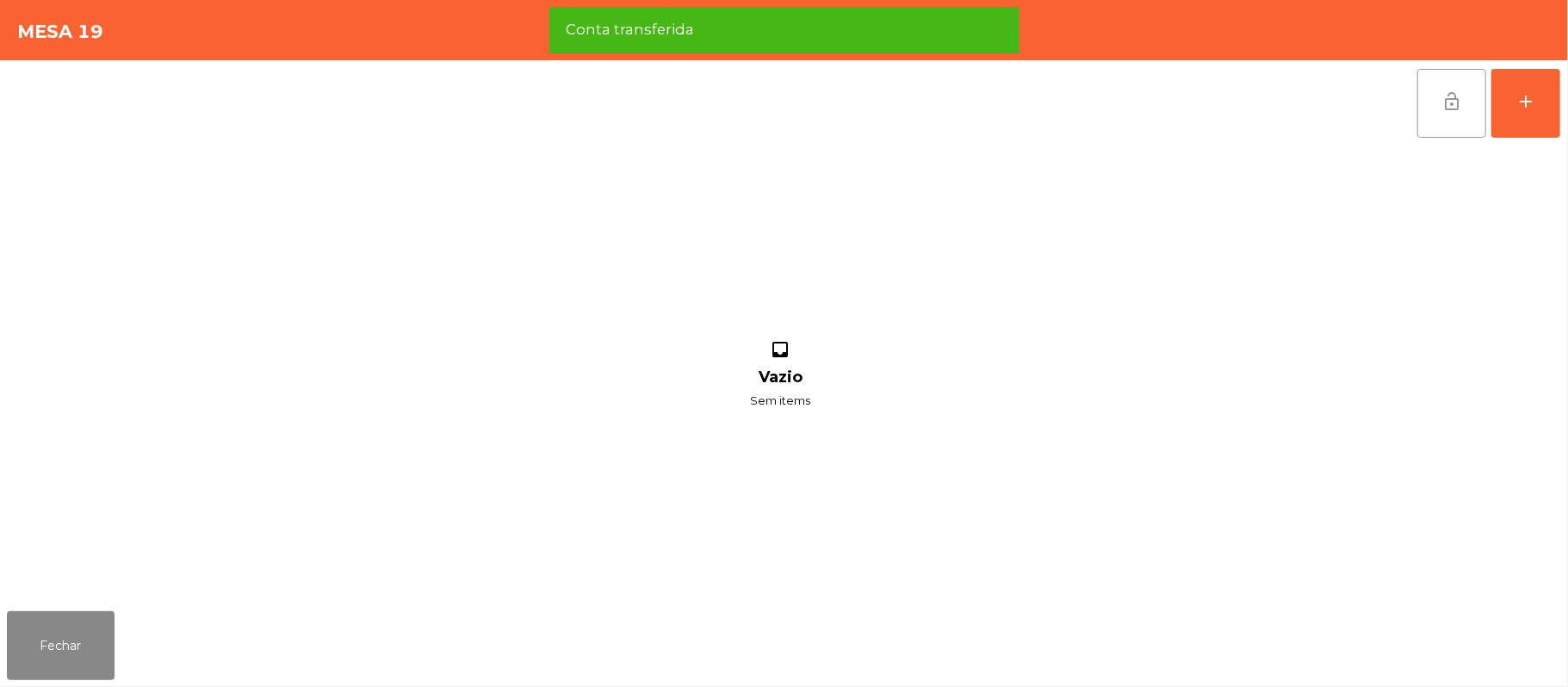
click at [1441, 110] on span "lock_open" at bounding box center [1452, 102] width 21 height 21
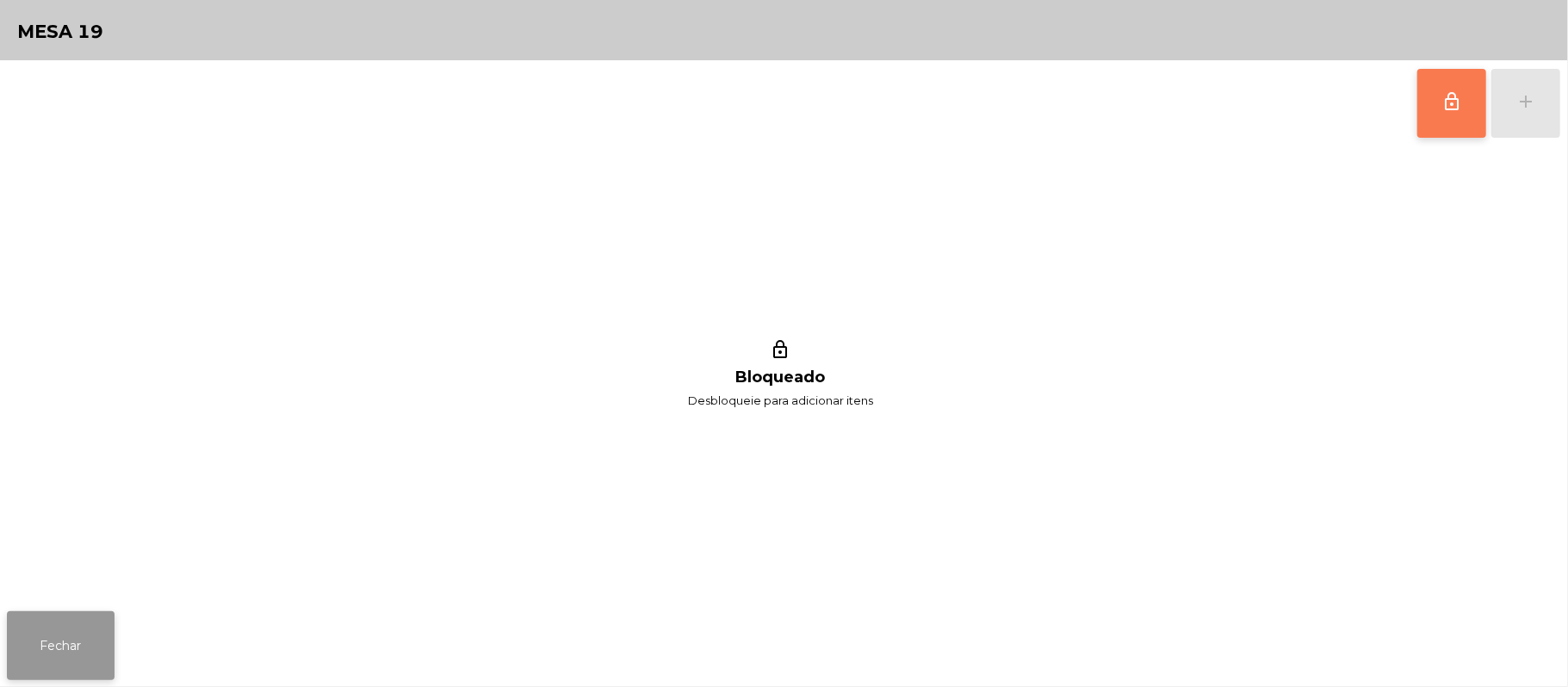
click at [84, 618] on button "Fechar" at bounding box center [60, 646] width 107 height 69
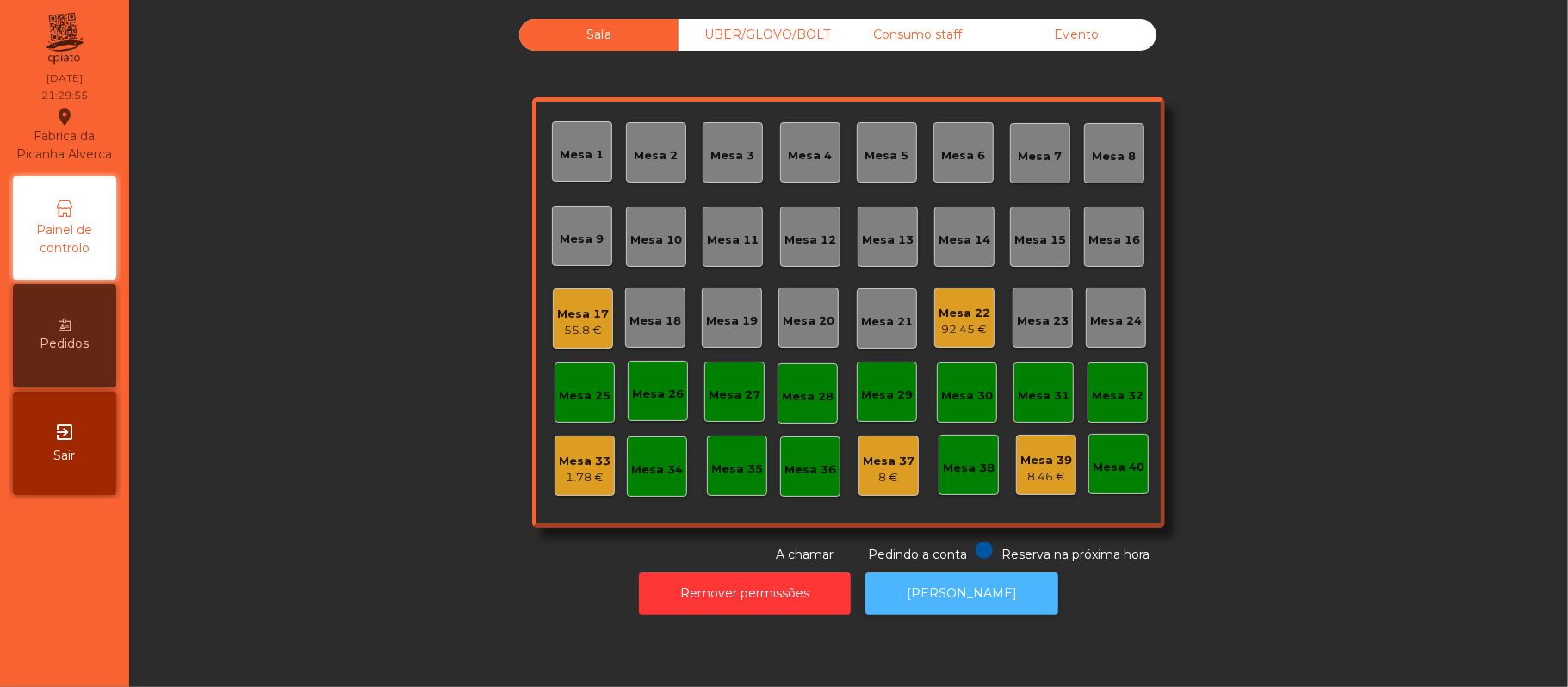
click at [969, 594] on button "[PERSON_NAME]" at bounding box center [962, 594] width 193 height 42
click at [983, 301] on div "Mesa 22 92.45 €" at bounding box center [964, 318] width 60 height 60
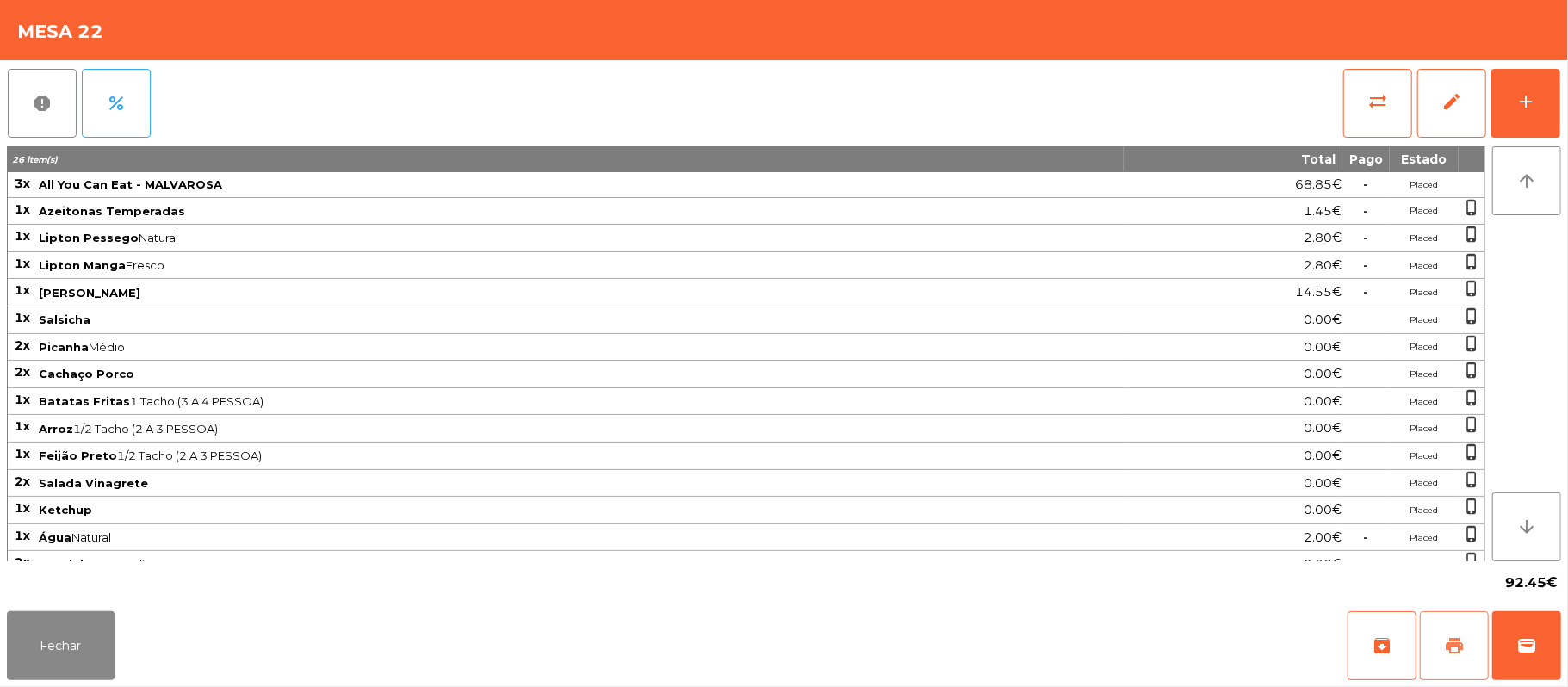
click at [1444, 665] on button "print" at bounding box center [1454, 646] width 69 height 69
click at [1434, 623] on button "print" at bounding box center [1454, 646] width 69 height 69
click at [1386, 105] on span "sync_alt" at bounding box center [1378, 102] width 21 height 21
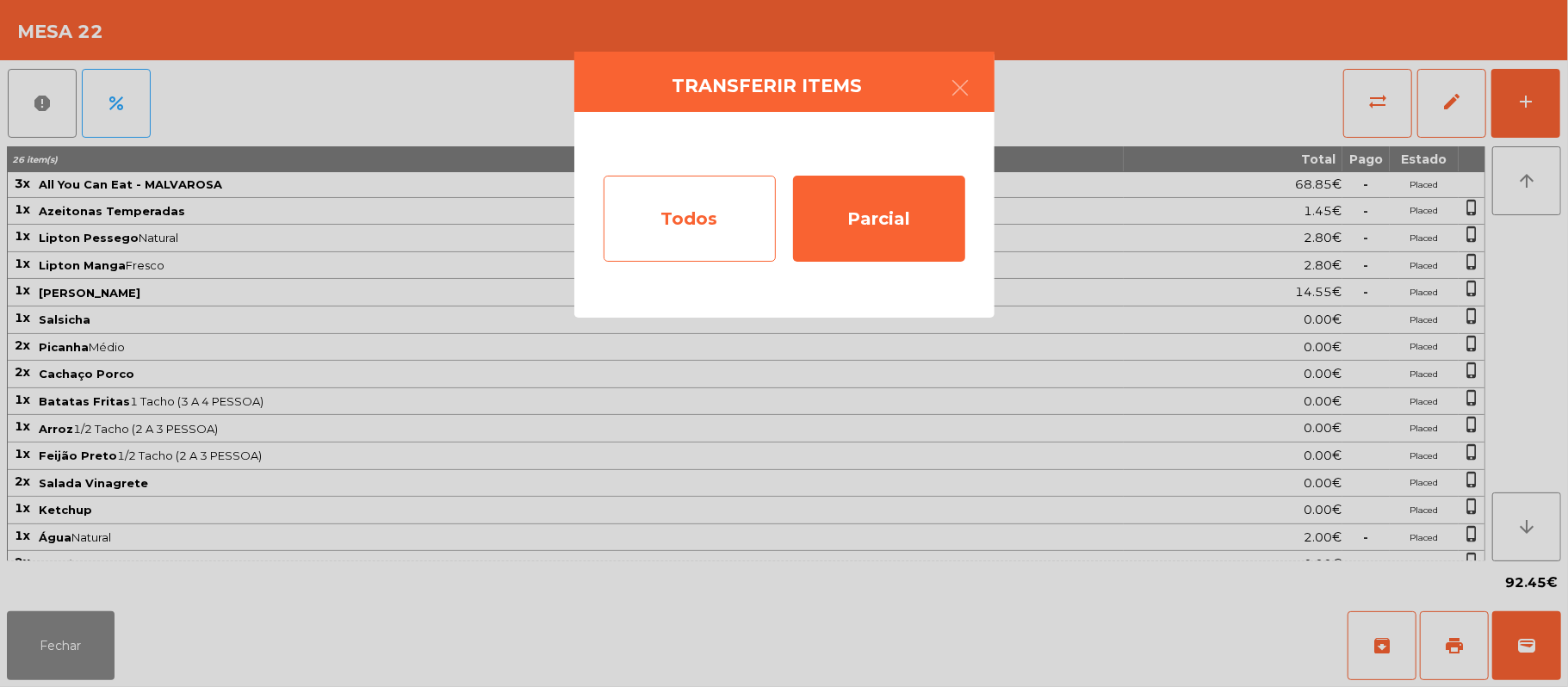
click at [706, 204] on div "Todos" at bounding box center [689, 218] width 172 height 86
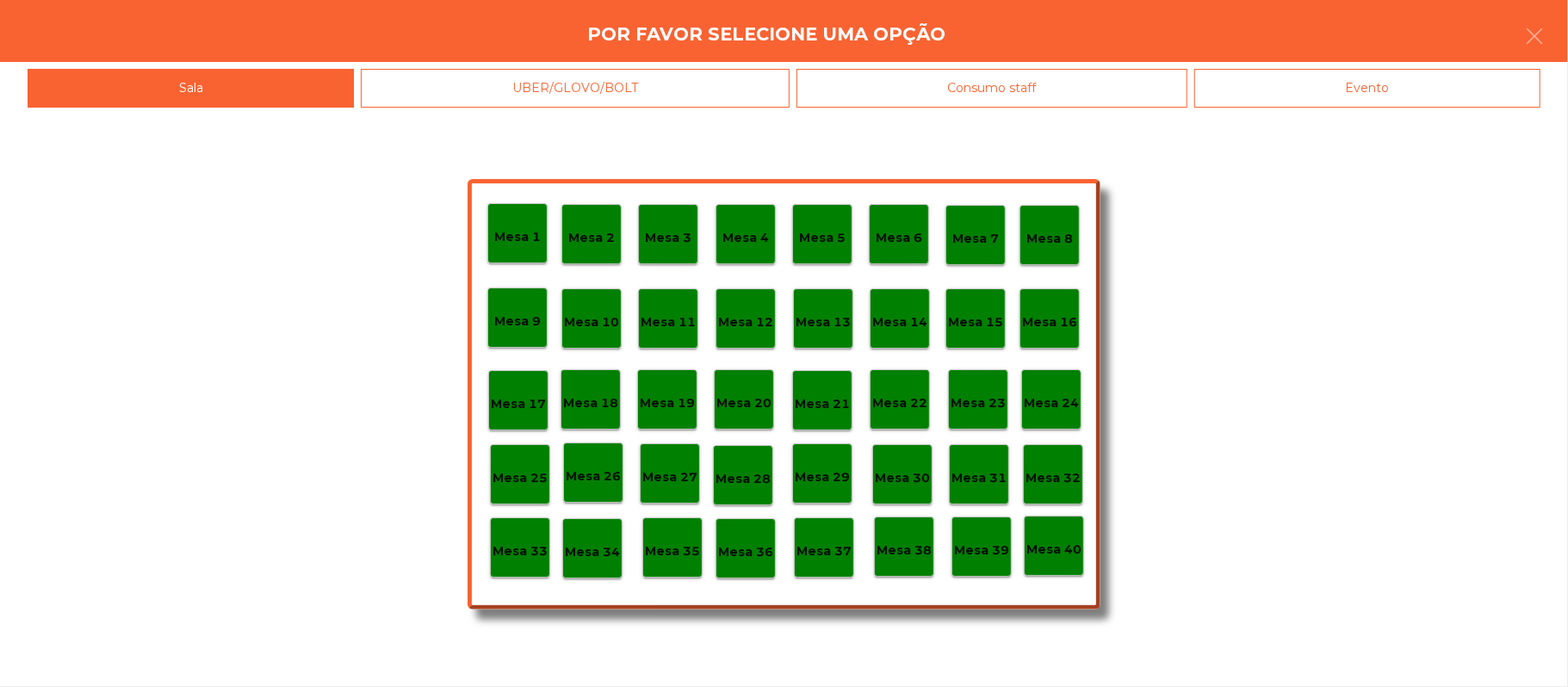
click at [1392, 76] on div "Evento" at bounding box center [1367, 88] width 346 height 38
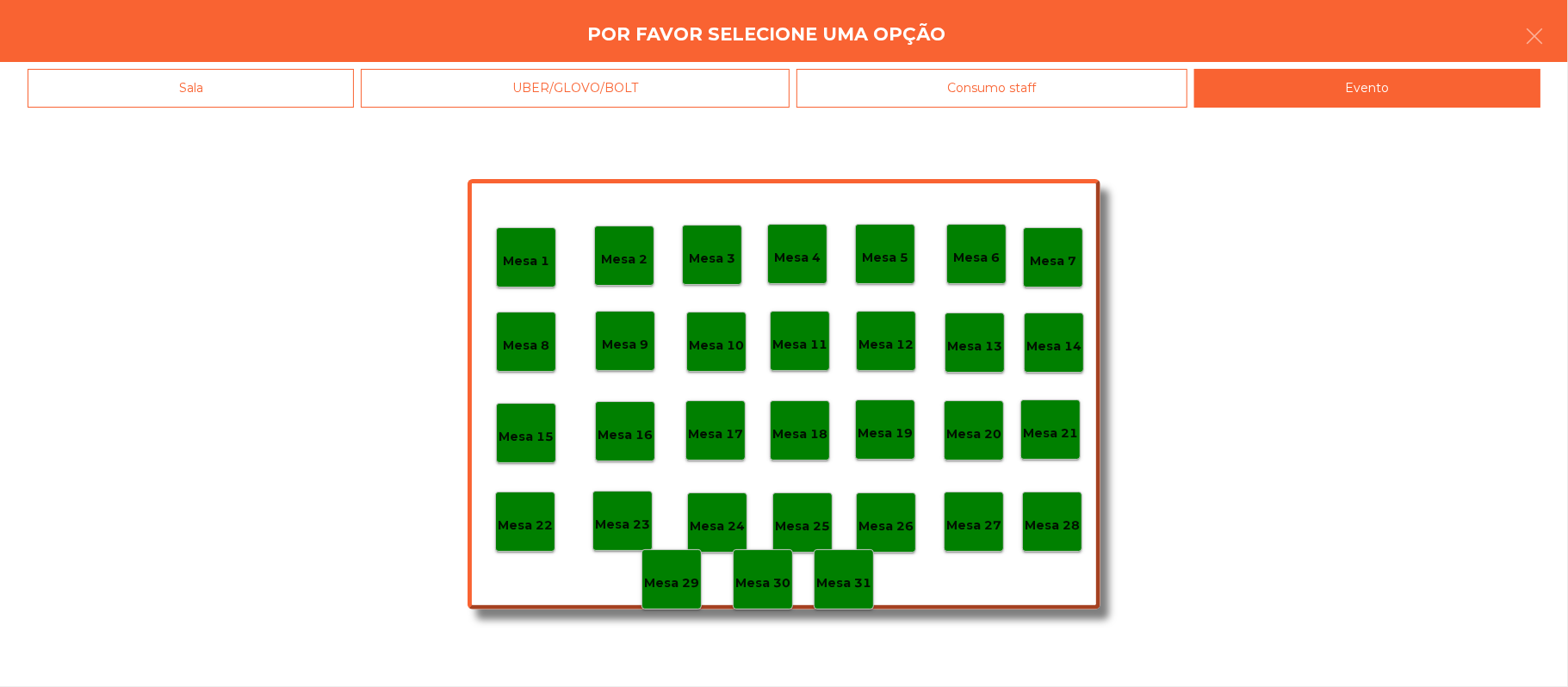
click at [1056, 518] on p "Mesa 28" at bounding box center [1051, 526] width 55 height 20
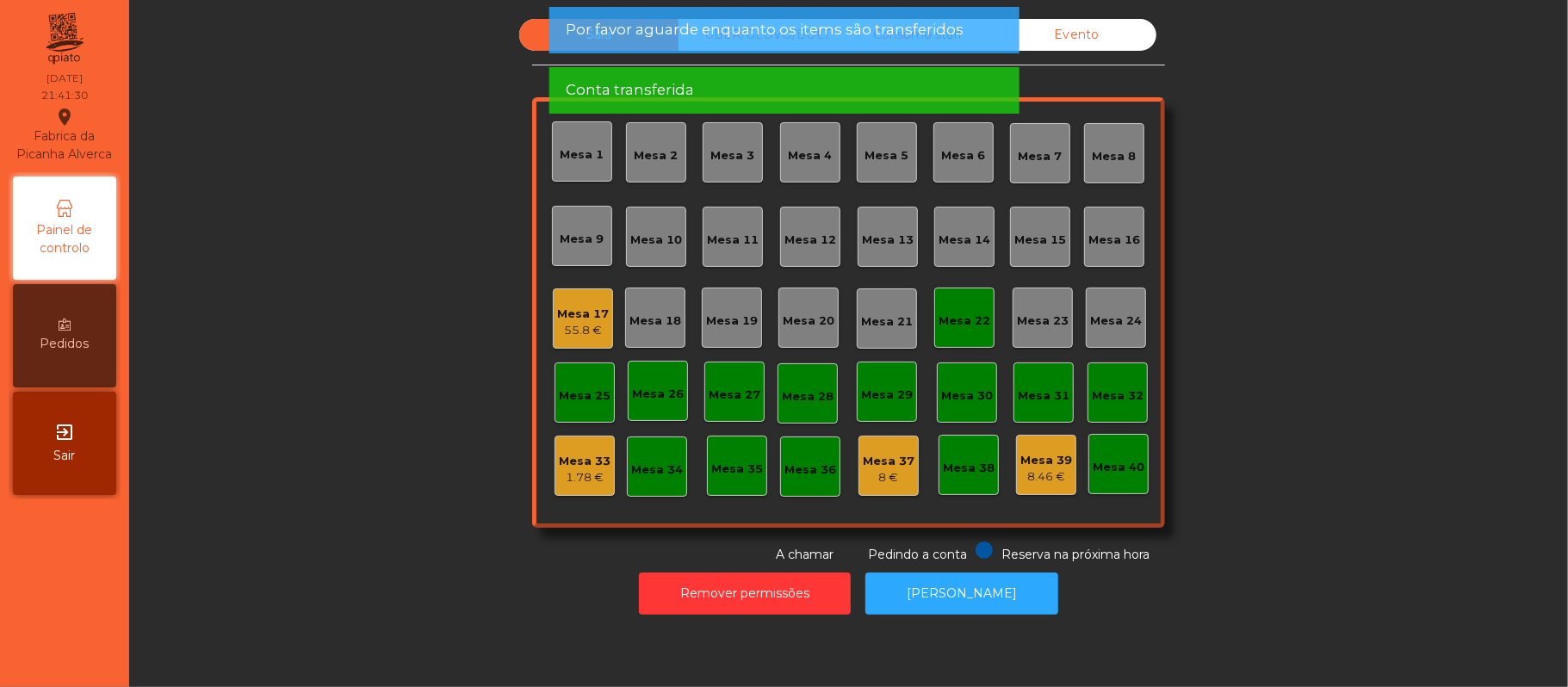
click at [961, 332] on div "Mesa 22" at bounding box center [964, 318] width 60 height 60
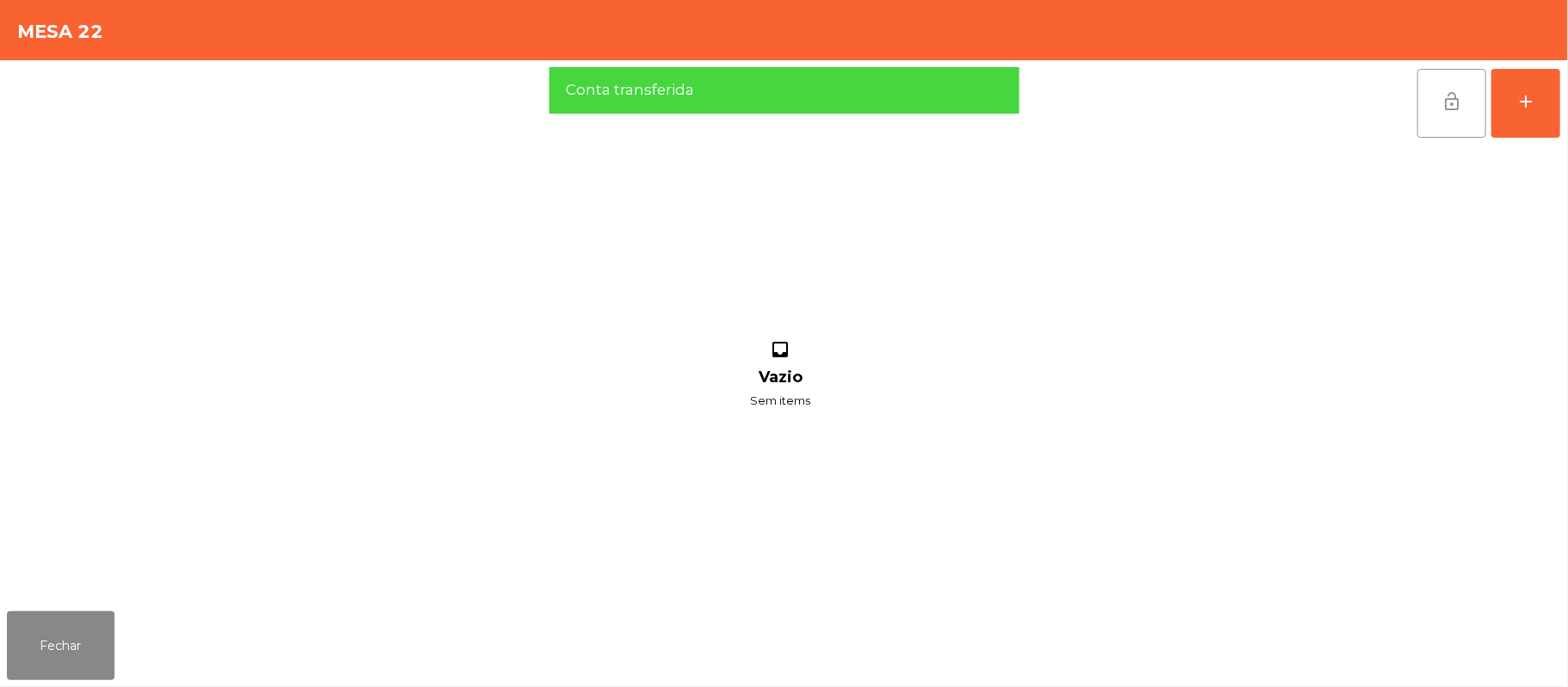
click at [1438, 108] on button "lock_open" at bounding box center [1451, 103] width 69 height 69
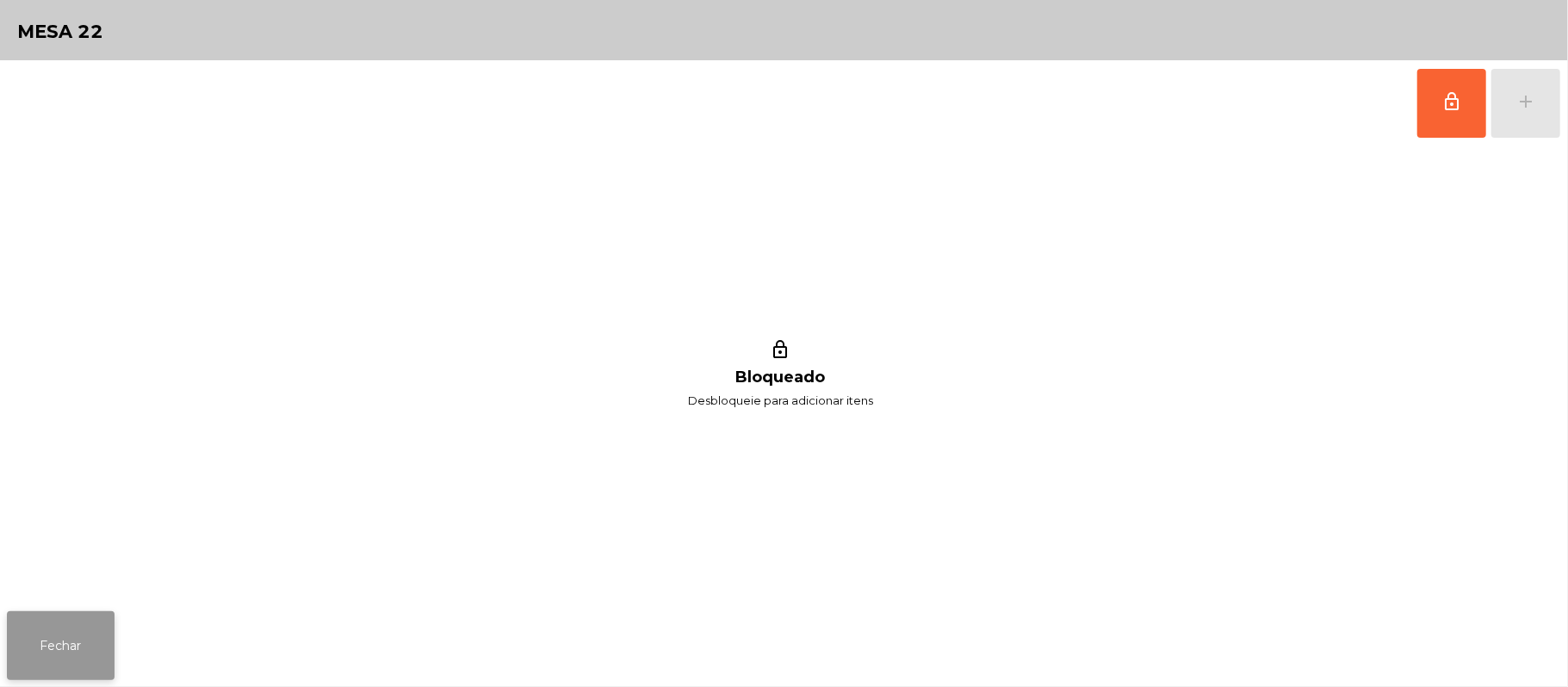
click at [94, 651] on button "Fechar" at bounding box center [60, 646] width 107 height 69
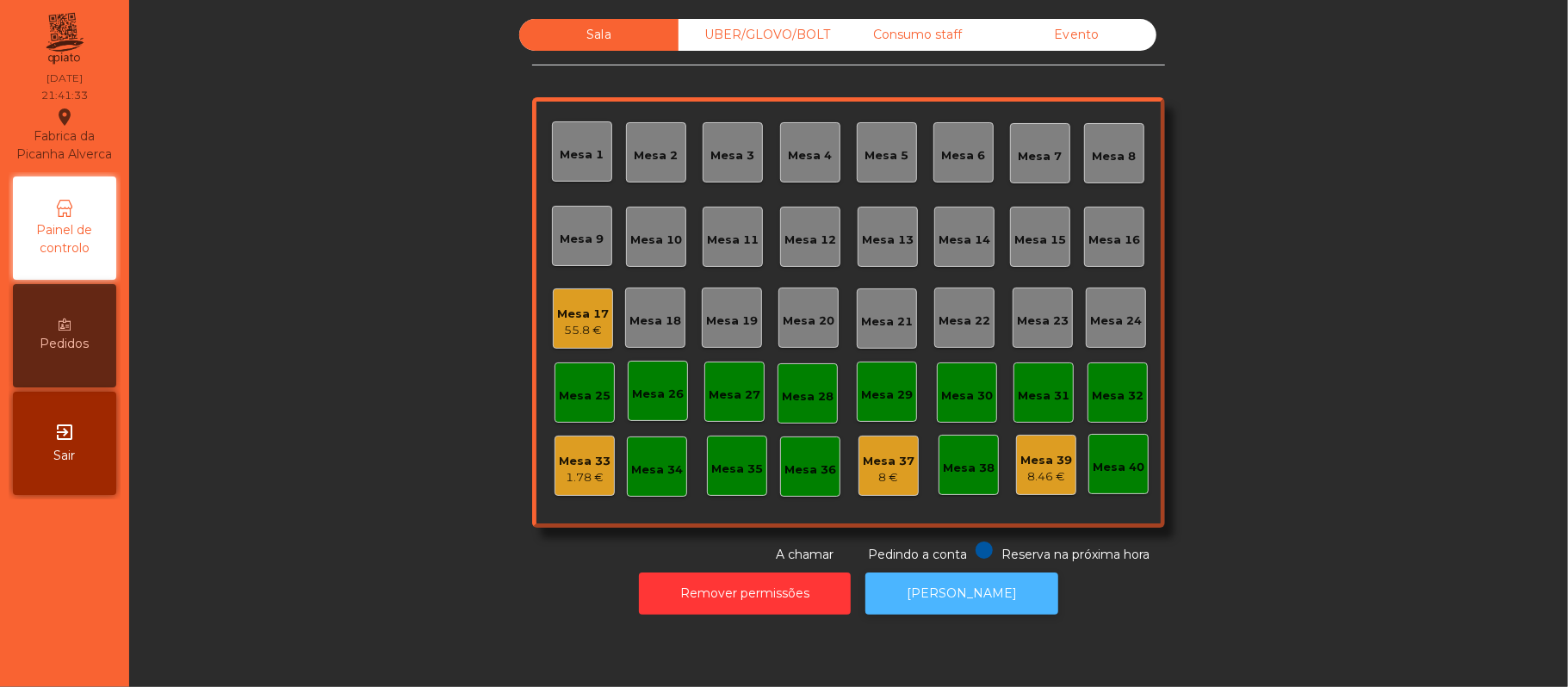
click at [938, 594] on button "[PERSON_NAME]" at bounding box center [962, 594] width 193 height 42
click at [1092, 235] on div "Mesa 16" at bounding box center [1113, 240] width 51 height 17
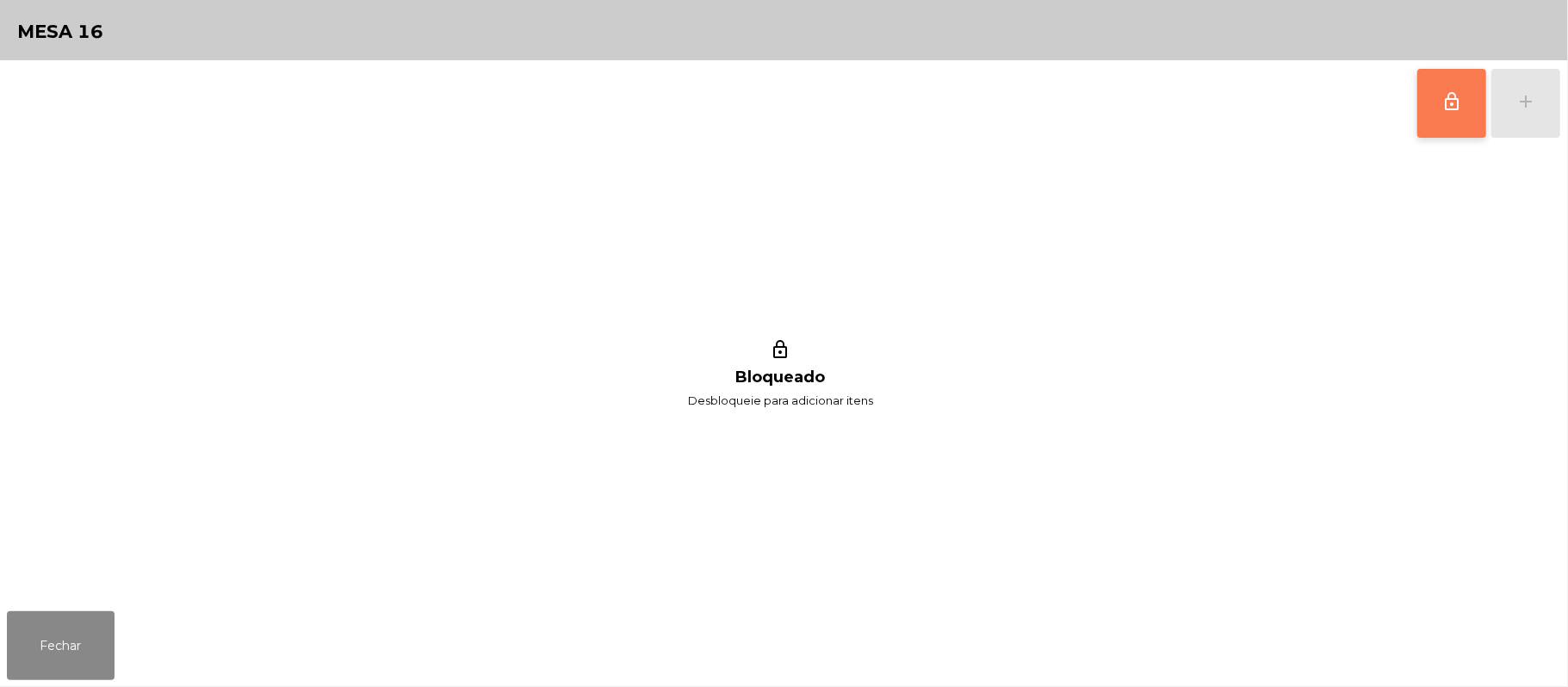
click at [1427, 103] on button "lock_outline" at bounding box center [1451, 103] width 69 height 69
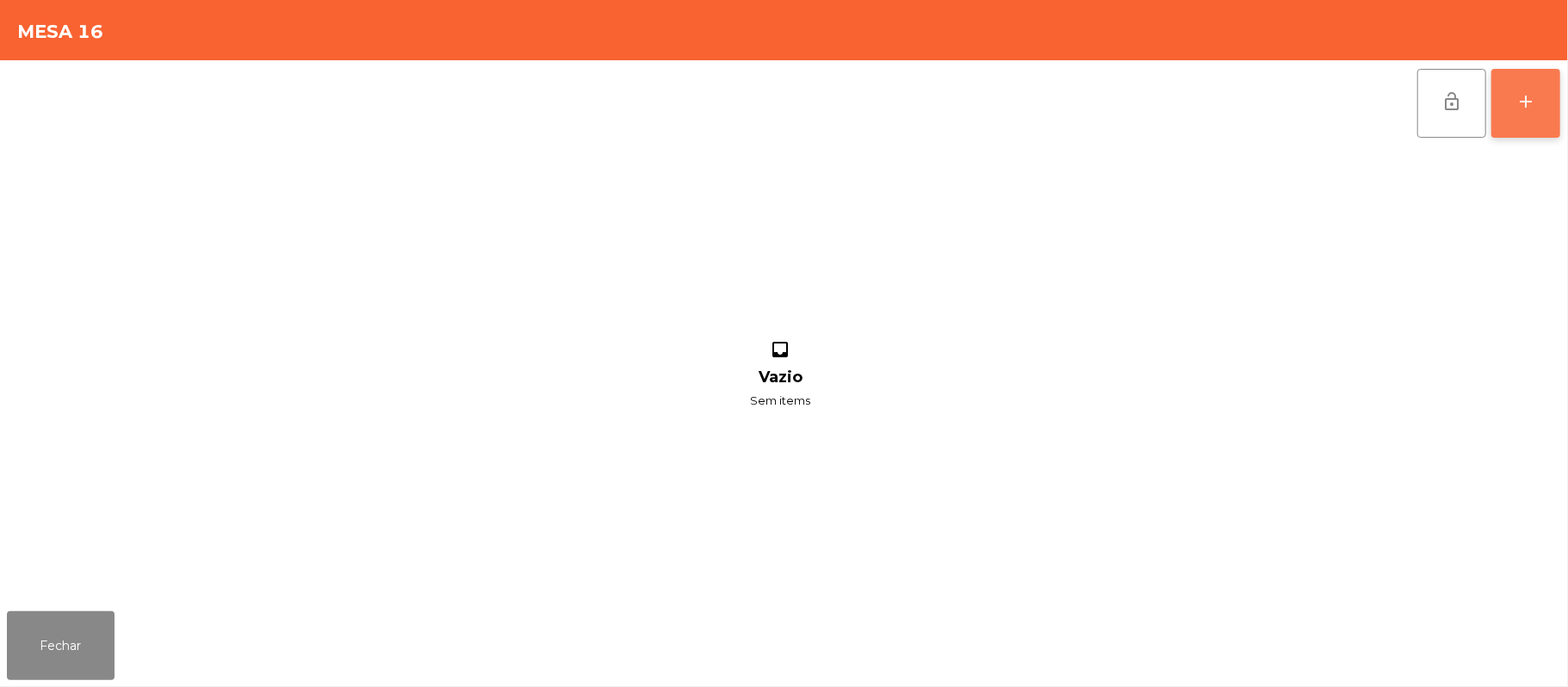
click at [1550, 113] on button "add" at bounding box center [1525, 103] width 69 height 69
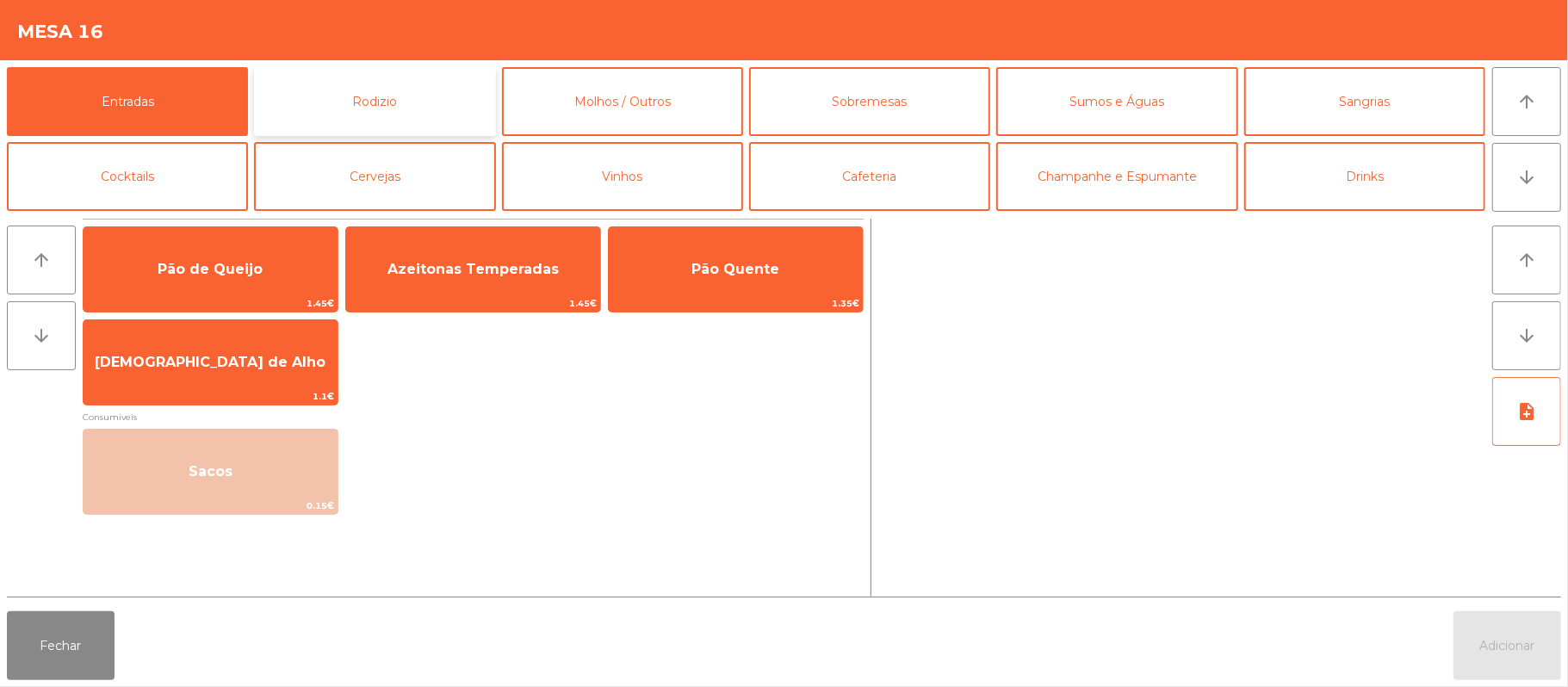
click at [448, 91] on button "Rodizio" at bounding box center [374, 101] width 241 height 69
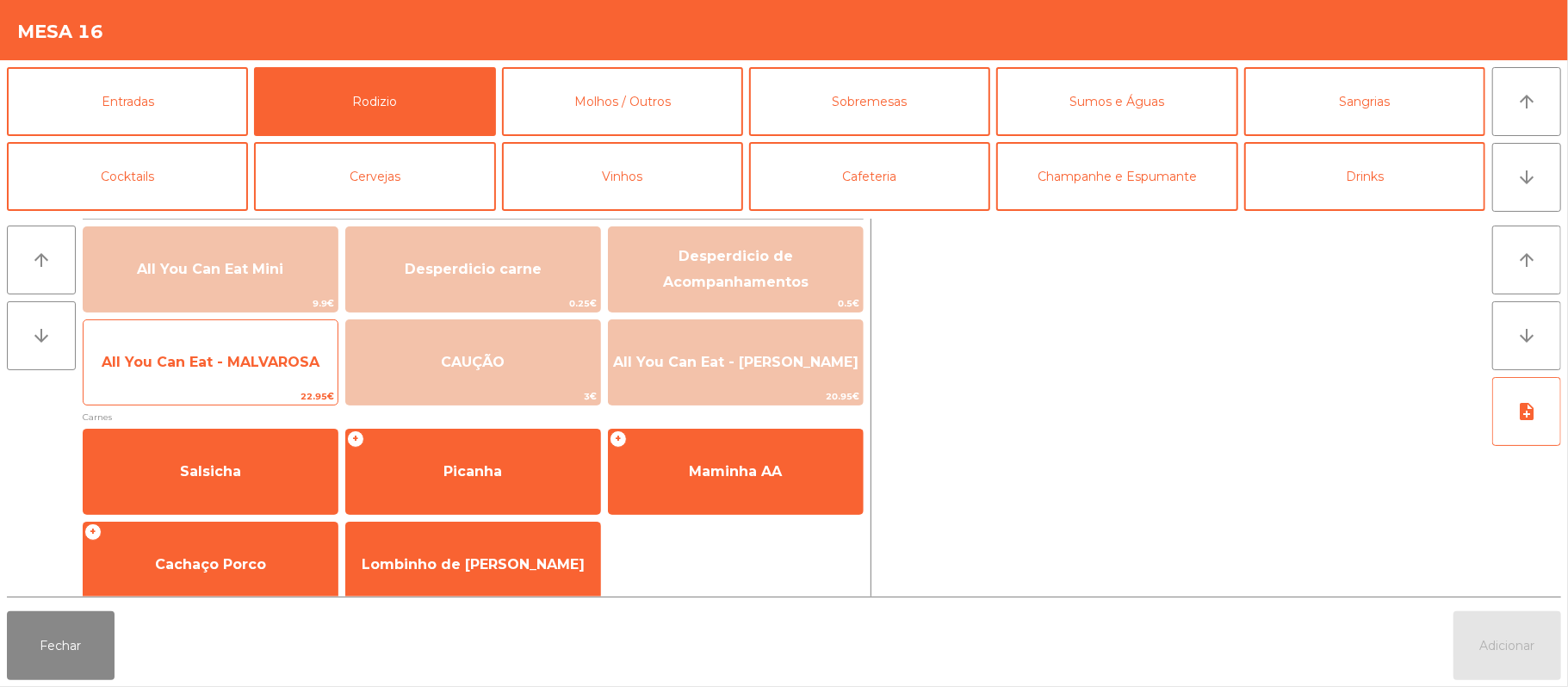
click at [243, 354] on span "All You Can Eat - MALVAROSA" at bounding box center [210, 362] width 218 height 17
click at [231, 361] on span "All You Can Eat - MALVAROSA" at bounding box center [210, 362] width 218 height 17
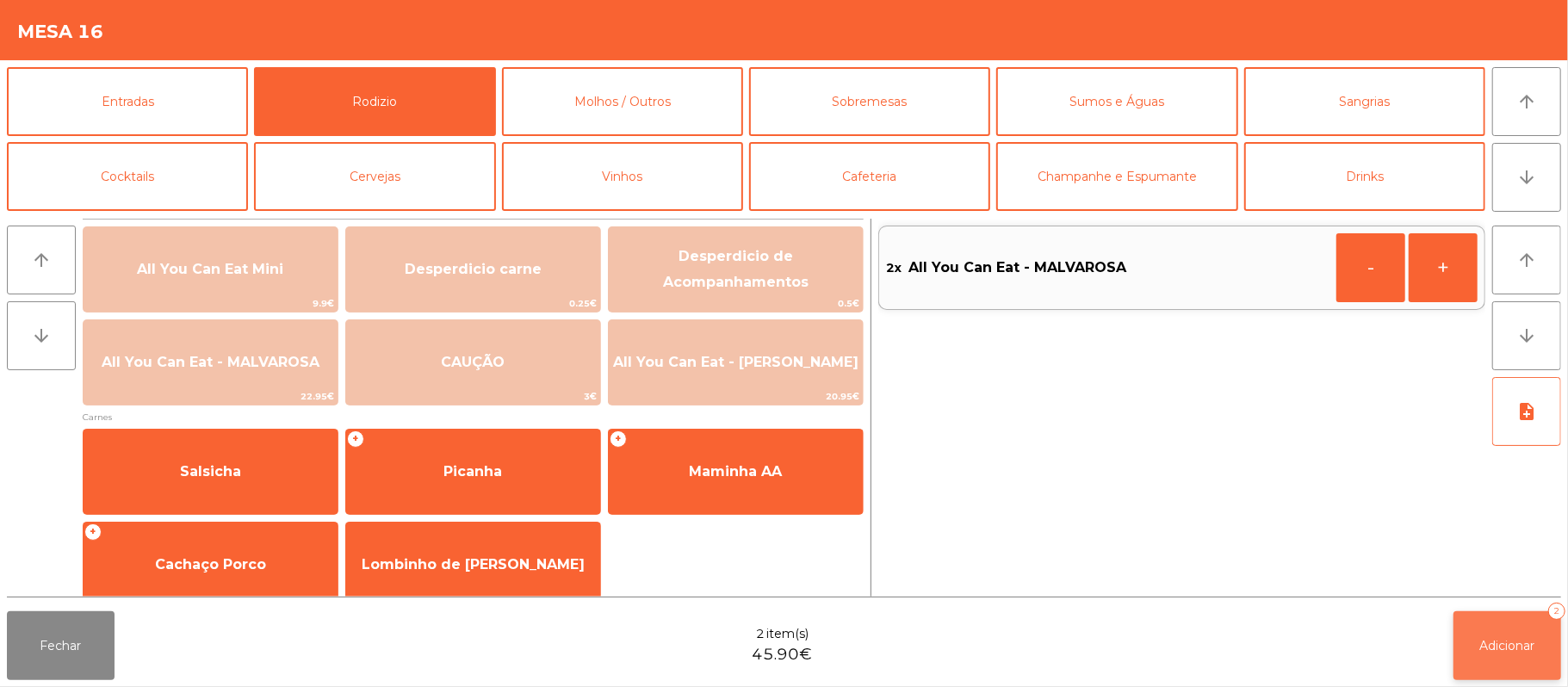
click at [1482, 656] on button "Adicionar 2" at bounding box center [1507, 646] width 107 height 69
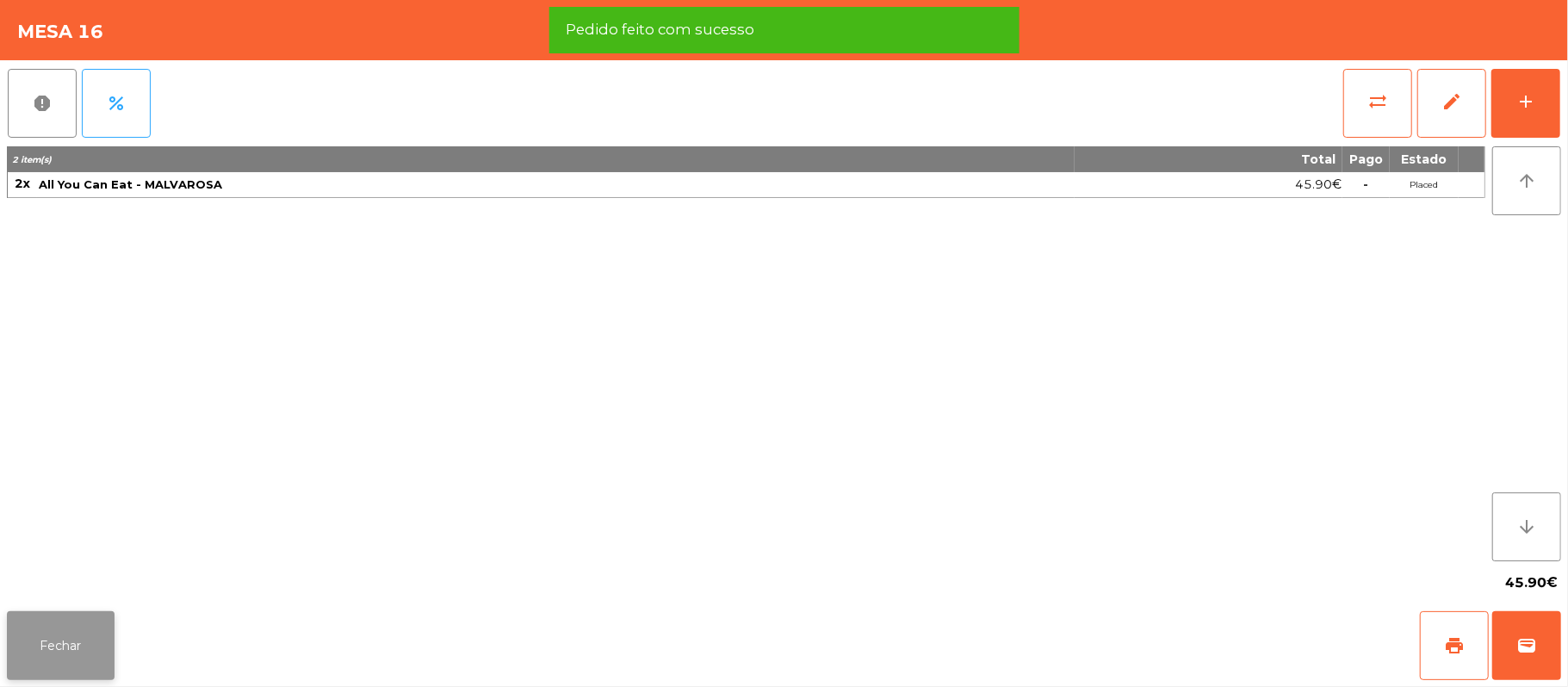
click at [56, 644] on button "Fechar" at bounding box center [60, 646] width 107 height 69
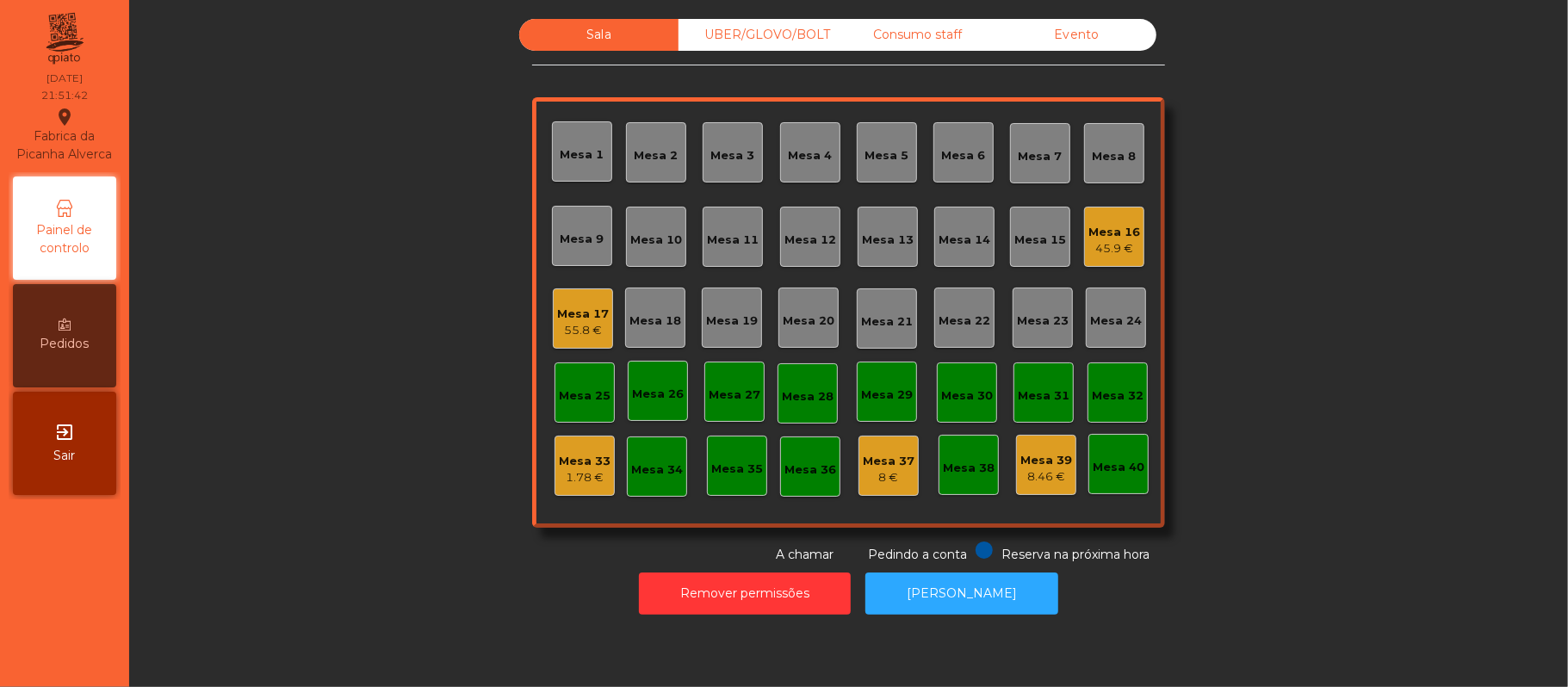
click at [1320, 397] on div "Sala UBER/[GEOGRAPHIC_DATA]/BOLT Consumo staff Evento Mesa 1 [GEOGRAPHIC_DATA] …" at bounding box center [848, 292] width 1392 height 546
click at [1102, 230] on div "Mesa 16" at bounding box center [1113, 233] width 51 height 17
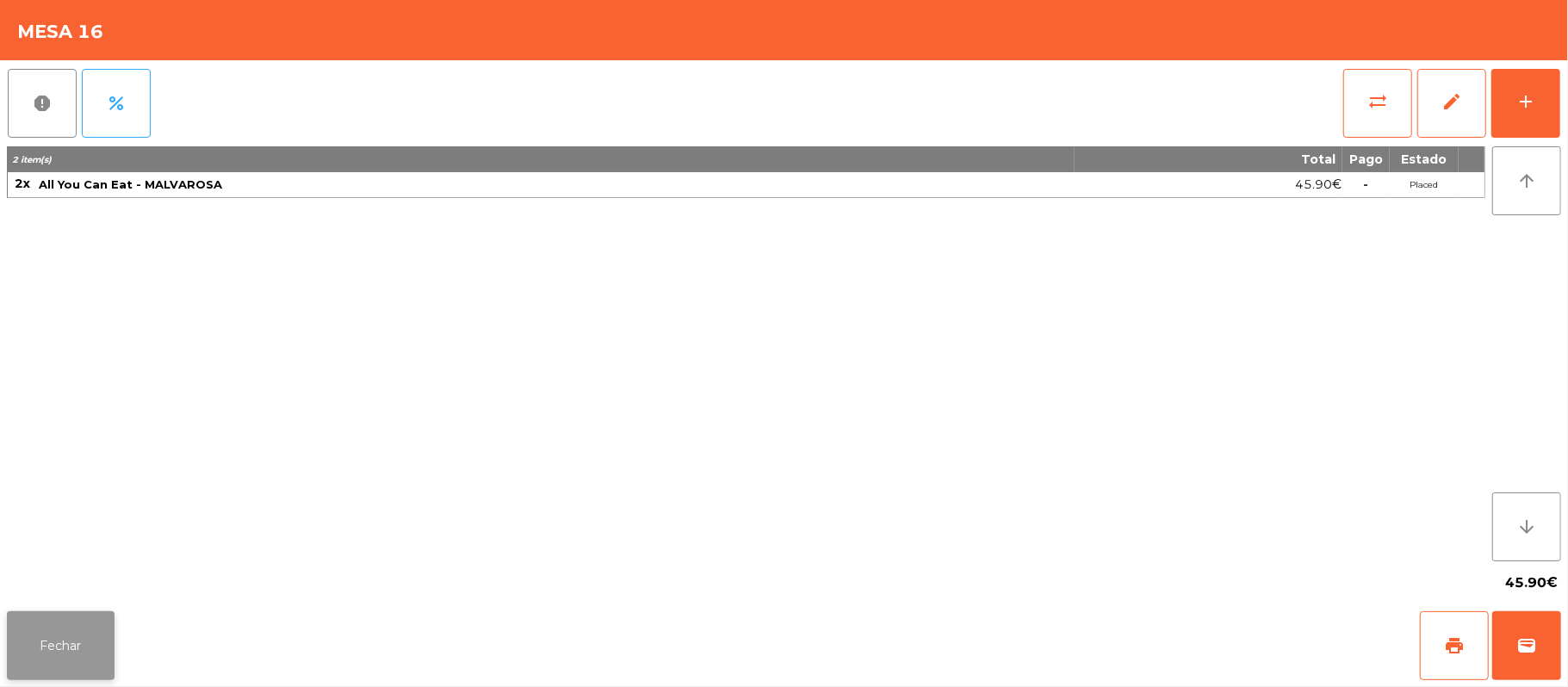
click at [94, 673] on button "Fechar" at bounding box center [60, 646] width 107 height 69
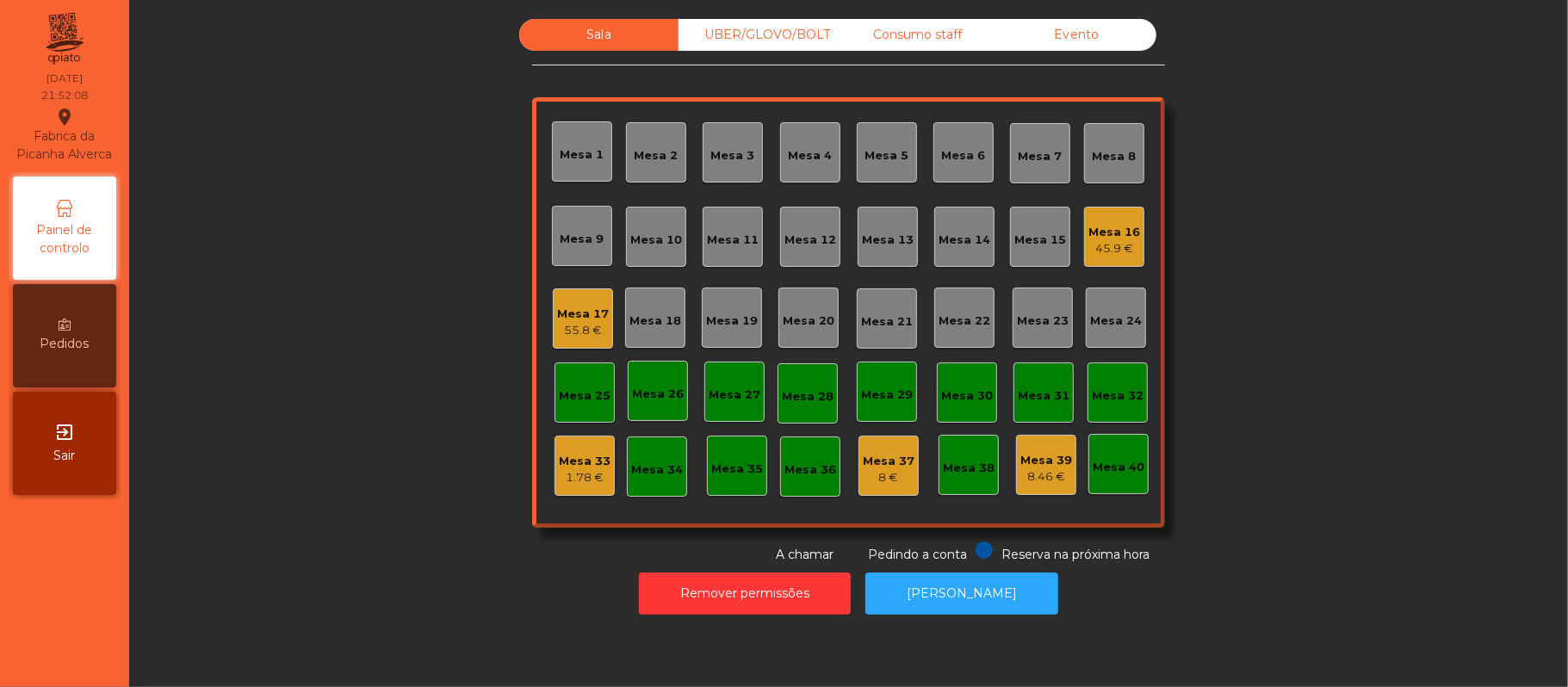
click at [362, 397] on div "Sala UBER/[GEOGRAPHIC_DATA]/BOLT Consumo staff Evento Mesa 1 [GEOGRAPHIC_DATA] …" at bounding box center [848, 292] width 1392 height 546
click at [1088, 256] on div "81.4 €" at bounding box center [1113, 249] width 51 height 17
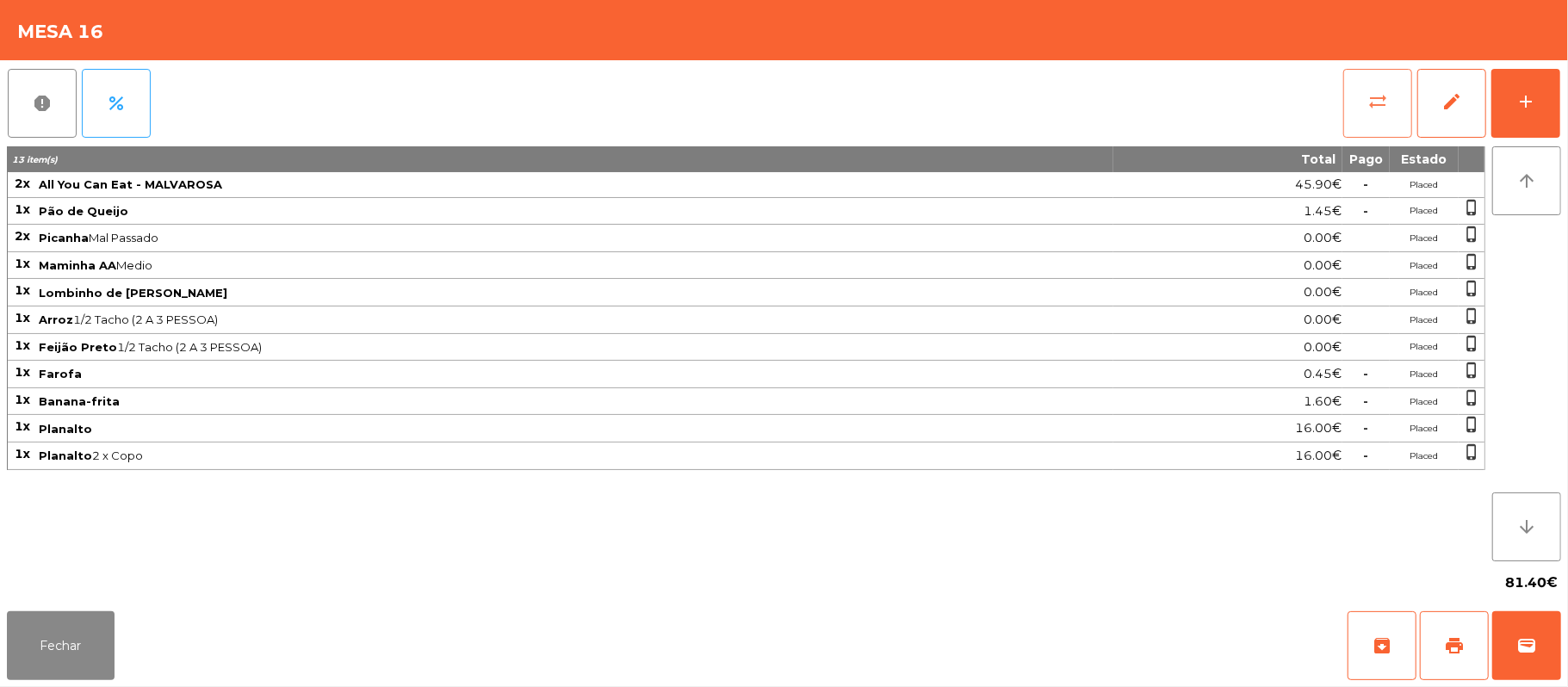
click at [1371, 119] on button "sync_alt" at bounding box center [1377, 103] width 69 height 69
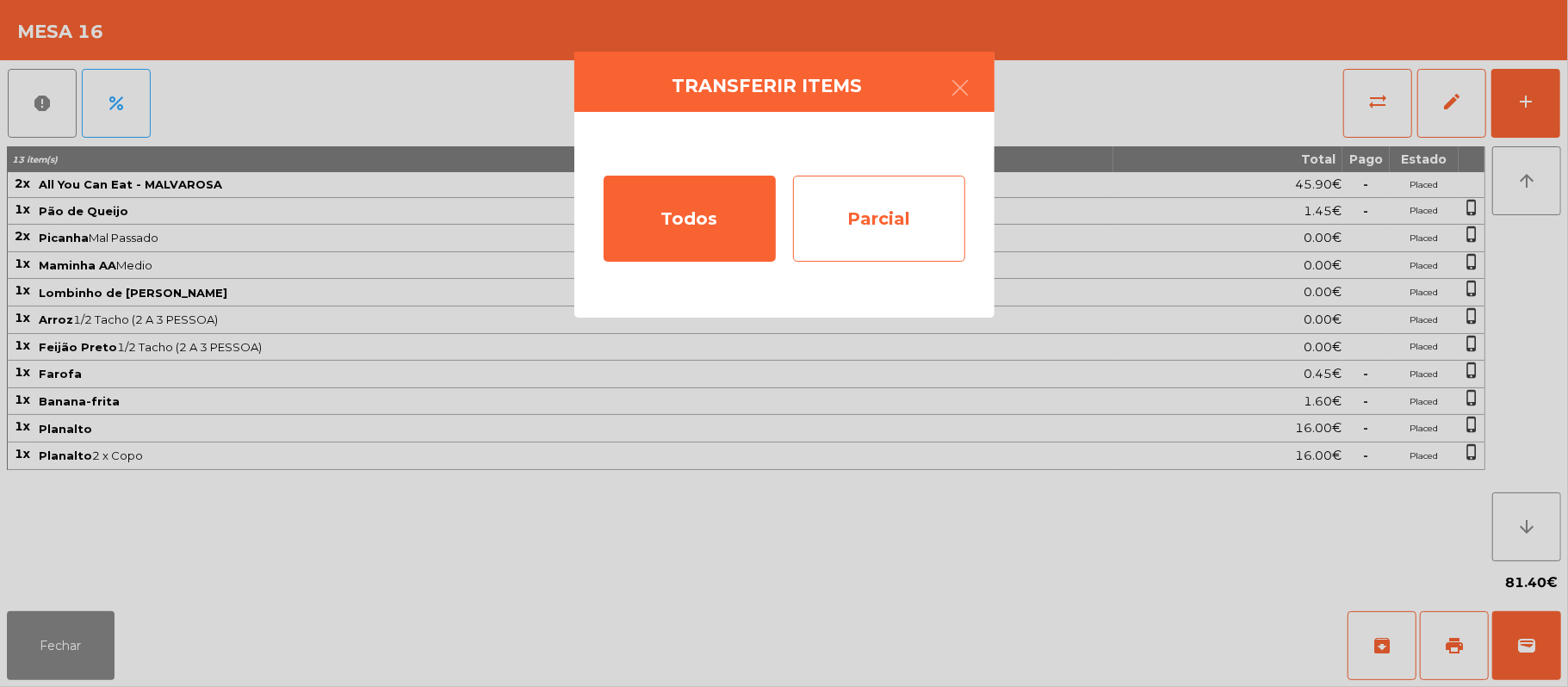
click at [892, 224] on div "Parcial" at bounding box center [879, 218] width 172 height 86
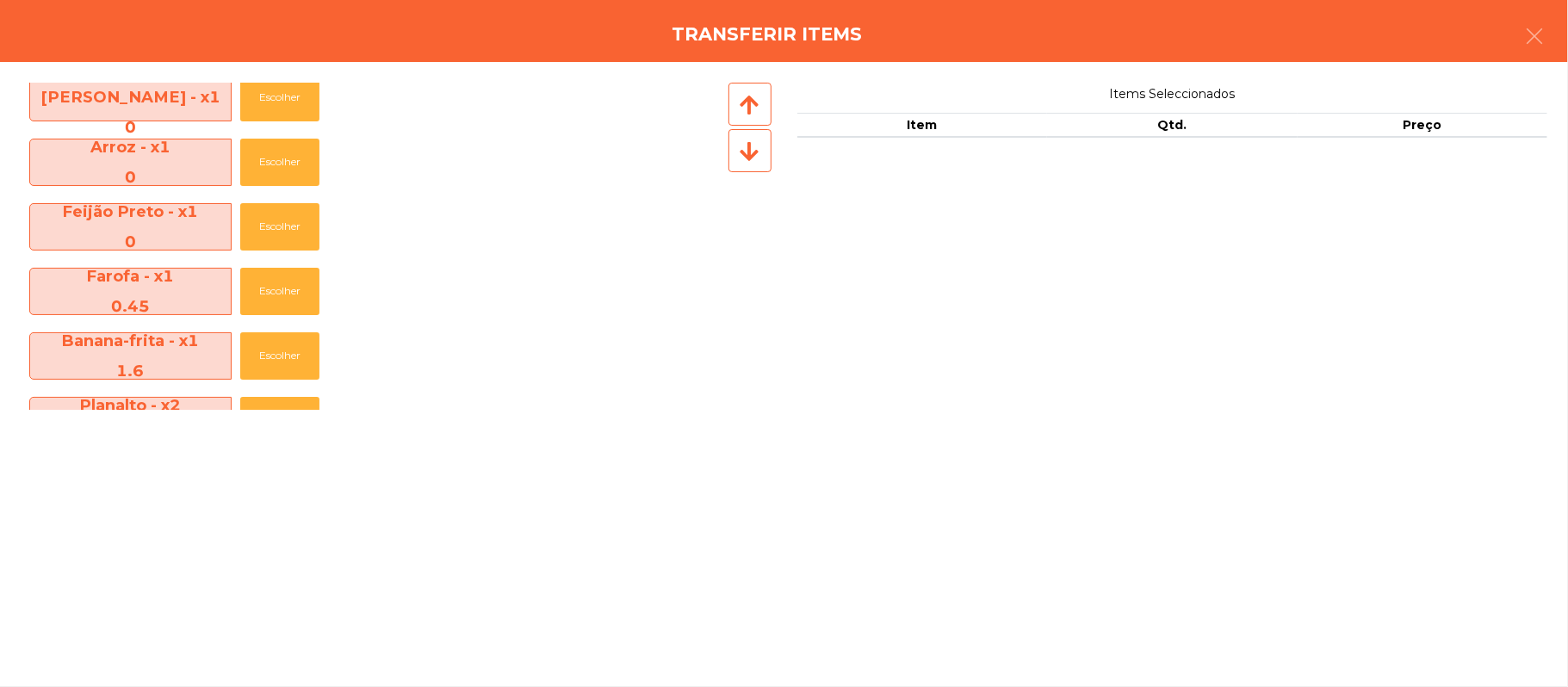
scroll to position [319, 0]
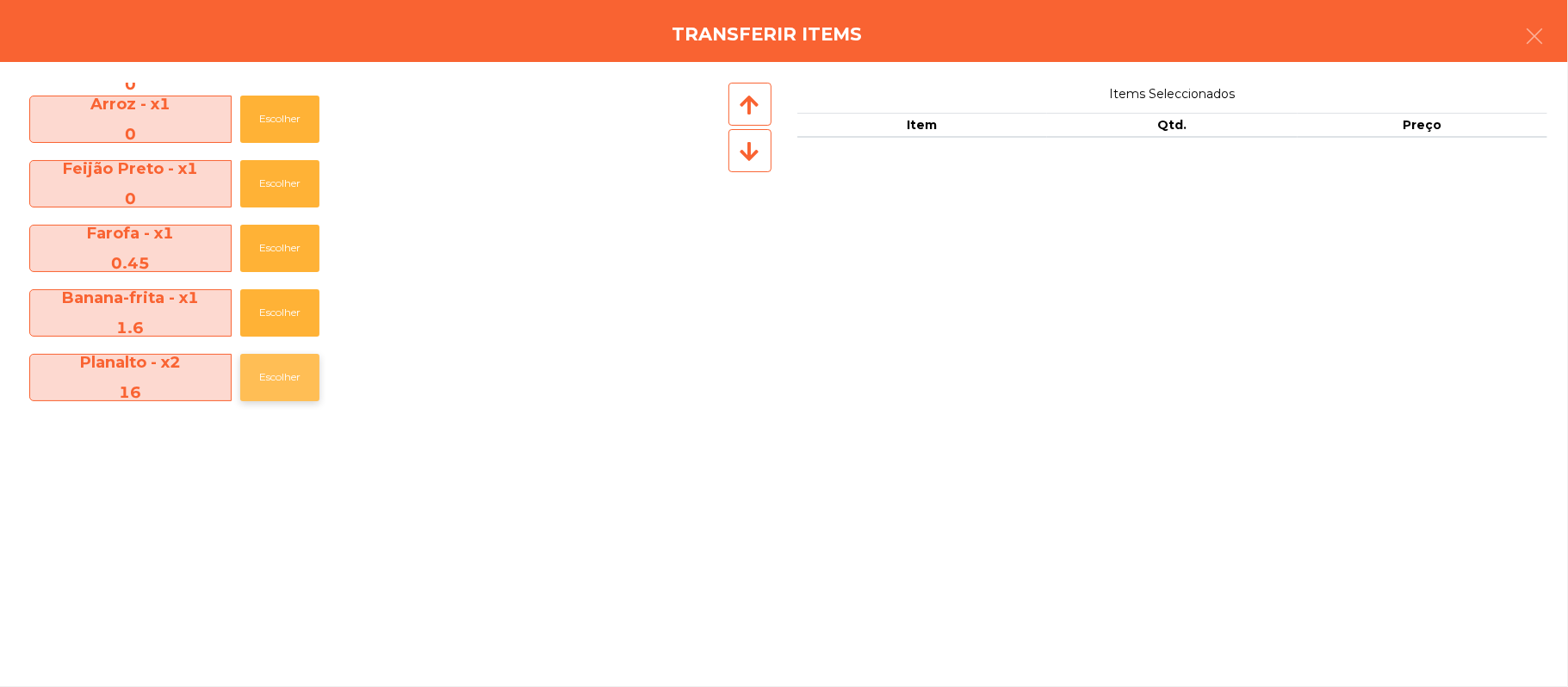
click at [287, 382] on button "Escolher" at bounding box center [279, 378] width 79 height 47
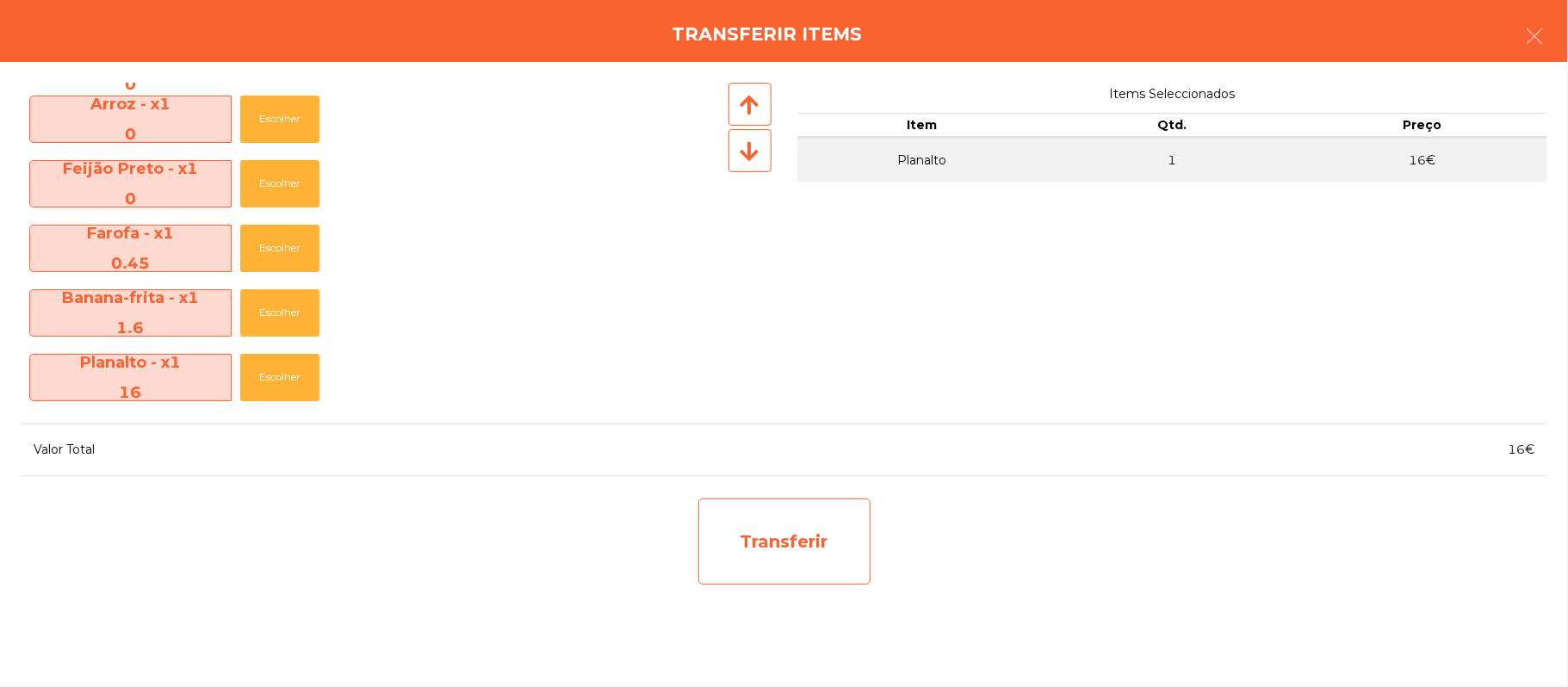
click at [748, 536] on div "Transferir" at bounding box center [784, 541] width 172 height 86
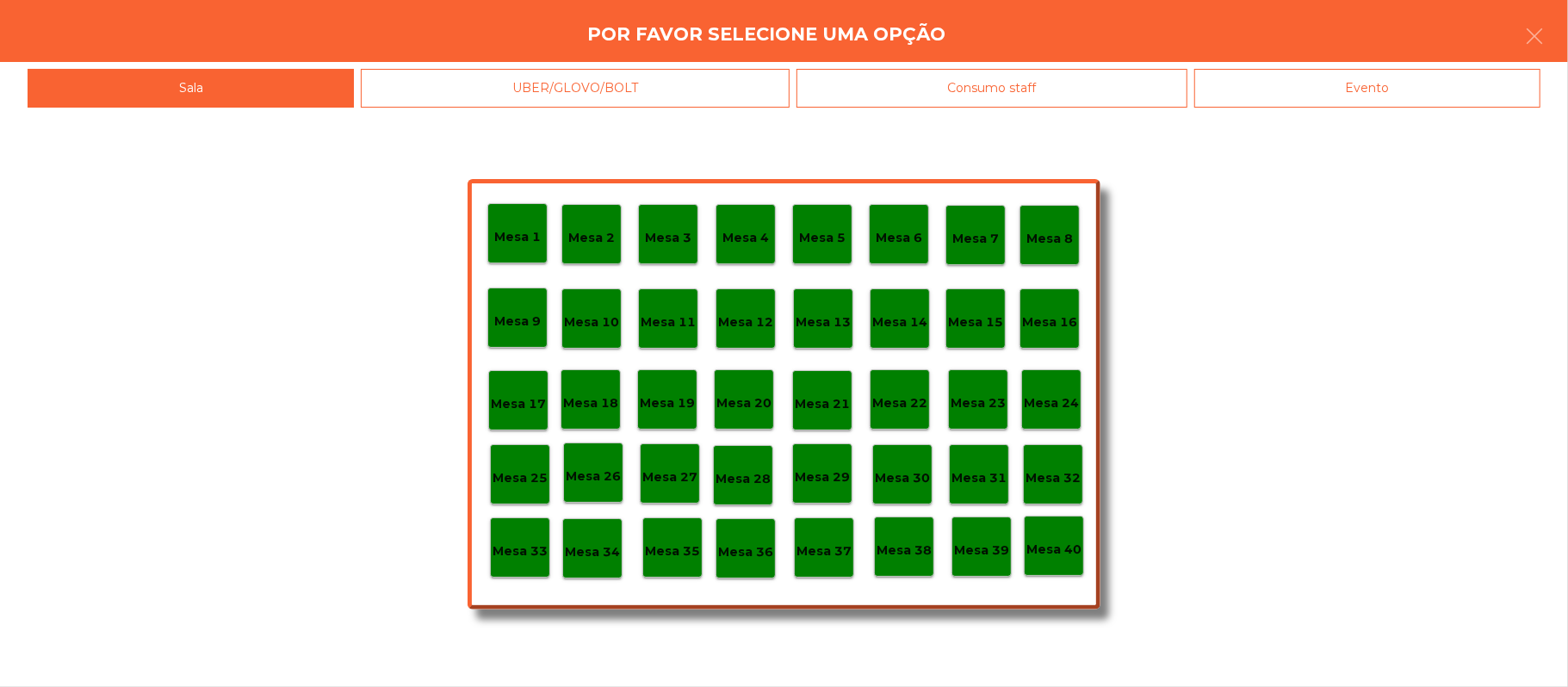
click at [819, 550] on p "Mesa 37" at bounding box center [824, 552] width 55 height 20
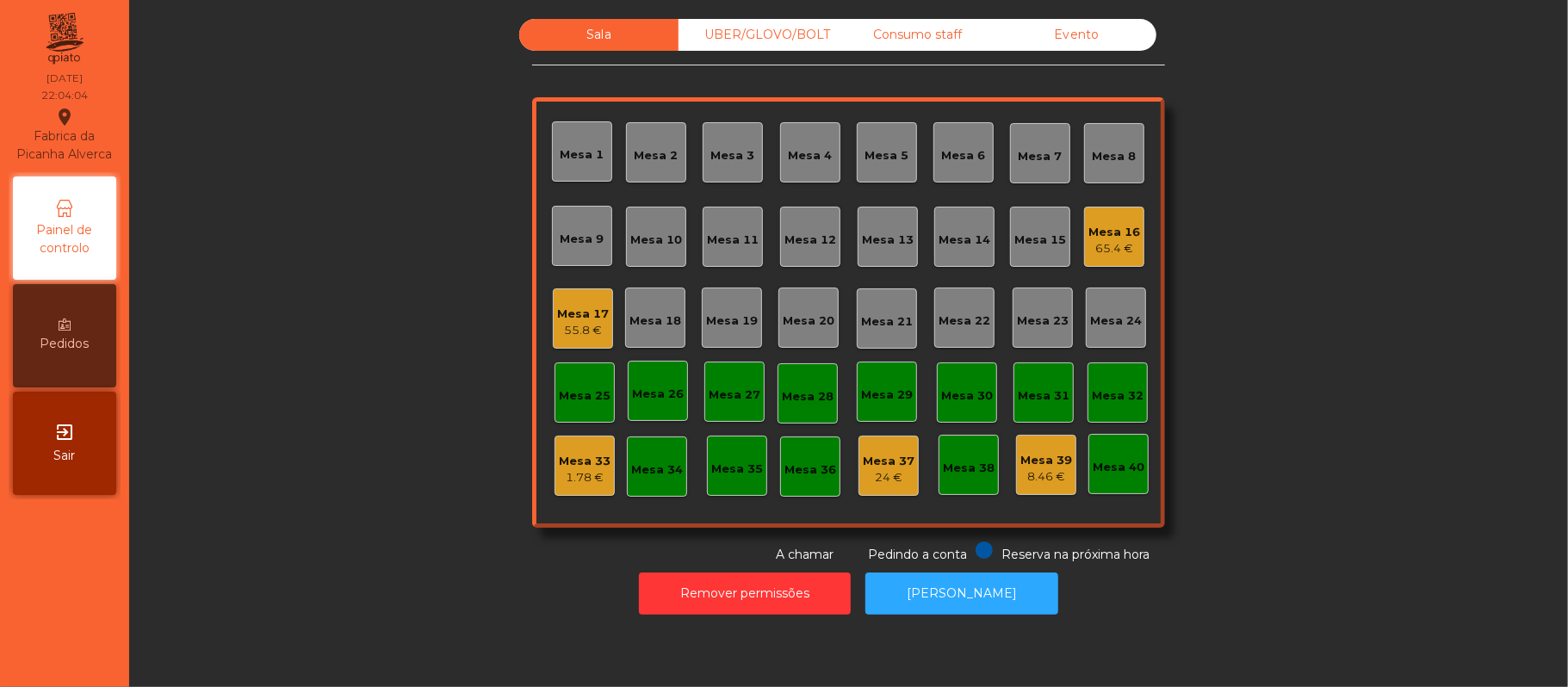
click at [1096, 252] on div "65.4 €" at bounding box center [1113, 249] width 51 height 17
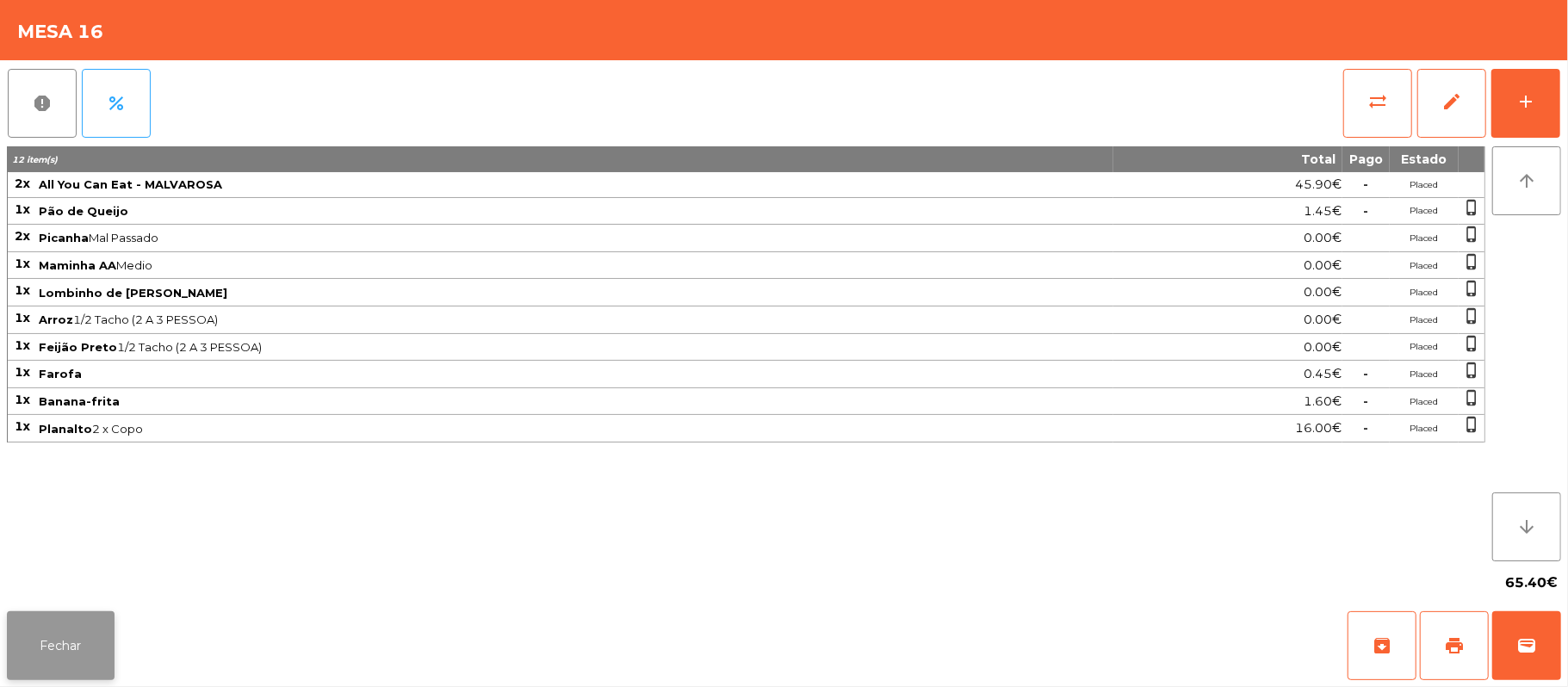
click at [63, 614] on button "Fechar" at bounding box center [60, 646] width 107 height 69
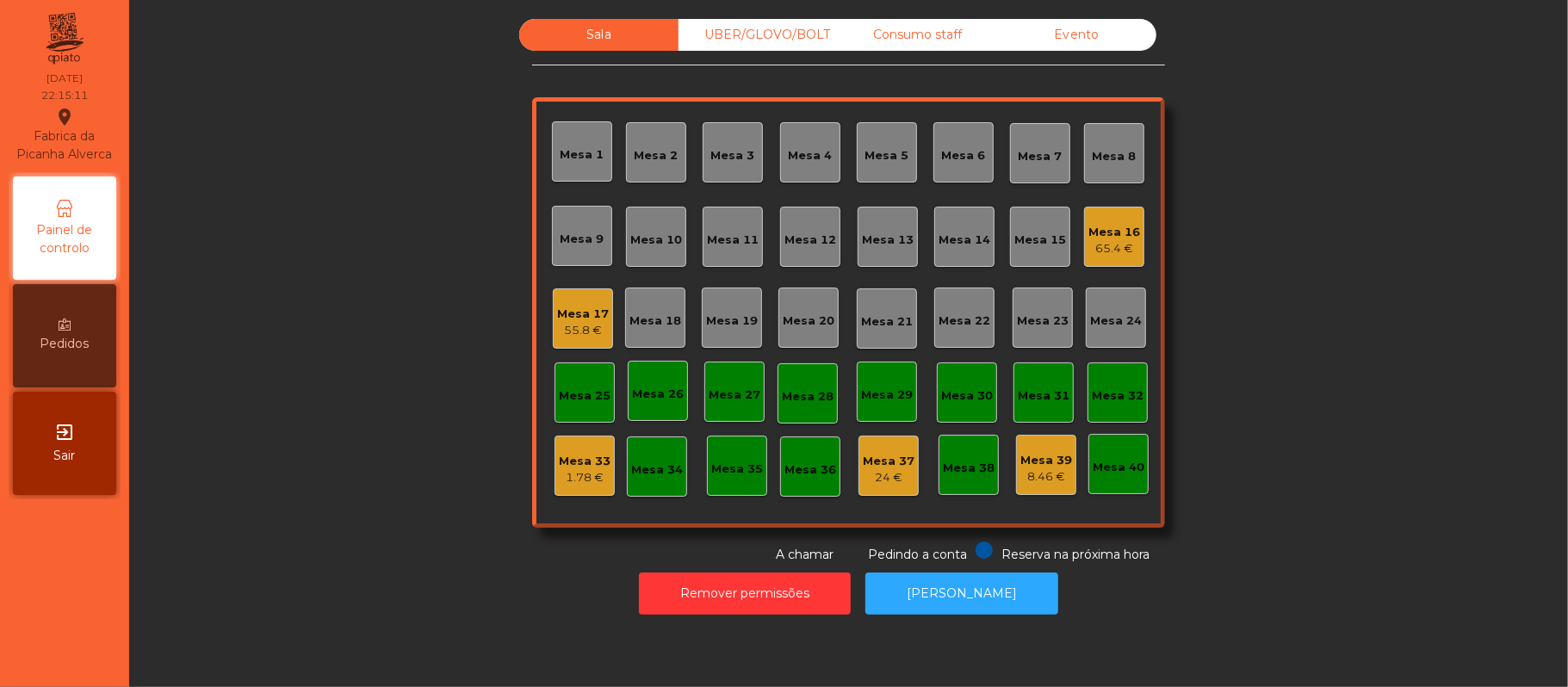
click at [572, 329] on div "55.8 €" at bounding box center [582, 331] width 51 height 17
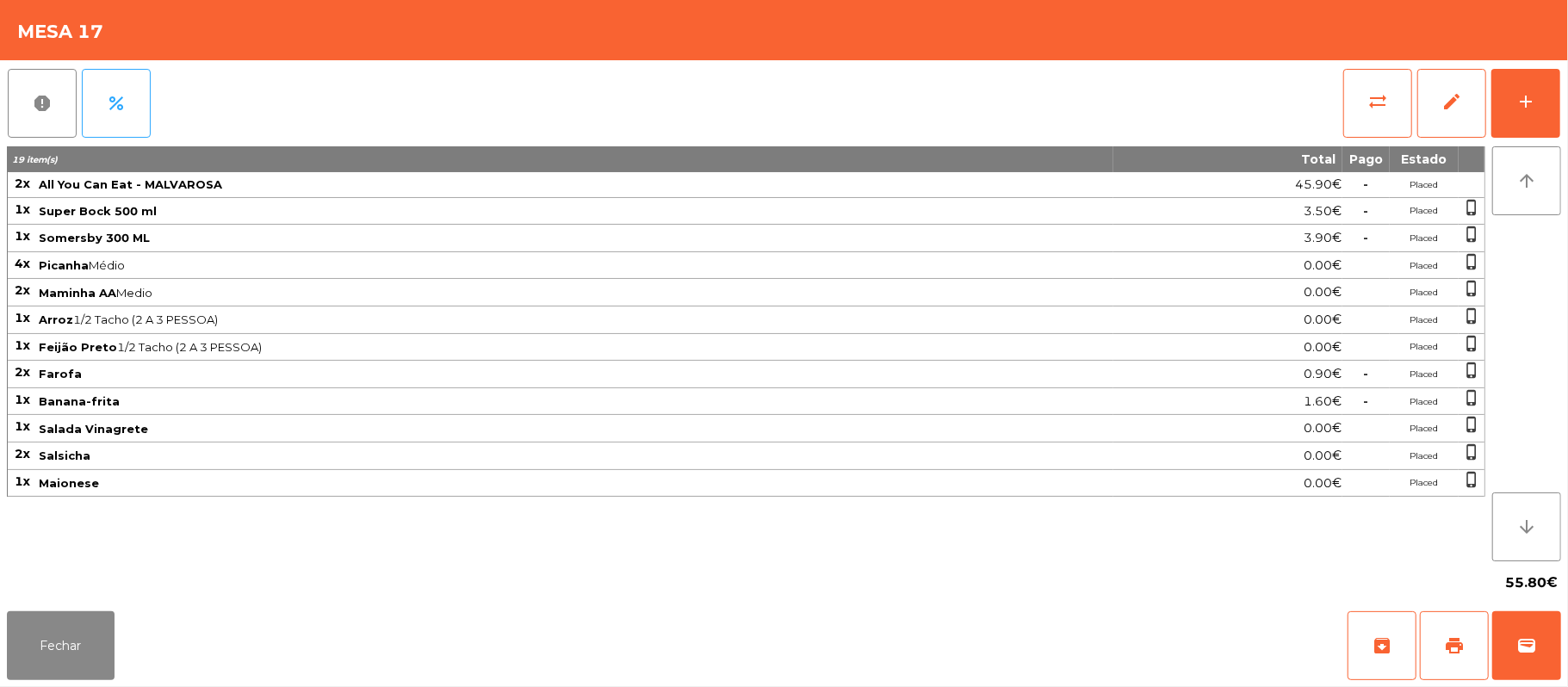
click at [376, 352] on span "Feijão Preto 1/2 Tacho (2 A 3 PESSOA)" at bounding box center [574, 347] width 1072 height 14
click at [45, 676] on button "Fechar" at bounding box center [60, 646] width 107 height 69
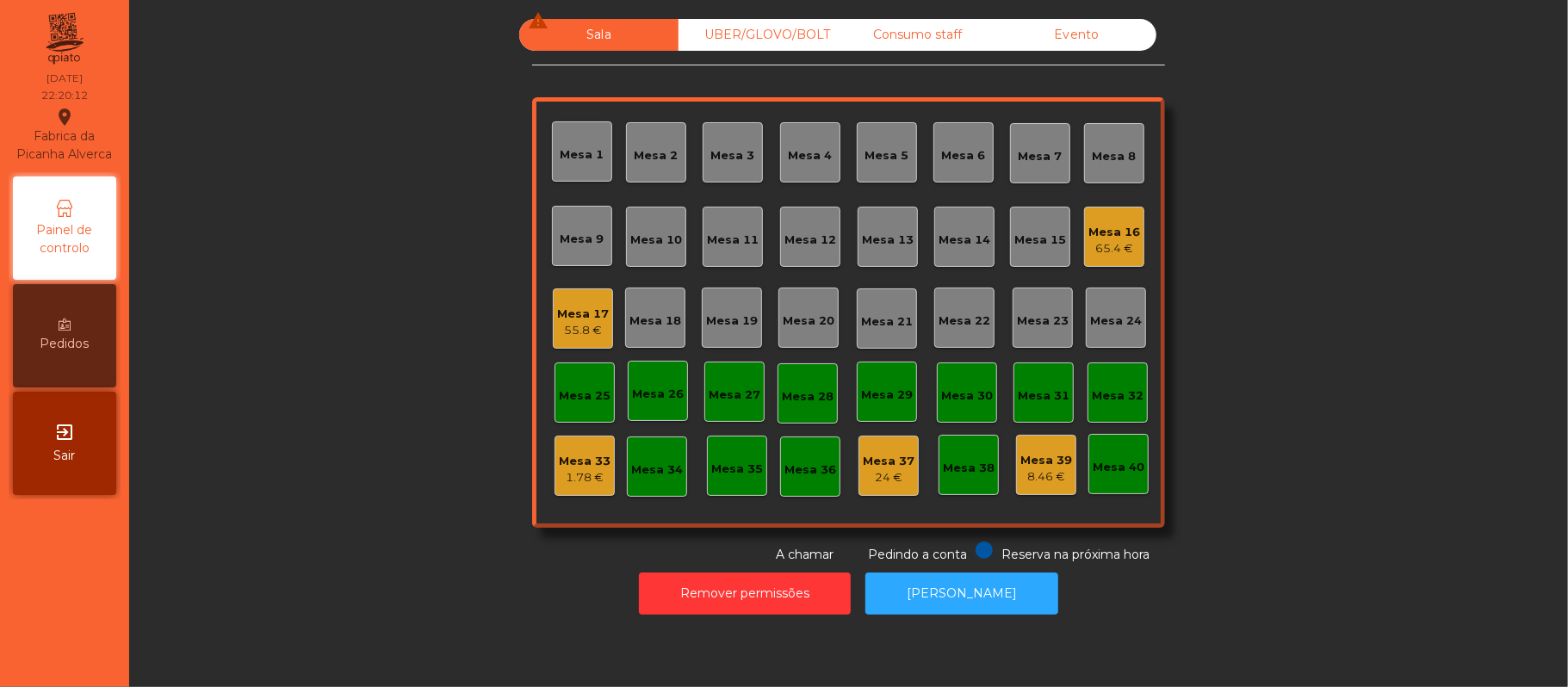
click at [557, 303] on div "Mesa 17 55.8 €" at bounding box center [582, 319] width 51 height 40
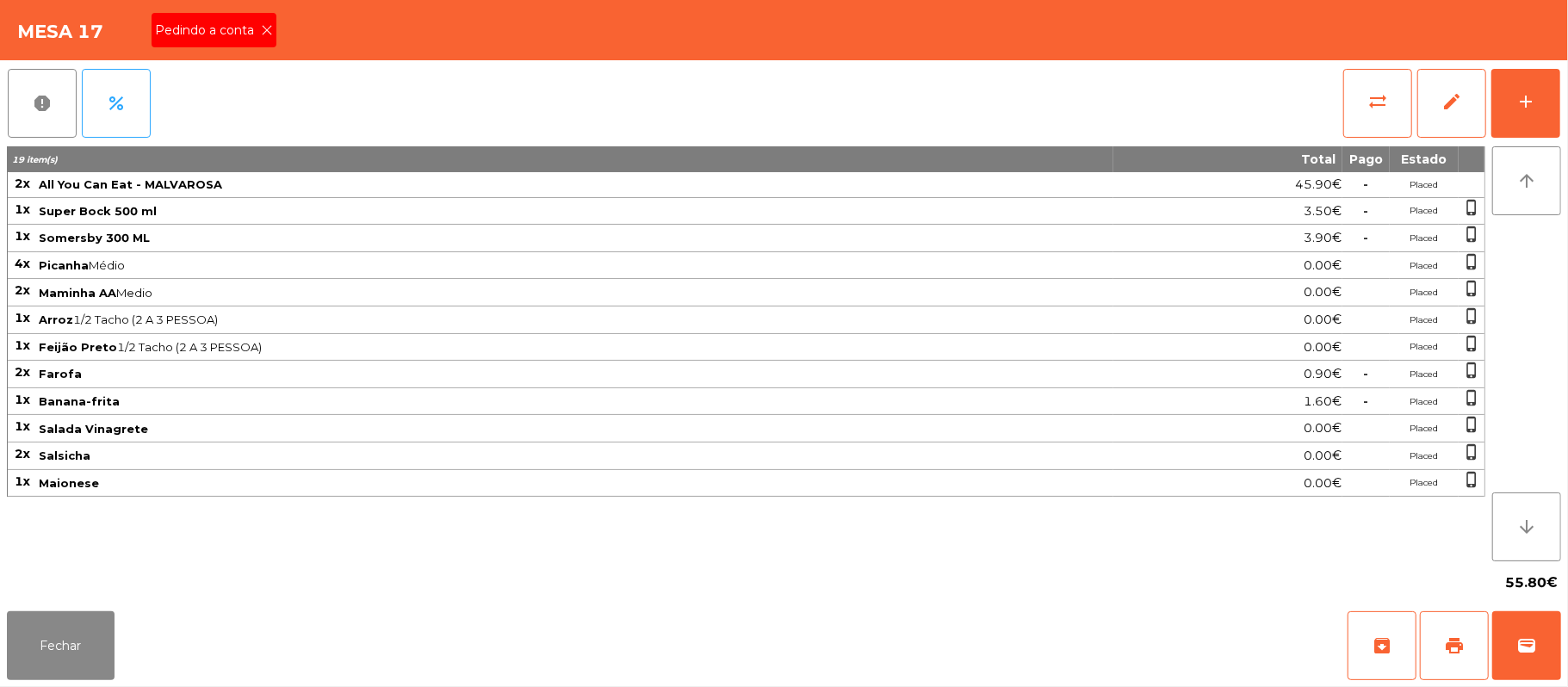
click at [253, 42] on div "Pedindo a conta" at bounding box center [214, 30] width 125 height 34
click at [1424, 648] on button "print" at bounding box center [1454, 646] width 69 height 69
click at [1519, 645] on span "wallet" at bounding box center [1527, 646] width 21 height 21
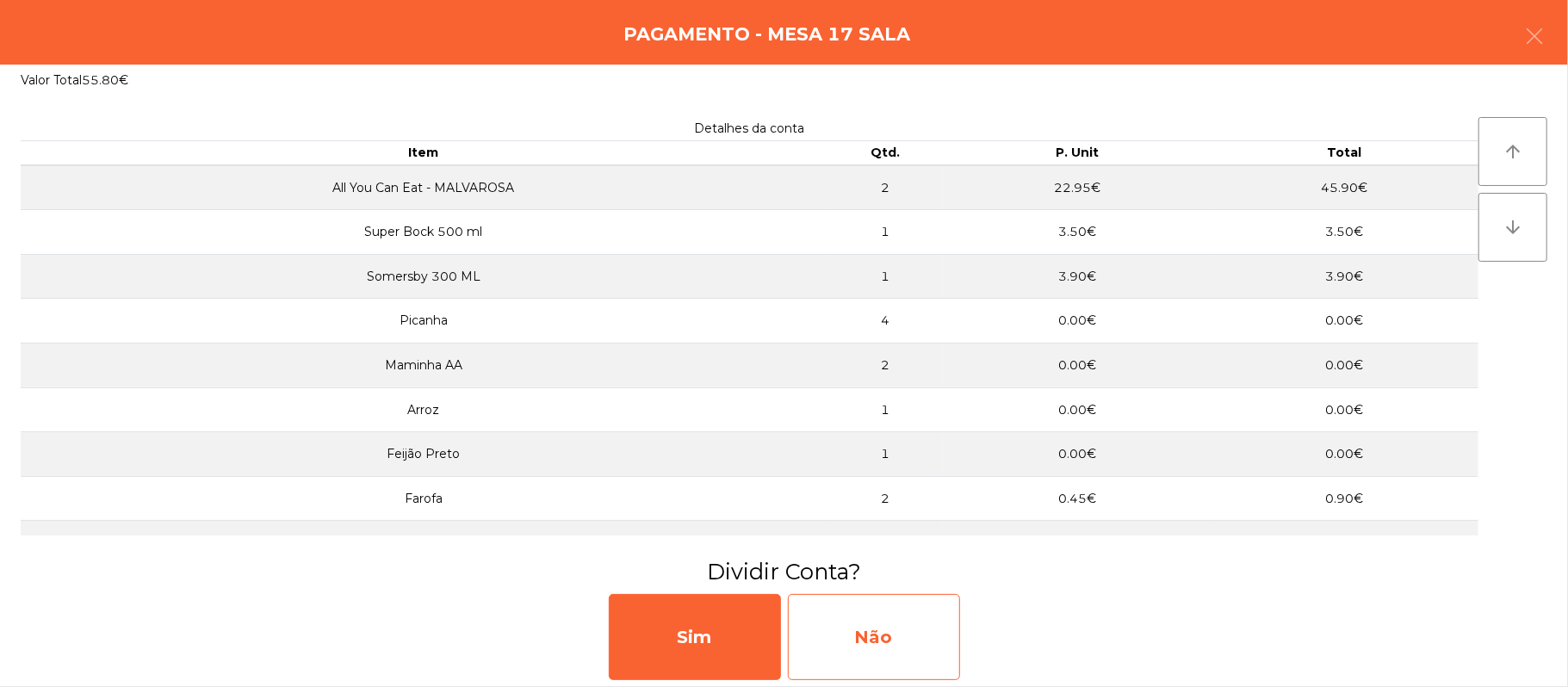
click at [906, 621] on div "Não" at bounding box center [873, 637] width 172 height 86
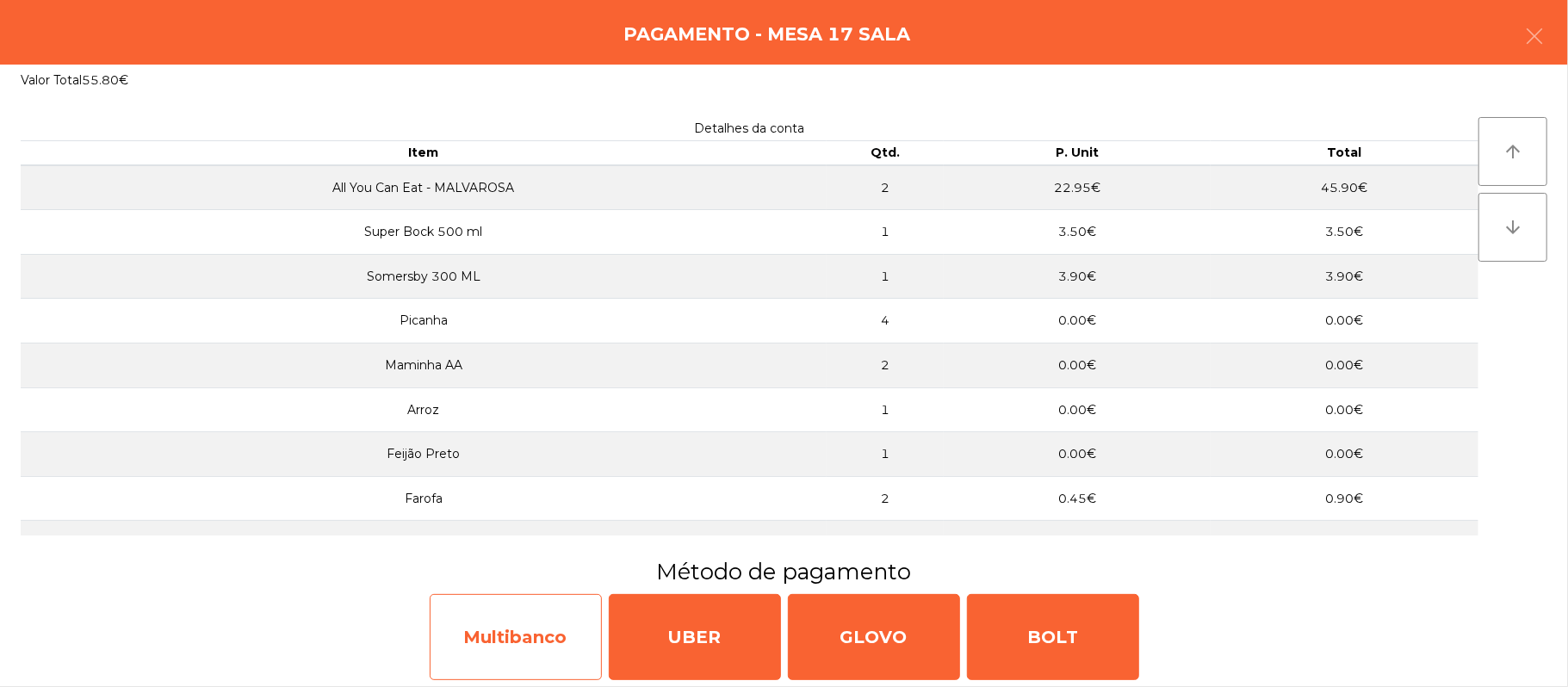
click at [513, 618] on div "Multibanco" at bounding box center [515, 637] width 172 height 86
select select "**"
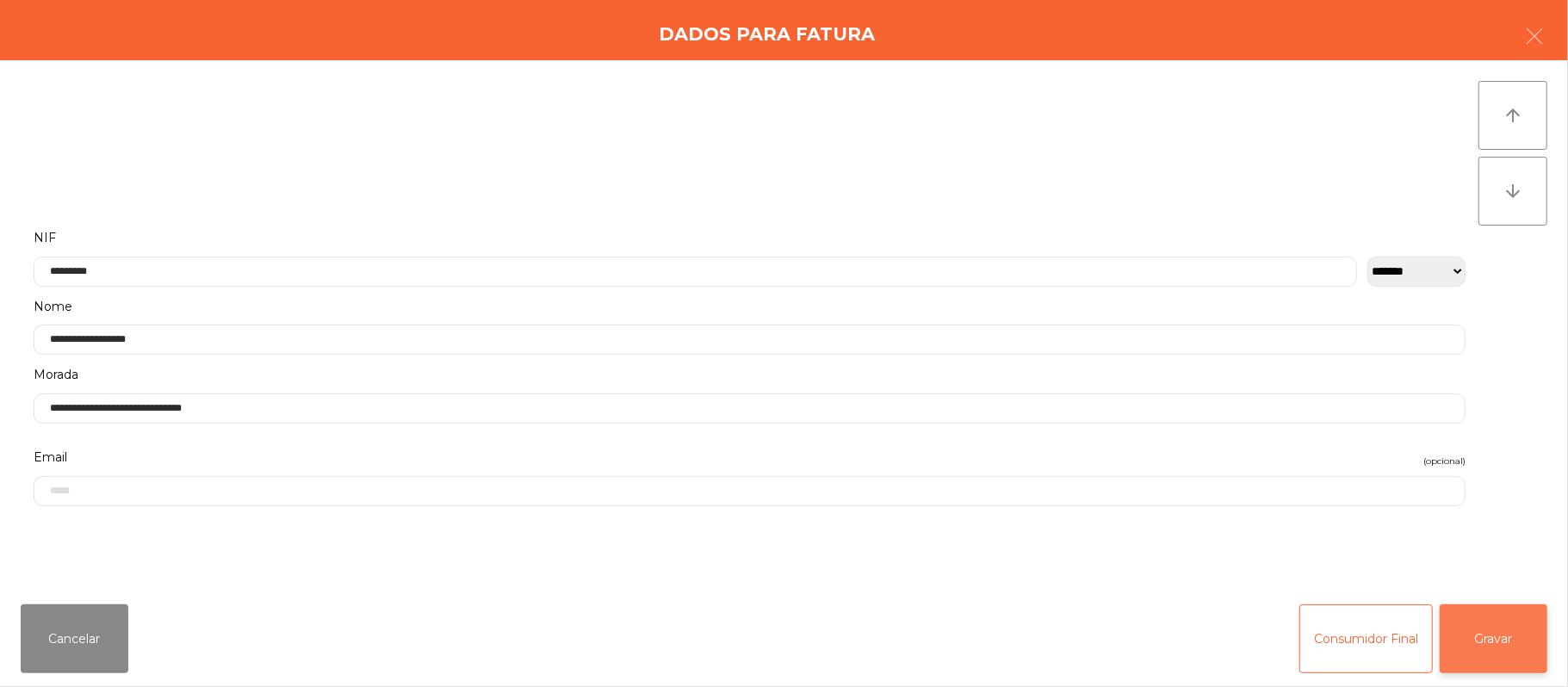
click at [1492, 631] on button "Gravar" at bounding box center [1493, 639] width 107 height 69
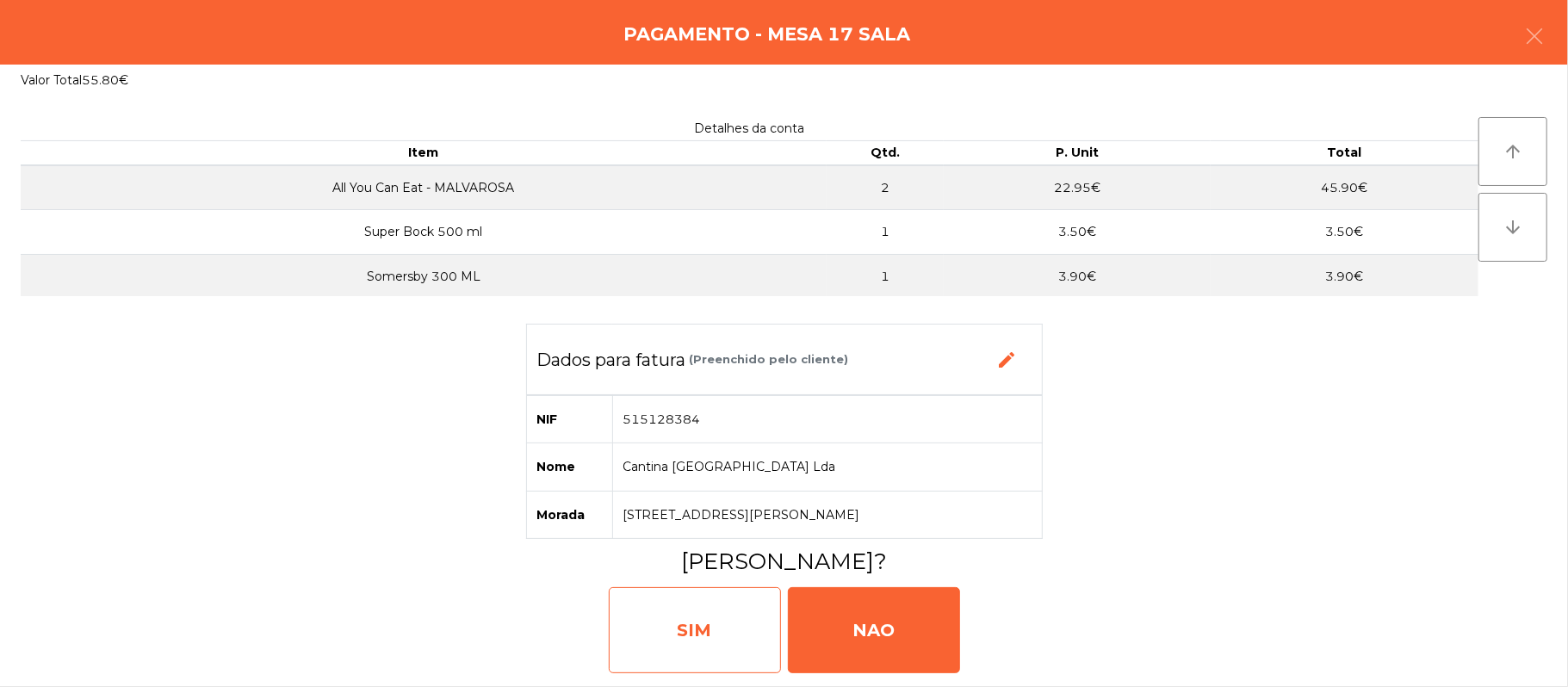
click at [689, 629] on div "SIM" at bounding box center [695, 630] width 172 height 86
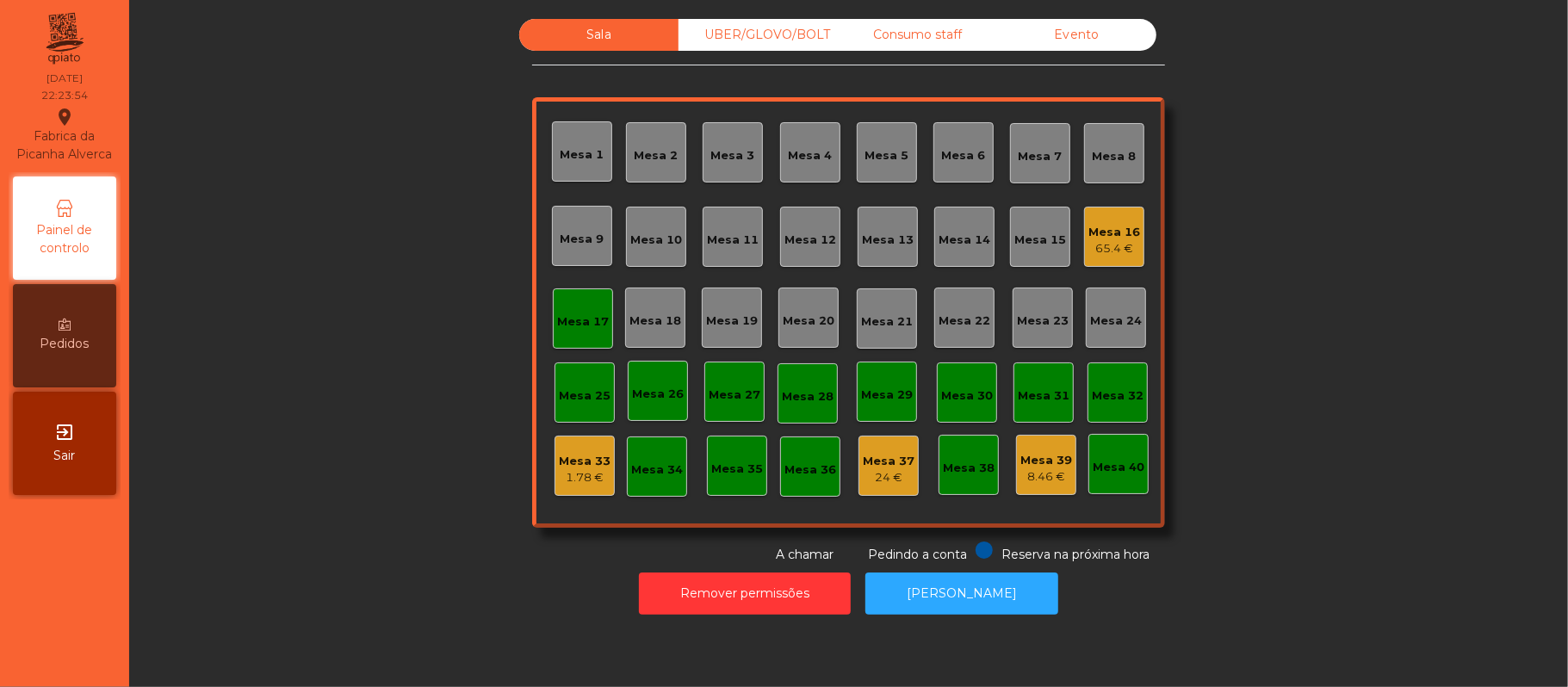
click at [599, 327] on div "Mesa 17" at bounding box center [582, 319] width 60 height 60
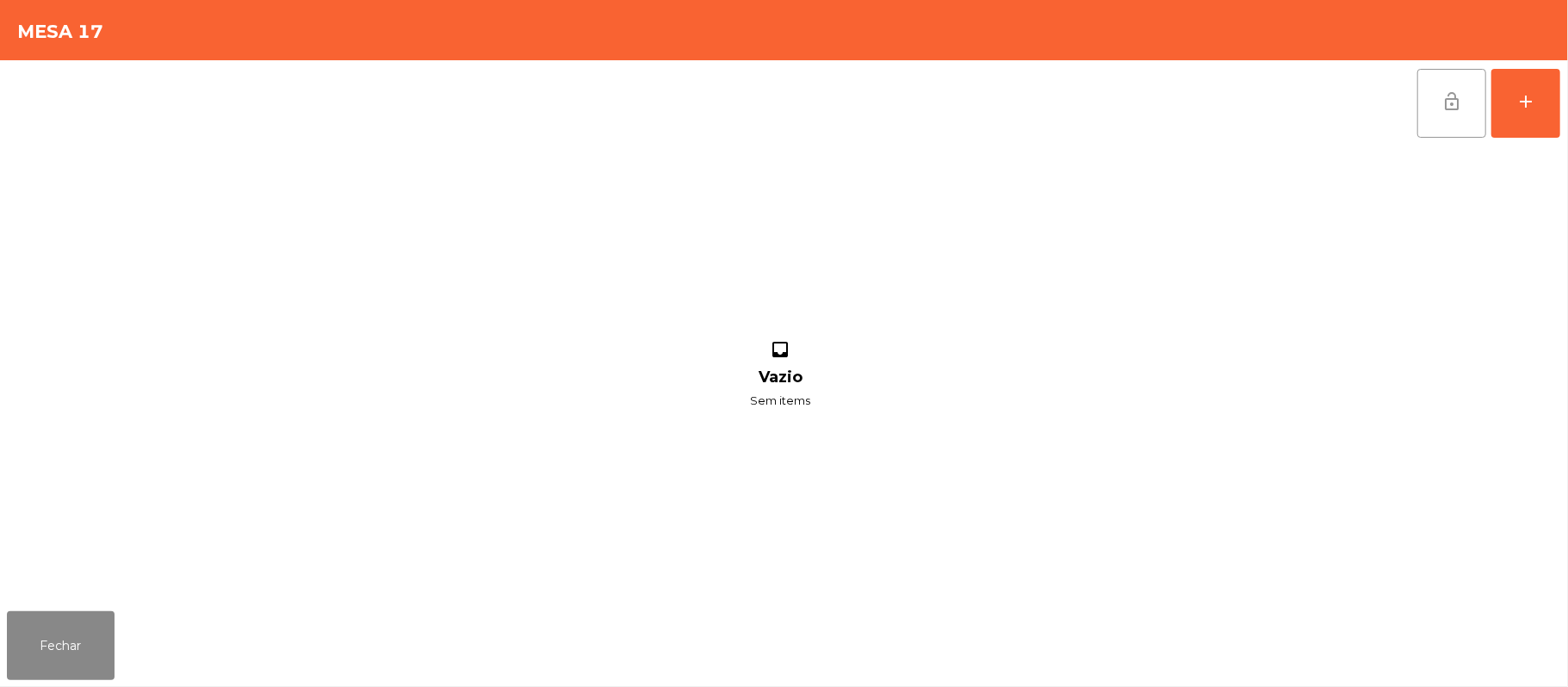
click at [1455, 108] on span "lock_open" at bounding box center [1452, 102] width 21 height 21
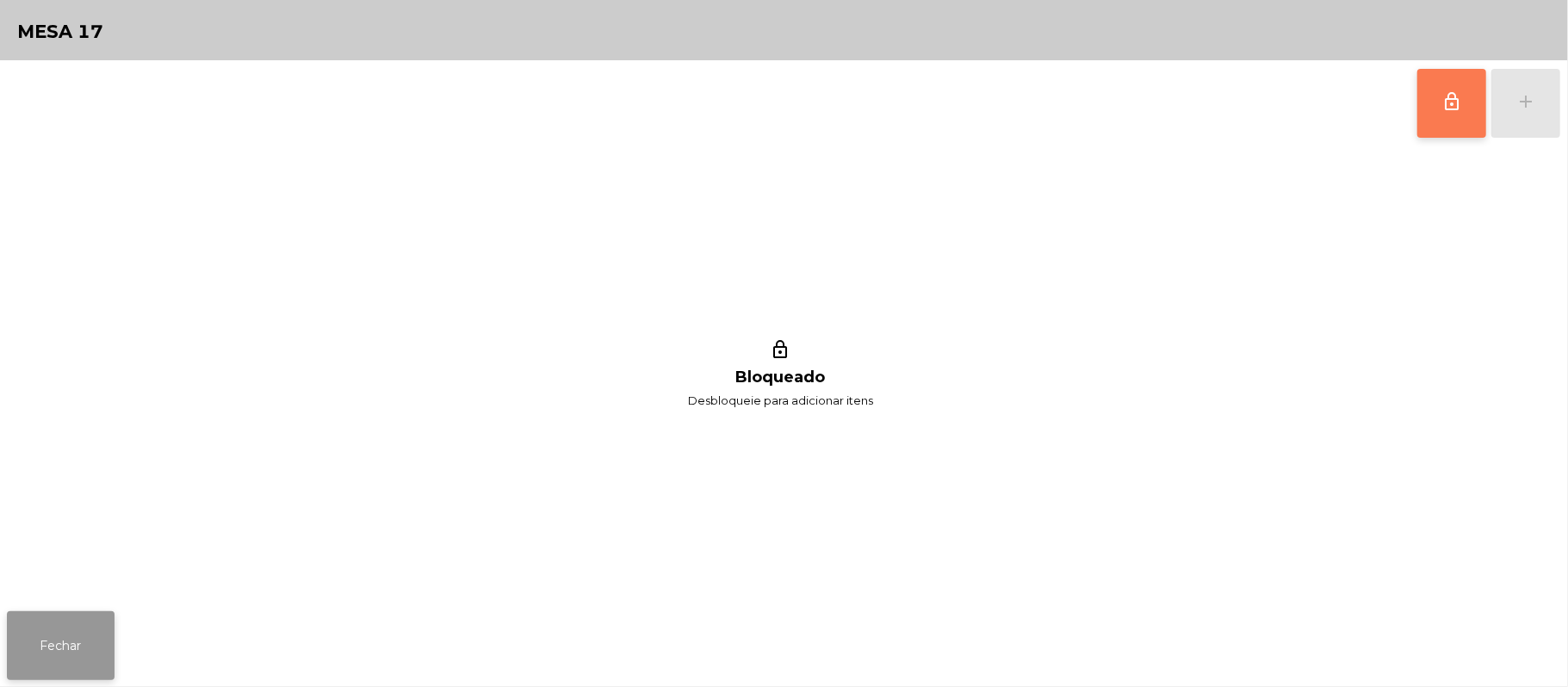
click at [95, 652] on button "Fechar" at bounding box center [60, 646] width 107 height 69
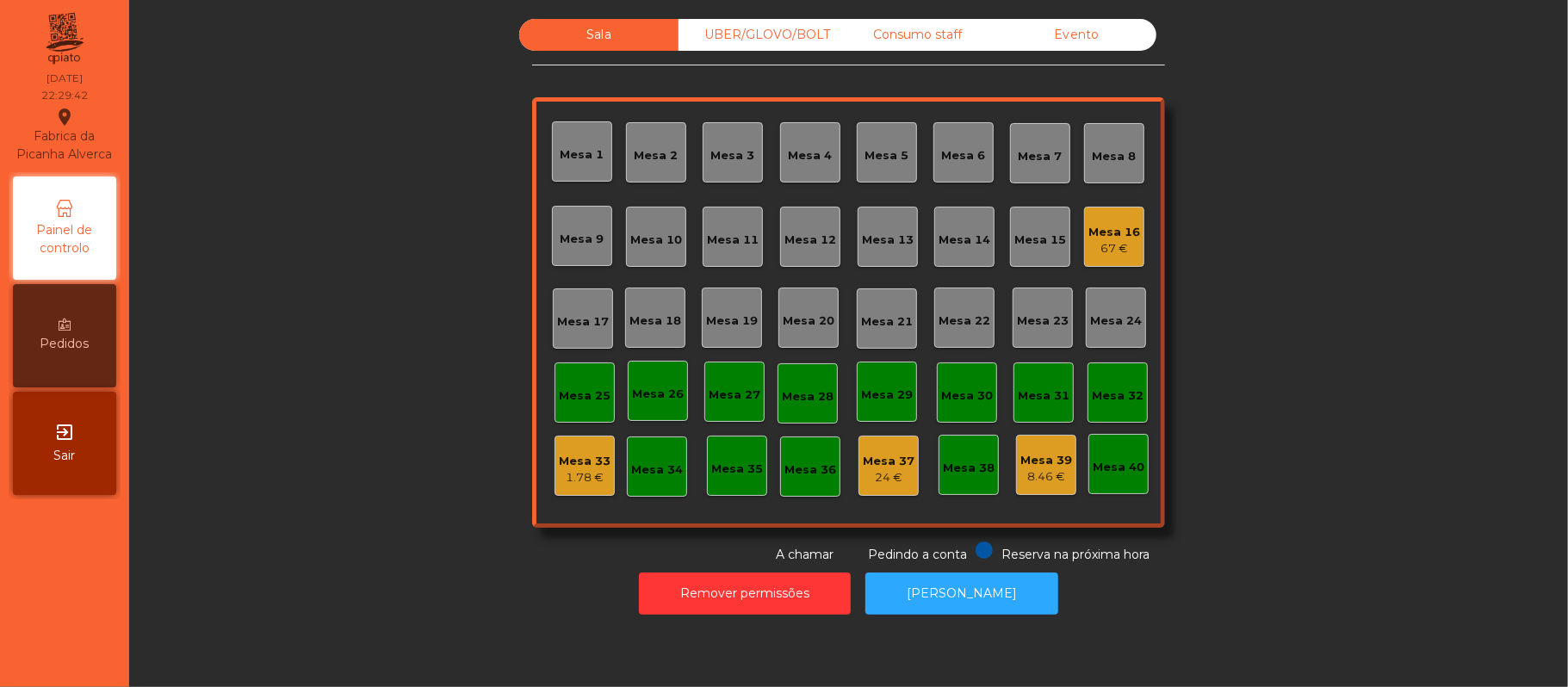
click at [789, 34] on div "UBER/GLOVO/BOLT" at bounding box center [758, 35] width 160 height 32
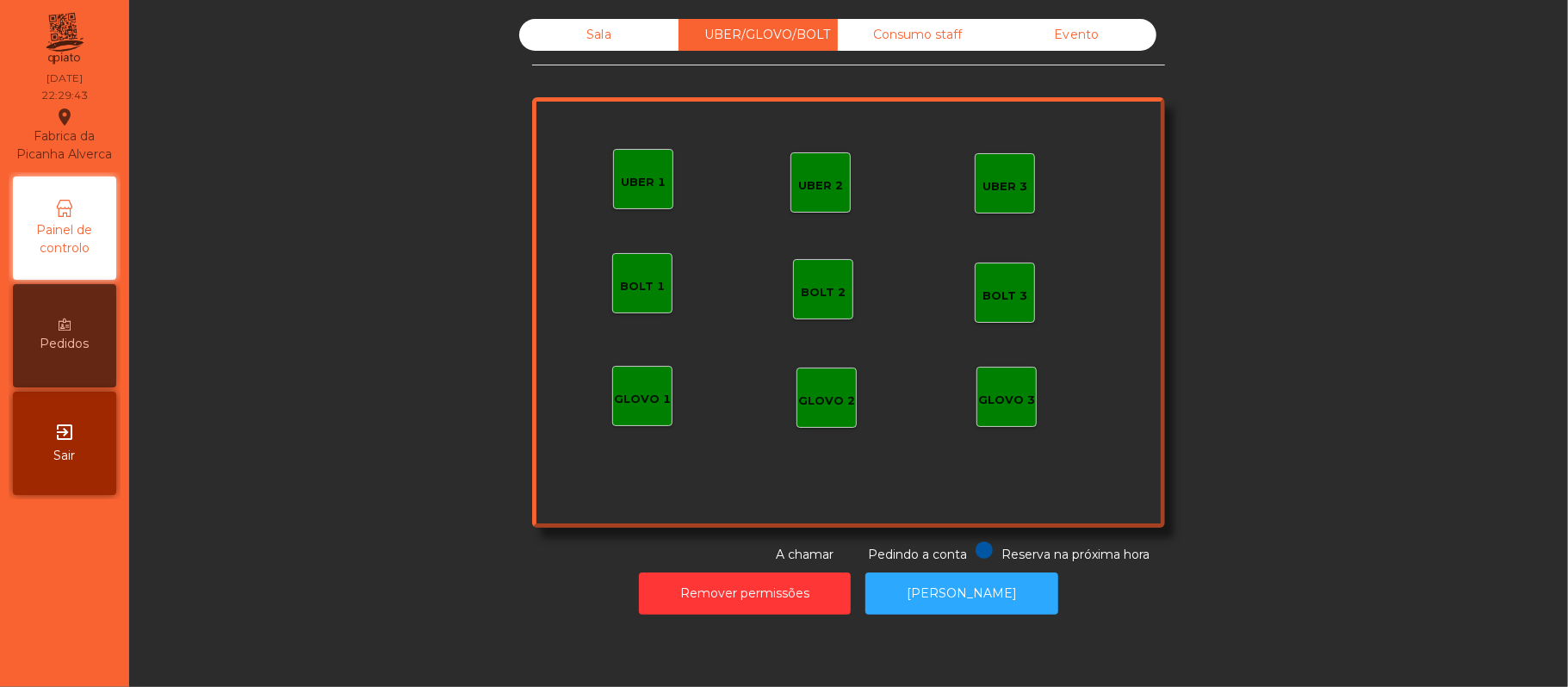
click at [627, 193] on div "UBER 1" at bounding box center [643, 179] width 60 height 60
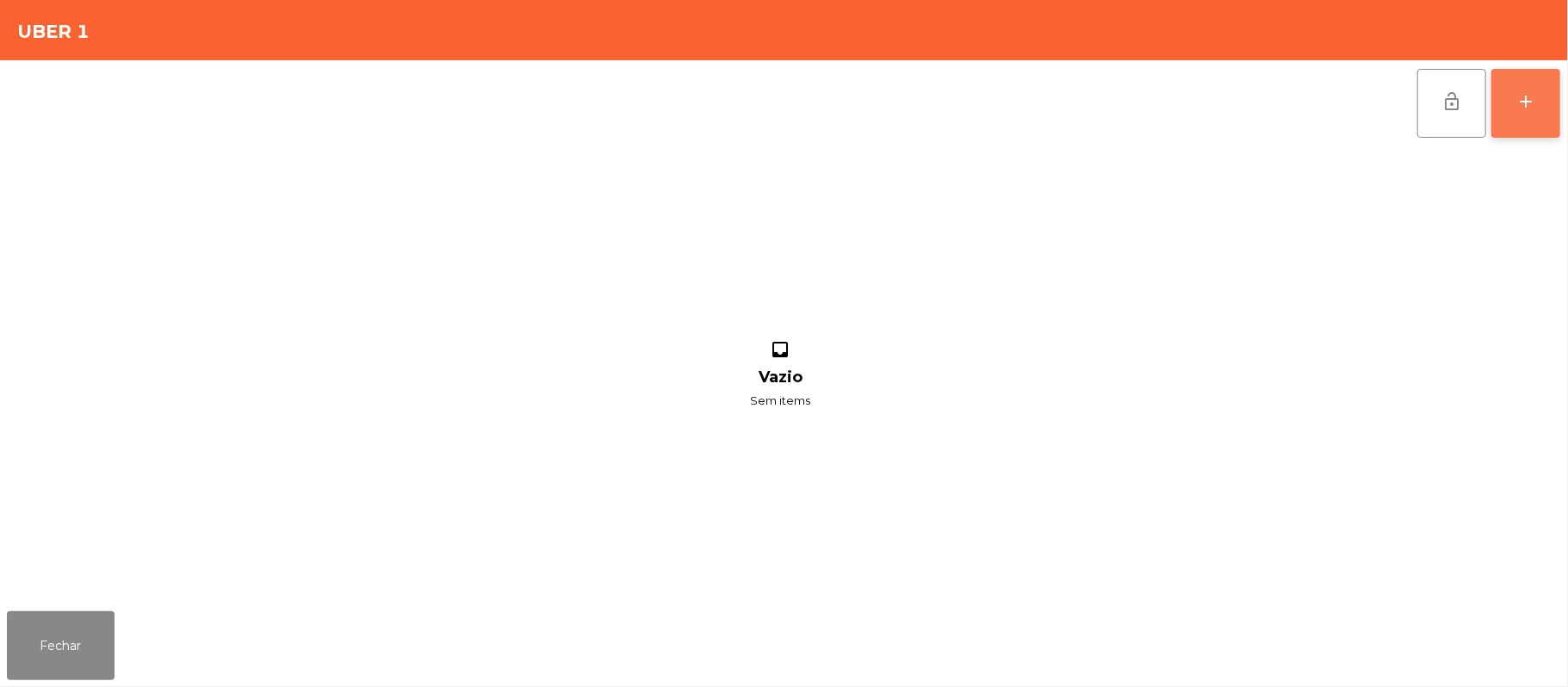
click at [1516, 114] on button "add" at bounding box center [1525, 103] width 69 height 69
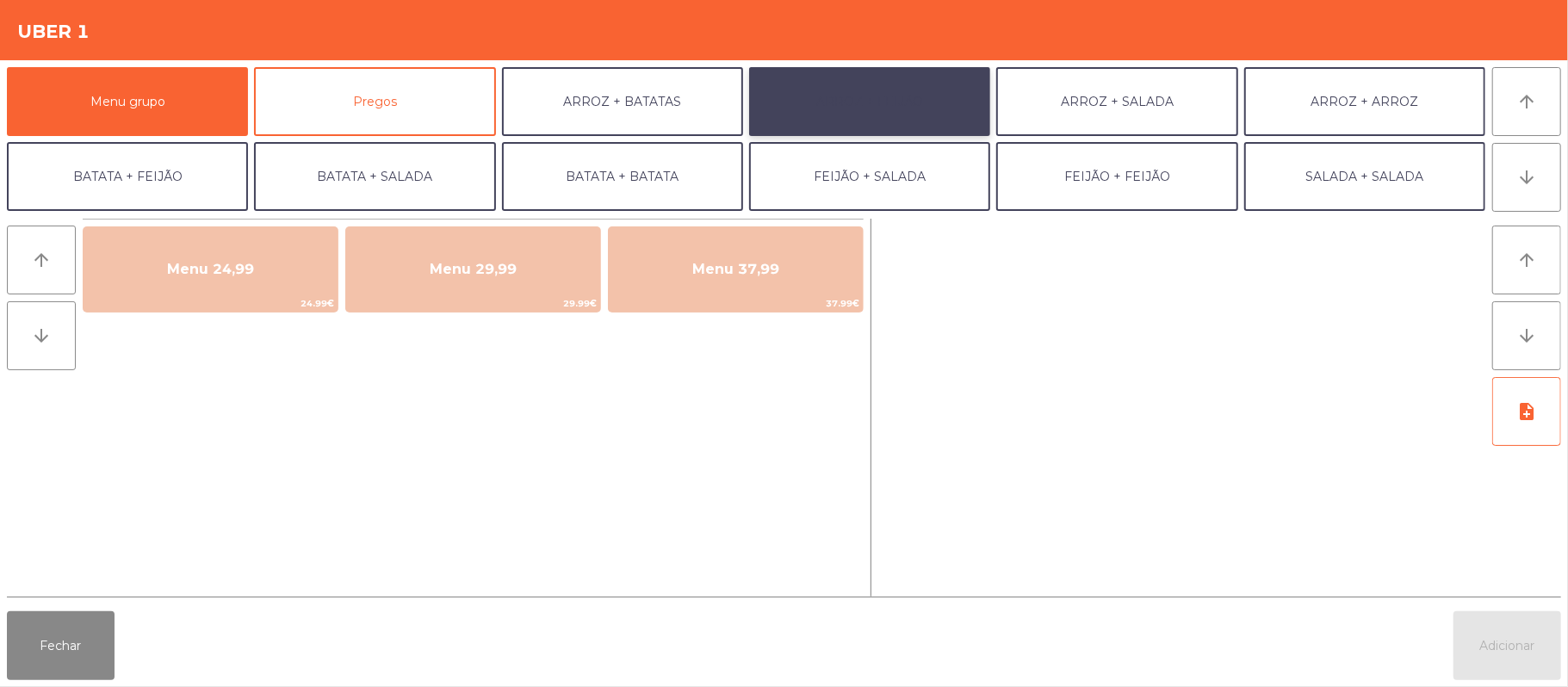
click at [911, 104] on button "ARROZ + FEIJÃO" at bounding box center [869, 101] width 241 height 69
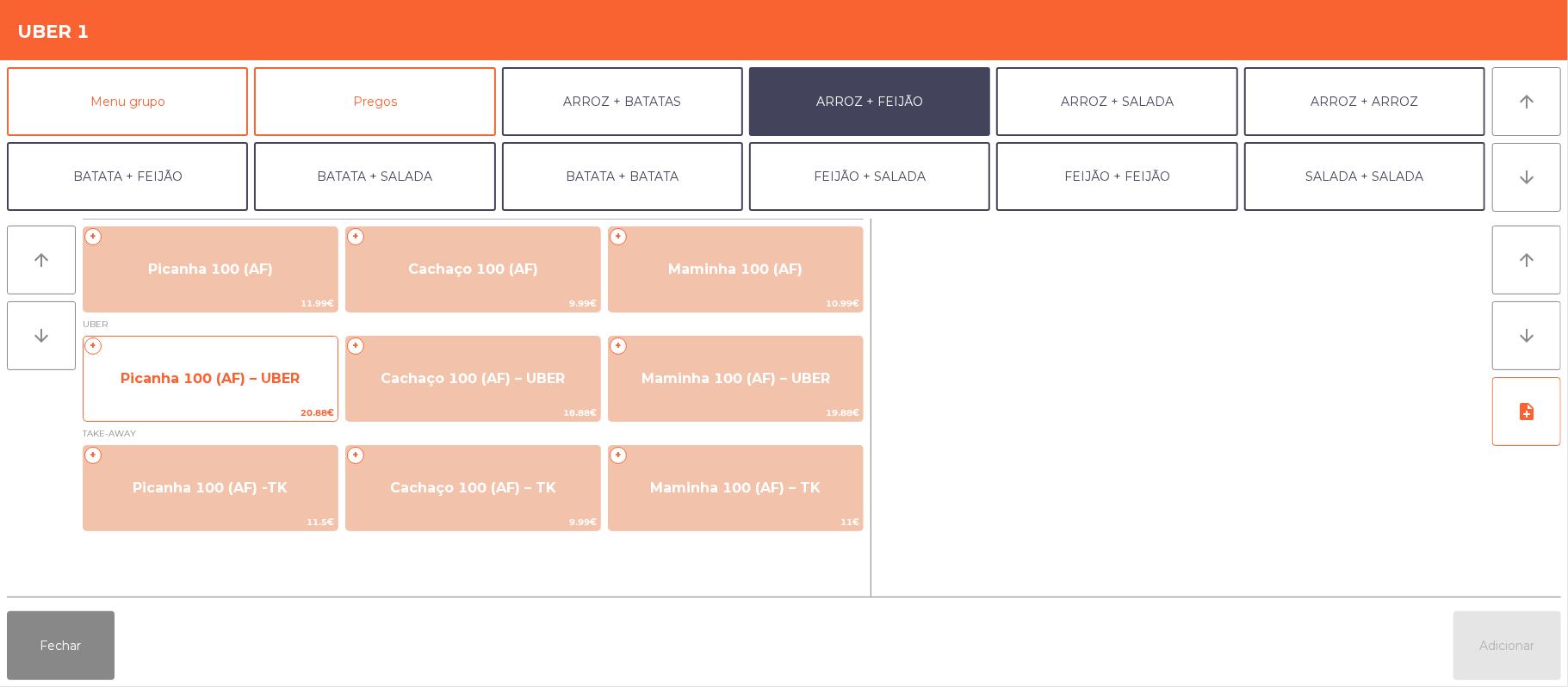
click at [235, 386] on span "Picanha 100 (AF) – UBER" at bounding box center [209, 378] width 179 height 17
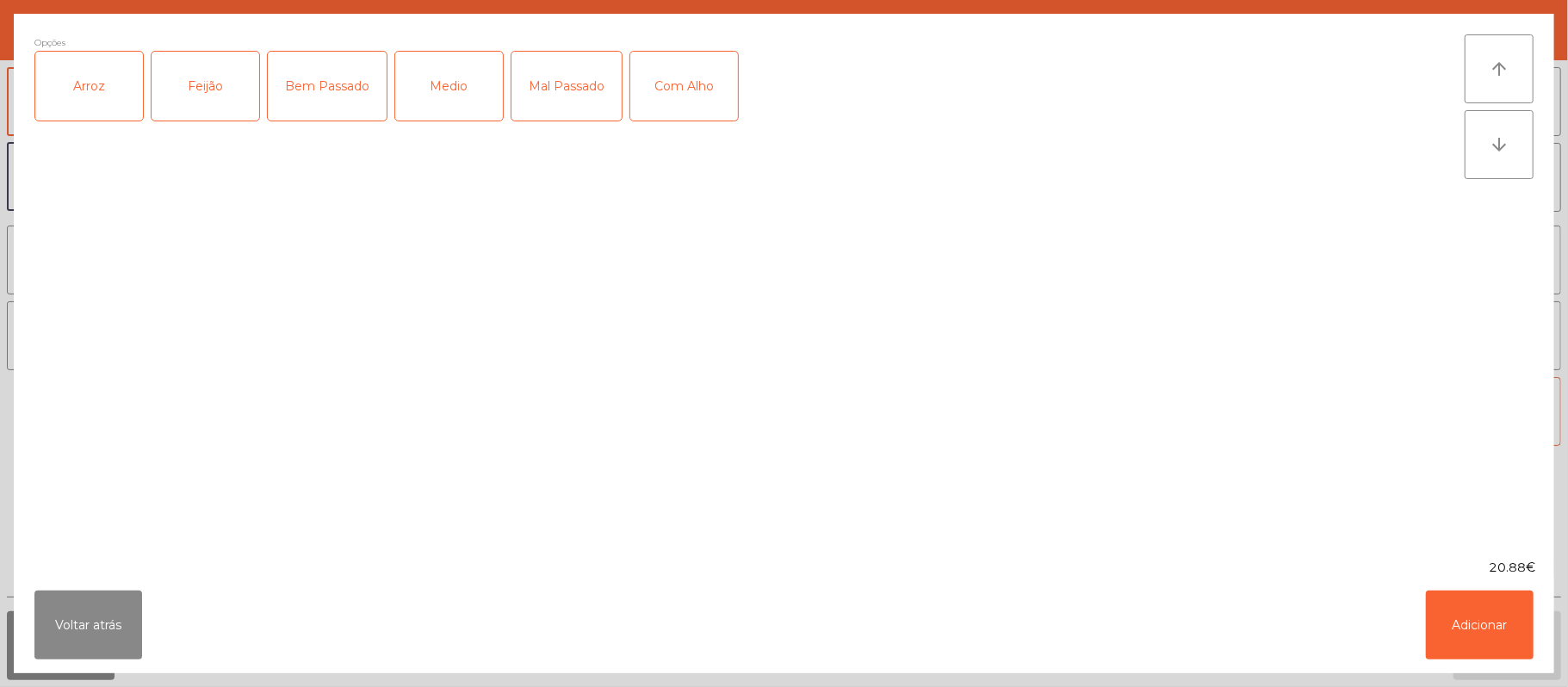
click at [565, 91] on div "Mal Passado" at bounding box center [566, 86] width 110 height 69
click at [1472, 610] on button "Adicionar" at bounding box center [1479, 625] width 107 height 69
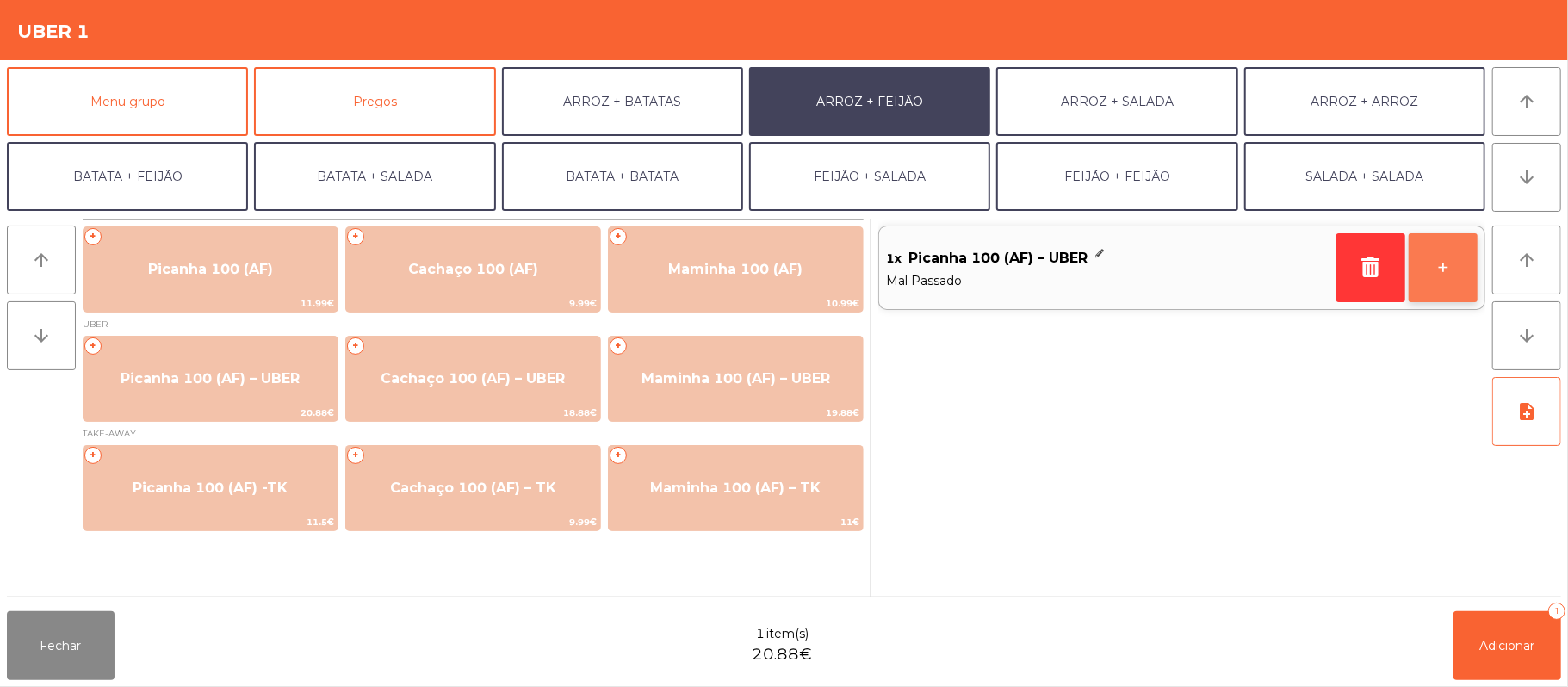
click at [1437, 291] on button "+" at bounding box center [1442, 267] width 69 height 69
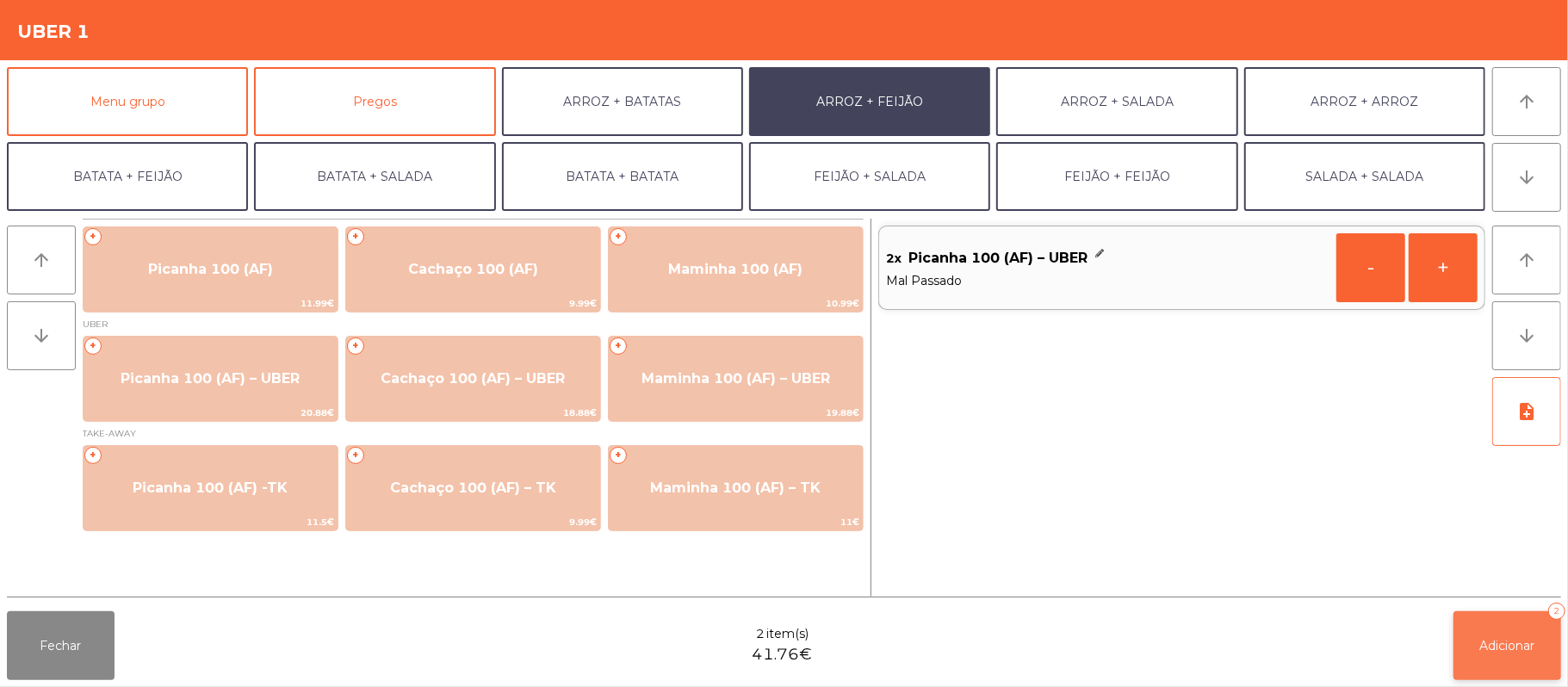
click at [1482, 649] on span "Adicionar" at bounding box center [1507, 646] width 55 height 16
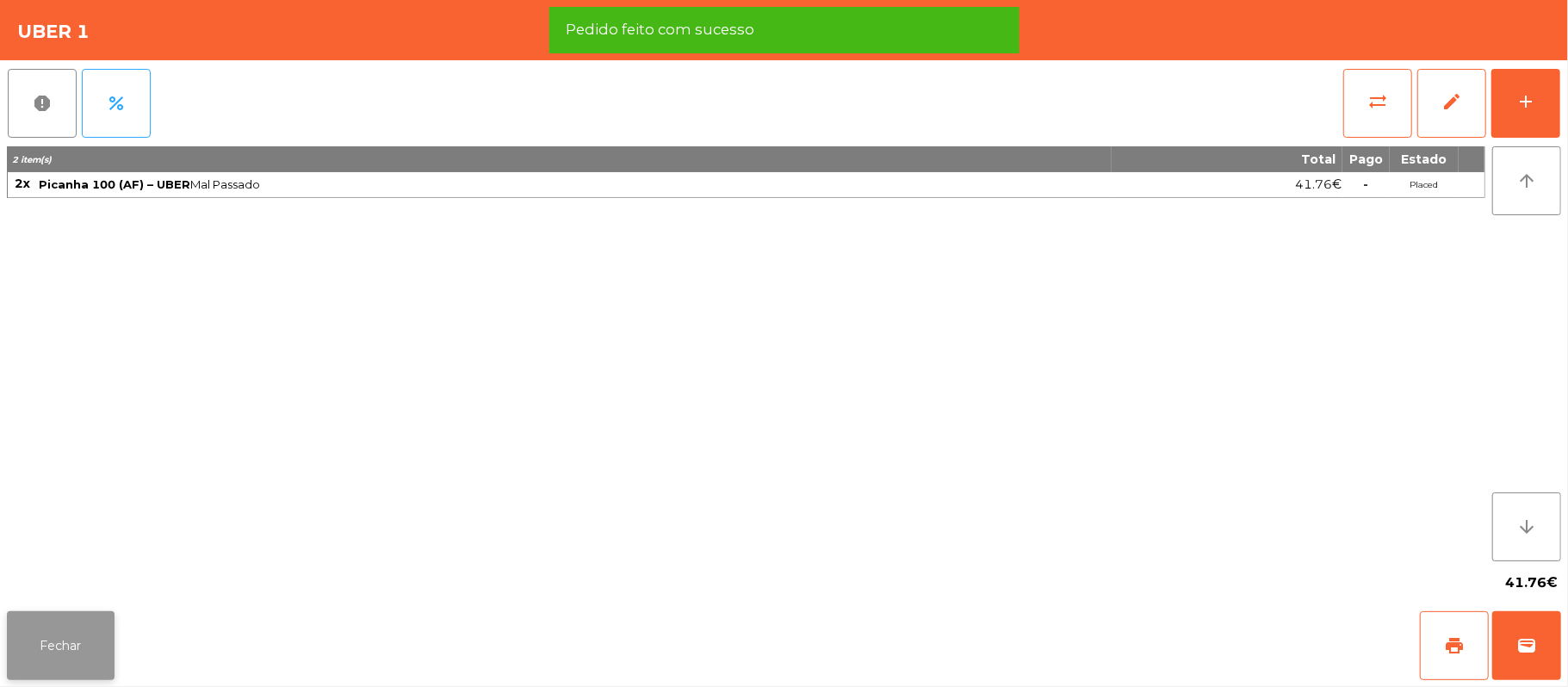
click at [52, 642] on button "Fechar" at bounding box center [60, 646] width 107 height 69
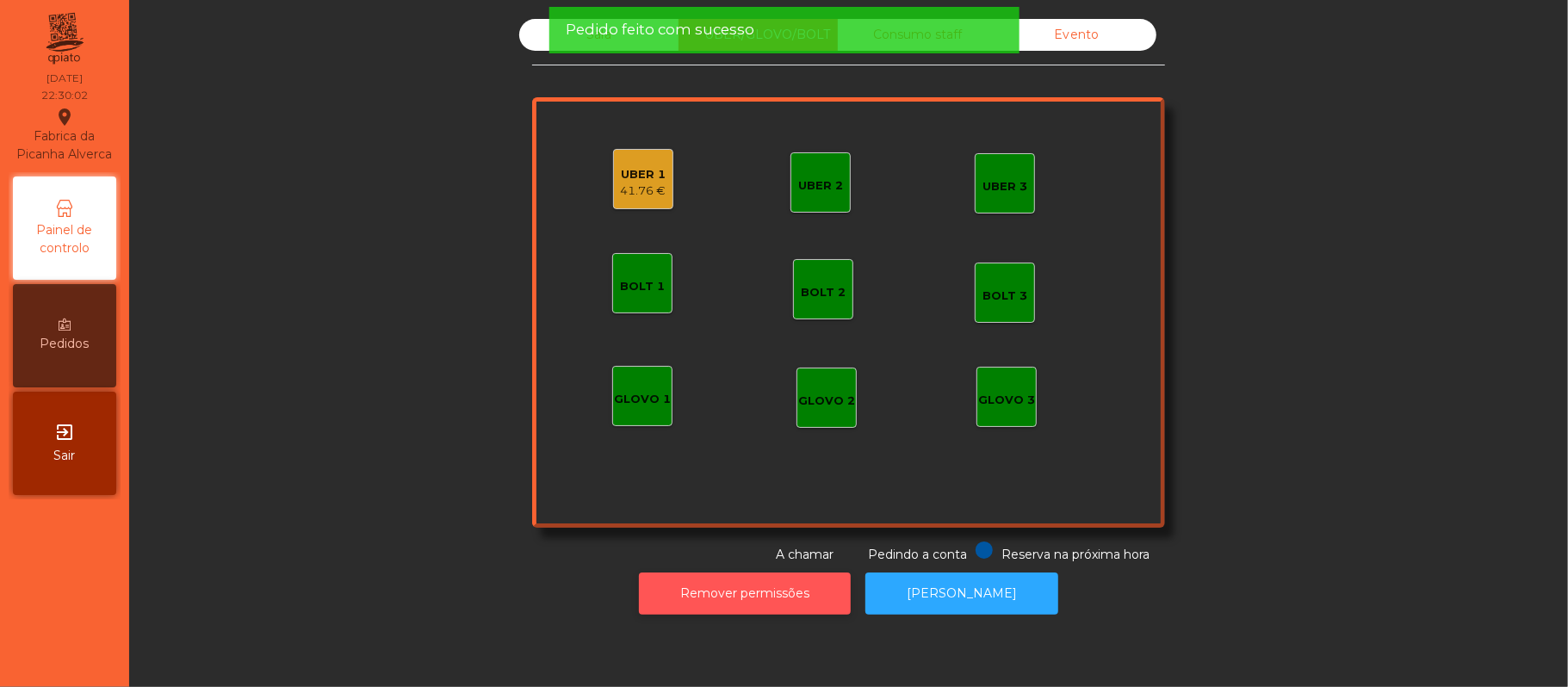
click at [714, 610] on button "Remover permissões" at bounding box center [744, 594] width 212 height 42
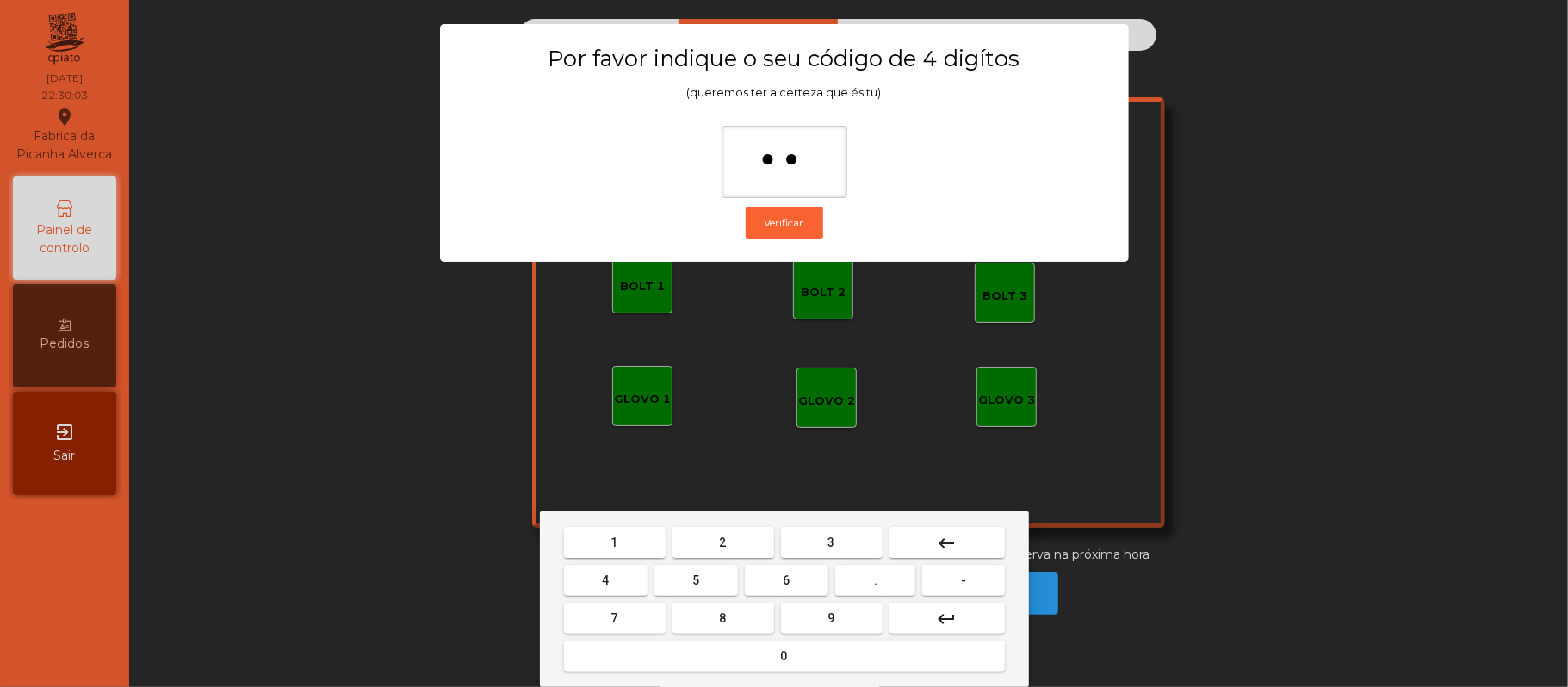
type input "***"
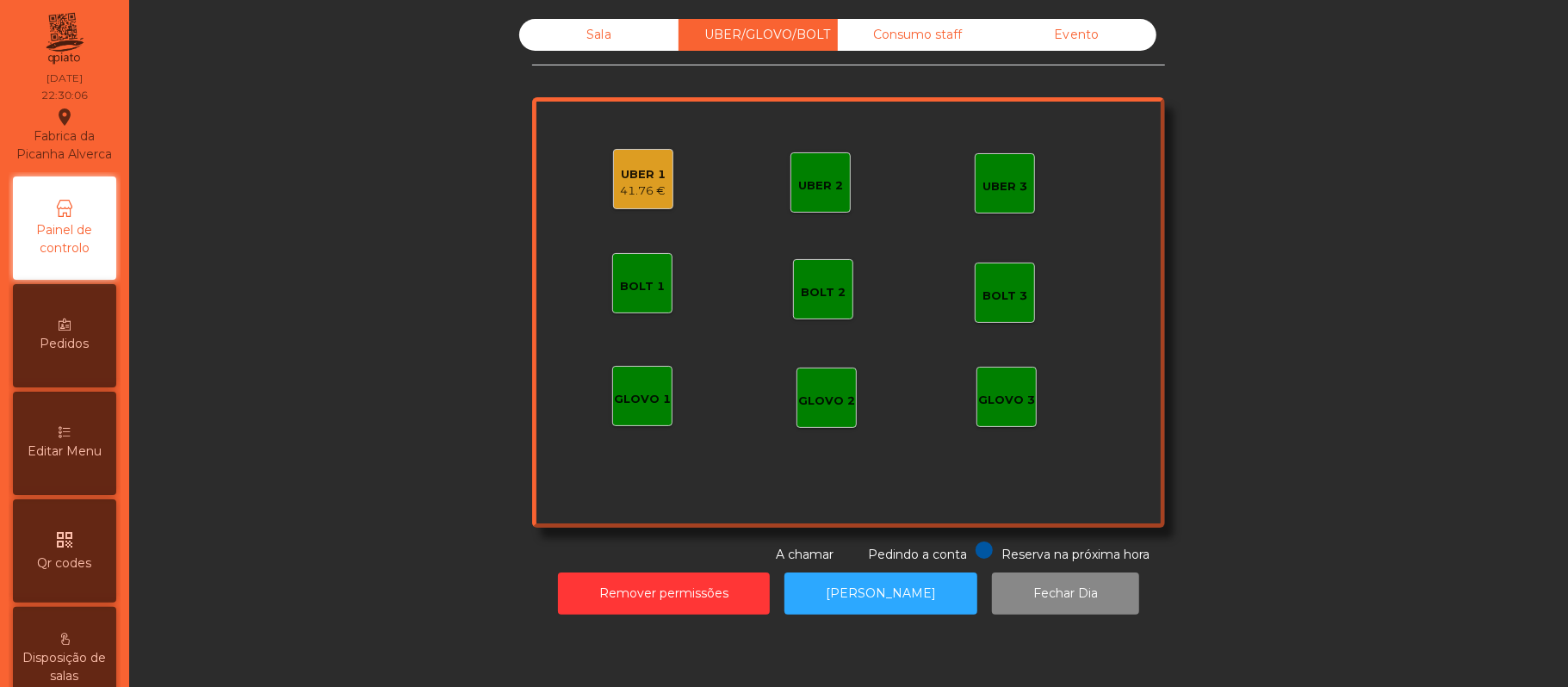
click at [634, 198] on div "41.76 €" at bounding box center [643, 191] width 45 height 17
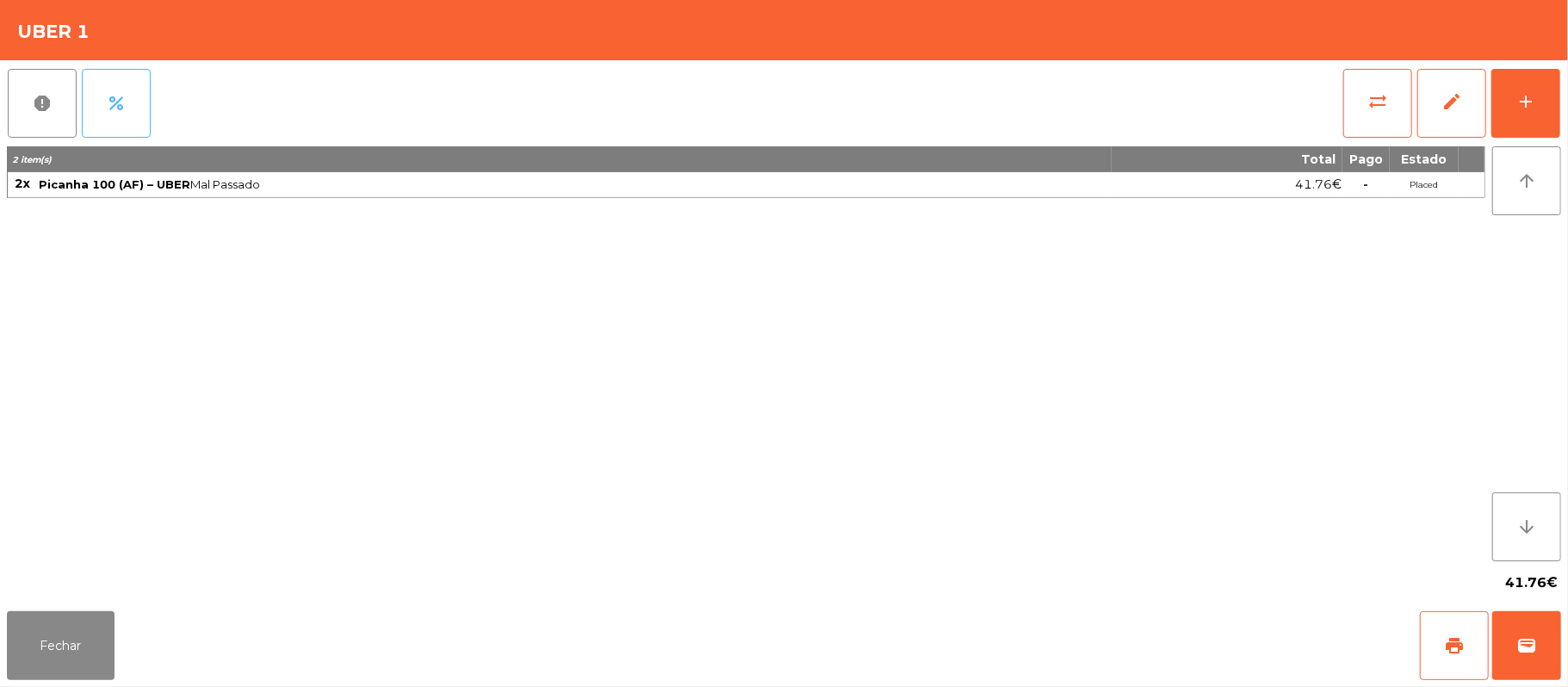
click at [110, 111] on span "percent" at bounding box center [116, 104] width 21 height 21
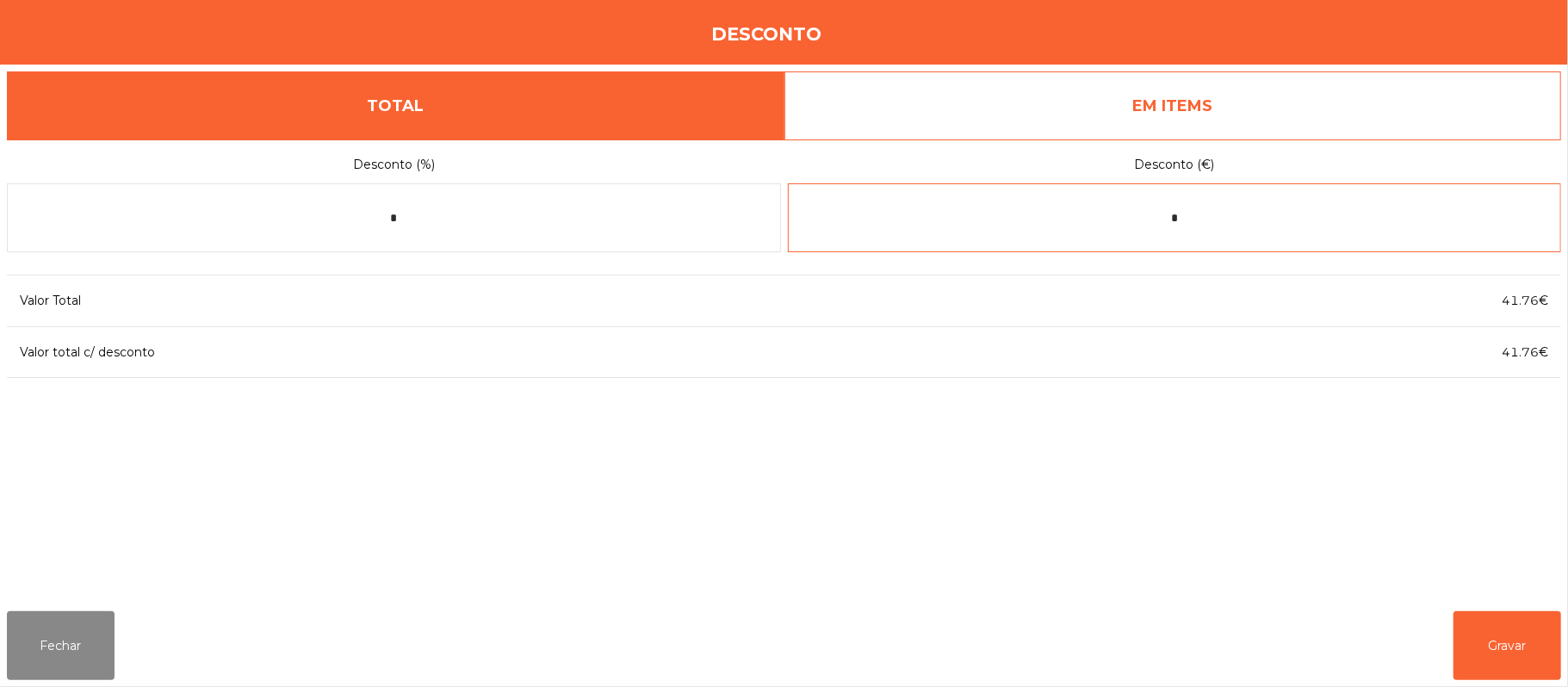
click at [1274, 218] on input "*" at bounding box center [1174, 217] width 774 height 69
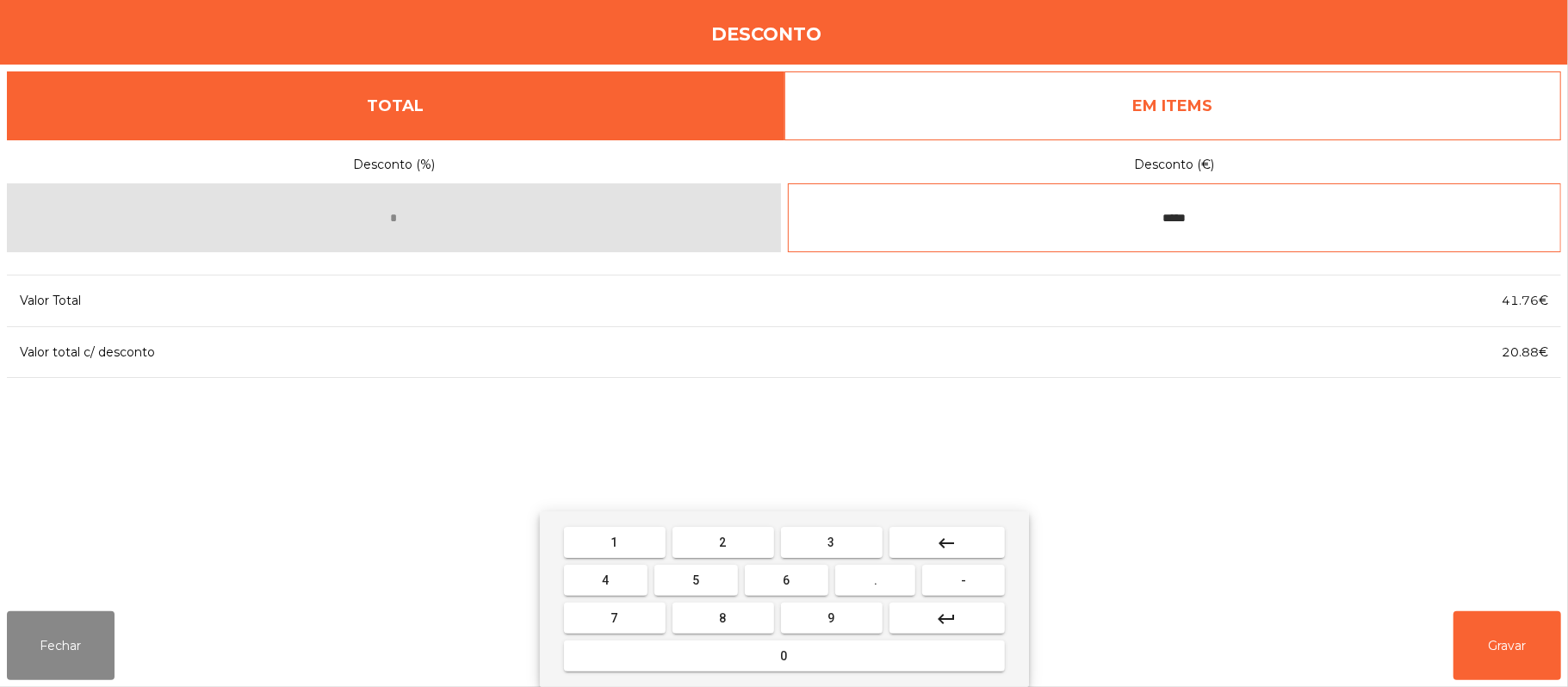
type input "*****"
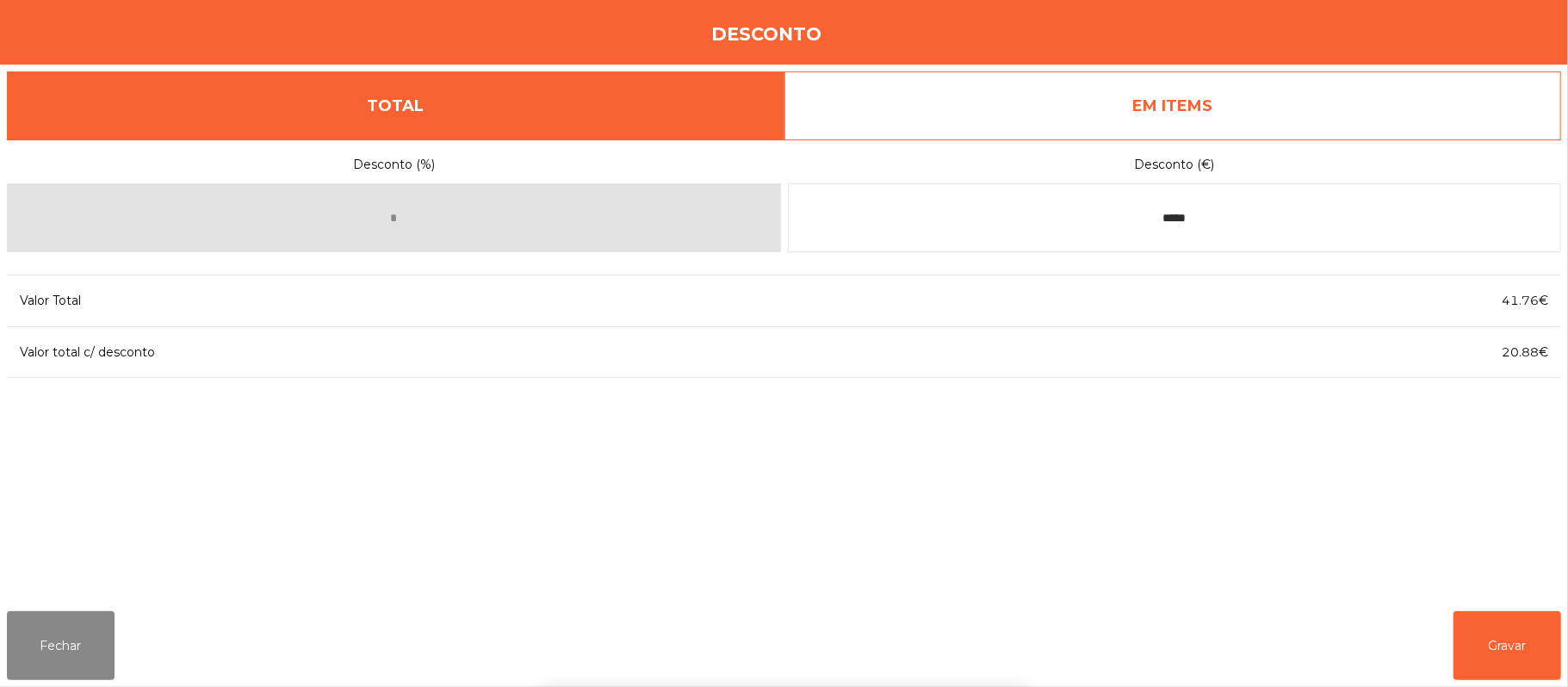
click at [1523, 624] on div "1 2 3 keyboard_backspace 4 5 6 . - 7 8 9 keyboard_return 0" at bounding box center [784, 599] width 1568 height 175
click at [1505, 614] on button "Gravar" at bounding box center [1507, 646] width 107 height 69
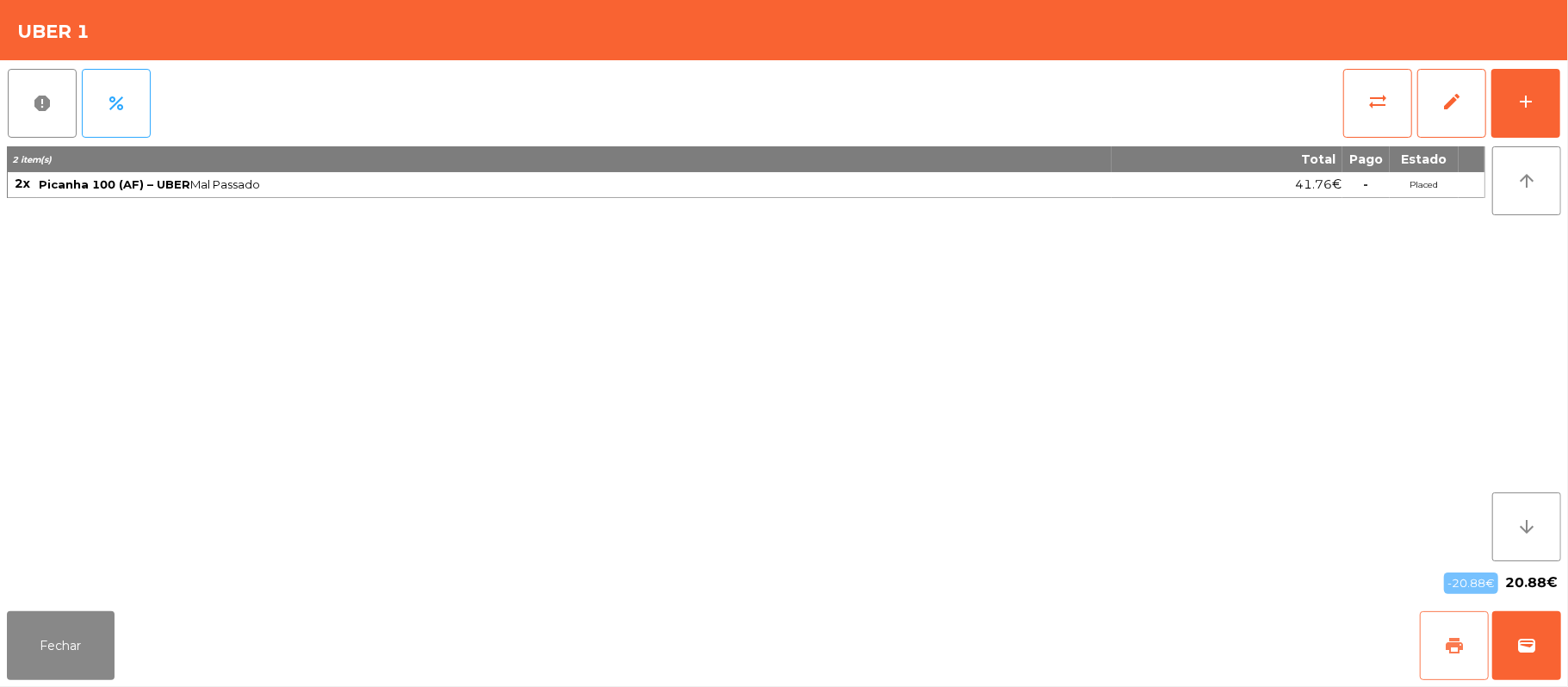
click at [1440, 649] on button "print" at bounding box center [1454, 646] width 69 height 69
click at [1539, 634] on button "wallet" at bounding box center [1526, 646] width 69 height 69
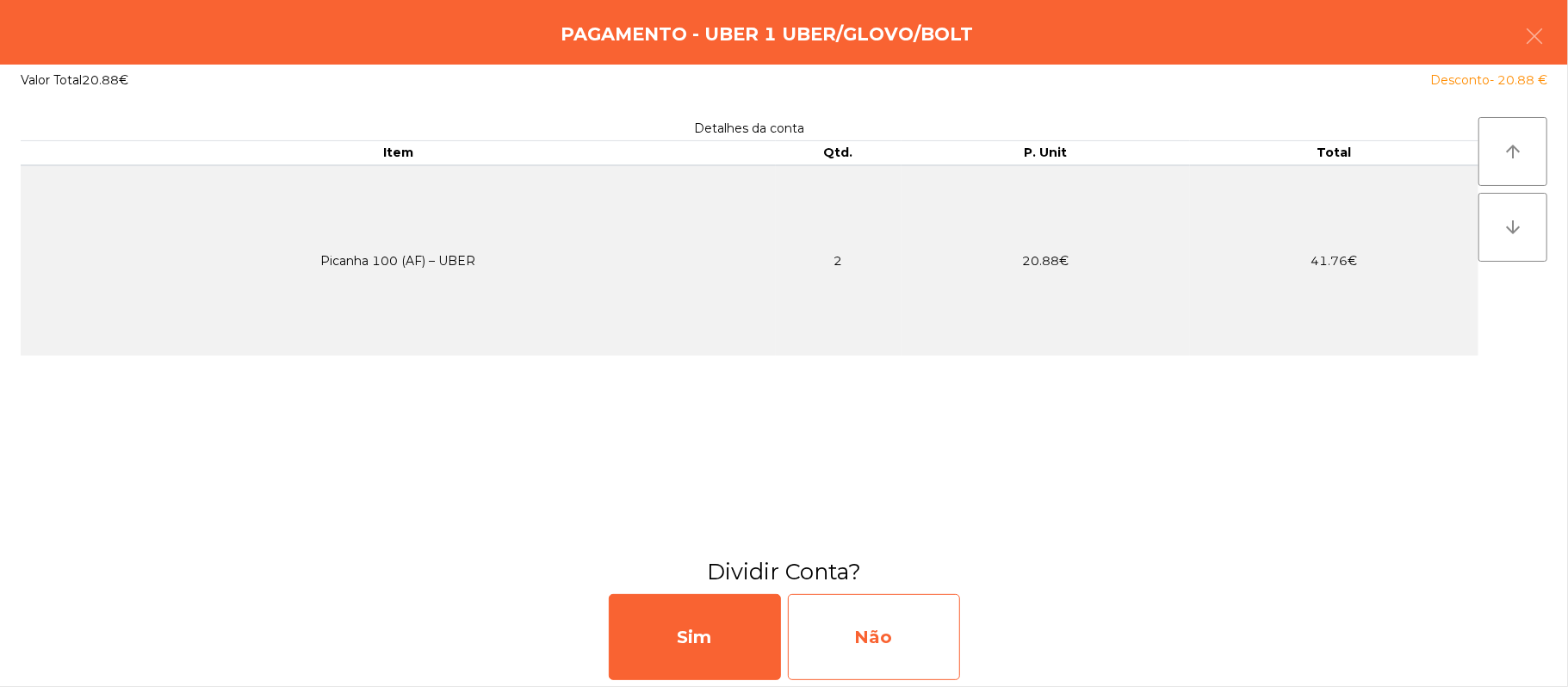
click at [895, 624] on div "Não" at bounding box center [873, 637] width 172 height 86
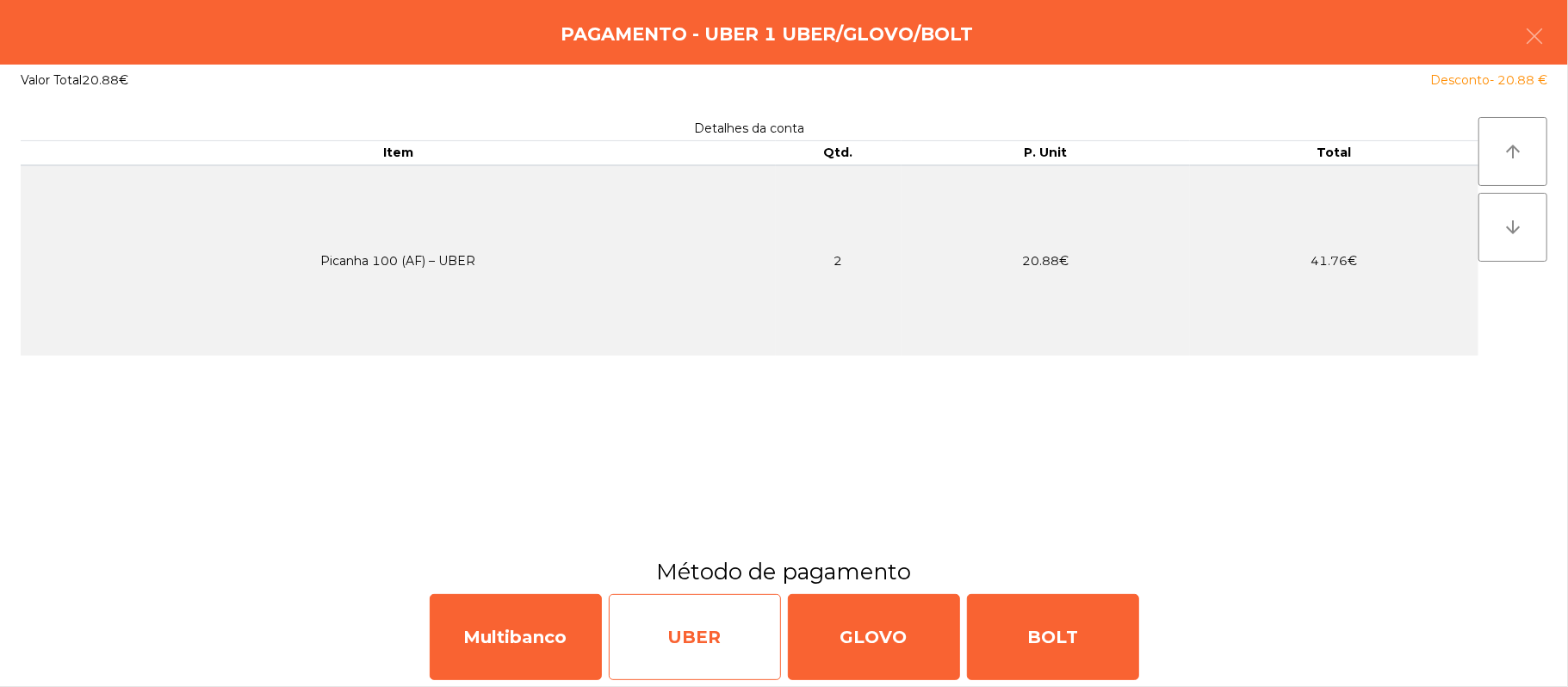
click at [687, 645] on div "UBER" at bounding box center [695, 637] width 172 height 86
select select "**"
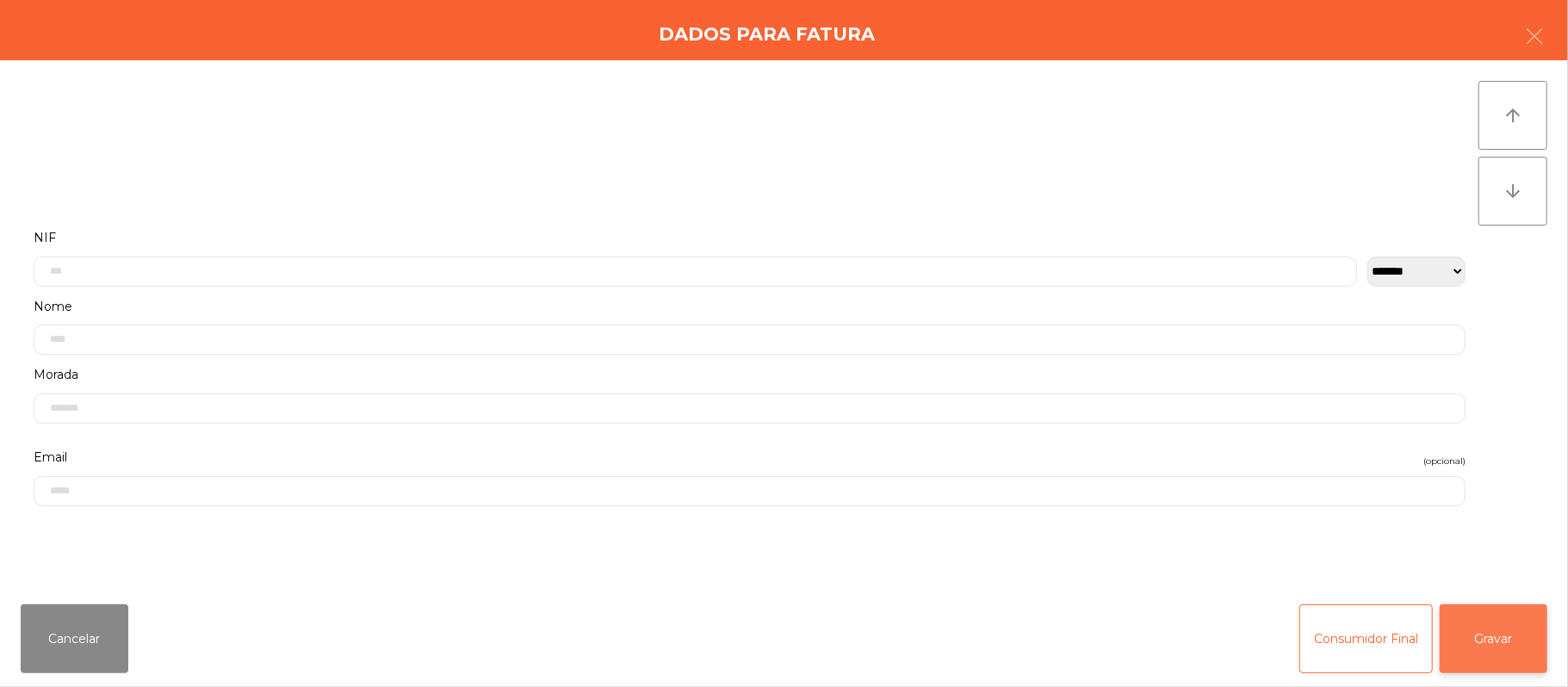
click at [1502, 635] on button "Gravar" at bounding box center [1493, 639] width 107 height 69
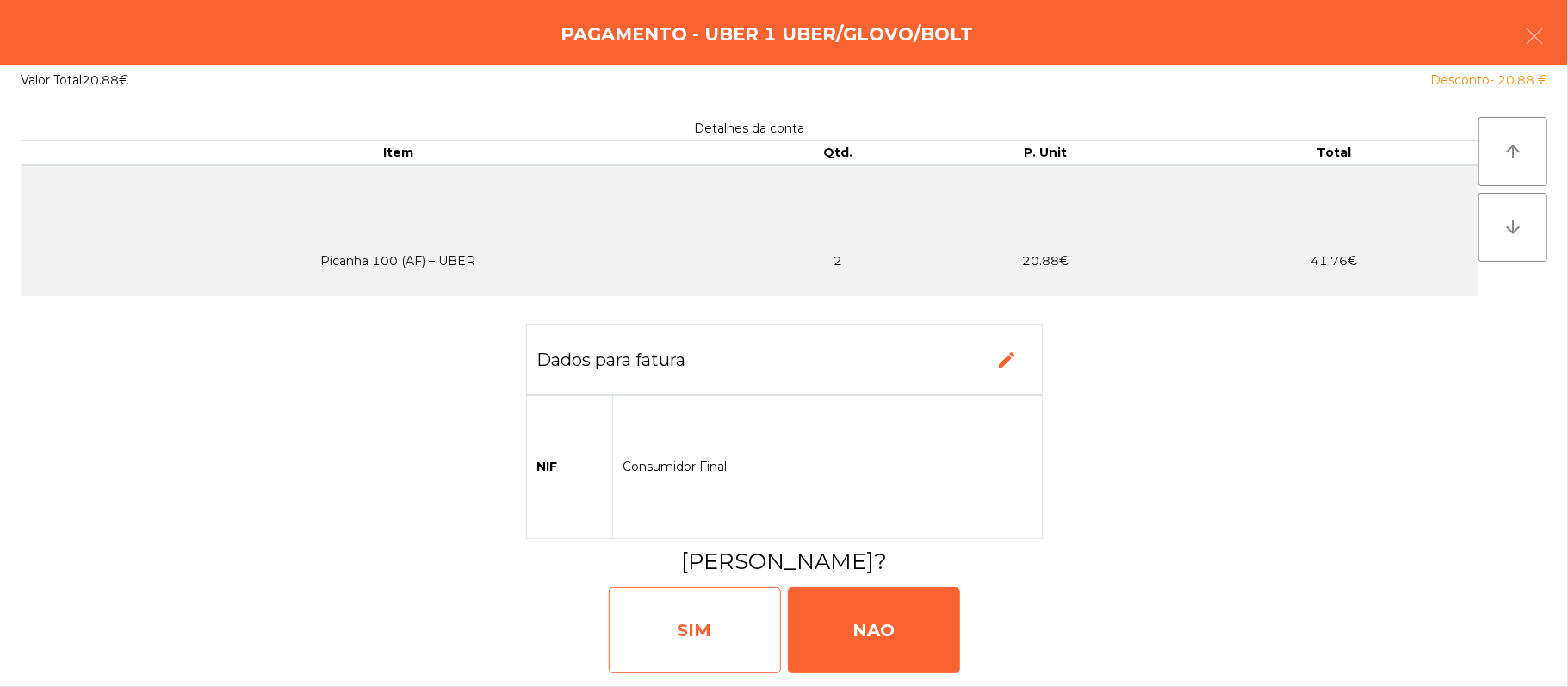
click at [688, 635] on div "SIM" at bounding box center [695, 630] width 172 height 86
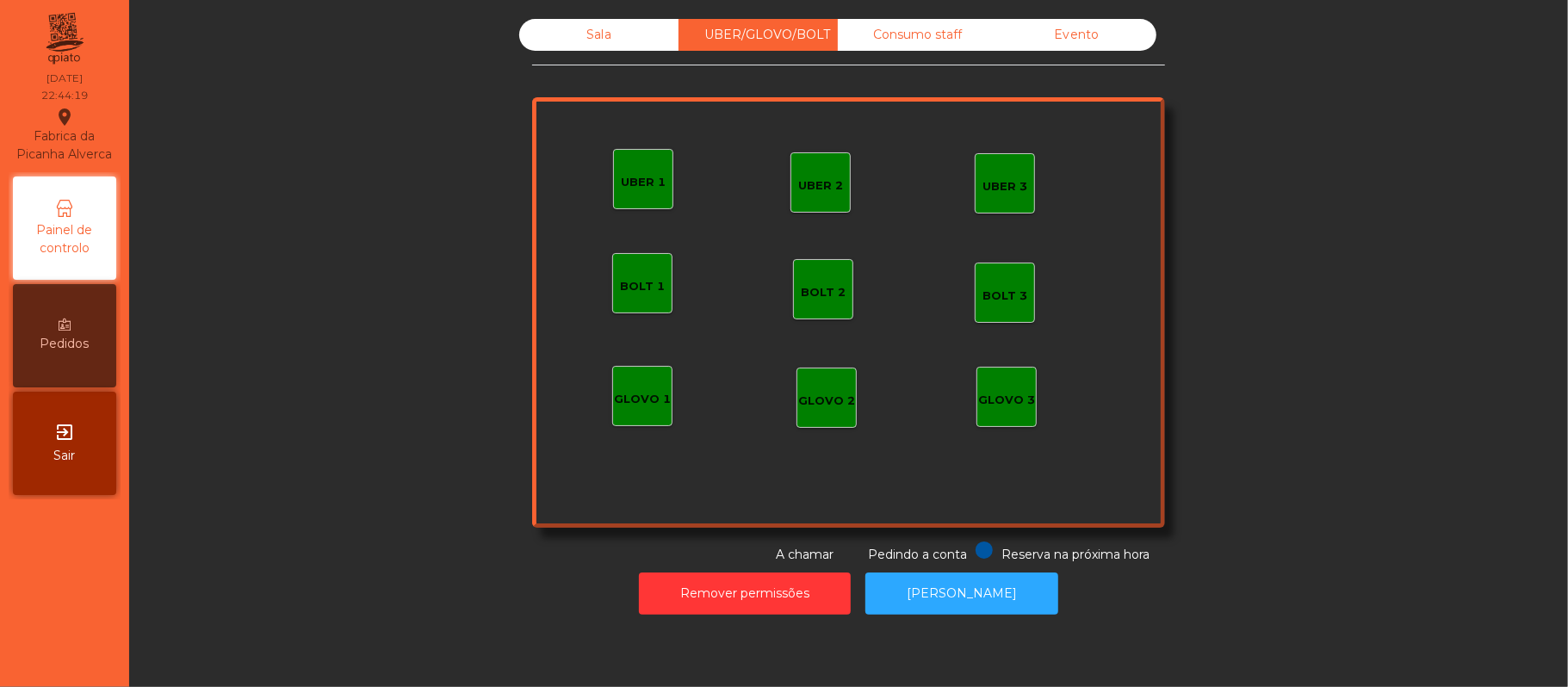
click at [592, 19] on div "Sala" at bounding box center [599, 35] width 160 height 32
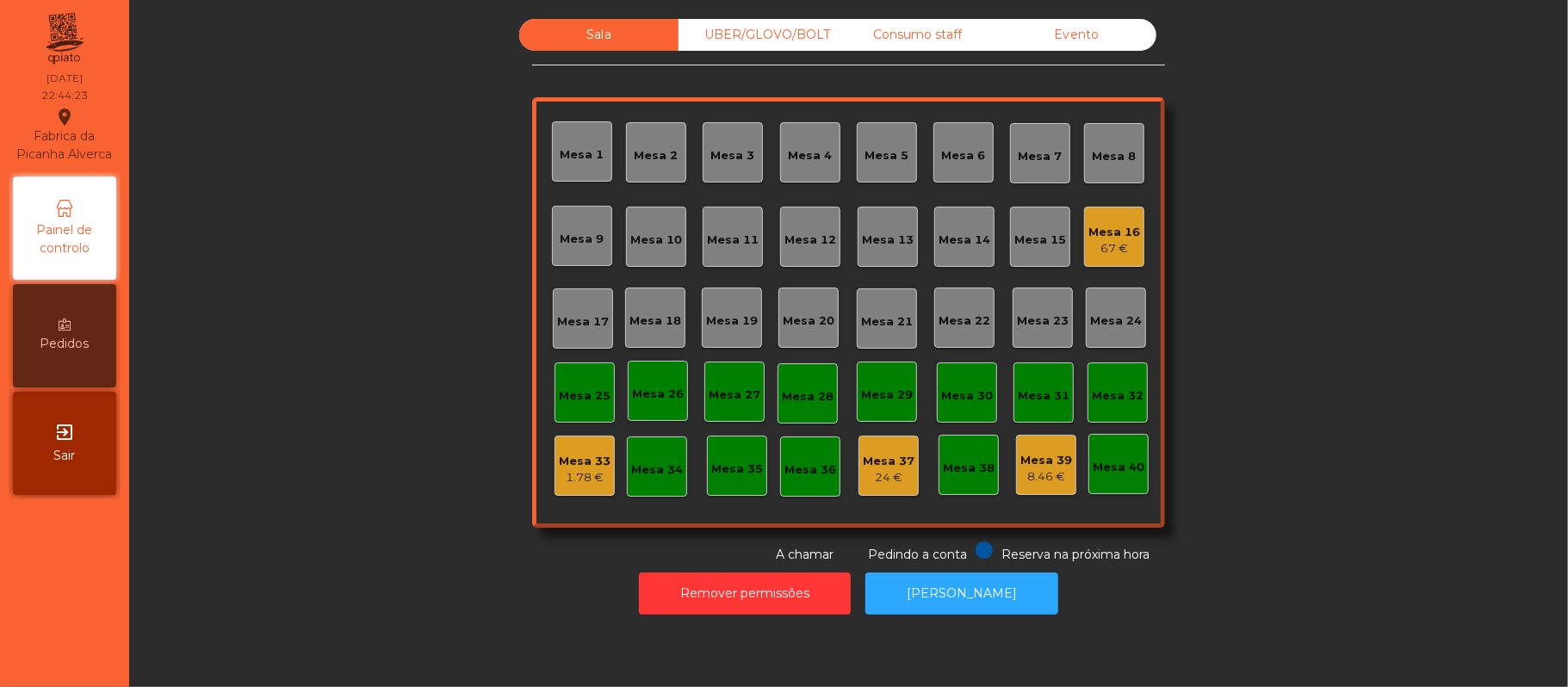
click at [1106, 232] on div "Mesa 16" at bounding box center [1113, 233] width 51 height 17
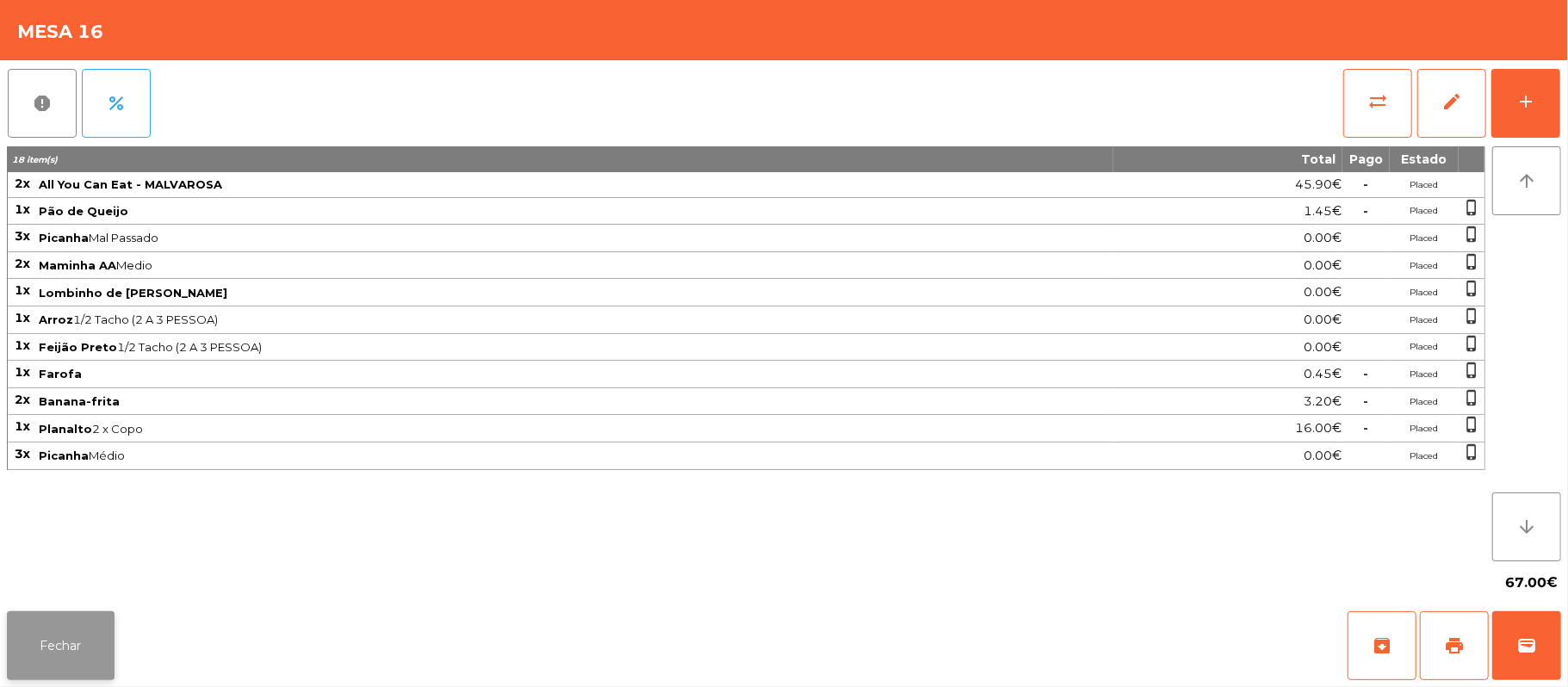
click at [88, 648] on button "Fechar" at bounding box center [60, 646] width 107 height 69
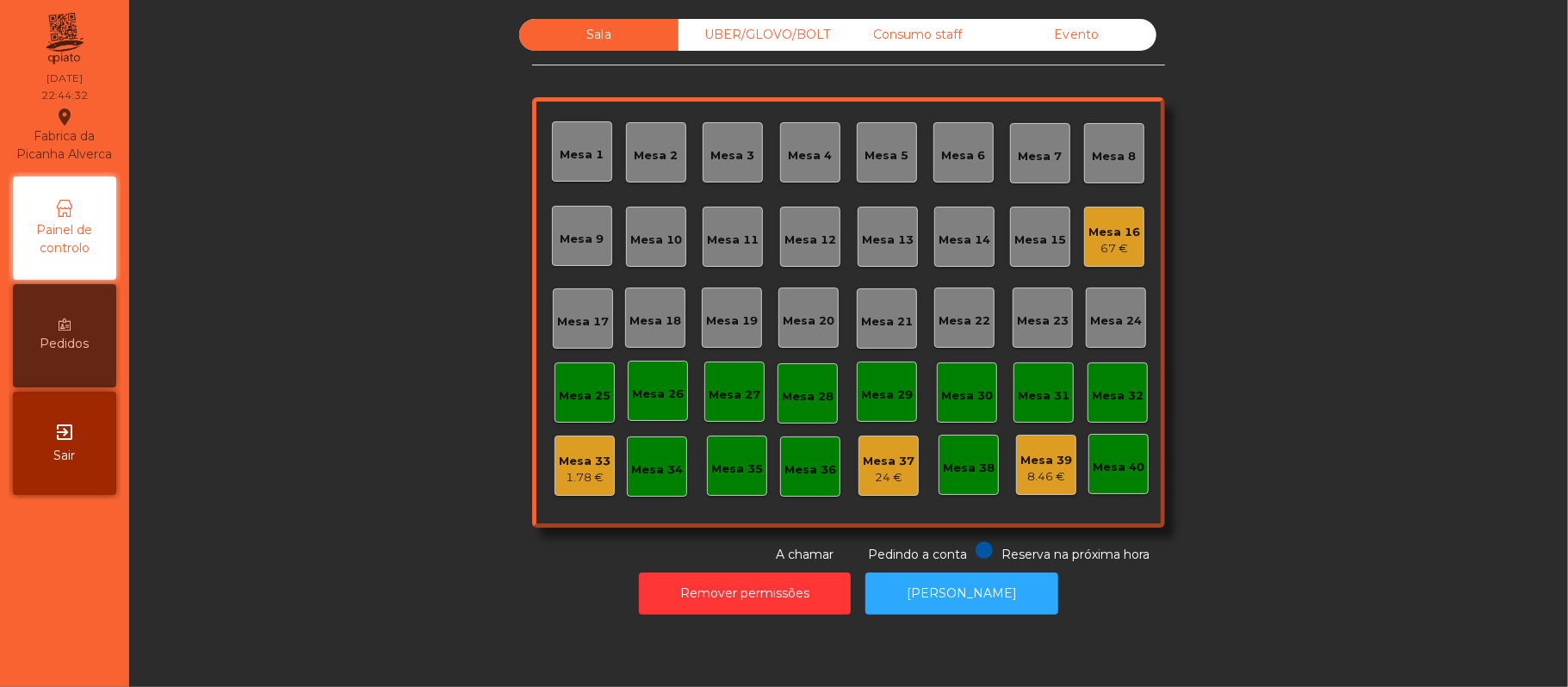
click at [1092, 228] on div "Mesa 16" at bounding box center [1113, 233] width 51 height 17
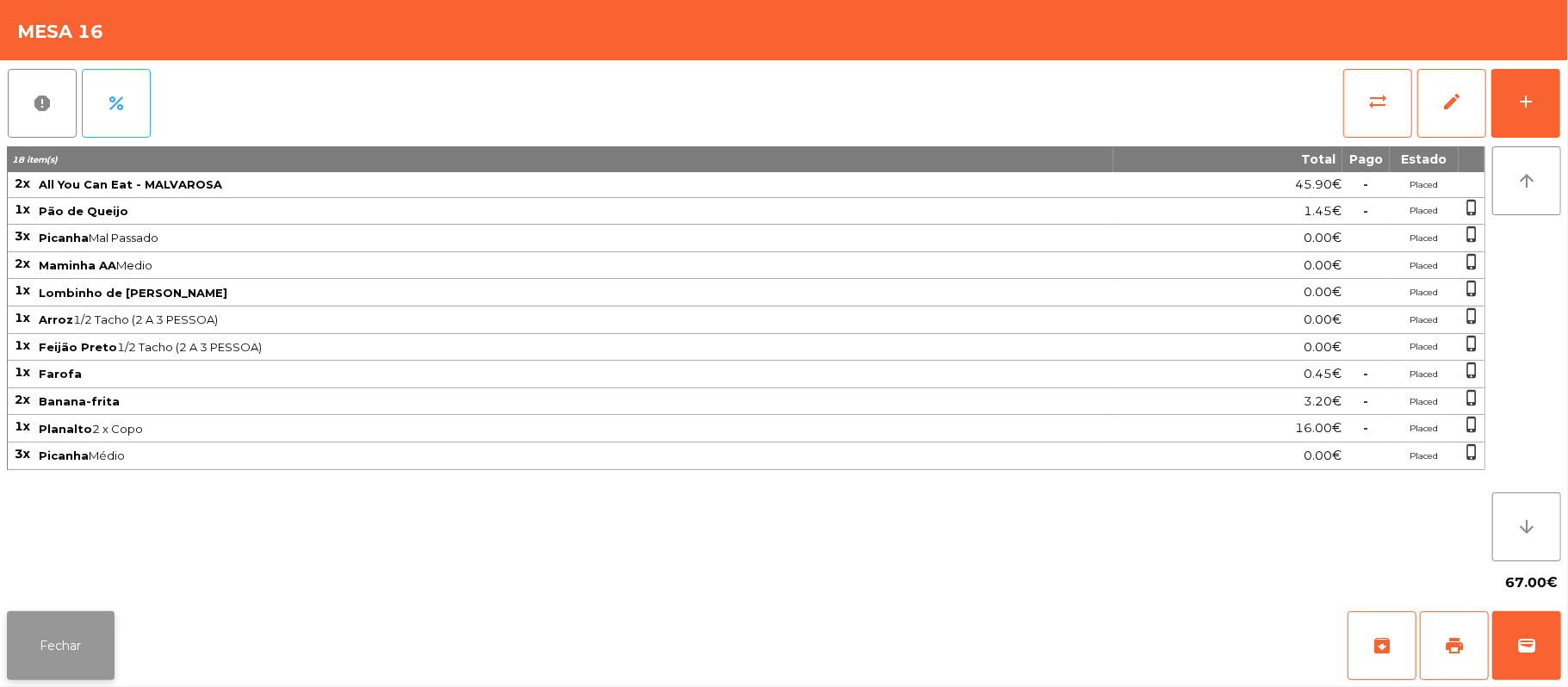
click at [79, 659] on button "Fechar" at bounding box center [60, 646] width 107 height 69
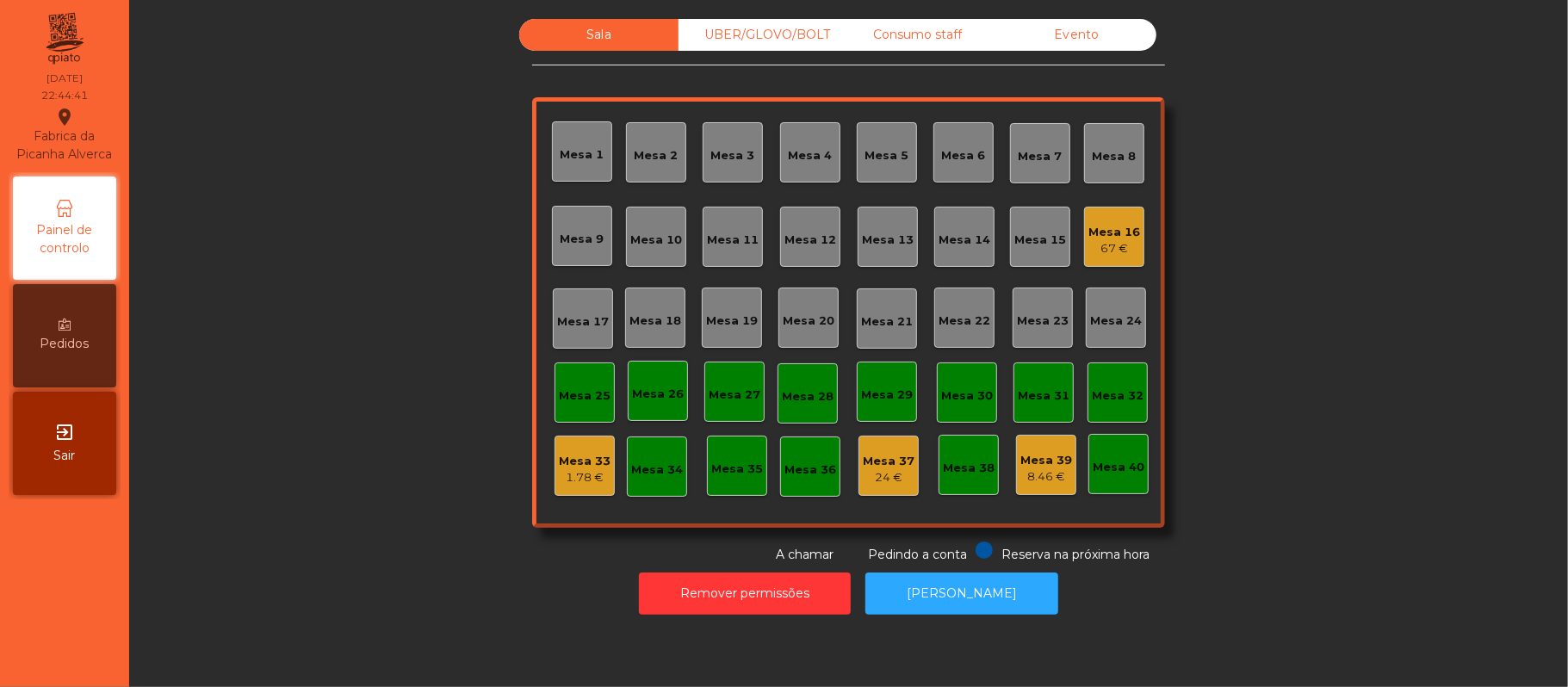
click at [1024, 462] on div "Mesa 39" at bounding box center [1045, 461] width 51 height 17
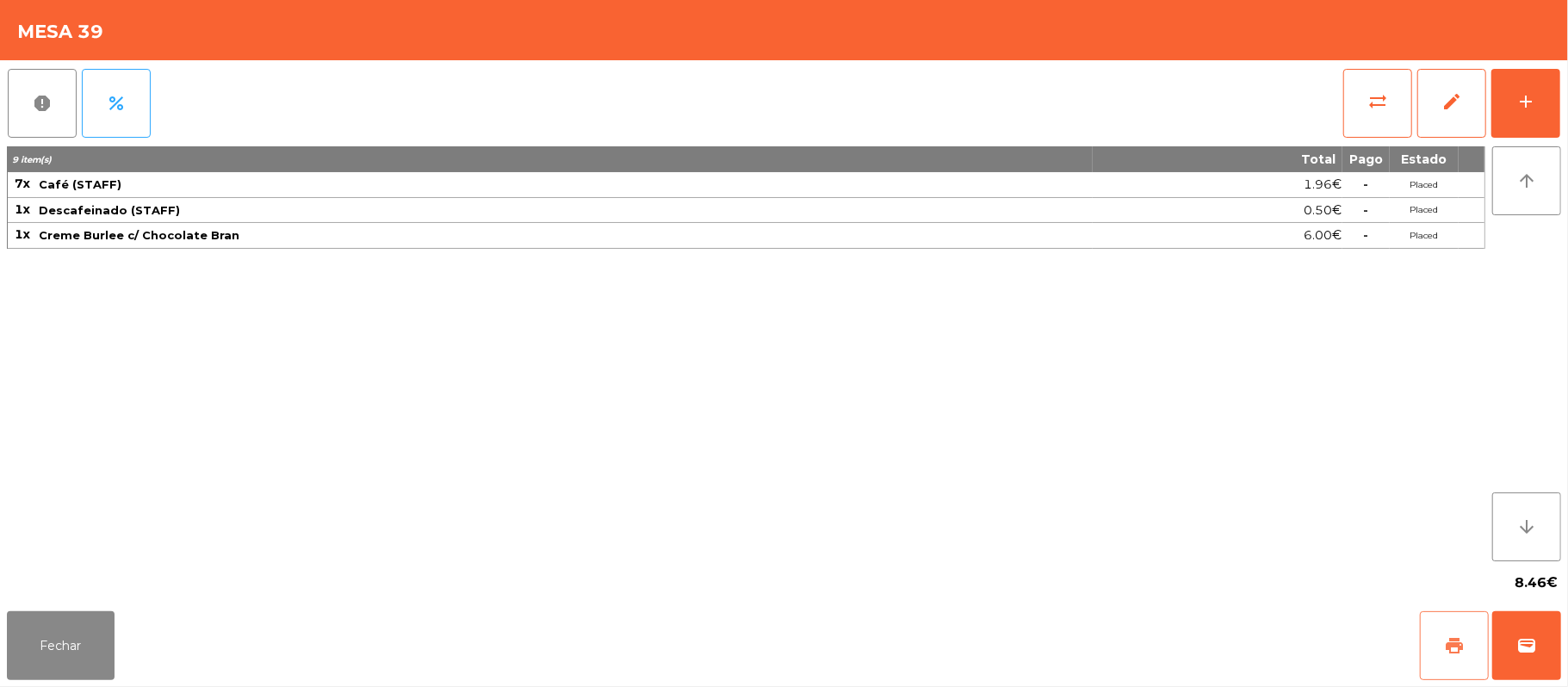
click at [1431, 639] on button "print" at bounding box center [1454, 646] width 69 height 69
click at [72, 676] on button "Fechar" at bounding box center [60, 646] width 107 height 69
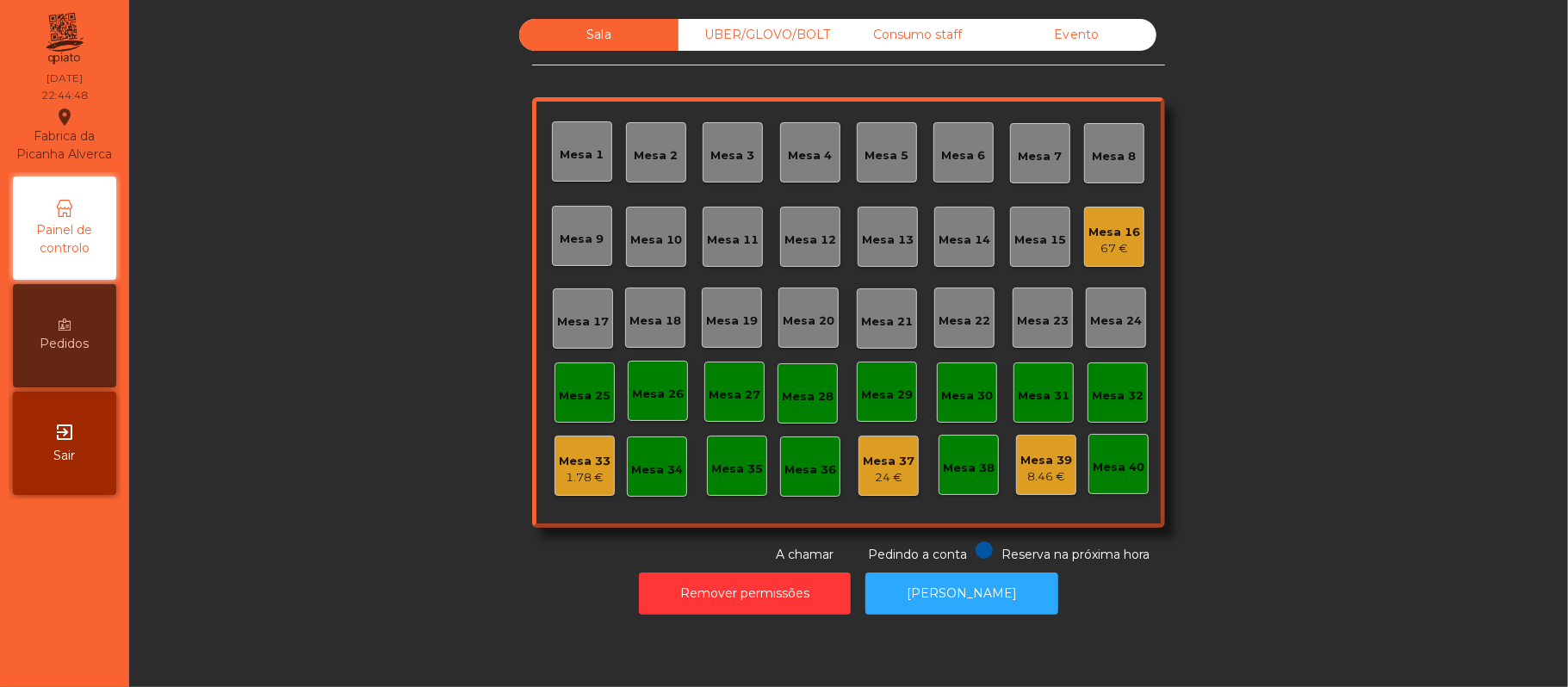
click at [586, 459] on div "Mesa 33" at bounding box center [584, 462] width 51 height 17
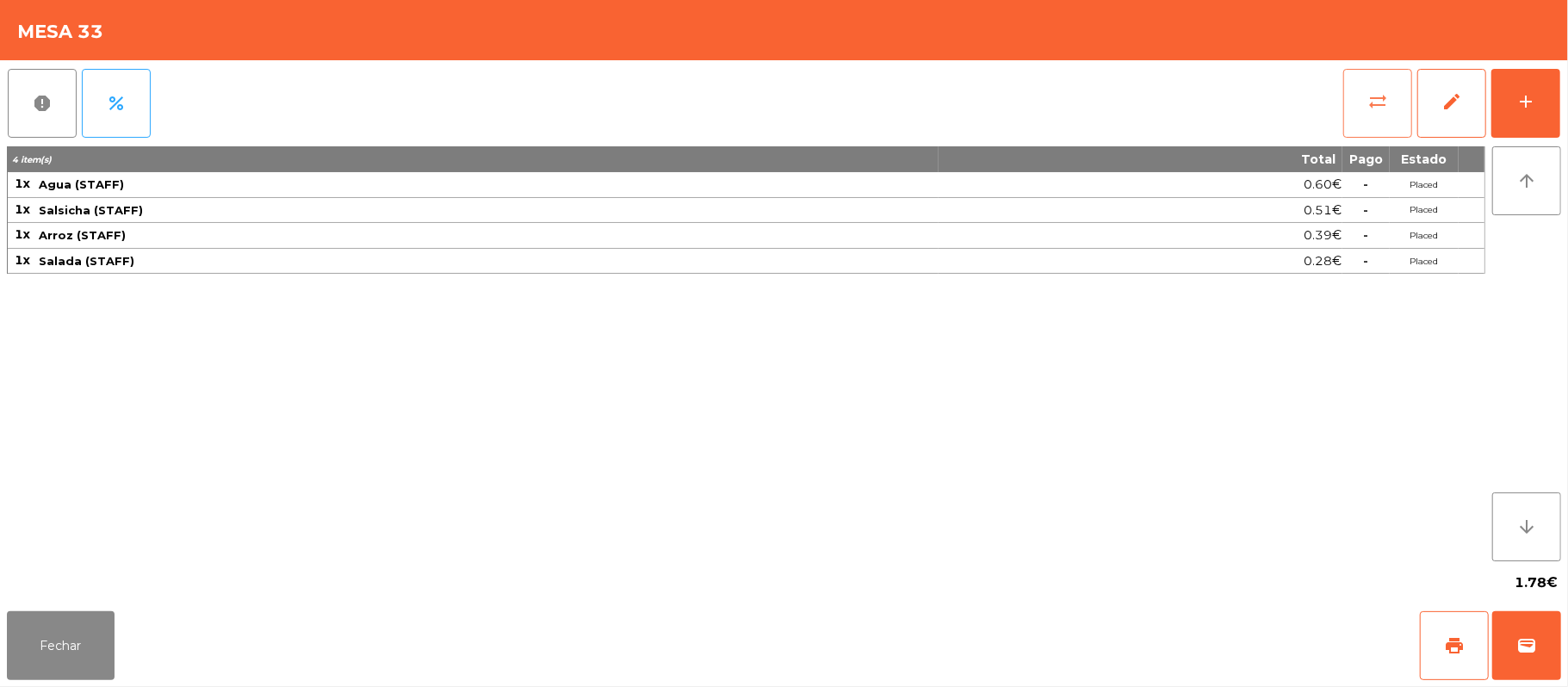
click at [1360, 107] on button "sync_alt" at bounding box center [1377, 103] width 69 height 69
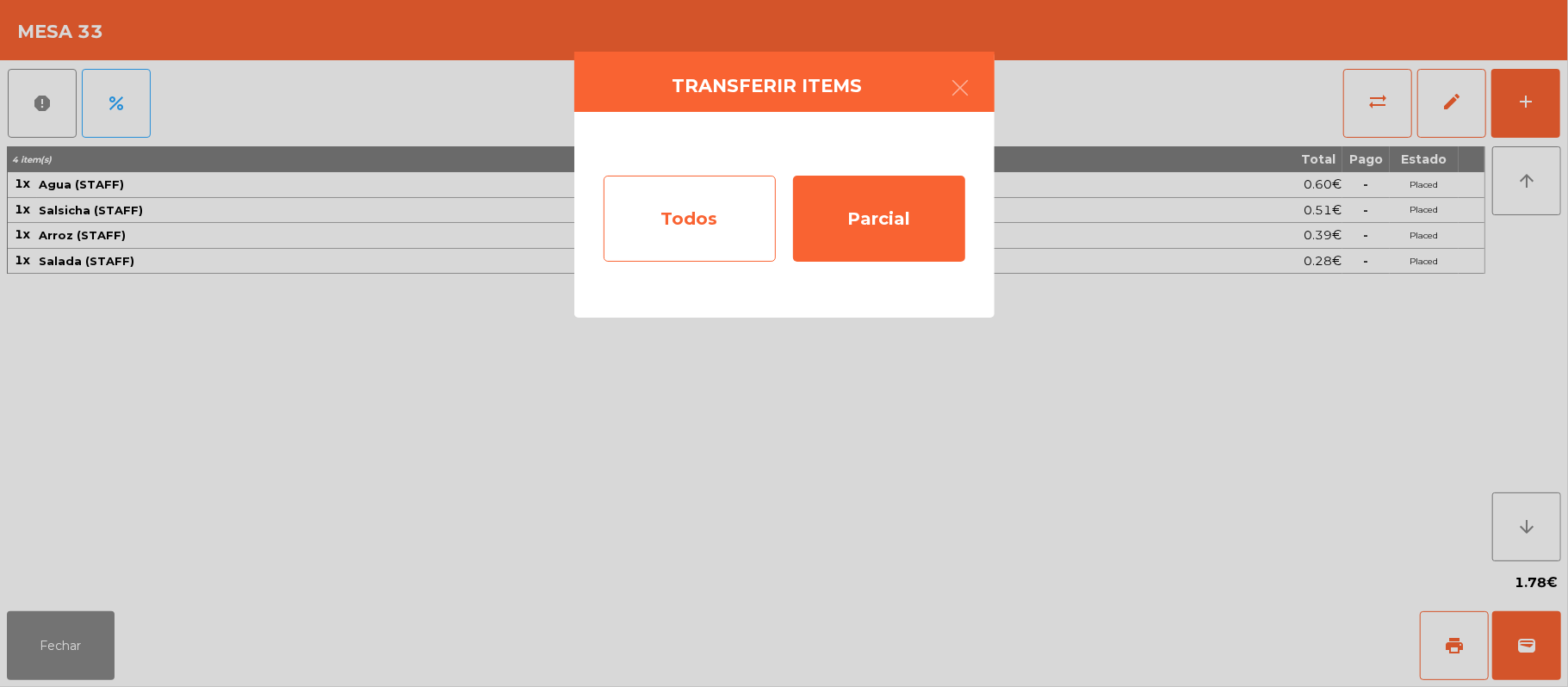
click at [688, 237] on div "Todos" at bounding box center [689, 218] width 172 height 86
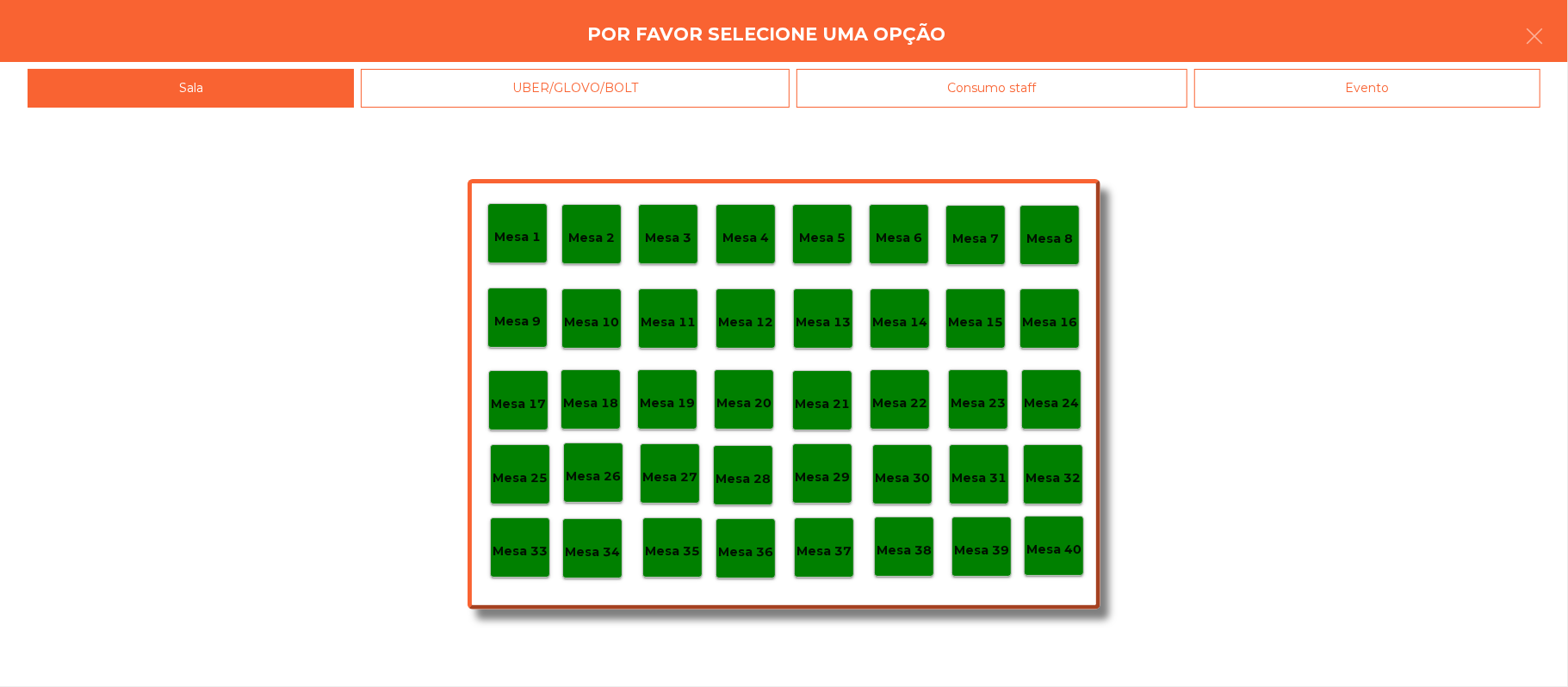
click at [983, 549] on p "Mesa 39" at bounding box center [981, 551] width 55 height 20
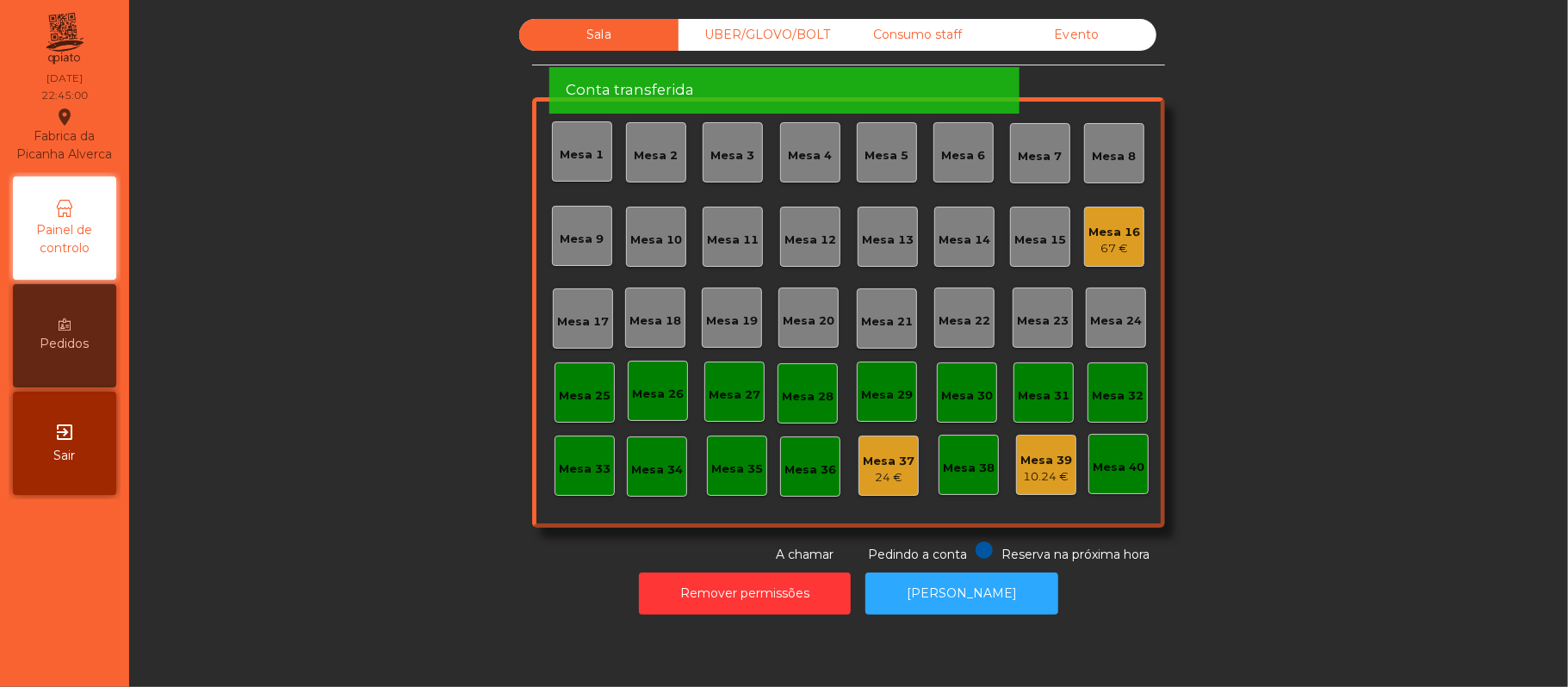
click at [1297, 181] on div "Sala UBER/GLOVO/BOLT Consumo staff Evento Mesa 1 Mesa 2 Mesa 3 Mesa 4 Mesa 5 Me…" at bounding box center [848, 292] width 1392 height 546
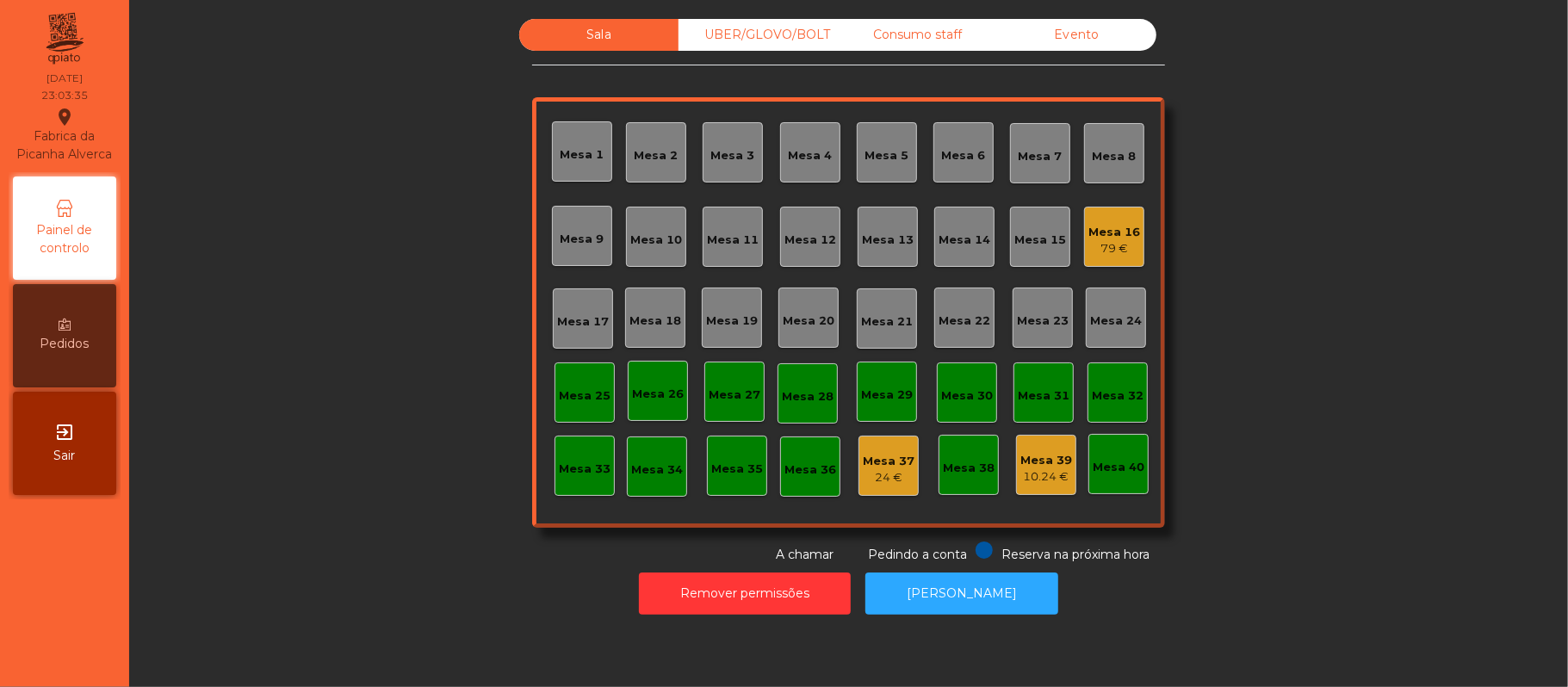
click at [1099, 229] on div "Mesa 16" at bounding box center [1113, 233] width 51 height 17
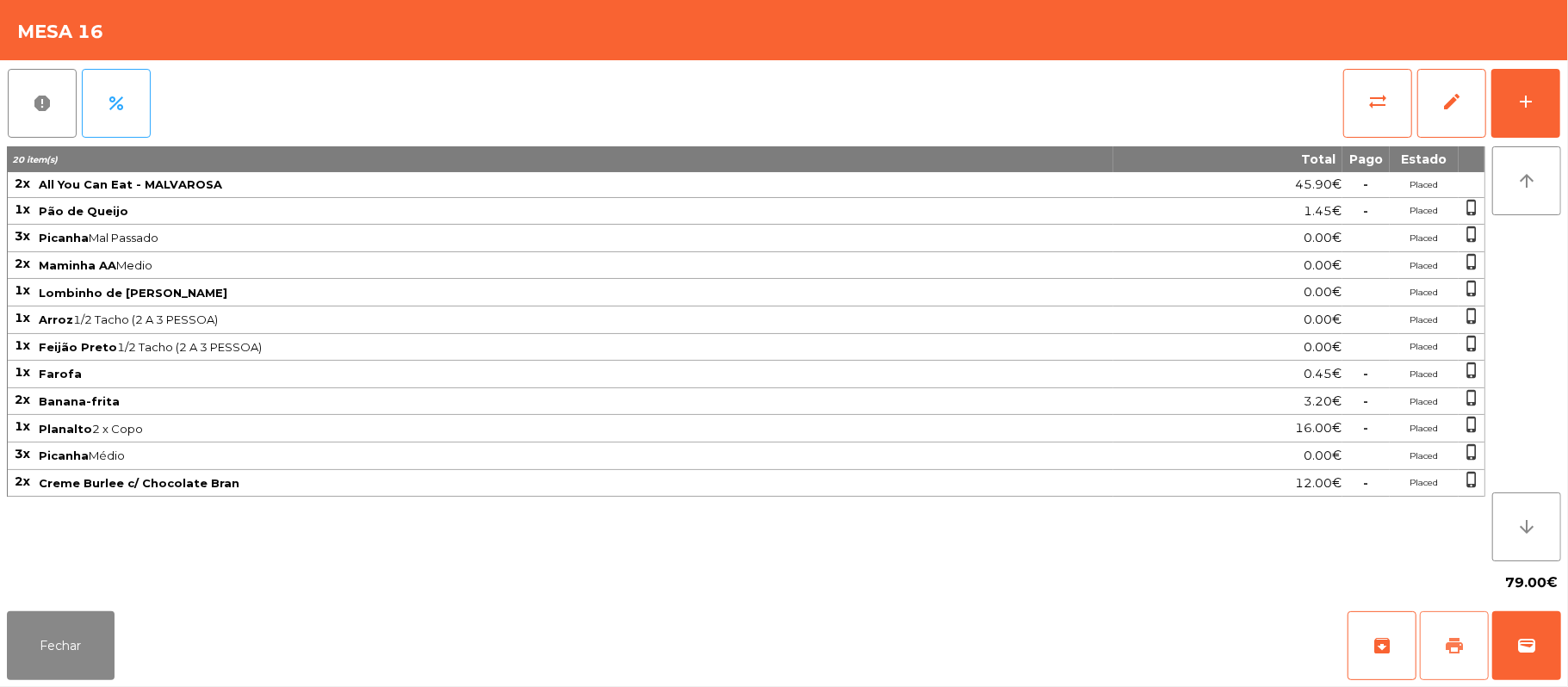
click at [1438, 649] on button "print" at bounding box center [1454, 646] width 69 height 69
click at [72, 644] on button "Fechar" at bounding box center [60, 646] width 107 height 69
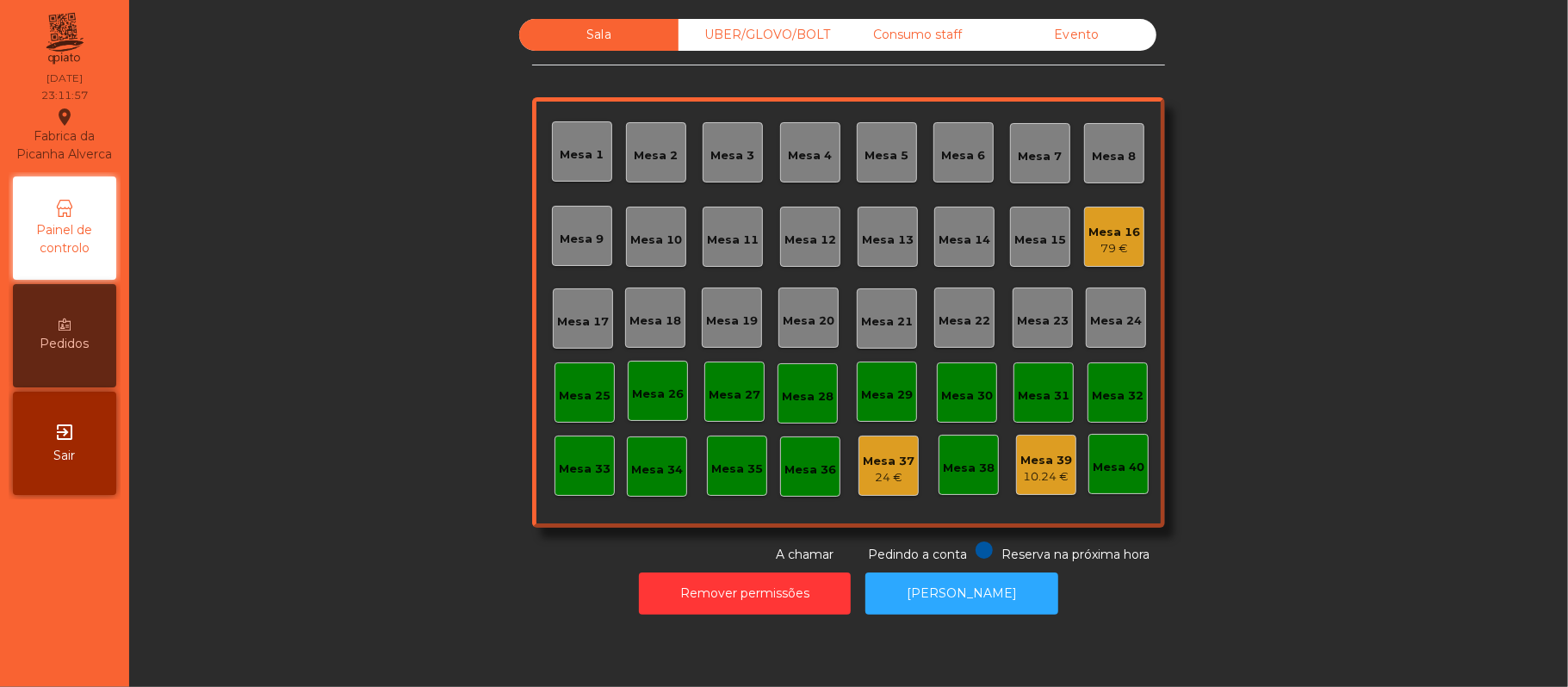
click at [404, 570] on div "Remover permissões Abrir Gaveta" at bounding box center [848, 594] width 1392 height 59
click at [1093, 243] on div "79 €" at bounding box center [1113, 249] width 51 height 17
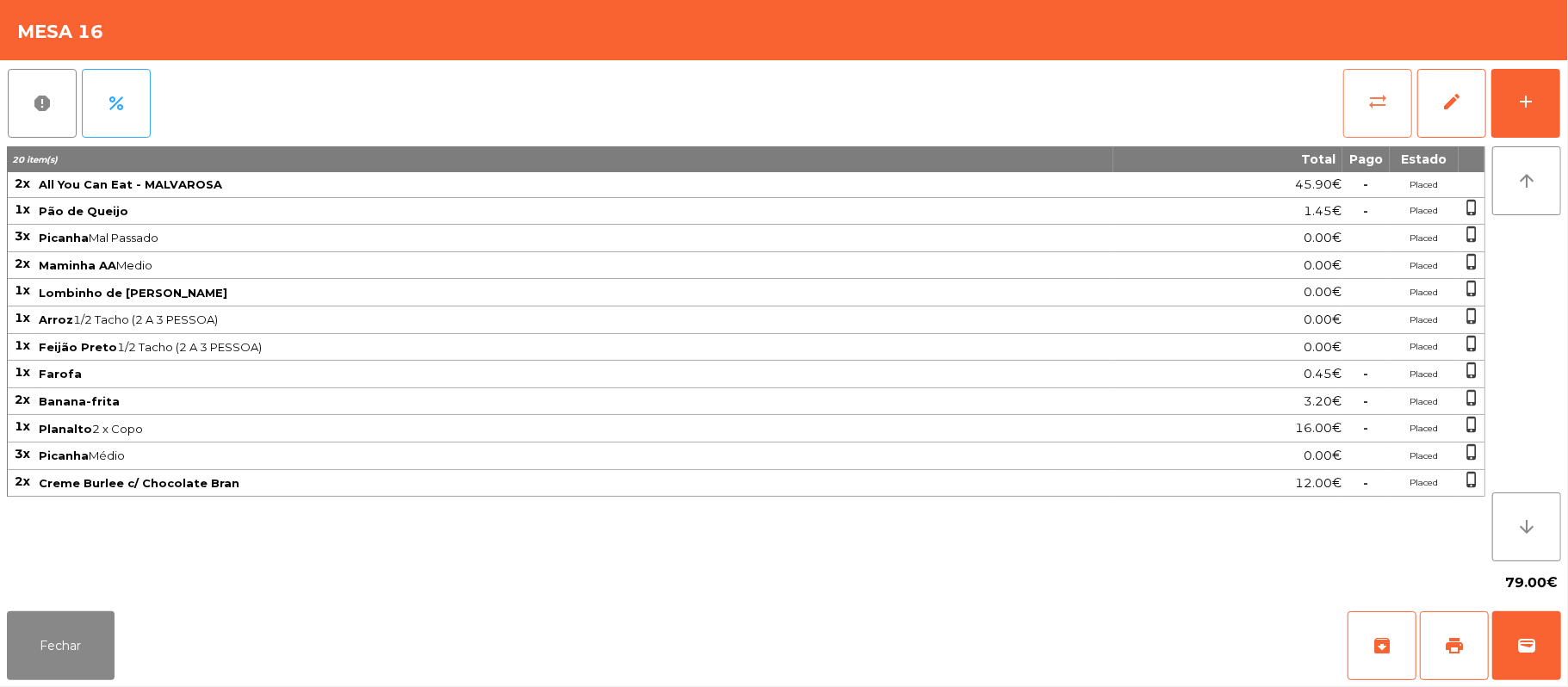
click at [1392, 98] on button "sync_alt" at bounding box center [1377, 103] width 69 height 69
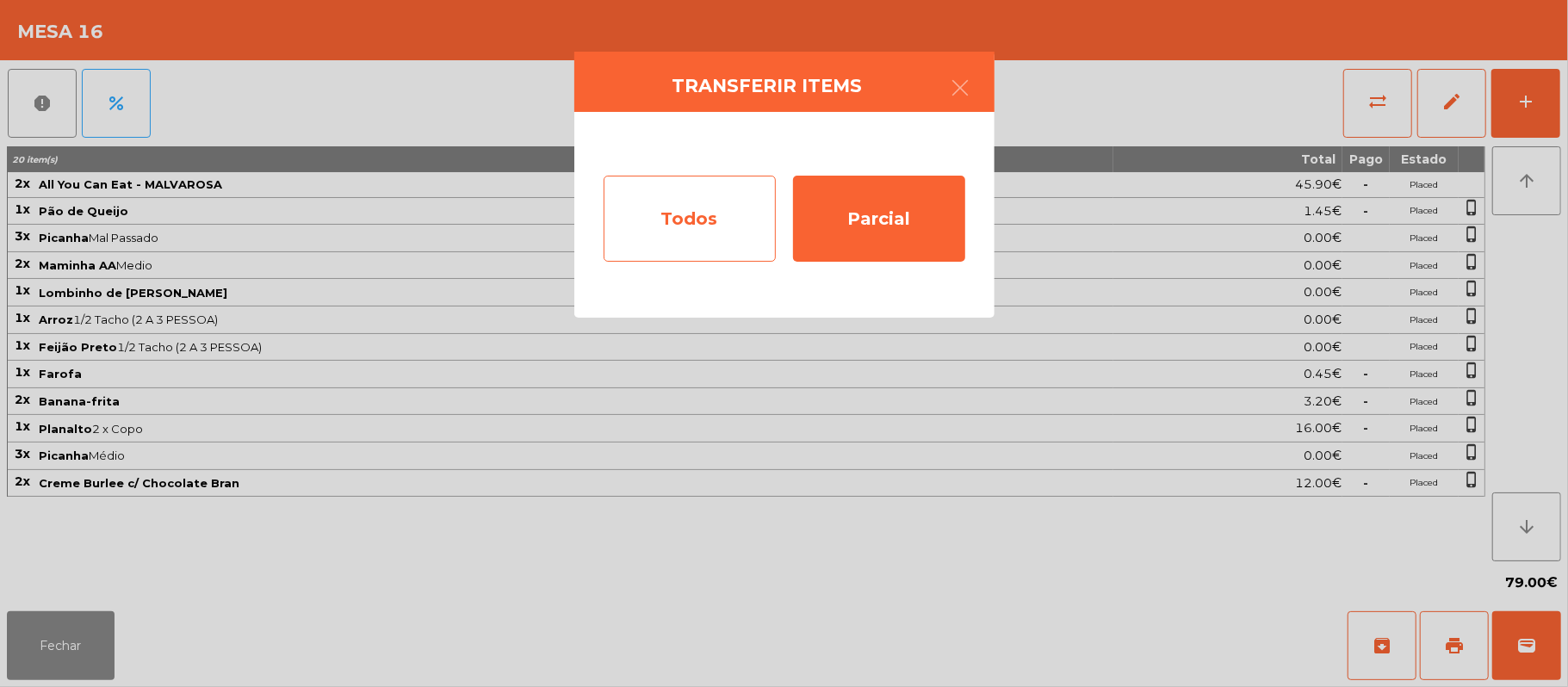
click at [710, 230] on div "Todos" at bounding box center [689, 218] width 172 height 86
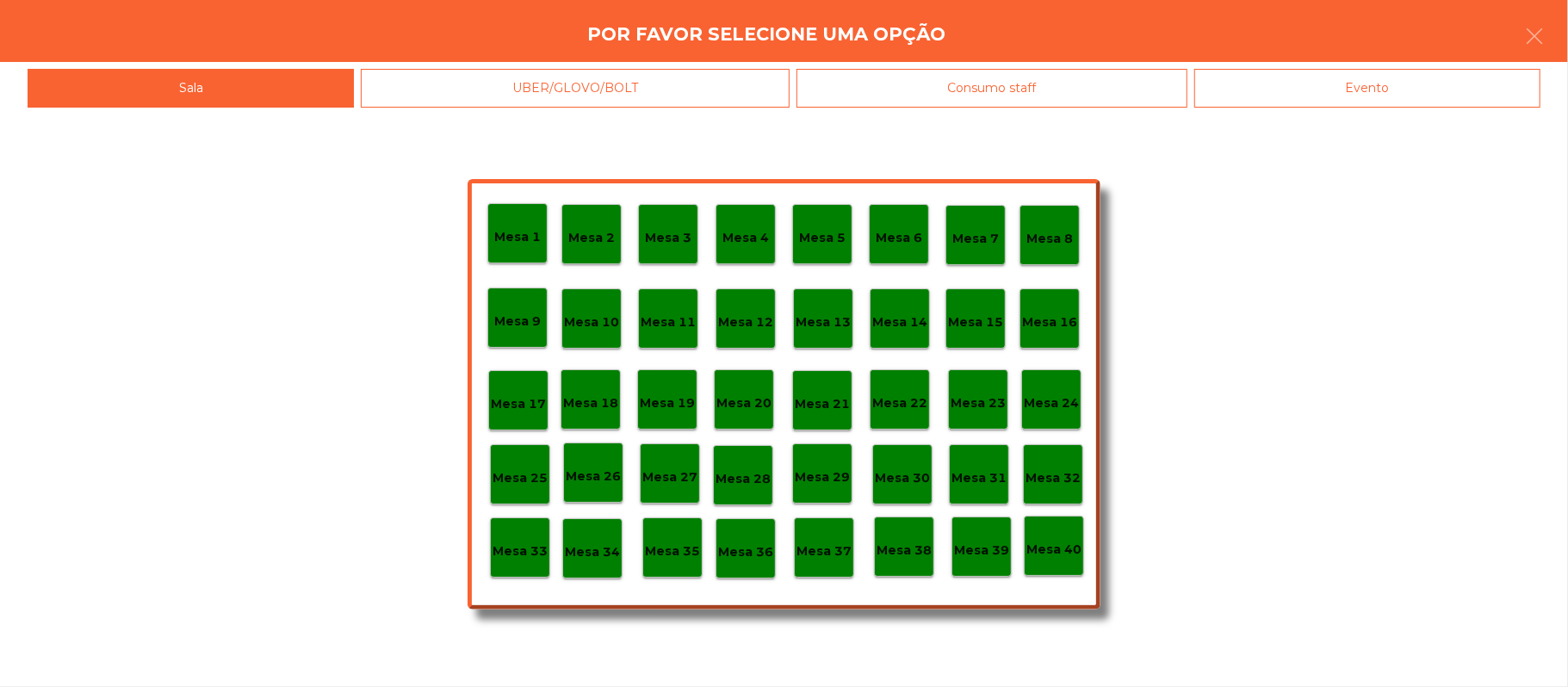
click at [1396, 100] on div "Evento" at bounding box center [1367, 88] width 346 height 38
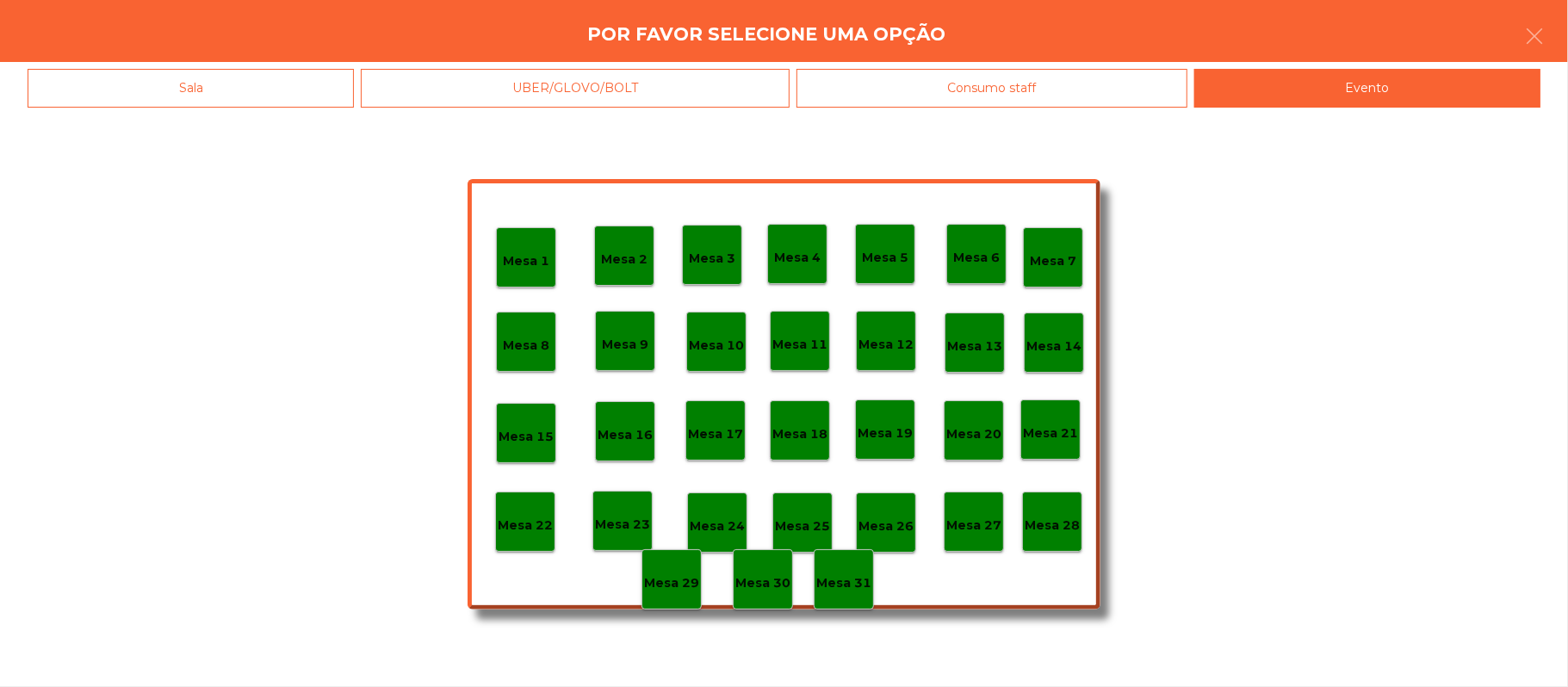
click at [1049, 521] on p "Mesa 28" at bounding box center [1051, 526] width 55 height 20
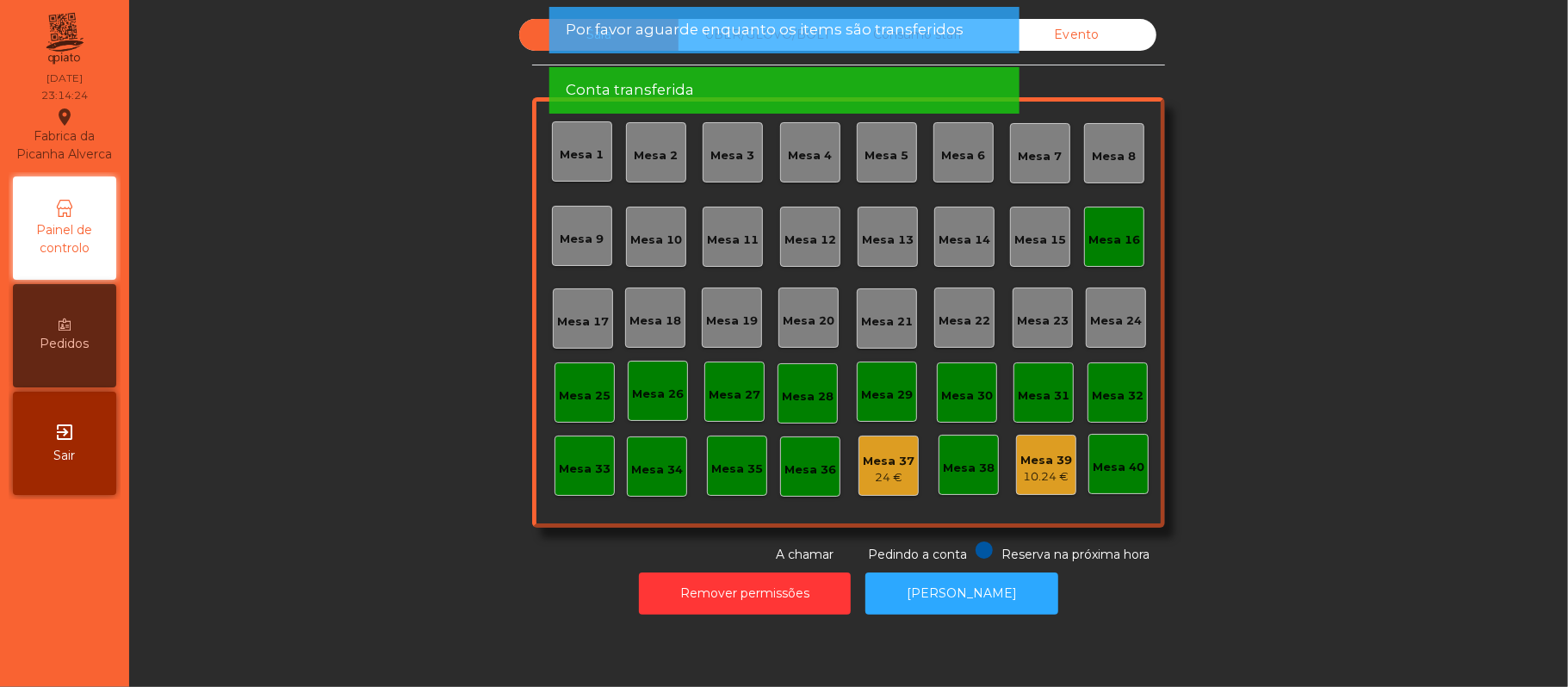
click at [1090, 253] on div "Mesa 16" at bounding box center [1113, 237] width 60 height 60
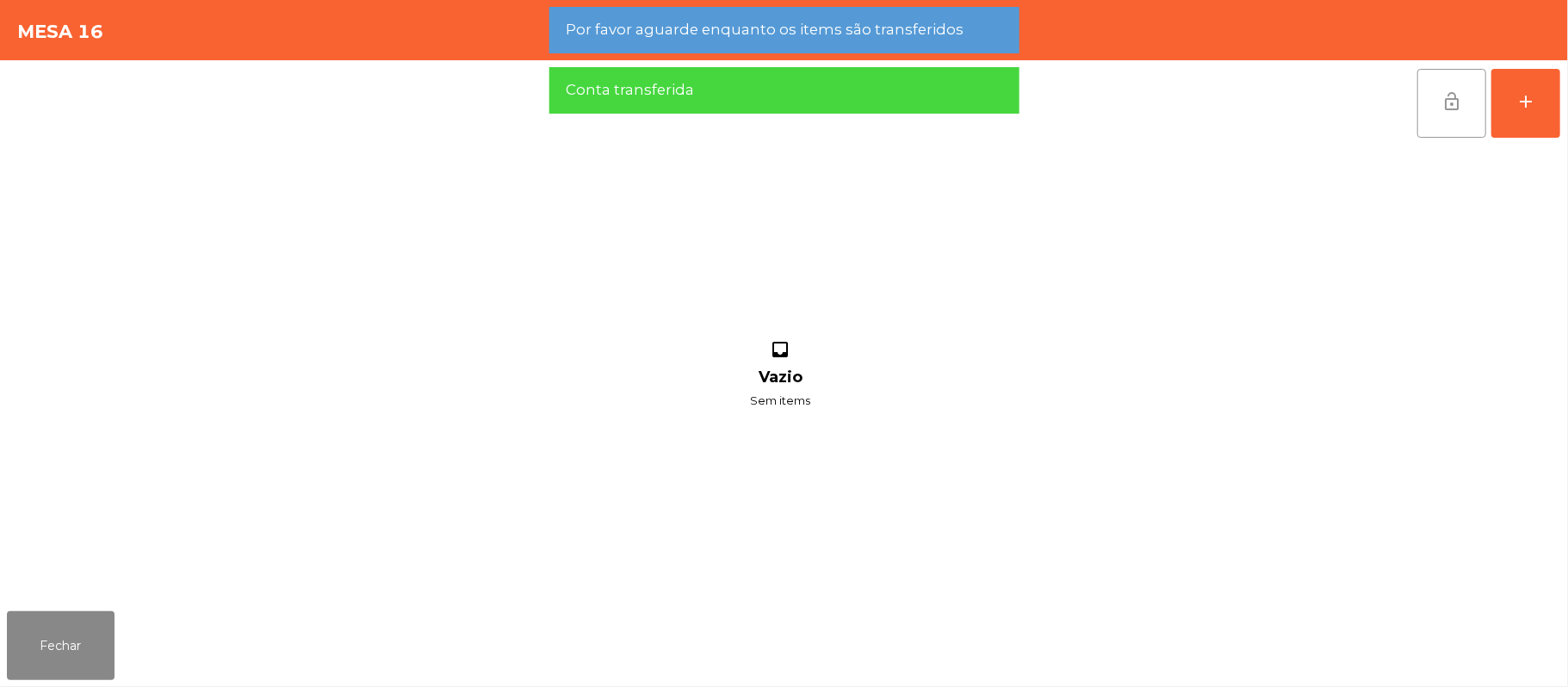
click at [1437, 115] on button "lock_open" at bounding box center [1451, 103] width 69 height 69
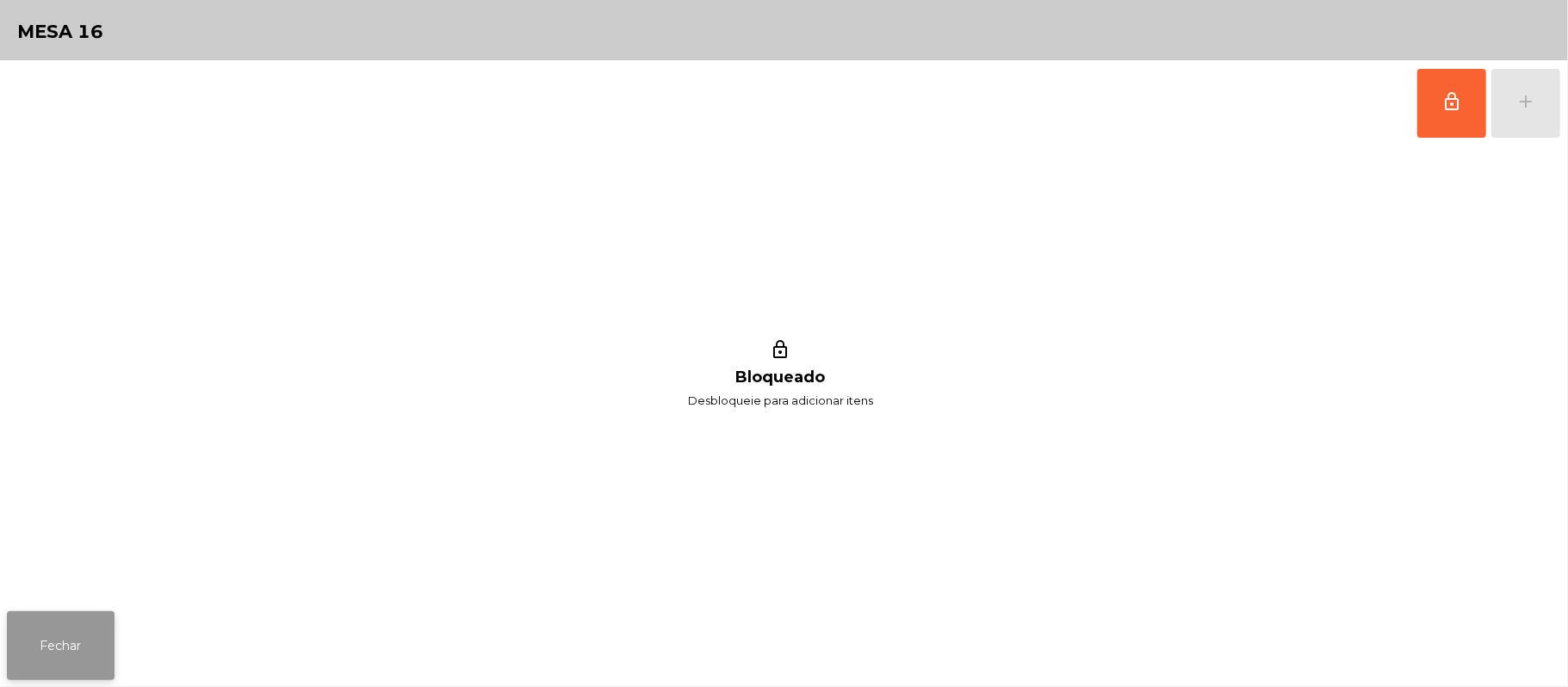
click at [94, 625] on button "Fechar" at bounding box center [60, 646] width 107 height 69
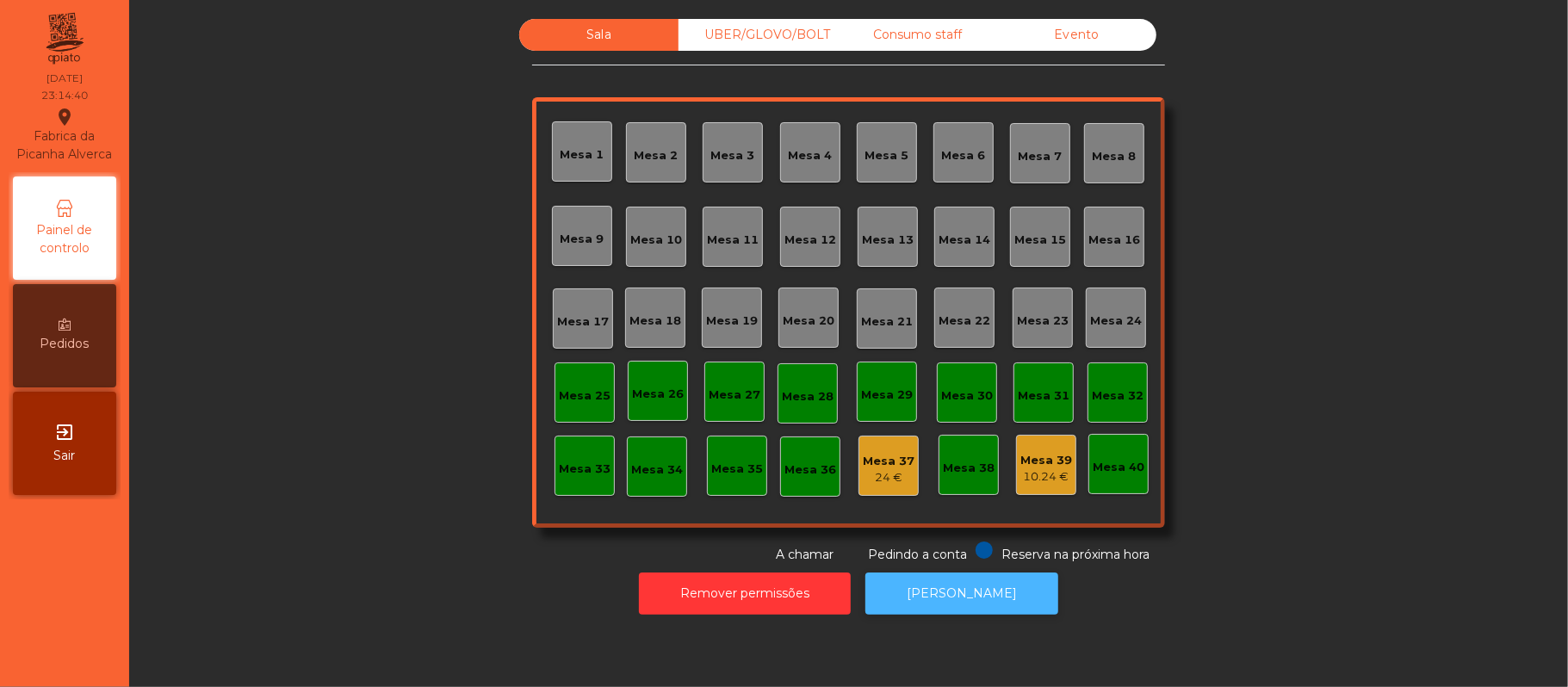
click at [950, 587] on button "[PERSON_NAME]" at bounding box center [962, 594] width 193 height 42
click at [941, 594] on button "[PERSON_NAME]" at bounding box center [962, 594] width 193 height 42
click at [1017, 577] on button "[PERSON_NAME]" at bounding box center [962, 594] width 193 height 42
click at [756, 35] on div "UBER/GLOVO/BOLT" at bounding box center [758, 35] width 160 height 32
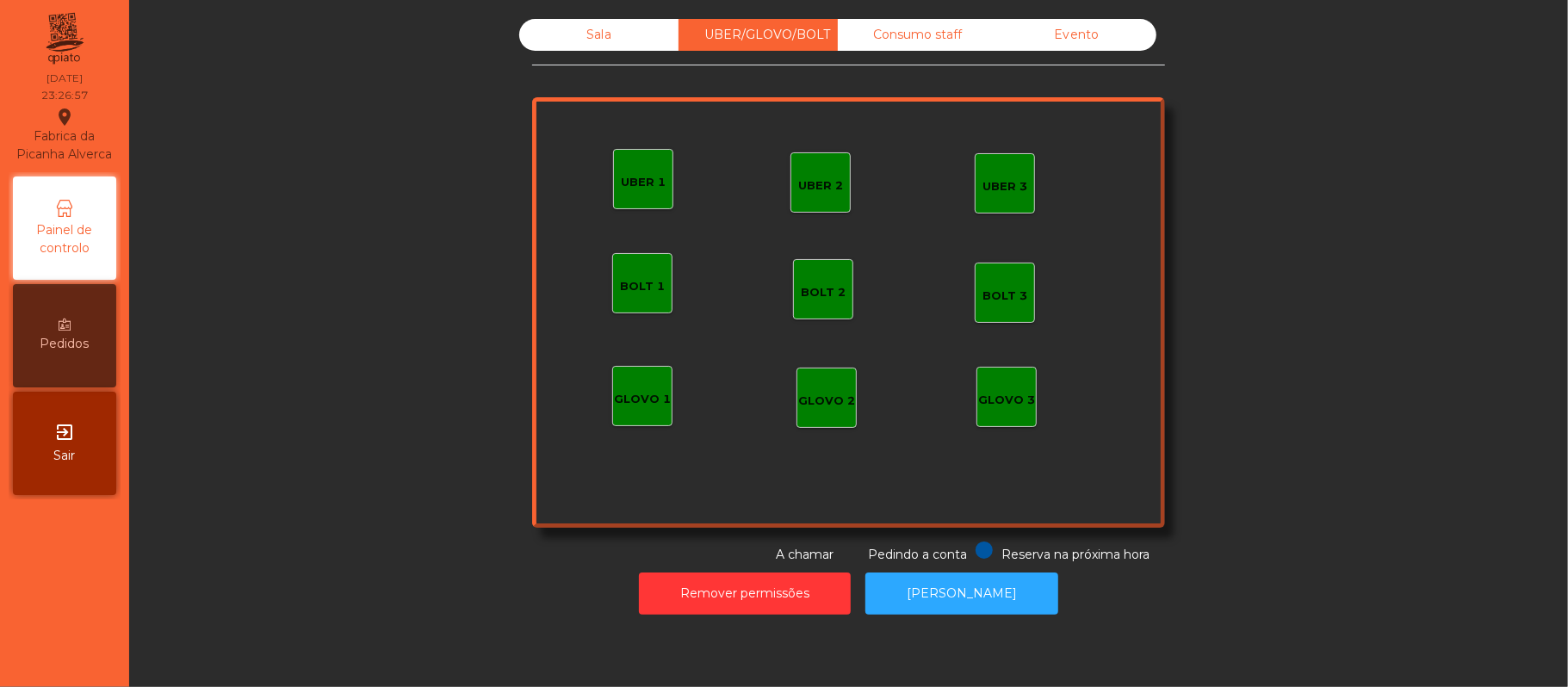
click at [913, 30] on div "Consumo staff" at bounding box center [917, 35] width 160 height 32
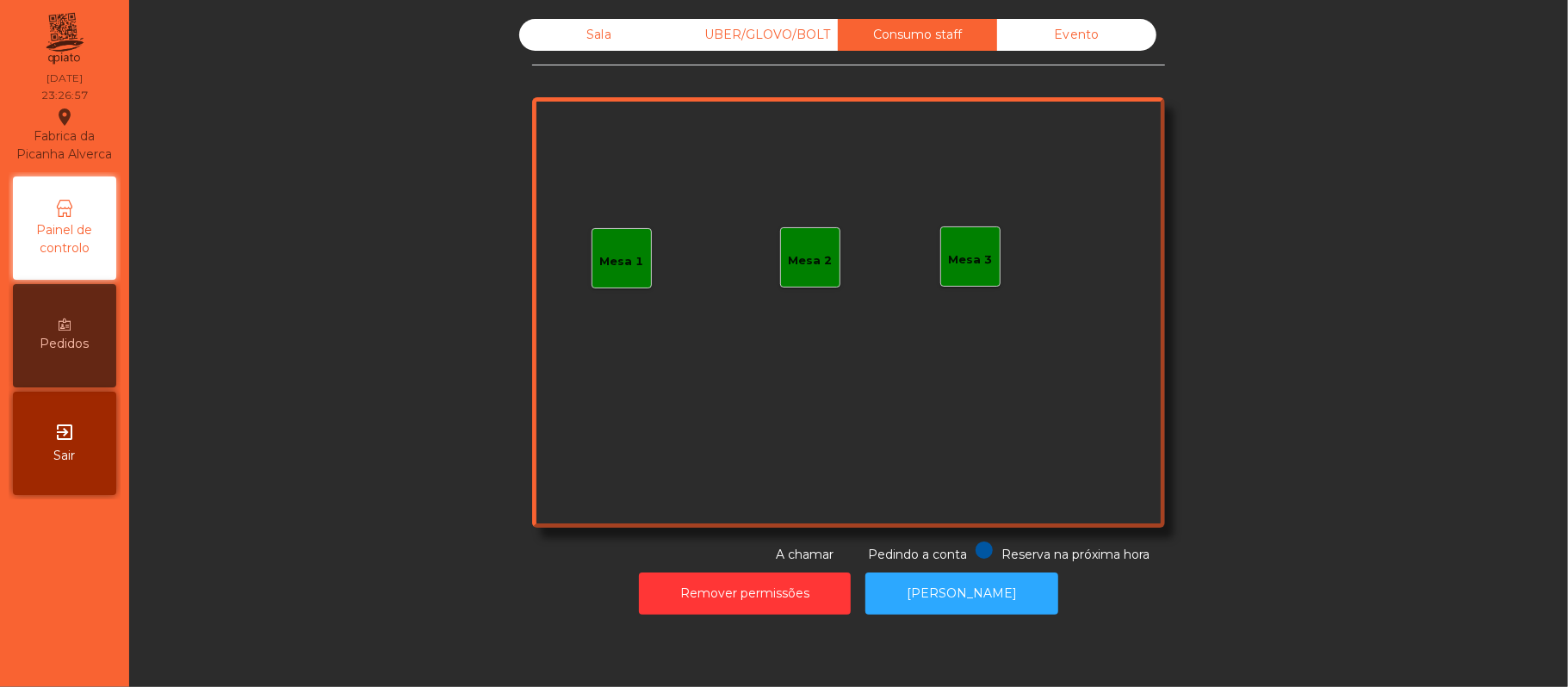
click at [1048, 41] on div "Evento" at bounding box center [1077, 35] width 160 height 32
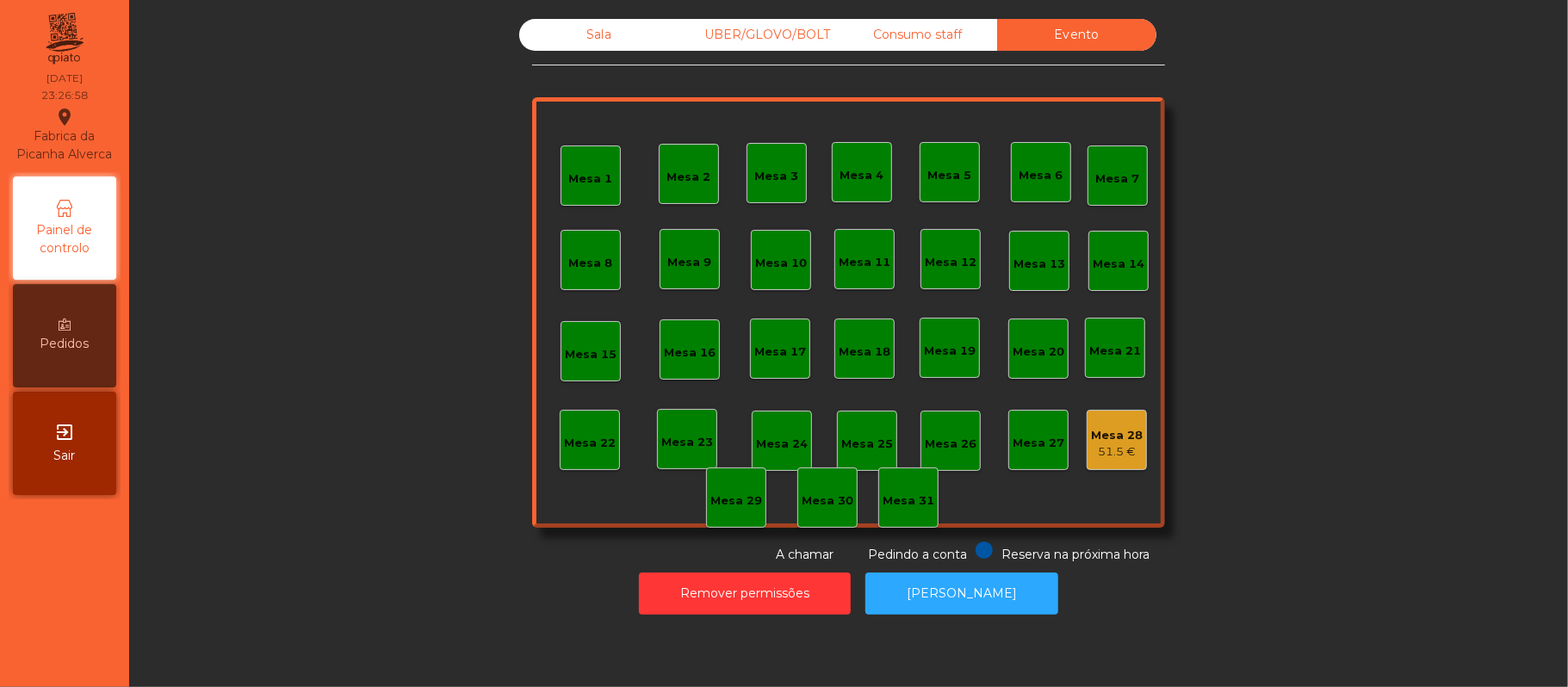
click at [600, 30] on div "Sala" at bounding box center [599, 35] width 160 height 32
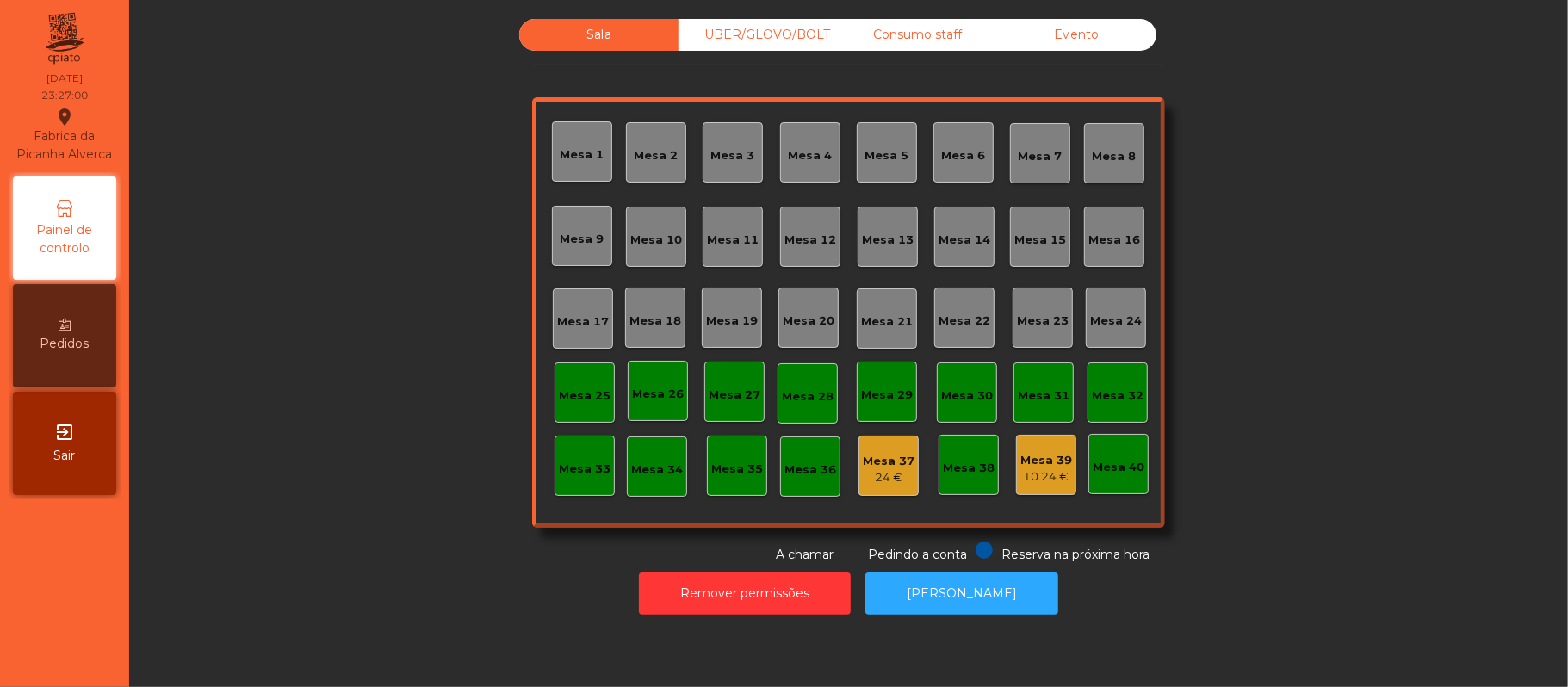
click at [1051, 26] on div "Evento" at bounding box center [1077, 35] width 160 height 32
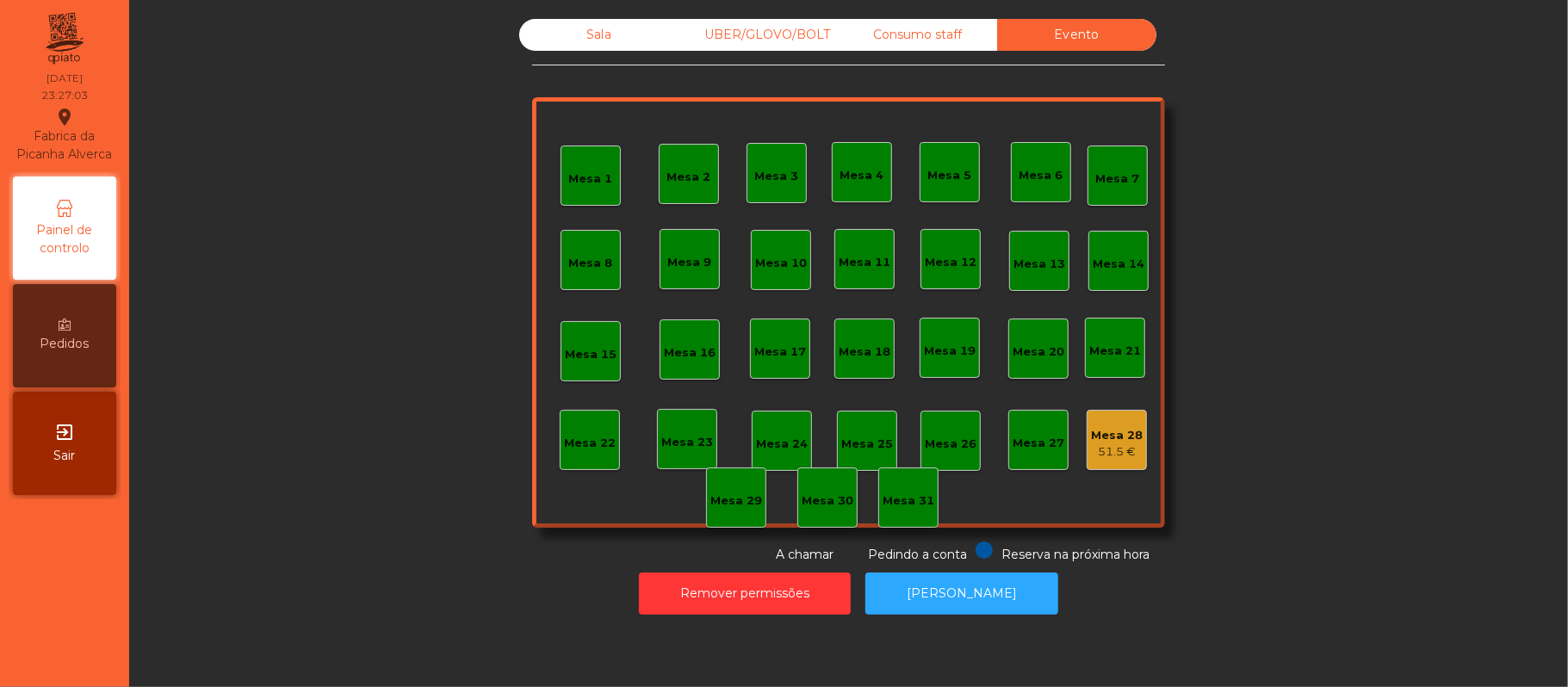
click at [1120, 450] on div "51.5 €" at bounding box center [1116, 452] width 51 height 17
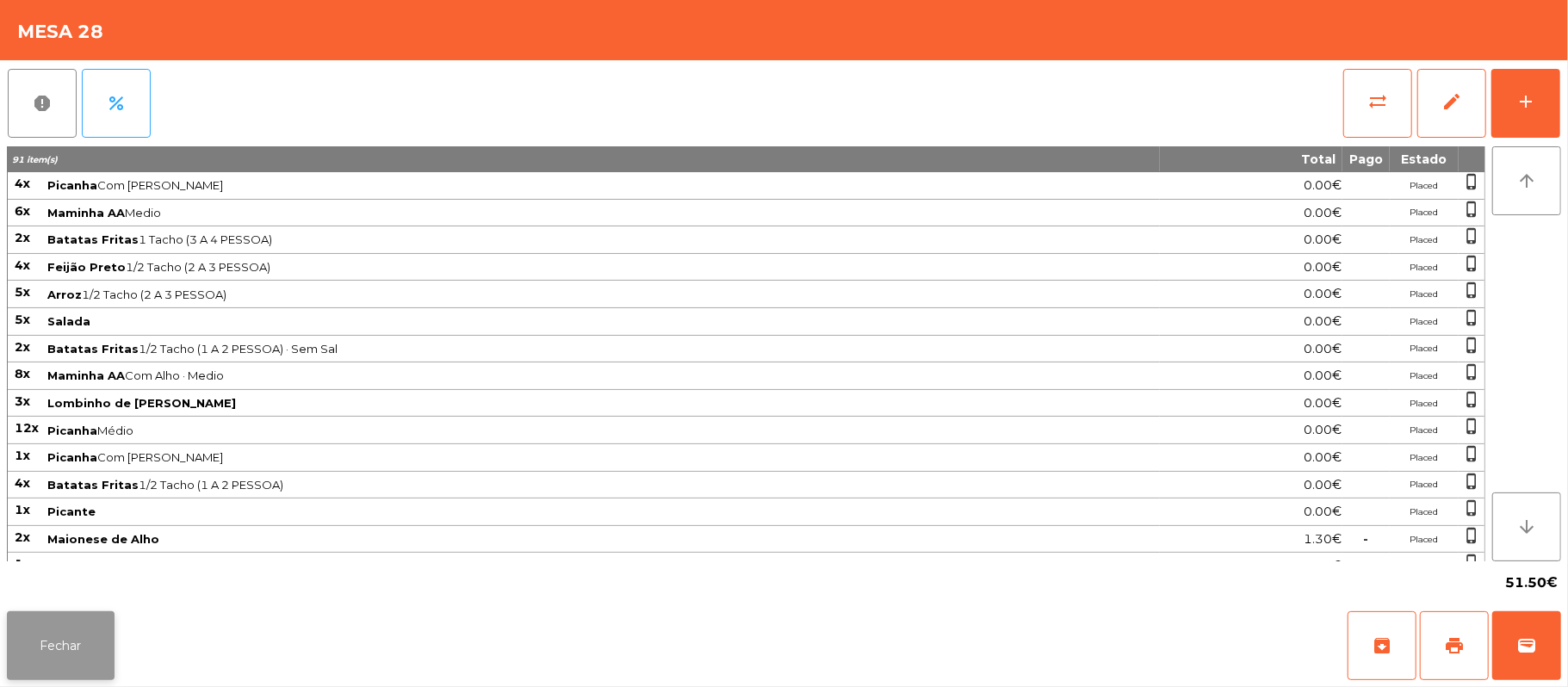
click at [12, 665] on button "Fechar" at bounding box center [60, 646] width 107 height 69
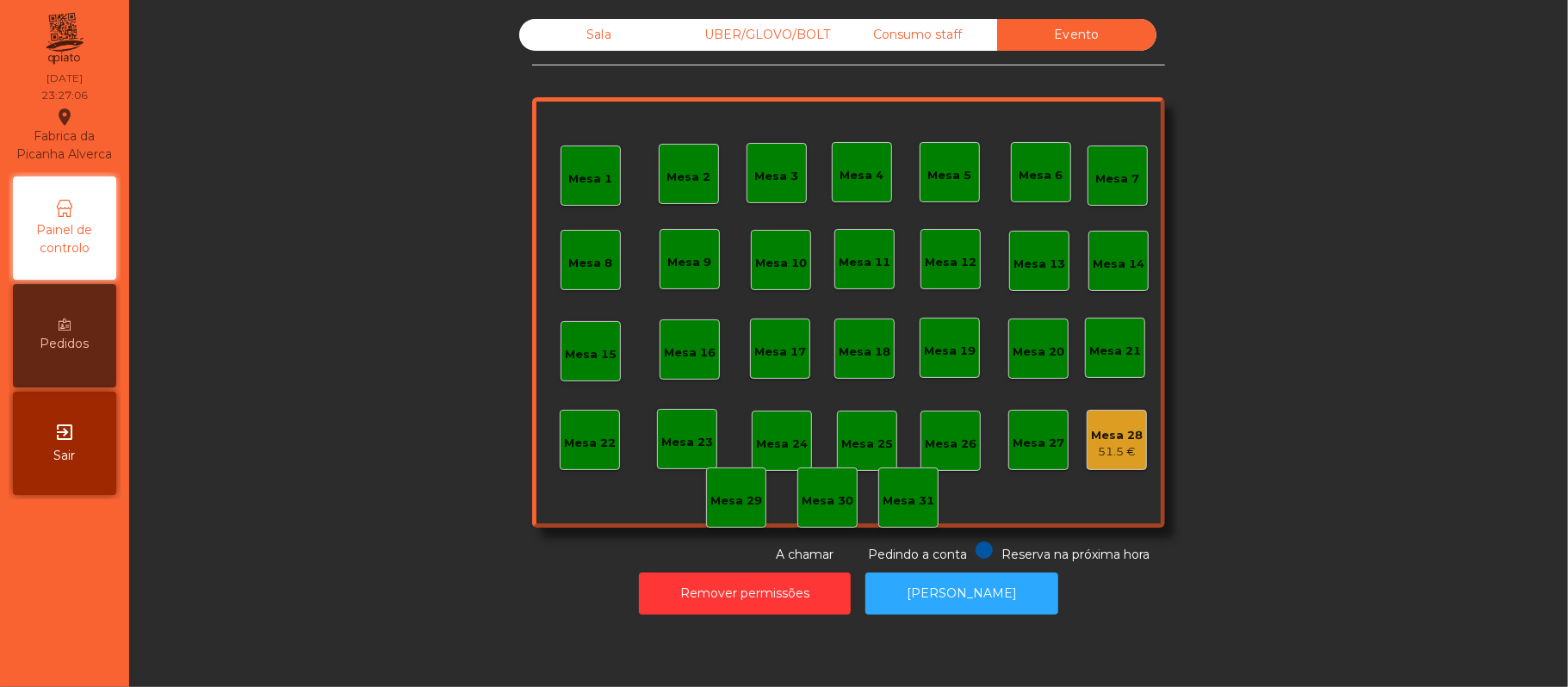
click at [579, 31] on div "Sala" at bounding box center [599, 35] width 160 height 32
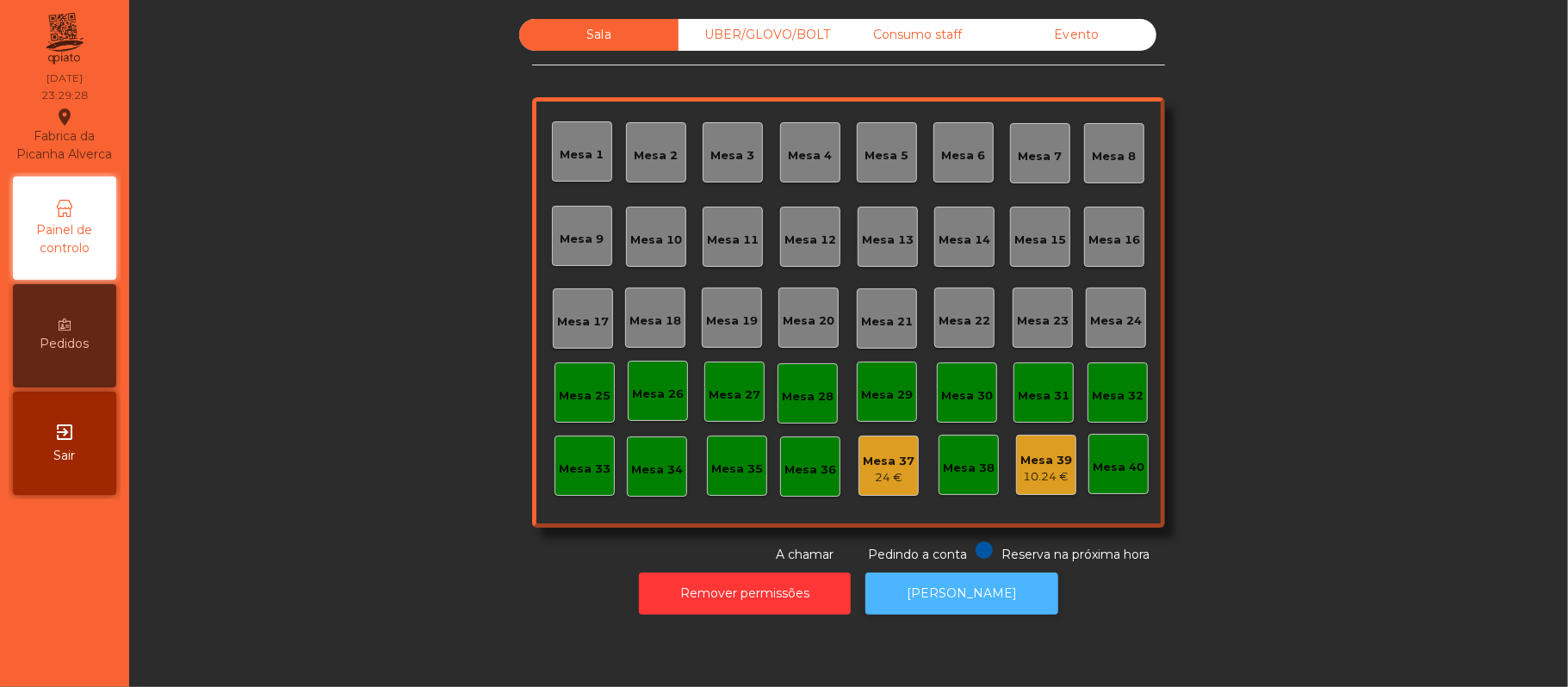
click at [962, 598] on button "[PERSON_NAME]" at bounding box center [962, 594] width 193 height 42
click at [879, 459] on div "Mesa 37" at bounding box center [888, 462] width 51 height 17
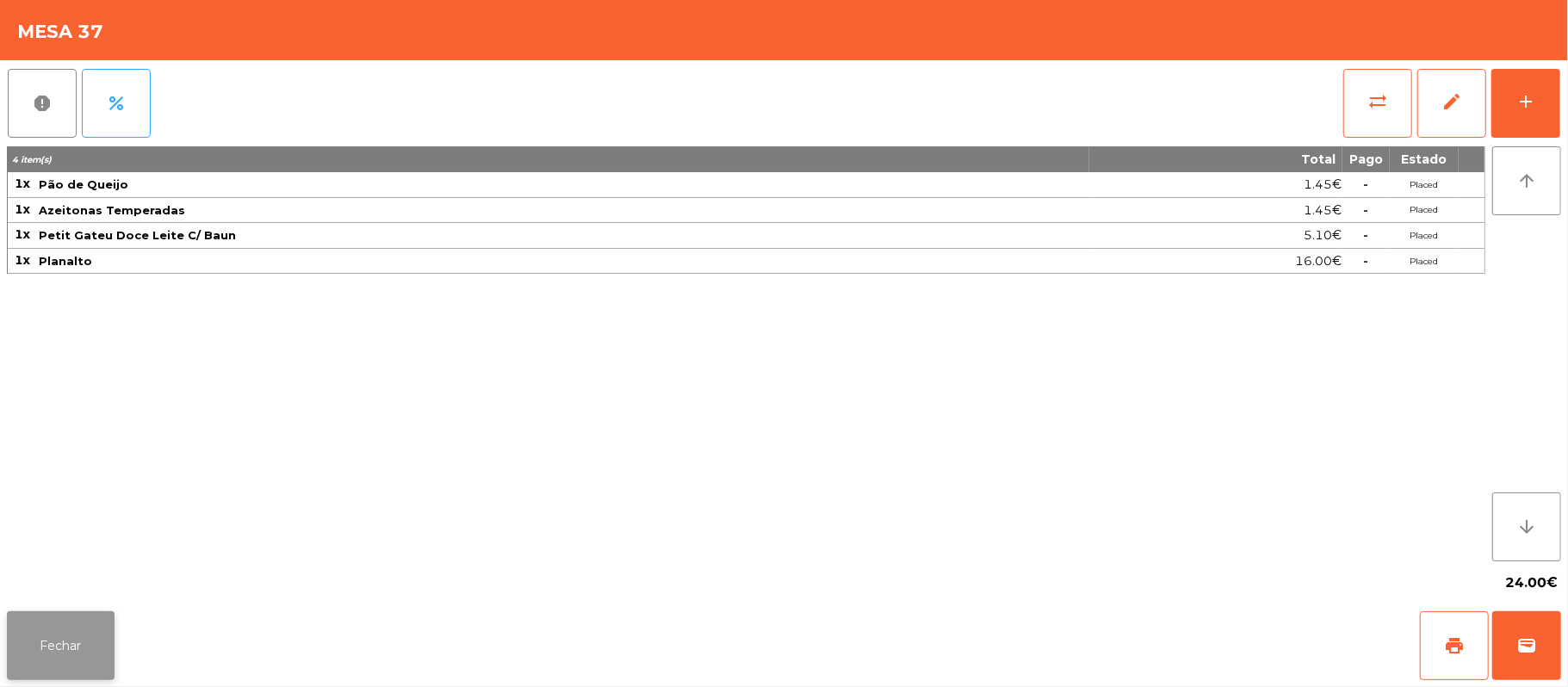
click at [51, 651] on button "Fechar" at bounding box center [60, 646] width 107 height 69
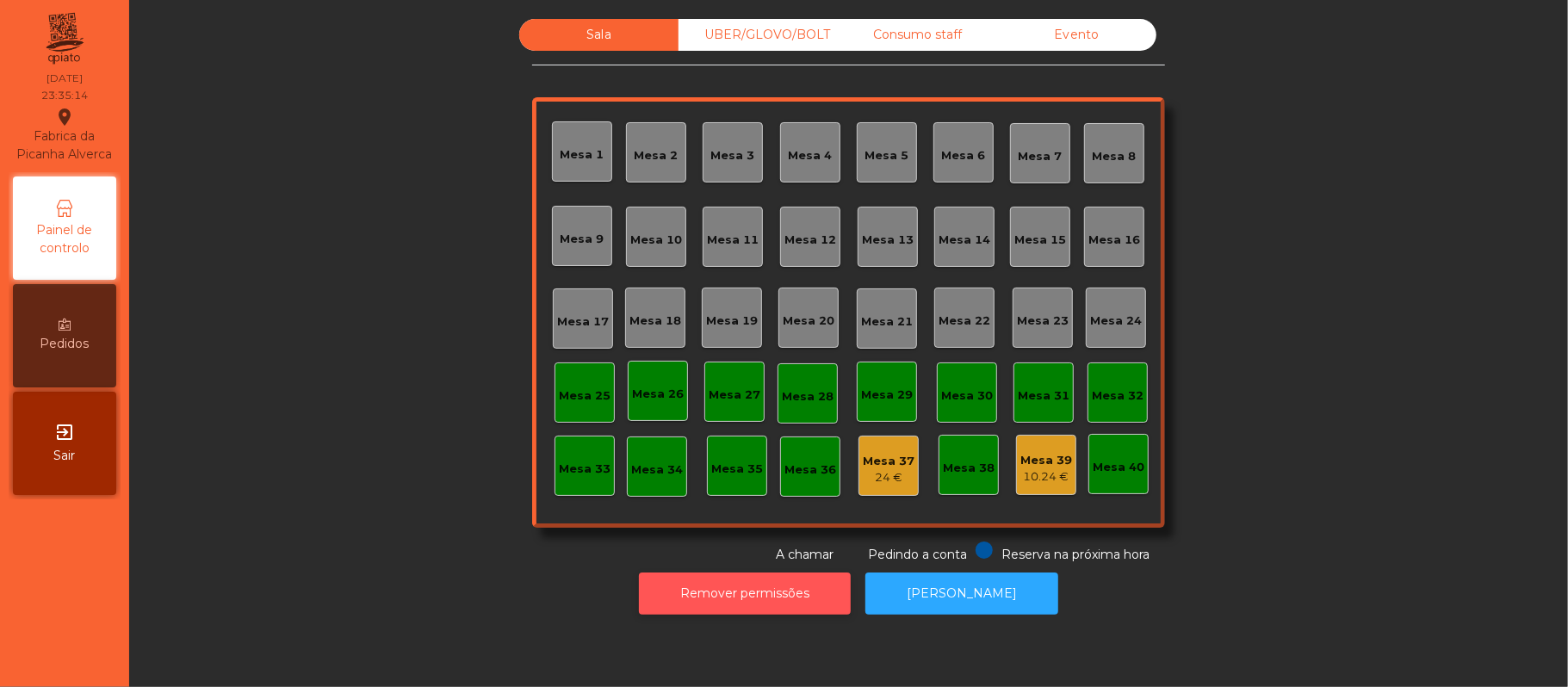
click at [768, 589] on button "Remover permissões" at bounding box center [744, 594] width 212 height 42
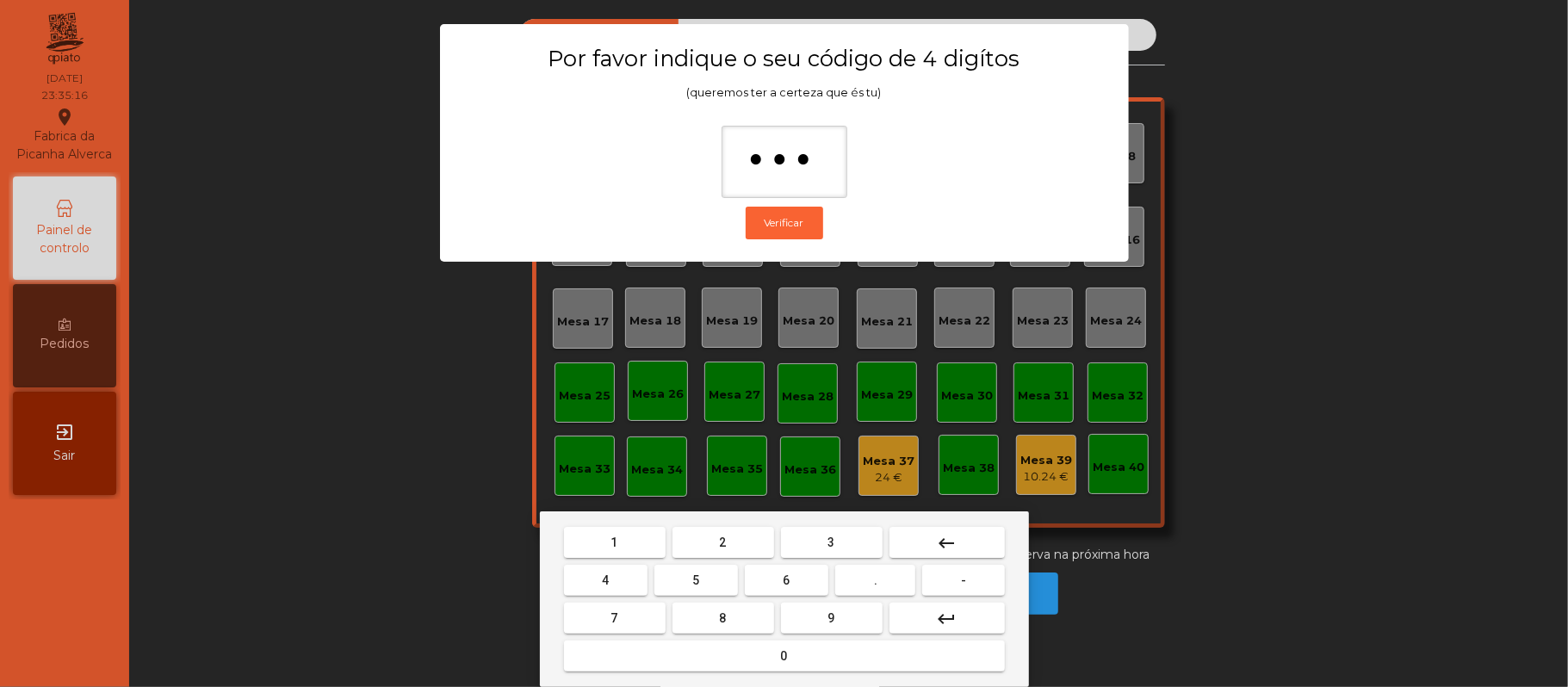
type input "****"
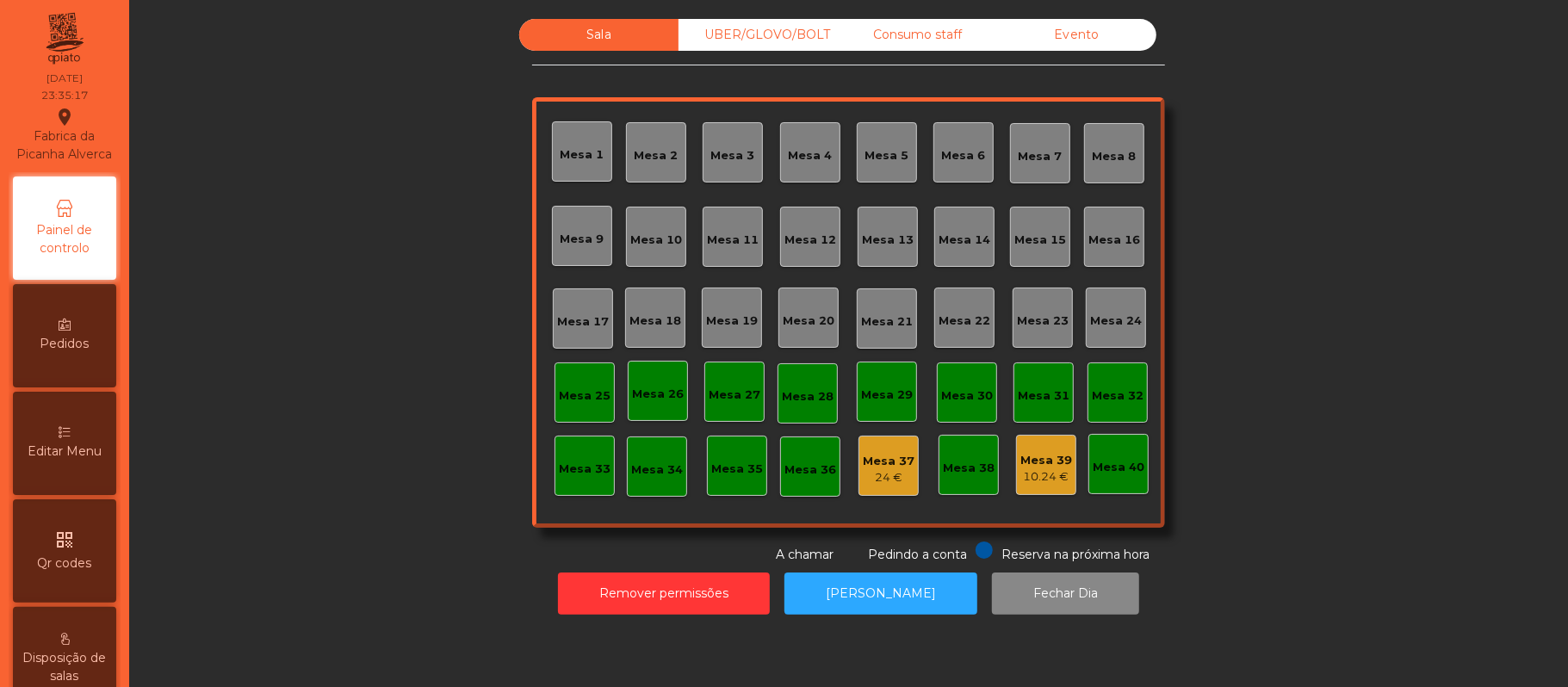
click at [868, 480] on div "24 €" at bounding box center [888, 478] width 51 height 17
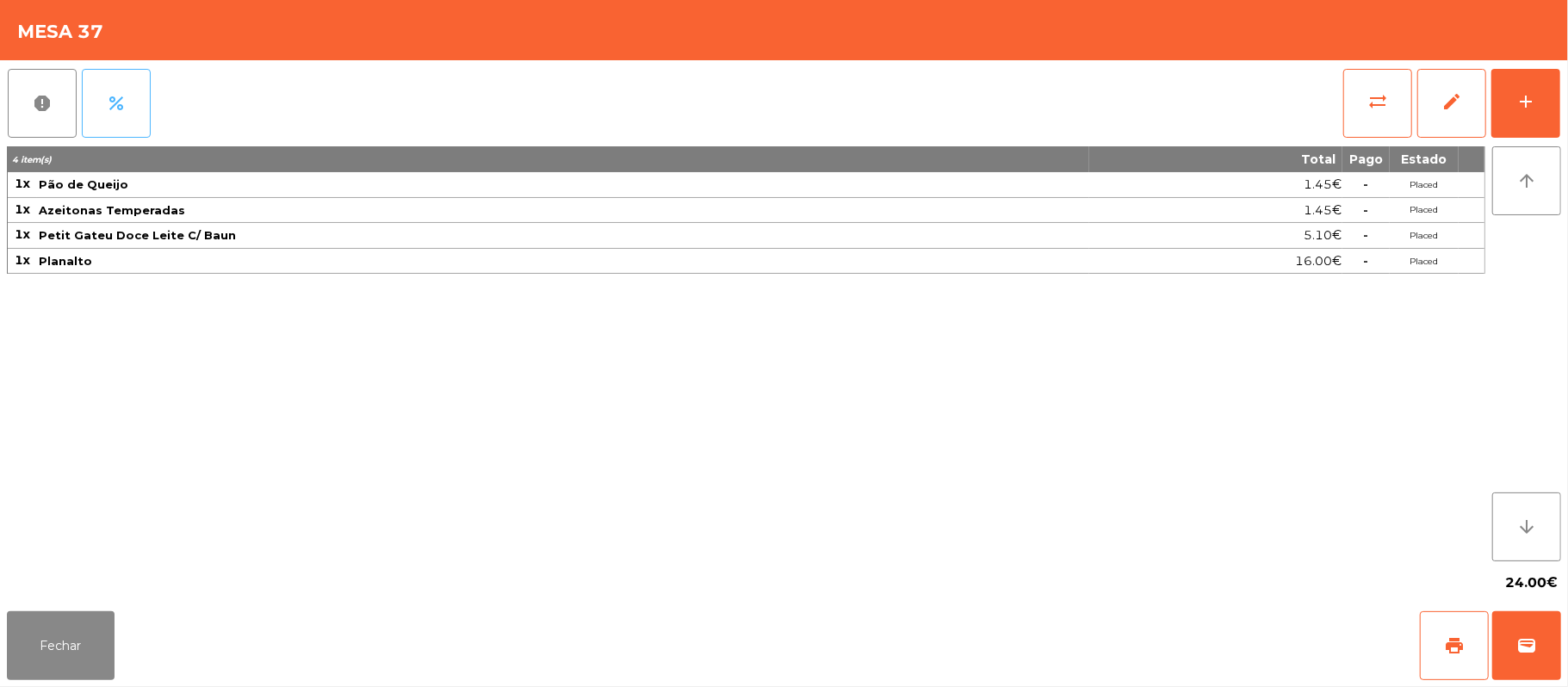
click at [127, 121] on button "percent" at bounding box center [116, 103] width 69 height 69
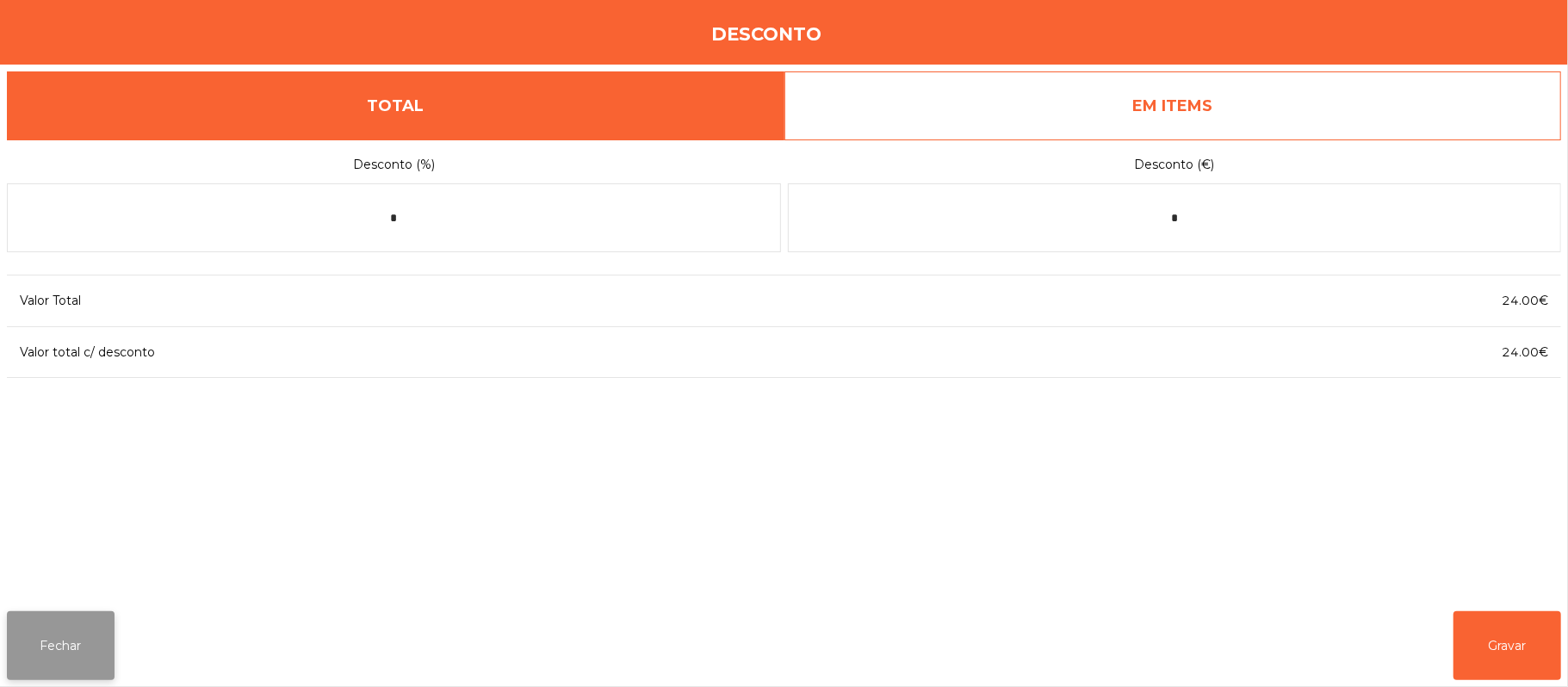
click at [71, 652] on button "Fechar" at bounding box center [60, 646] width 107 height 69
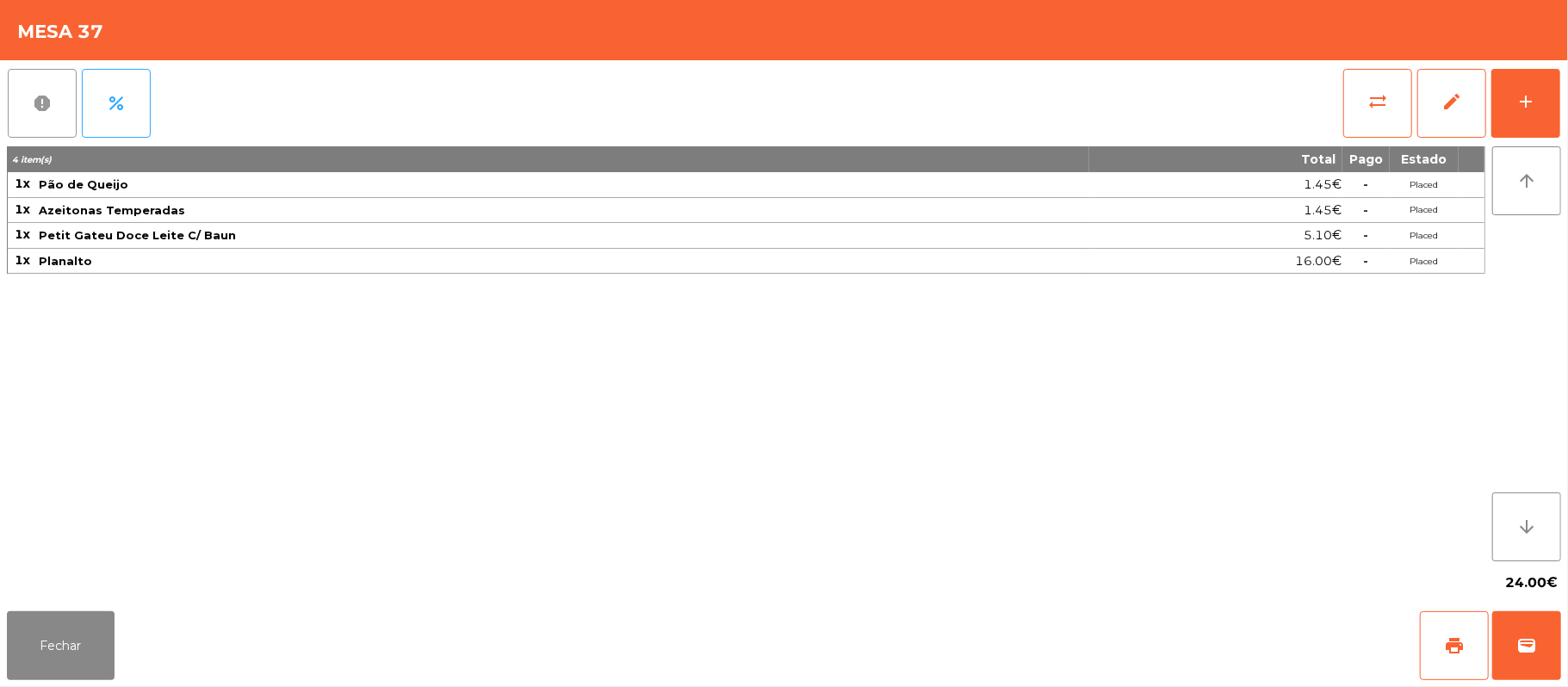
click at [48, 118] on button "report" at bounding box center [42, 103] width 69 height 69
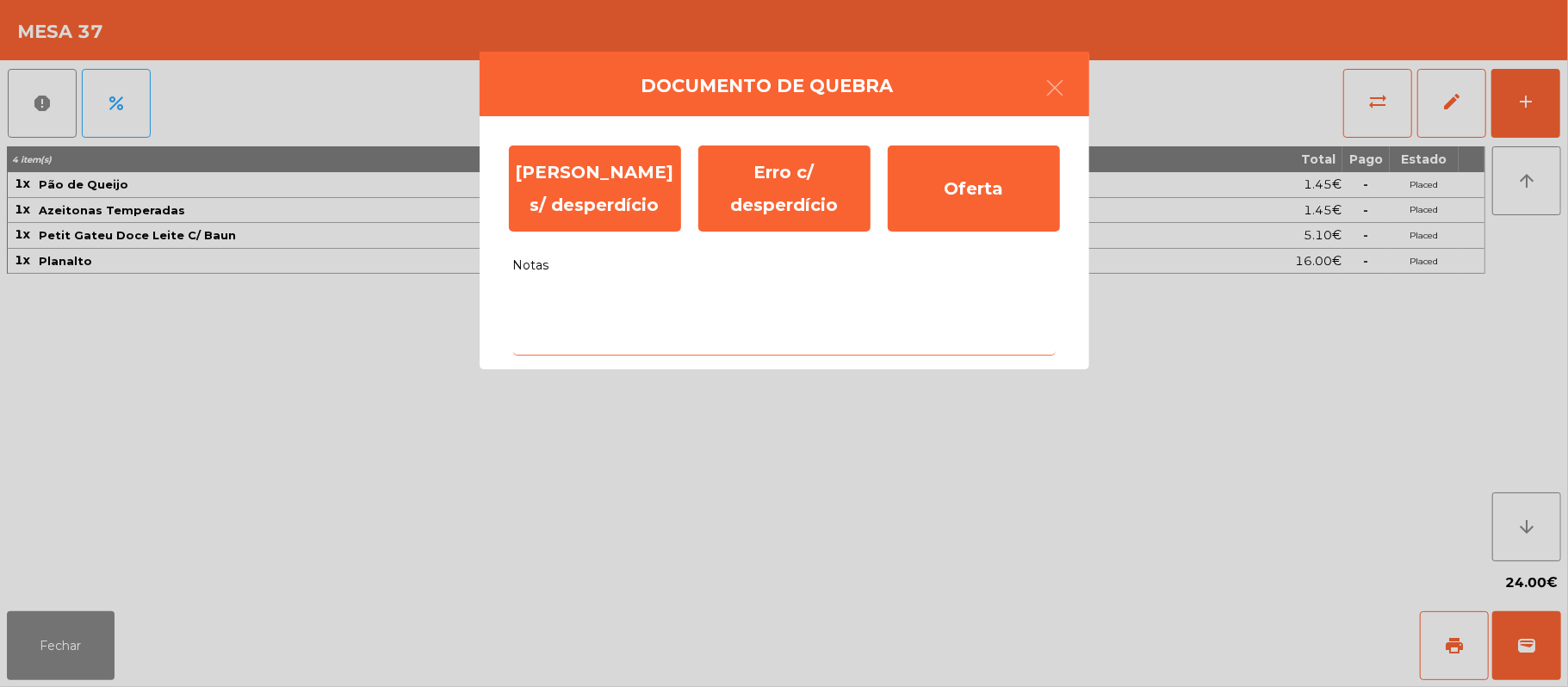
click at [673, 308] on textarea "Notas" at bounding box center [784, 320] width 543 height 72
click at [655, 306] on textarea "Notas" at bounding box center [784, 320] width 543 height 72
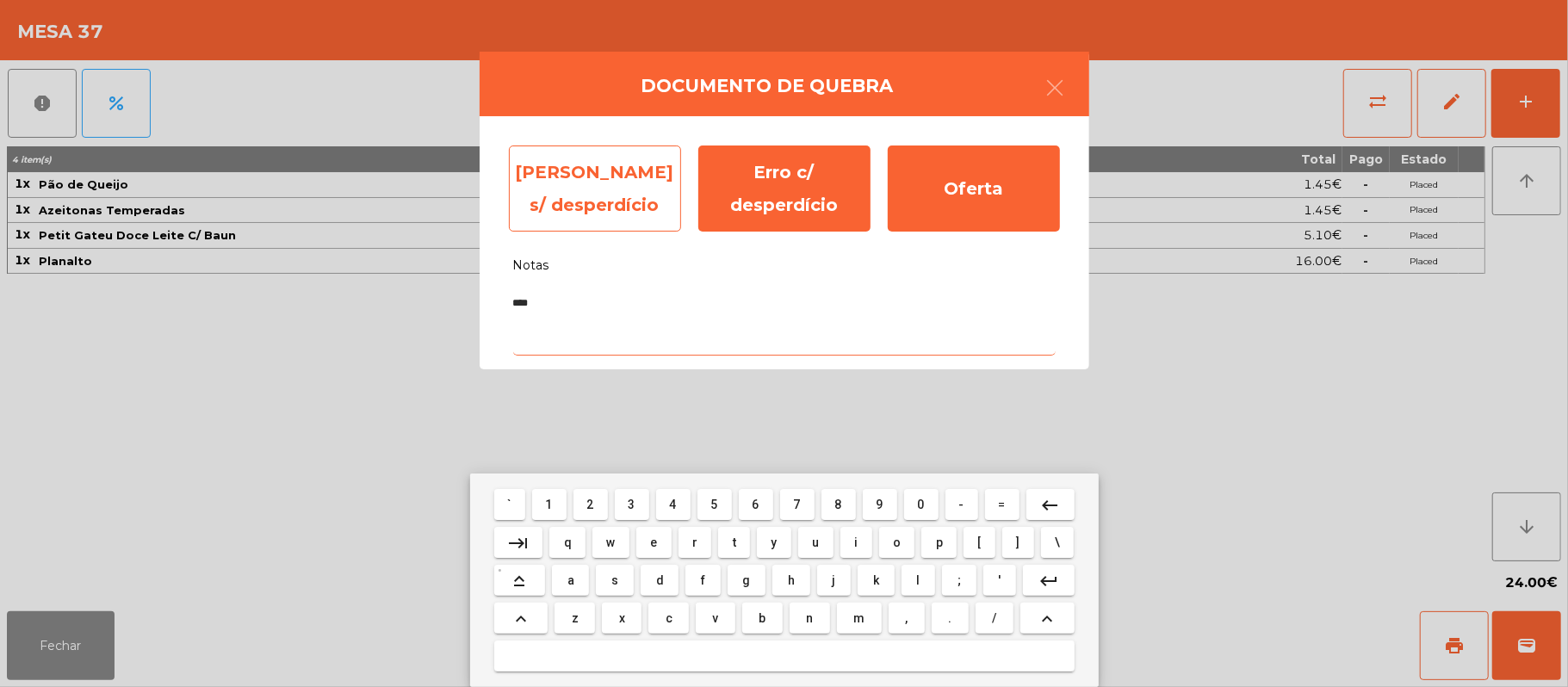
type textarea "****"
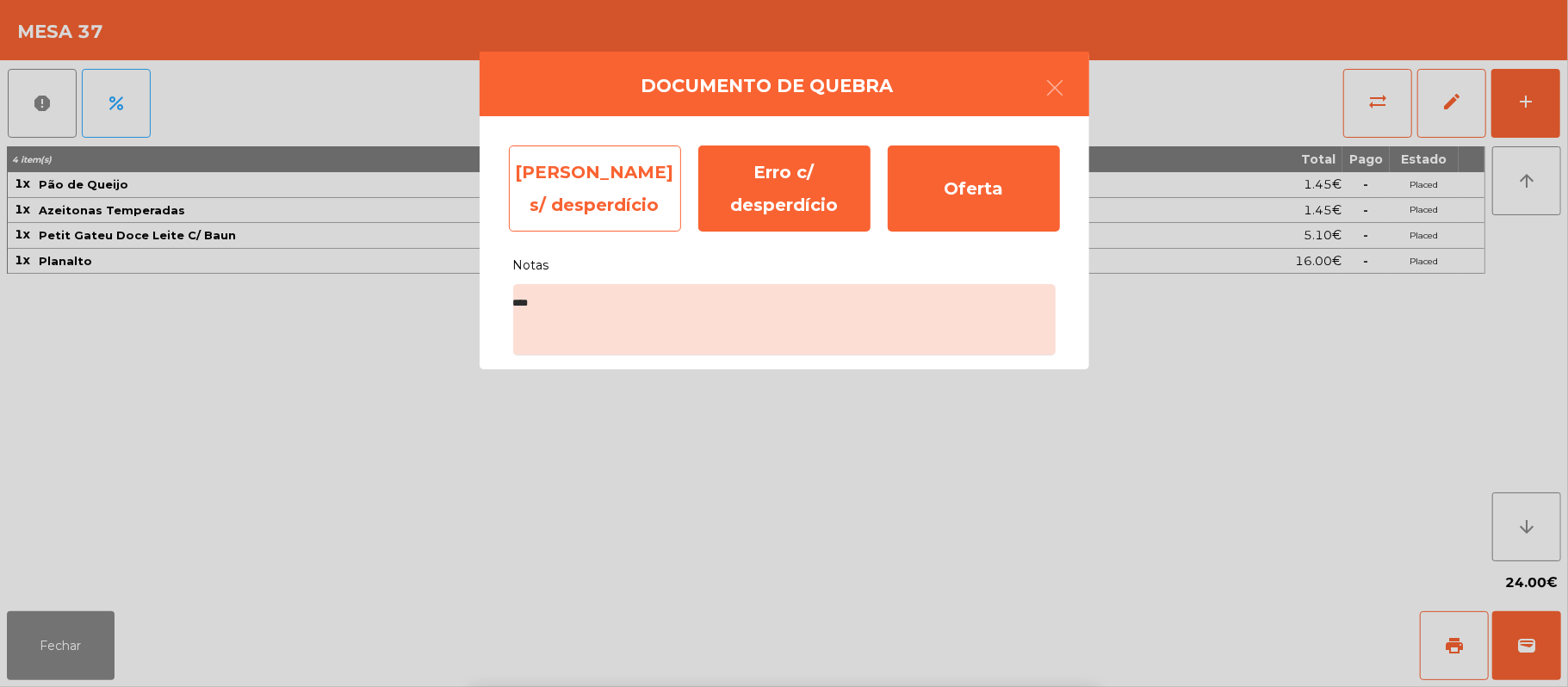
click at [614, 194] on div "Erro s/ desperdício" at bounding box center [594, 189] width 172 height 86
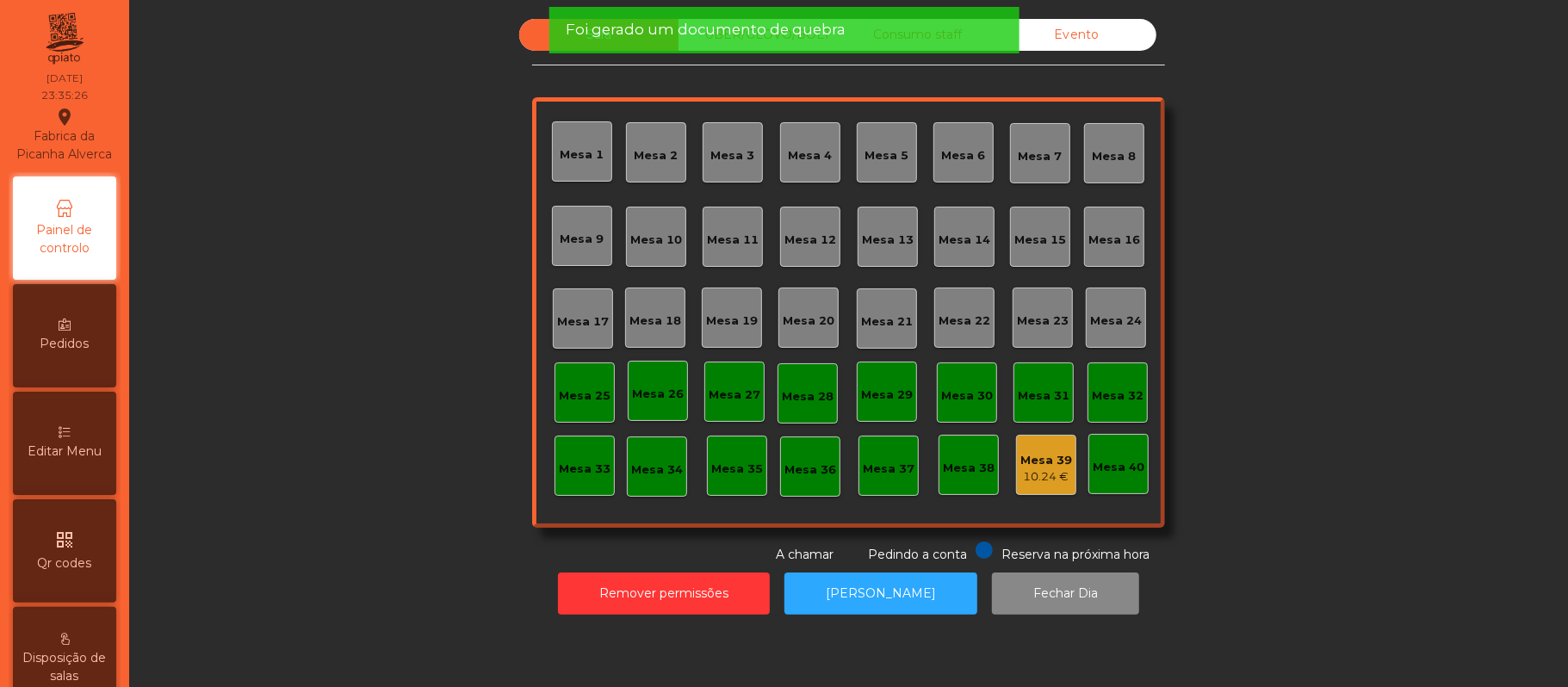
click at [1040, 480] on div "10.24 €" at bounding box center [1045, 477] width 51 height 17
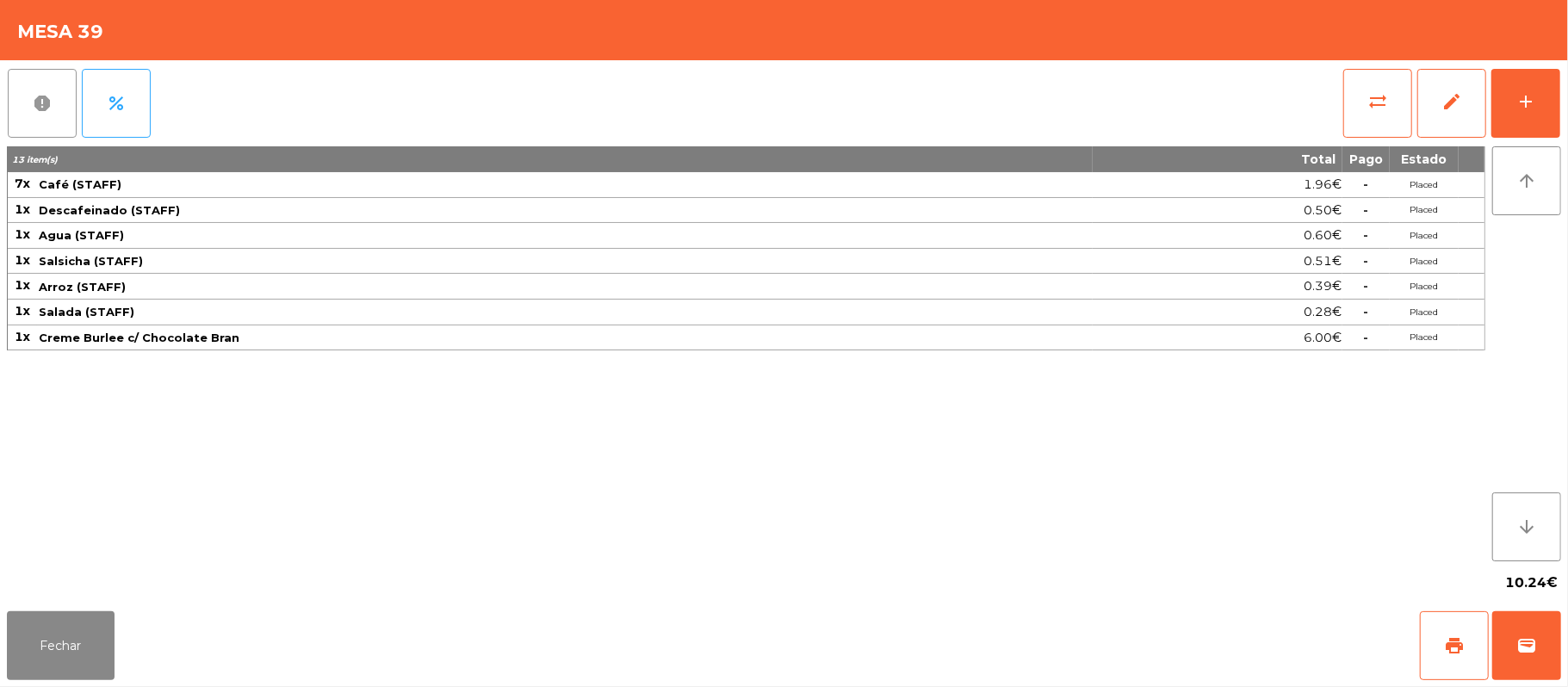
click at [56, 114] on button "report" at bounding box center [42, 103] width 69 height 69
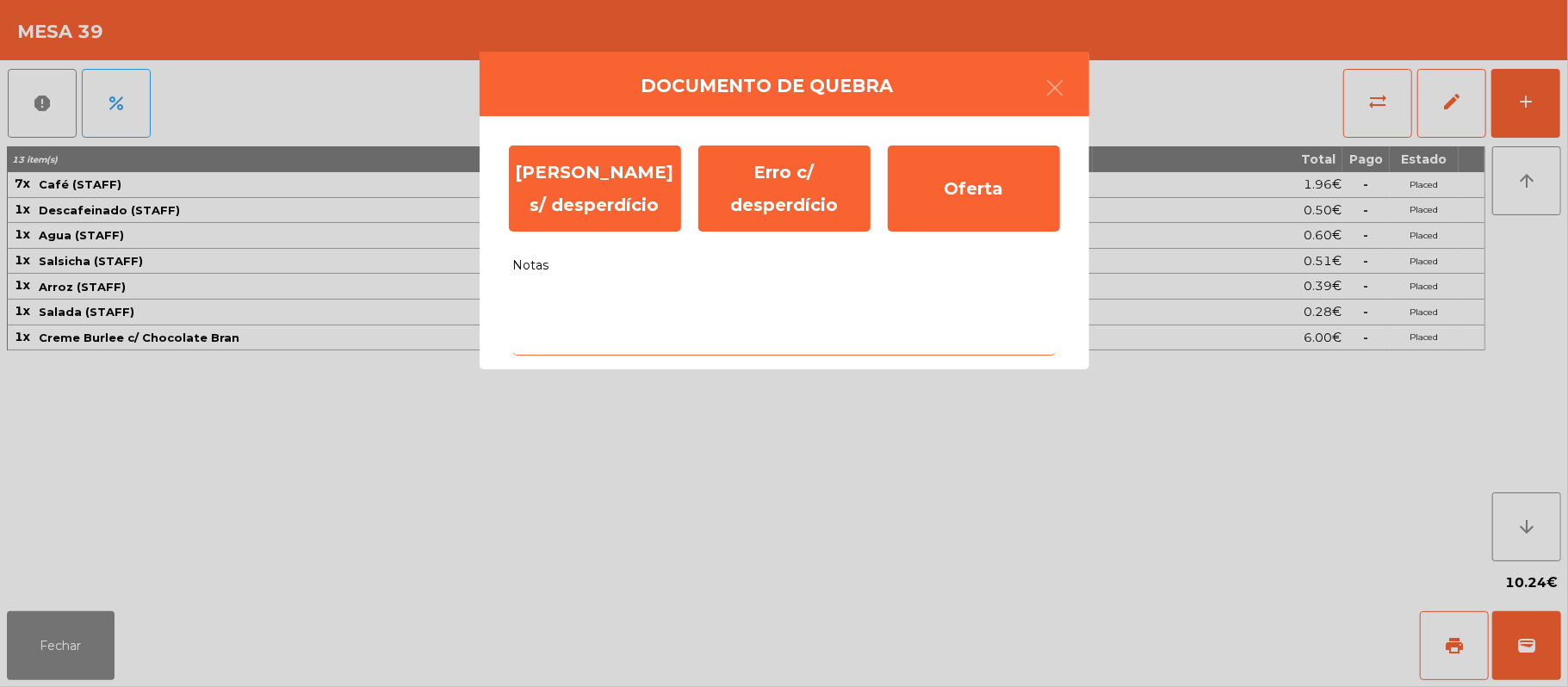
click at [709, 310] on textarea "Notas" at bounding box center [784, 320] width 543 height 72
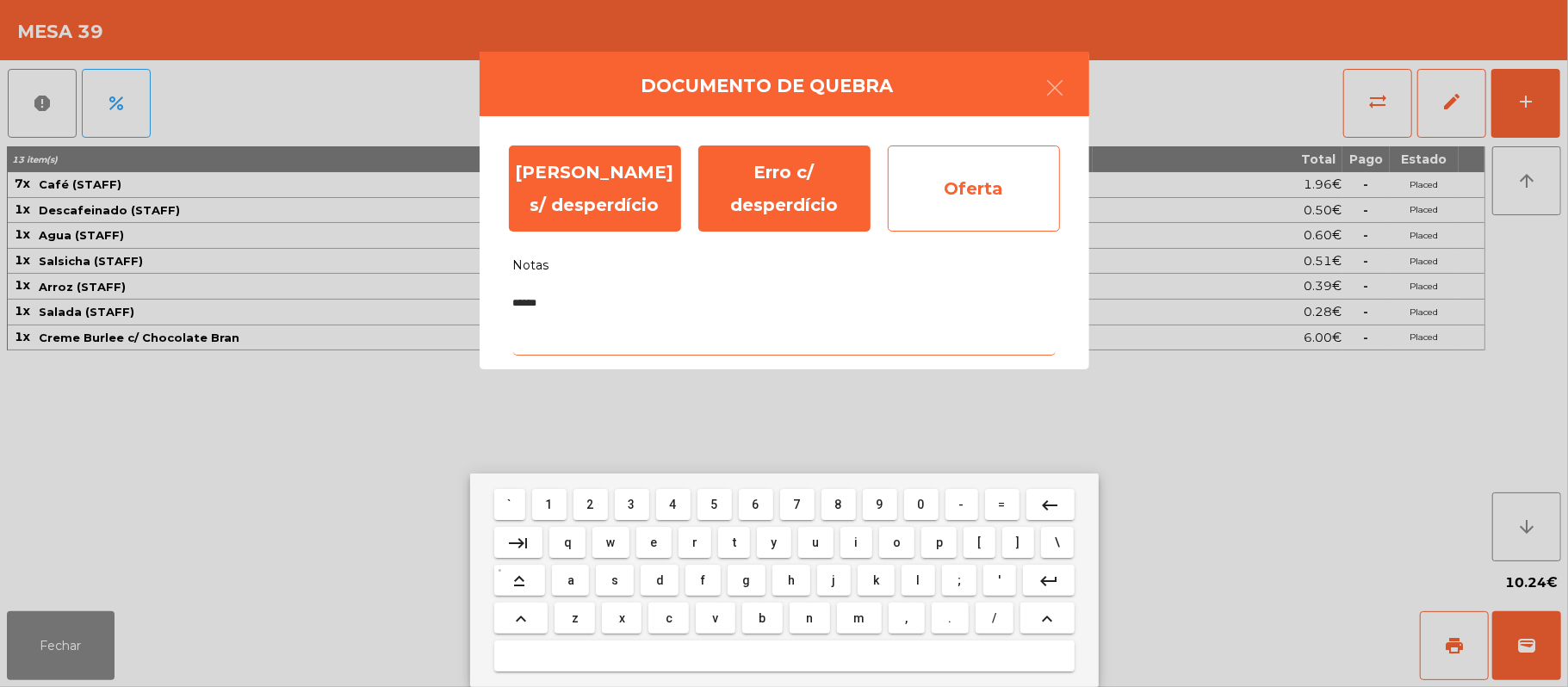
type textarea "******"
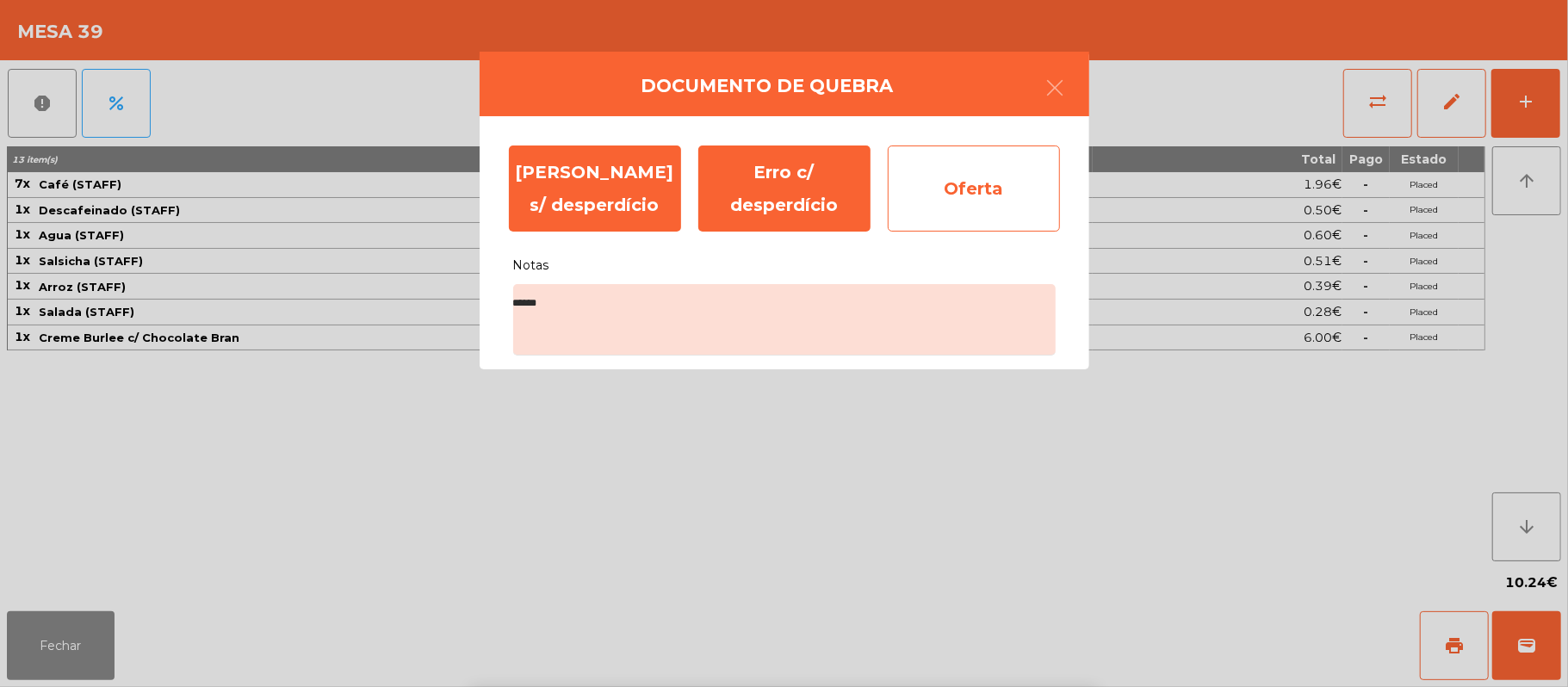
click at [1003, 190] on div "Oferta" at bounding box center [973, 189] width 172 height 86
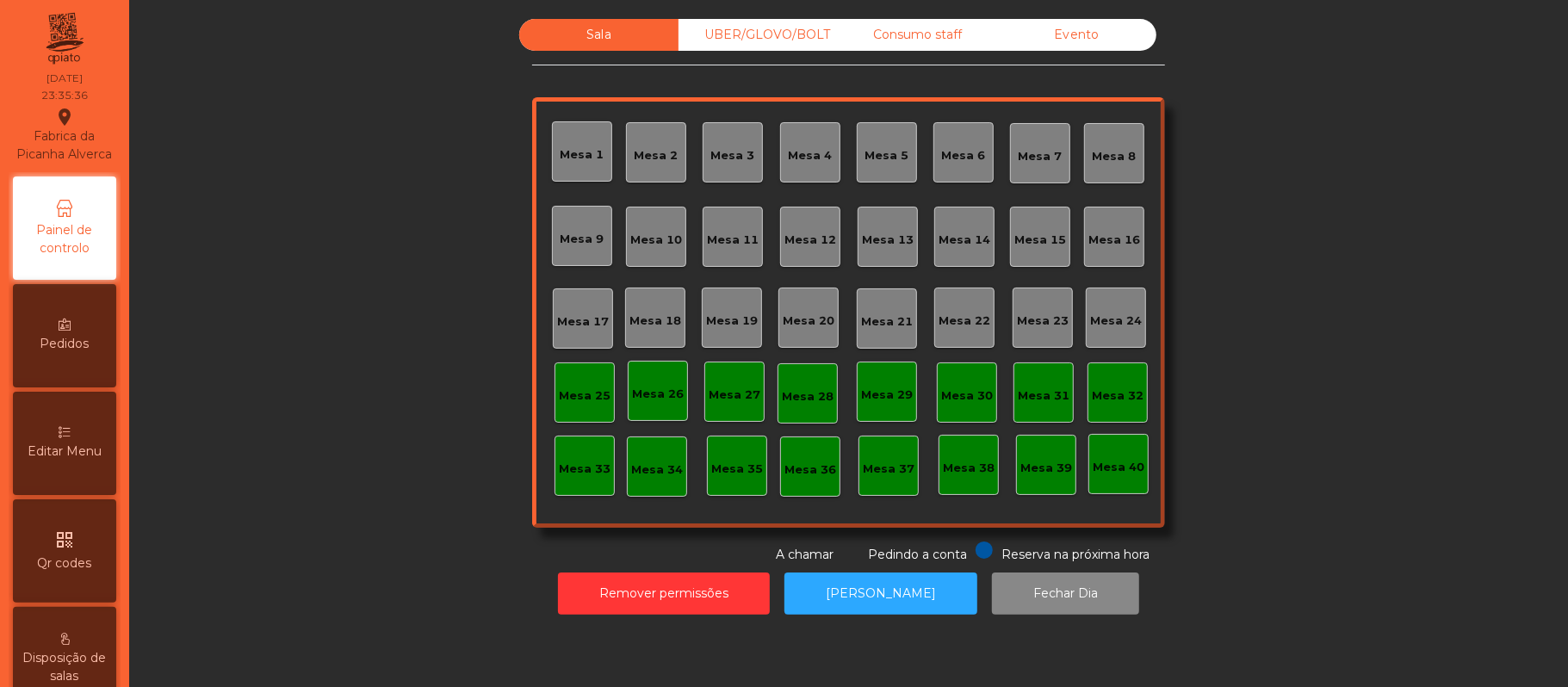
click at [706, 32] on span "Foi gerado um documento de quebra" at bounding box center [705, 30] width 280 height 22
click at [780, 50] on div "UBER/GLOVO/BOLT" at bounding box center [758, 35] width 160 height 32
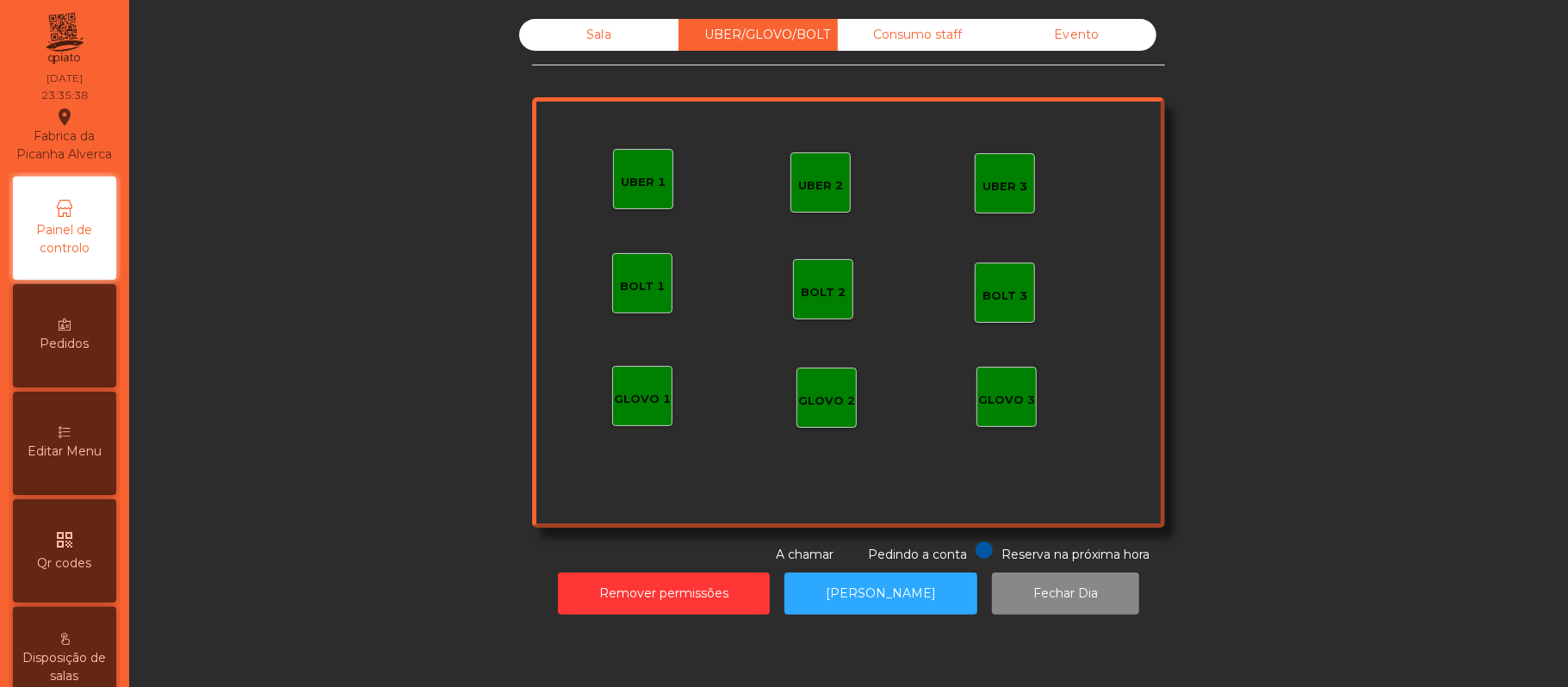
click at [928, 39] on div "Consumo staff" at bounding box center [917, 35] width 160 height 32
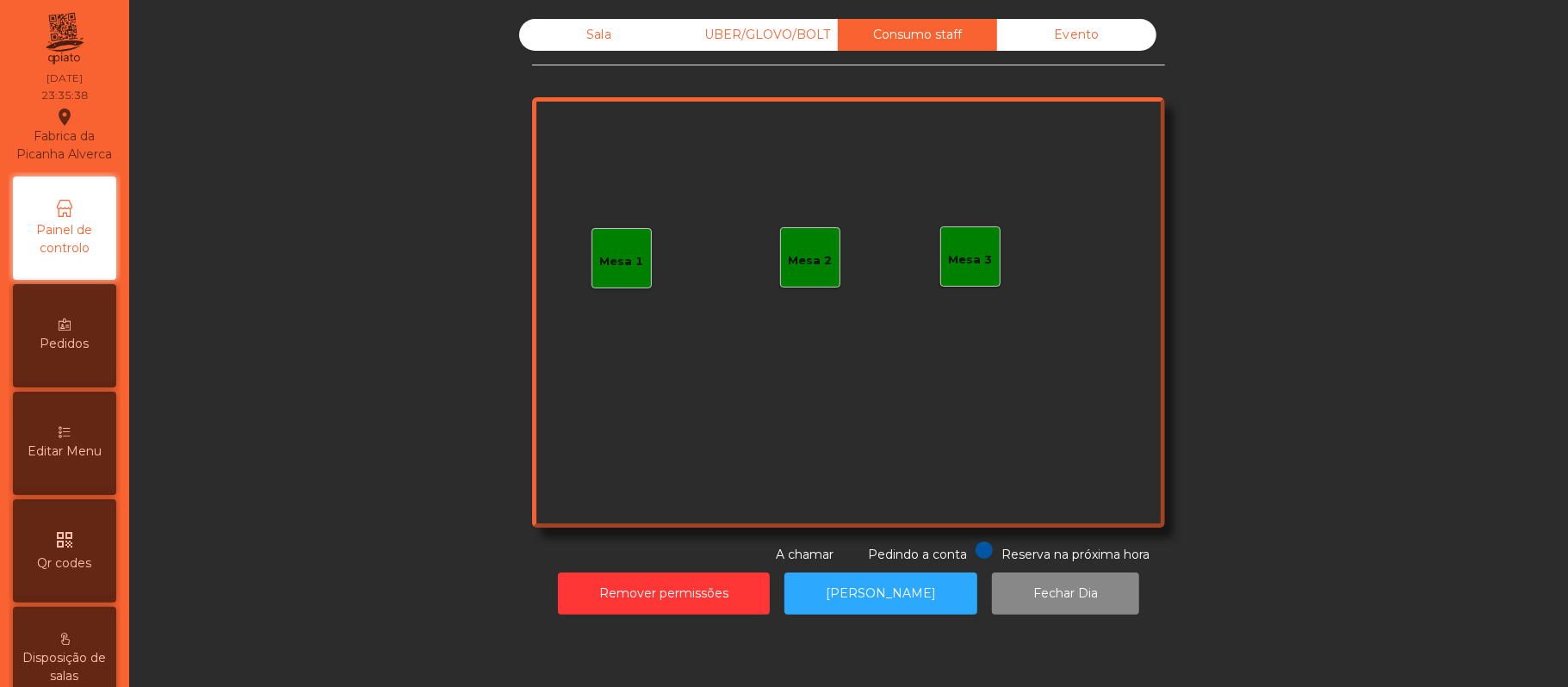
click at [1054, 43] on div "Evento" at bounding box center [1077, 35] width 160 height 32
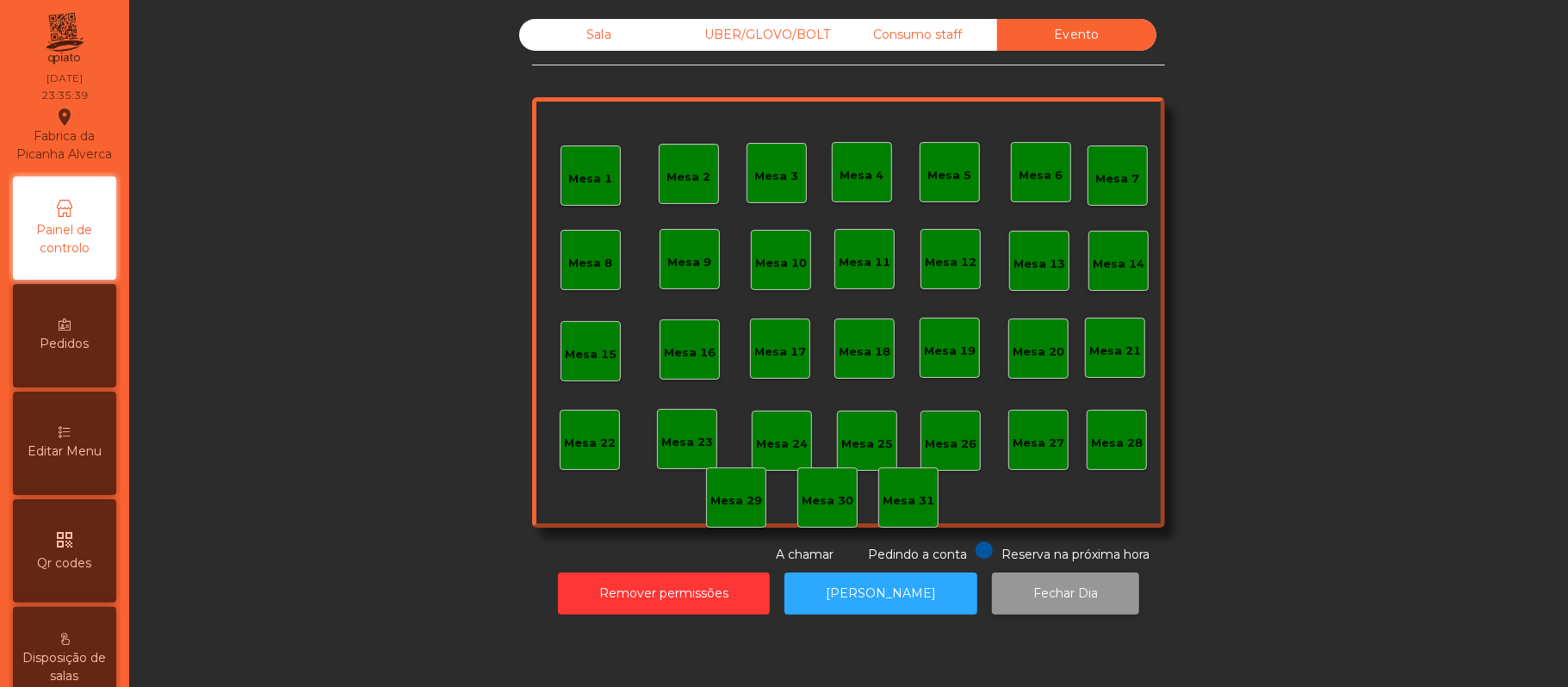
click at [1042, 594] on button "Fechar Dia" at bounding box center [1065, 594] width 147 height 42
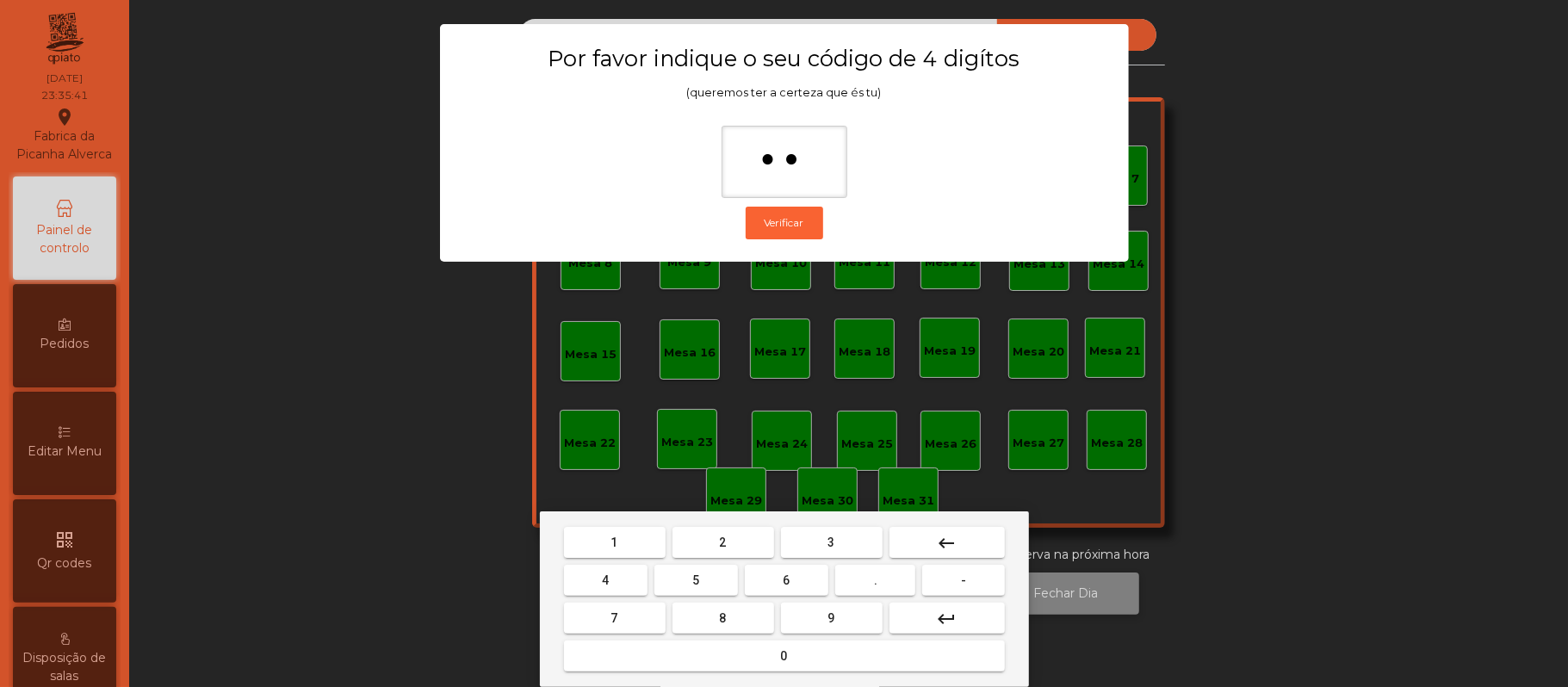
type input "***"
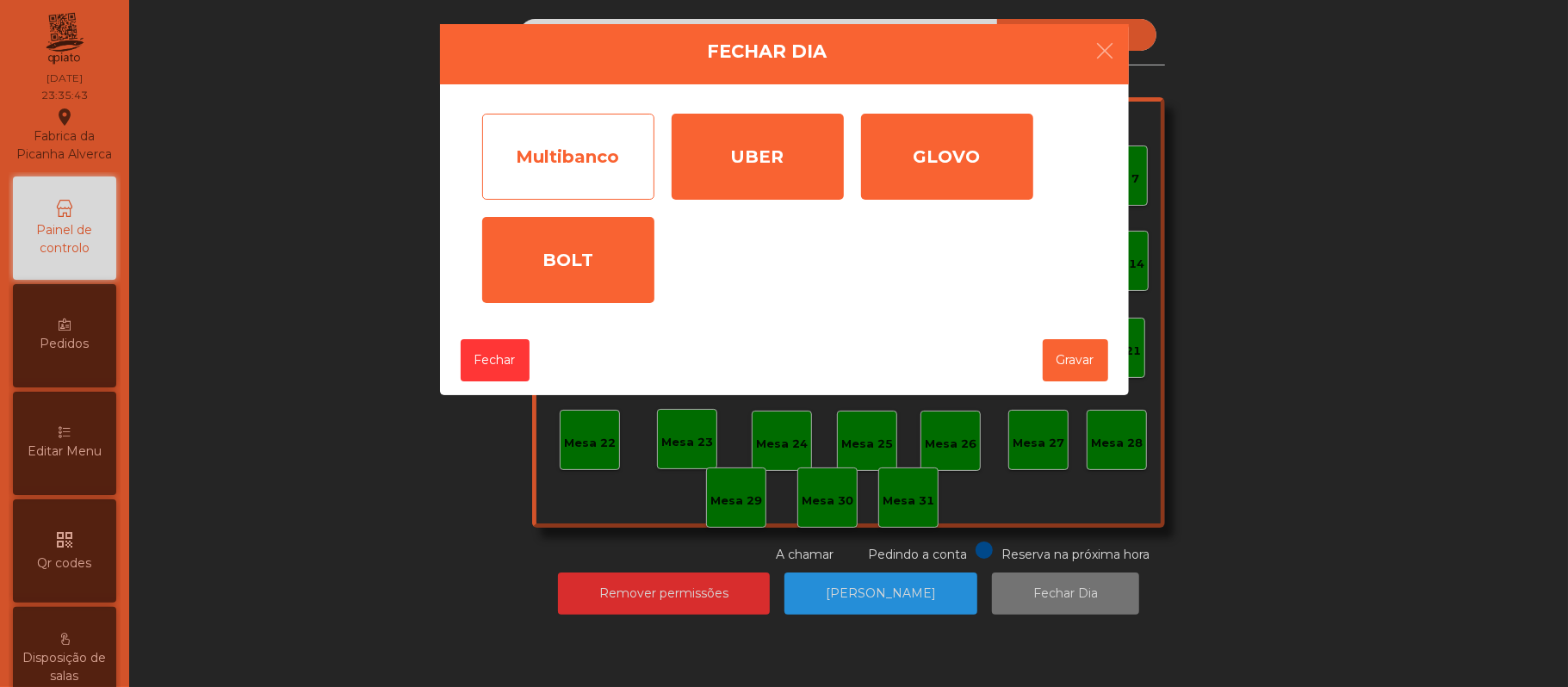
click at [566, 136] on div "Multibanco" at bounding box center [568, 156] width 172 height 86
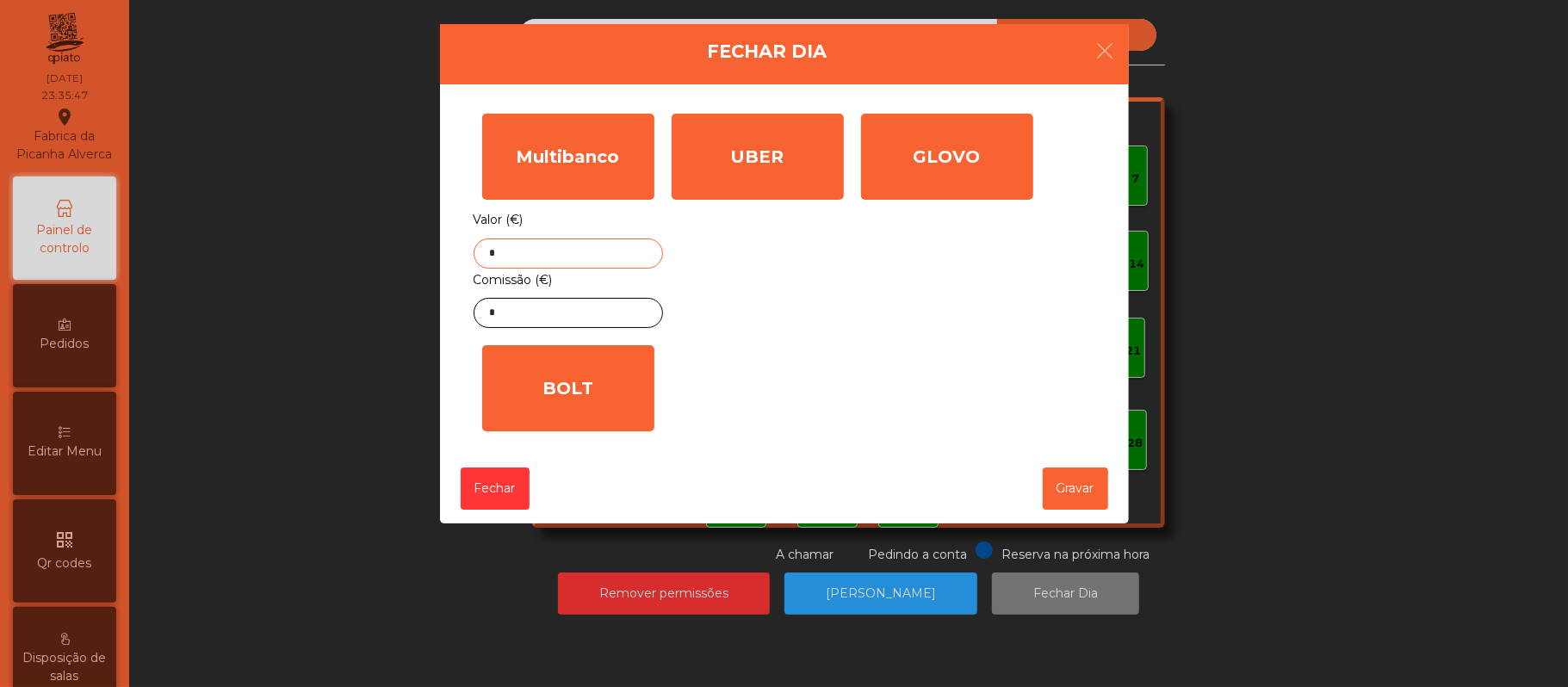
click at [594, 253] on input "*" at bounding box center [568, 253] width 189 height 31
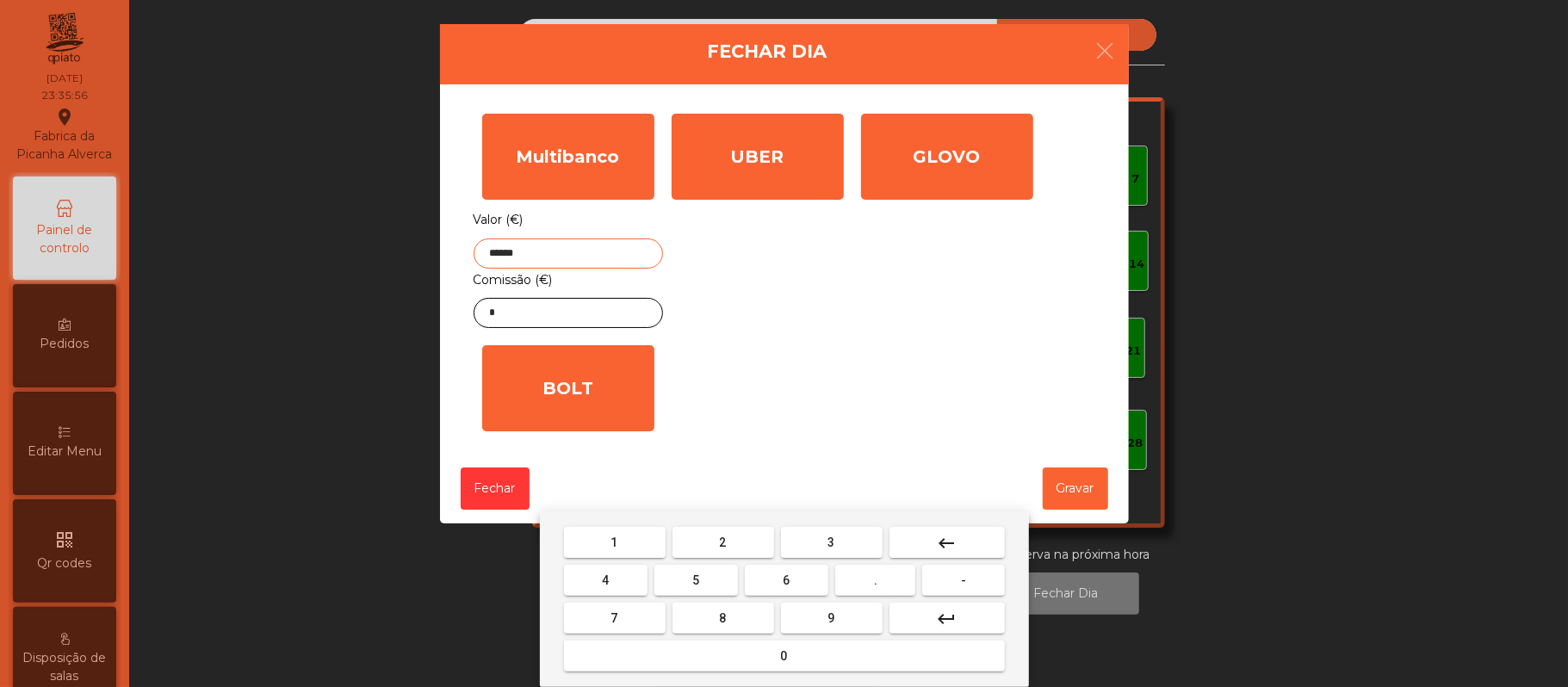
type input "******"
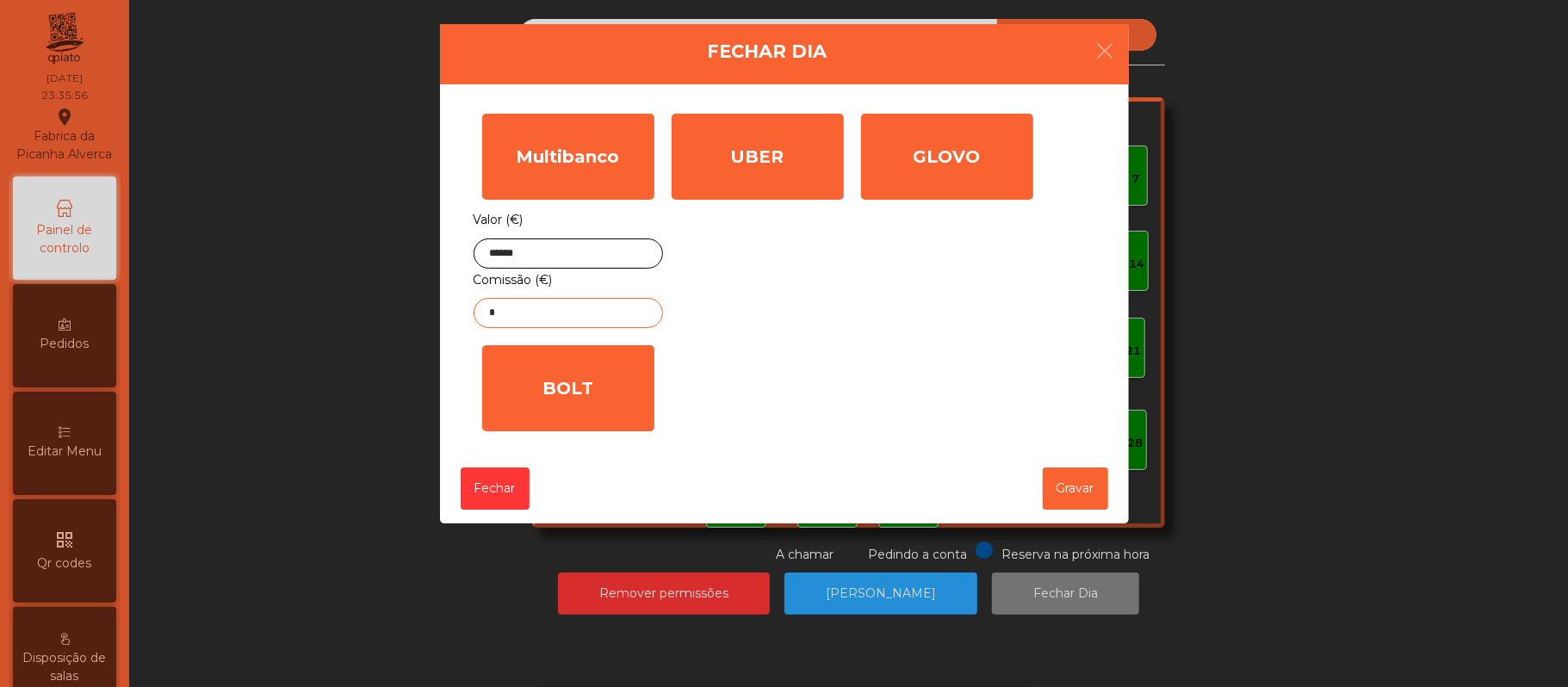
click at [607, 315] on input "*" at bounding box center [568, 313] width 189 height 31
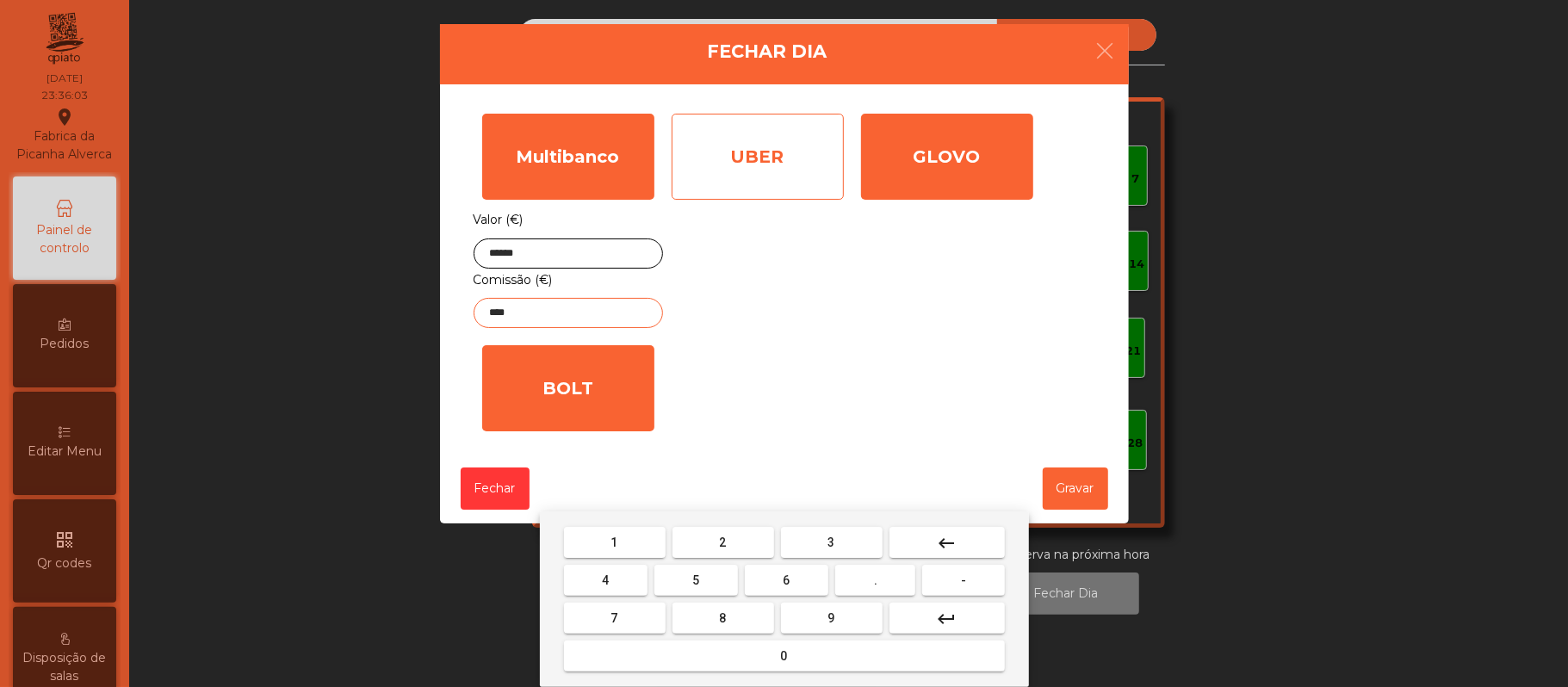
type input "****"
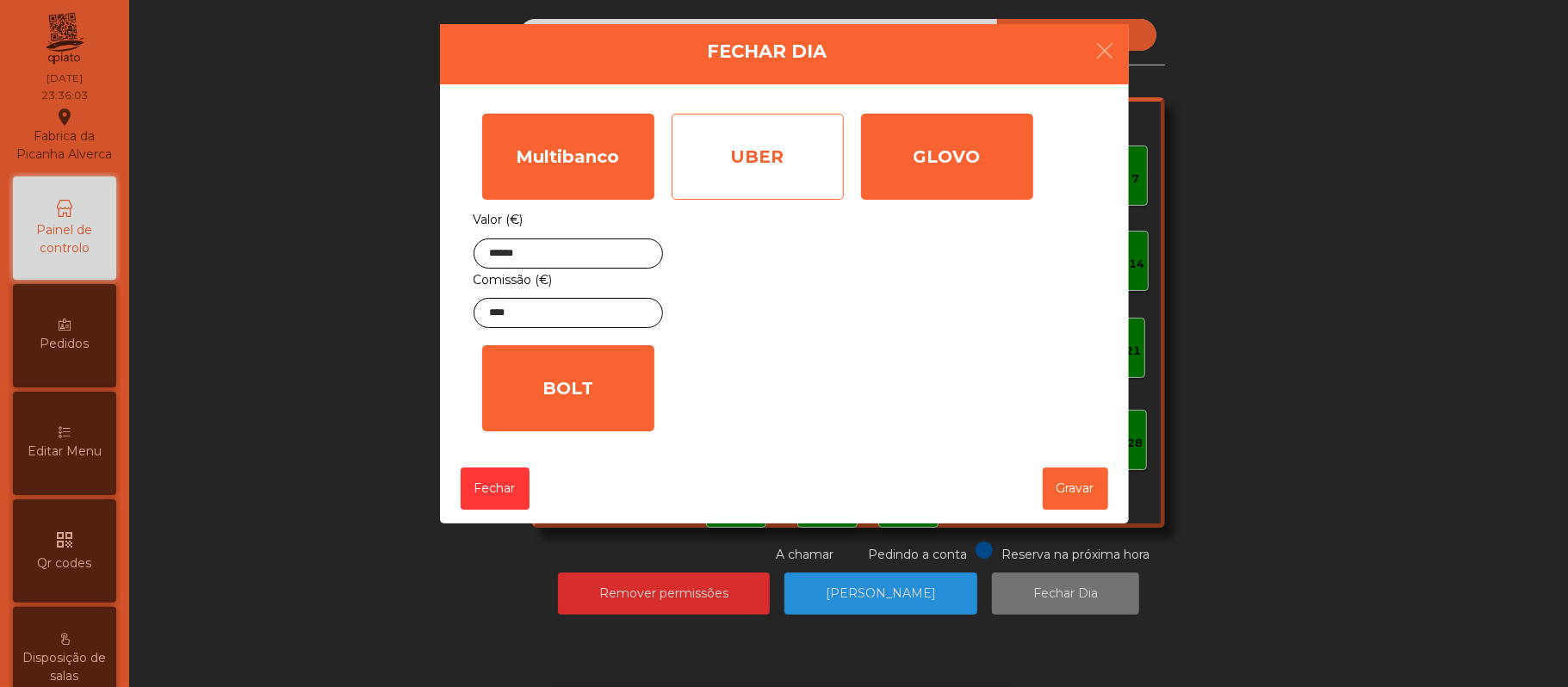
click at [793, 150] on div "UBER" at bounding box center [757, 156] width 172 height 86
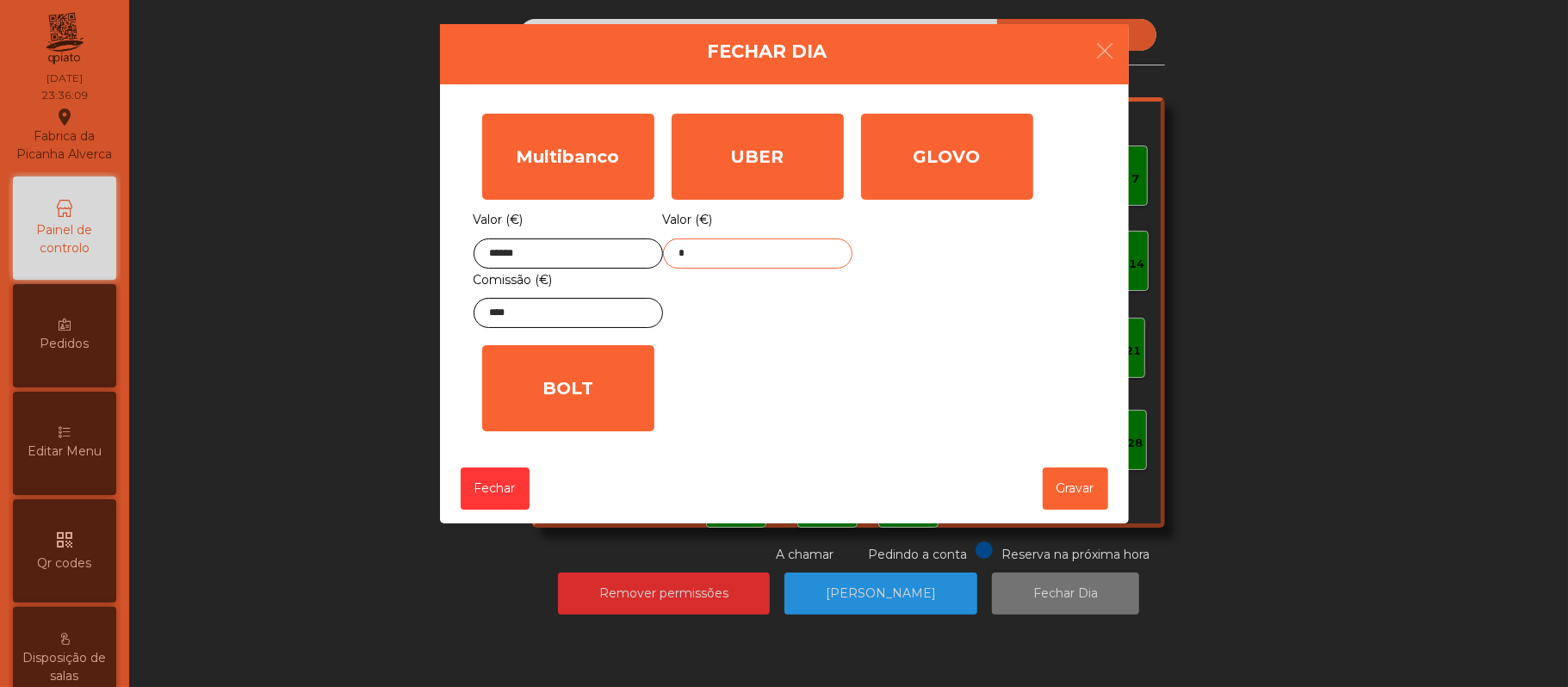
click at [780, 253] on input "*" at bounding box center [757, 253] width 189 height 31
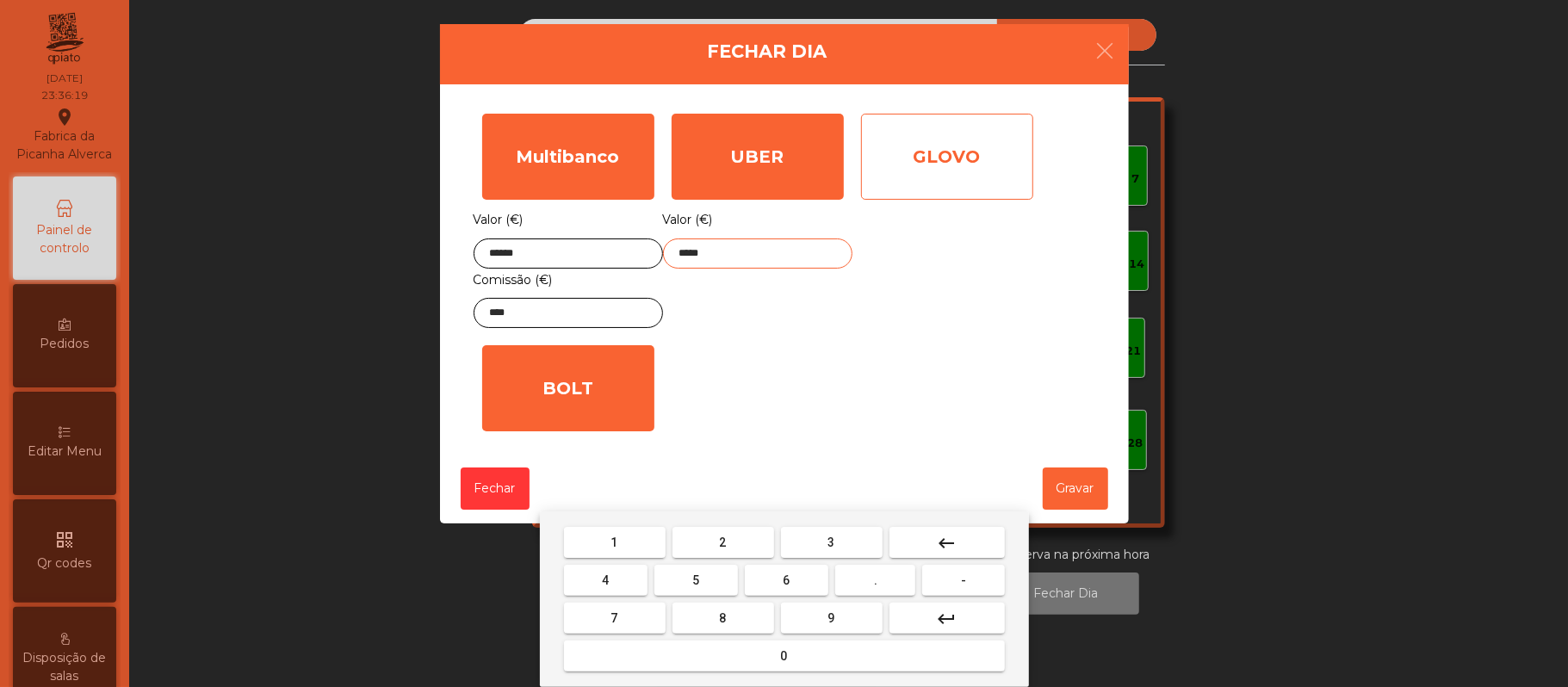
type input "*****"
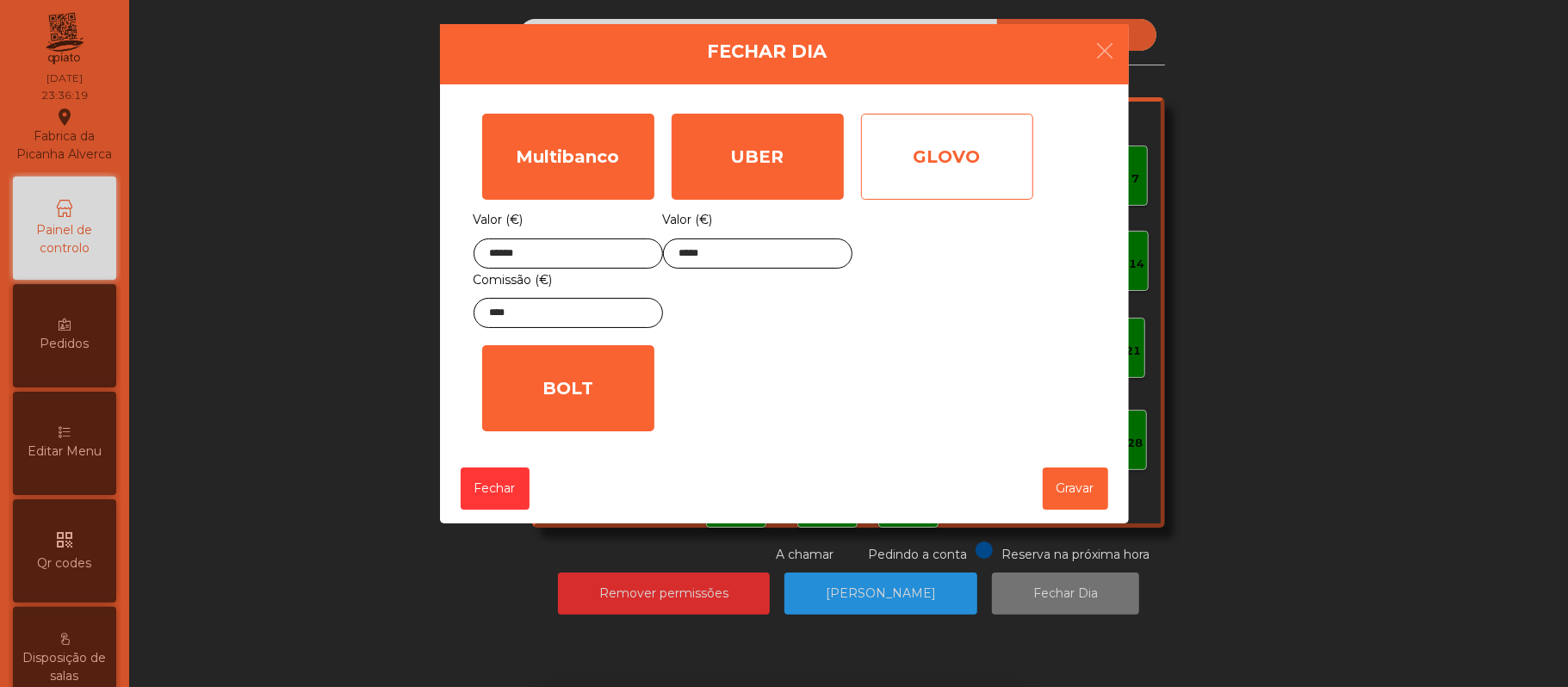
click at [1012, 166] on div "GLOVO" at bounding box center [947, 156] width 172 height 86
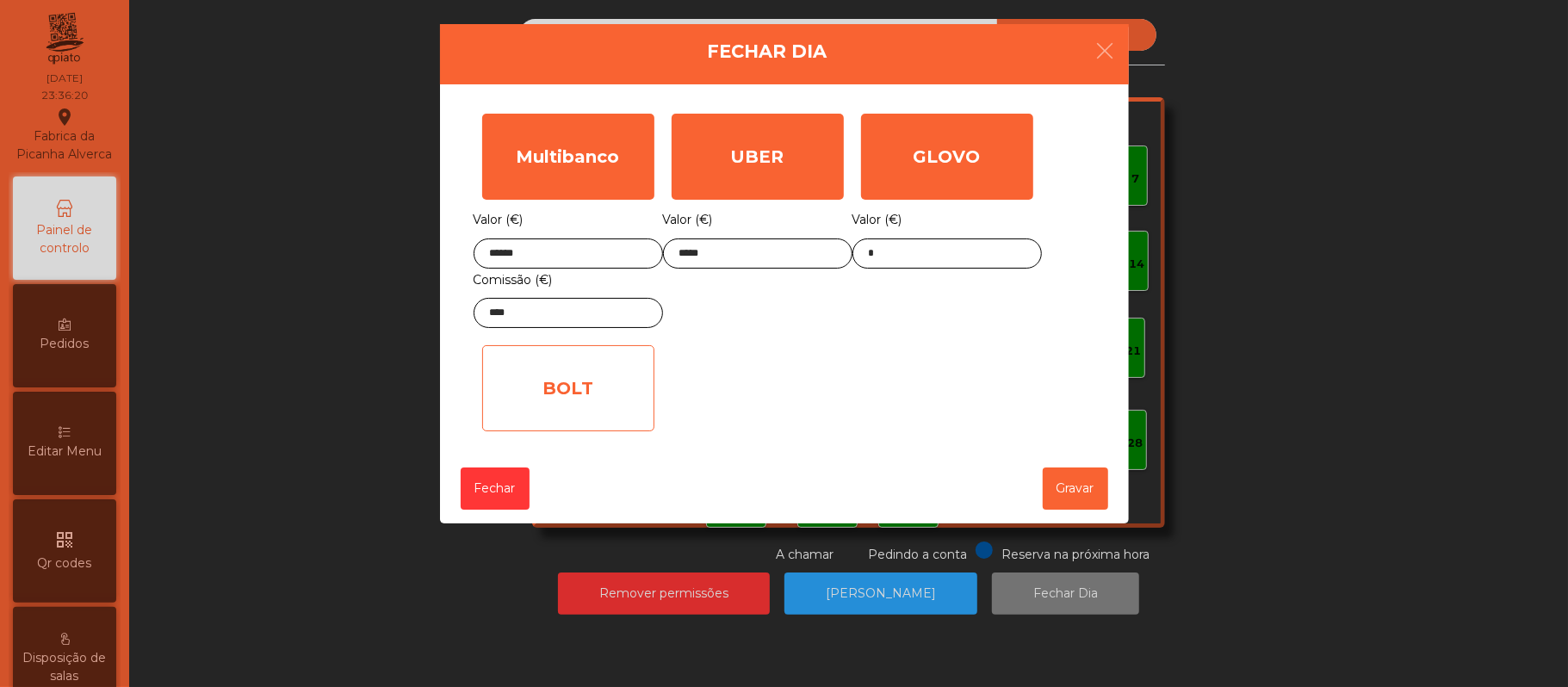
click at [611, 401] on div "BOLT" at bounding box center [568, 388] width 172 height 86
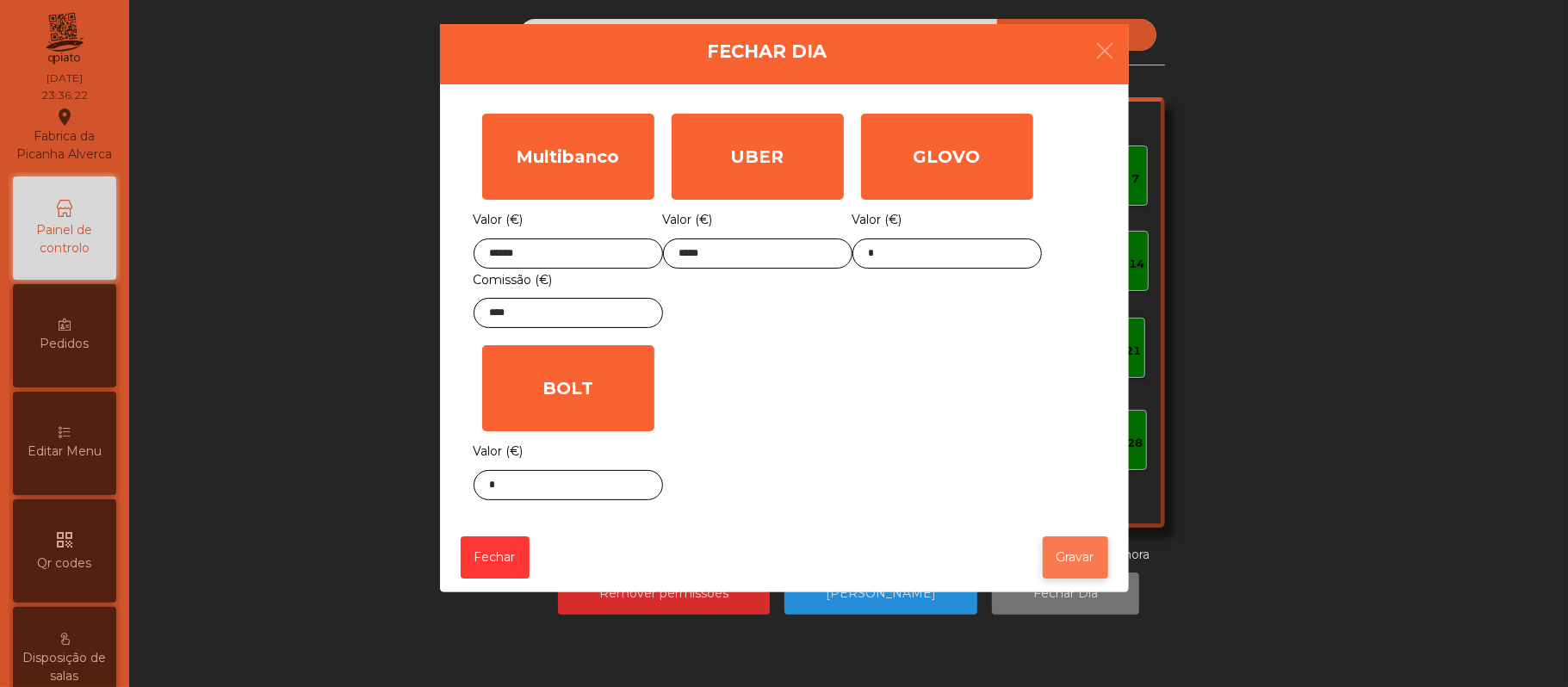
click at [1078, 563] on button "Gravar" at bounding box center [1075, 558] width 65 height 42
